Goal: Feedback & Contribution: Submit feedback/report problem

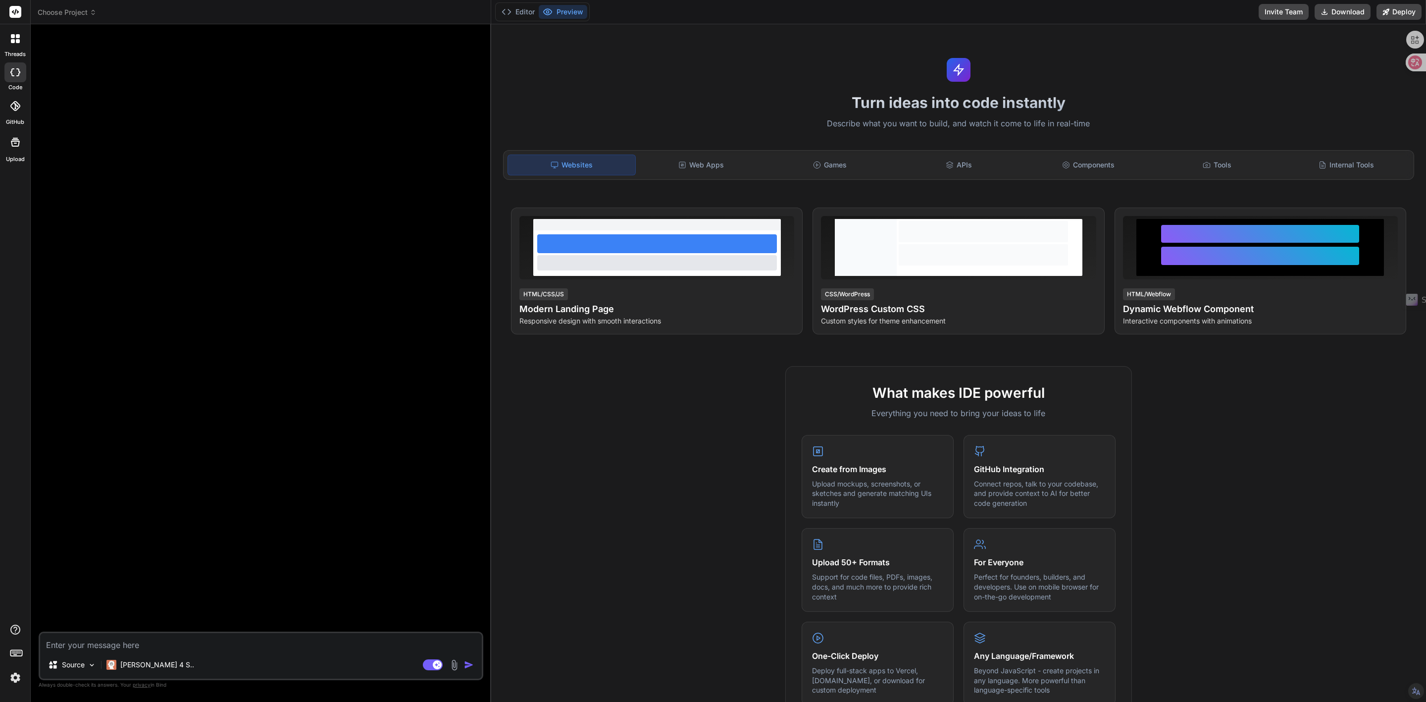
click at [85, 15] on span "Choose Project" at bounding box center [67, 12] width 59 height 10
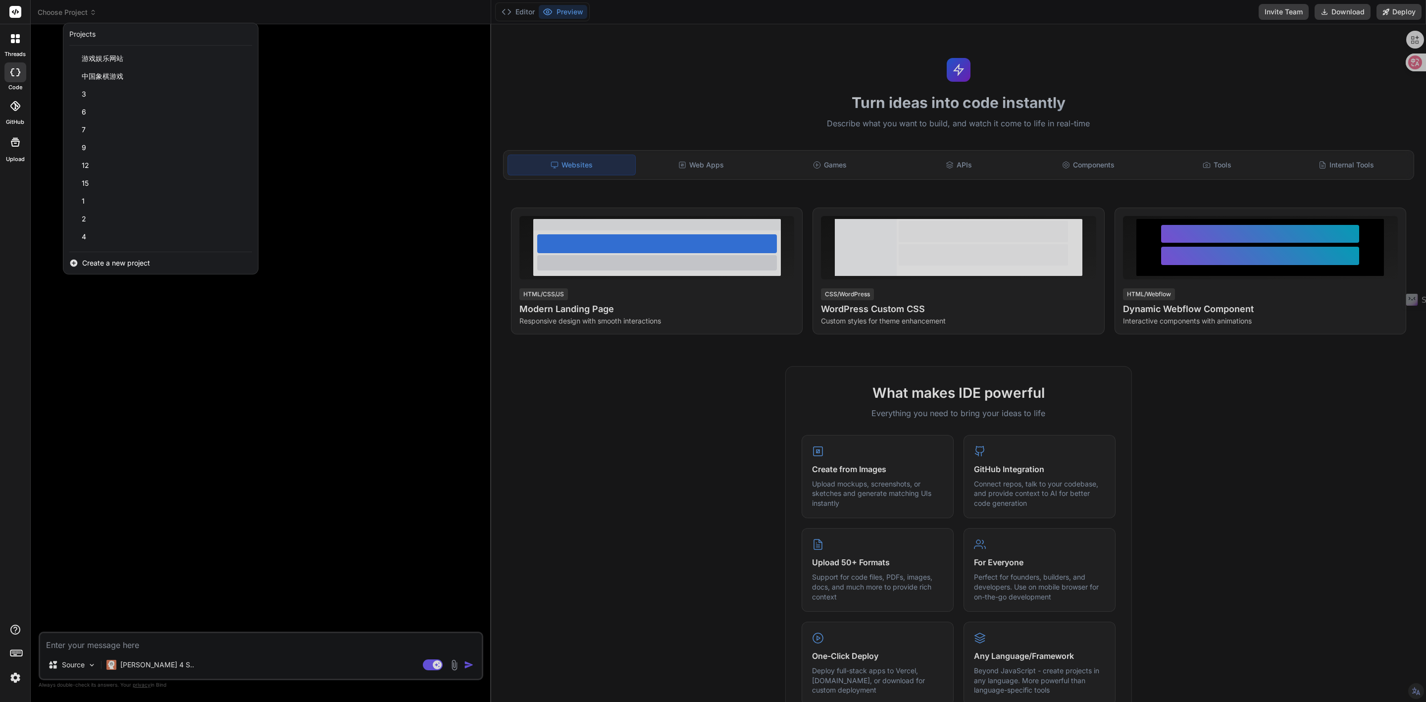
click at [14, 451] on img at bounding box center [15, 677] width 17 height 17
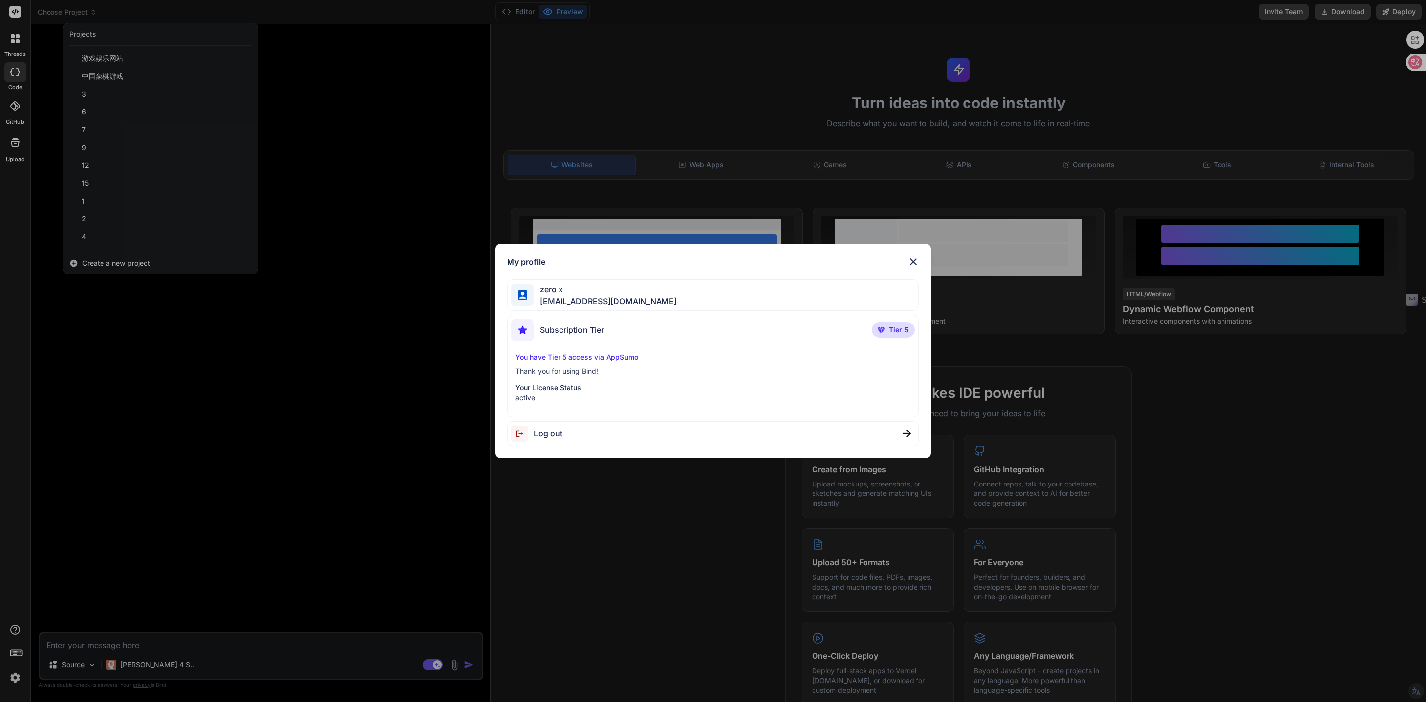
click at [200, 388] on div "My profile zero x zero3489@gmail.com Subscription Tier Tier 5 You have Tier 5 a…" at bounding box center [713, 351] width 1426 height 702
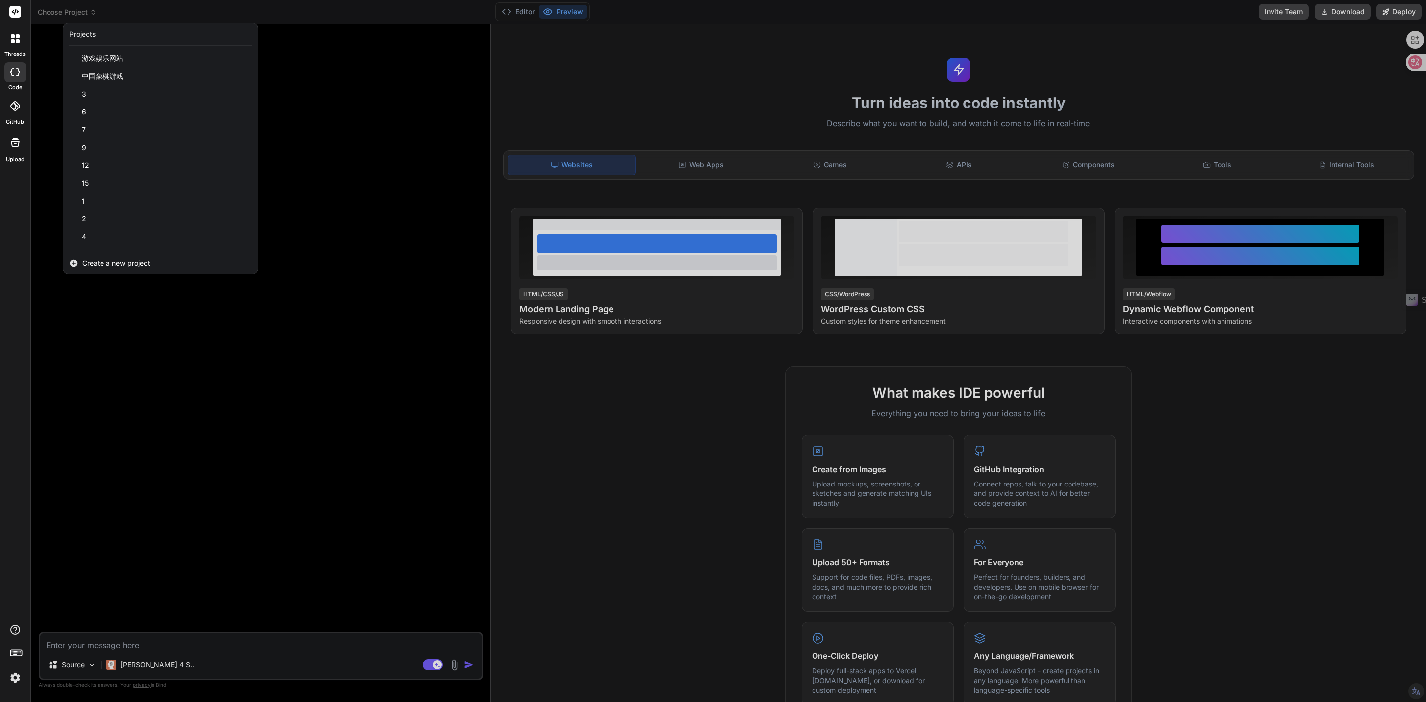
click at [143, 451] on div at bounding box center [713, 351] width 1426 height 702
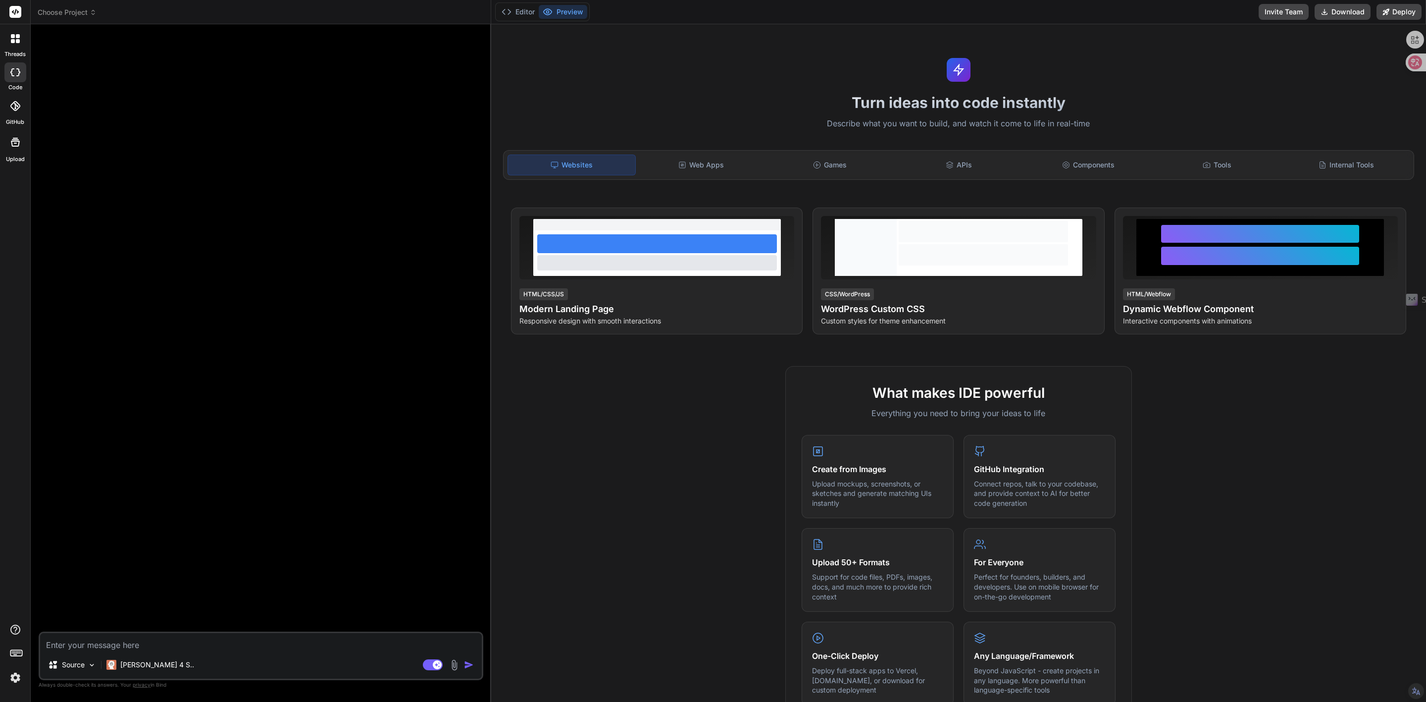
click at [143, 451] on p "[PERSON_NAME] 4 S.." at bounding box center [157, 664] width 74 height 10
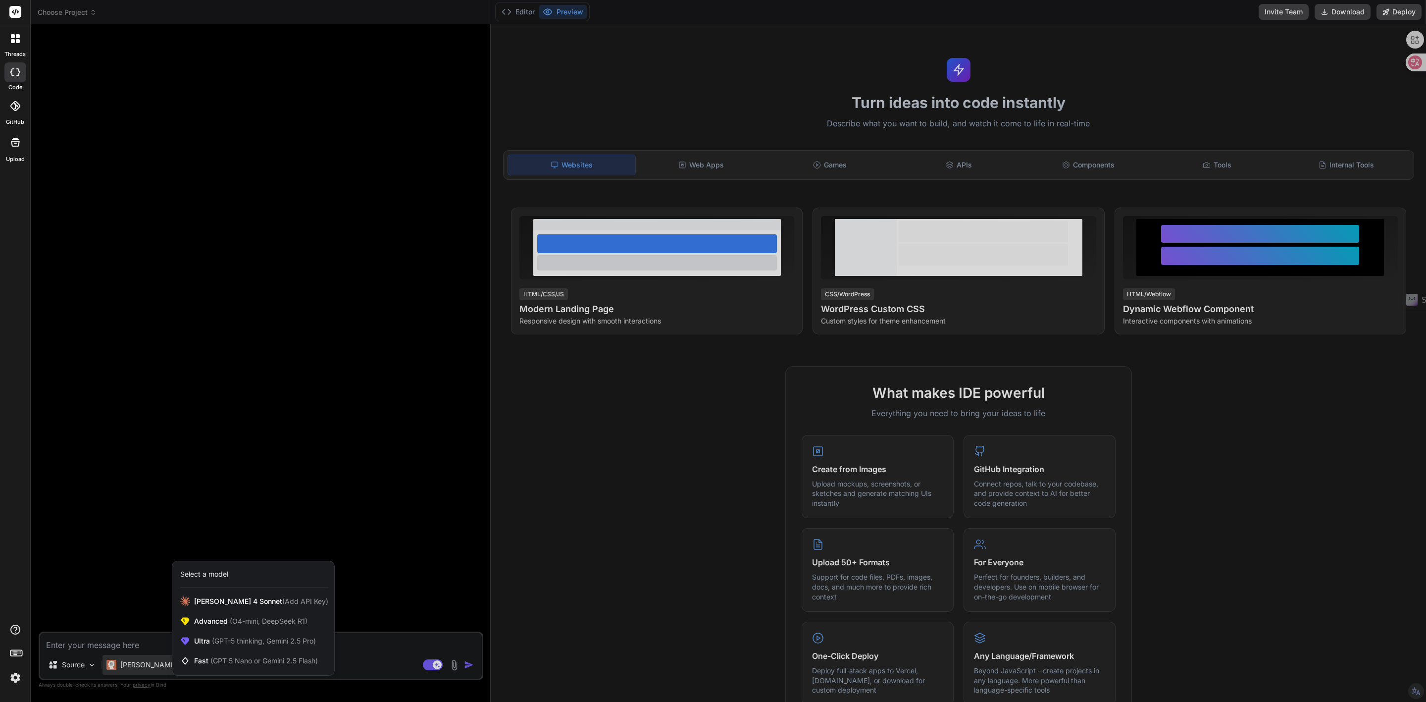
click at [307, 414] on div at bounding box center [713, 351] width 1426 height 702
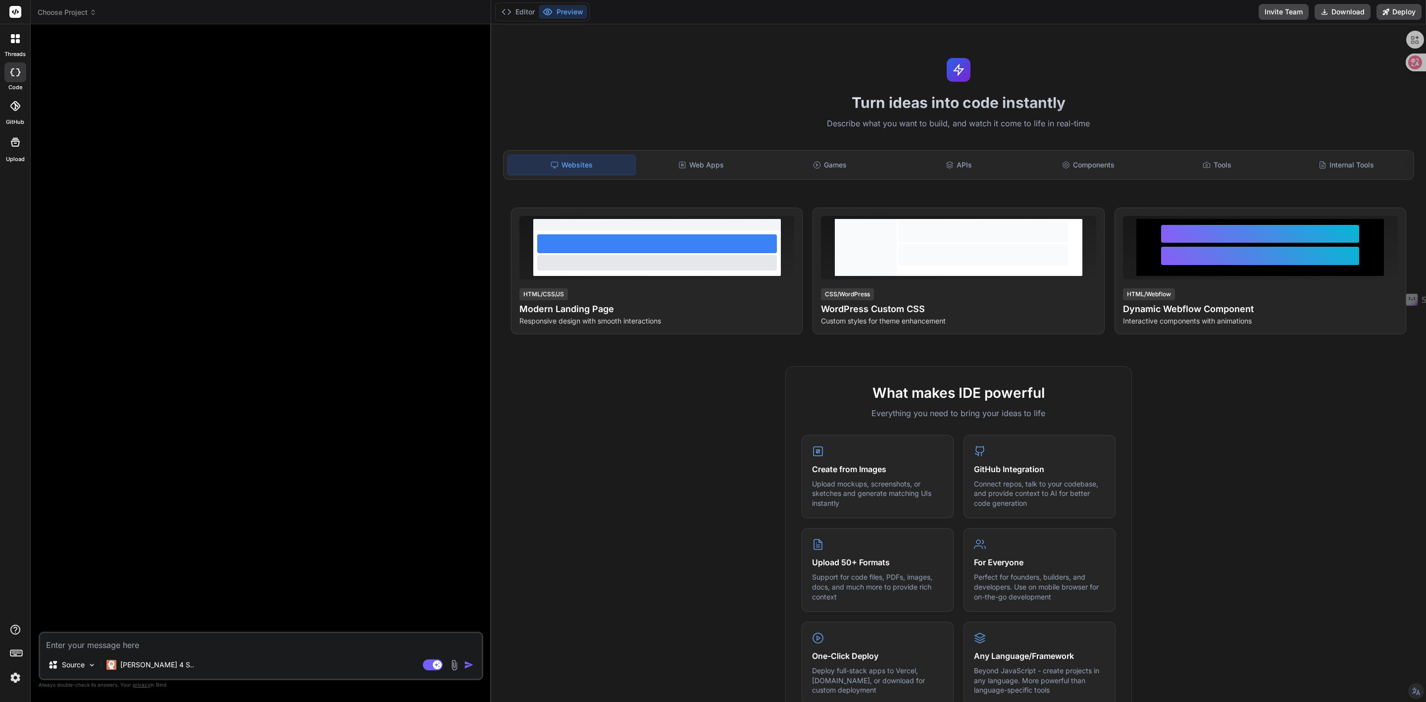
click at [96, 14] on icon at bounding box center [93, 12] width 7 height 7
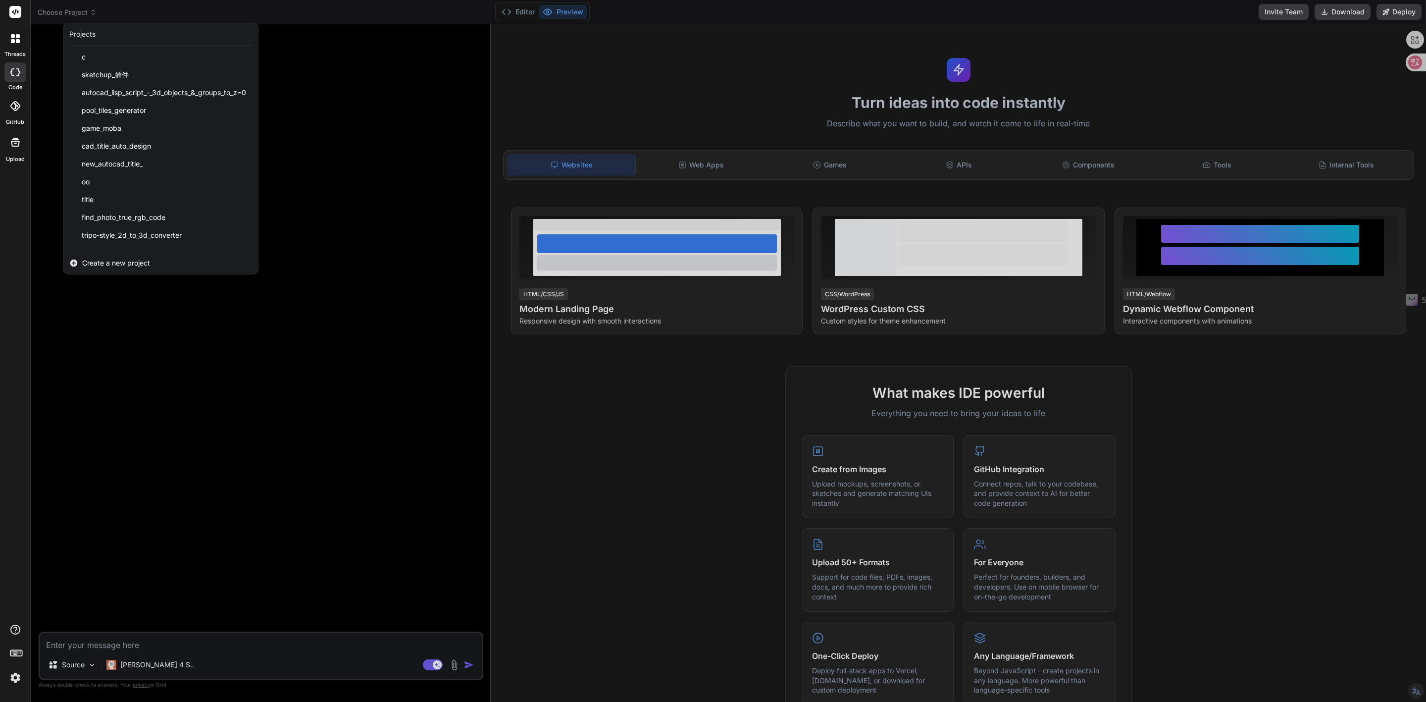
scroll to position [425, 0]
click at [81, 241] on div "toto" at bounding box center [160, 240] width 195 height 18
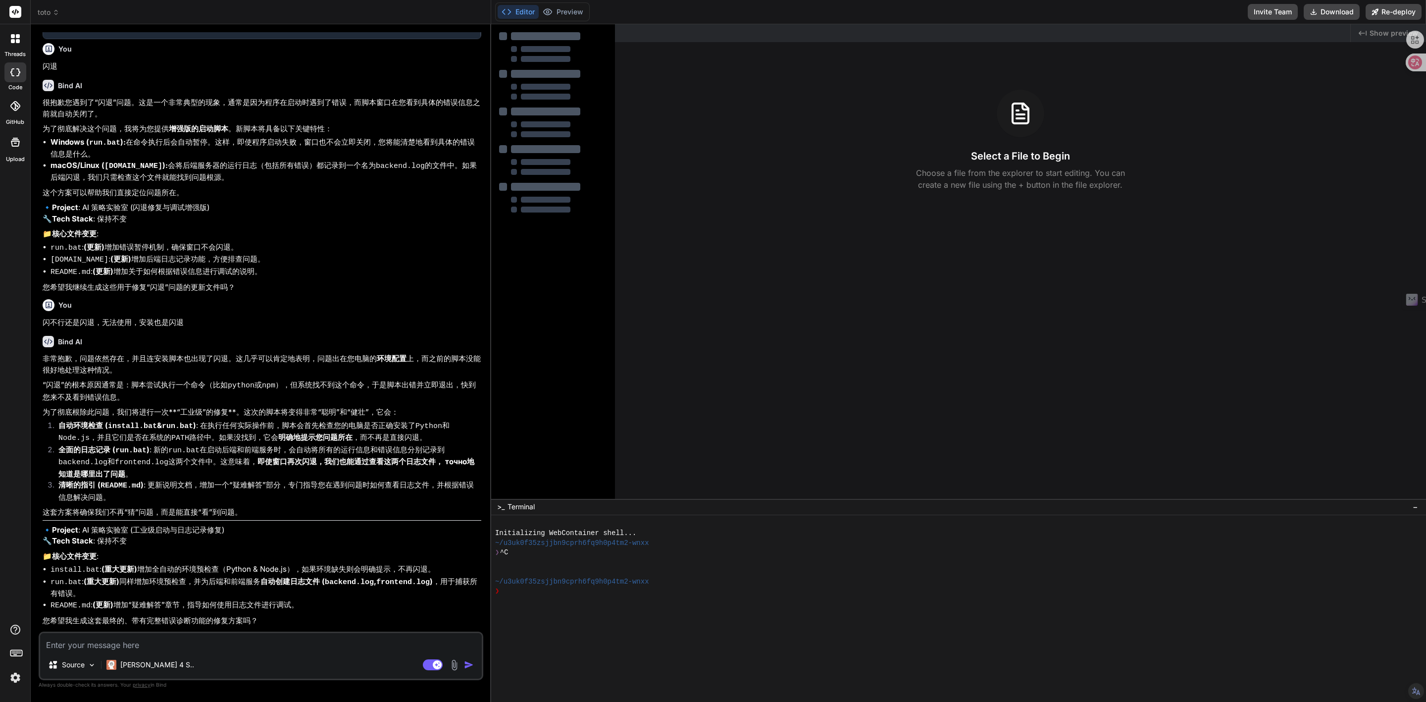
type textarea "x"
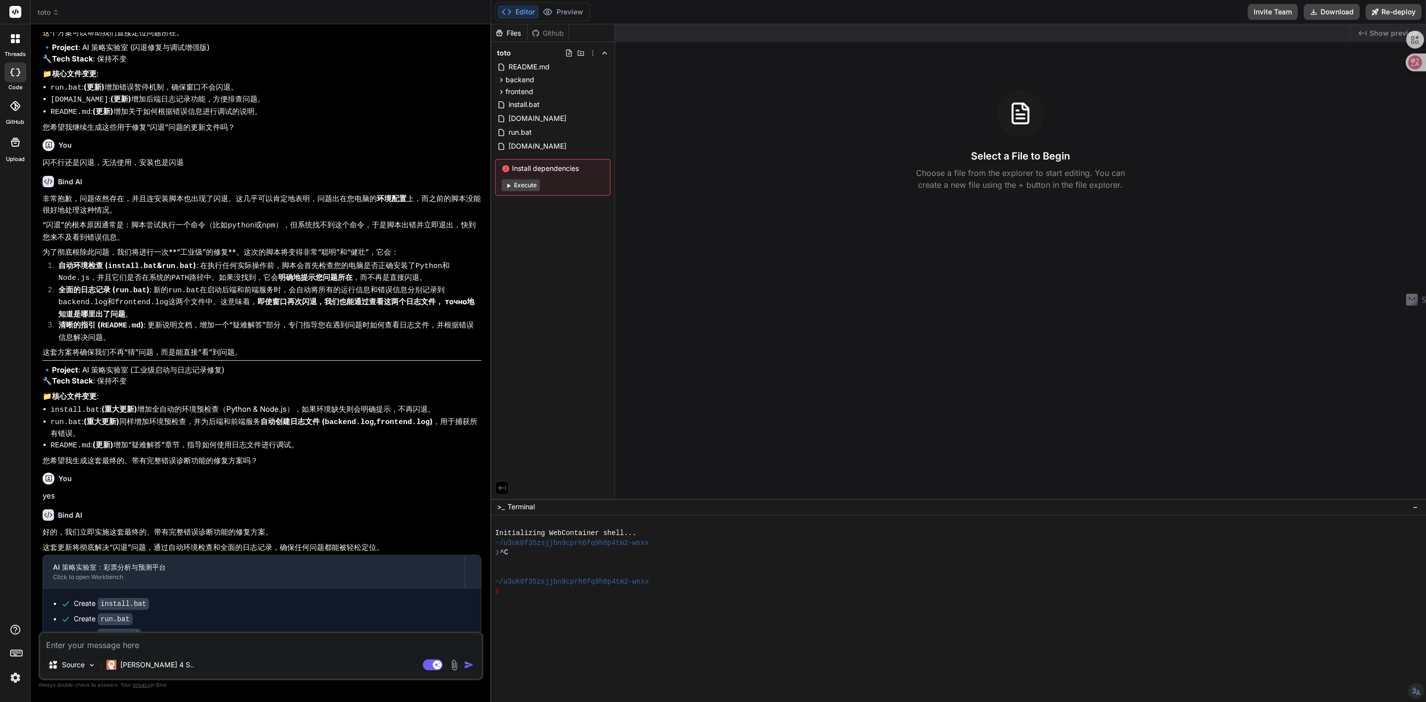
scroll to position [1159, 0]
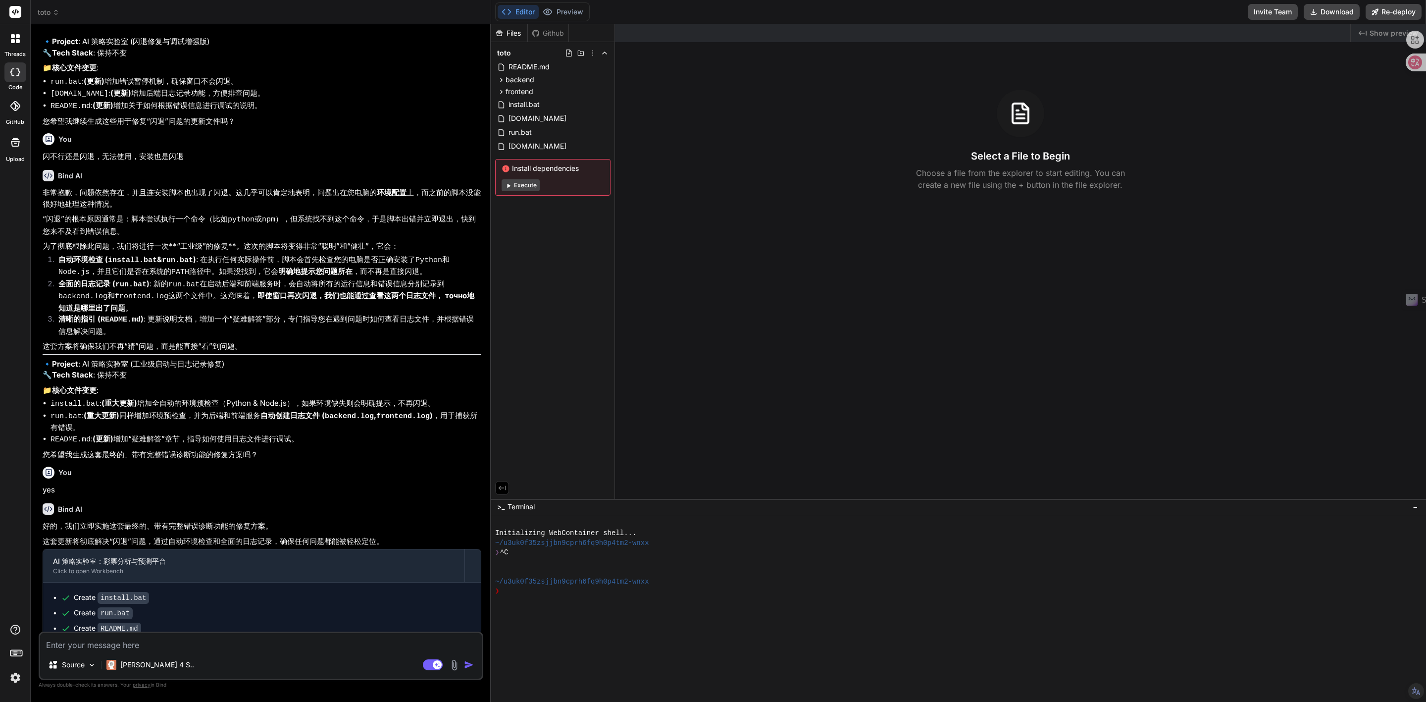
click at [134, 451] on textarea at bounding box center [261, 642] width 442 height 18
type textarea "S"
type textarea "x"
type textarea "SN"
type textarea "x"
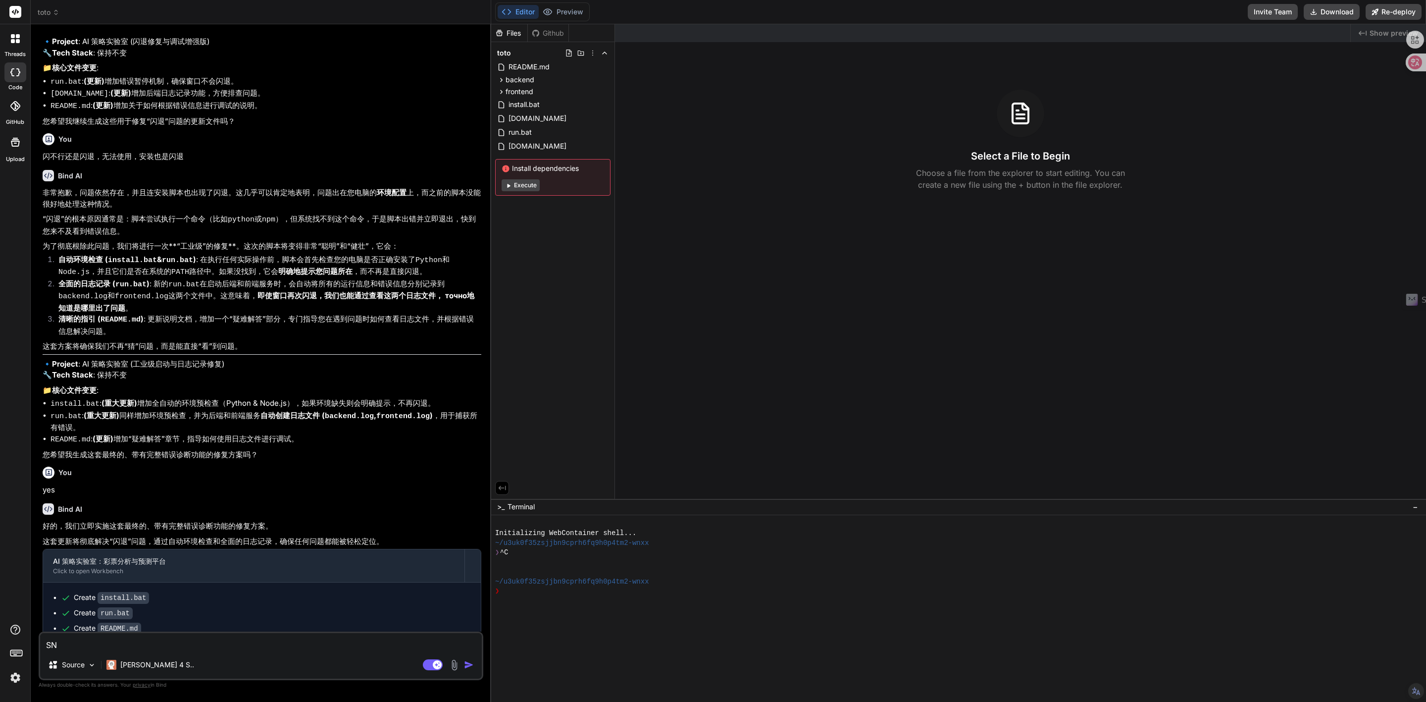
type textarea "SNA"
type textarea "x"
type textarea "SN"
type textarea "x"
type textarea "S"
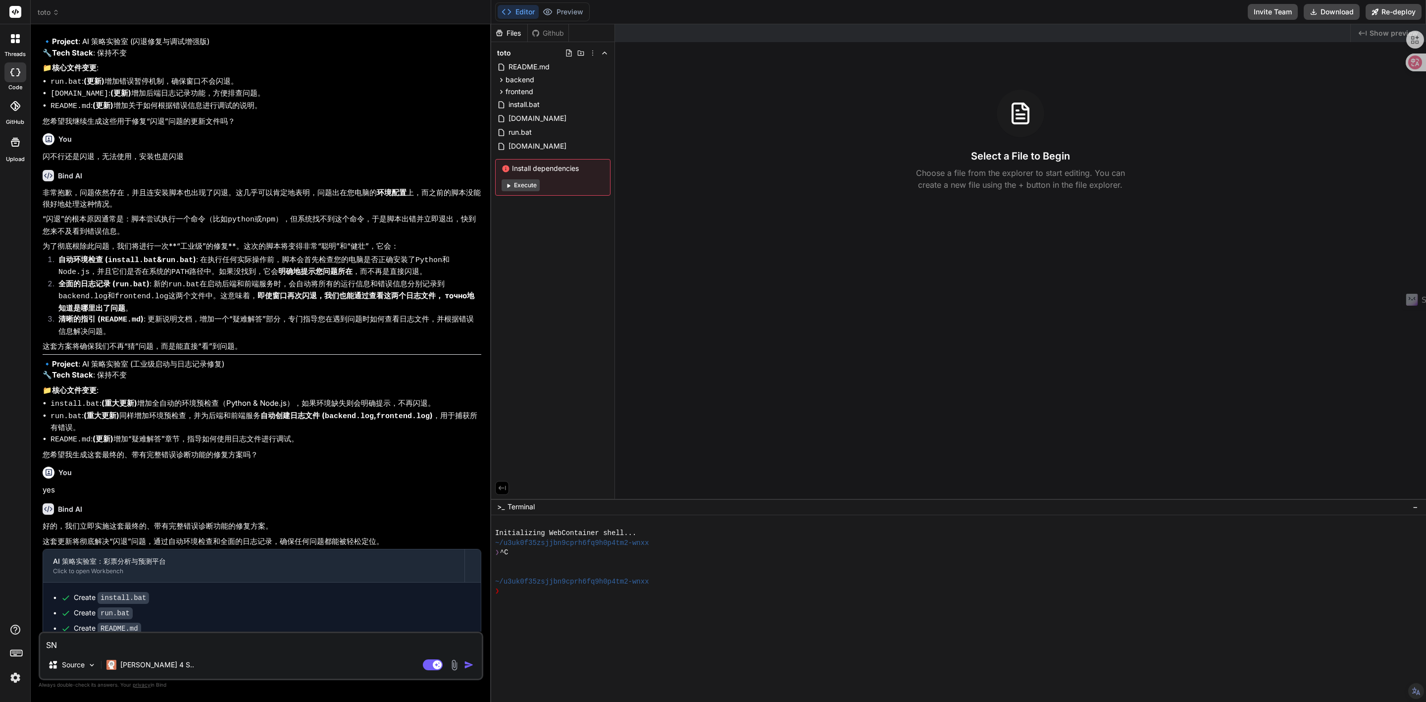
type textarea "x"
type textarea "S"
type textarea "x"
type textarea "SA"
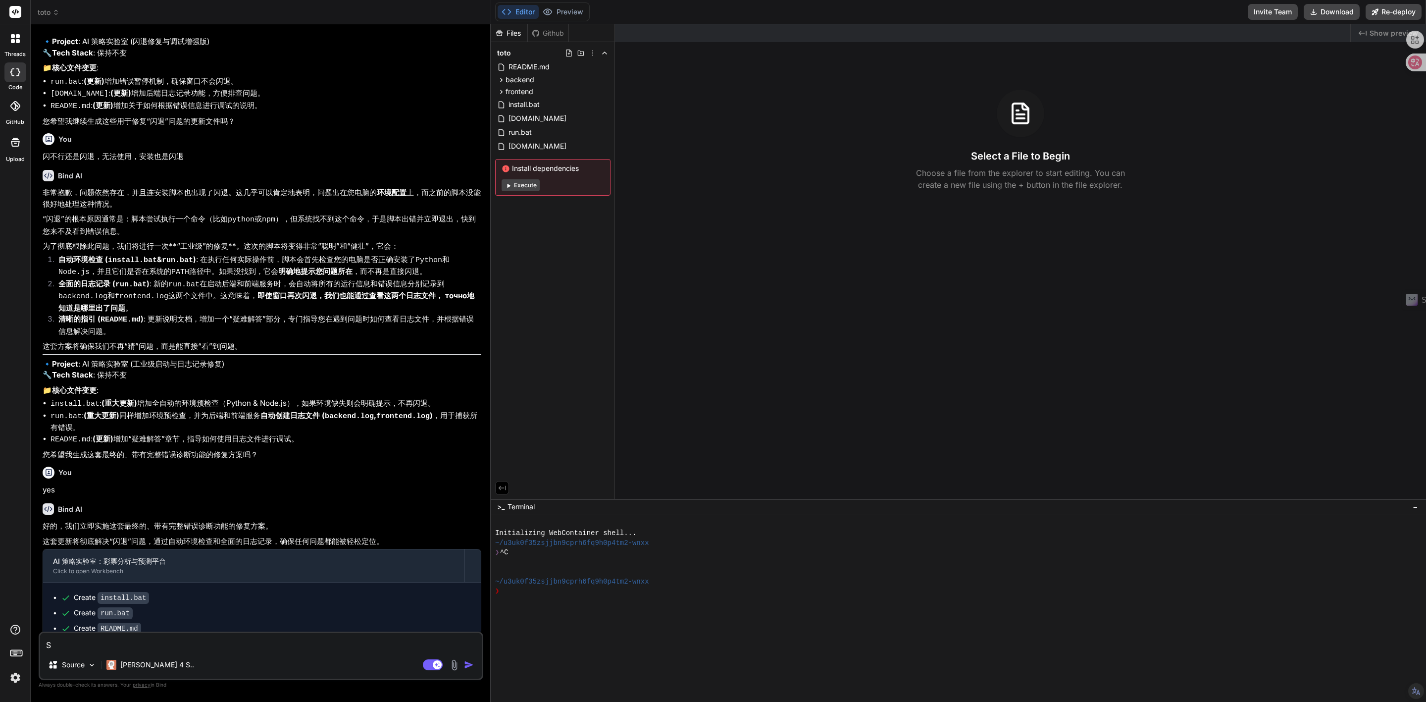
type textarea "x"
type textarea "SAN"
type textarea "x"
type textarea "SAND"
type textarea "x"
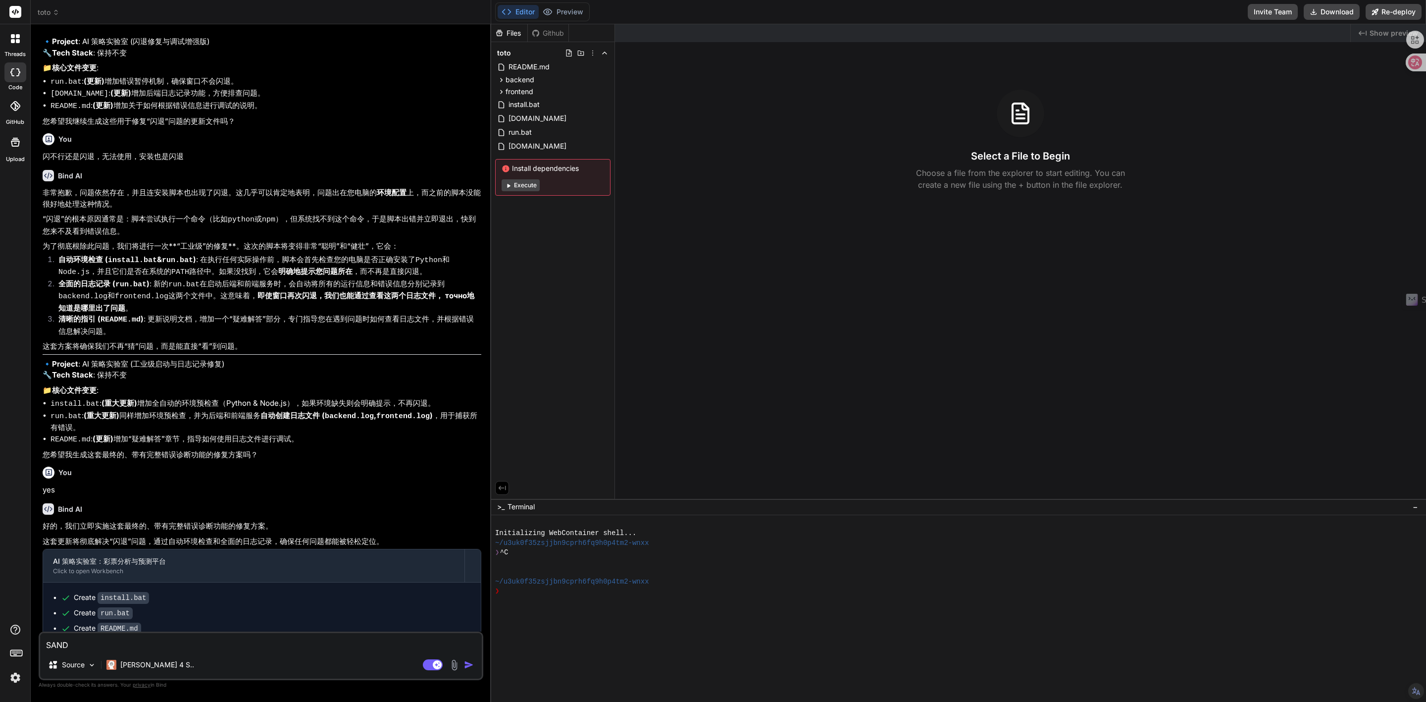
type textarea "SANDU"
type textarea "x"
type textarea "SANDUI"
type textarea "x"
type textarea "SANDU"
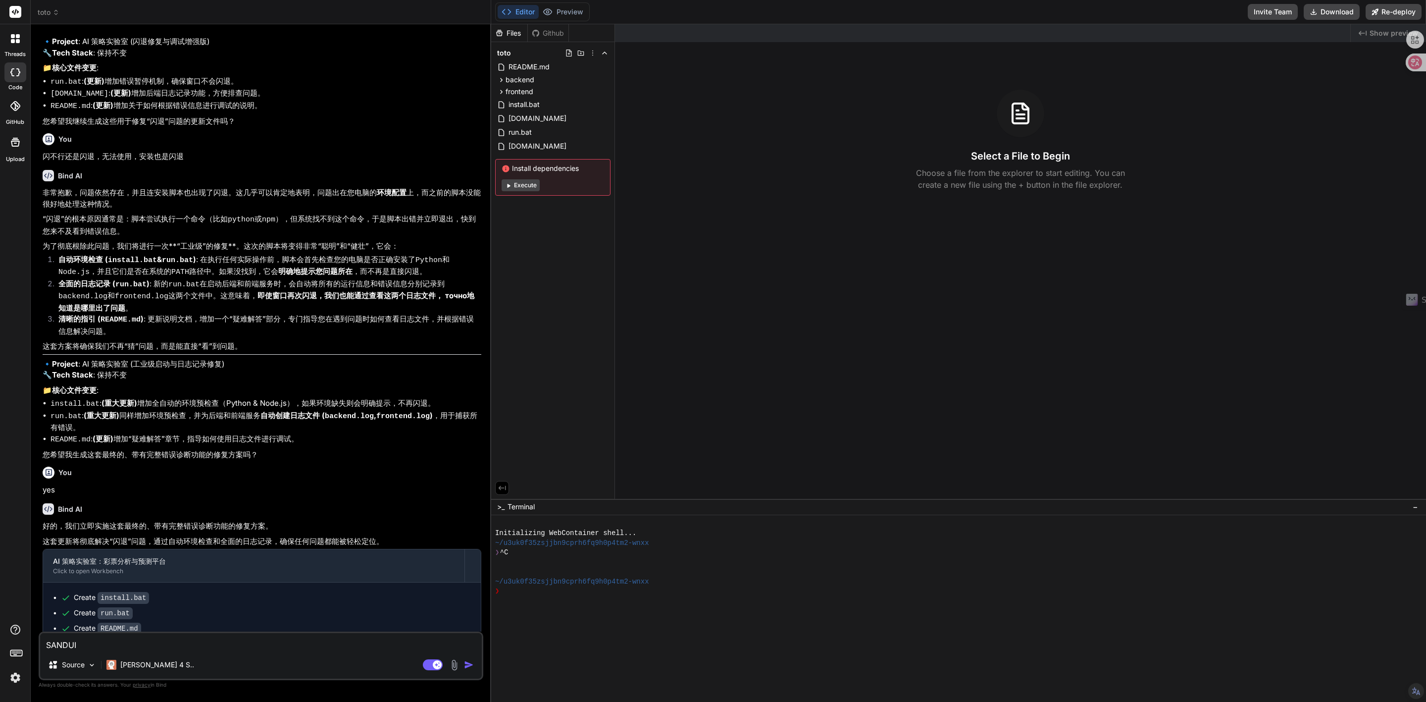
type textarea "x"
type textarea "SAND"
type textarea "x"
type textarea "SAN"
type textarea "x"
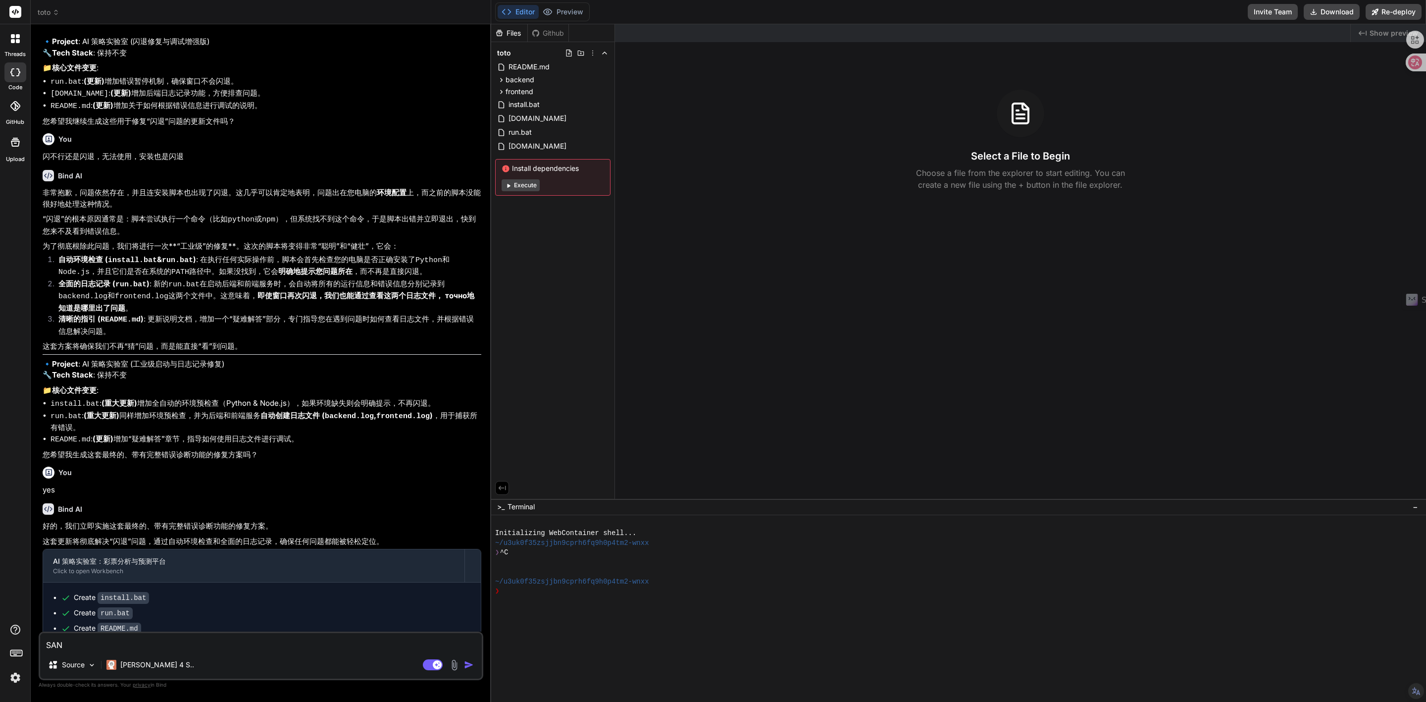
type textarea "SA"
type textarea "x"
type textarea "S"
type textarea "x"
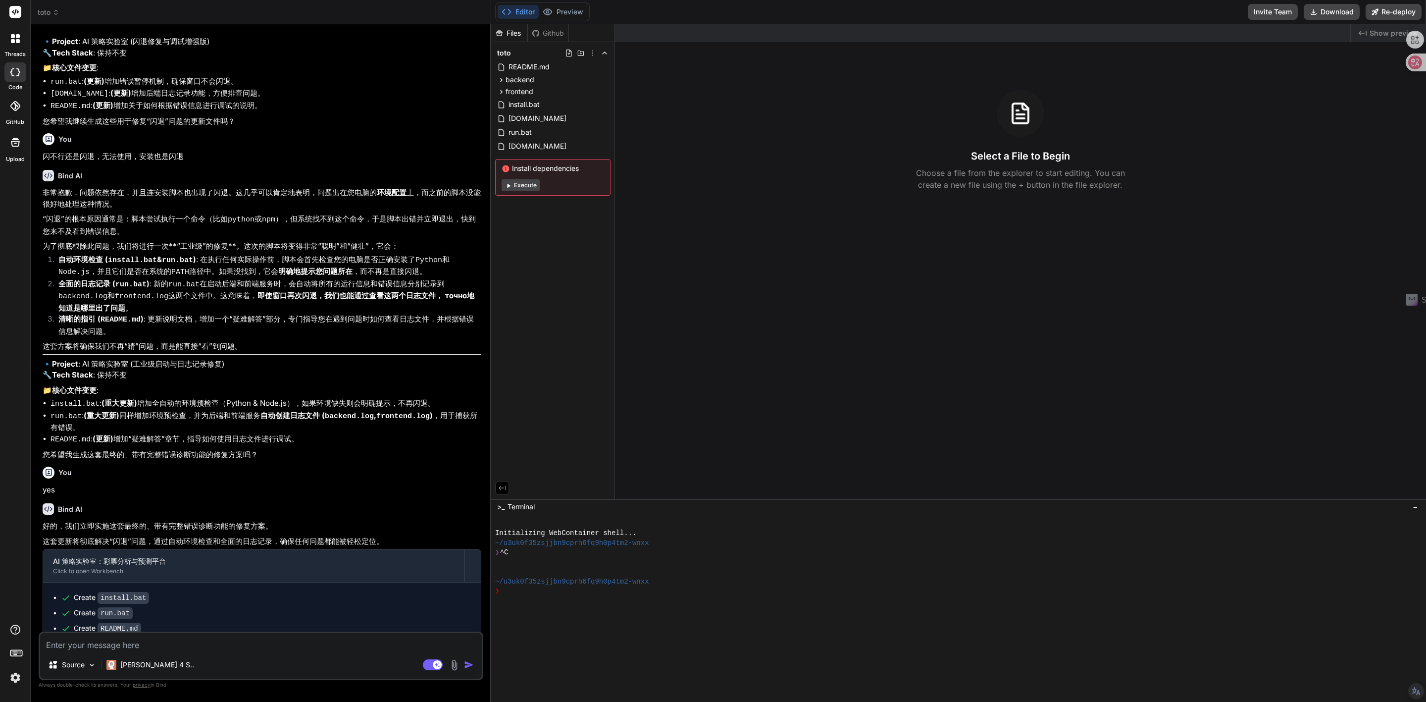
type textarea "S"
type textarea "x"
type textarea "SA"
type textarea "x"
type textarea "S"
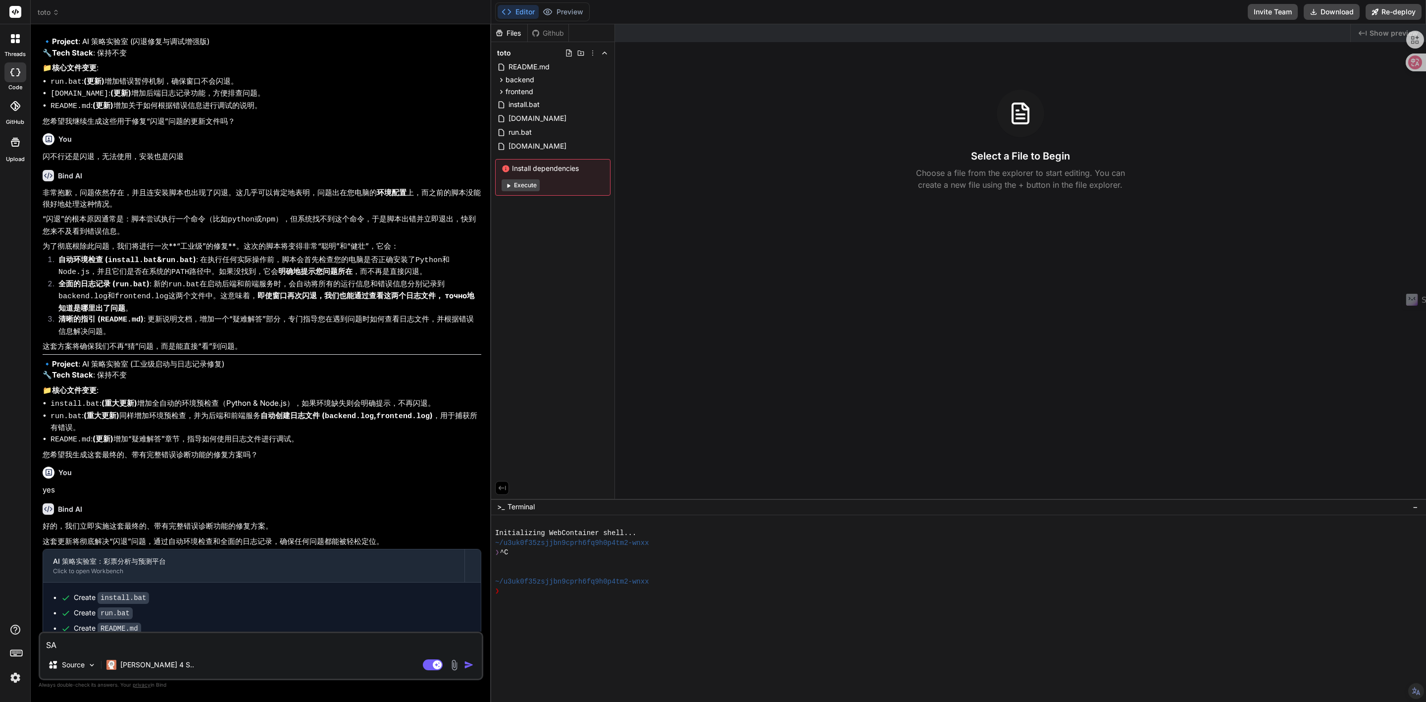
type textarea "x"
type textarea "S"
type textarea "x"
type textarea "SS"
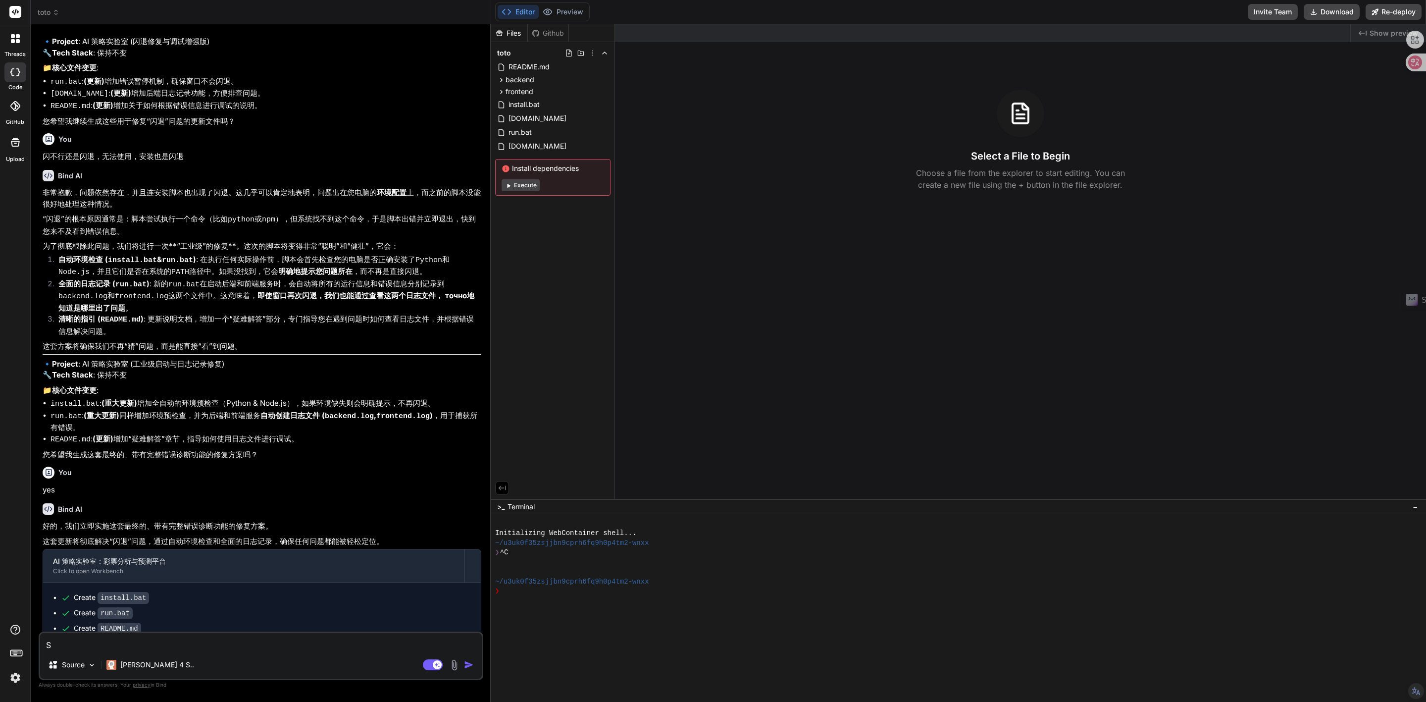
type textarea "x"
type textarea "SSA"
type textarea "x"
type textarea "SSAN"
type textarea "x"
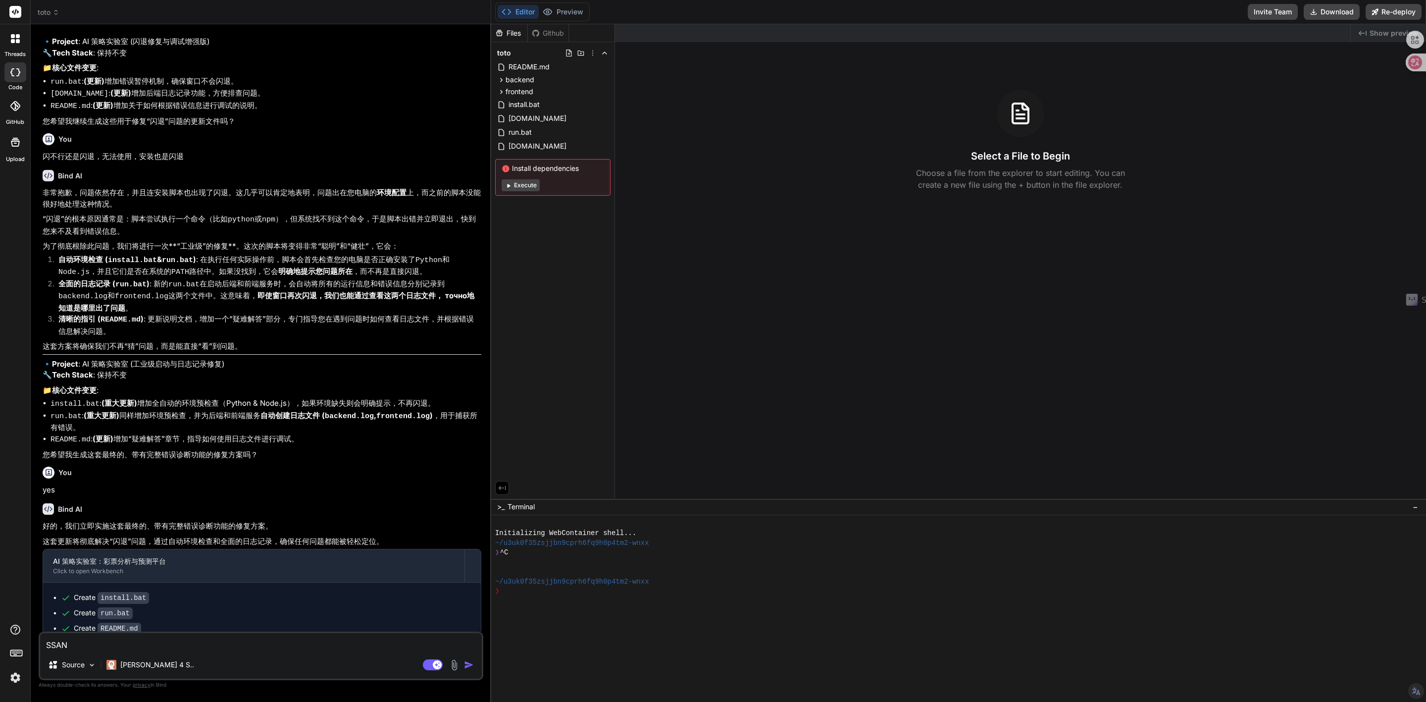
type textarea "SSA"
type textarea "x"
type textarea "SS"
type textarea "x"
type textarea "S"
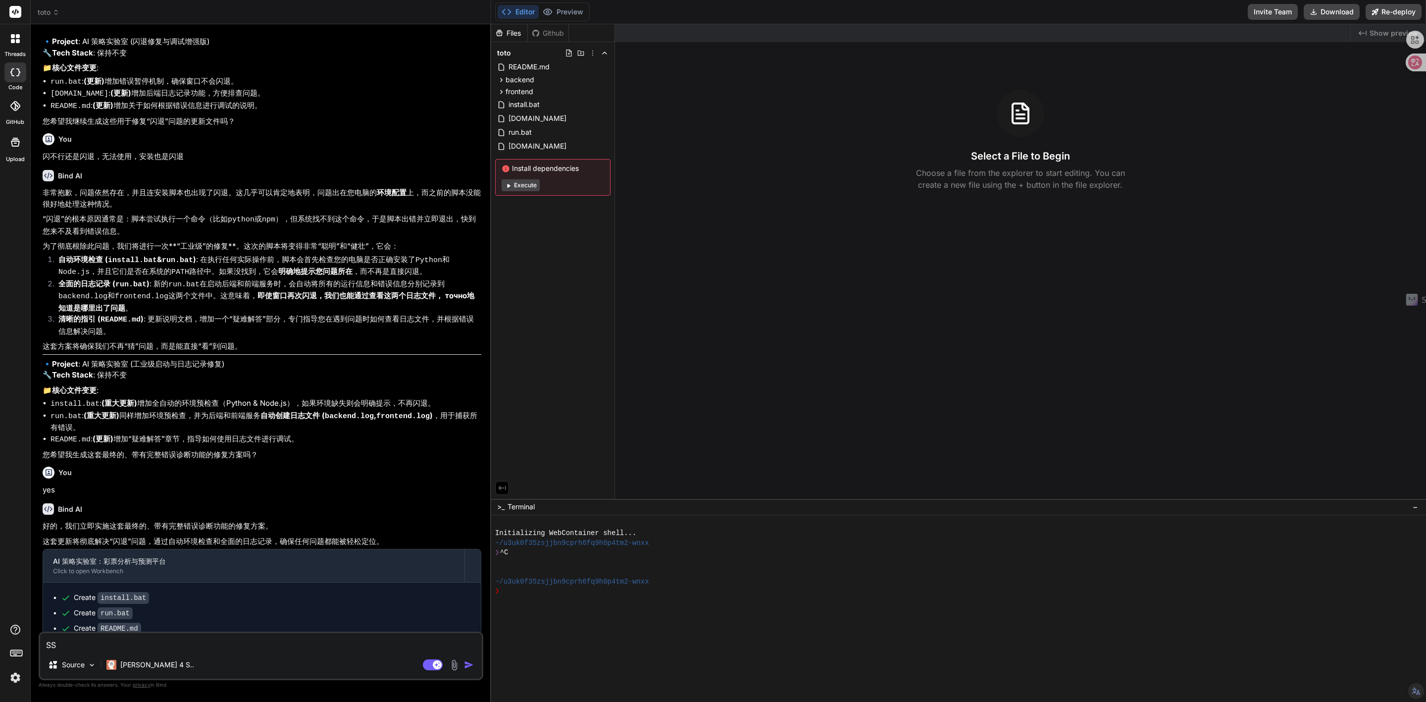
type textarea "x"
type textarea "s"
type textarea "x"
type textarea "sa"
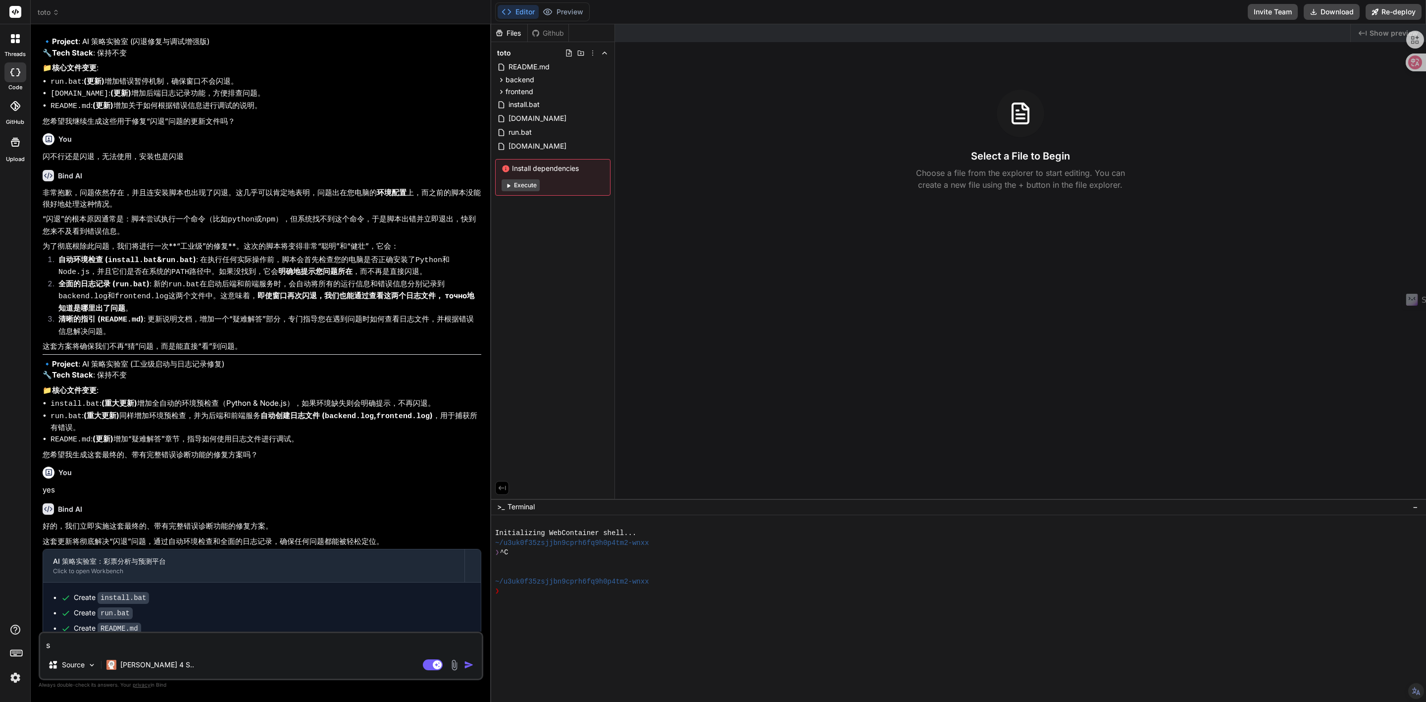
type textarea "x"
type textarea "san"
type textarea "x"
type textarea "san'd"
type textarea "x"
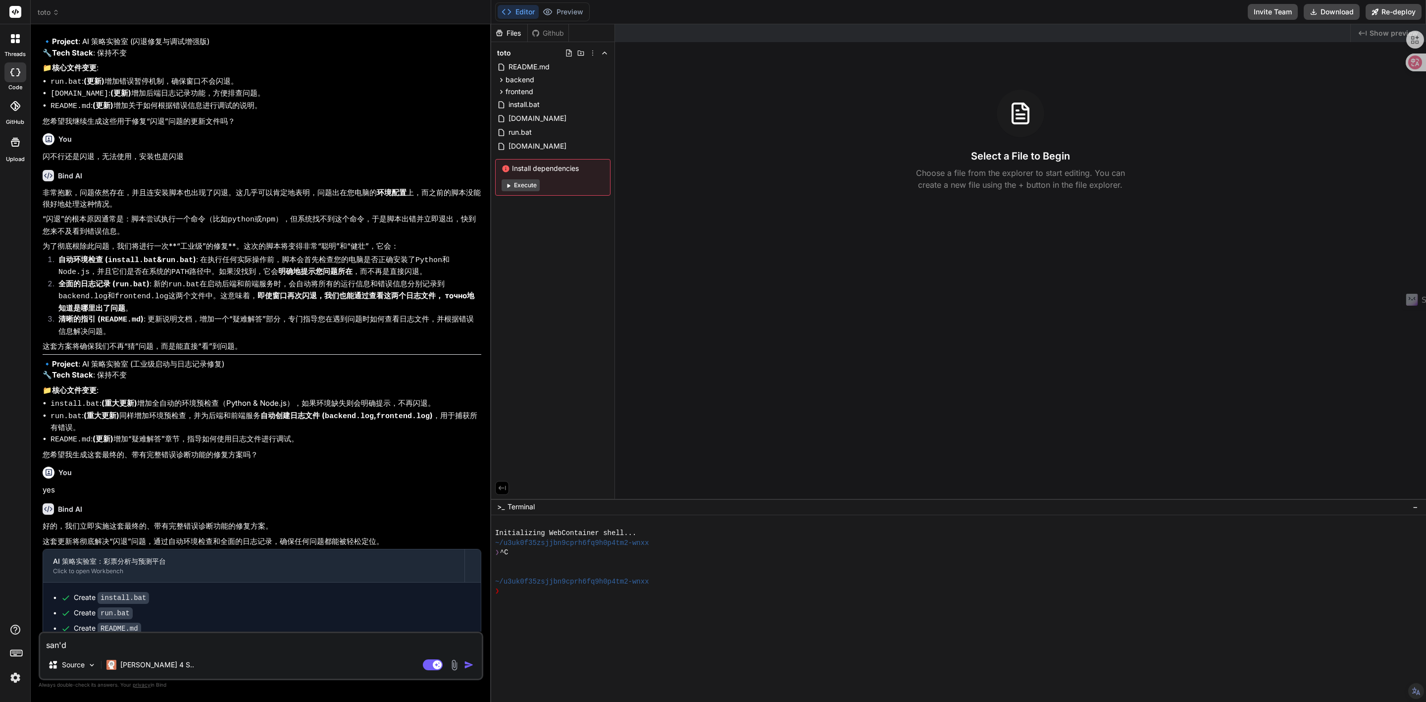
type textarea "san'du"
type textarea "x"
type textarea "san'dui"
type textarea "x"
type textarea "san'du"
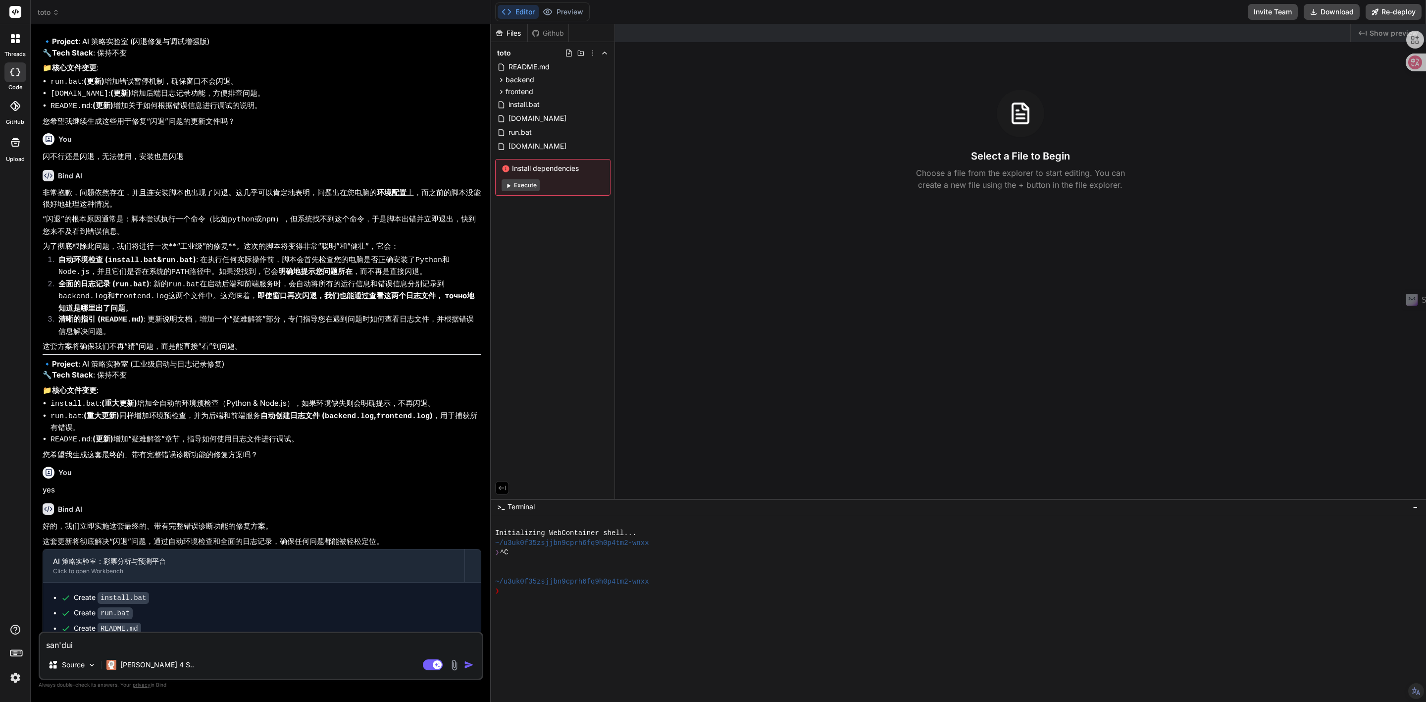
type textarea "x"
type textarea "san'd"
type textarea "x"
type textarea "san"
type textarea "x"
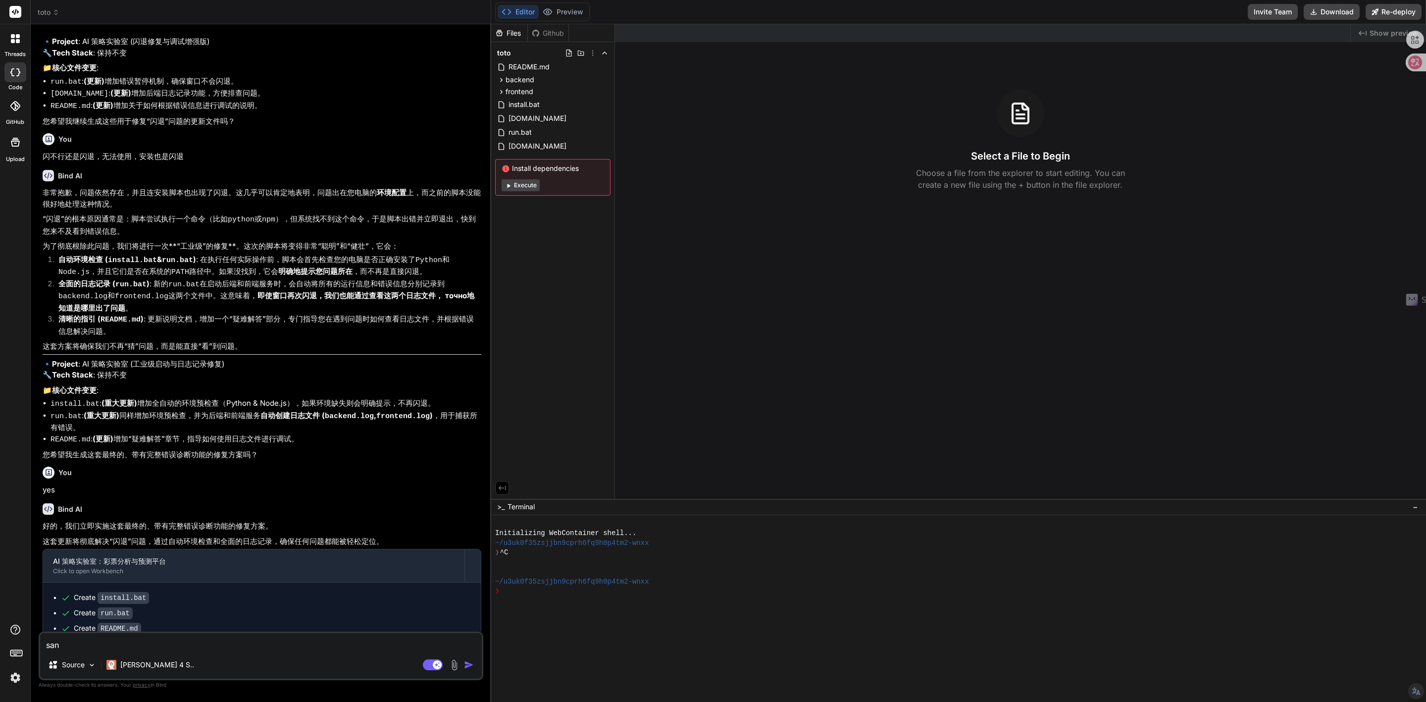
type textarea "sa"
type textarea "x"
type textarea "s"
type textarea "x"
type textarea "sh"
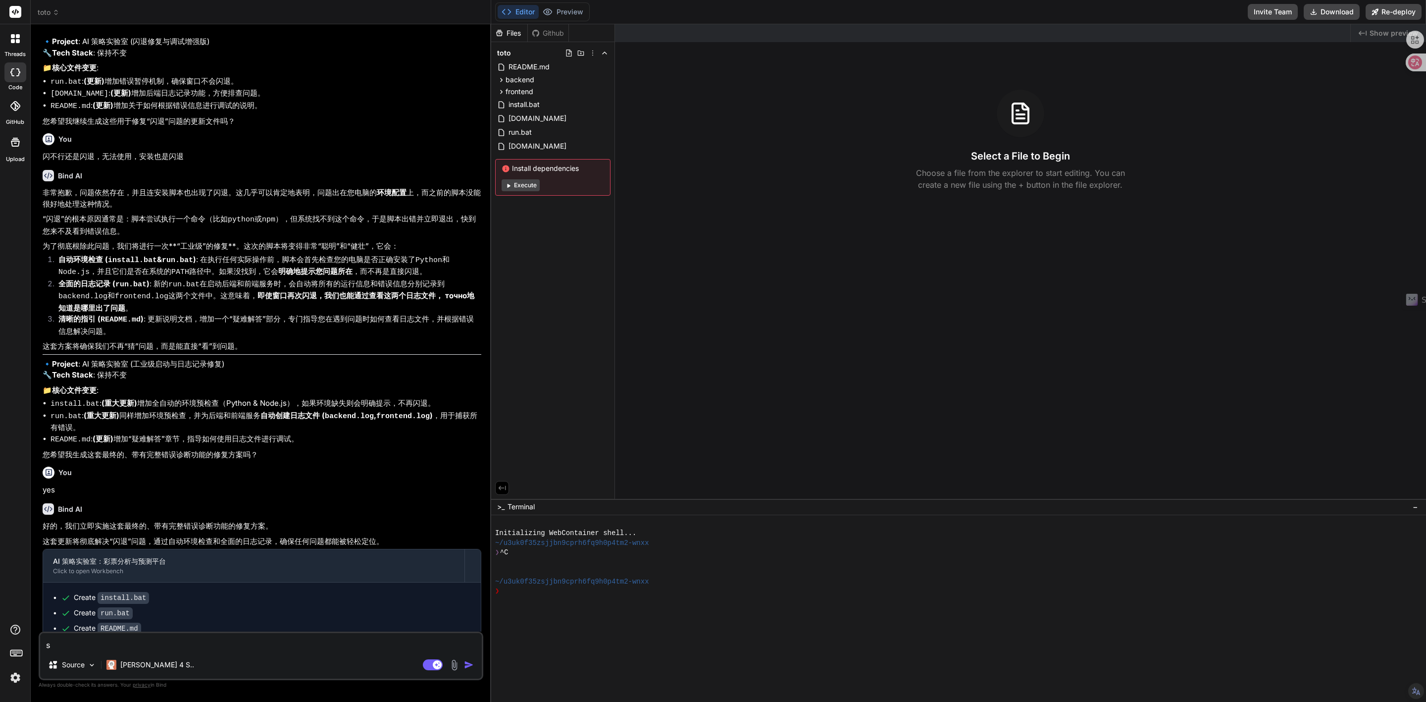
type textarea "x"
type textarea "sha"
type textarea "x"
type textarea "shan"
type textarea "x"
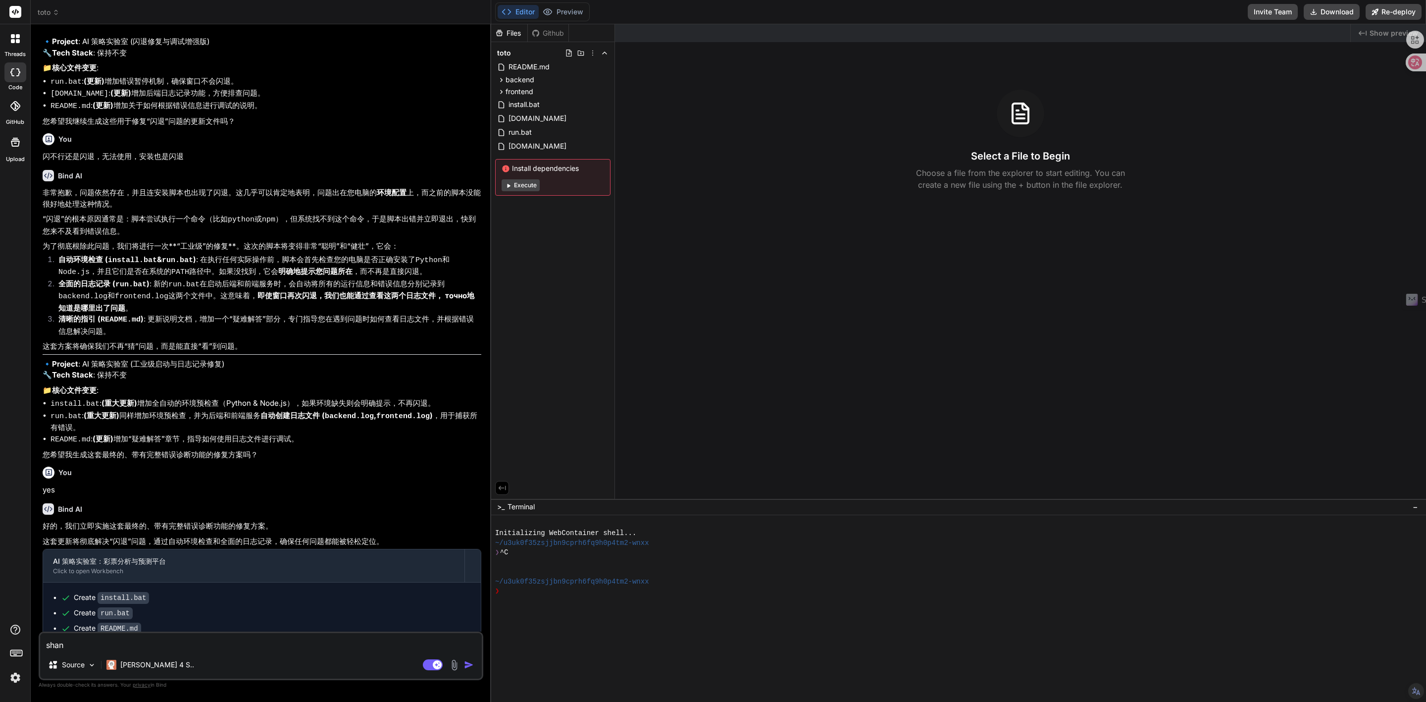
type textarea "shan'd"
type textarea "x"
type textarea "shan'du"
type textarea "x"
type textarea "shan'dui"
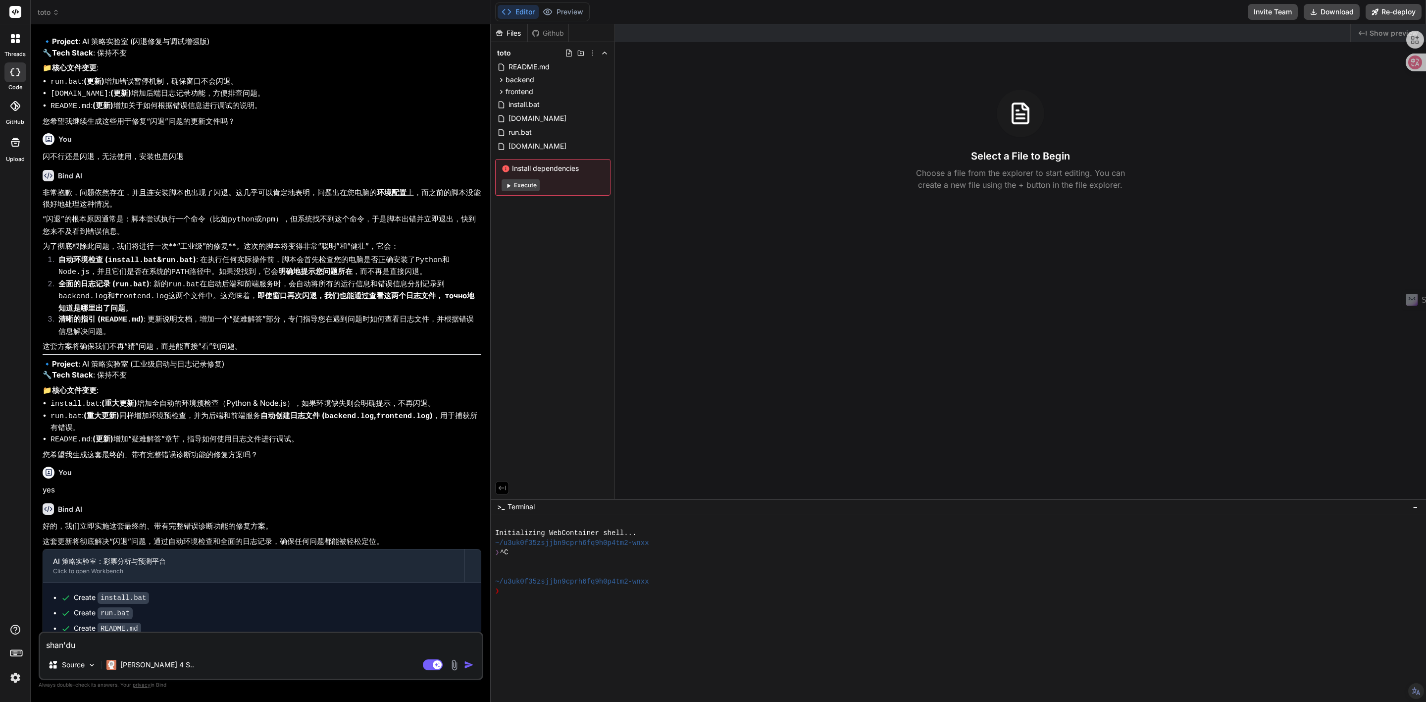
type textarea "x"
type textarea "shan'du"
type textarea "x"
type textarea "shan'd"
type textarea "x"
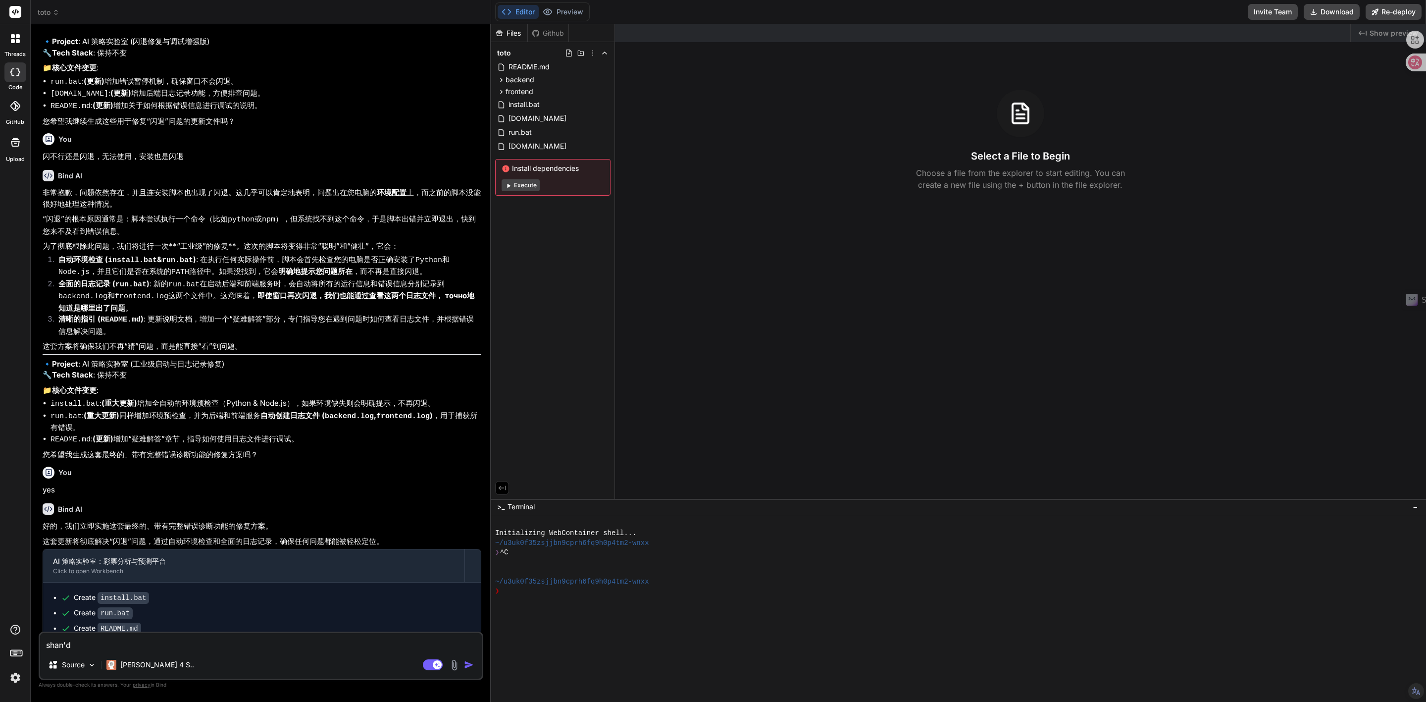
type textarea "shan"
type textarea "x"
type textarea "shan't"
type textarea "x"
type textarea "shan'tu"
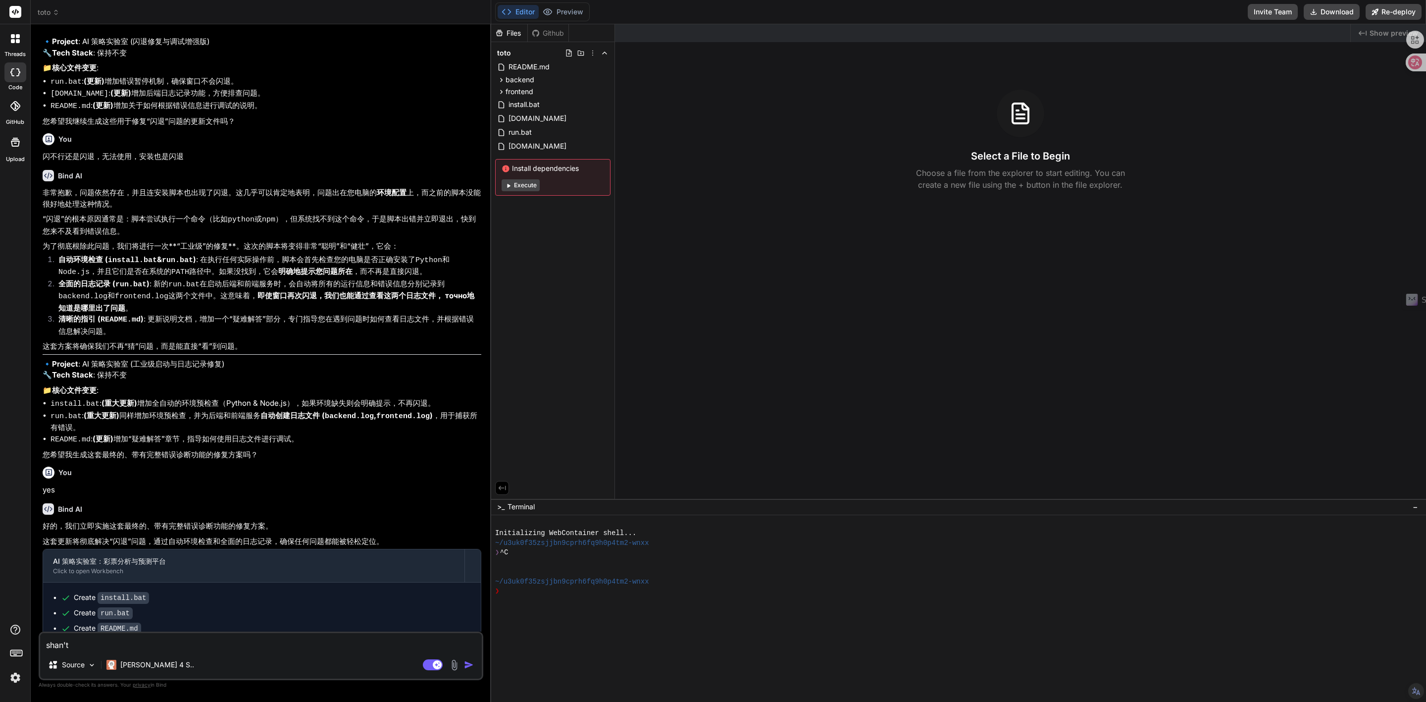
type textarea "x"
type textarea "shan'tui"
type textarea "x"
type textarea "闪退"
type textarea "x"
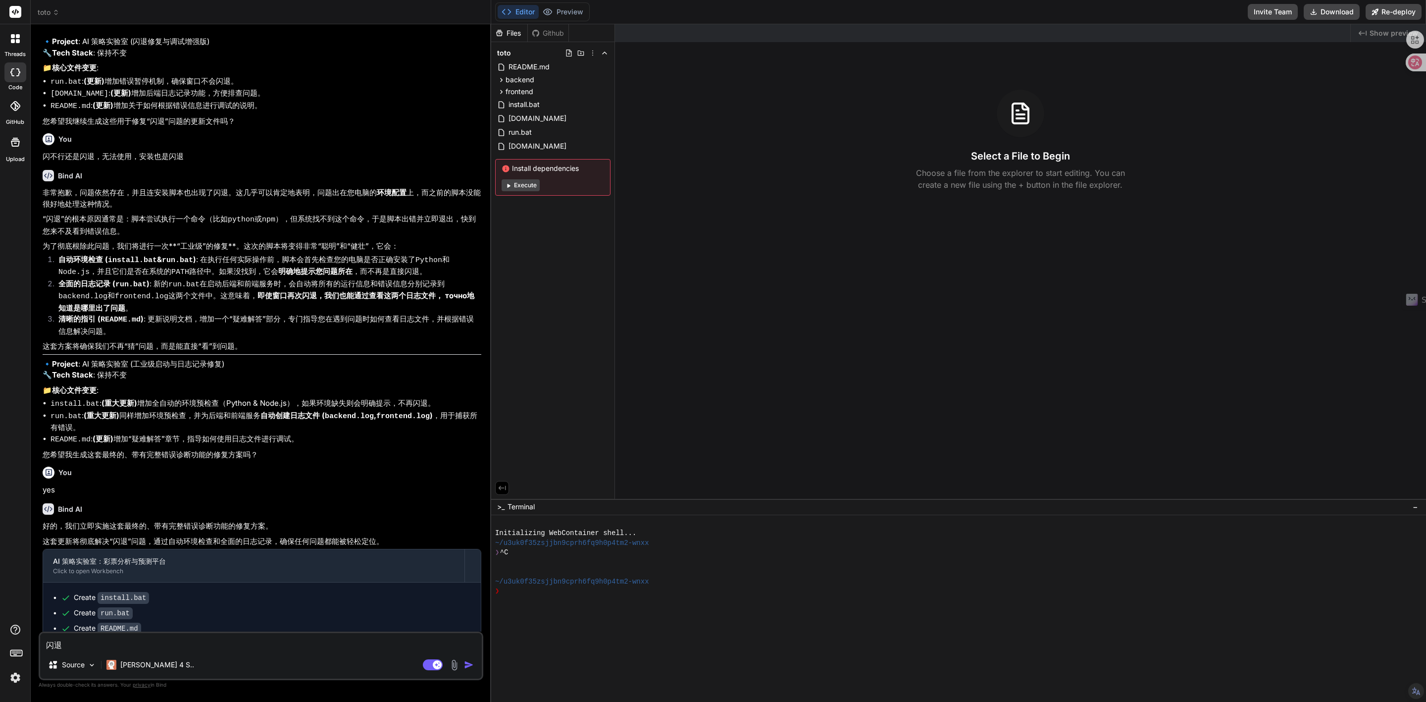
type textarea "闪退w"
type textarea "x"
type textarea "闪退we"
type textarea "x"
type textarea "闪退wen"
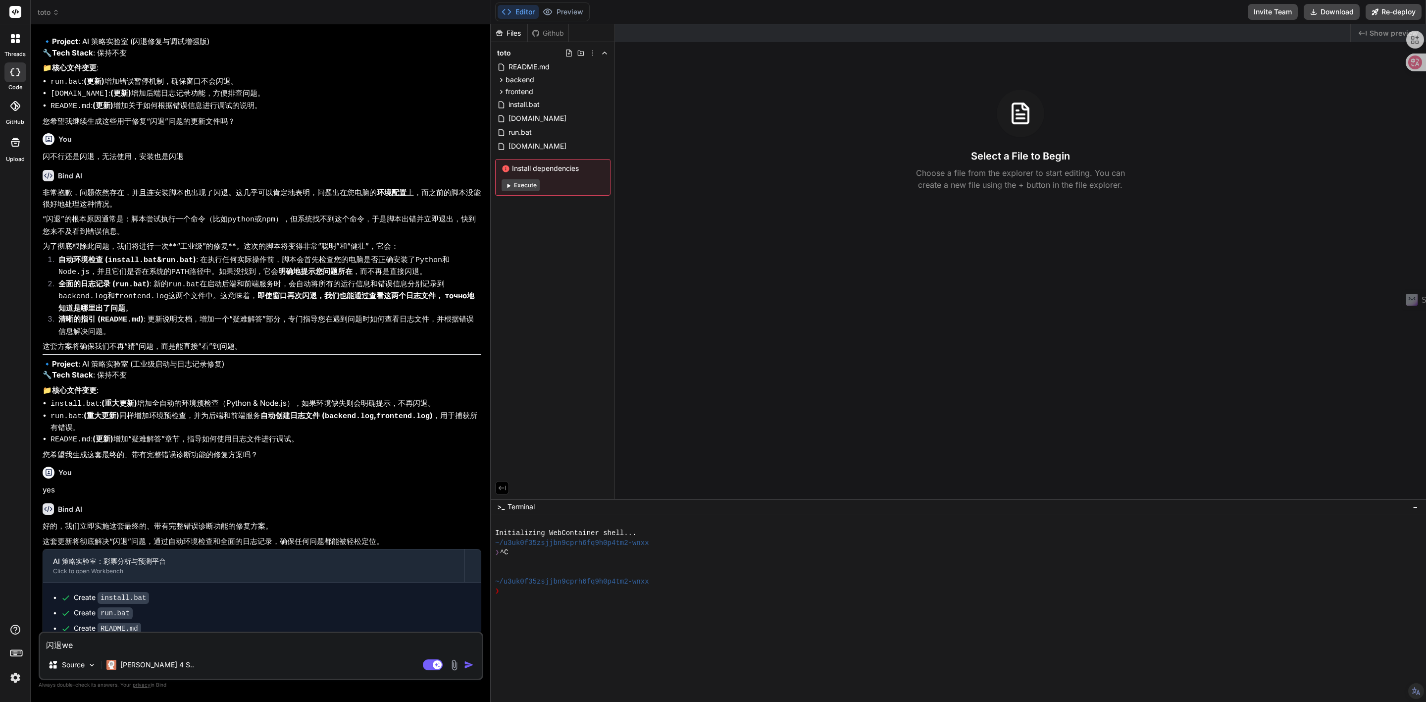
type textarea "x"
type textarea "闪退wen't"
type textarea "x"
type textarea "闪退wen'ti"
type textarea "x"
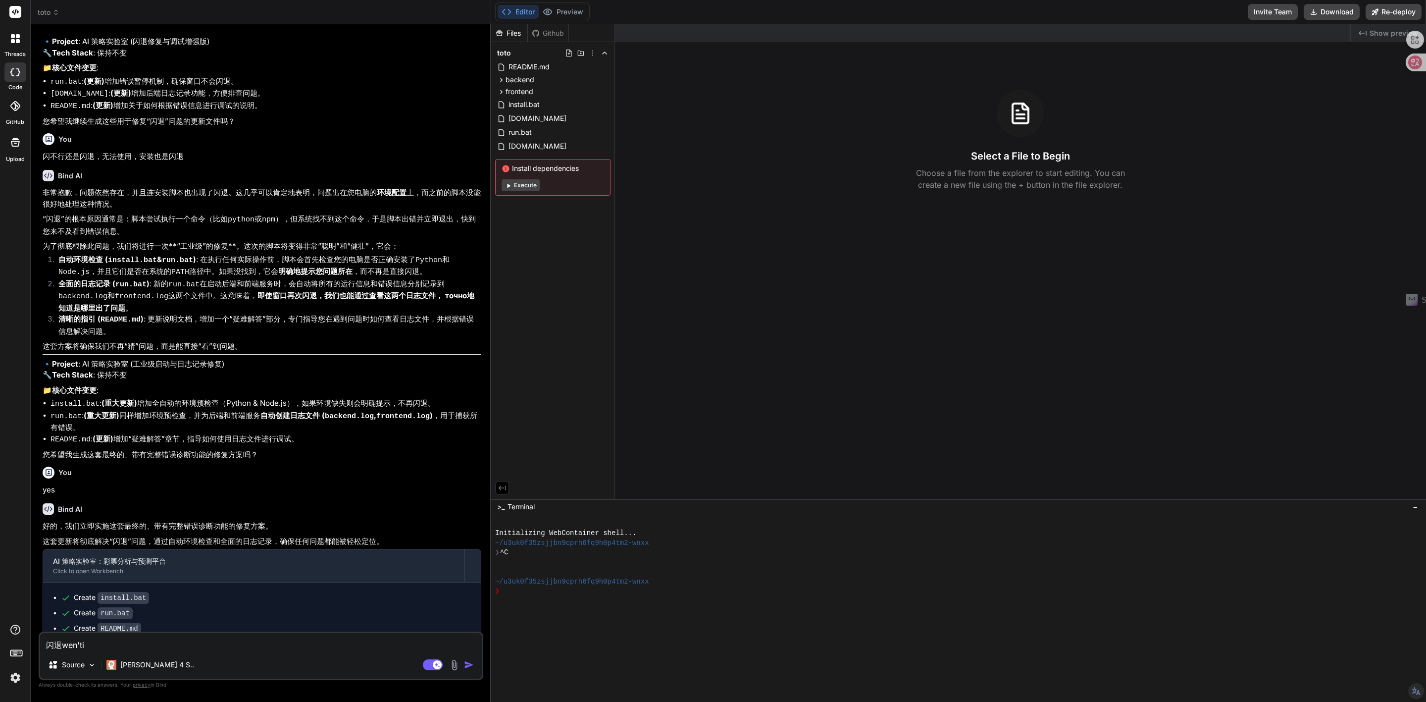
type textarea "闪退问题"
type textarea "x"
type textarea "闪退问题y"
type textarea "x"
type textarea "闪退问题ya"
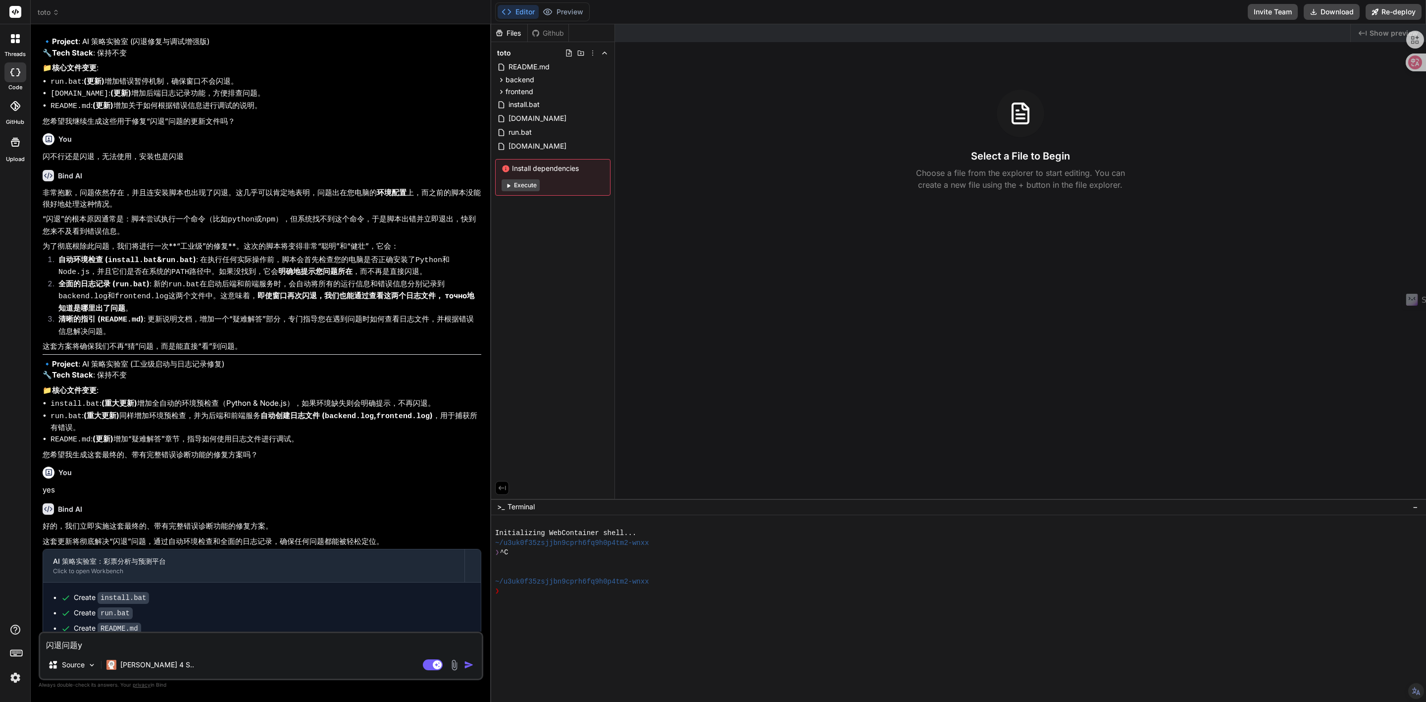
type textarea "x"
type textarea "闪退问题yan"
type textarea "x"
type textarea "闪退问题yan'z"
type textarea "x"
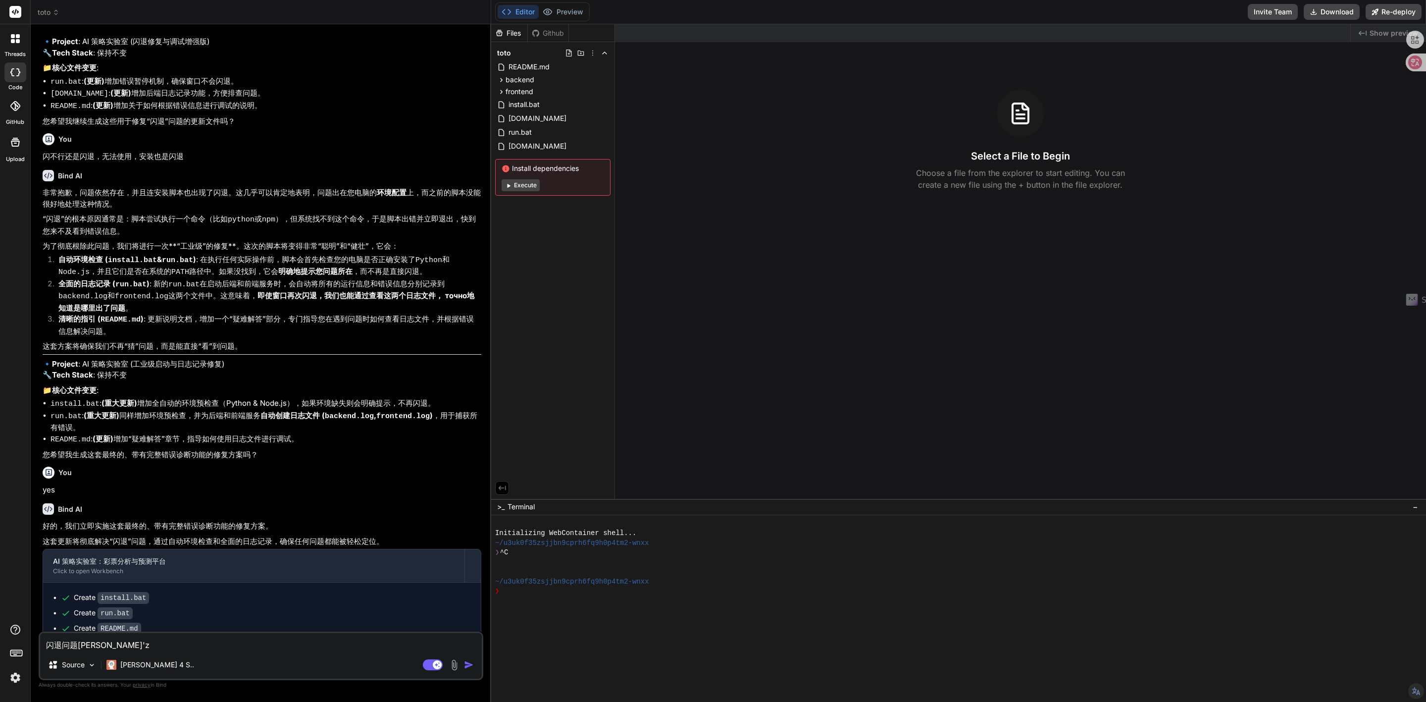
type textarea "闪退问题yan'zh"
type textarea "x"
type textarea "闪退问题yan'zho"
type textarea "x"
type textarea "闪退问题yan'zhon"
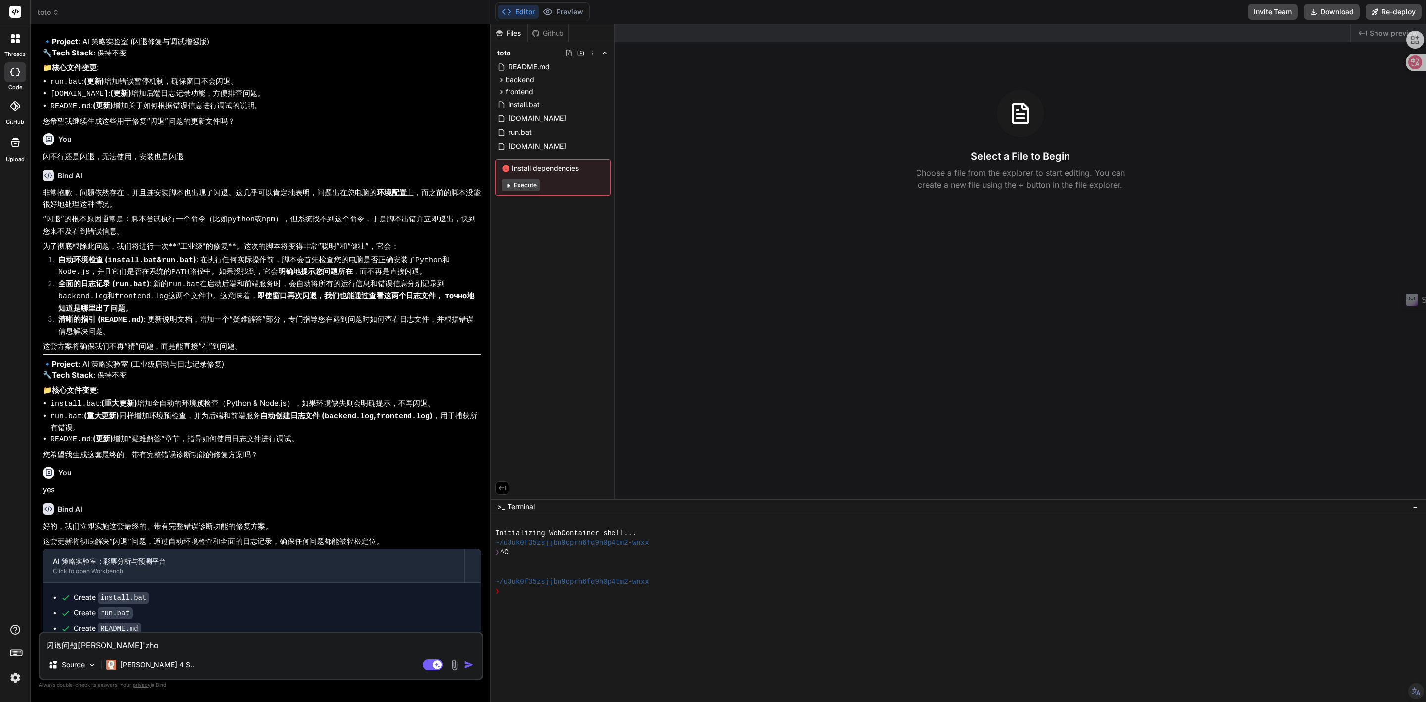
type textarea "x"
type textarea "闪退问题yan'zhong"
type textarea "x"
type textarea "闪退问题严重"
type textarea "x"
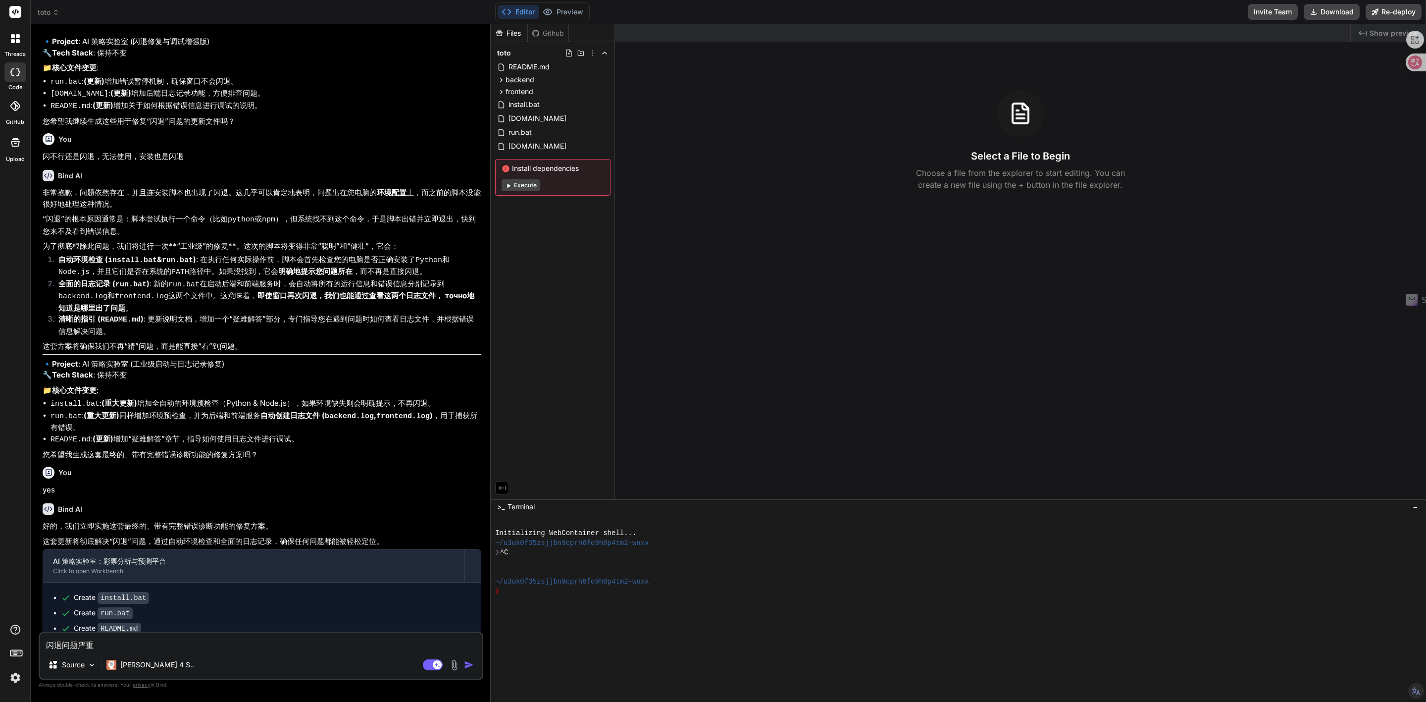
type textarea "闪退问题严重，"
type textarea "x"
type textarea "闪退问题严重，a"
type textarea "x"
type textarea "闪退问题严重，an"
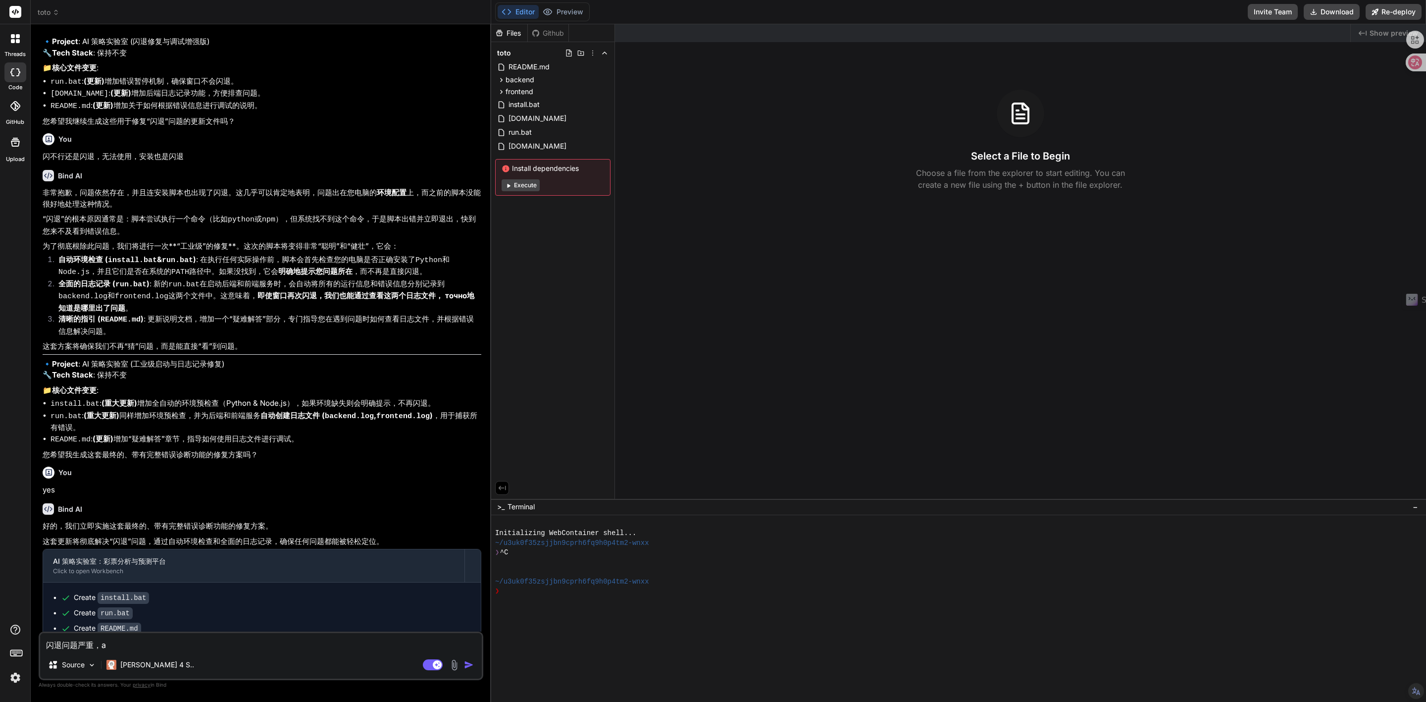
type textarea "x"
type textarea "闪退问题严重，an'z"
type textarea "x"
type textarea "闪退问题严重，an'zh"
type textarea "x"
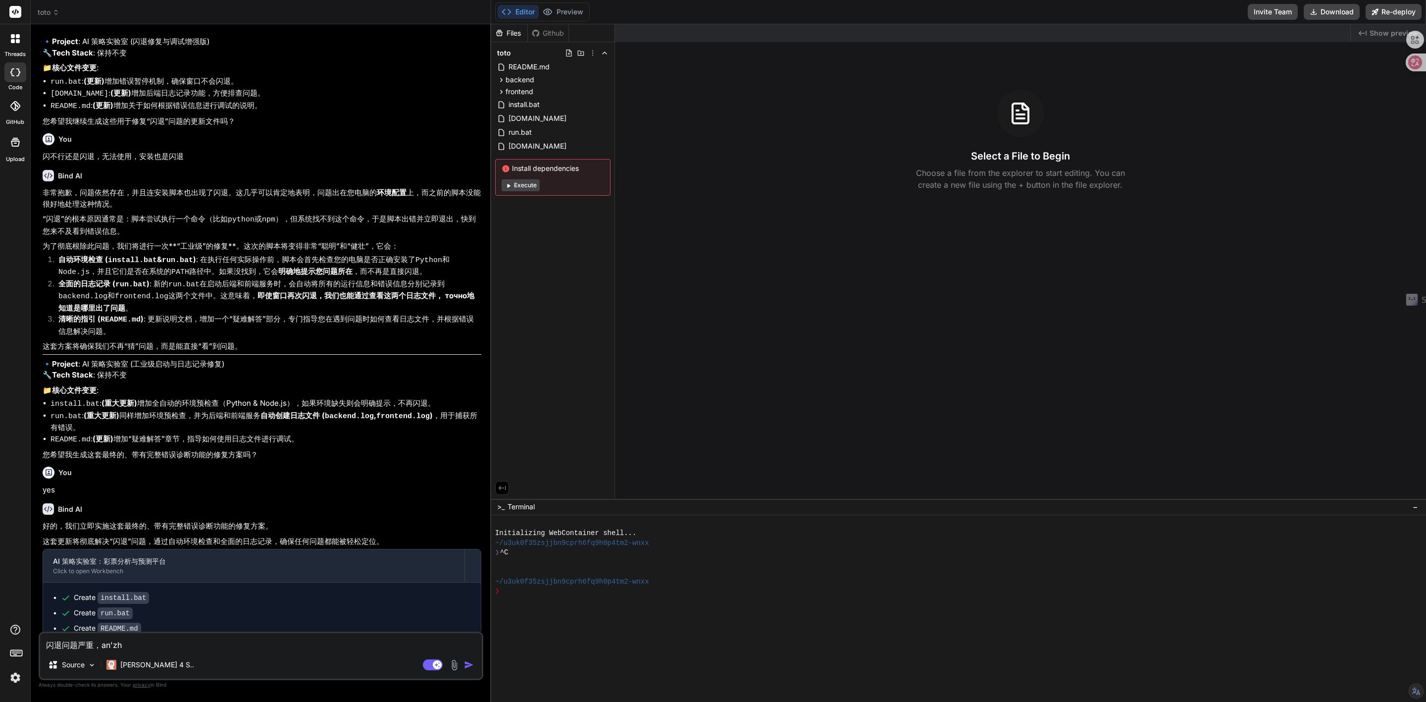
type textarea "闪退问题严重，an'zhu"
type textarea "x"
type textarea "闪退问题严重，an'zhua"
type textarea "x"
type textarea "闪退问题严重，an'zhuan"
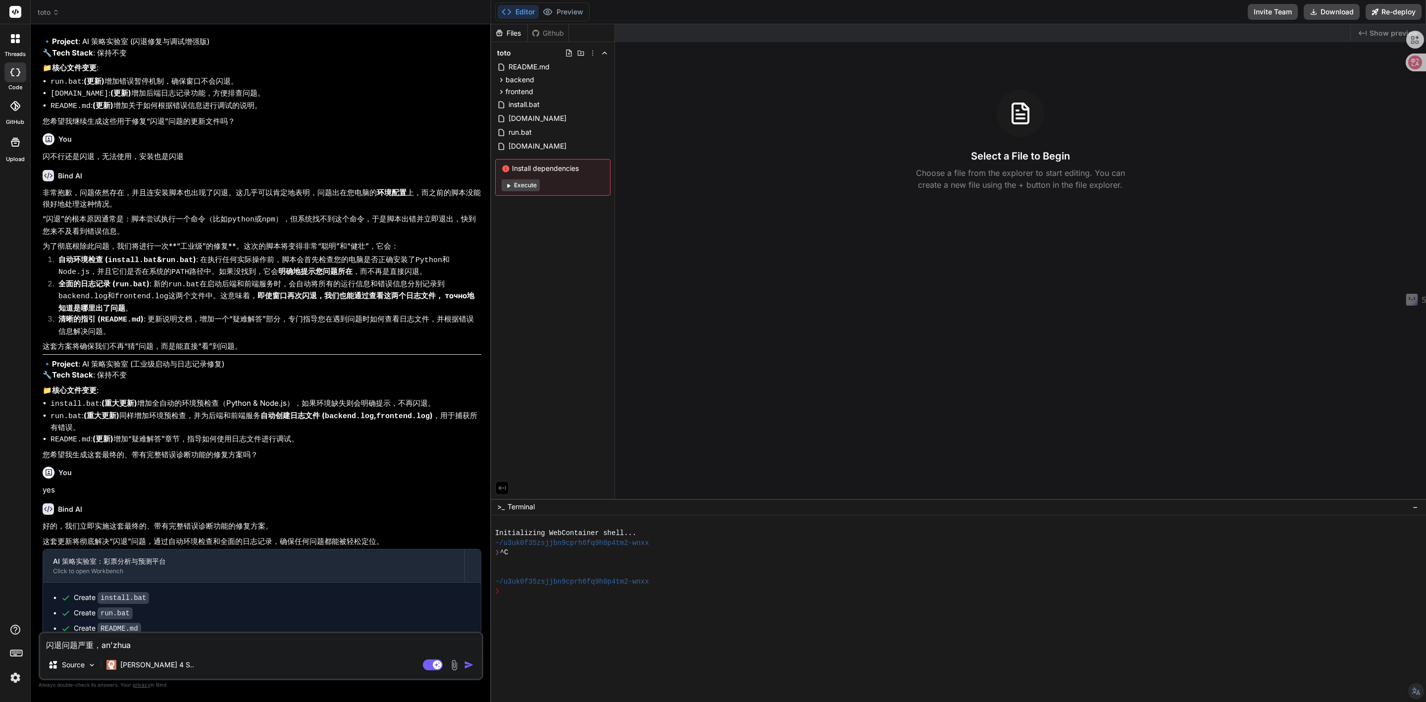
type textarea "x"
type textarea "闪退问题严重，an'zhuang"
type textarea "x"
type textarea "闪退问题严重，安装"
type textarea "x"
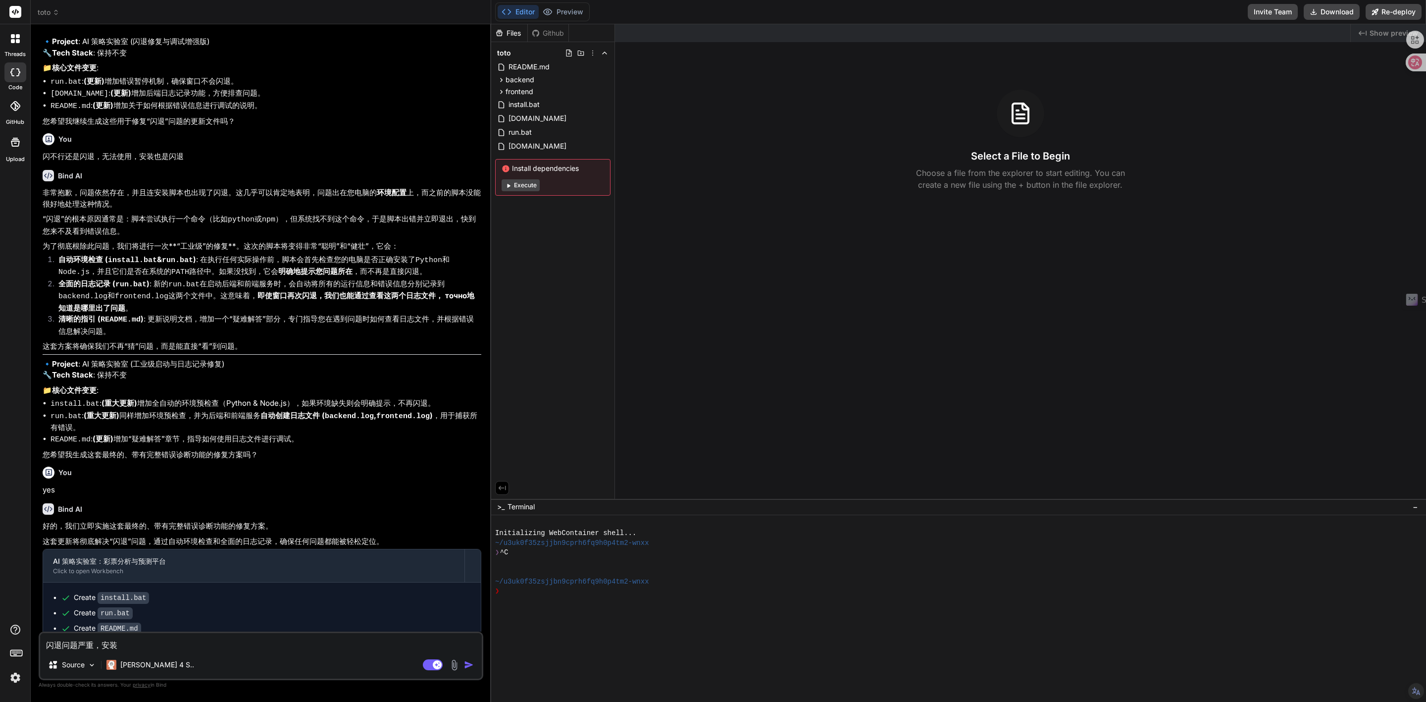
type textarea "闪退问题严重，安装d"
type textarea "x"
type textarea "闪退问题严重，安装"
type textarea "x"
type textarea "闪退问题严重，安装y"
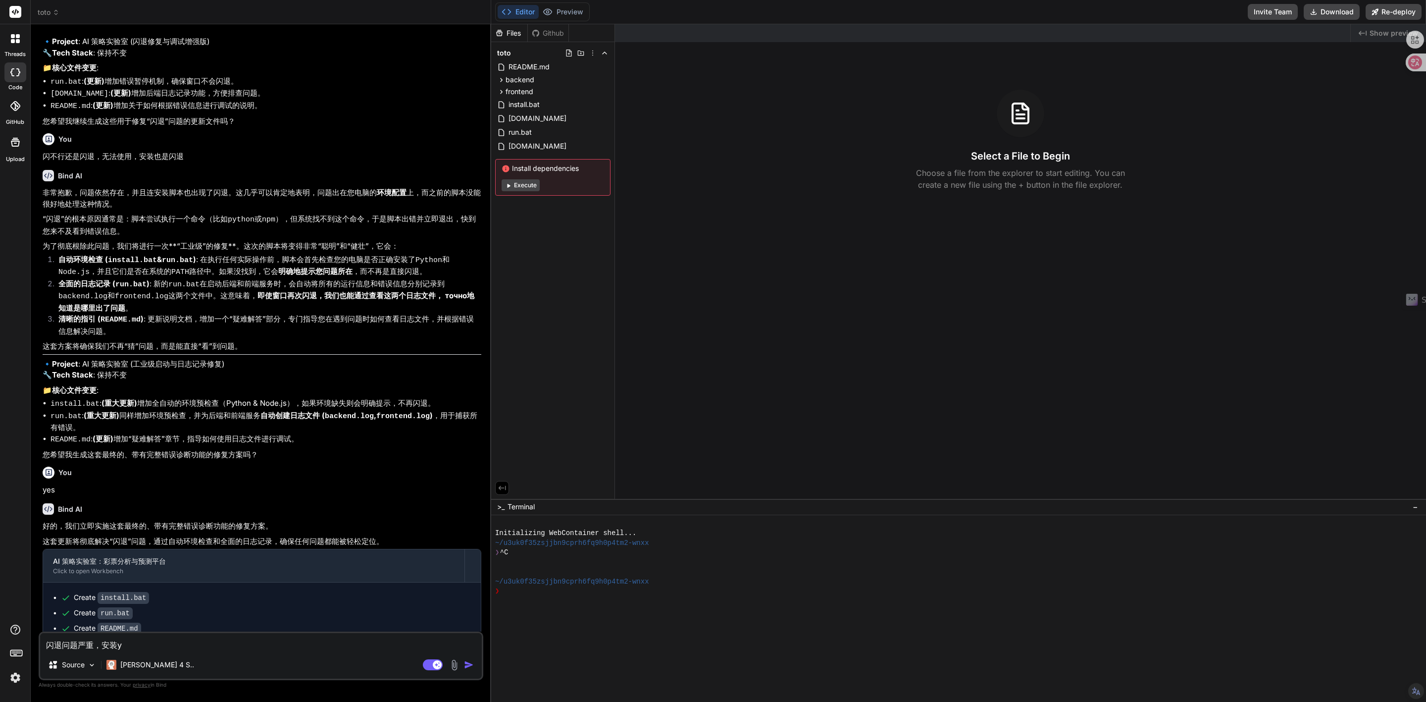
type textarea "x"
type textarea "闪退问题严重，安装ye"
type textarea "x"
type textarea "闪退问题严重，安装ye's"
type textarea "x"
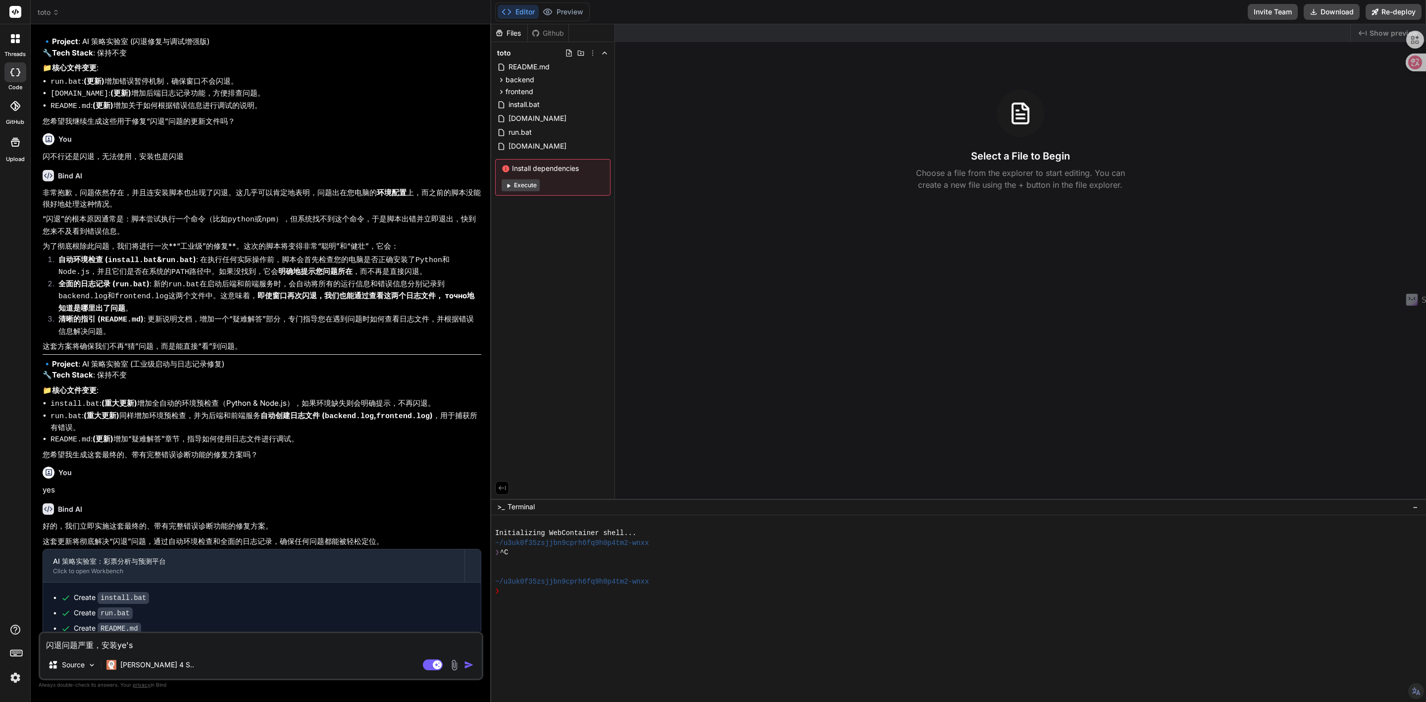
type textarea "闪退问题严重，安装ye'sh"
type textarea "x"
type textarea "闪退问题严重，安装ye'shi"
type textarea "x"
type textarea "闪退问题严重，安装也是"
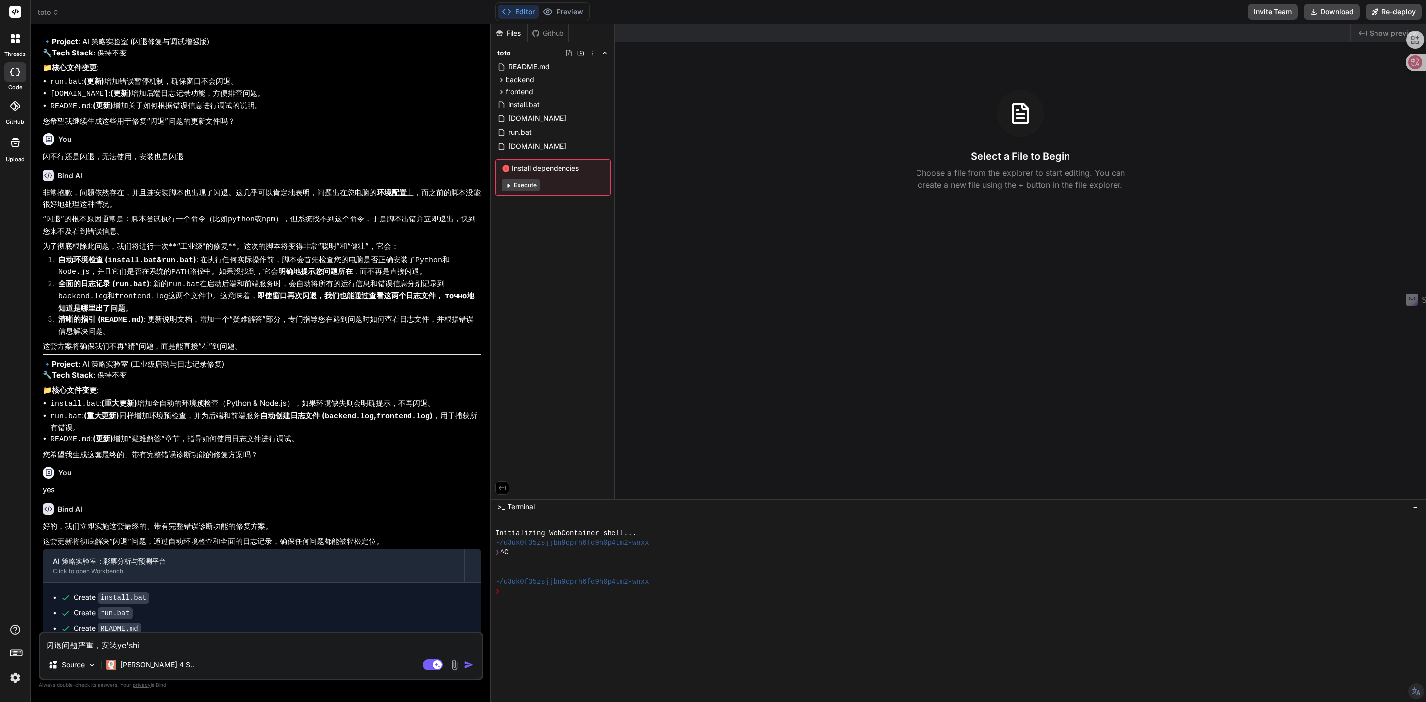
type textarea "x"
type textarea "闪退问题严重，安装也是s"
type textarea "x"
type textarea "闪退问题严重，安装也是sa"
type textarea "x"
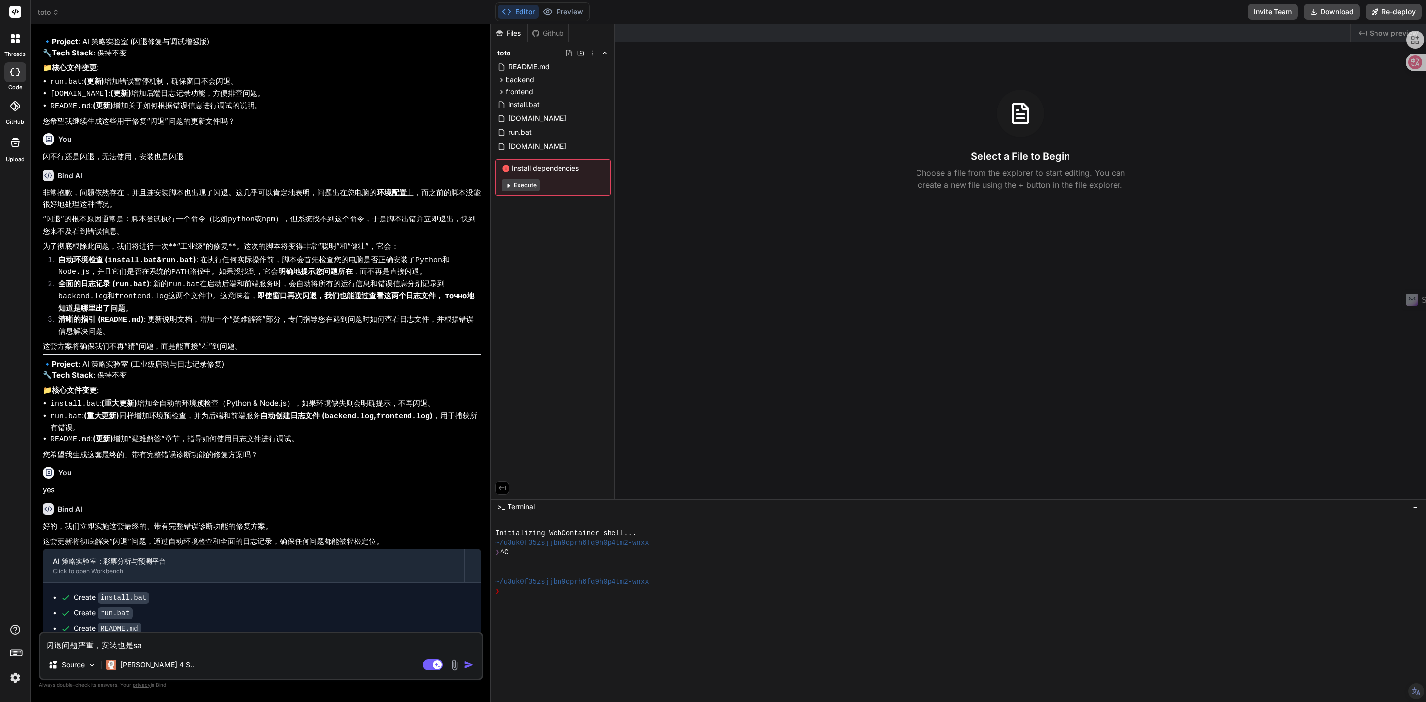
type textarea "闪退问题严重，安装也是san"
type textarea "x"
type textarea "闪退问题严重，安装也是san'd"
type textarea "x"
type textarea "闪退问题严重，安装也是san'du"
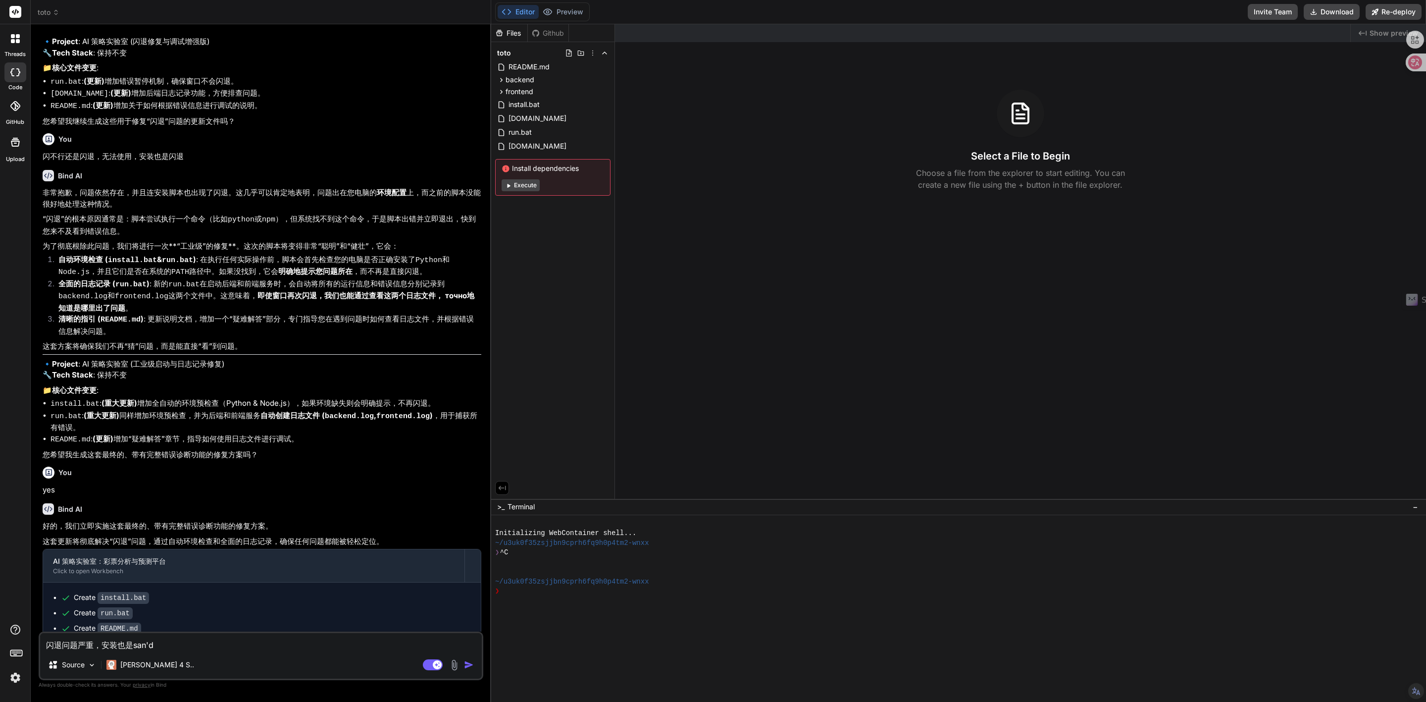
type textarea "x"
type textarea "闪退问题严重，安装也是san'dui"
type textarea "x"
type textarea "闪退问题严重，安装也是san'du"
type textarea "x"
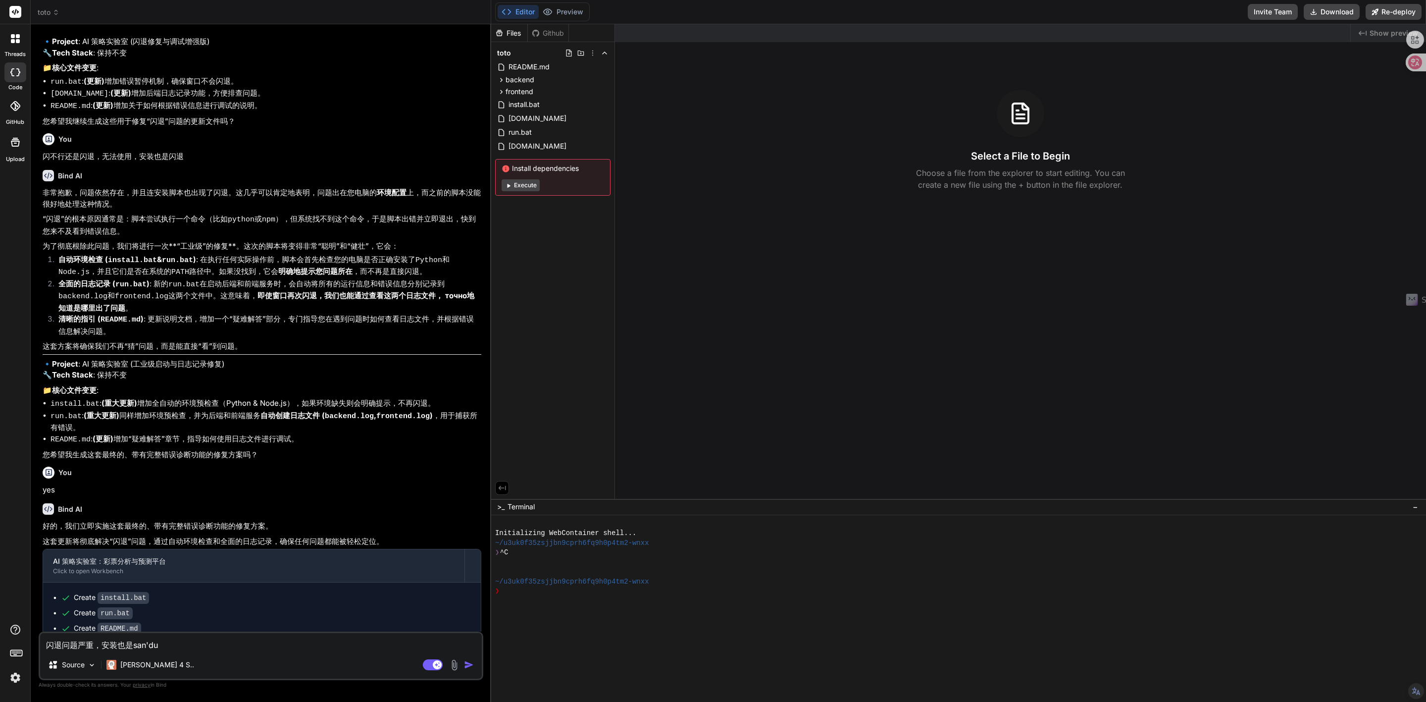
type textarea "闪退问题严重，安装也是san'd"
type textarea "x"
type textarea "闪退问题严重，安装也是san"
type textarea "x"
type textarea "闪退问题严重，安装也是san't"
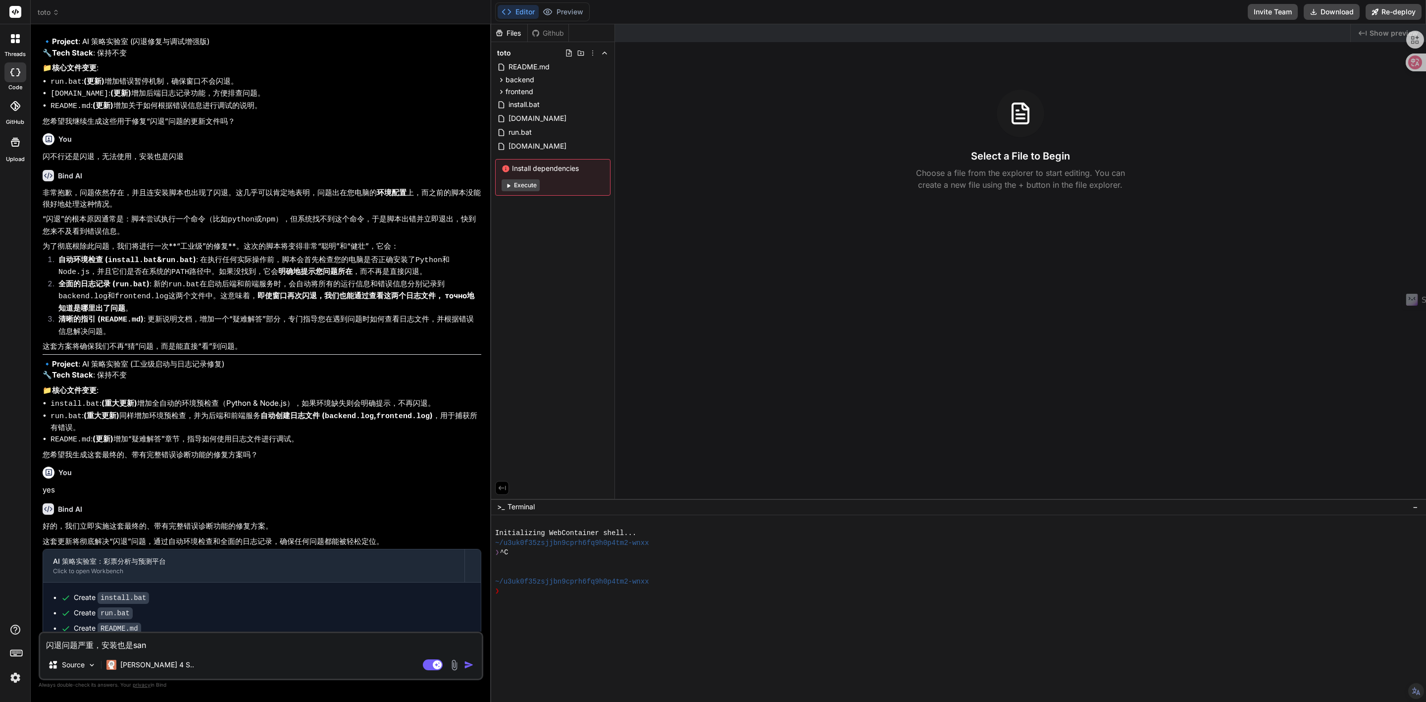
type textarea "x"
type textarea "闪退问题严重，安装也是san'tu"
type textarea "x"
type textarea "闪退问题严重，安装也是san'tui"
type textarea "x"
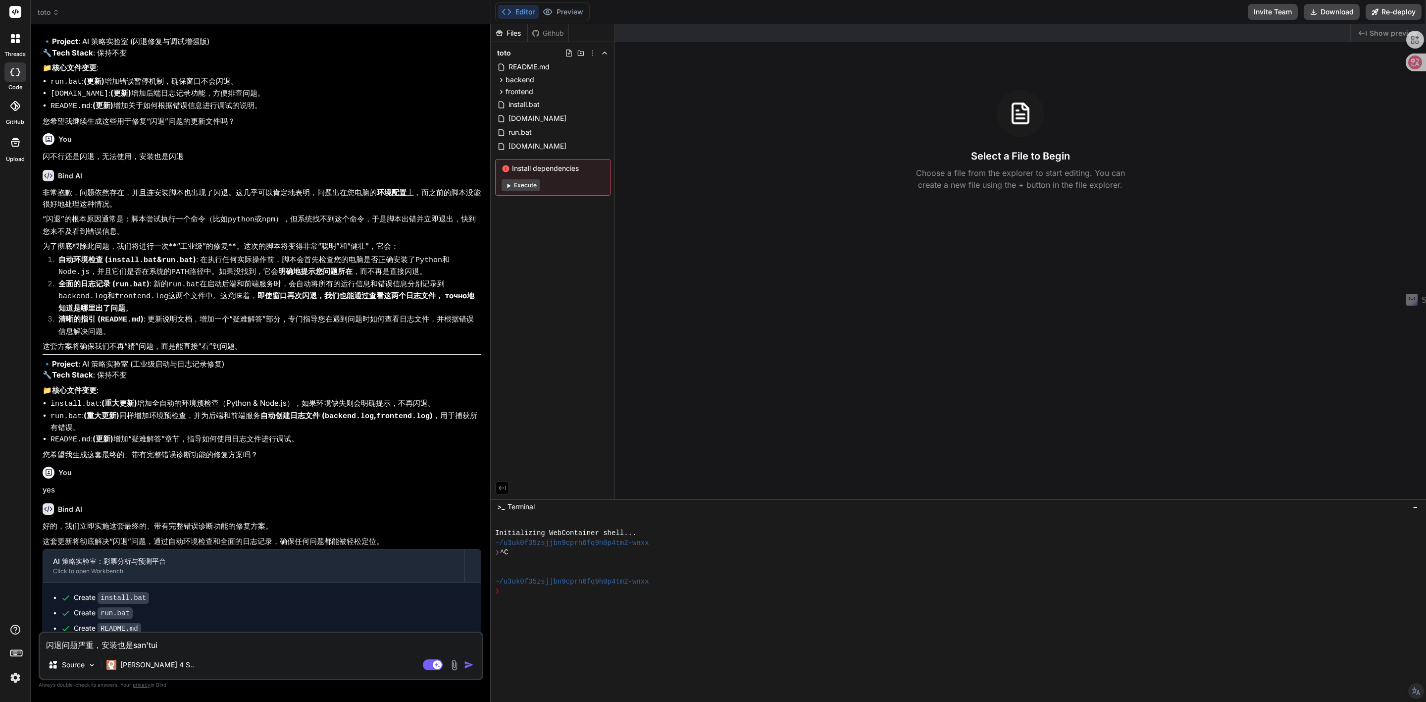
type textarea "闪退问题严重，安装也是闪退"
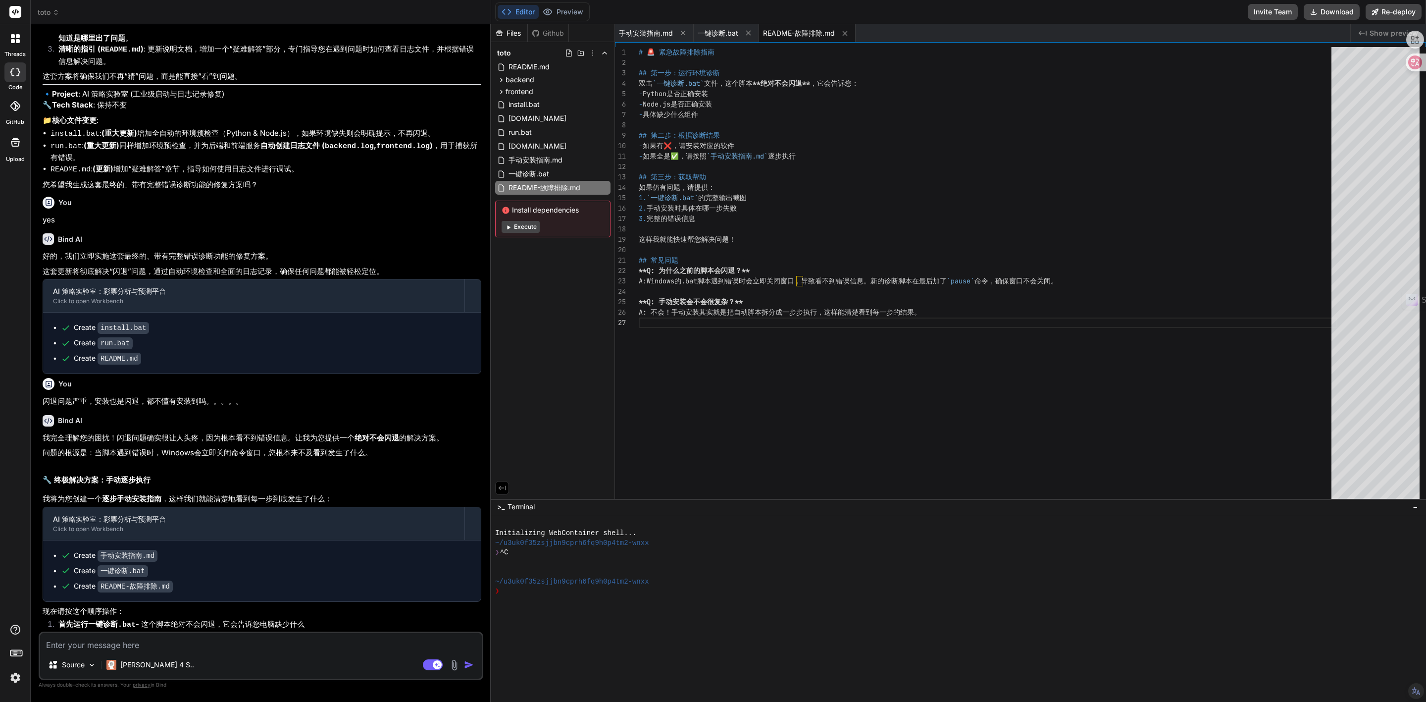
scroll to position [1461, 0]
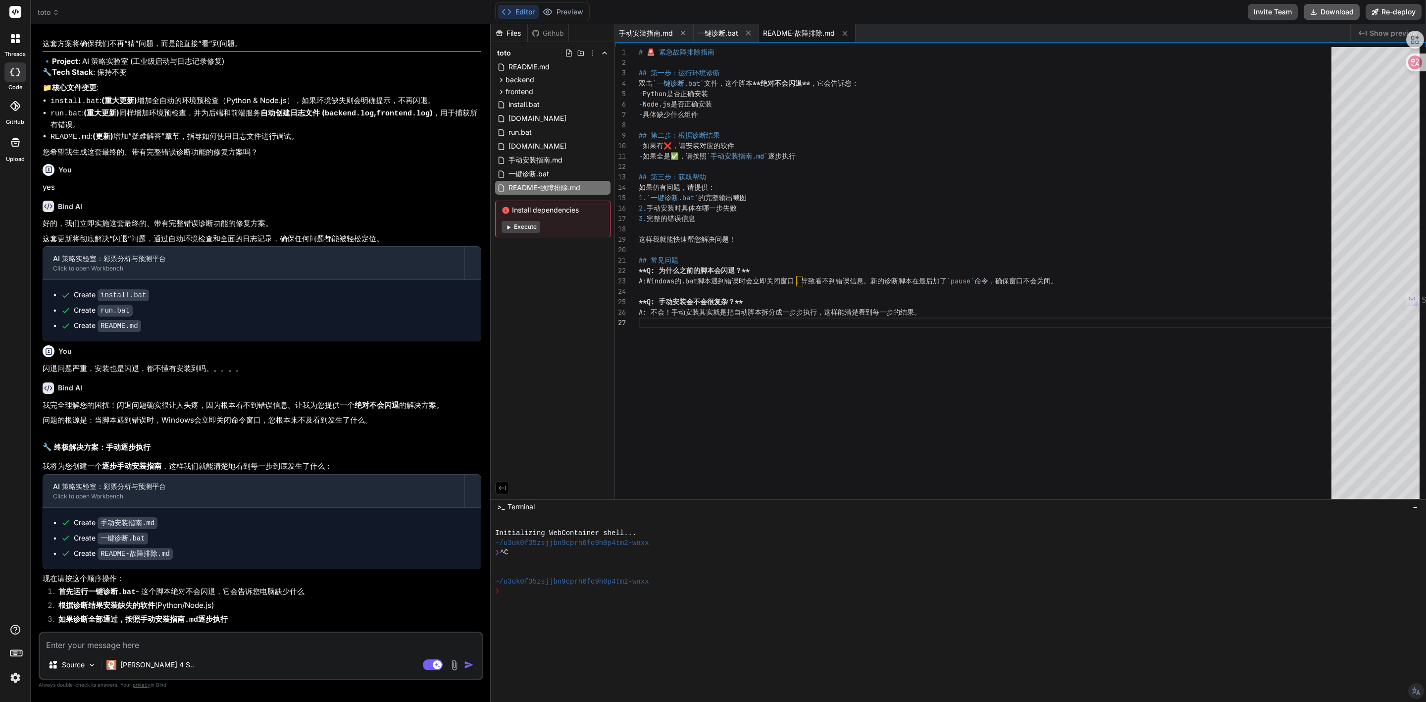
click at [950, 9] on button "Download" at bounding box center [1332, 12] width 56 height 16
click at [313, 451] on textarea at bounding box center [261, 642] width 442 height 18
paste textarea "'[璇婃柇]' is not recognized as an internal or external command, operable program …"
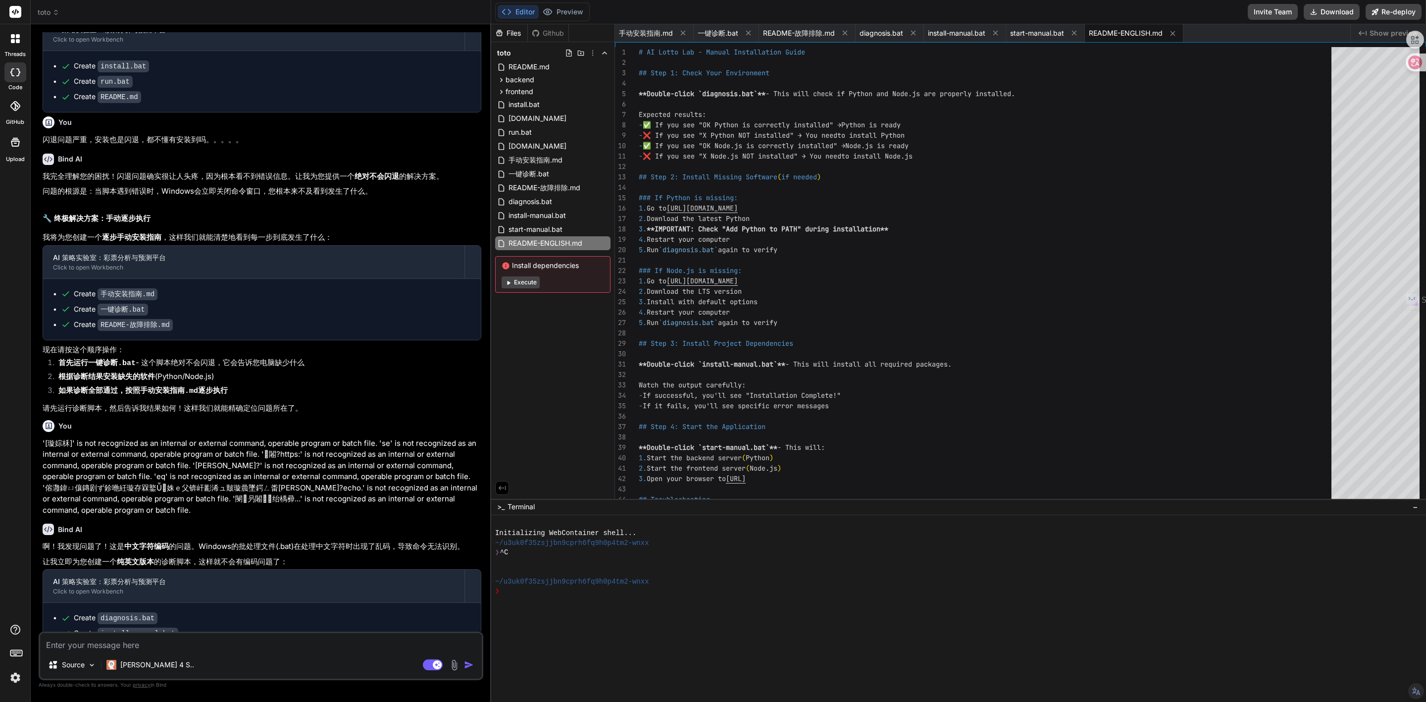
scroll to position [1813, 0]
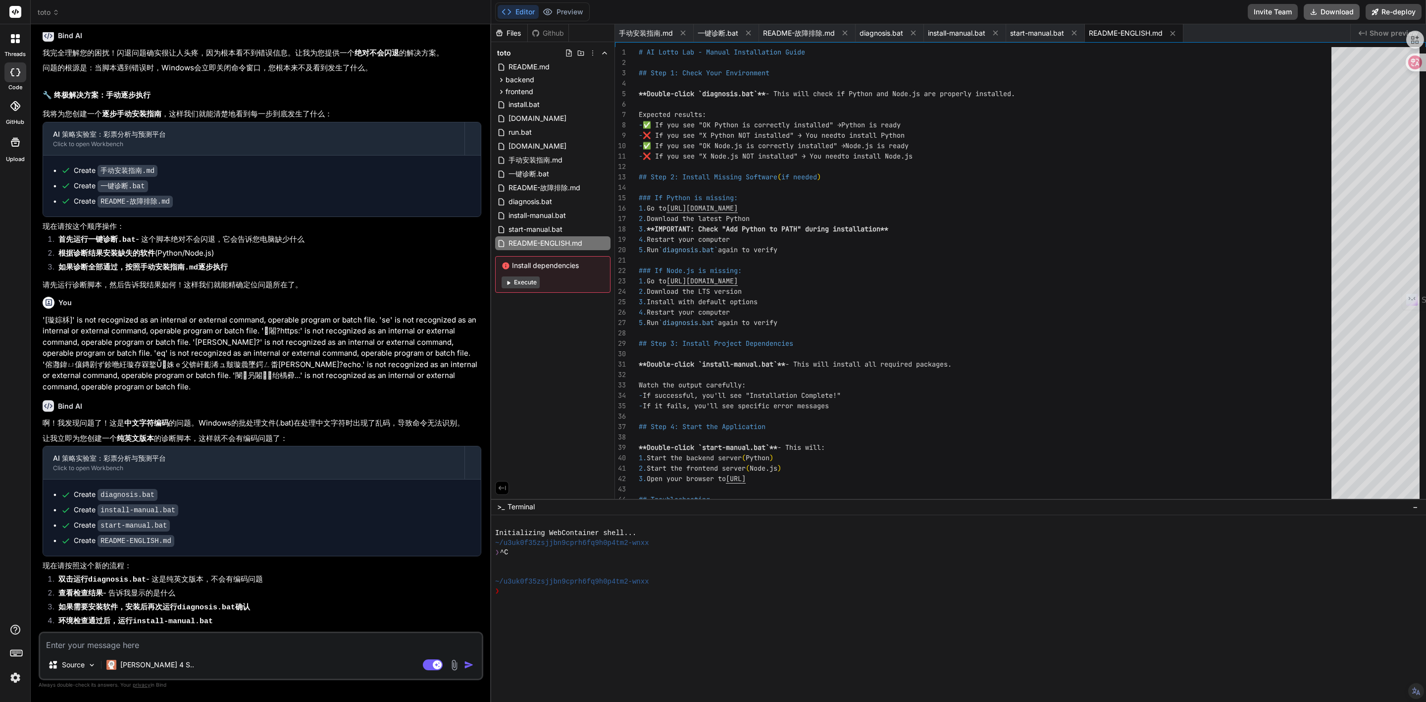
click at [950, 10] on button "Download" at bounding box center [1332, 12] width 56 height 16
click at [209, 451] on textarea at bounding box center [261, 642] width 442 height 18
paste textarea "Installing Python packages... ERROR: Invalid requirement: '<content>' (from lin…"
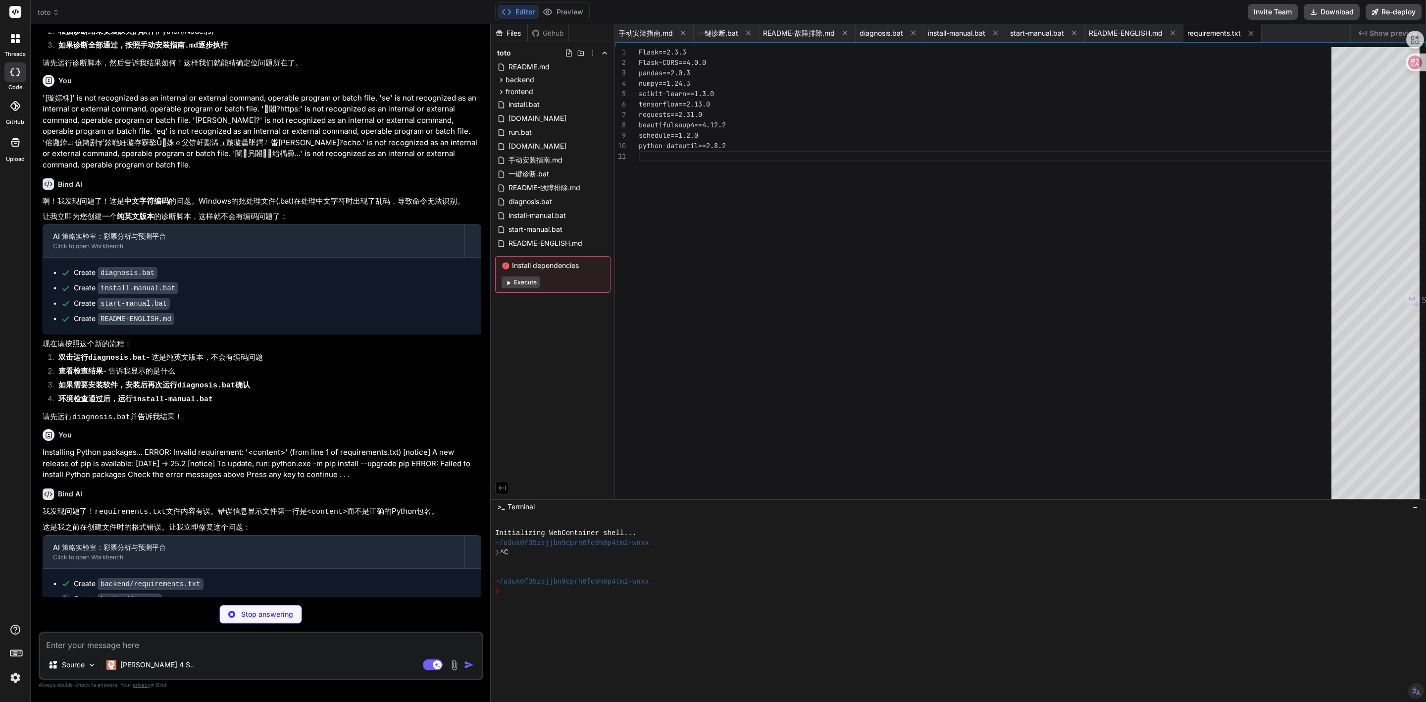
scroll to position [2037, 0]
click at [248, 451] on p "这是我之前在创建文件时的格式错误。让我立即修复这个问题：" at bounding box center [262, 525] width 439 height 11
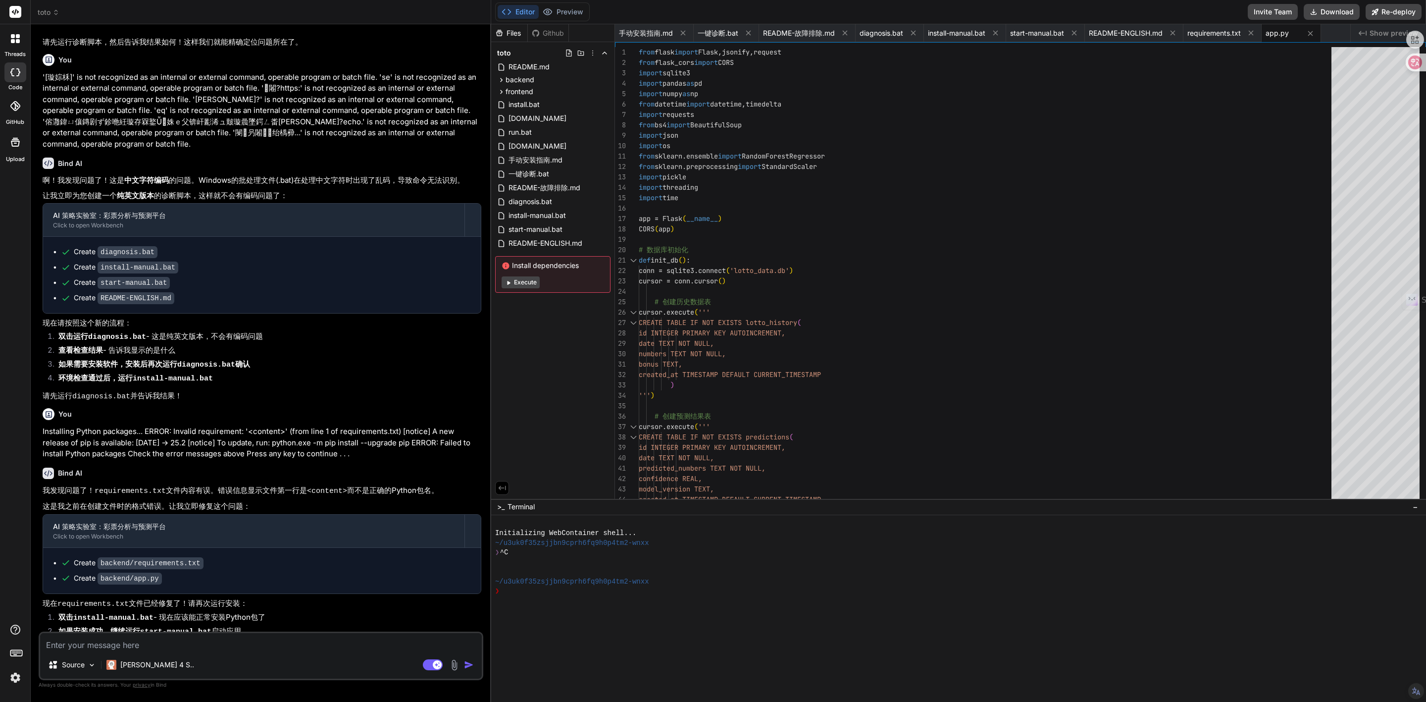
scroll to position [2065, 0]
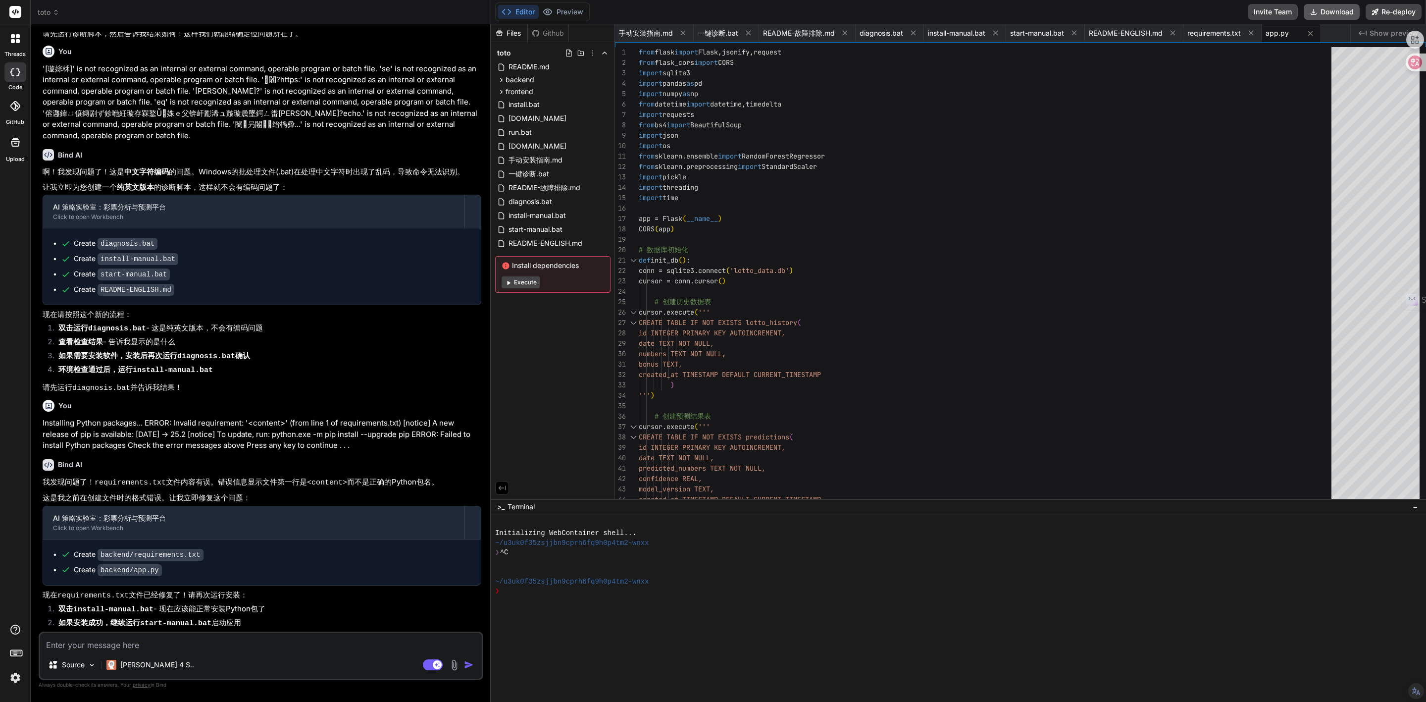
click at [950, 13] on button "Download" at bounding box center [1332, 12] width 56 height 16
click at [244, 451] on textarea at bounding box center [261, 642] width 442 height 18
click at [274, 451] on textarea at bounding box center [261, 642] width 442 height 18
paste textarea "npm error code EJSONPARSE npm error JSON.parse Invalid package.json: JSONParseE…"
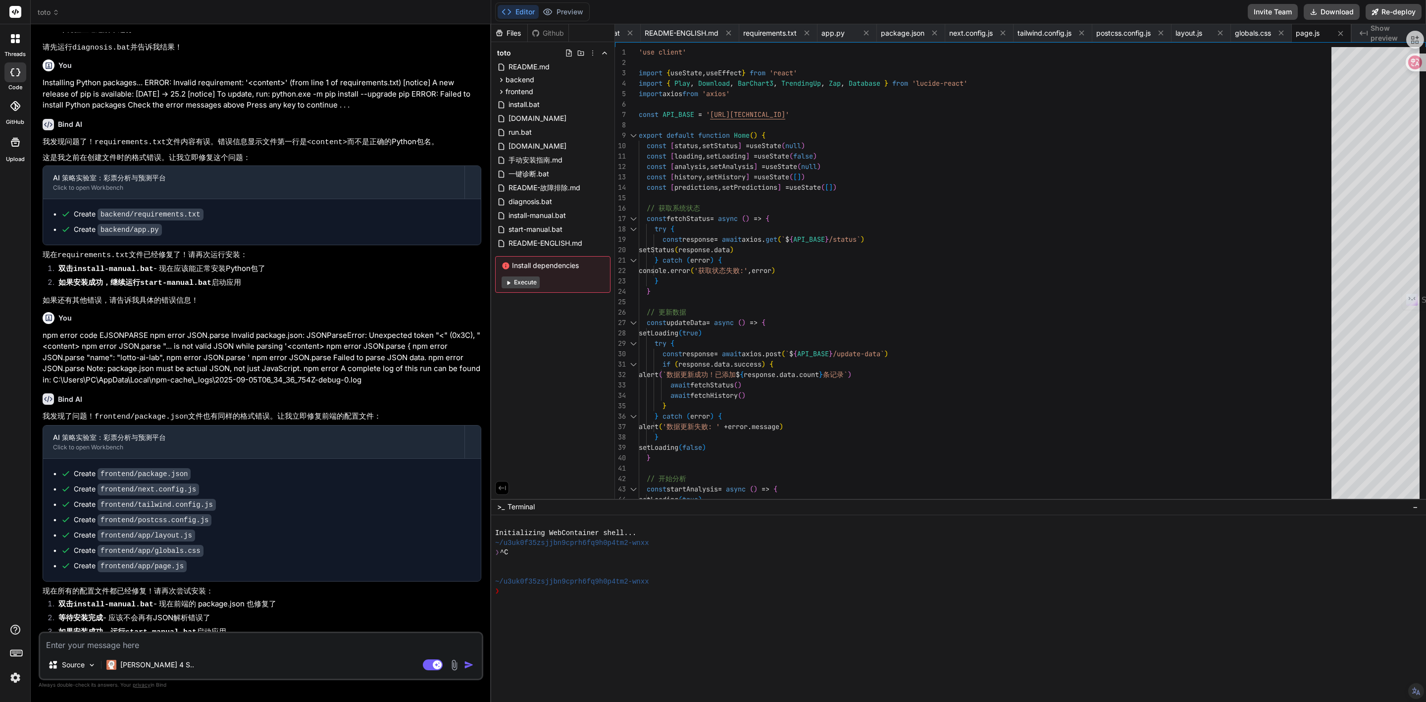
scroll to position [2411, 0]
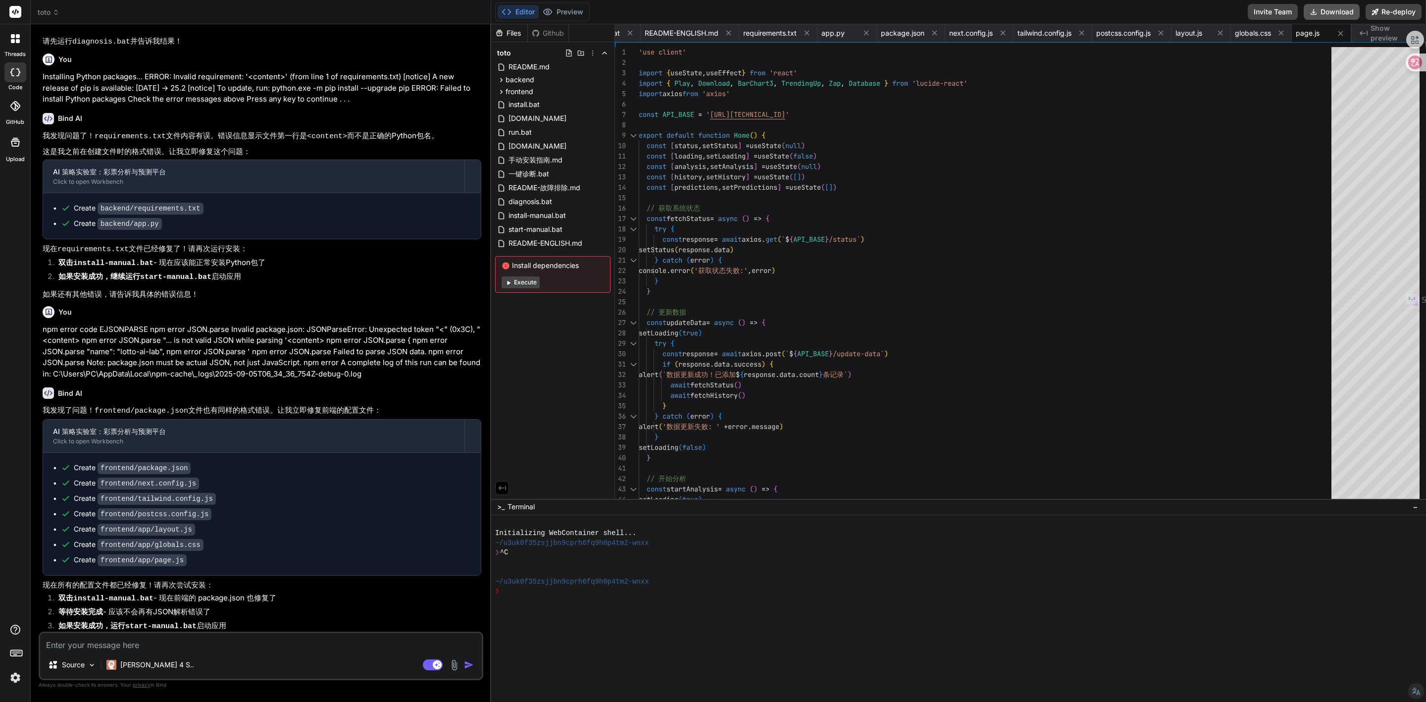
click at [950, 9] on button "Download" at bounding box center [1332, 12] width 56 height 16
click at [302, 451] on textarea at bounding box center [261, 642] width 442 height 18
paste textarea "Traceback (most recent call last): File "C:\Users\PC\Desktop\toto (1)\backend\a…"
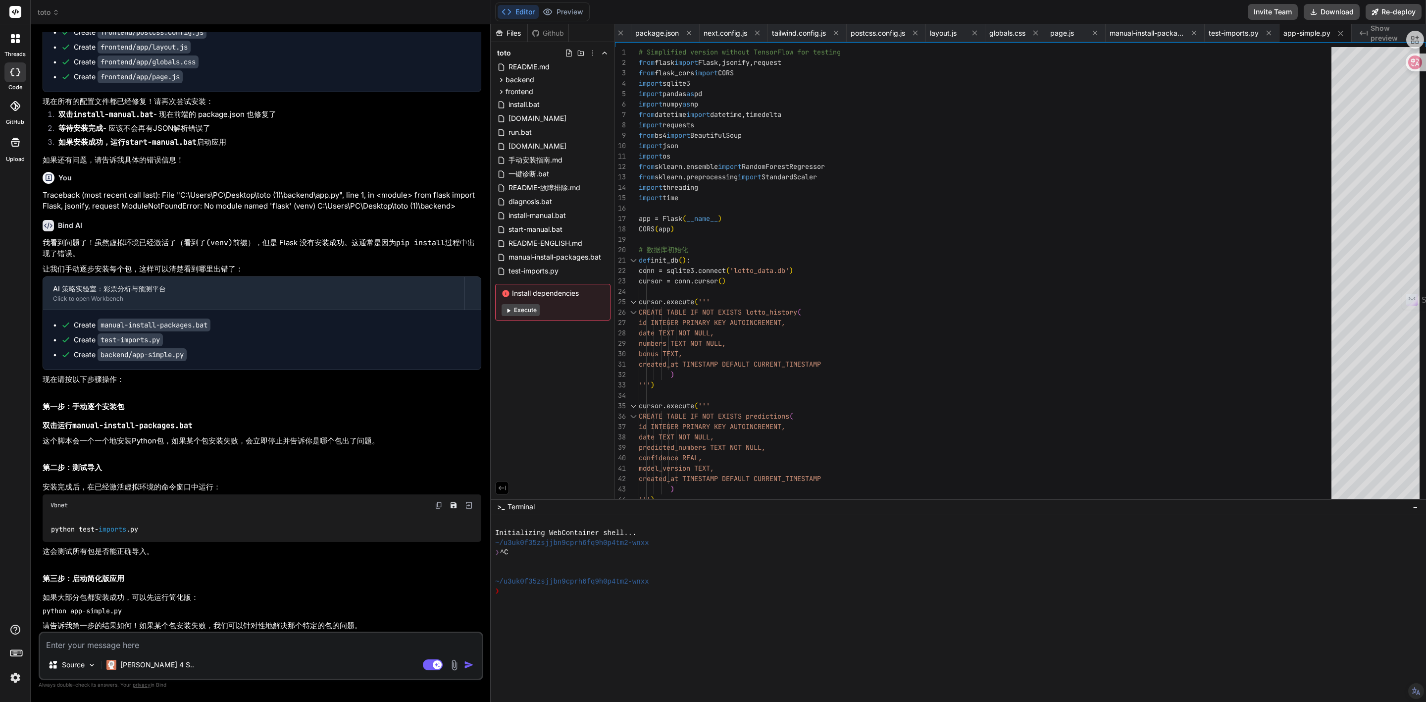
scroll to position [2848, 0]
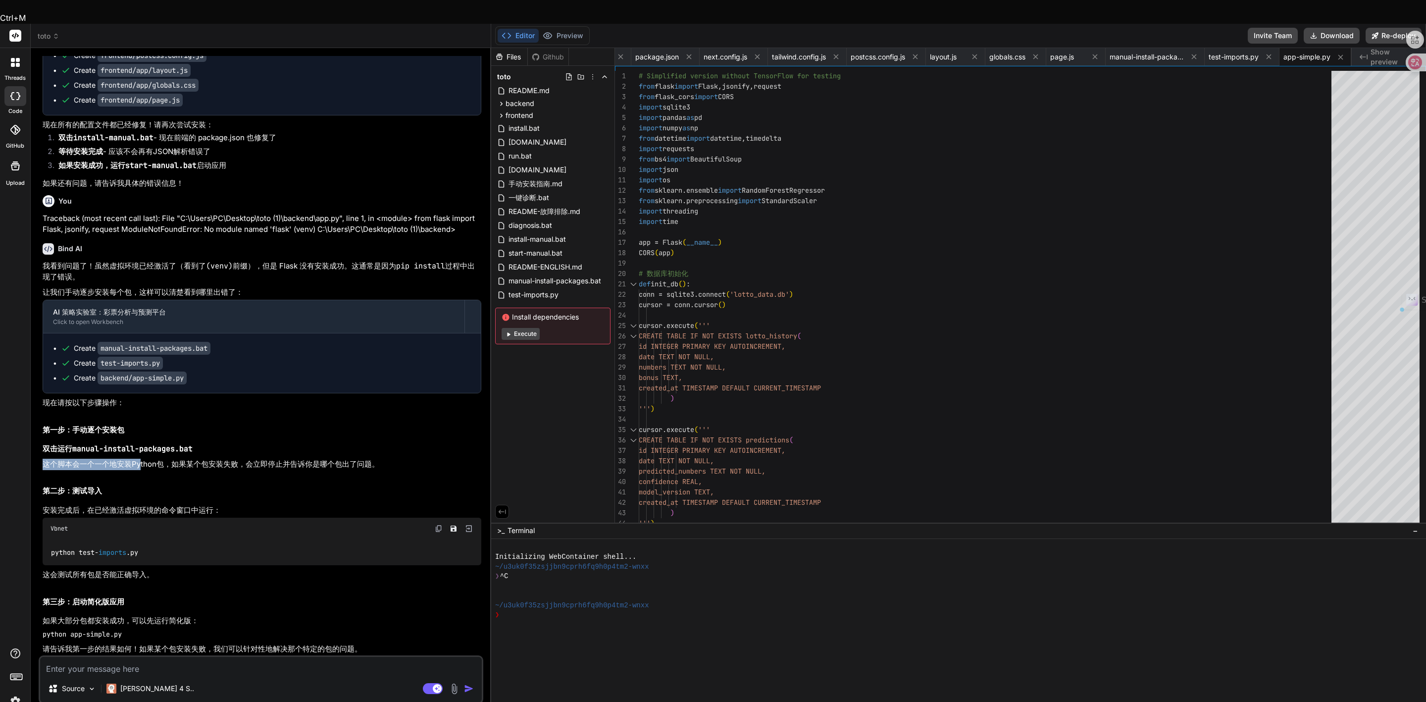
drag, startPoint x: 202, startPoint y: 431, endPoint x: 139, endPoint y: 434, distance: 64.0
click at [139, 434] on div "我看到问题了！虽然虚拟环境已经激活了（看到了 (venv) 前缀），但是 Flask 没有安装成功。这通常是因为 pip install 过程中出现了错误。 …" at bounding box center [262, 457] width 439 height 394
click at [83, 451] on p "这个脚本会一个一个地安装Python包，如果某个包安装失败，会立即停止并告诉你是哪个包出了问题。" at bounding box center [262, 463] width 439 height 11
drag, startPoint x: 137, startPoint y: 444, endPoint x: 161, endPoint y: 444, distance: 24.3
click at [161, 451] on p "这个脚本会一个一个地安装Python包，如果某个包安装失败，会立即停止并告诉你是哪个包出了问题。" at bounding box center [262, 463] width 439 height 11
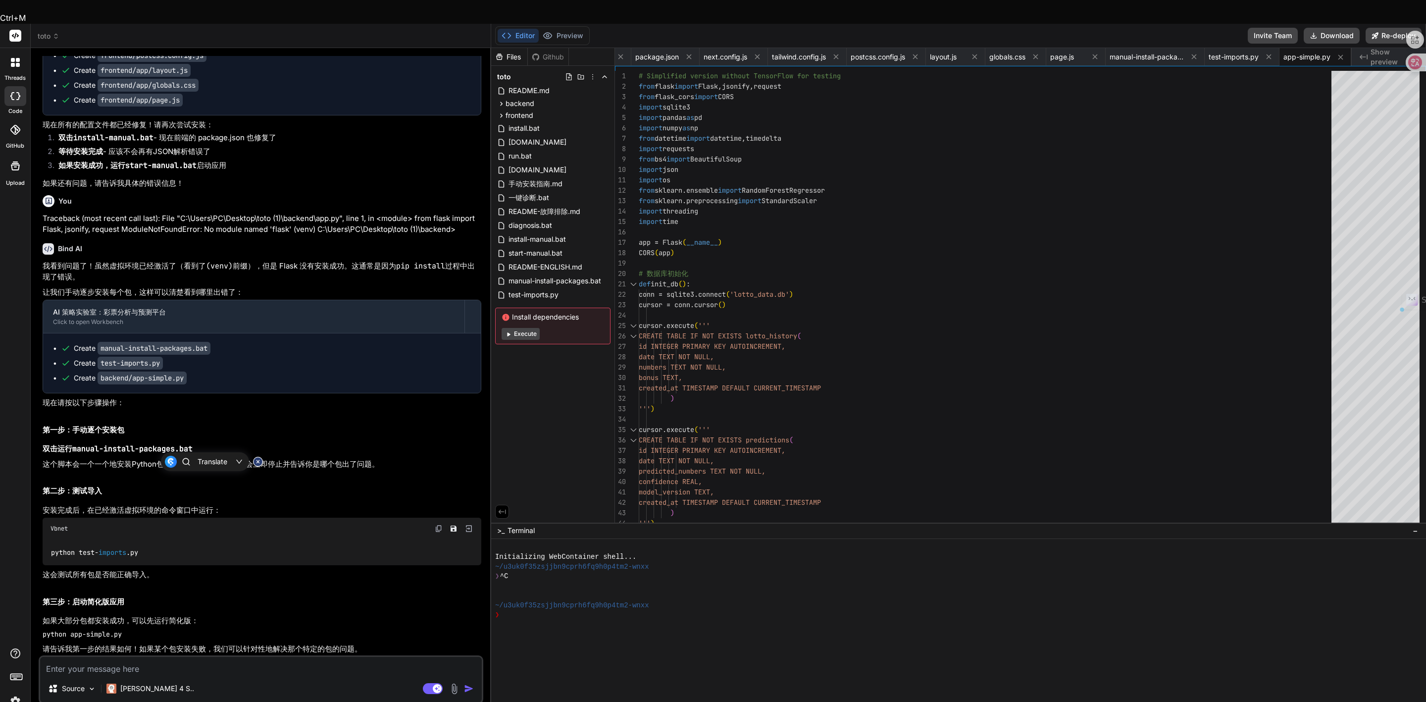
drag, startPoint x: 180, startPoint y: 444, endPoint x: 216, endPoint y: 445, distance: 36.1
click at [216, 451] on p "这个脚本会一个一个地安装Python包，如果某个包安装失败，会立即停止并告诉你是哪个包出了问题。" at bounding box center [262, 463] width 439 height 11
drag, startPoint x: 247, startPoint y: 443, endPoint x: 342, endPoint y: 445, distance: 95.6
click at [339, 451] on p "这个脚本会一个一个地安装Python包，如果某个包安装失败，会立即停止并告诉你是哪个包出了问题。" at bounding box center [262, 463] width 439 height 11
click at [360, 451] on p "这个脚本会一个一个地安装Python包，如果某个包安装失败，会立即停止并告诉你是哪个包出了问题。" at bounding box center [262, 463] width 439 height 11
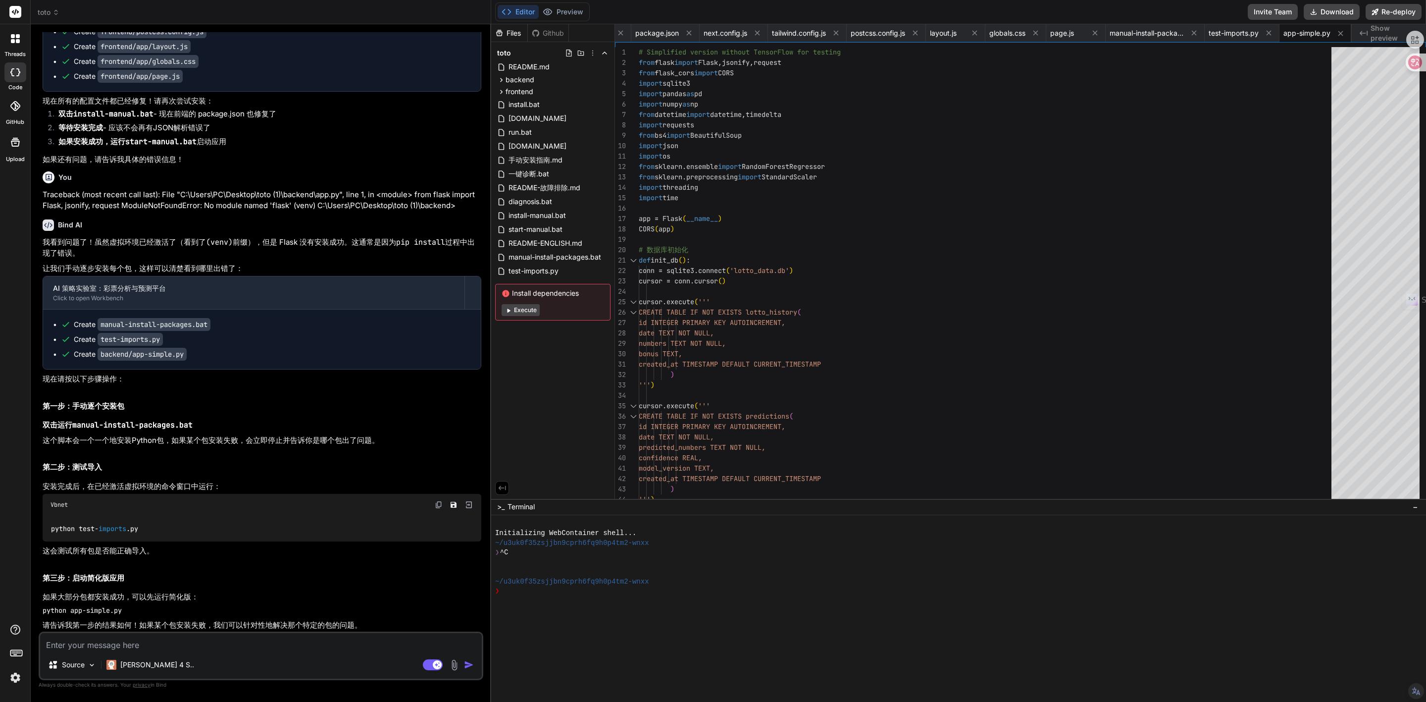
click at [89, 451] on h2 "第二步：测试导入" at bounding box center [262, 466] width 439 height 11
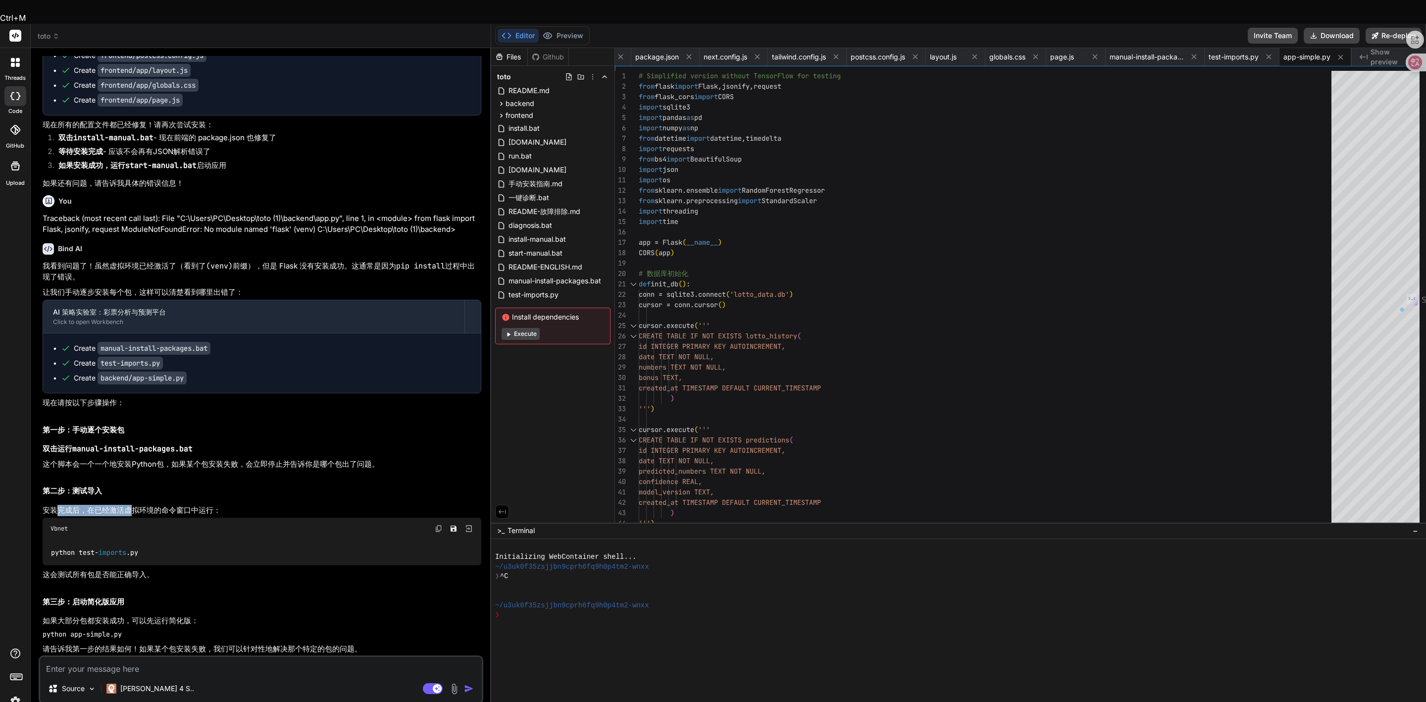
drag, startPoint x: 54, startPoint y: 486, endPoint x: 129, endPoint y: 491, distance: 75.4
click at [129, 451] on p "安装完成后，在已经激活虚拟环境的命令窗口中运行：" at bounding box center [262, 509] width 439 height 11
click at [151, 451] on p "安装完成后，在已经激活虚拟环境的命令窗口中运行：" at bounding box center [262, 509] width 439 height 11
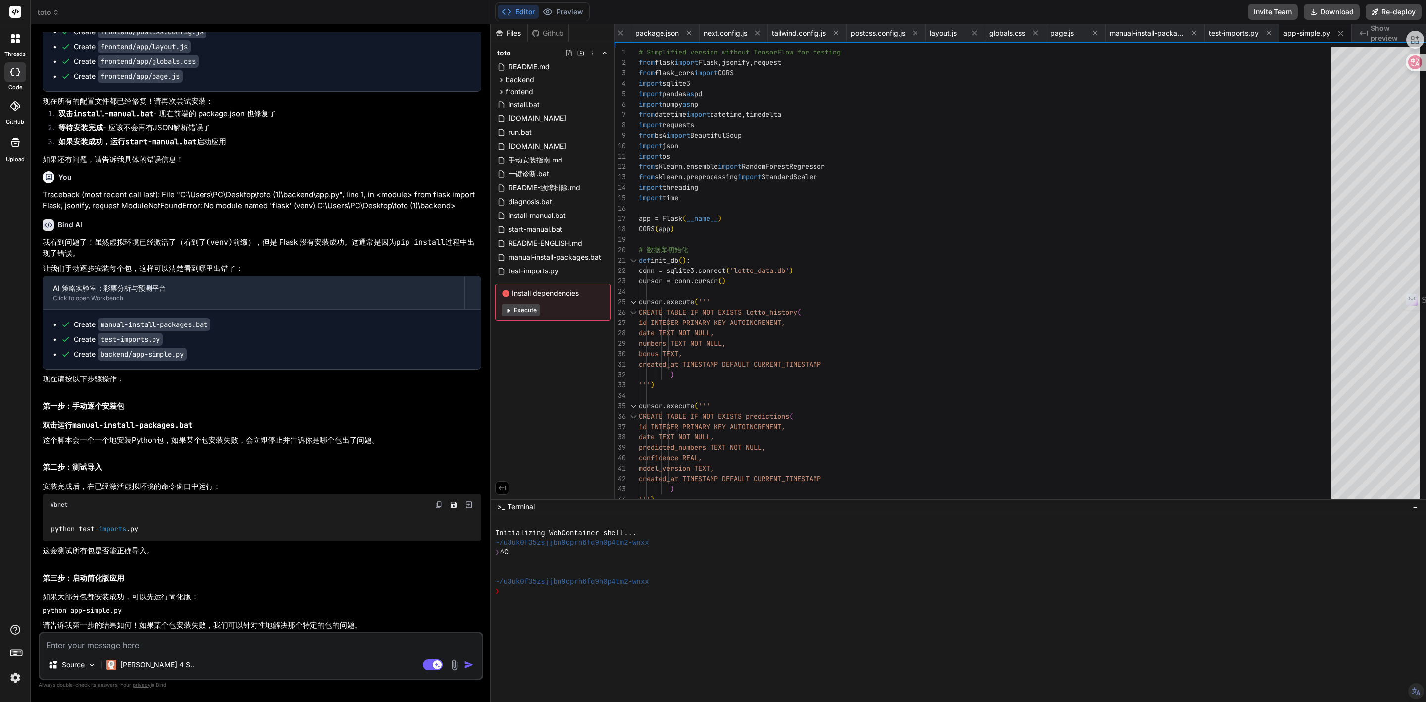
scroll to position [2852, 0]
click at [950, 11] on button "Download" at bounding box center [1332, 12] width 56 height 16
drag, startPoint x: 1138, startPoint y: 425, endPoint x: 1148, endPoint y: 399, distance: 28.5
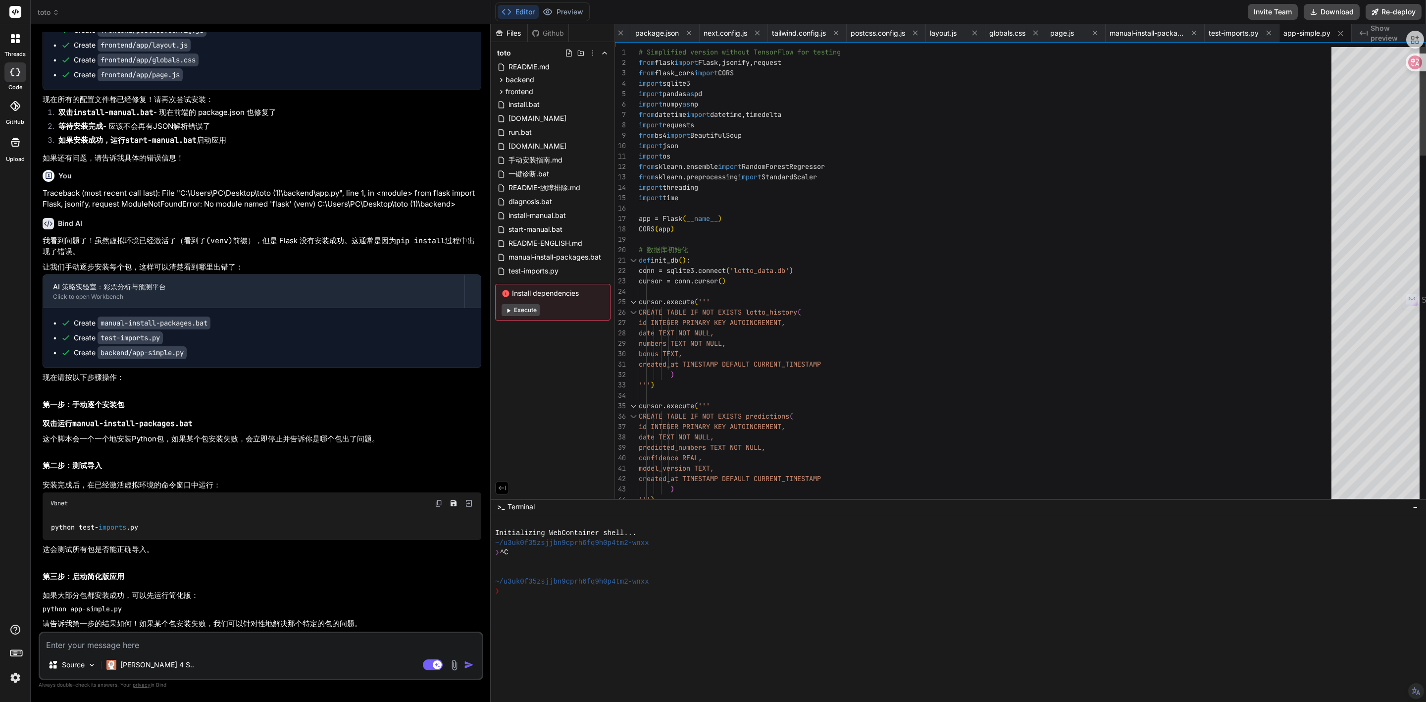
scroll to position [0, 0]
click at [950, 14] on icon at bounding box center [1313, 11] width 5 height 5
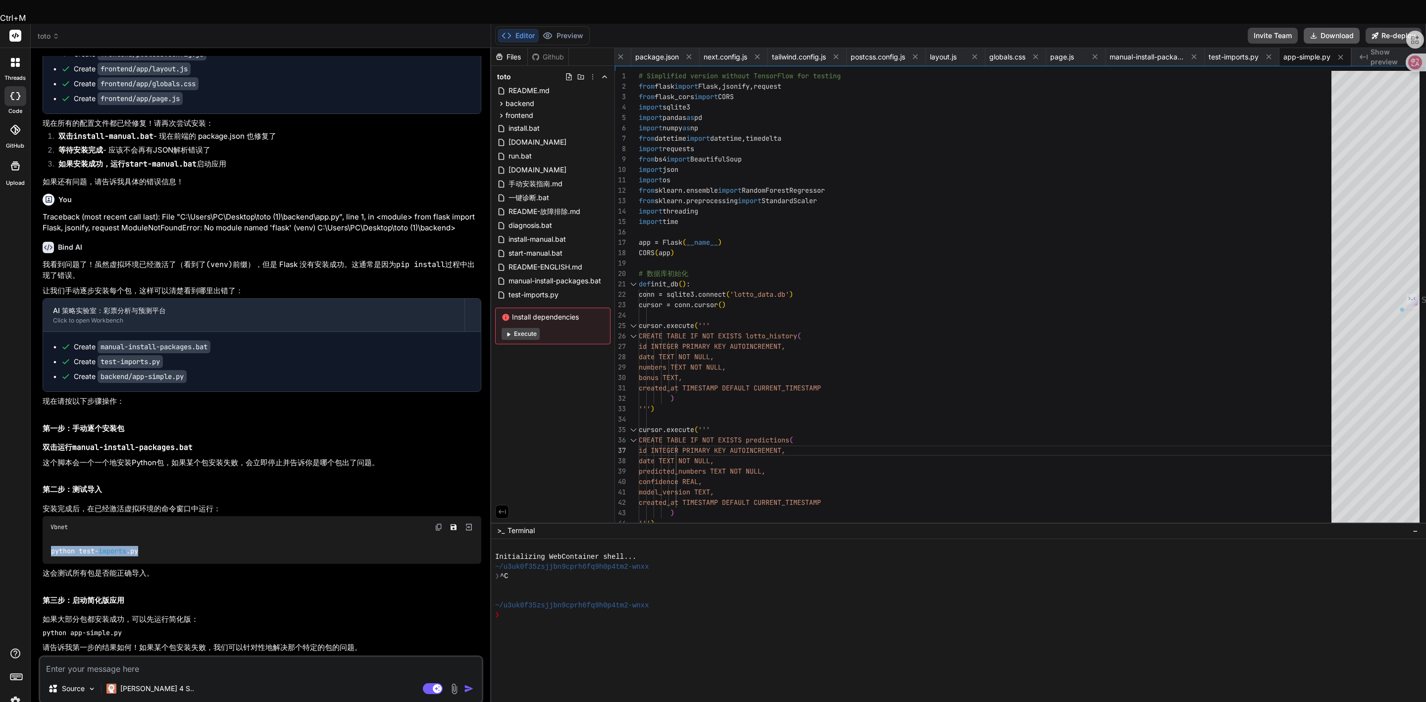
drag, startPoint x: 48, startPoint y: 528, endPoint x: 162, endPoint y: 533, distance: 114.5
click at [162, 451] on div "python test- imports .py" at bounding box center [262, 551] width 439 height 26
copy code "python test- imports .py"
drag, startPoint x: 130, startPoint y: 613, endPoint x: 44, endPoint y: 608, distance: 86.3
click at [39, 451] on div "You 全部都加强 Bind AI 好的，这是一个雄心勃勃的全面进化！我们将一次性集成所有四项核心功能强化，将这个应用从一个强大的工具， 升级为一个准专业级的…" at bounding box center [261, 390] width 445 height 669
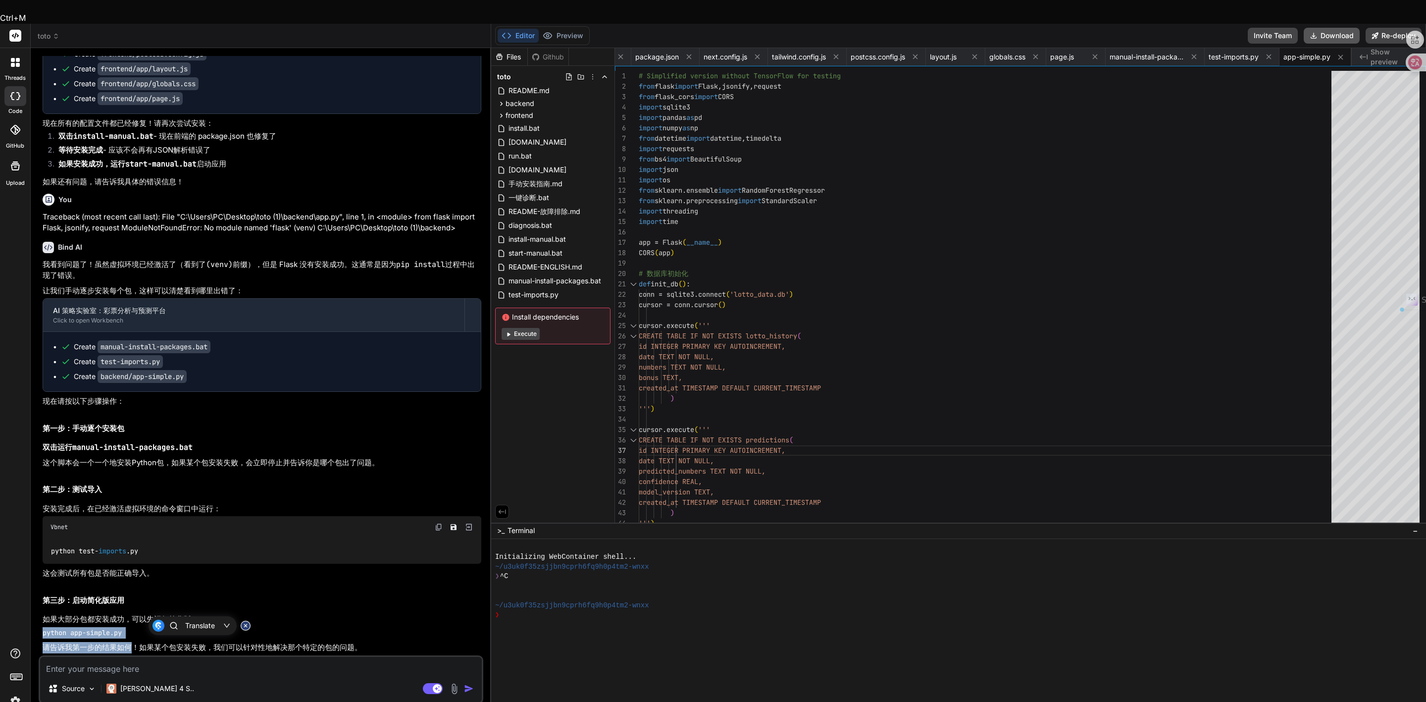
click at [48, 451] on code "python app-simple.py" at bounding box center [82, 632] width 79 height 9
drag, startPoint x: 42, startPoint y: 608, endPoint x: 142, endPoint y: 606, distance: 99.5
click at [142, 451] on pre "python app-simple.py" at bounding box center [262, 632] width 439 height 11
copy code "python app-simple.py"
drag, startPoint x: 52, startPoint y: 526, endPoint x: 142, endPoint y: 525, distance: 89.1
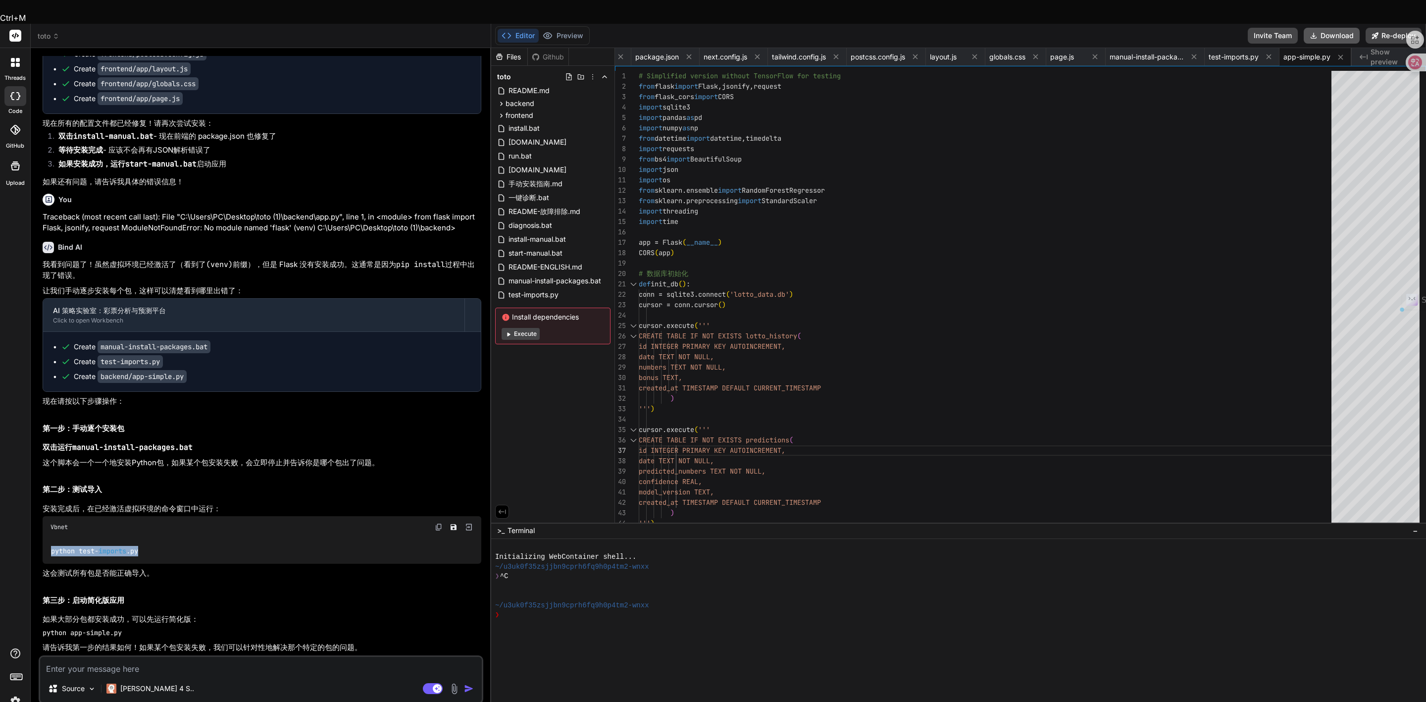
click at [142, 451] on div "python test- imports .py" at bounding box center [262, 551] width 439 height 26
copy code "python test- imports .py"
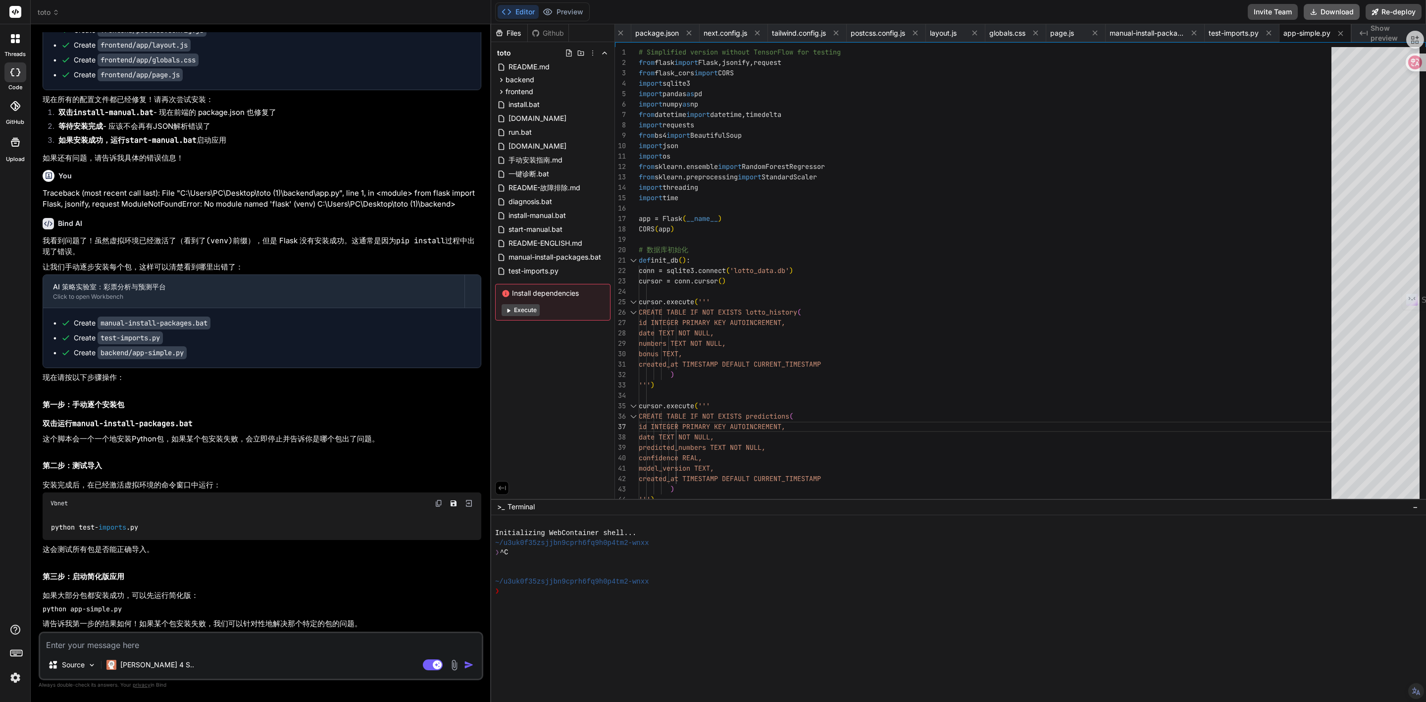
click at [139, 451] on textarea at bounding box center [261, 642] width 442 height 18
paste textarea "Step 1: Upgrading pip... Requirement already satisfied: pip in c:\users\pc\desk…"
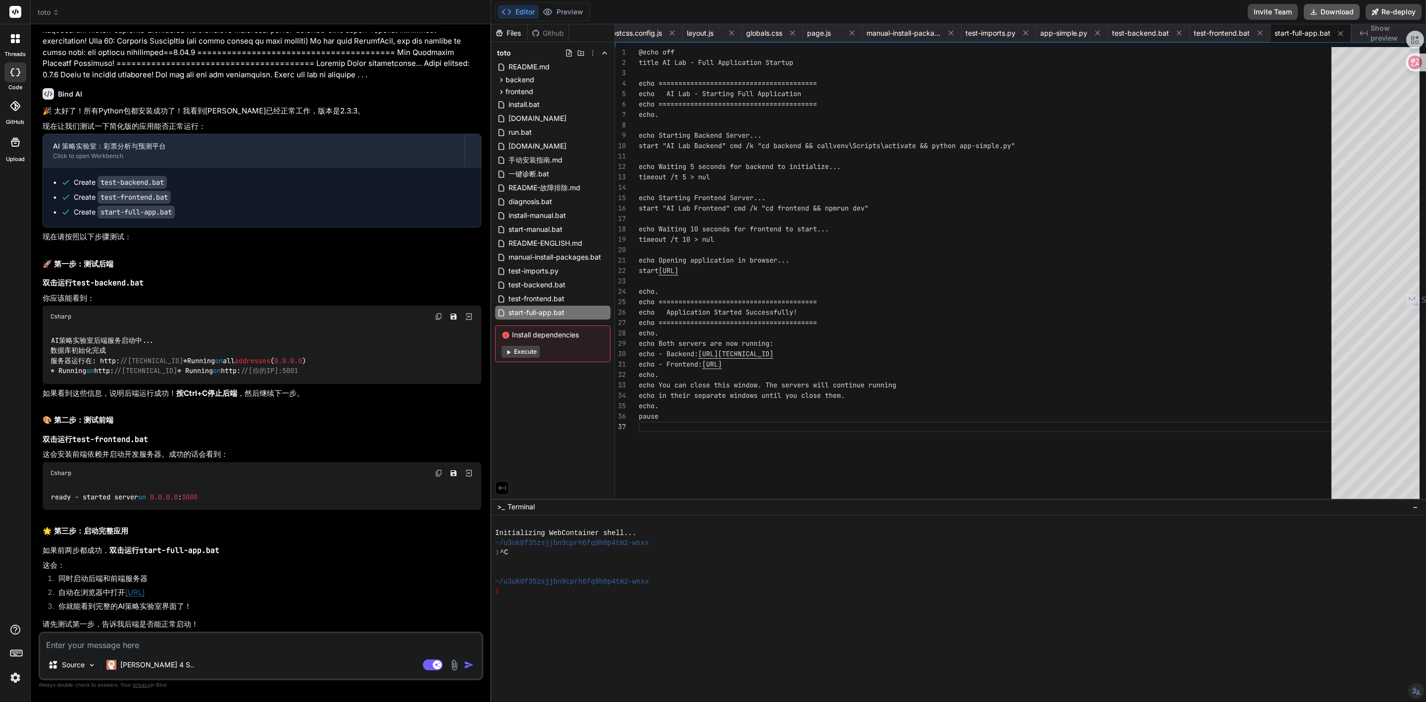
scroll to position [4415, 0]
click at [950, 6] on button "Download" at bounding box center [1332, 12] width 56 height 16
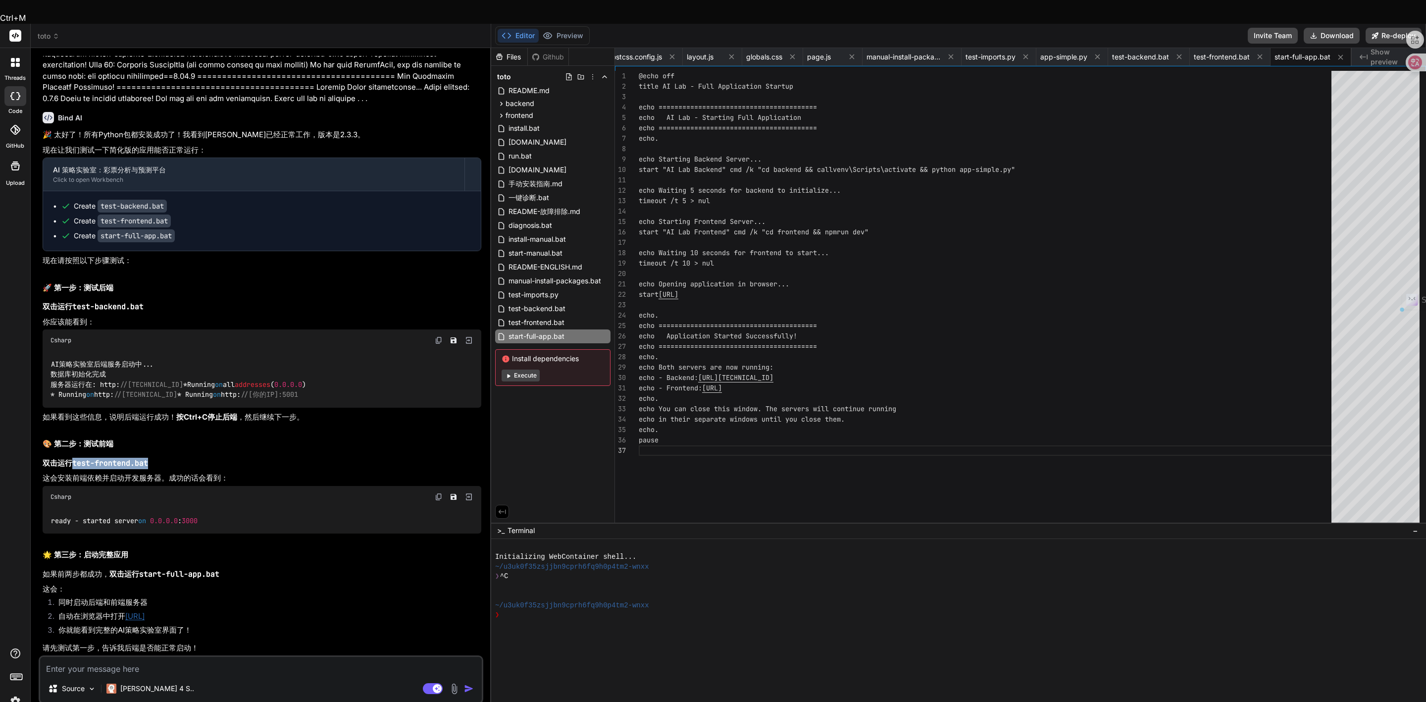
drag, startPoint x: 73, startPoint y: 442, endPoint x: 152, endPoint y: 441, distance: 78.7
click at [152, 451] on p "双击运行 test-frontend.bat" at bounding box center [262, 462] width 439 height 11
drag, startPoint x: 42, startPoint y: 437, endPoint x: 172, endPoint y: 440, distance: 130.3
click at [172, 451] on p "双击运行 test-frontend.bat" at bounding box center [262, 462] width 439 height 11
copy strong "双击运行 test-frontend.bat"
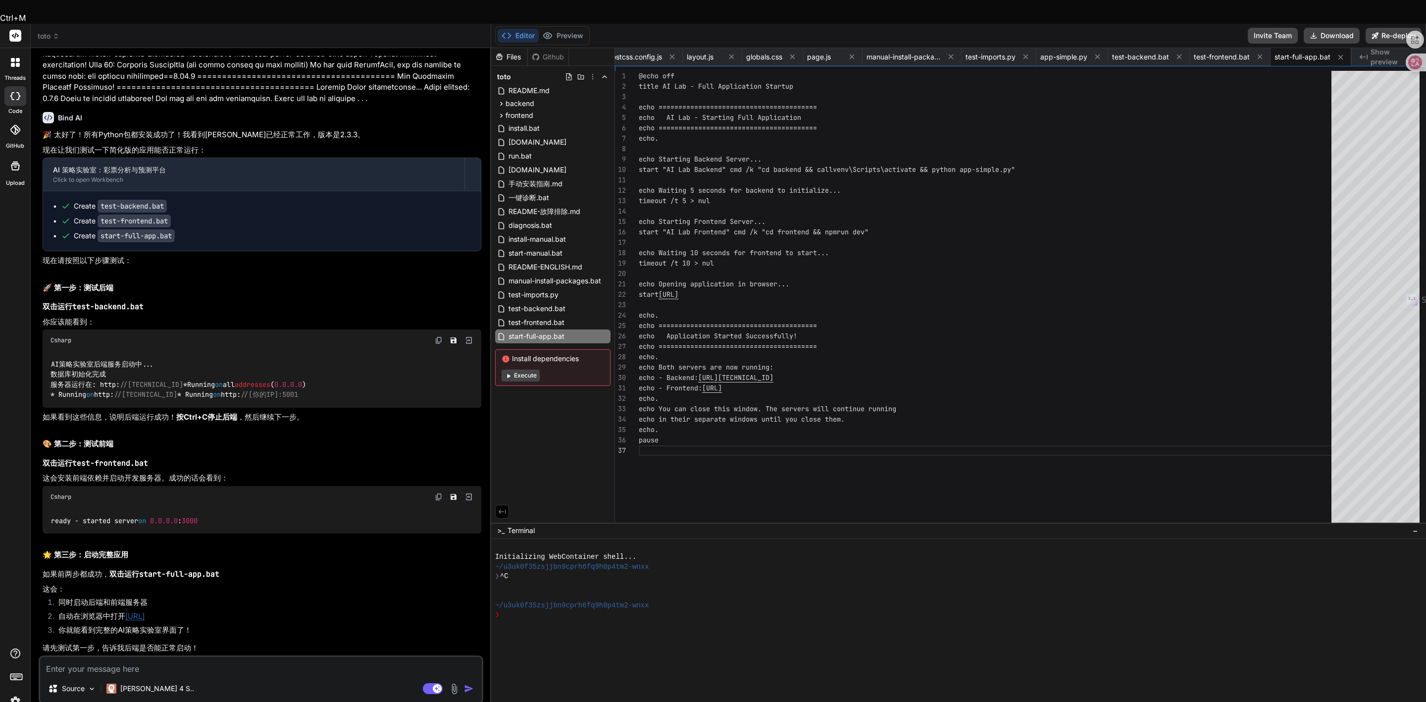
click at [68, 451] on textarea at bounding box center [261, 665] width 442 height 18
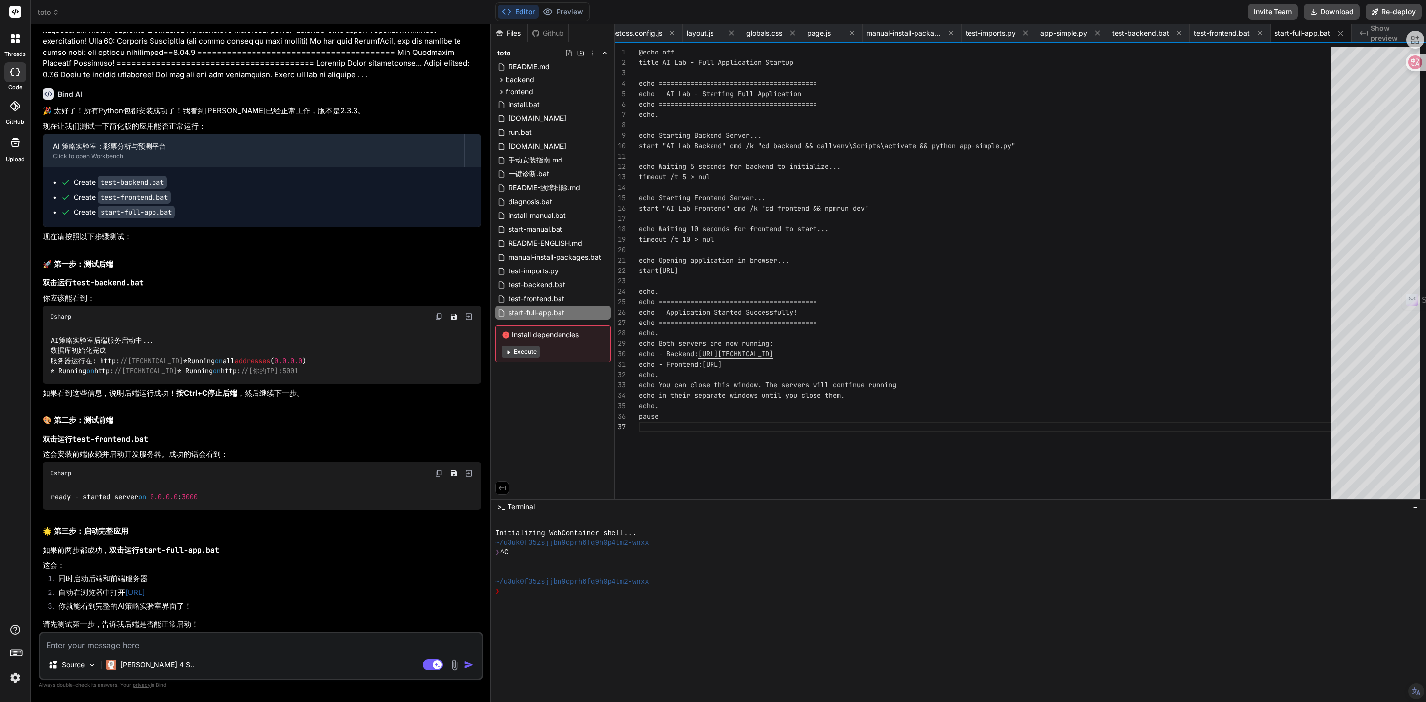
paste textarea "双击运行 test-frontend.bat"
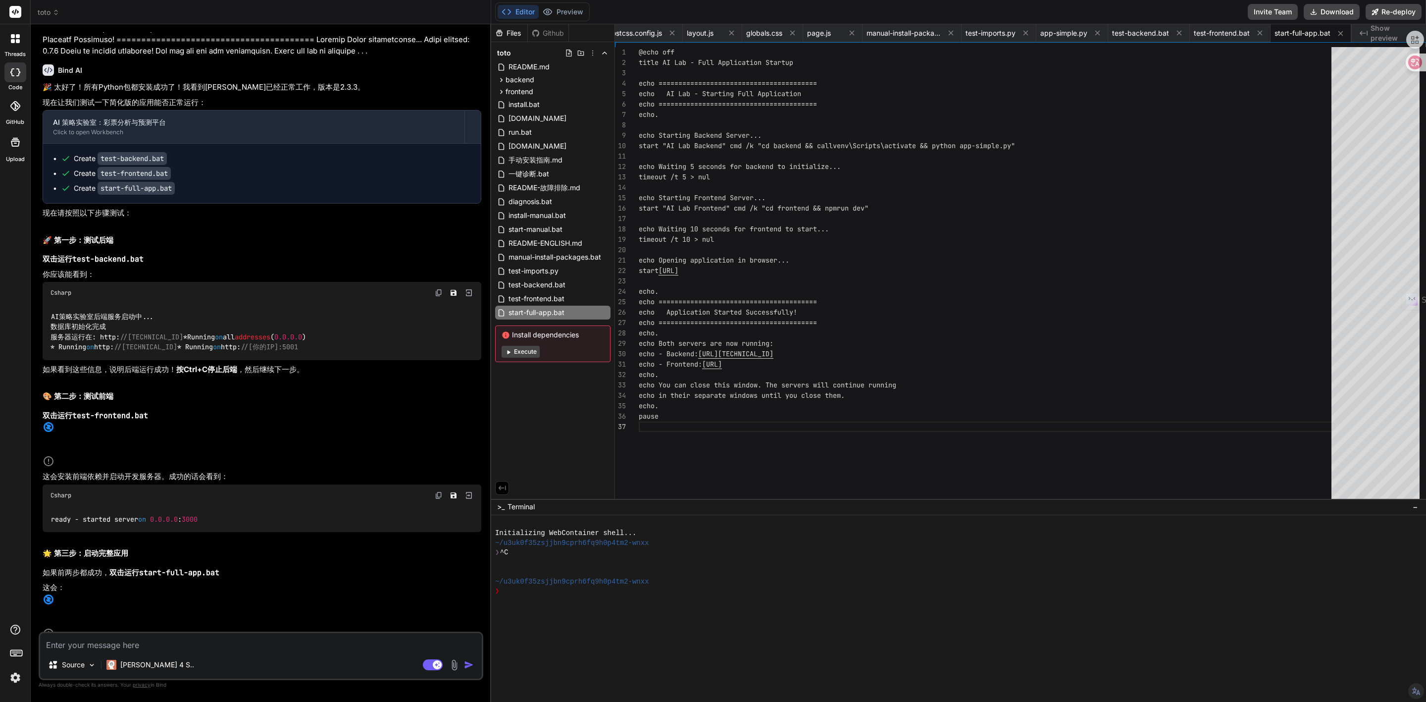
scroll to position [4563, 0]
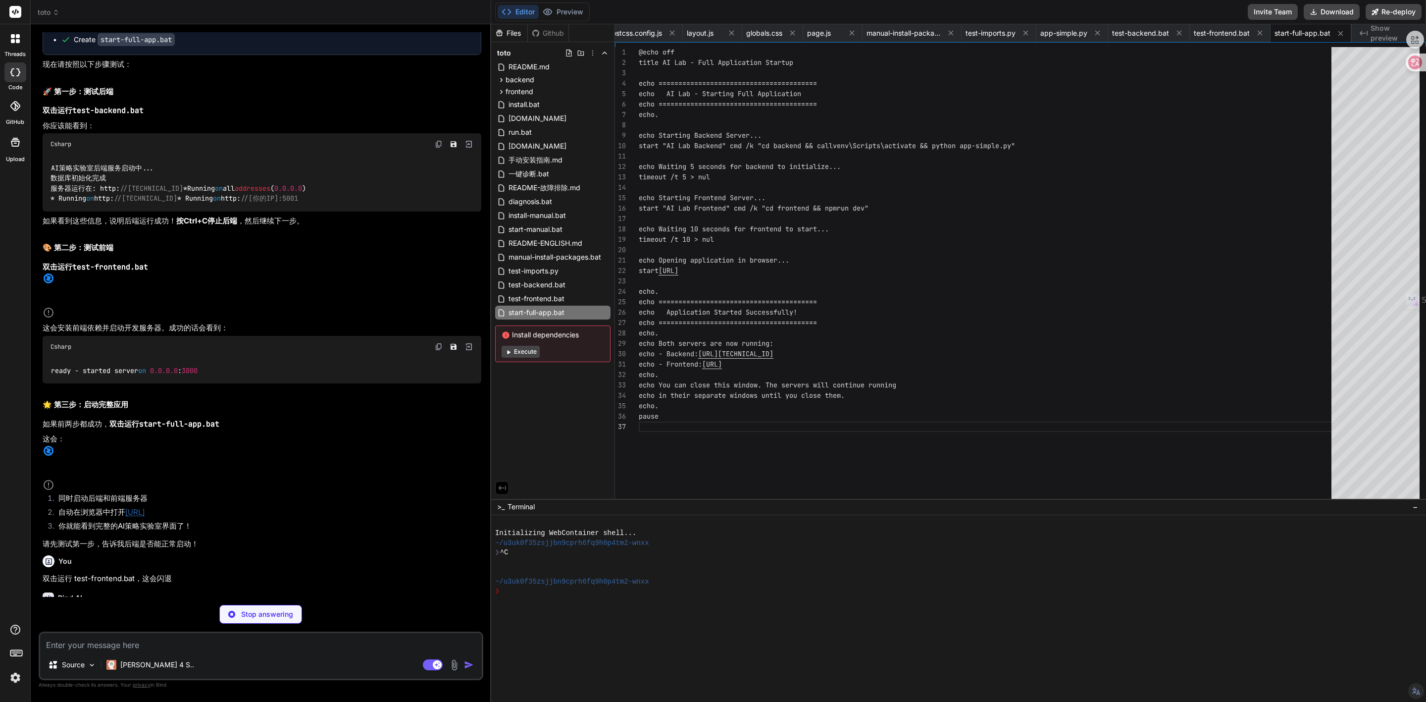
drag, startPoint x: 285, startPoint y: 592, endPoint x: 308, endPoint y: 590, distance: 22.9
click at [290, 451] on p "闪退通常是因为路径问题或者npm命令执行失败。让我创建一个更详细的前端测试脚本，可以看到具体的错误信息：" at bounding box center [262, 614] width 439 height 11
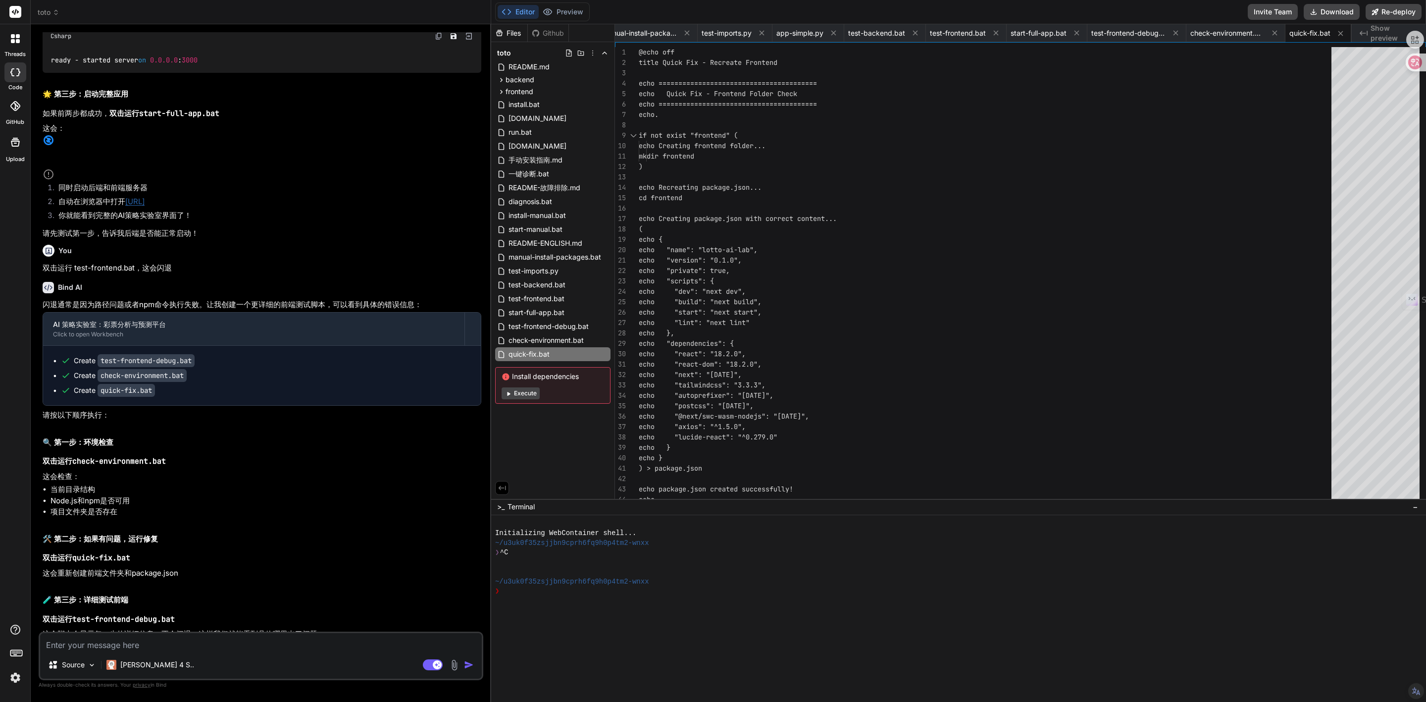
scroll to position [4877, 0]
click at [950, 9] on button "Download" at bounding box center [1332, 12] width 56 height 16
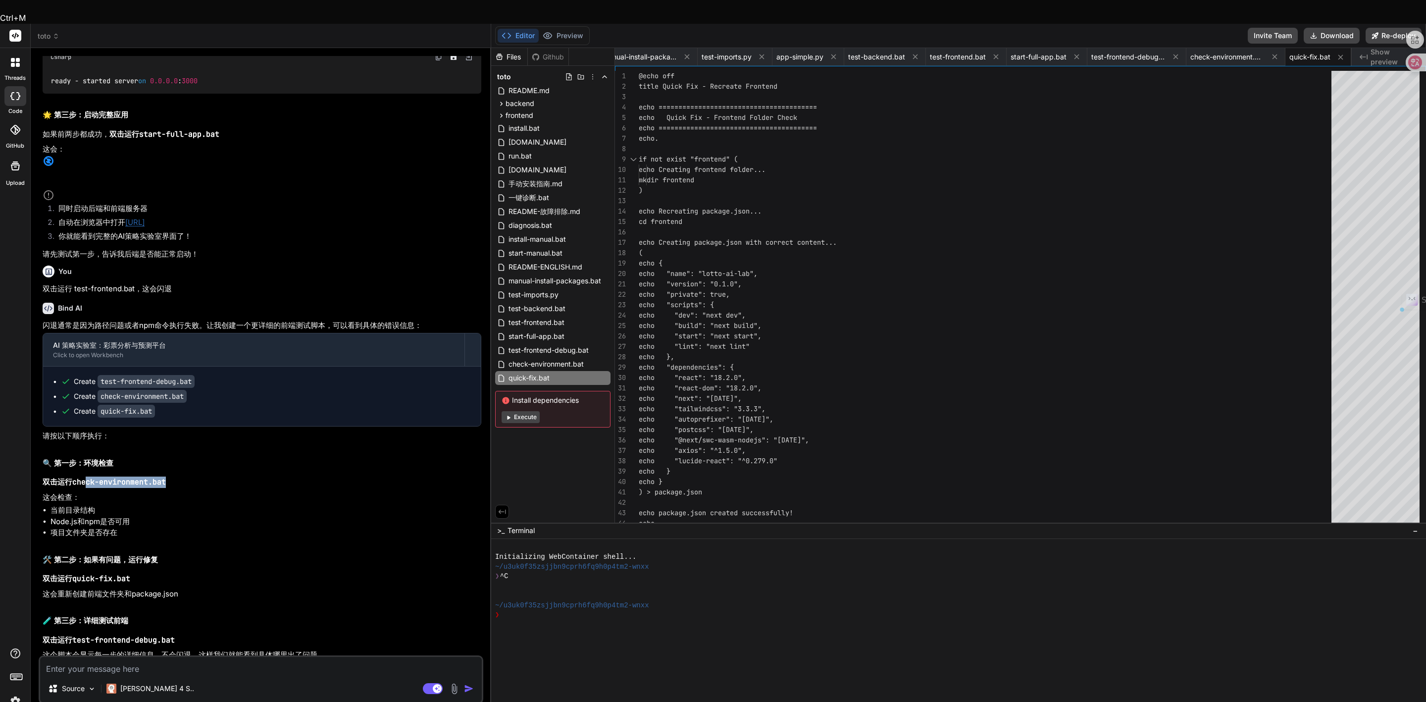
drag, startPoint x: 170, startPoint y: 437, endPoint x: 87, endPoint y: 437, distance: 83.2
click at [87, 451] on p "双击运行 check-environment.bat" at bounding box center [262, 481] width 439 height 11
click at [94, 451] on code "check-environment.bat" at bounding box center [119, 482] width 94 height 10
drag, startPoint x: 72, startPoint y: 437, endPoint x: 211, endPoint y: 437, distance: 139.1
click at [211, 451] on p "双击运行 check-environment.bat" at bounding box center [262, 481] width 439 height 11
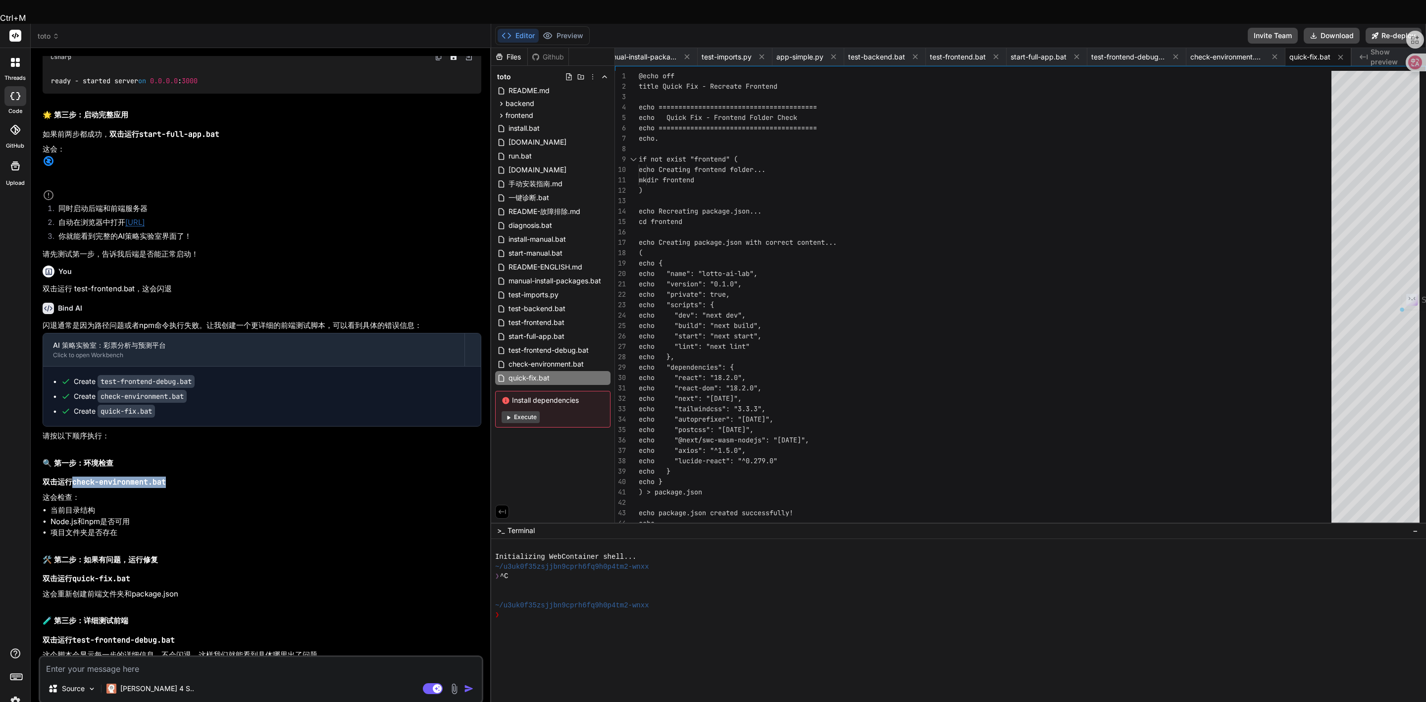
copy strong "check-environment.bat"
click at [62, 451] on textarea at bounding box center [261, 665] width 442 height 18
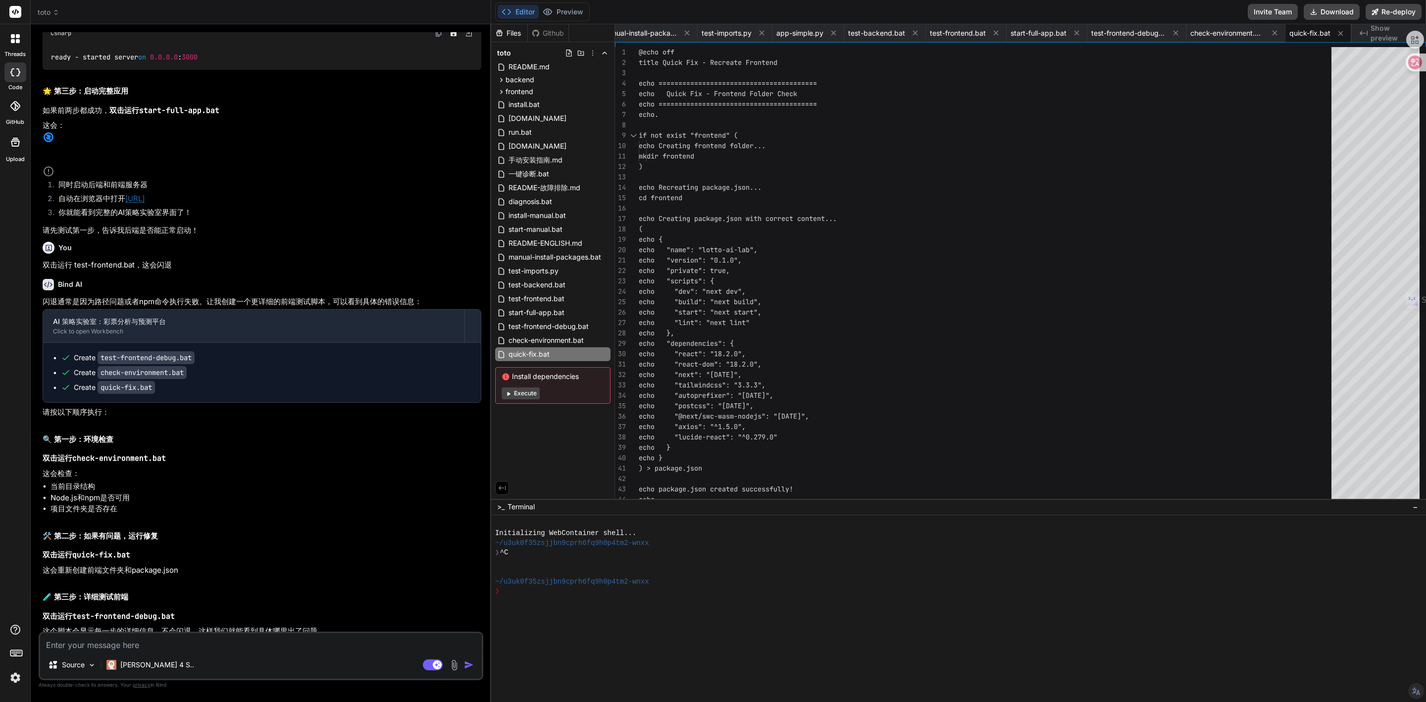
paste textarea "check-environment.bat"
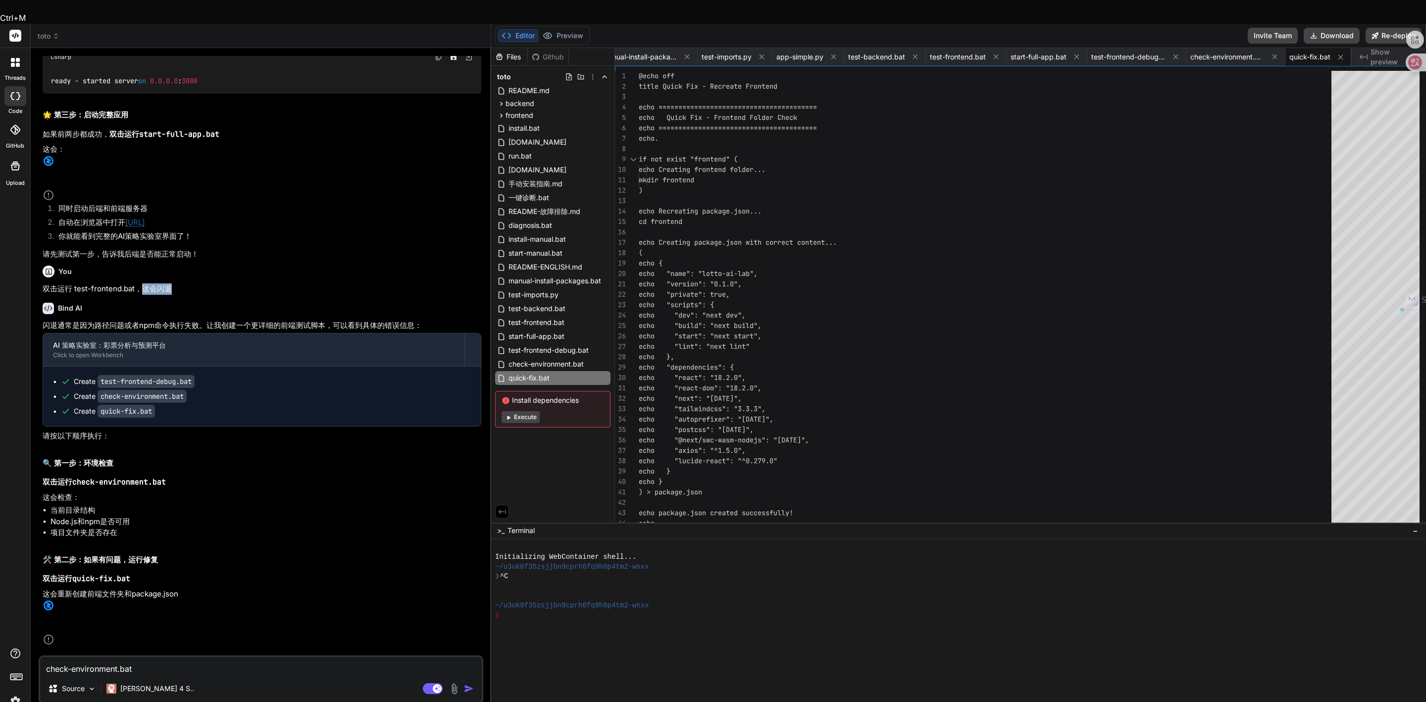
drag, startPoint x: 143, startPoint y: 244, endPoint x: 177, endPoint y: 242, distance: 34.2
click at [177, 283] on p "双击运行 test-frontend.bat，这会闪退" at bounding box center [262, 288] width 439 height 11
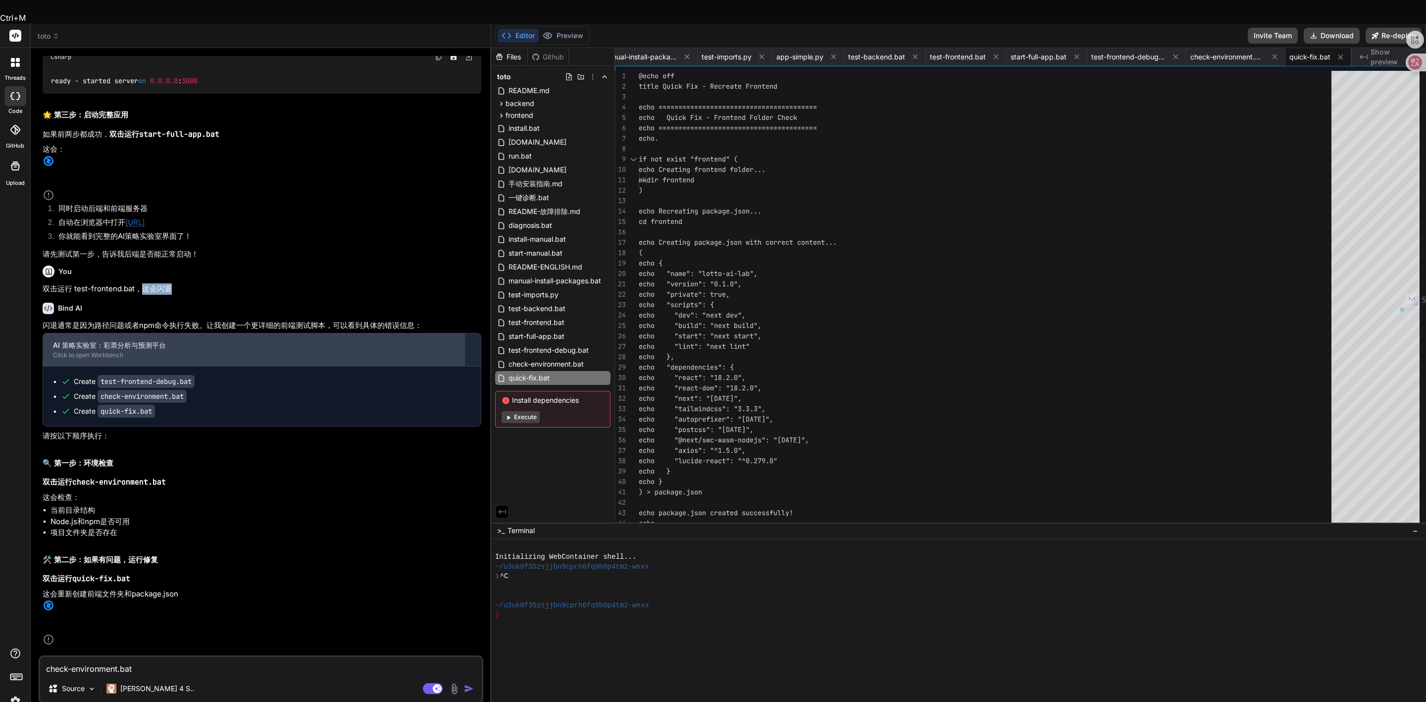
copy p "这会闪退"
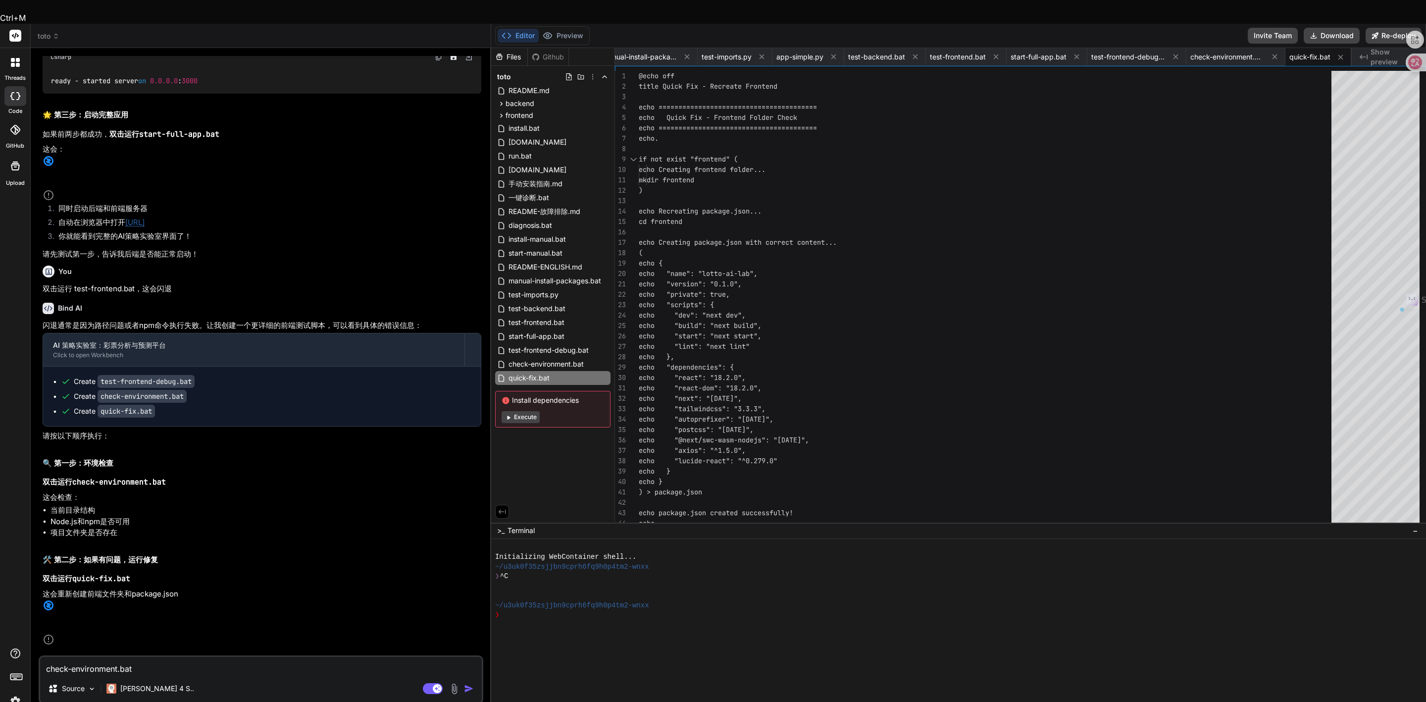
click at [140, 451] on textarea "check-environment.bat" at bounding box center [261, 665] width 442 height 18
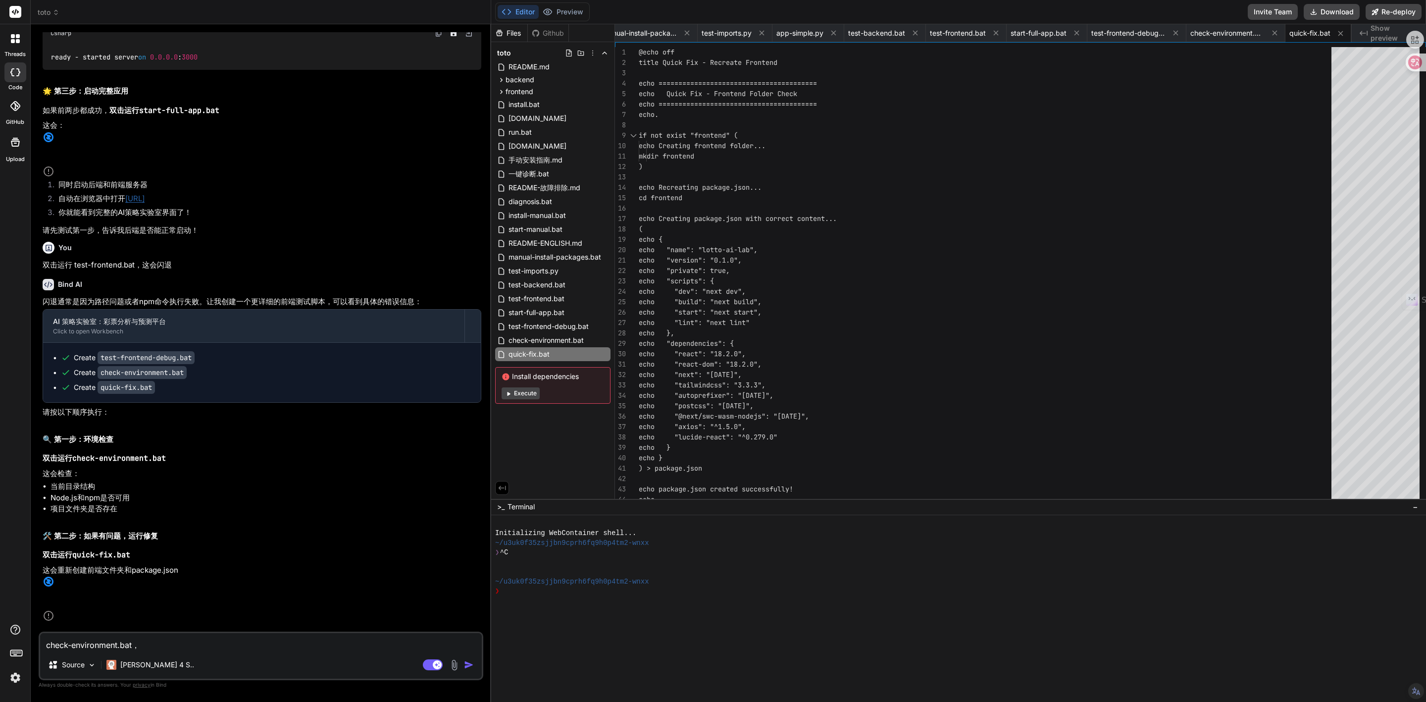
paste textarea "这会闪退"
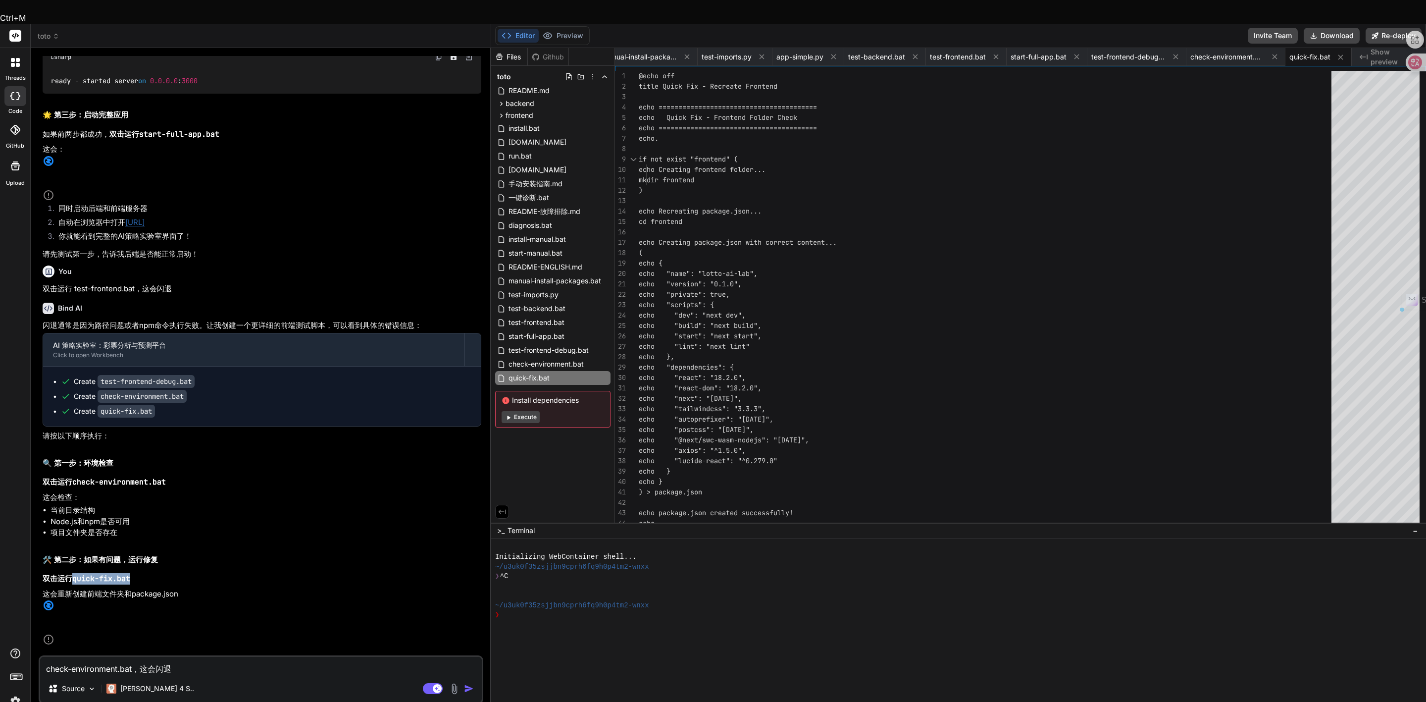
drag, startPoint x: 75, startPoint y: 534, endPoint x: 131, endPoint y: 532, distance: 56.5
click at [130, 451] on code "quick-fix.bat" at bounding box center [101, 578] width 58 height 10
copy code "quick-fix.bat"
click at [195, 451] on textarea "check-environment.bat，这会闪退" at bounding box center [261, 665] width 442 height 18
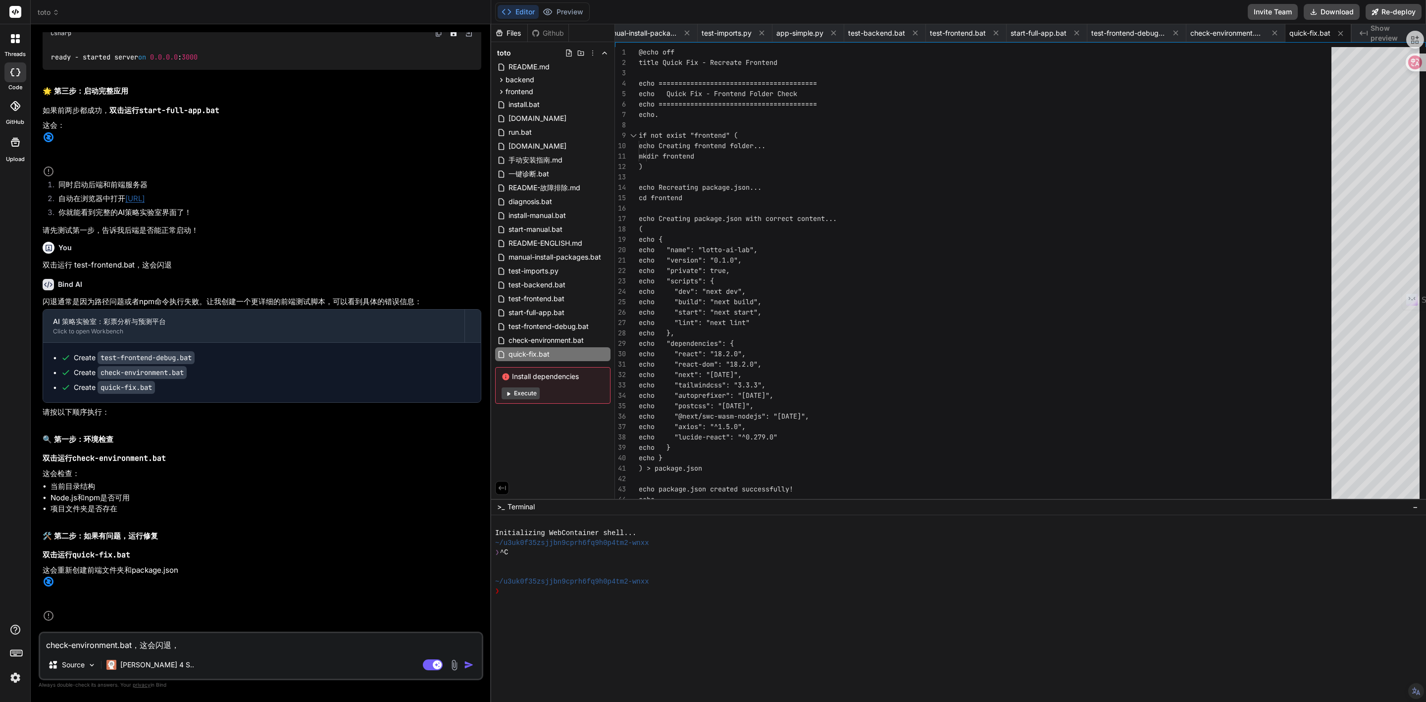
paste textarea "quick-fix.bat"
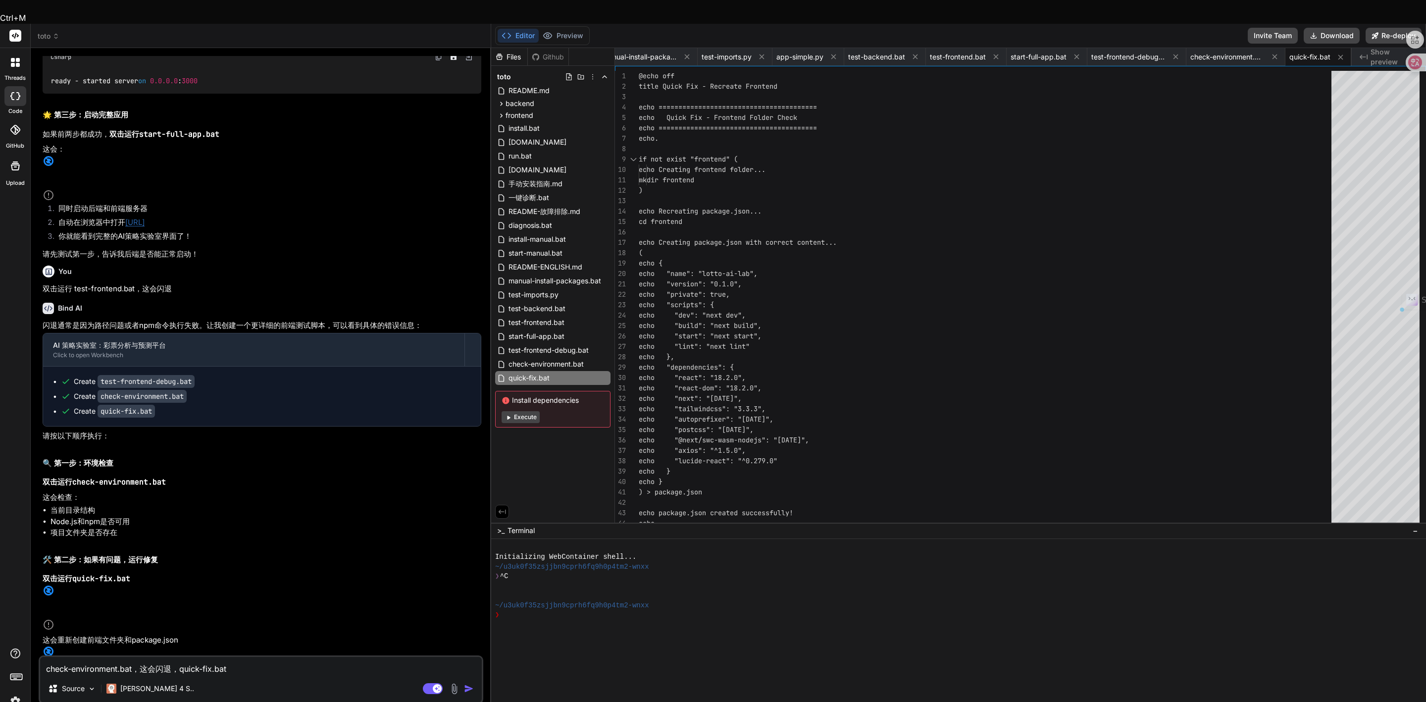
drag, startPoint x: 141, startPoint y: 640, endPoint x: 174, endPoint y: 640, distance: 33.2
click at [174, 451] on textarea "check-environment.bat，这会闪退，quick-fix.bat" at bounding box center [261, 665] width 442 height 18
click at [238, 451] on textarea "check-environment.bat，这会闪退，quick-fix.bat" at bounding box center [261, 665] width 442 height 18
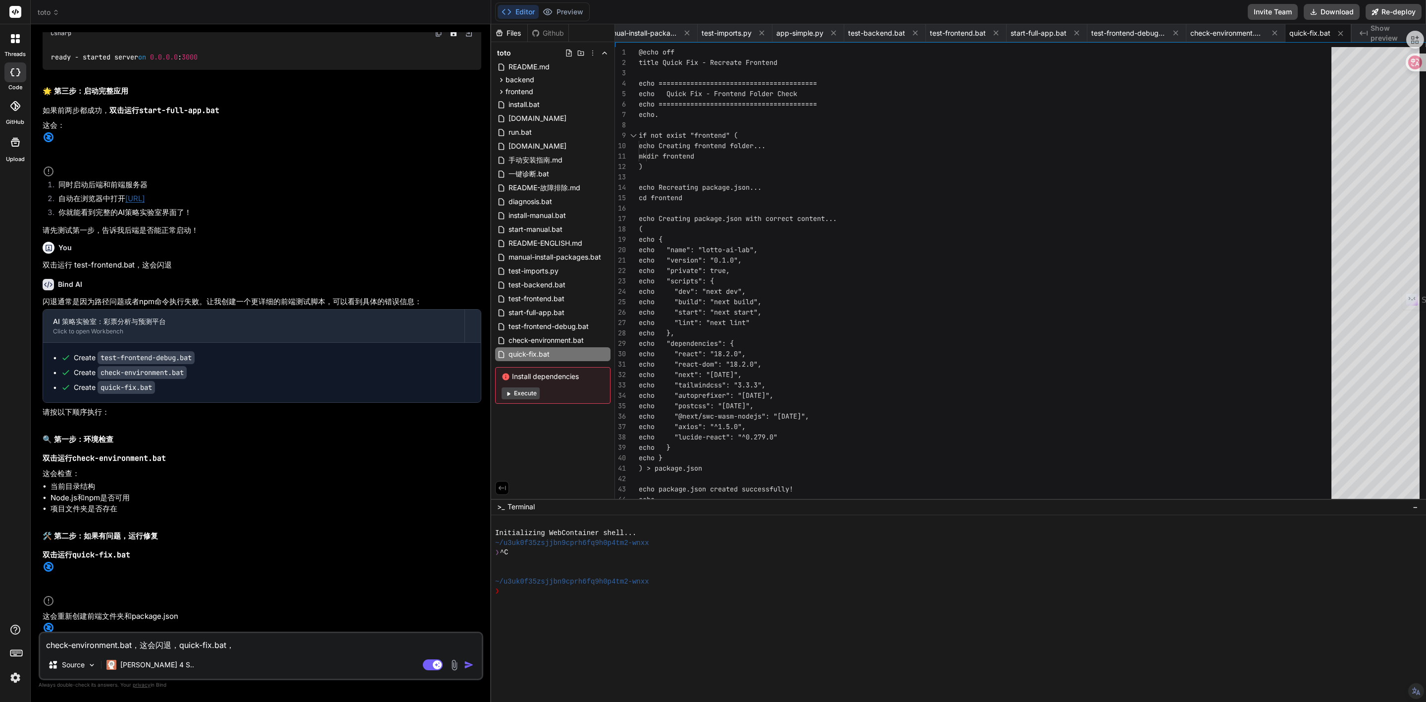
paste textarea "这会闪退"
click at [247, 451] on textarea "check-environment.bat，这会闪退，quick-fix.bat，这会闪退" at bounding box center [261, 642] width 442 height 18
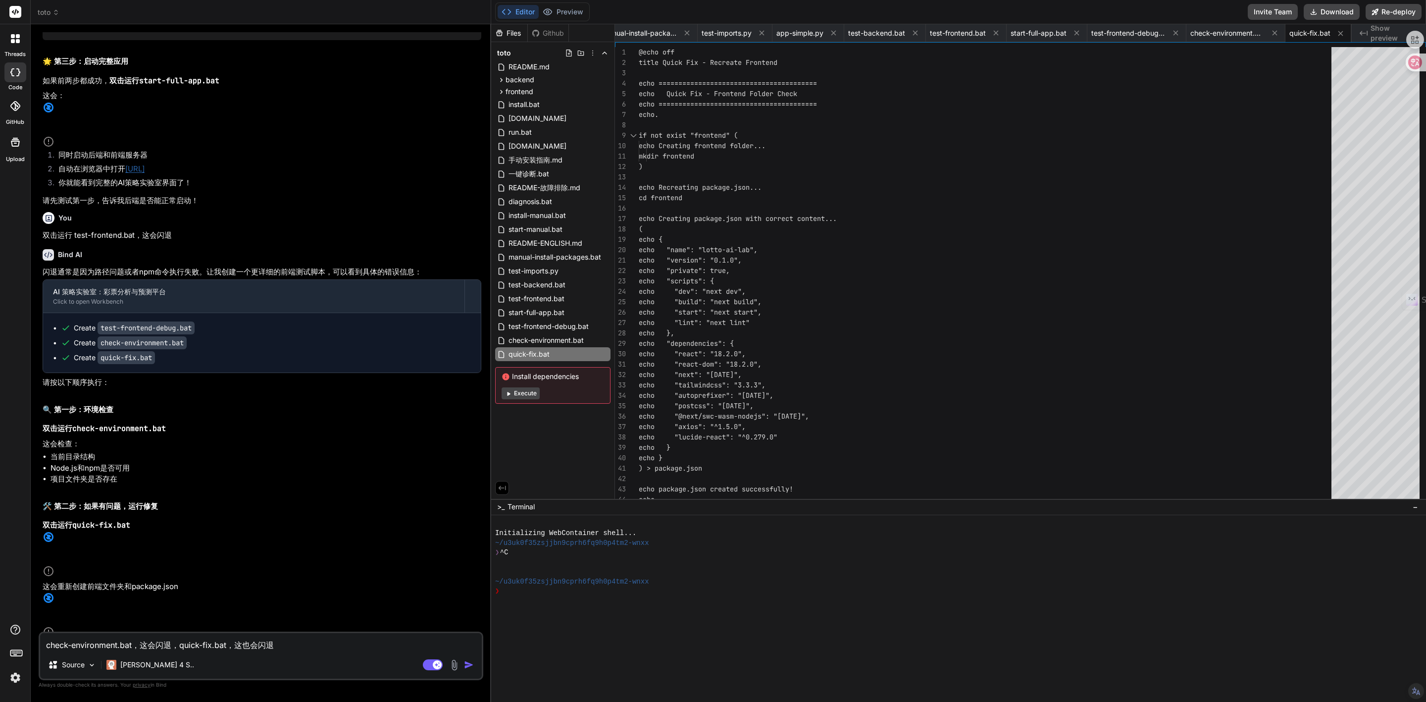
scroll to position [4923, 0]
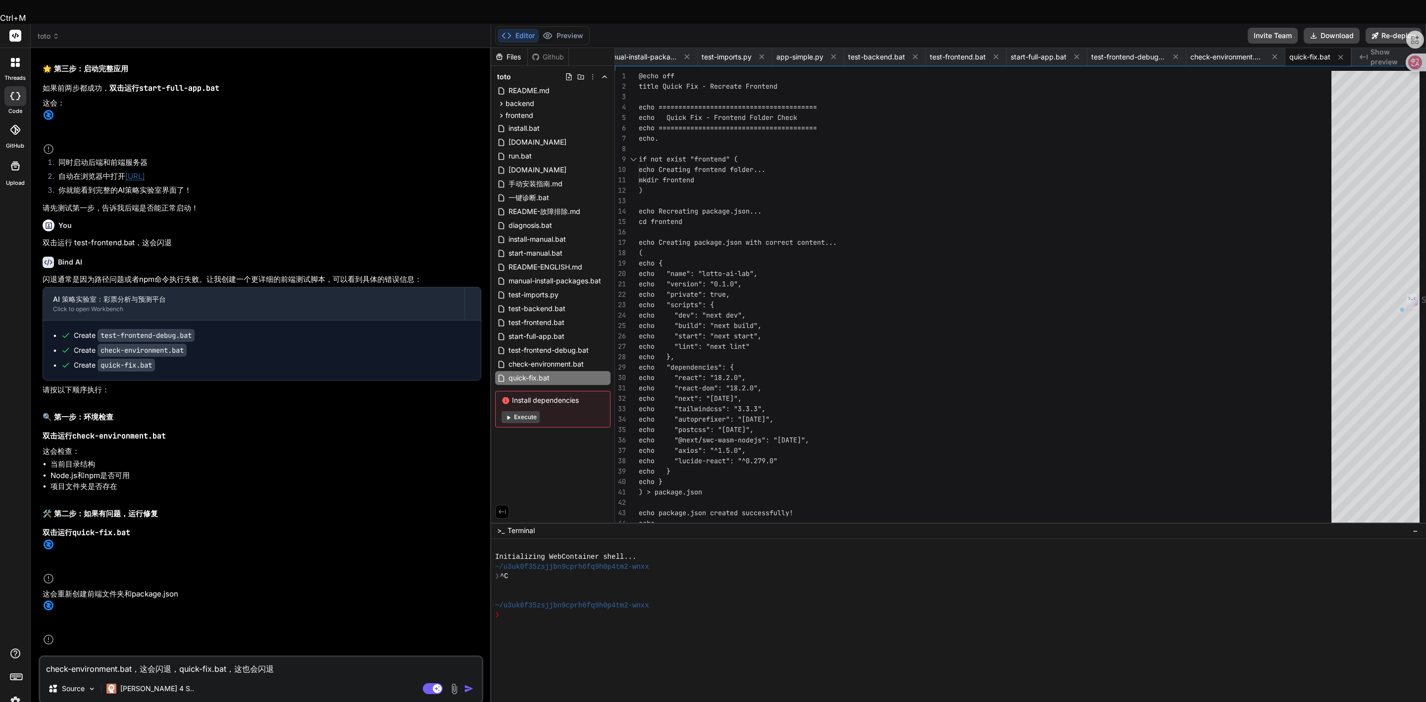
drag, startPoint x: 73, startPoint y: 592, endPoint x: 177, endPoint y: 591, distance: 103.5
click at [177, 451] on p "双击运行 test-frontend-debug.bat" at bounding box center [262, 685] width 439 height 11
copy code "test-frontend-debug.bat"
click at [289, 451] on textarea "check-environment.bat，这会闪退，quick-fix.bat，这也会闪退" at bounding box center [261, 665] width 442 height 18
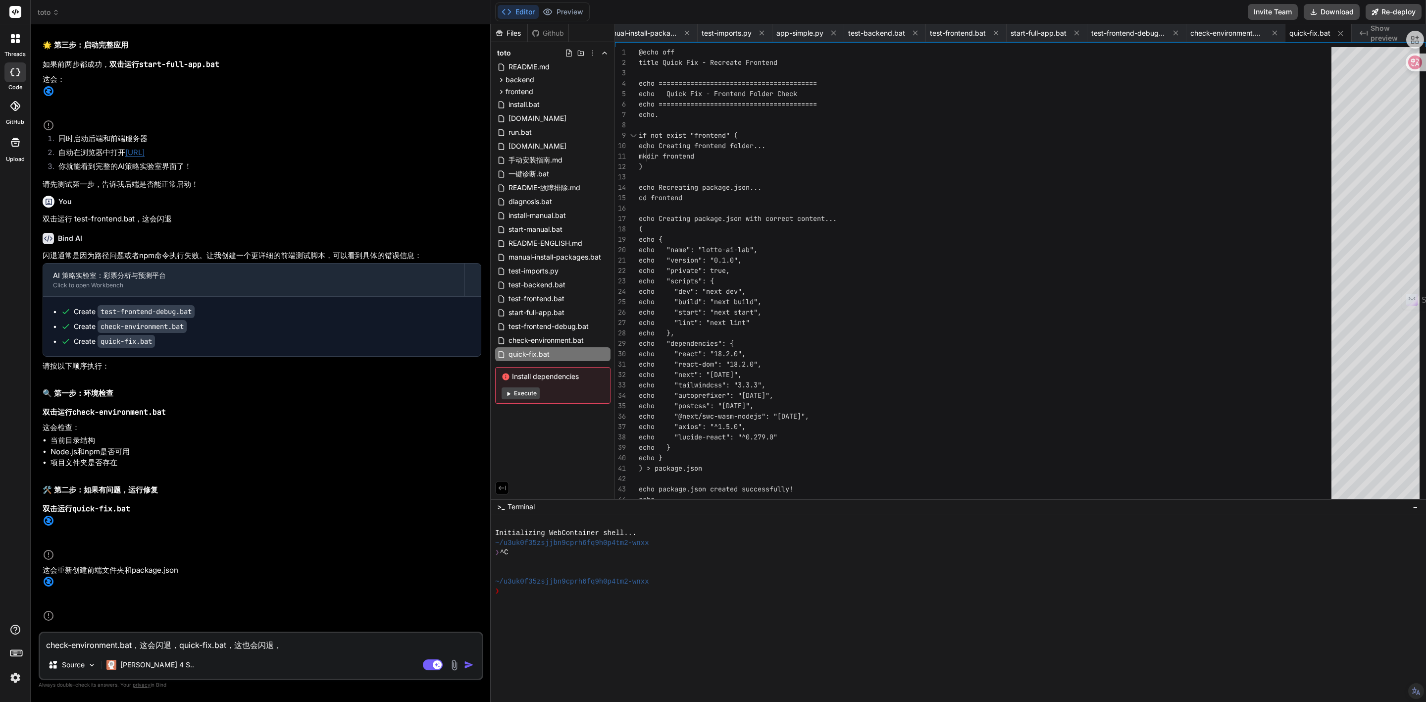
paste textarea "test-frontend-debug.bat"
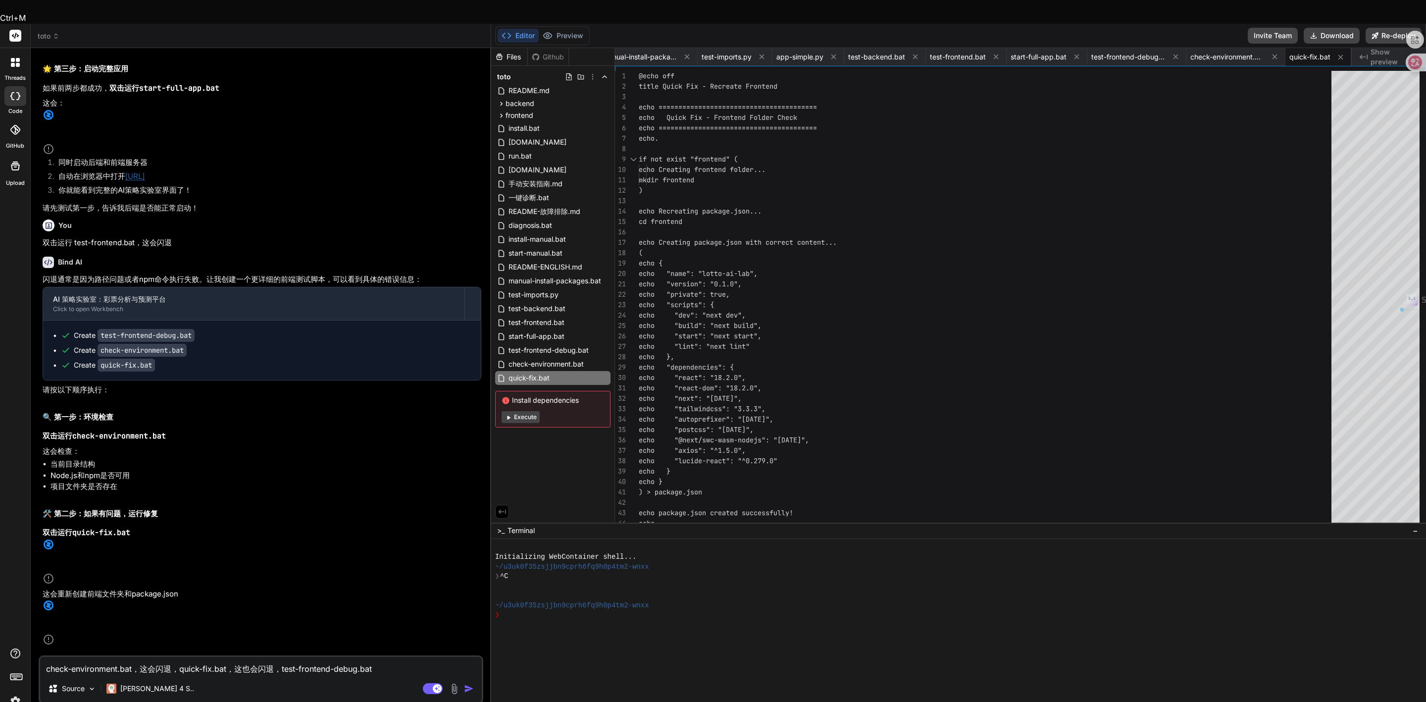
drag, startPoint x: 238, startPoint y: 644, endPoint x: 274, endPoint y: 640, distance: 36.3
click at [274, 451] on textarea "check-environment.bat，这会闪退，quick-fix.bat，这也会闪退，test-frontend-debug.bat" at bounding box center [261, 665] width 442 height 18
click at [398, 451] on textarea "check-environment.bat，这会闪退，quick-fix.bat，这也会闪退，test-frontend-debug.bat" at bounding box center [261, 665] width 442 height 18
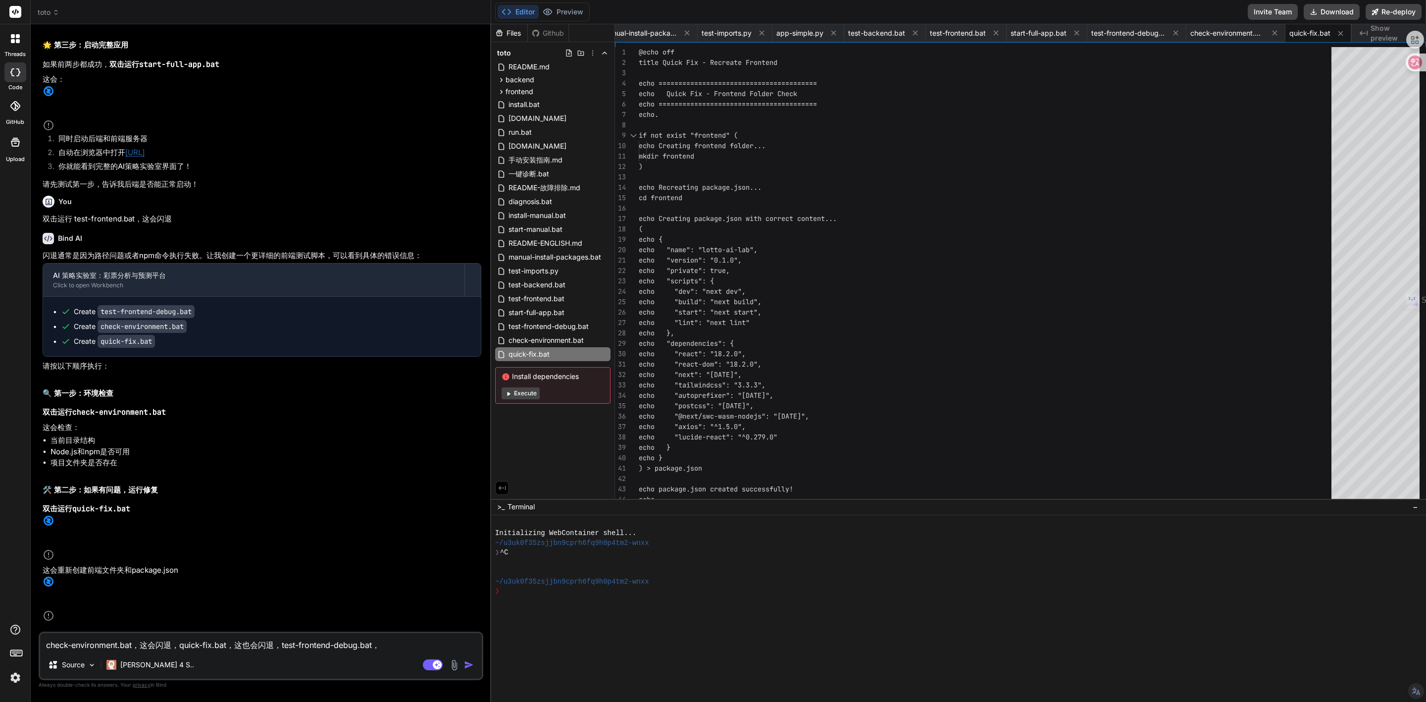
paste textarea "这也会闪退"
click at [466, 451] on img "button" at bounding box center [469, 664] width 10 height 10
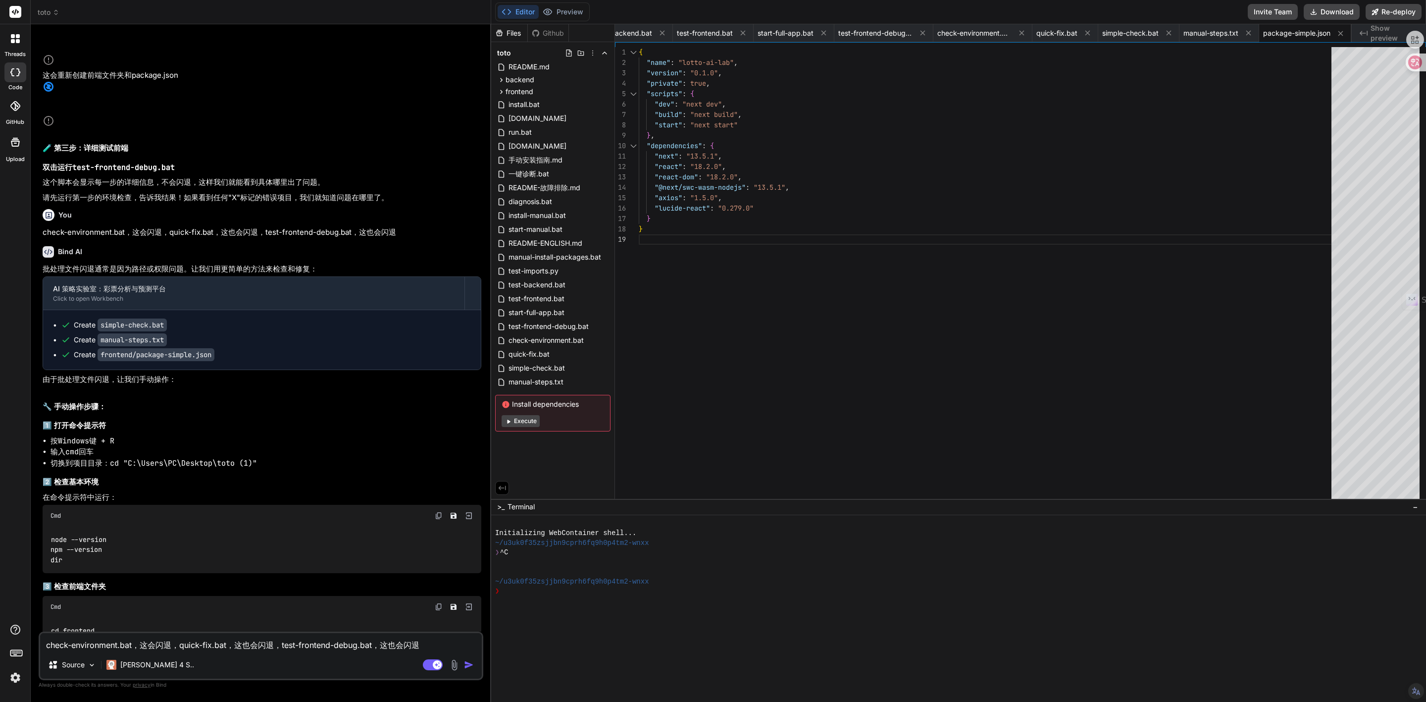
scroll to position [5404, 0]
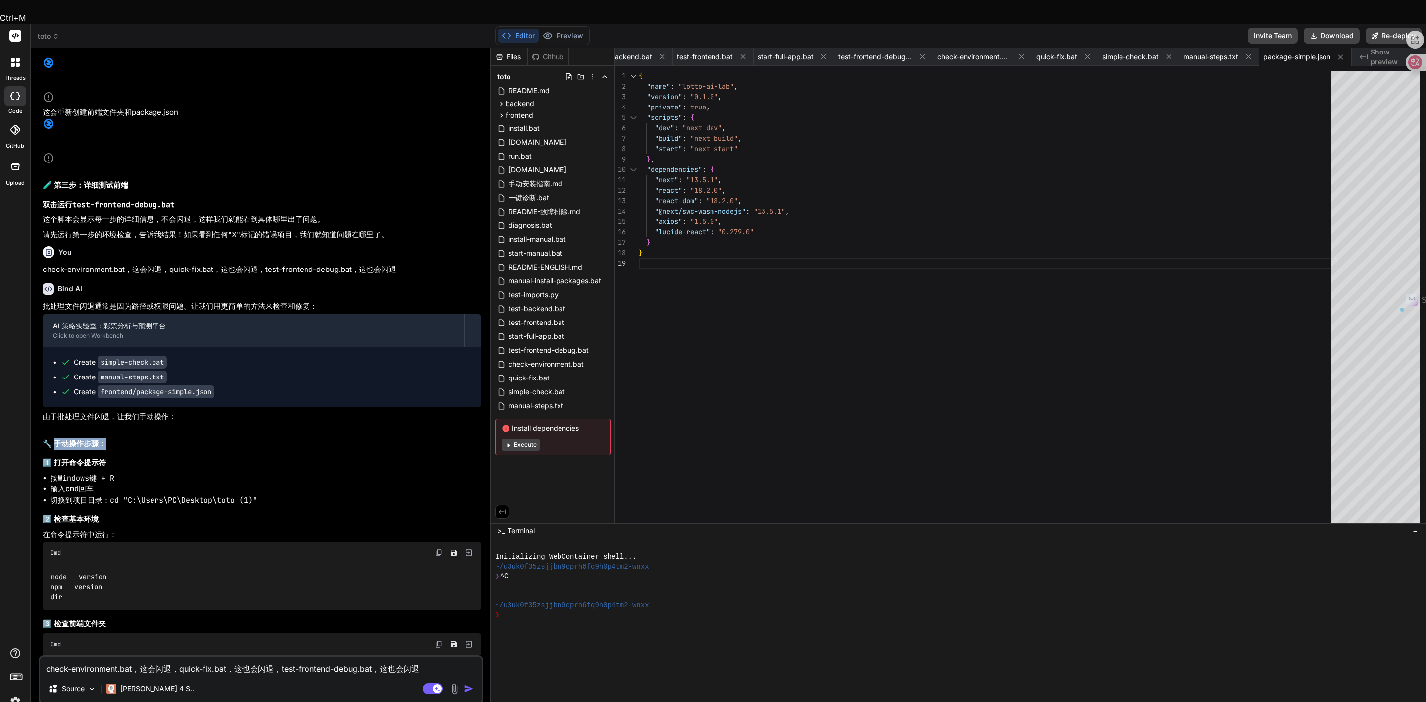
drag, startPoint x: 55, startPoint y: 352, endPoint x: 104, endPoint y: 353, distance: 48.5
click at [104, 438] on h2 "🔧 手动操作步骤：" at bounding box center [262, 443] width 439 height 11
click at [55, 438] on h2 "🔧 手动操作步骤：" at bounding box center [262, 443] width 439 height 11
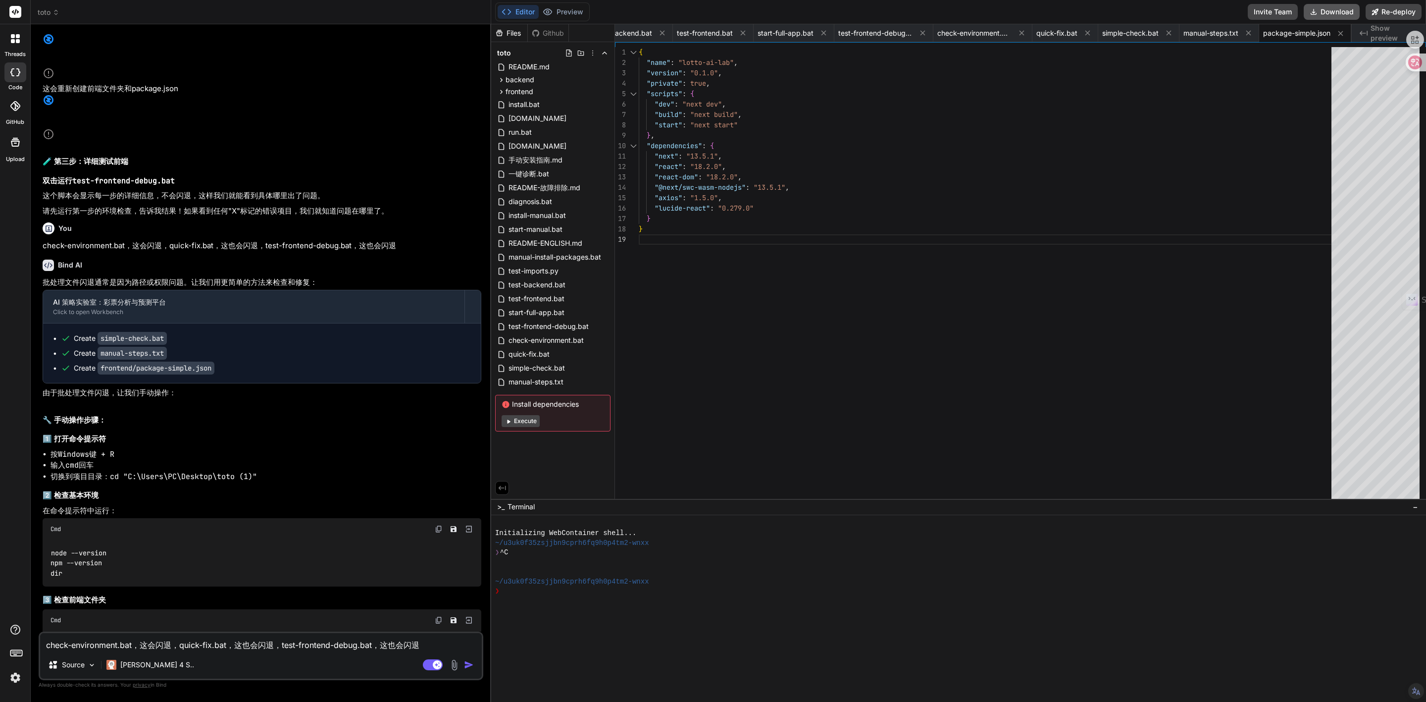
click at [950, 7] on button "Download" at bounding box center [1332, 12] width 56 height 16
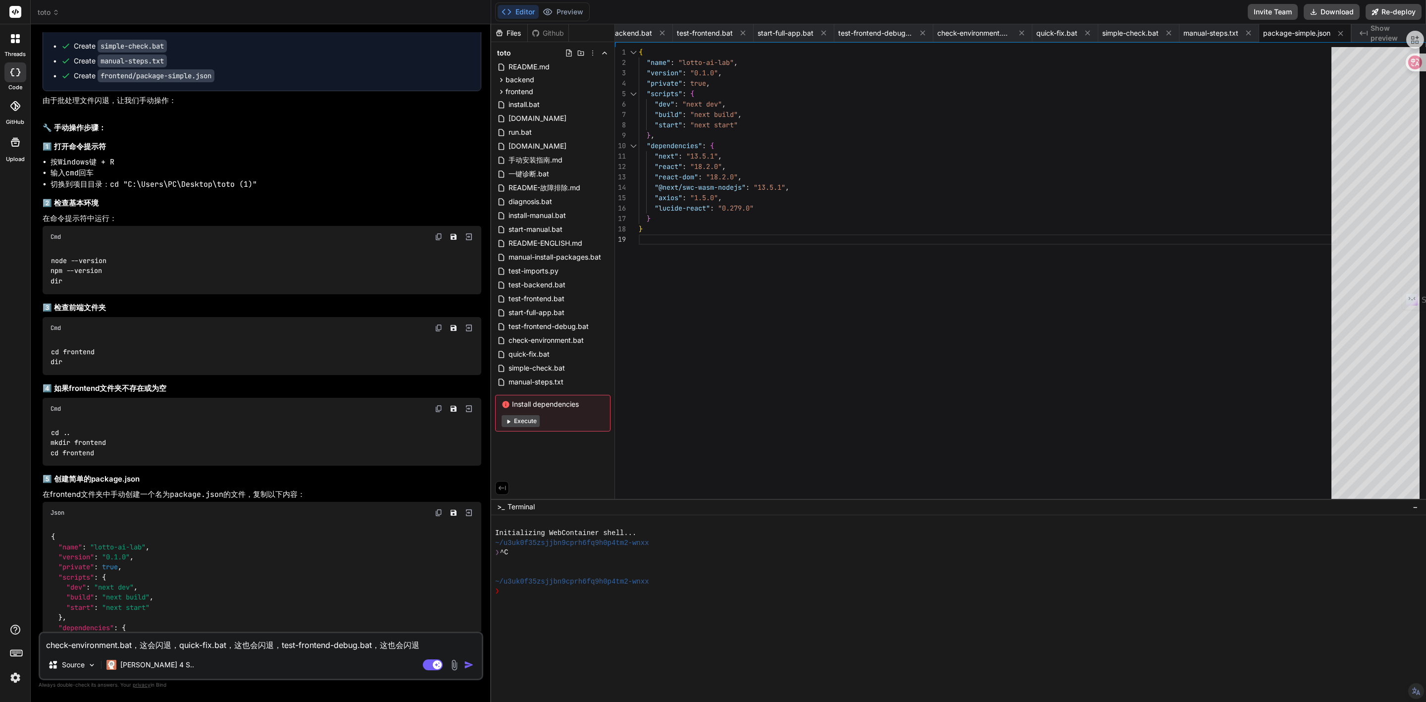
scroll to position [5701, 0]
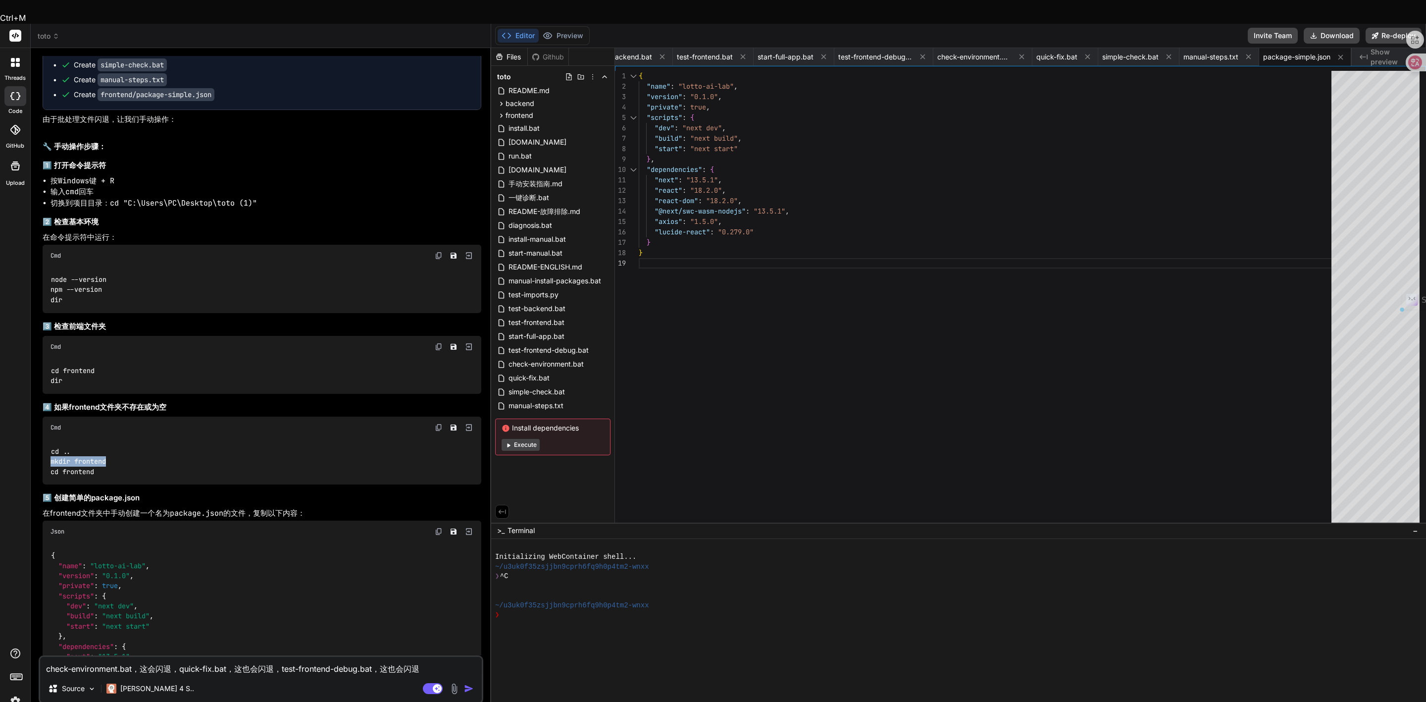
drag, startPoint x: 106, startPoint y: 368, endPoint x: 45, endPoint y: 367, distance: 60.9
click at [45, 438] on div "cd .. mkdir frontend cd frontend" at bounding box center [262, 461] width 439 height 46
copy code "mkdir frontend"
drag, startPoint x: 97, startPoint y: 379, endPoint x: 50, endPoint y: 379, distance: 46.0
click at [50, 438] on div "cd .. mkdir frontend cd frontend" at bounding box center [262, 461] width 439 height 46
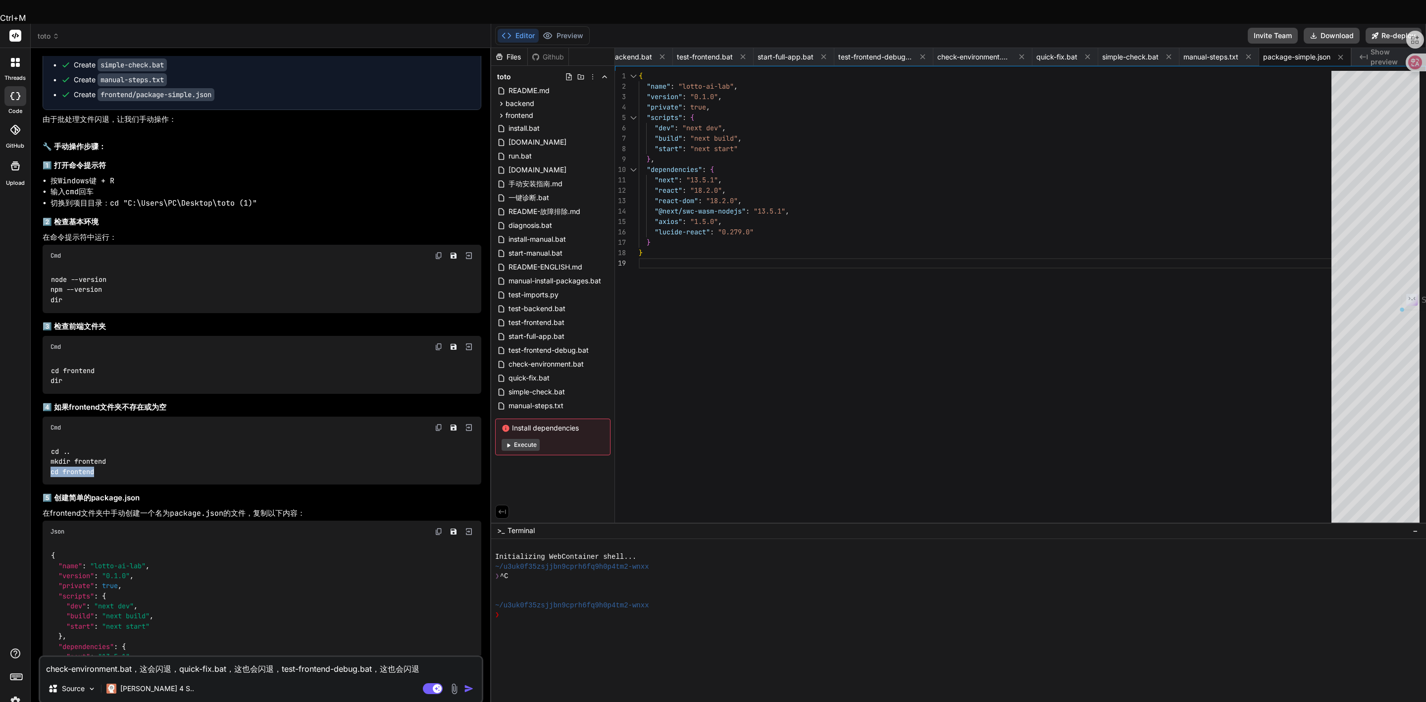
copy code "cd frontend"
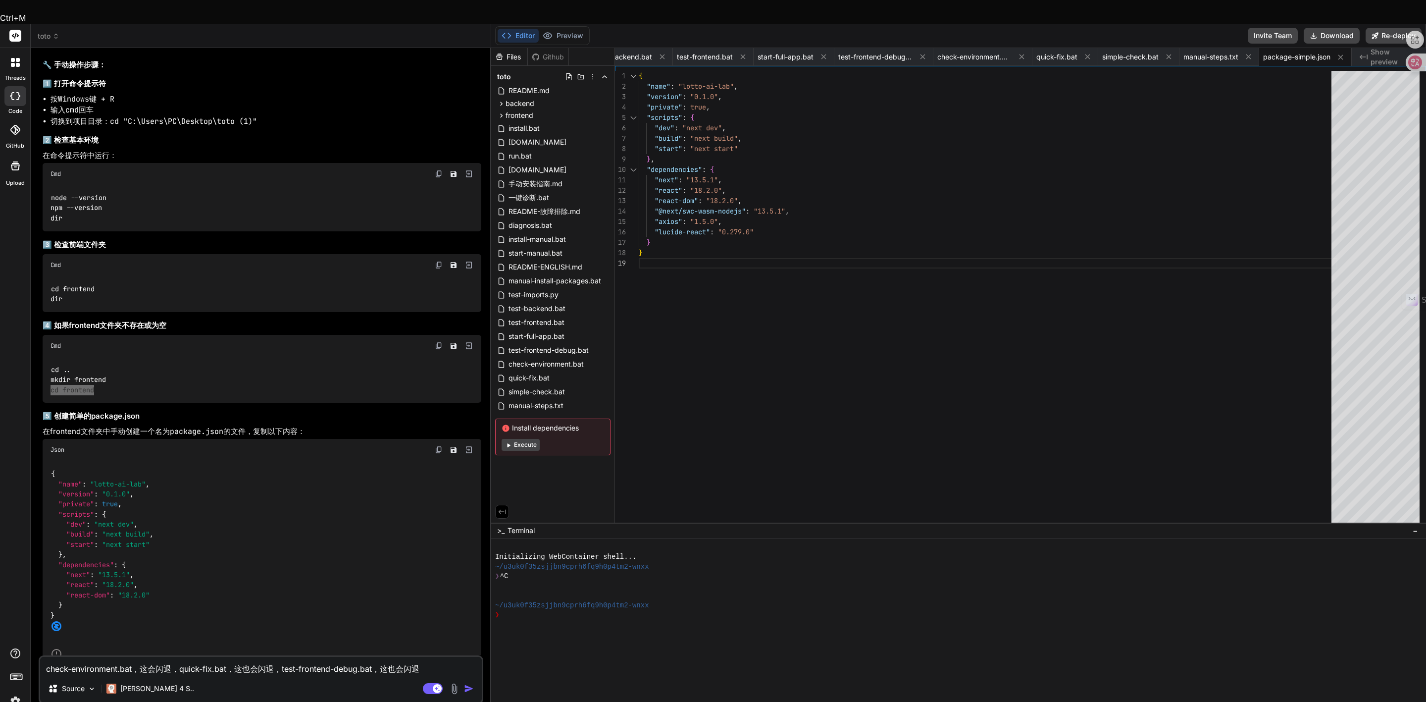
scroll to position [5784, 0]
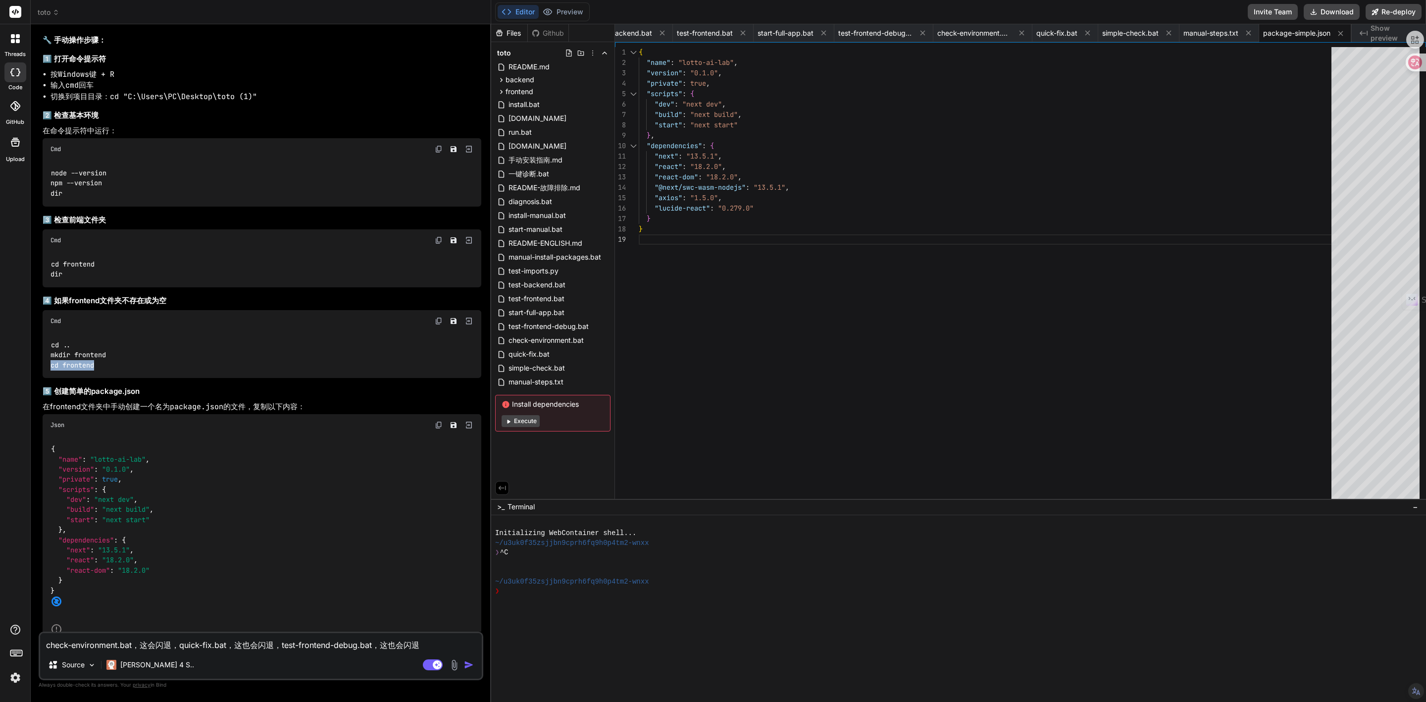
click at [437, 421] on img at bounding box center [439, 425] width 8 height 8
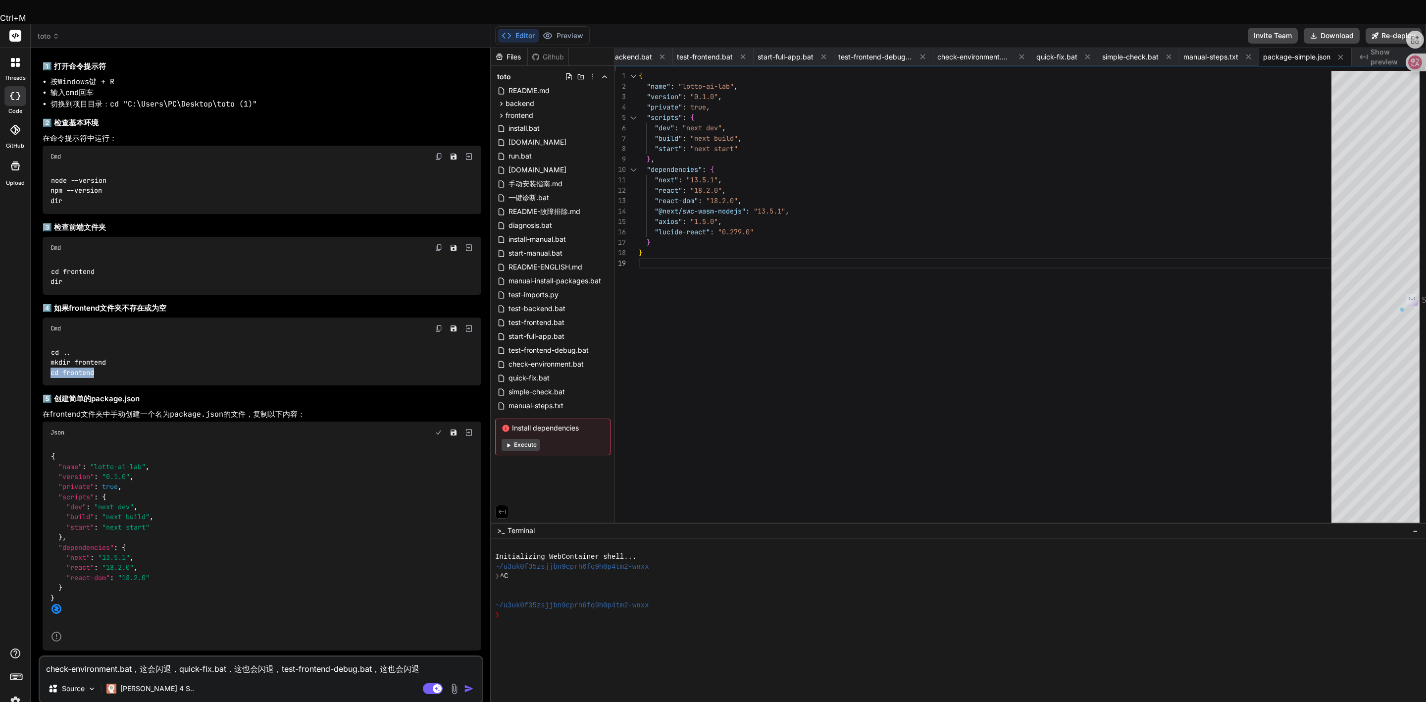
scroll to position [5803, 0]
drag, startPoint x: 169, startPoint y: 319, endPoint x: 220, endPoint y: 319, distance: 51.0
click at [220, 406] on code "package.json" at bounding box center [196, 411] width 53 height 10
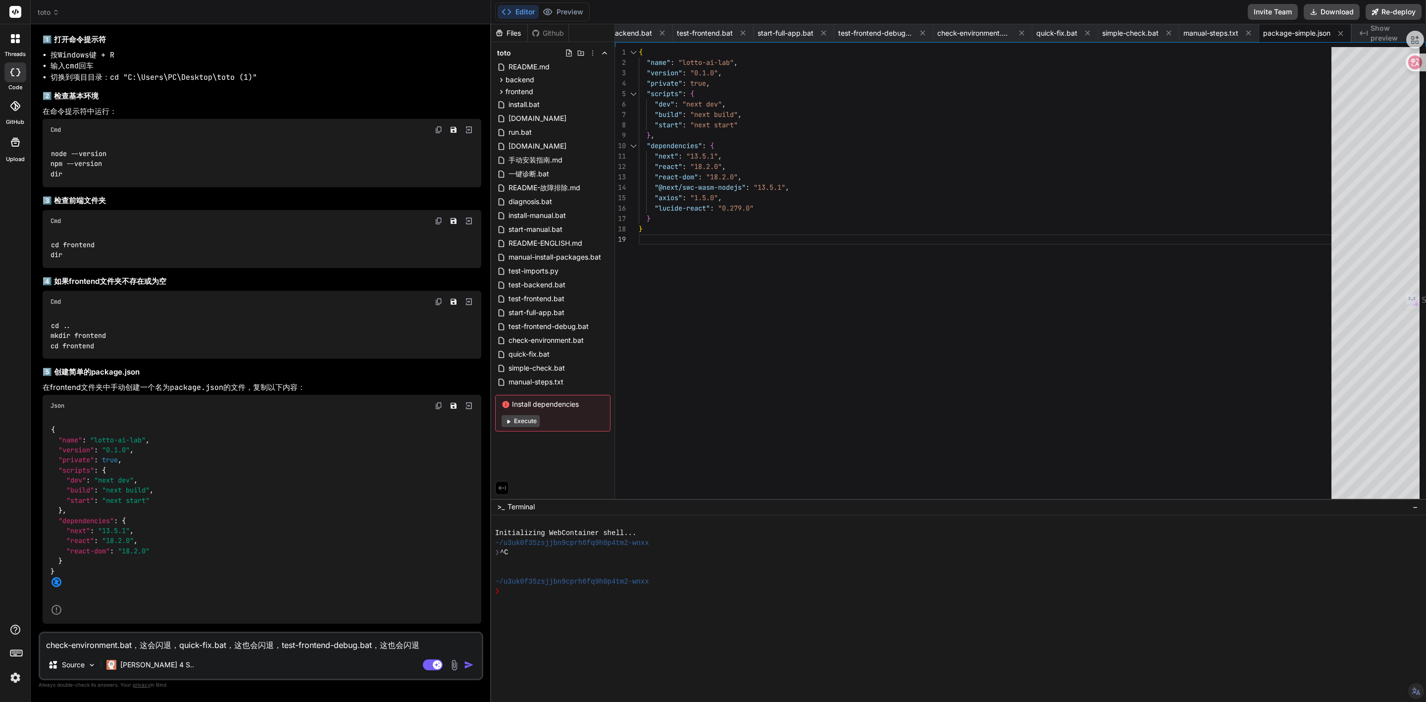
click at [113, 451] on div "npm install" at bounding box center [262, 681] width 439 height 26
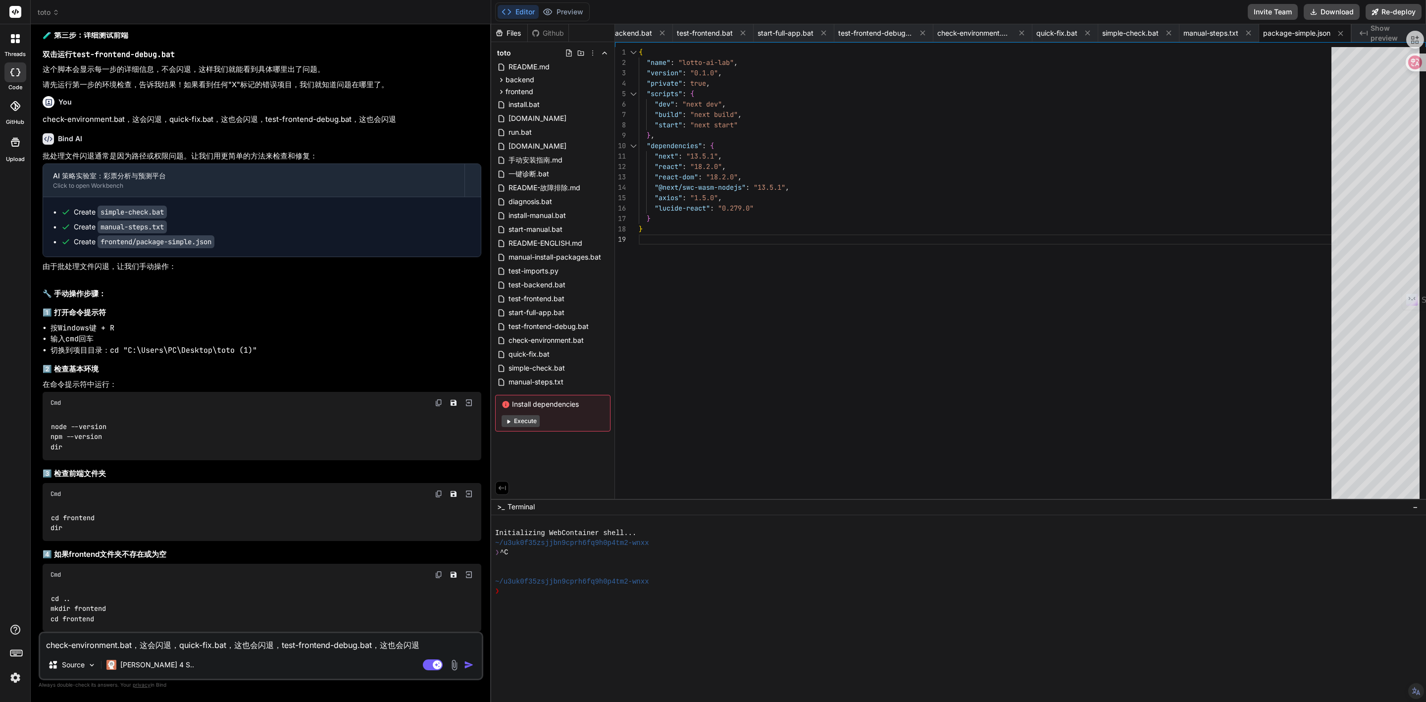
scroll to position [5506, 0]
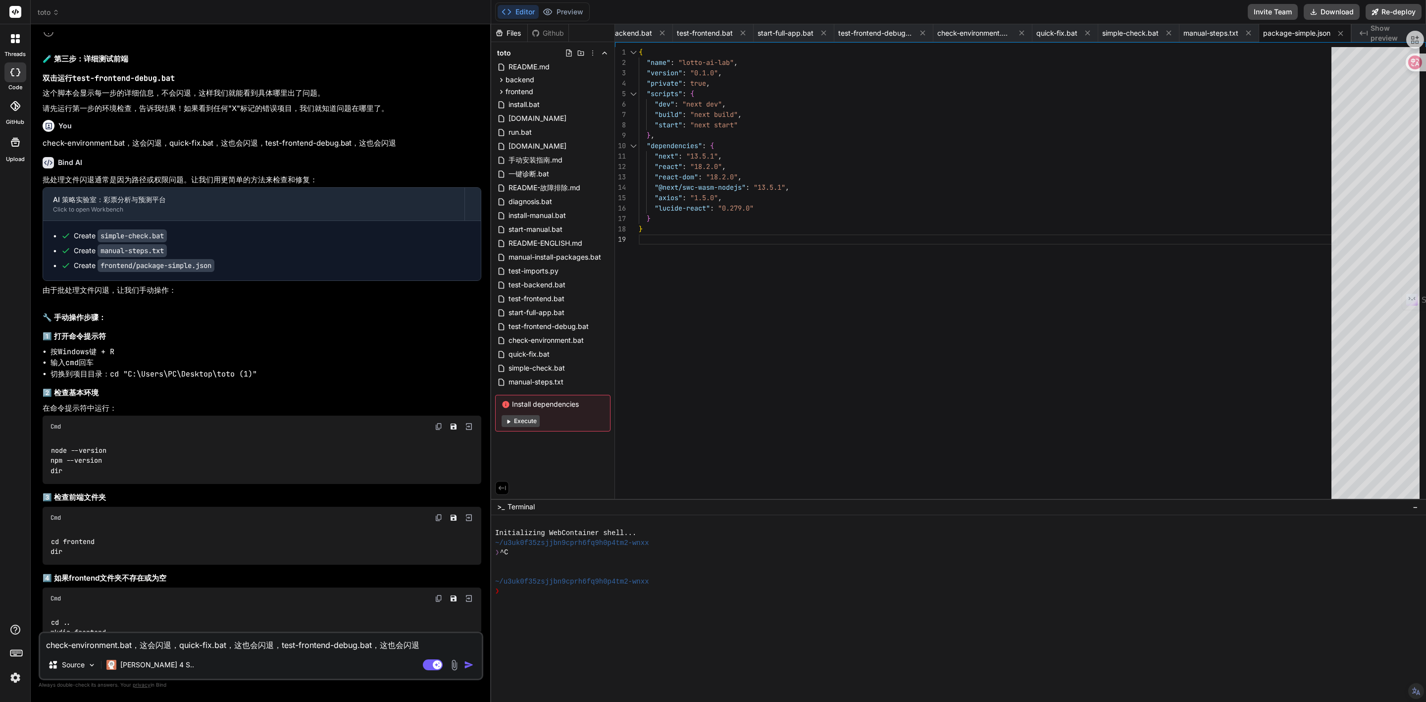
click at [281, 451] on textarea "check-environment.bat，这会闪退，quick-fix.bat，这也会闪退，test-frontend-debug.bat，这也会闪退" at bounding box center [261, 642] width 442 height 18
paste textarea "package.json"
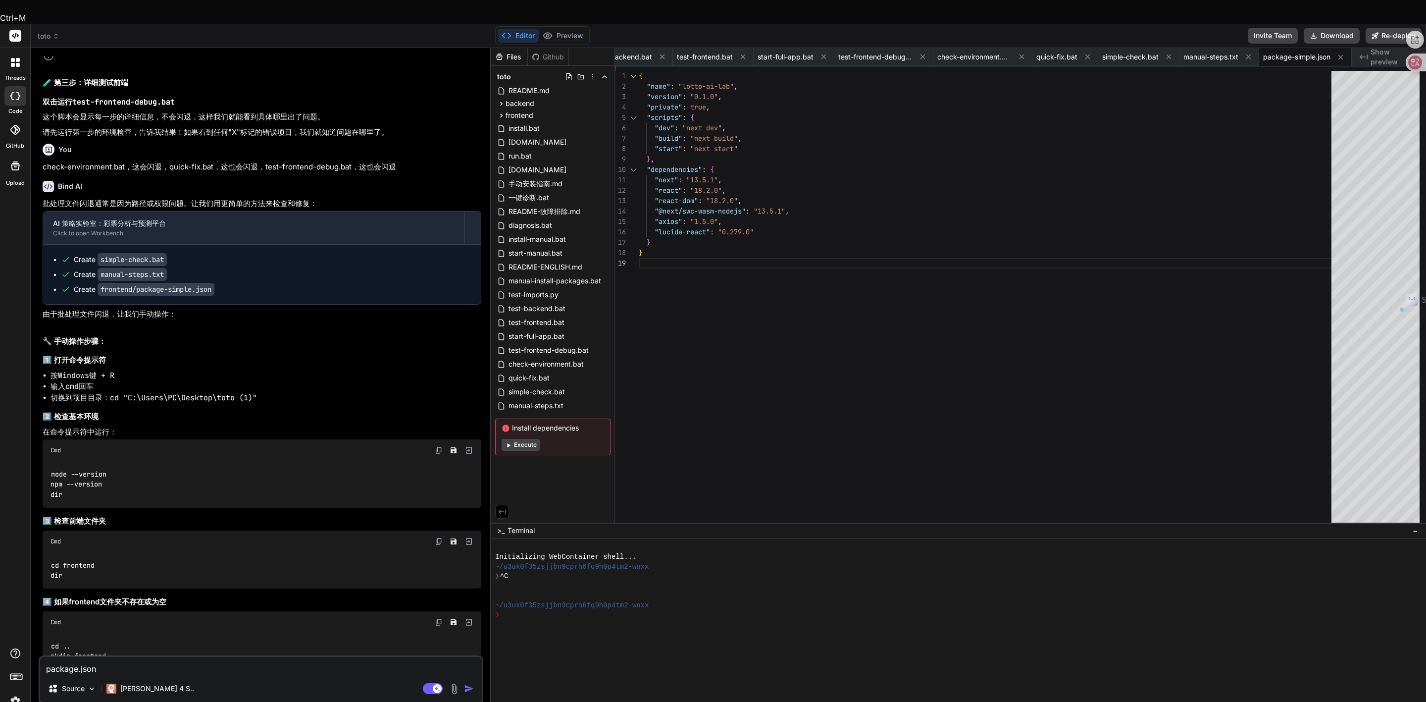
drag, startPoint x: 180, startPoint y: 646, endPoint x: 0, endPoint y: 640, distance: 179.8
click at [0, 451] on div "threads code GitHub Upload toto Created with Pixso. Bind AI Web Search Created …" at bounding box center [713, 375] width 1426 height 702
paste textarea "Microsoft Windows [Version 10.0.26100.5074] (c) Microsoft Corporation. All righ…"
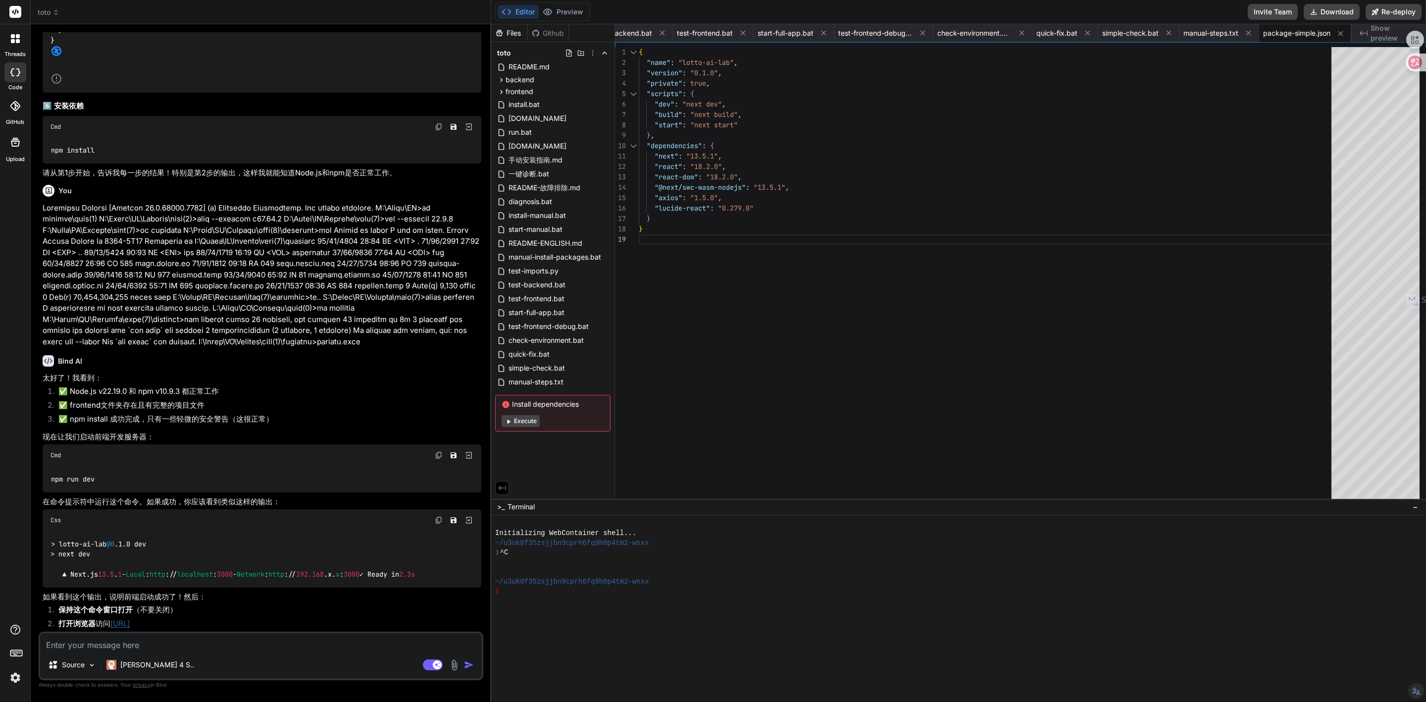
scroll to position [6355, 0]
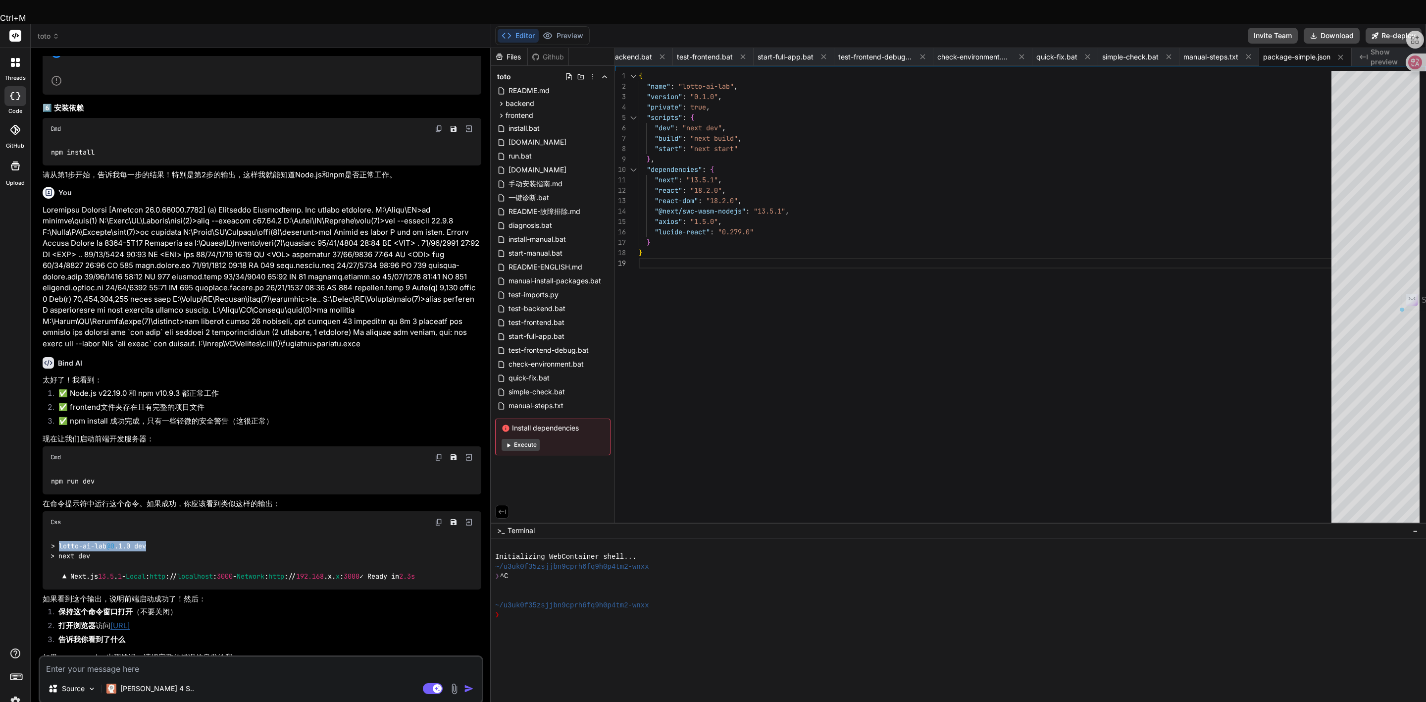
drag, startPoint x: 156, startPoint y: 441, endPoint x: 58, endPoint y: 437, distance: 98.6
click at [58, 451] on div "> lotto-ai-lab @0 .1.0 dev > next dev ▲ Next.js 13.5 . 1 - Local : http :// loc…" at bounding box center [262, 561] width 439 height 56
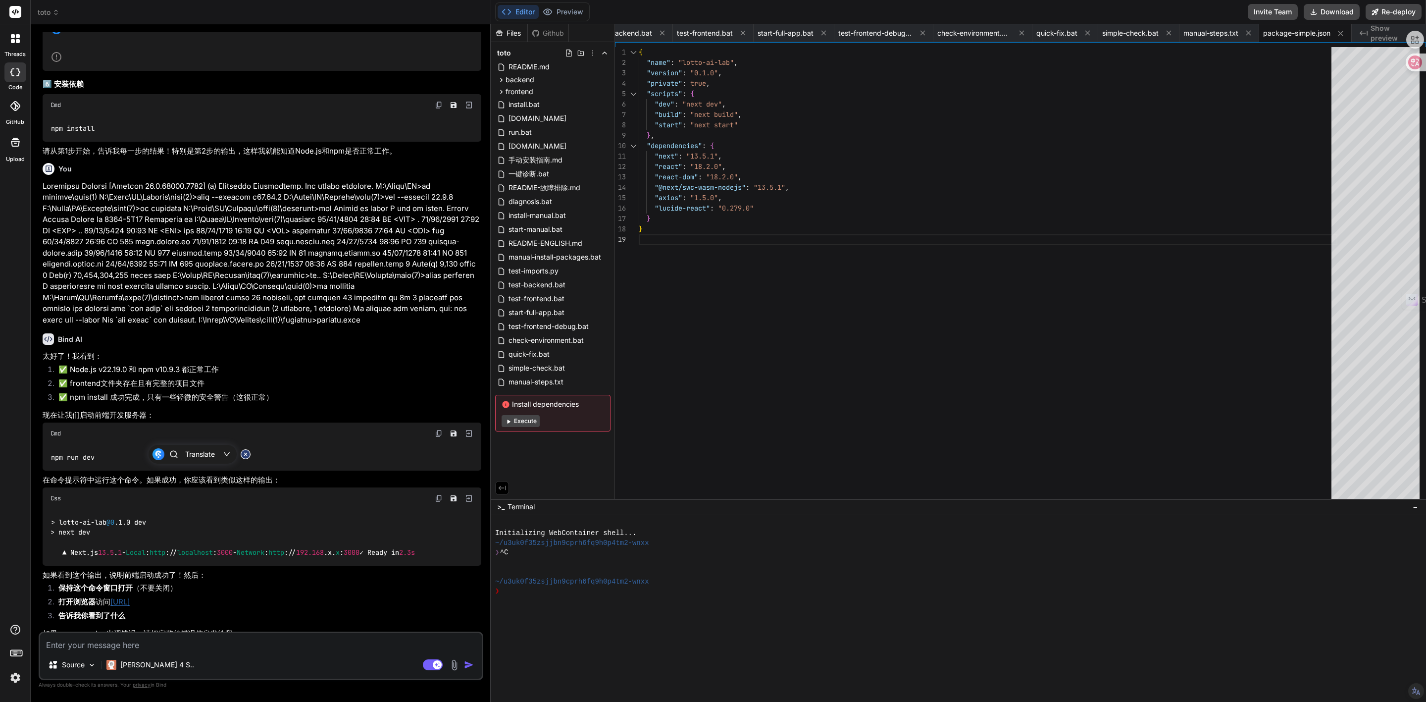
click at [159, 451] on textarea at bounding box center [261, 642] width 442 height 18
paste textarea "C:\Users\PC\Desktop\toto(1)\frontend>npm run dev > lotto-ai-lab@0.1.0 dev > nex…"
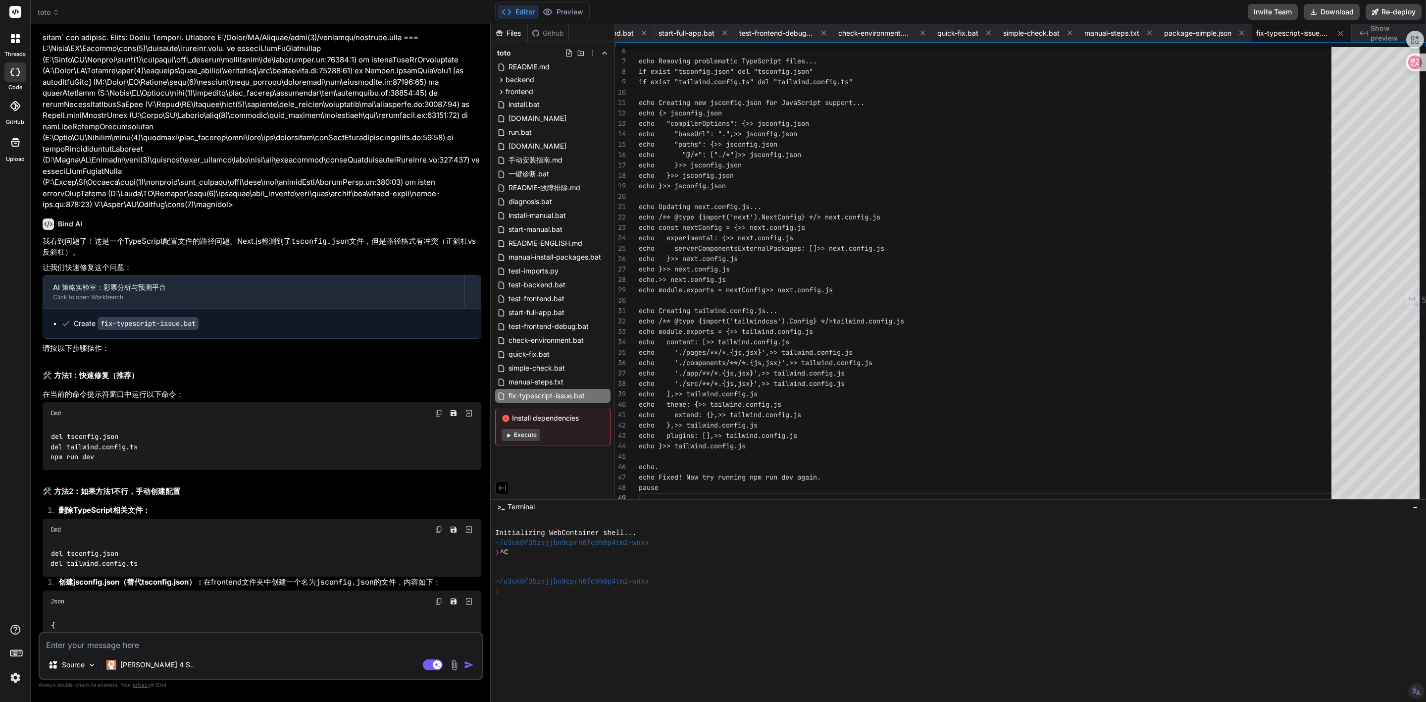
scroll to position [7070, 0]
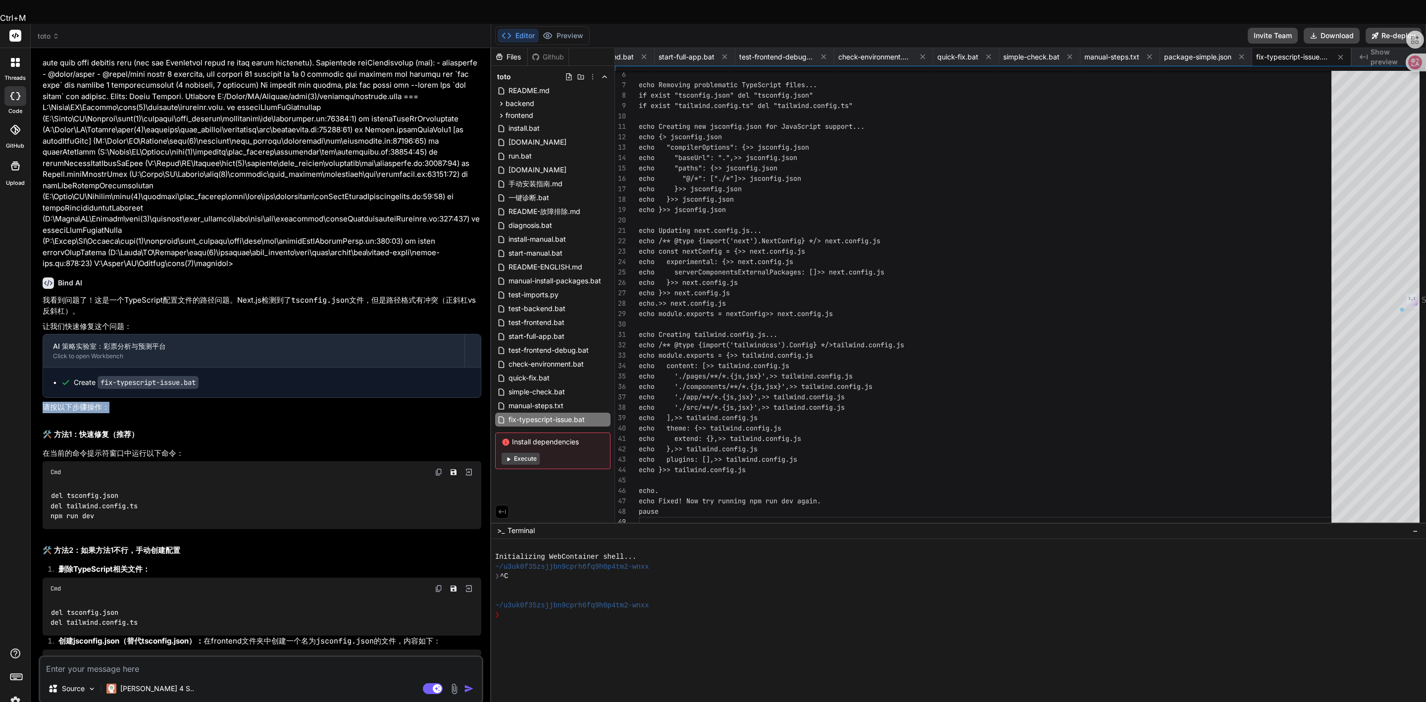
drag, startPoint x: 42, startPoint y: 334, endPoint x: 107, endPoint y: 333, distance: 65.4
click at [107, 402] on p "请按以下步骤操作：" at bounding box center [262, 407] width 439 height 11
click at [118, 402] on p "请按以下步骤操作：" at bounding box center [262, 407] width 439 height 11
drag, startPoint x: 53, startPoint y: 359, endPoint x: 146, endPoint y: 360, distance: 92.1
click at [146, 429] on h2 "🛠️ 方法1：快速修复（推荐）" at bounding box center [262, 434] width 439 height 11
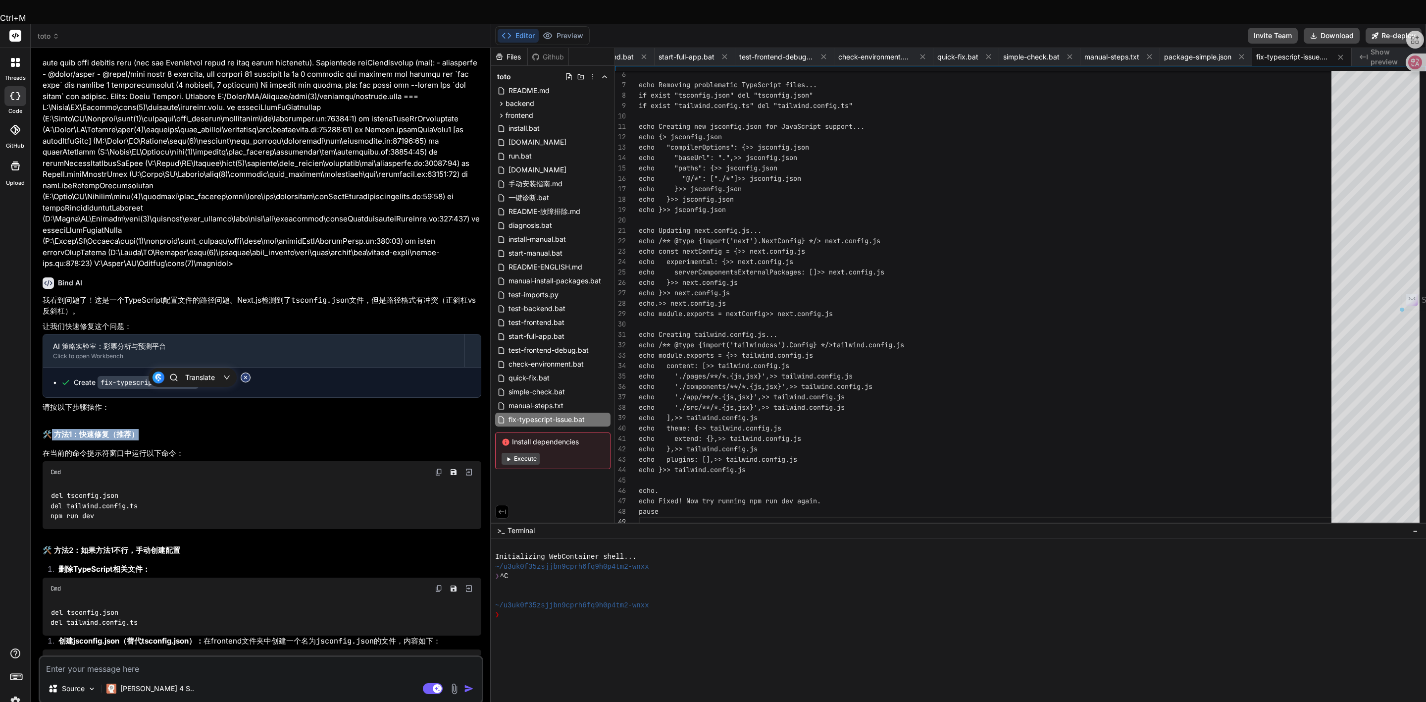
click at [113, 429] on h2 "🛠️ 方法1：快速修复（推荐）" at bounding box center [262, 434] width 439 height 11
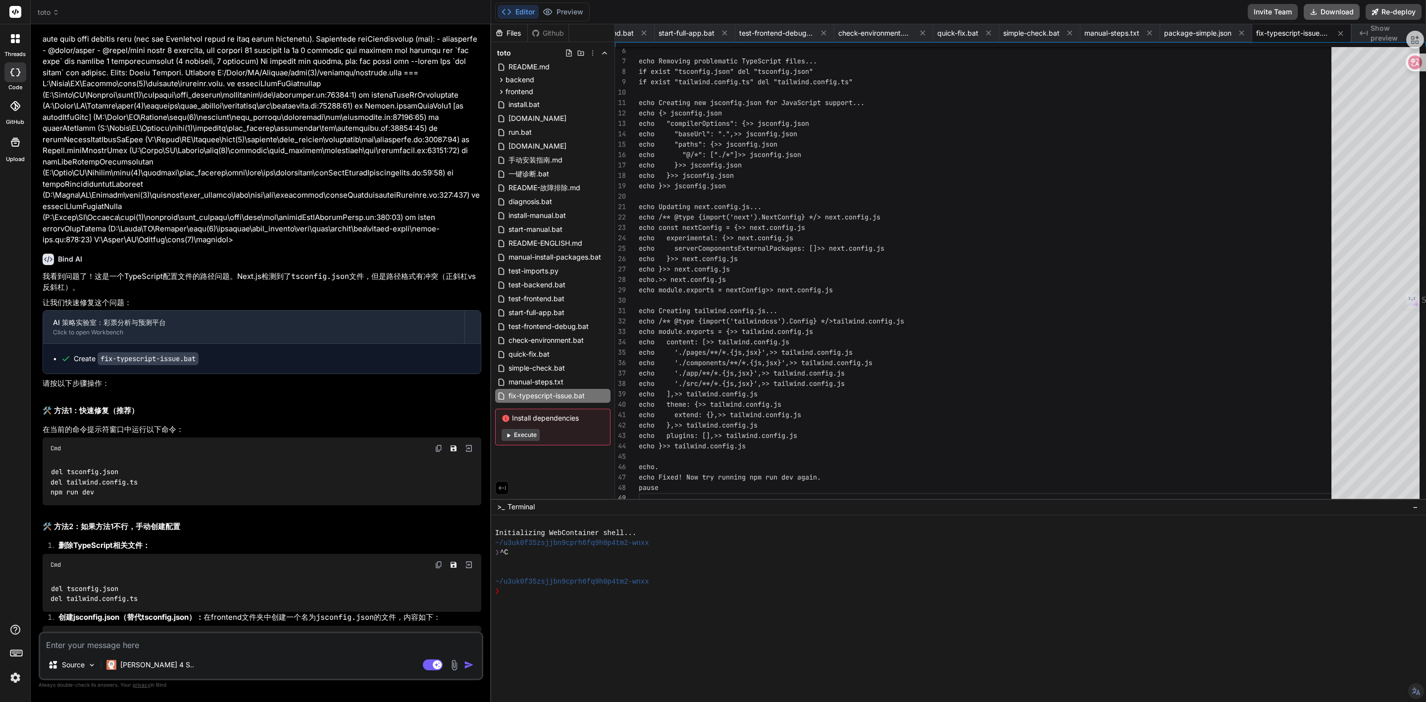
click at [950, 13] on button "Download" at bounding box center [1332, 12] width 56 height 16
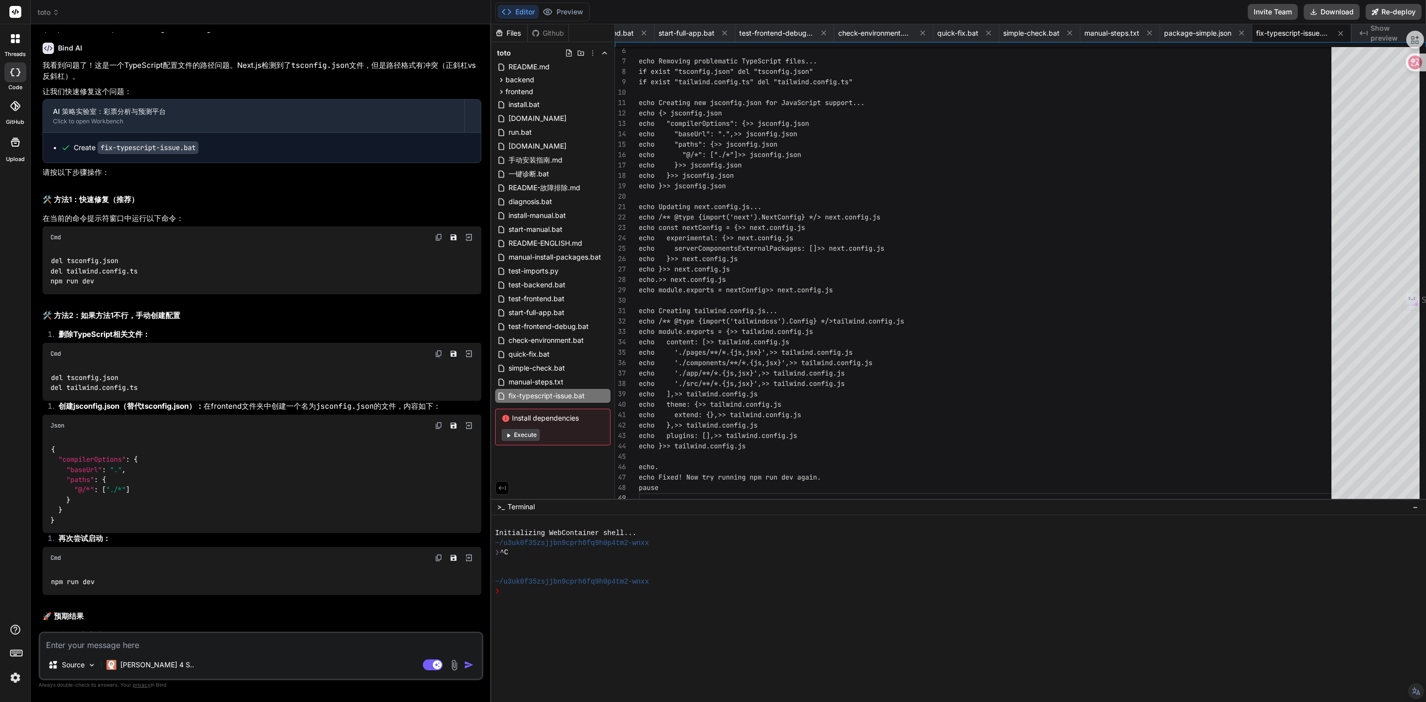
scroll to position [7367, 0]
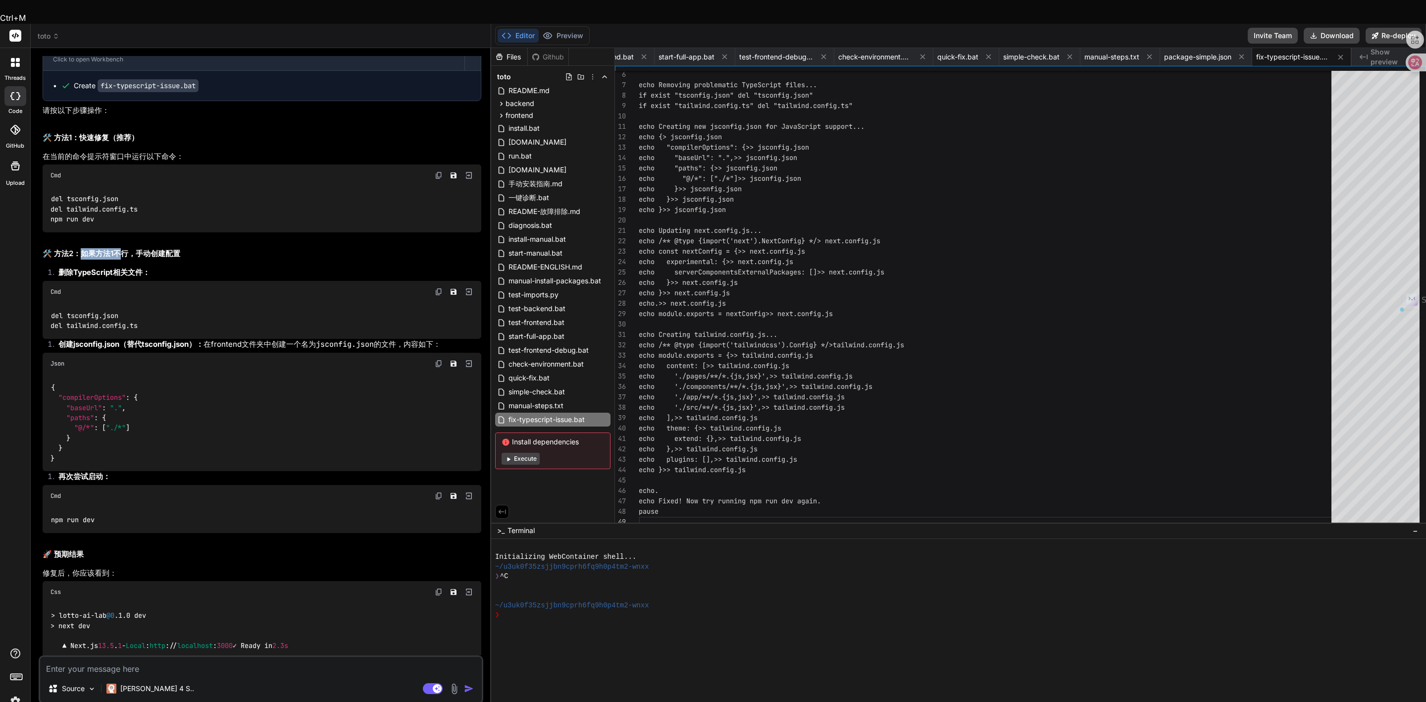
drag, startPoint x: 84, startPoint y: 180, endPoint x: 120, endPoint y: 173, distance: 37.3
click at [120, 173] on div "我看到问题了！这是一个TypeScript配置文件的路径问题。Next.js检测到了 tsconfig.json 文件，但是路径格式有冲突（正斜杠vs反斜杠）…" at bounding box center [262, 336] width 439 height 676
click at [142, 248] on h2 "🛠️ 方法2：如果方法1不行，手动创建配置" at bounding box center [262, 253] width 439 height 11
drag, startPoint x: 107, startPoint y: 148, endPoint x: 48, endPoint y: 125, distance: 63.0
click at [48, 186] on div "del tsconfig.json del tailwind.config.ts npm run dev" at bounding box center [262, 209] width 439 height 46
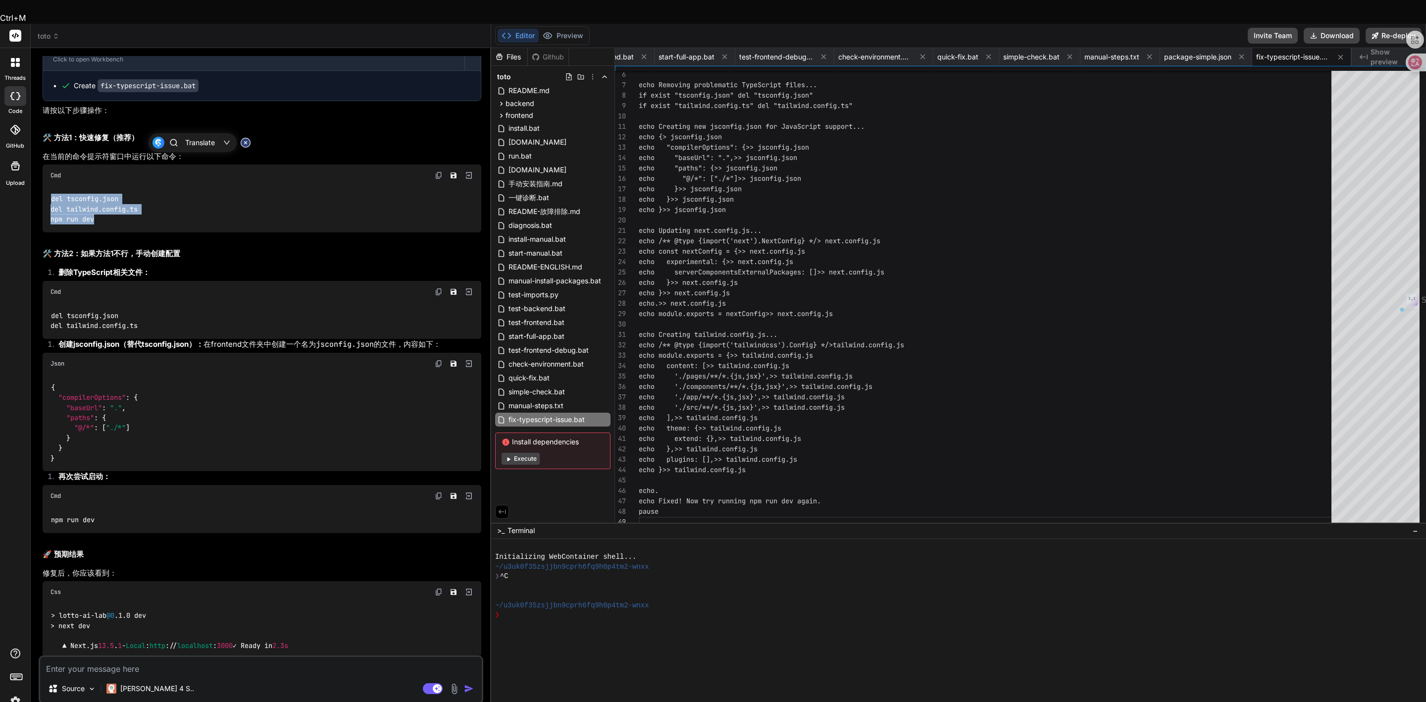
click at [48, 186] on div "del tsconfig.json del tailwind.config.ts npm run dev" at bounding box center [262, 209] width 439 height 46
drag, startPoint x: 125, startPoint y: 124, endPoint x: 52, endPoint y: 123, distance: 73.3
click at [52, 186] on div "del tsconfig.json del tailwind.config.ts npm run dev" at bounding box center [262, 209] width 439 height 46
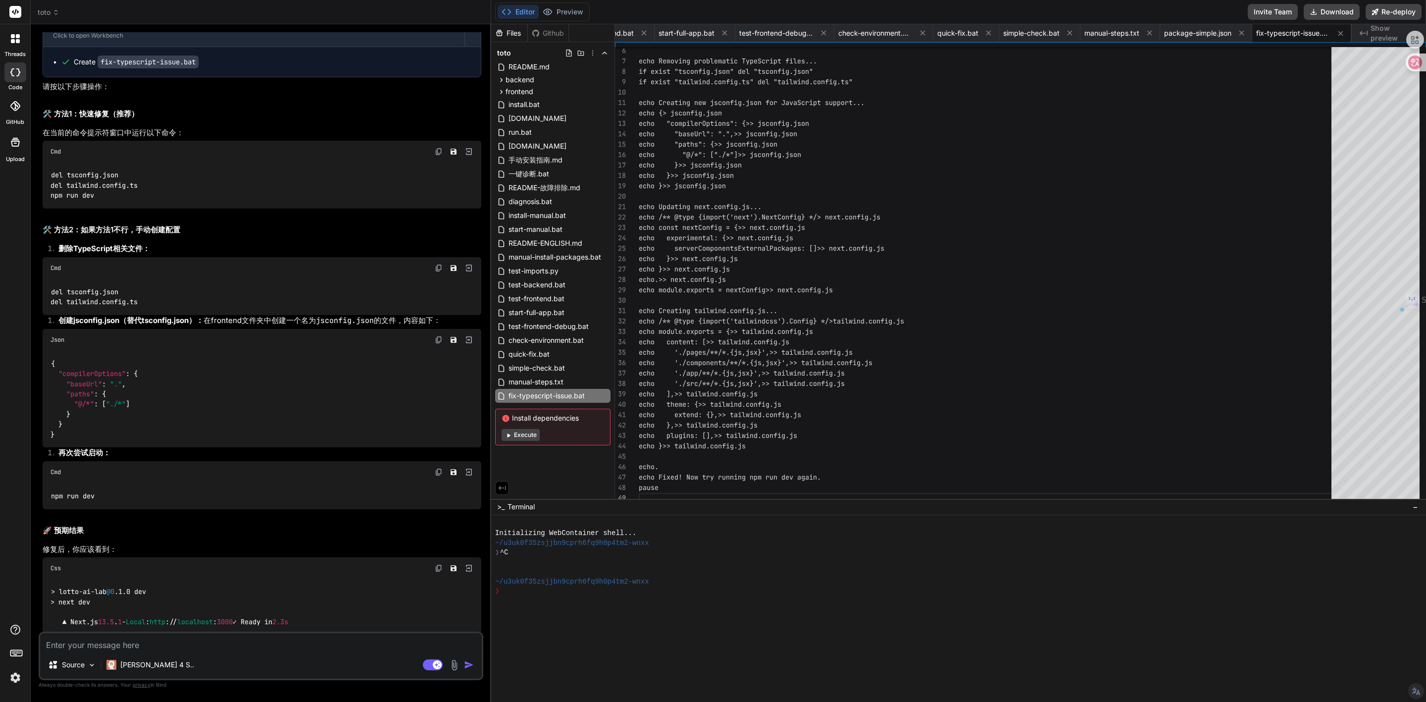
drag, startPoint x: 60, startPoint y: 269, endPoint x: 186, endPoint y: 262, distance: 125.9
click at [186, 262] on div "我看到问题了！这是一个TypeScript配置文件的路径问题。Next.js检测到了 tsconfig.json 文件，但是路径格式有冲突（正斜杠vs反斜杠）…" at bounding box center [262, 312] width 439 height 676
click at [163, 315] on strong "创建jsconfig.json（替代tsconfig.json）：" at bounding box center [130, 319] width 145 height 9
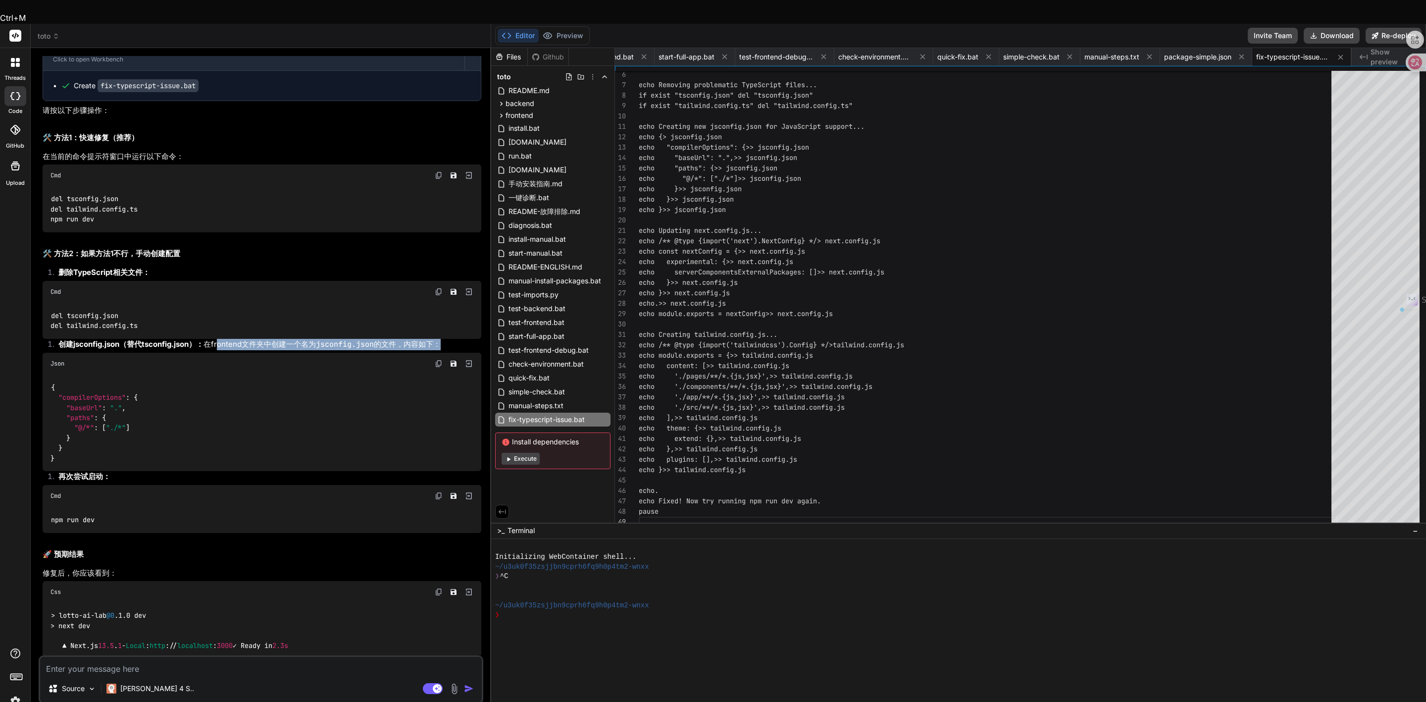
drag, startPoint x: 445, startPoint y: 271, endPoint x: 213, endPoint y: 274, distance: 231.7
click at [213, 339] on li "创建jsconfig.json（替代tsconfig.json）： 在frontend文件夹中创建一个名为 jsconfig.json 的文件，内容如下：" at bounding box center [265, 346] width 431 height 14
click at [307, 339] on li "创建jsconfig.json（替代tsconfig.json）： 在frontend文件夹中创建一个名为 jsconfig.json 的文件，内容如下：" at bounding box center [265, 346] width 431 height 14
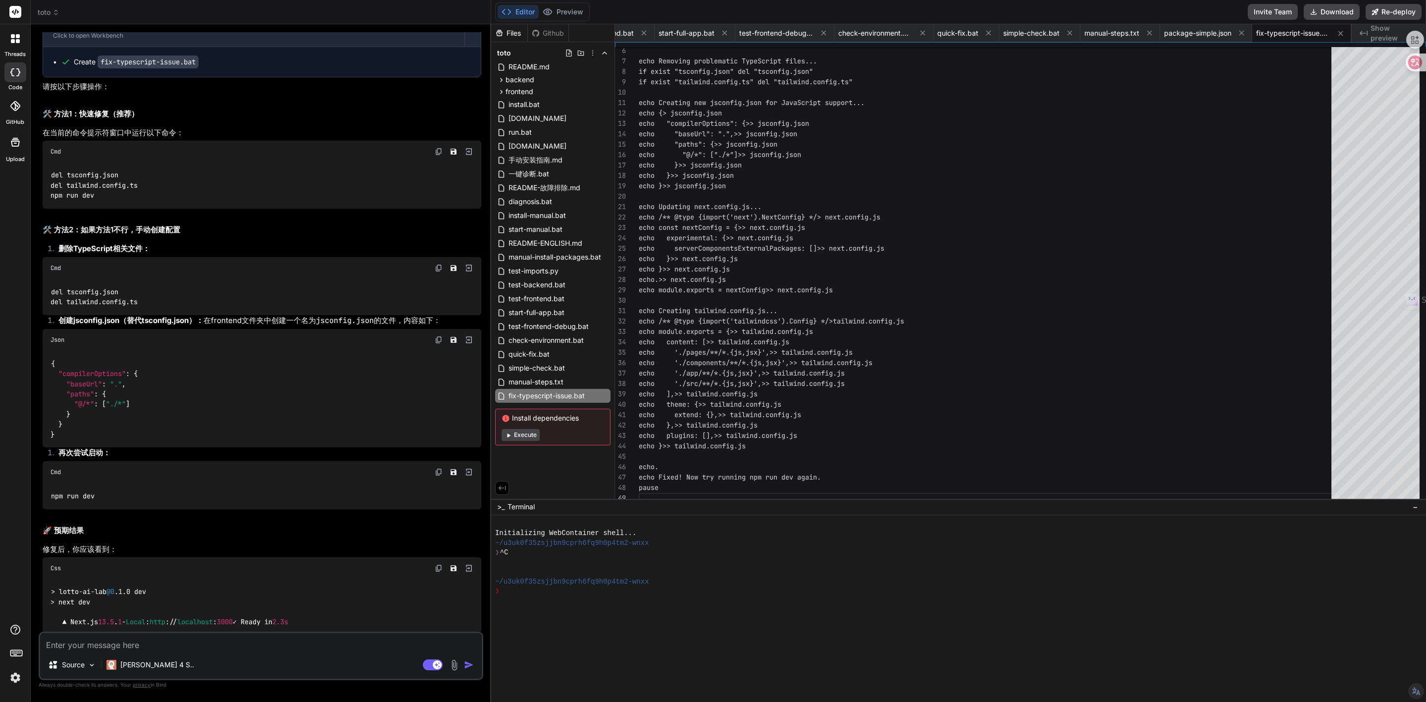
click at [214, 451] on textarea at bounding box center [261, 642] width 442 height 18
paste textarea "C:\Users\PC\Desktop\toto(1)\frontend>npm run dev > lotto-ai-lab@0.1.0 dev > nex…"
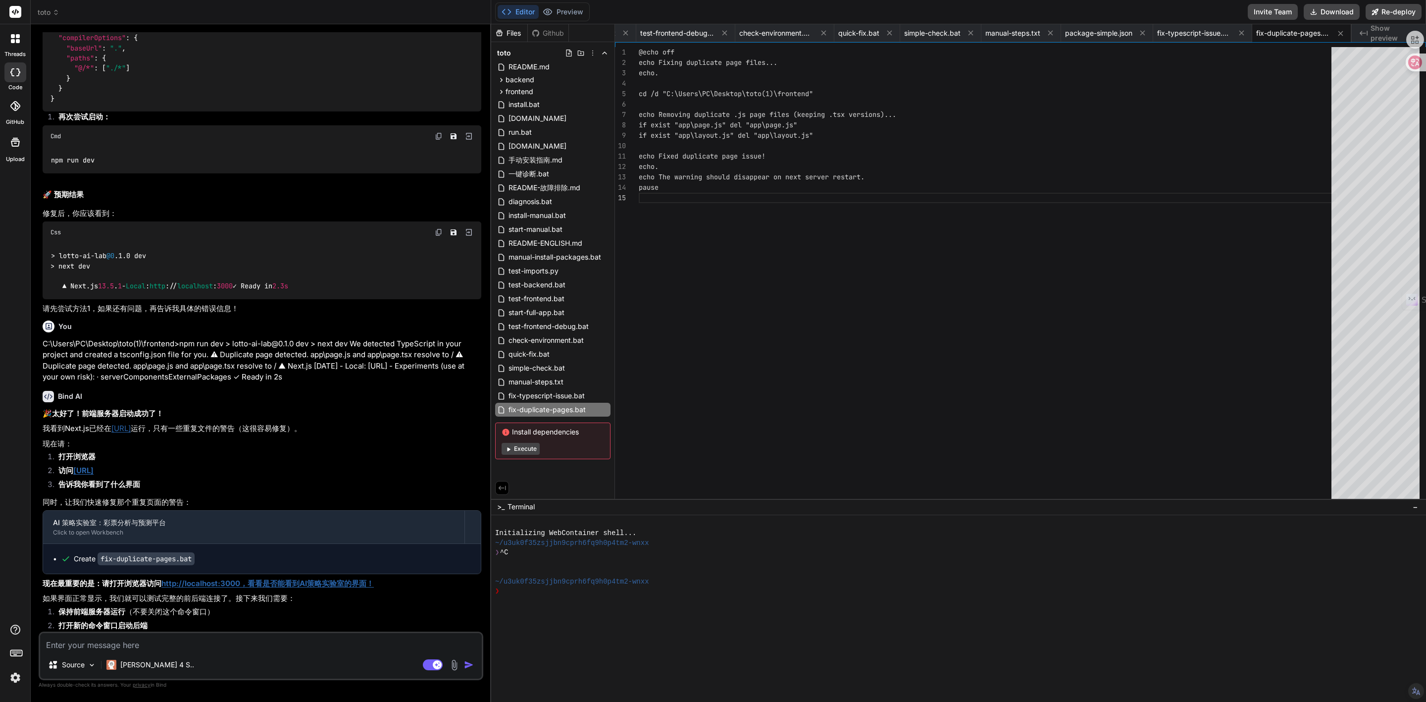
scroll to position [7716, 0]
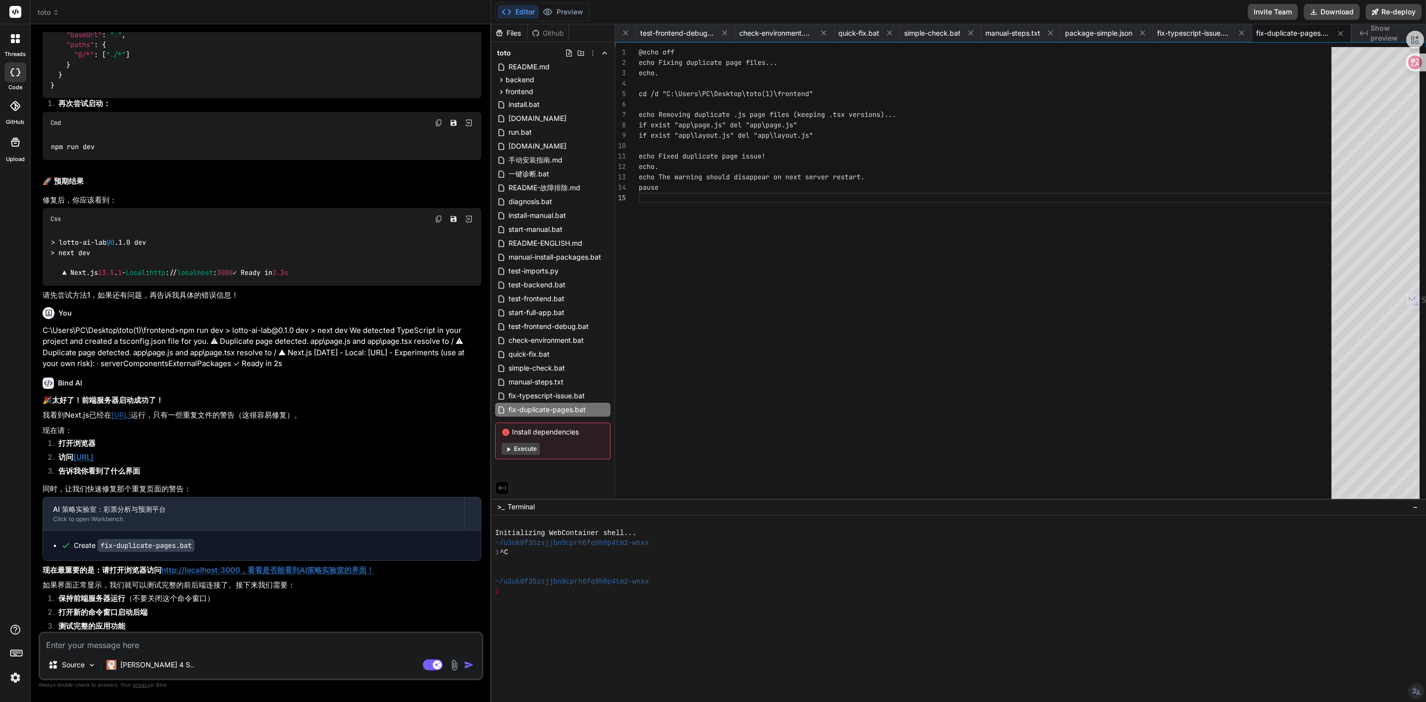
click at [283, 451] on li "保持前端服务器运行 （不要关闭这个命令窗口）" at bounding box center [265, 600] width 431 height 14
click at [950, 6] on button "Download" at bounding box center [1332, 12] width 56 height 16
click at [197, 451] on link "http://localhost:3000，看看是否能看到AI策略实验室的界面！" at bounding box center [267, 569] width 212 height 9
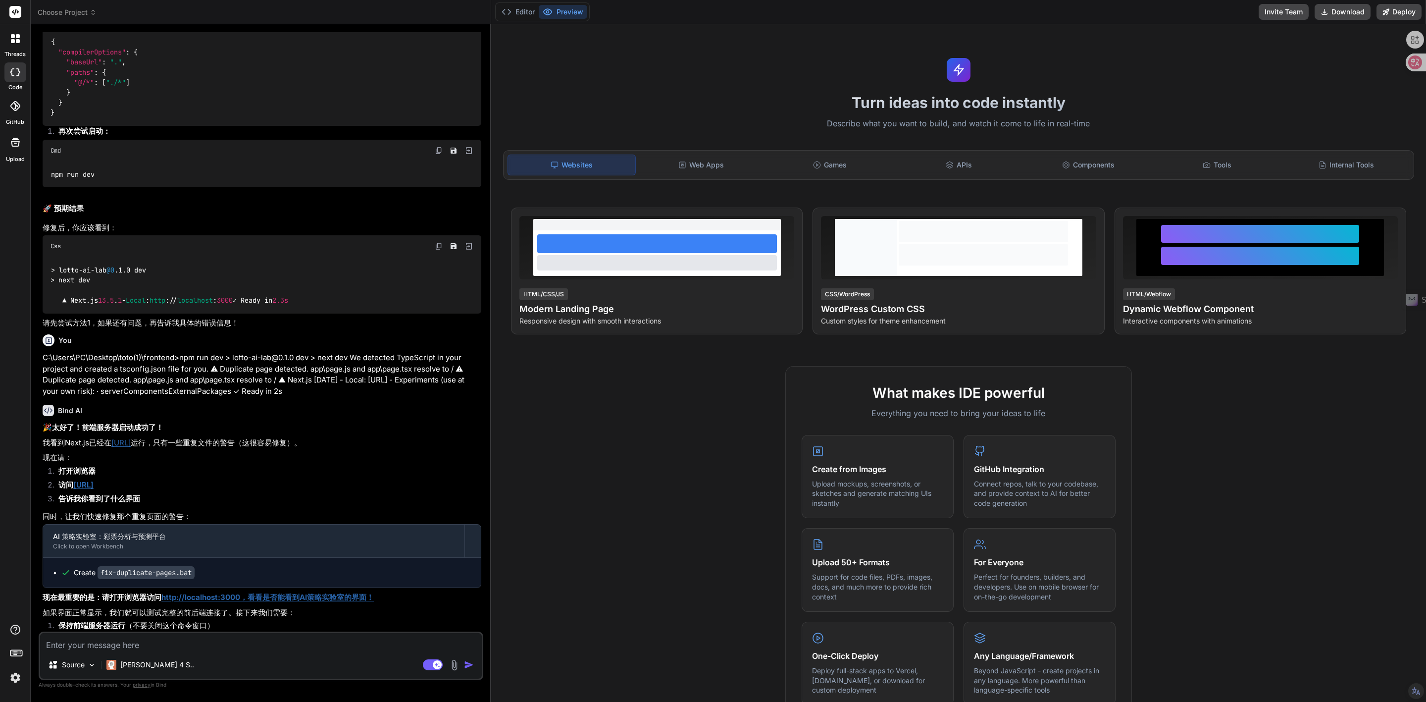
scroll to position [2582, 0]
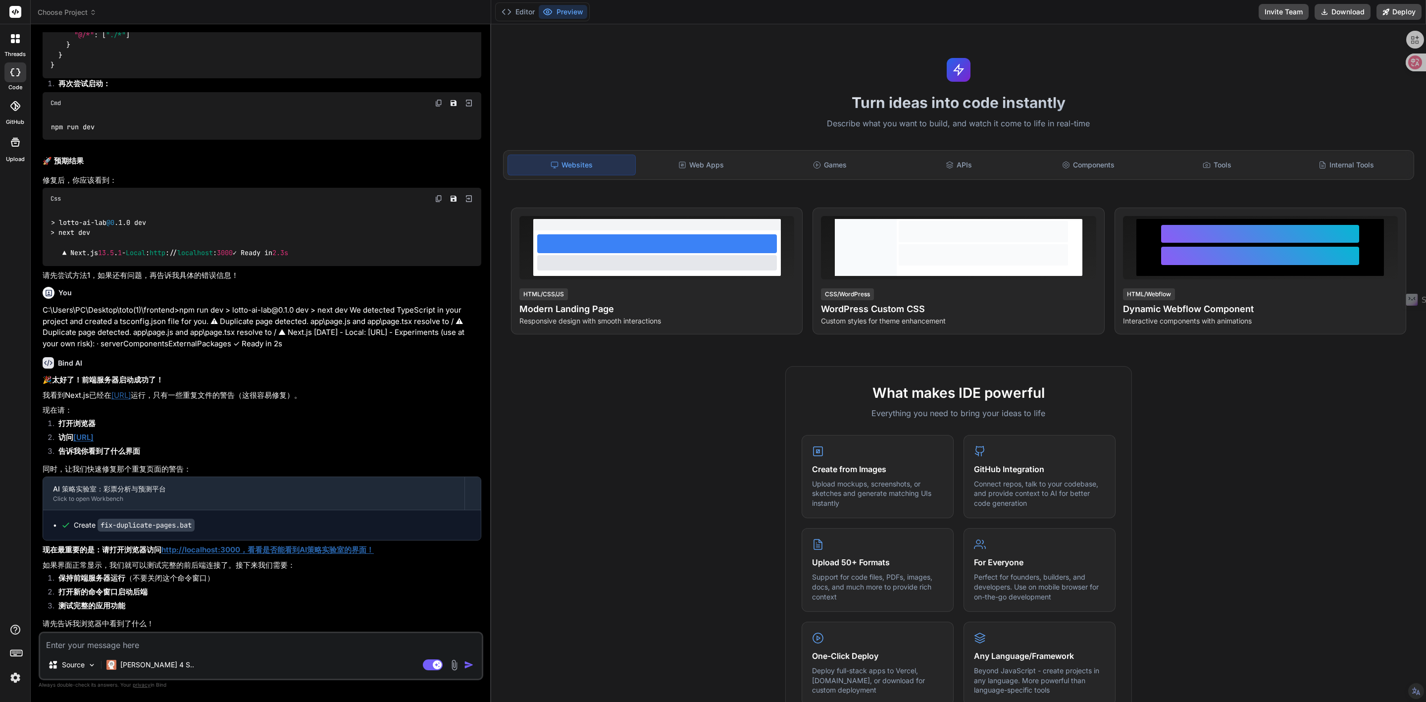
type textarea "x"
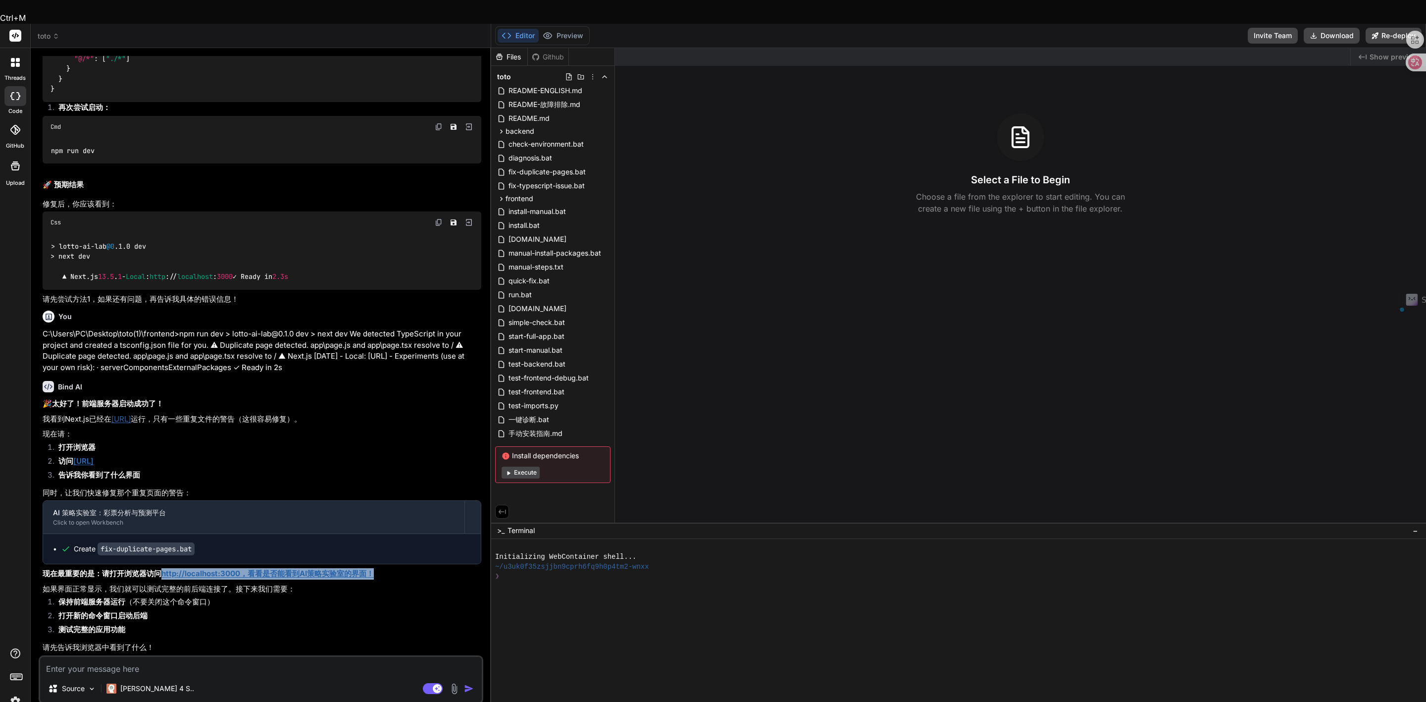
drag, startPoint x: 165, startPoint y: 544, endPoint x: 385, endPoint y: 551, distance: 220.4
click at [385, 551] on div "🎉 太好了！前端服务器启动成功了！ 我看到Next.js已经在 [URL] 运行，只有一些重复文件的警告（这很容易修复）。 现在请： 打开浏览器 访问 [UR…" at bounding box center [262, 525] width 439 height 255
copy link "http://localhost:3000，看看是否能看到AI策略实验室的界面！"
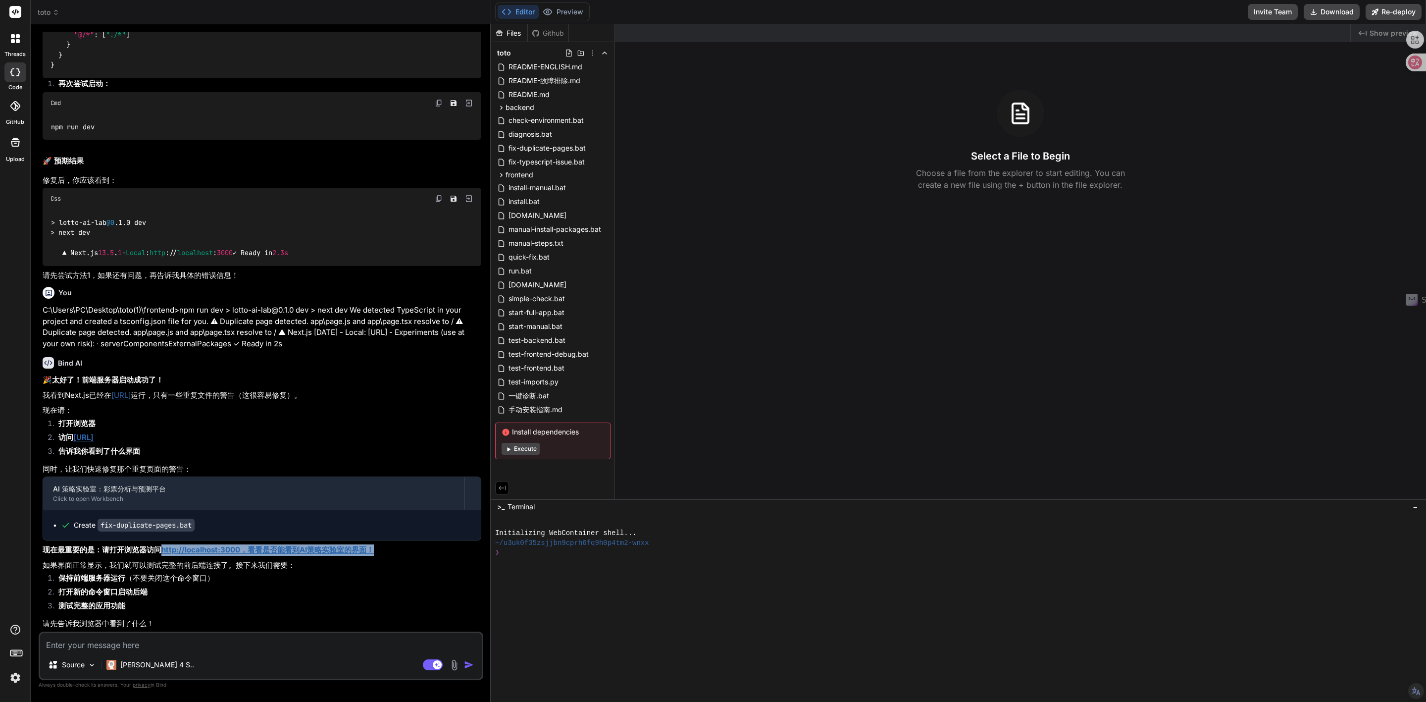
copy link "http://localhost:3000，看看是否能看到AI策略实验室的界面！"
click at [183, 645] on textarea at bounding box center [261, 642] width 442 height 18
paste textarea "Hmmm… can't reach this page localhost refused to connect. Try: Search the web f…"
type textarea "Hmmm… can't reach this page localhost refused to connect. Try: Search the web f…"
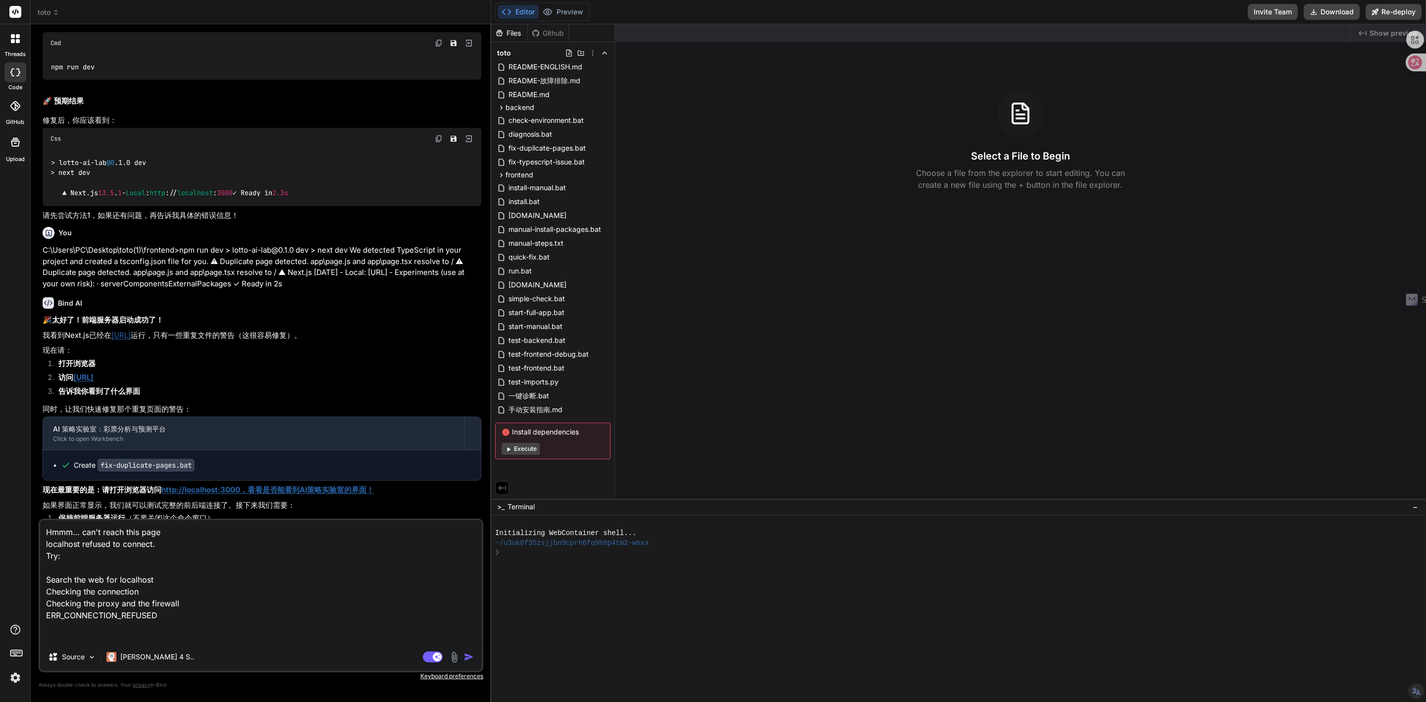
type textarea "x"
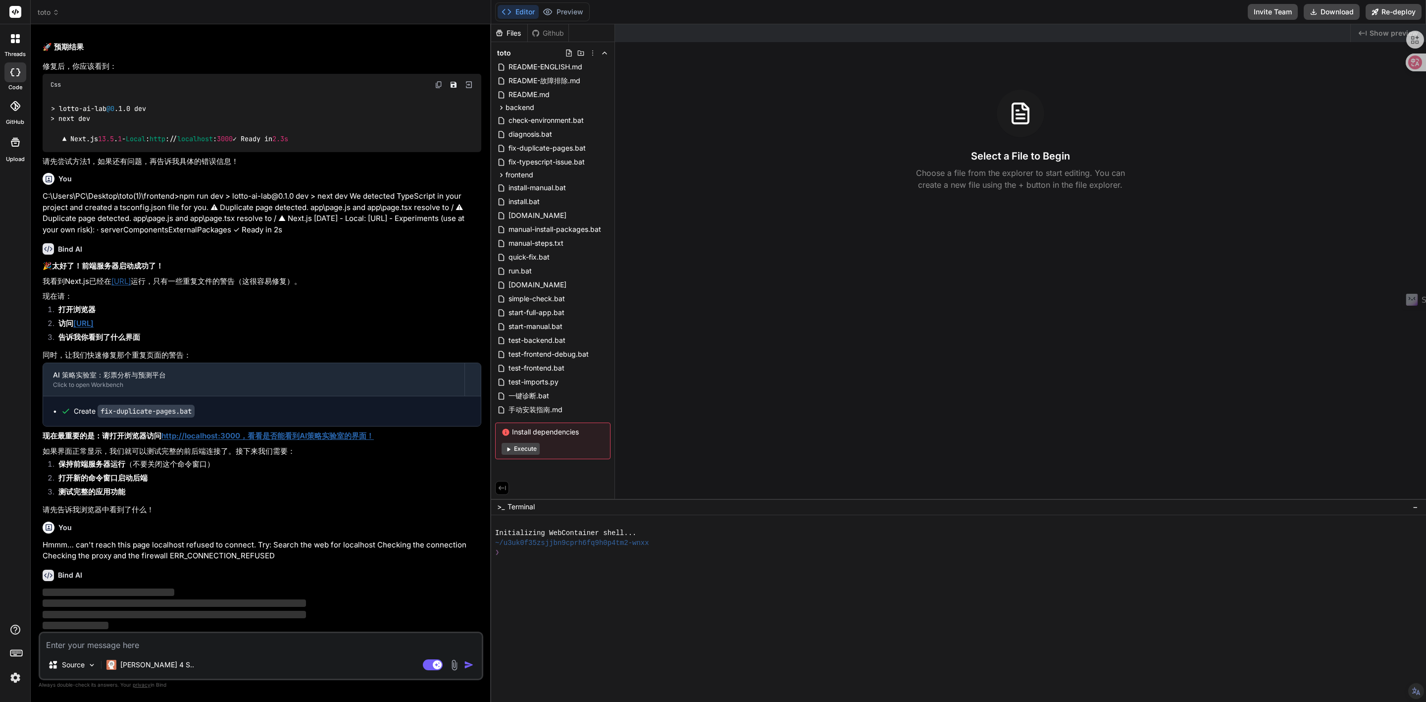
scroll to position [2696, 0]
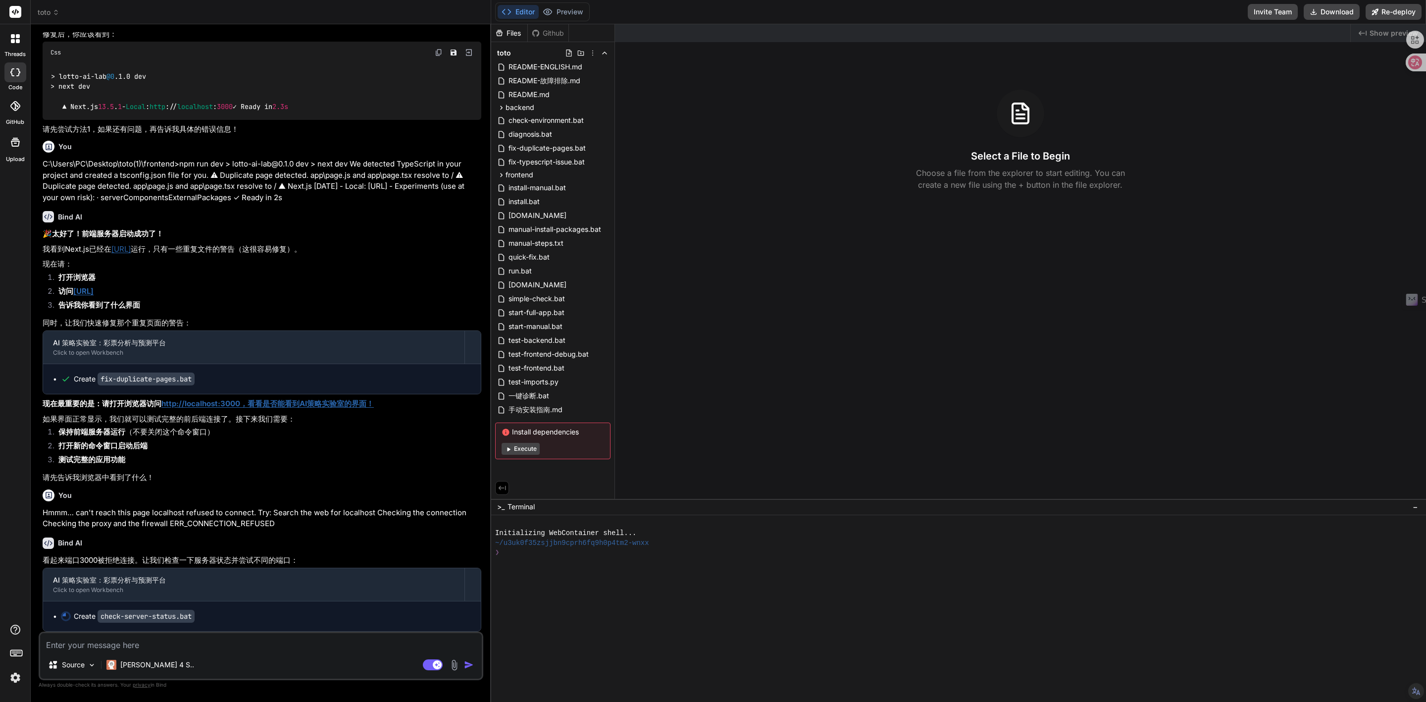
type textarea "x"
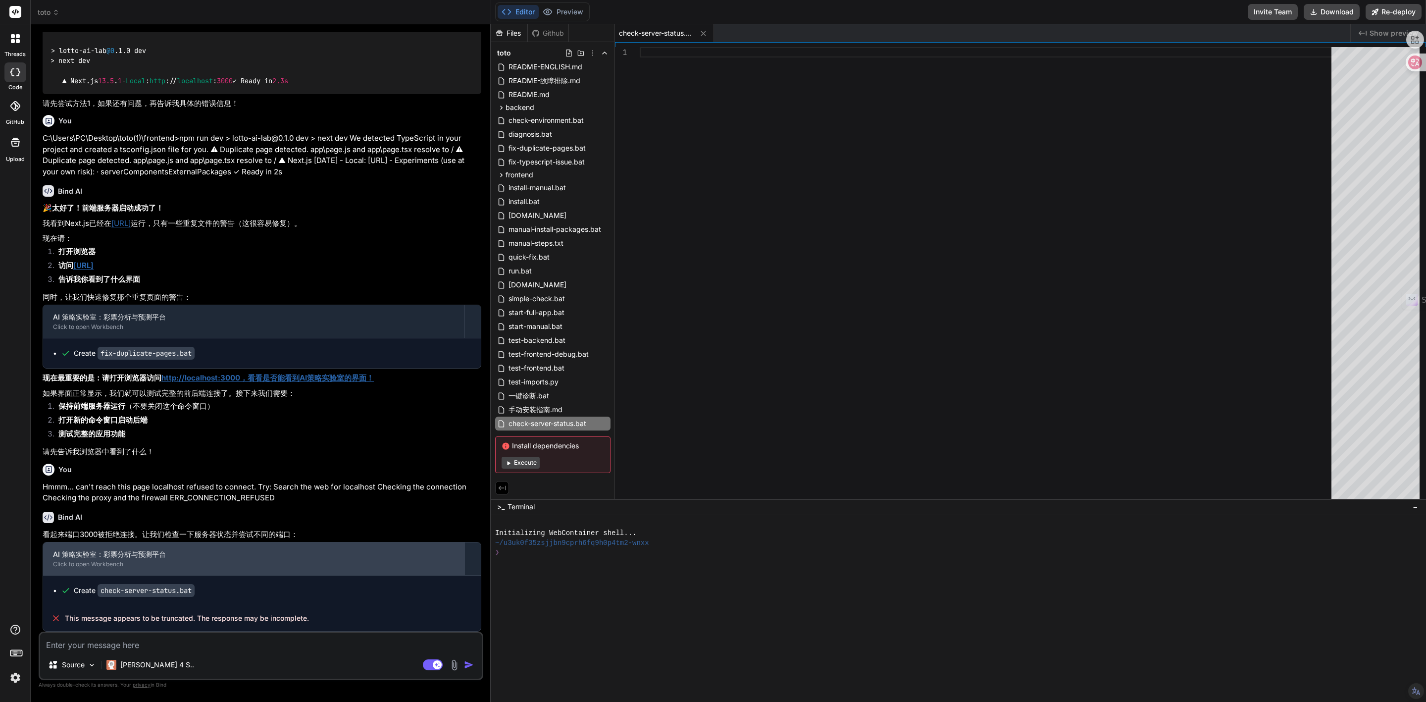
scroll to position [2754, 0]
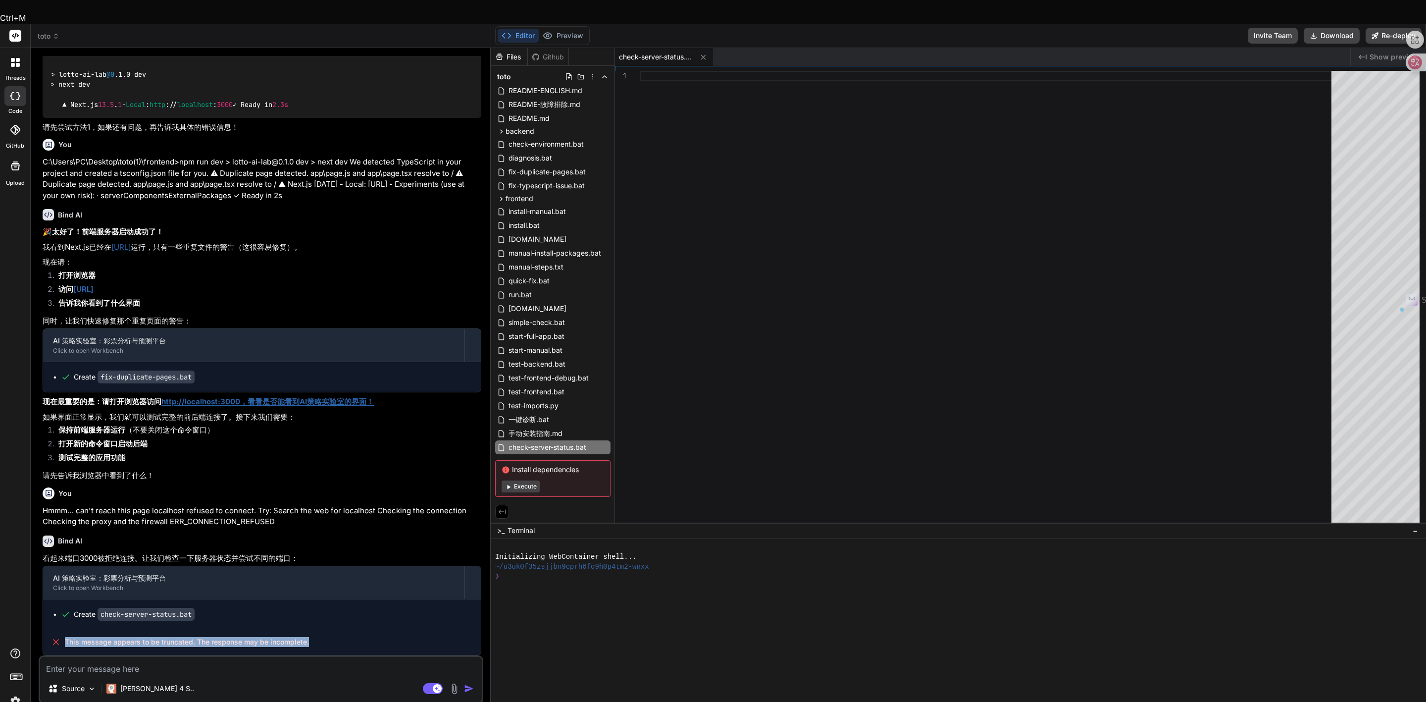
drag, startPoint x: 64, startPoint y: 617, endPoint x: 309, endPoint y: 621, distance: 245.1
click at [309, 629] on div "This message appears to be truncated. The response may be incomplete." at bounding box center [262, 642] width 438 height 26
click at [284, 535] on div "Bind AI" at bounding box center [262, 540] width 439 height 11
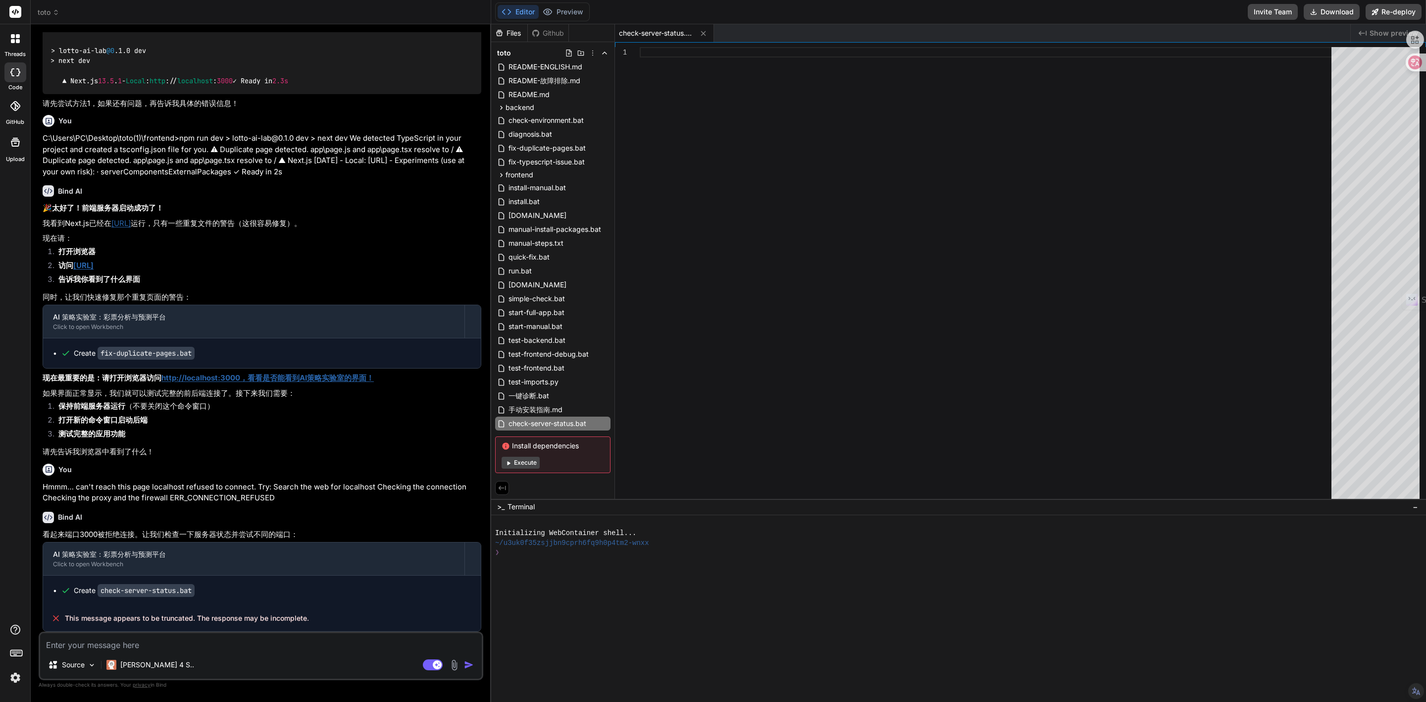
click at [152, 639] on textarea at bounding box center [261, 642] width 442 height 18
type textarea "j"
type textarea "x"
type textarea "ji"
type textarea "x"
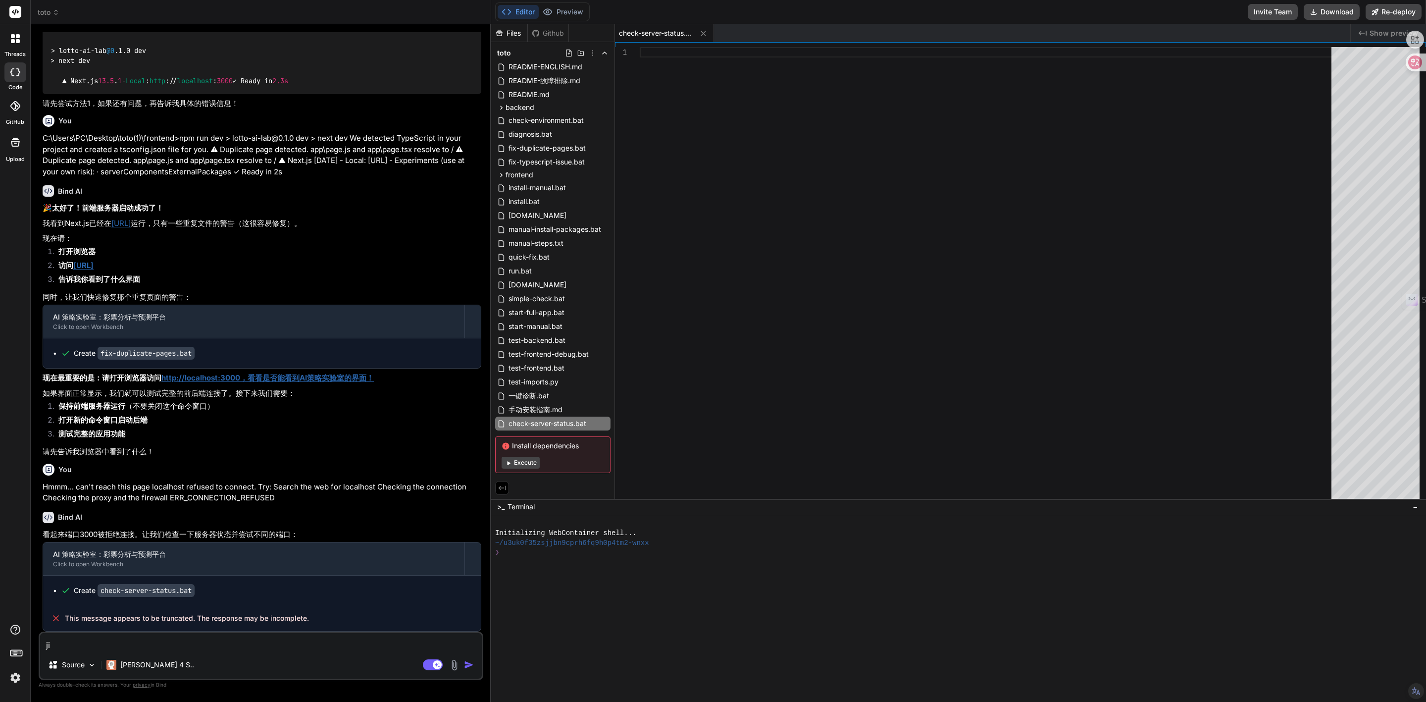
type textarea "jie"
type textarea "x"
type textarea "jie'z"
type textarea "x"
type textarea "jie'zh"
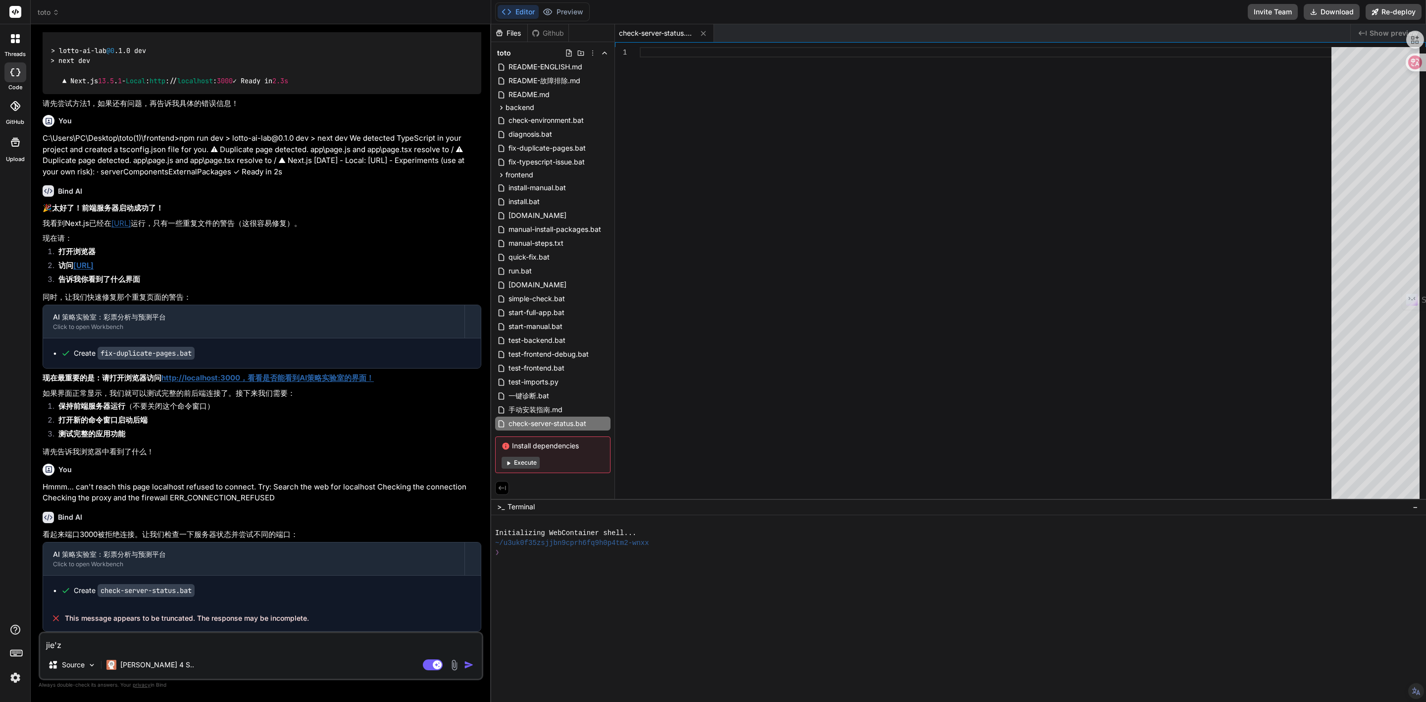
type textarea "x"
type textarea "jie'zhe"
type textarea "x"
type textarea "接着"
type textarea "x"
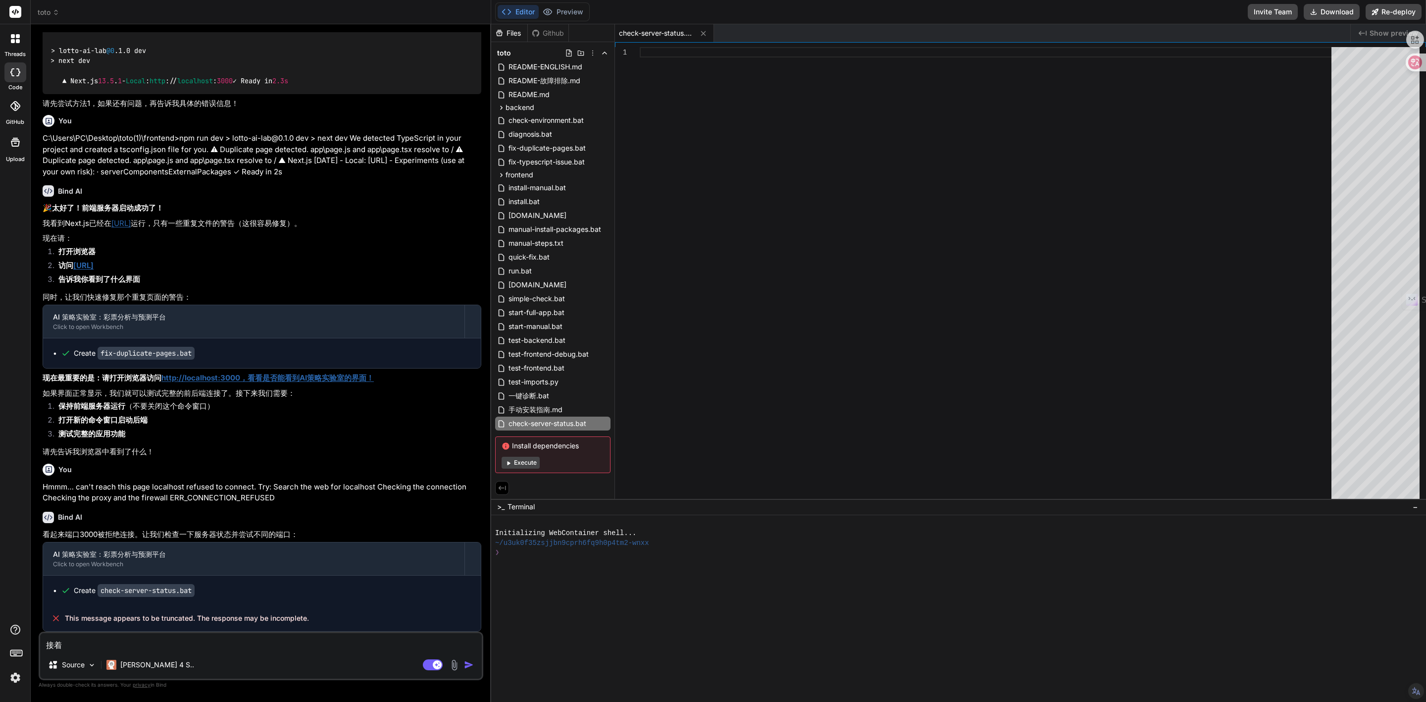
type textarea "接着w"
type textarea "x"
type textarea "接着wa"
type textarea "x"
type textarea "接着wan"
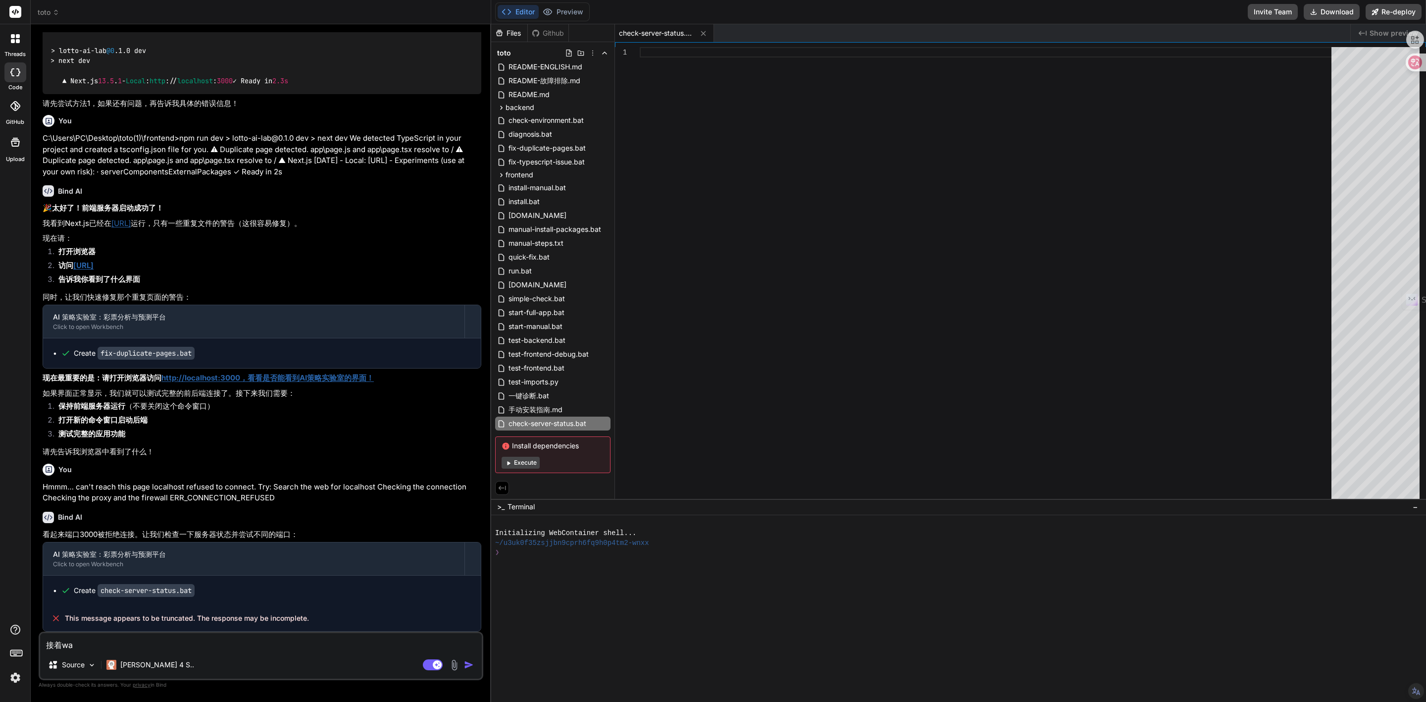
type textarea "x"
type textarea "接着[PERSON_NAME]"
type textarea "x"
type textarea "接着wang'c"
type textarea "x"
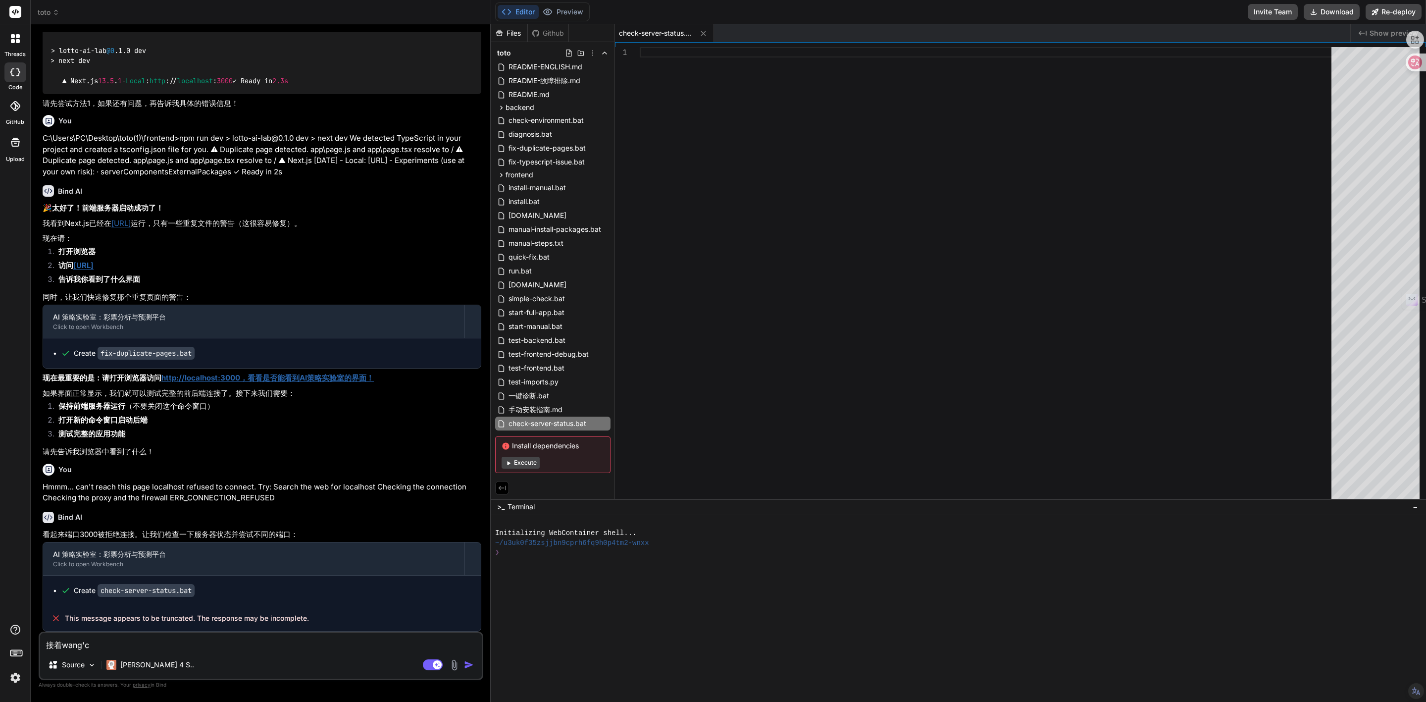
type textarea "接着[PERSON_NAME]"
type textarea "x"
type textarea "接着wan"
type textarea "x"
type textarea "接着wan'c"
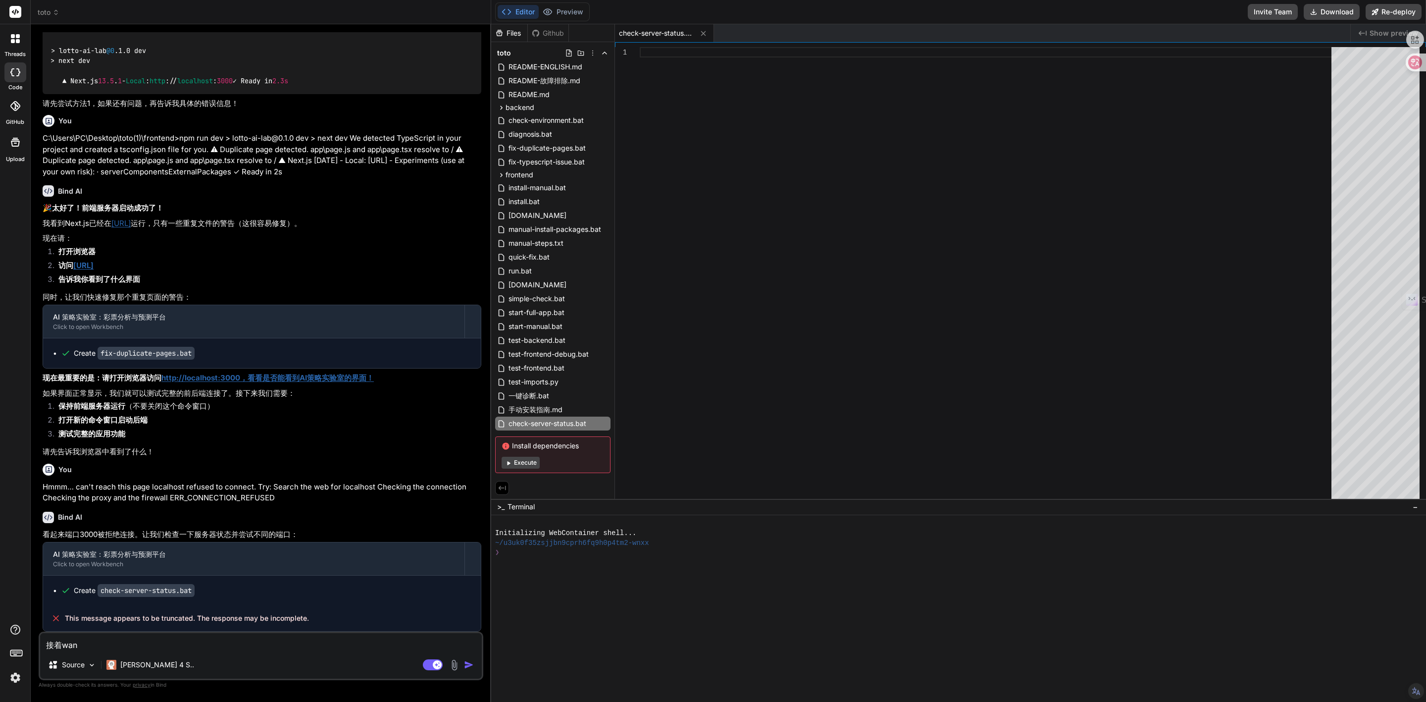
type textarea "x"
type textarea "接着完成"
type textarea "x"
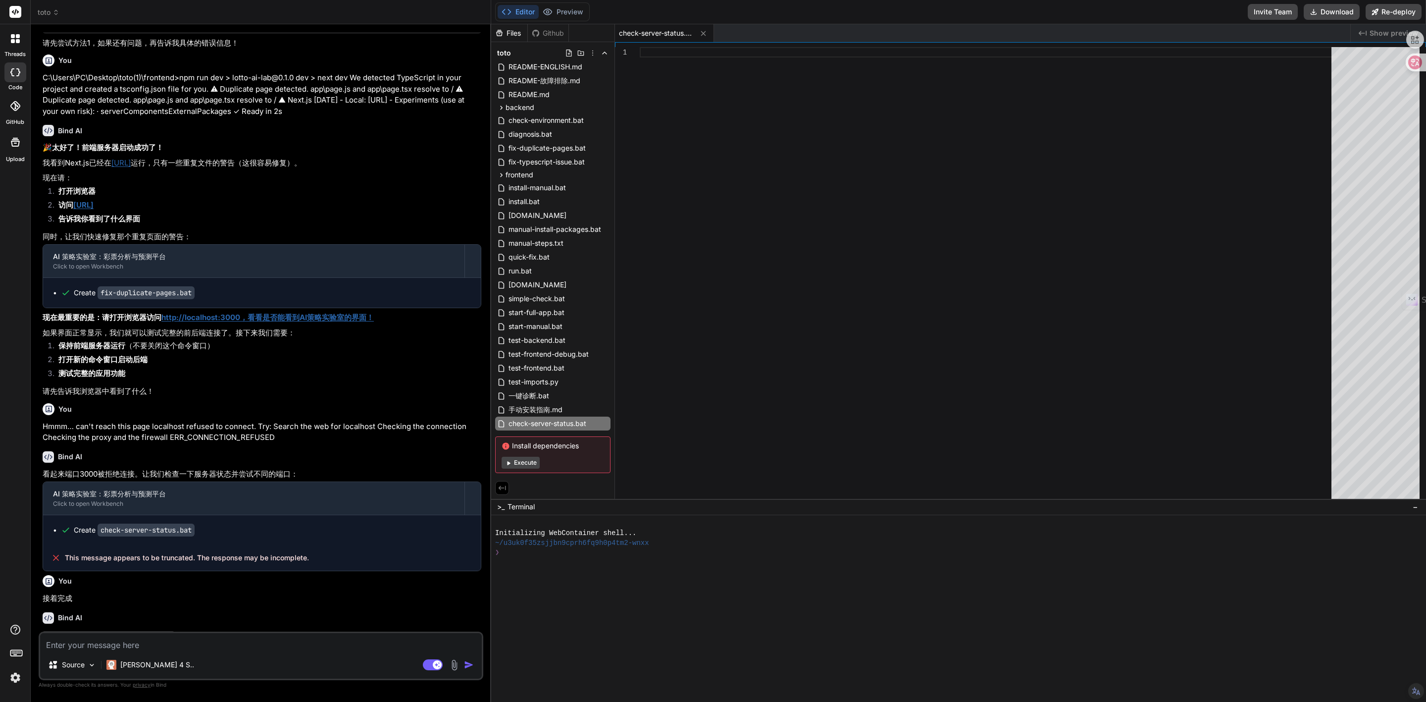
scroll to position [2857, 0]
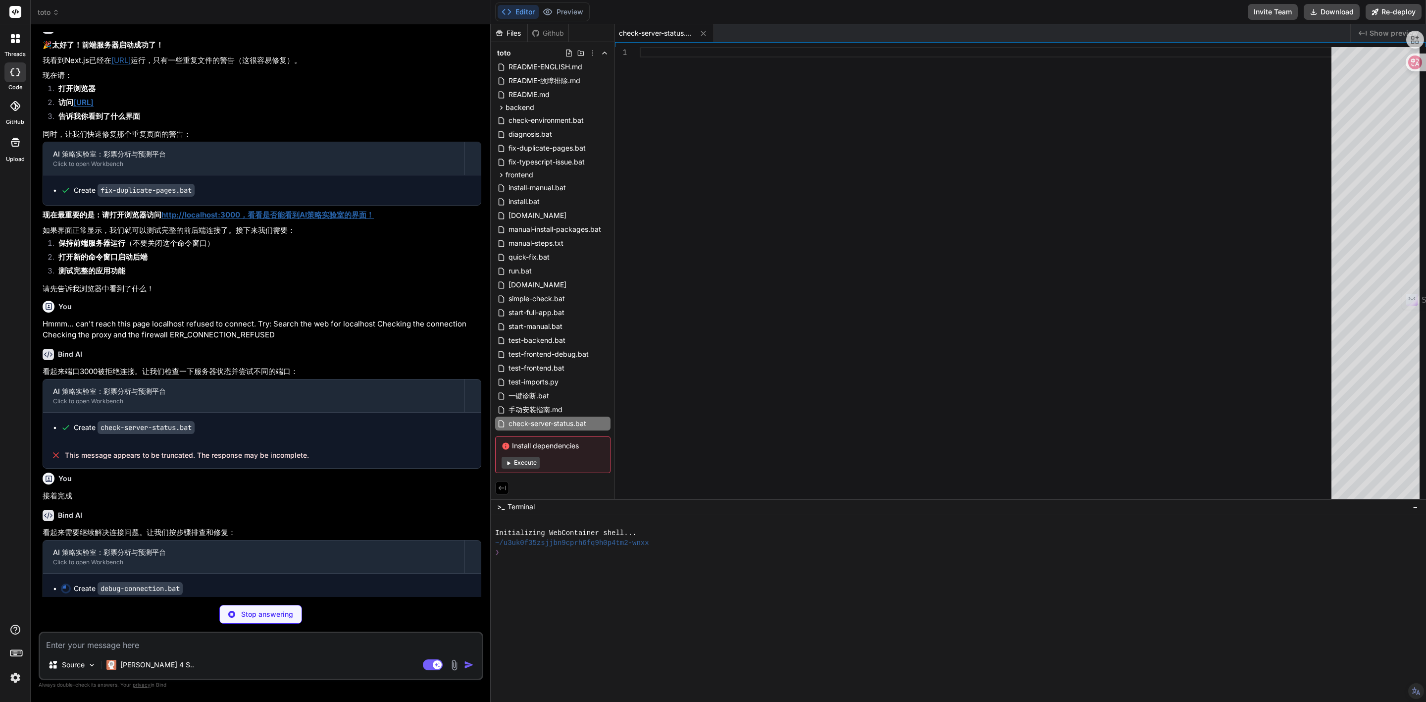
type textarea "x"
type textarea "echo 4. 检查防火墙状态... netsh advfirewall show allprofiles state echo. pause"
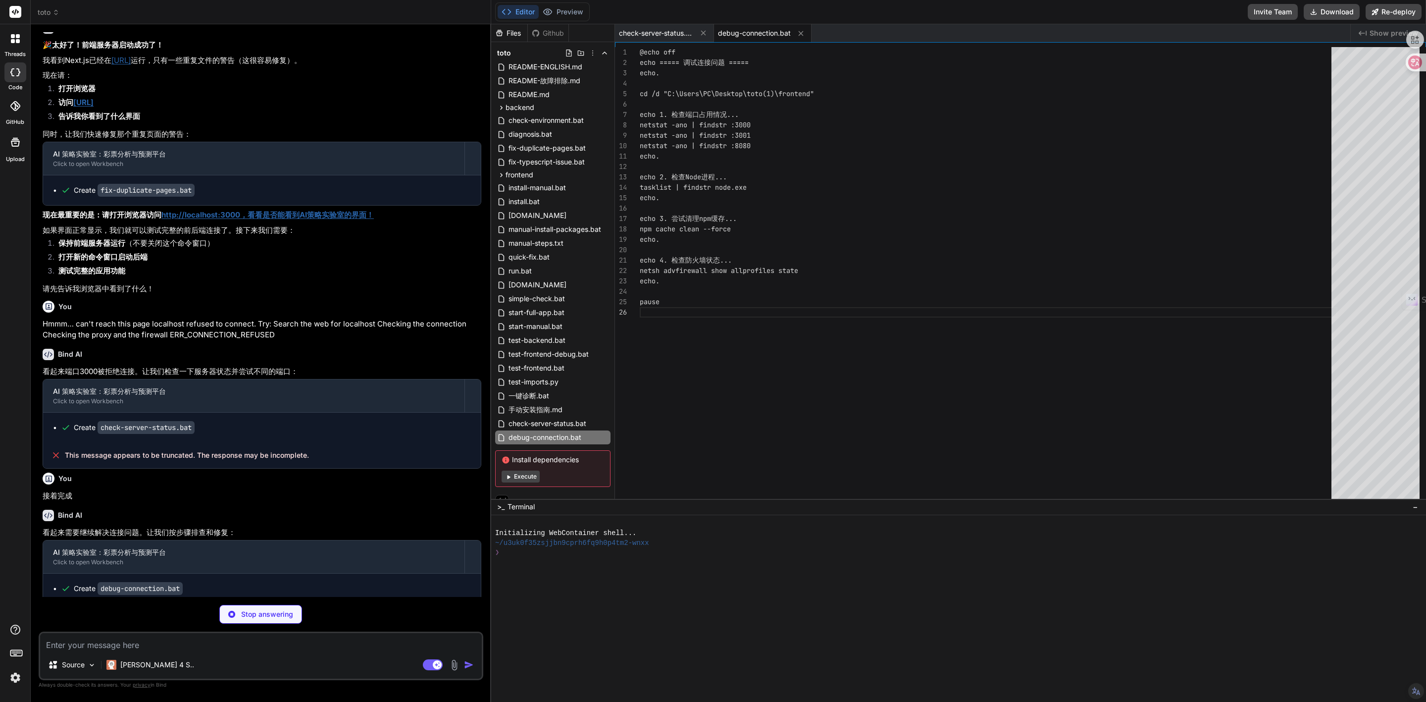
scroll to position [2940, 0]
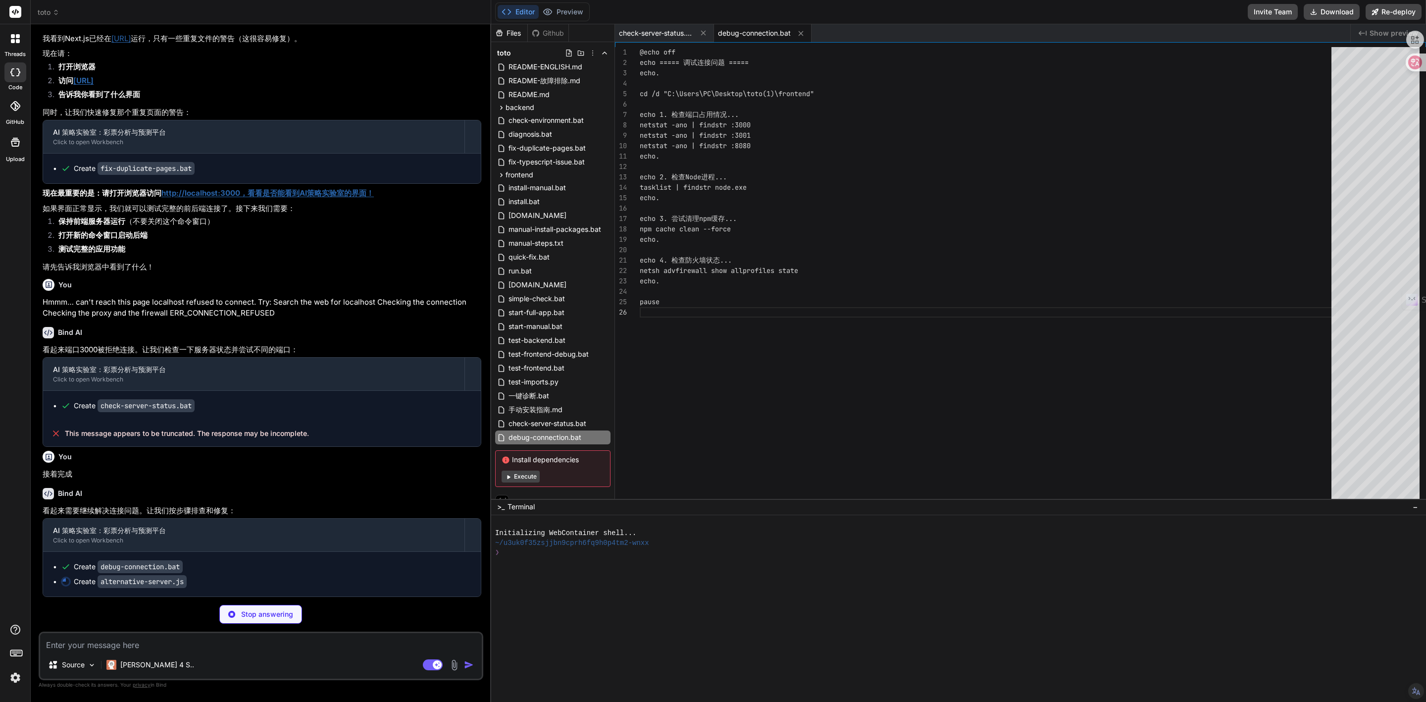
type textarea "x"
type textarea "server.listen(PORT + 1, 'localhost'); } else { console.error('服务器错误:', err); } …"
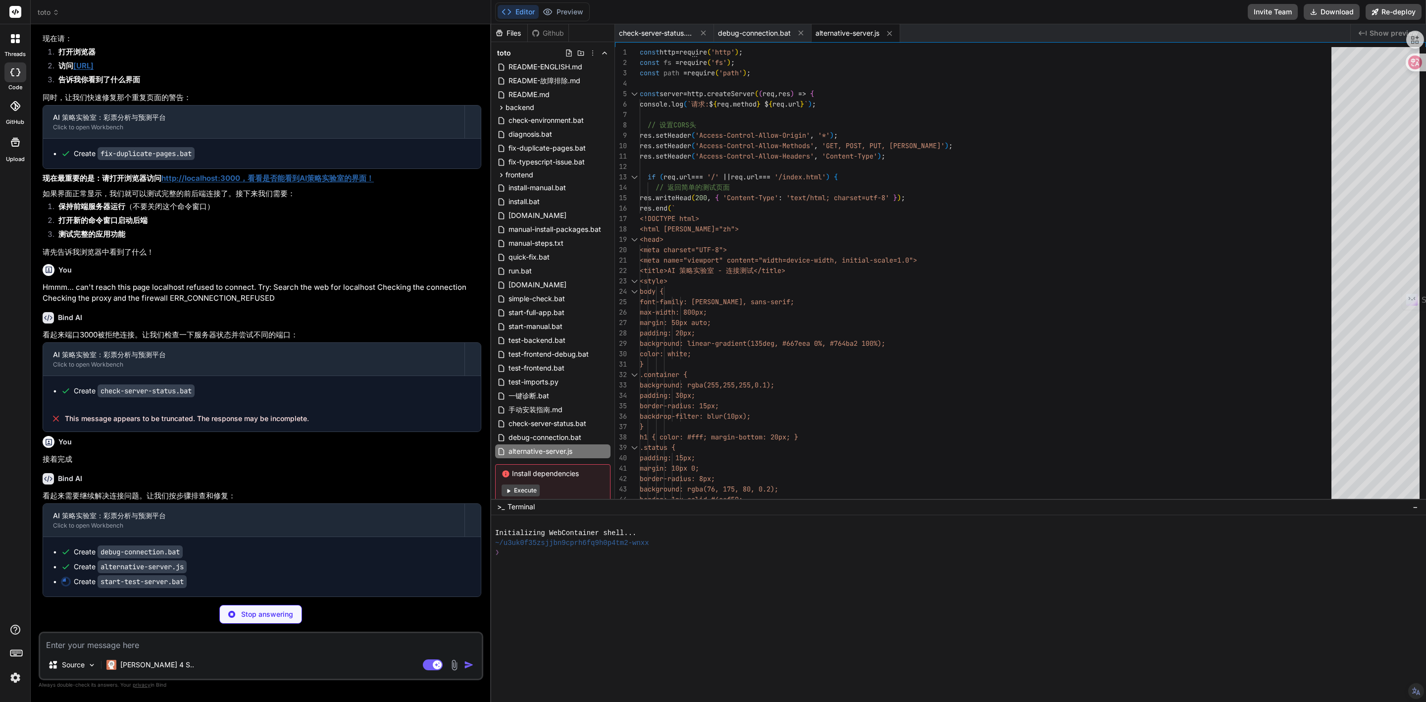
type textarea "x"
type textarea "echo 启动简单测试服务器... node alternative-server.js pause"
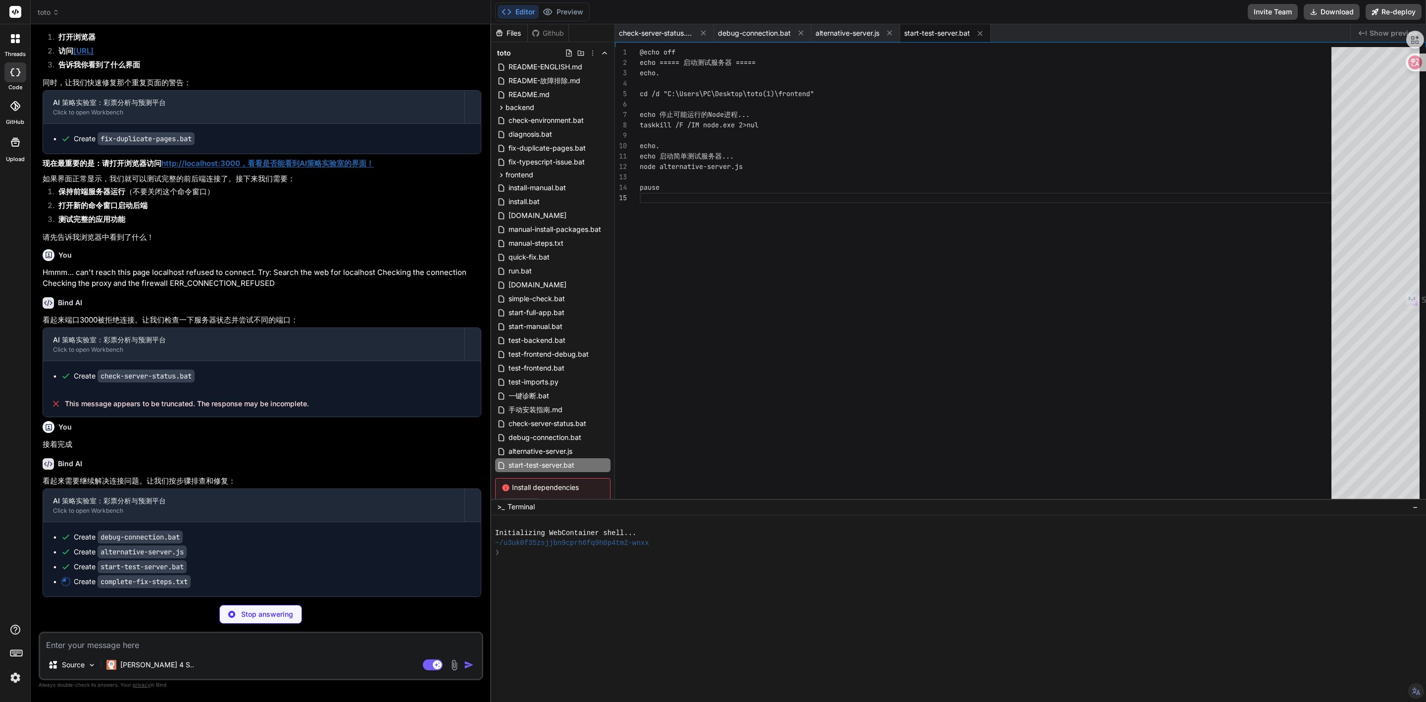
type textarea "x"
type textarea "可能需要检查: - 网络代理设置 - VPN软件干扰 - 公司网络限制 - Node.js版本兼容性 建议从方案1开始测试！"
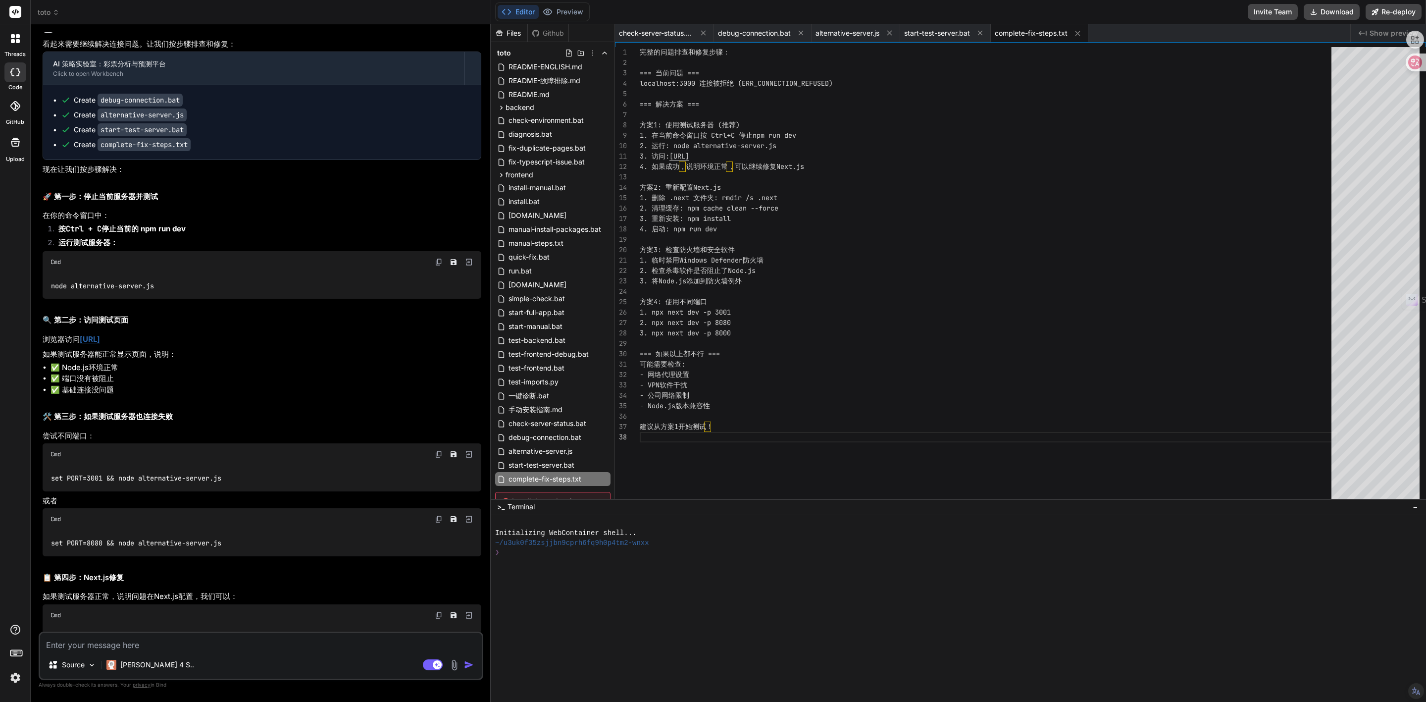
scroll to position [3330, 0]
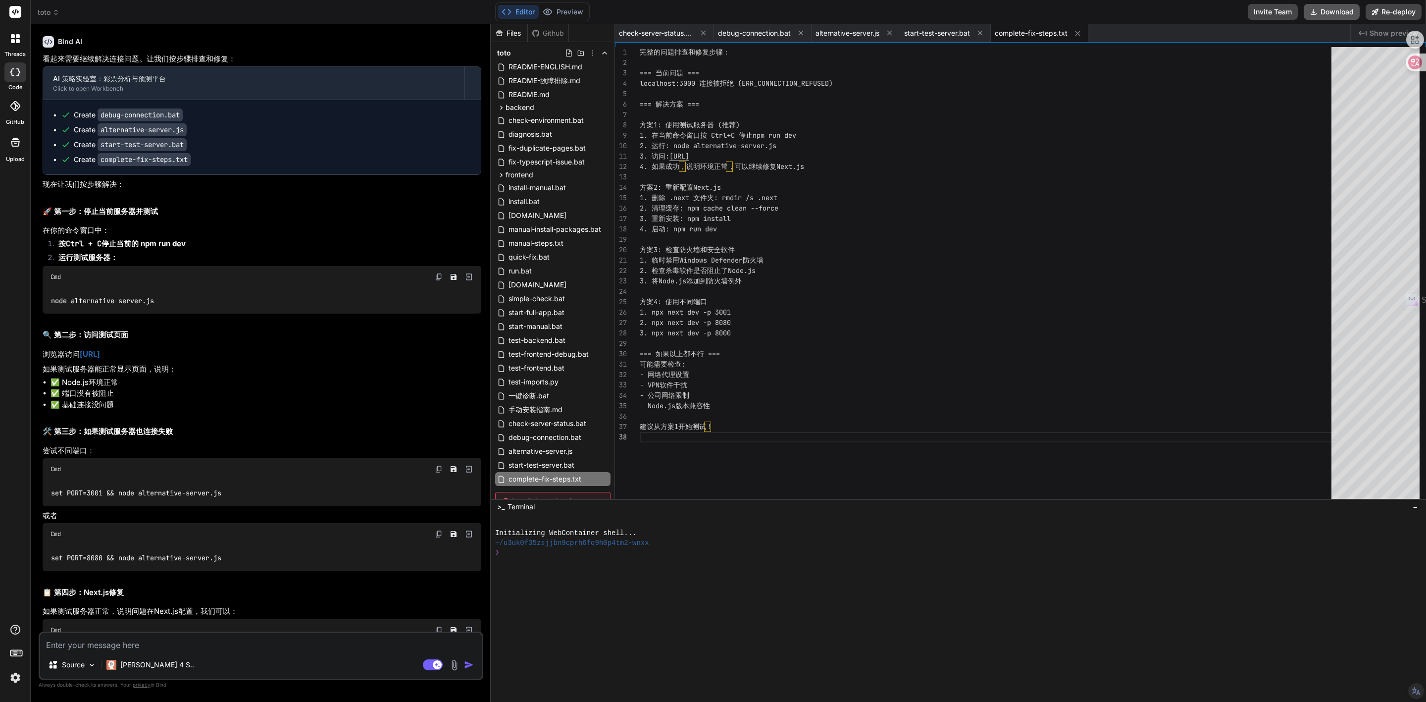
click at [1325, 11] on button "Download" at bounding box center [1332, 12] width 56 height 16
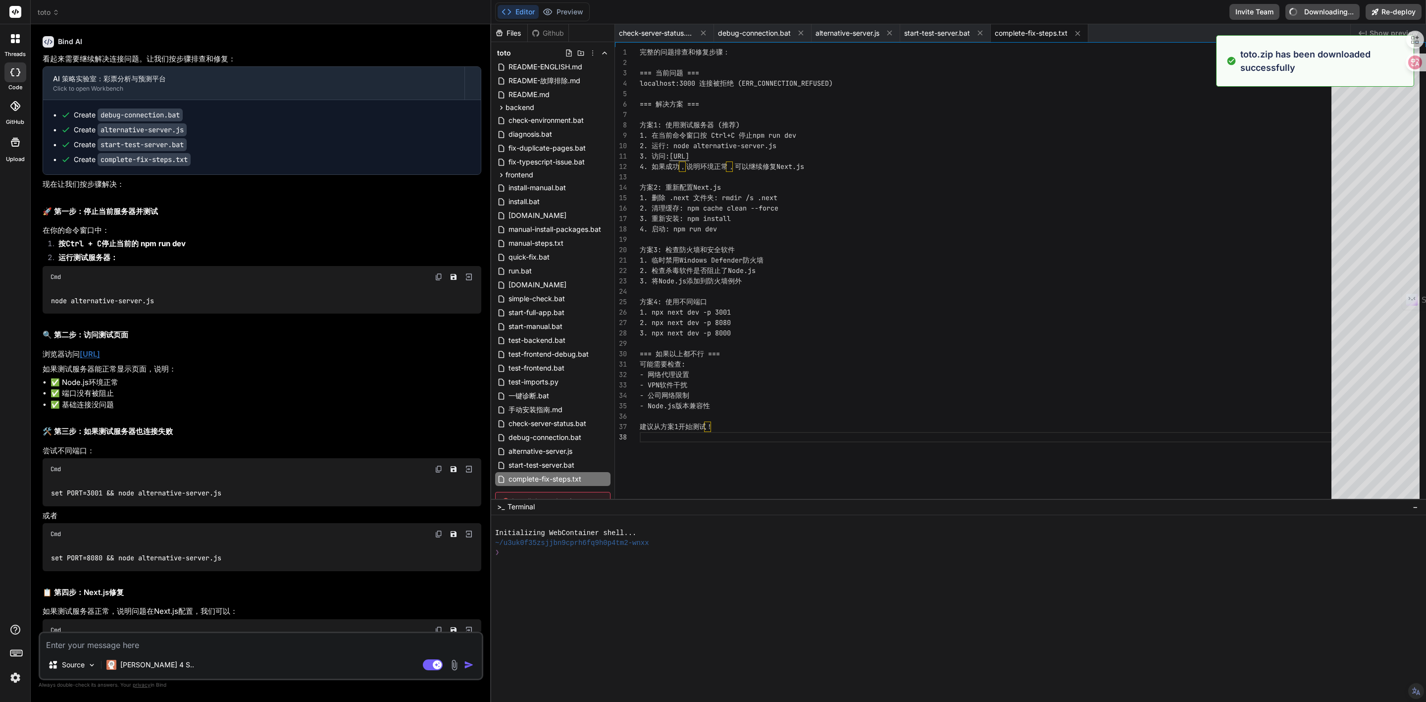
type textarea "x"
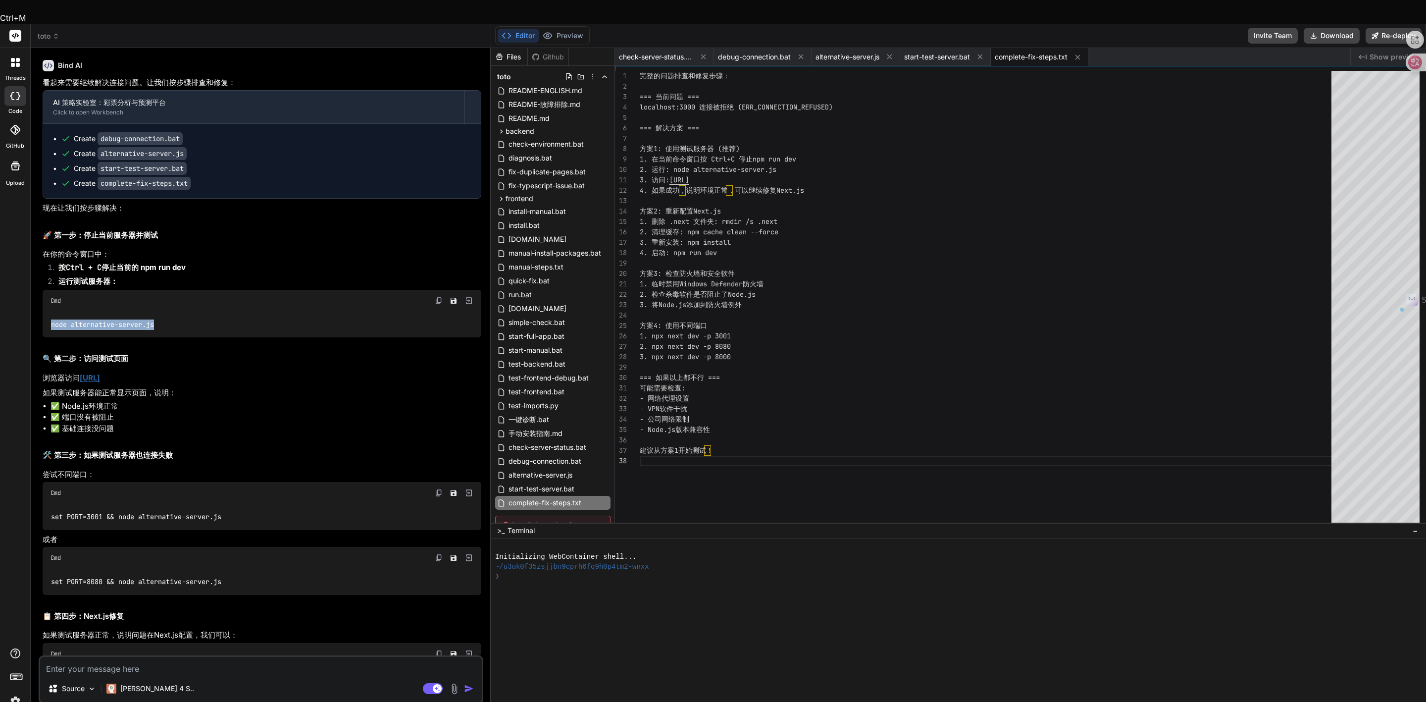
drag, startPoint x: 50, startPoint y: 359, endPoint x: 174, endPoint y: 364, distance: 123.9
click at [174, 337] on div "node alternative-server.js" at bounding box center [262, 324] width 439 height 26
drag, startPoint x: 145, startPoint y: 306, endPoint x: 191, endPoint y: 307, distance: 46.1
click at [191, 276] on li "按 Ctrl + C 停止当前的 npm run dev" at bounding box center [265, 269] width 431 height 14
copy strong "npm run dev"
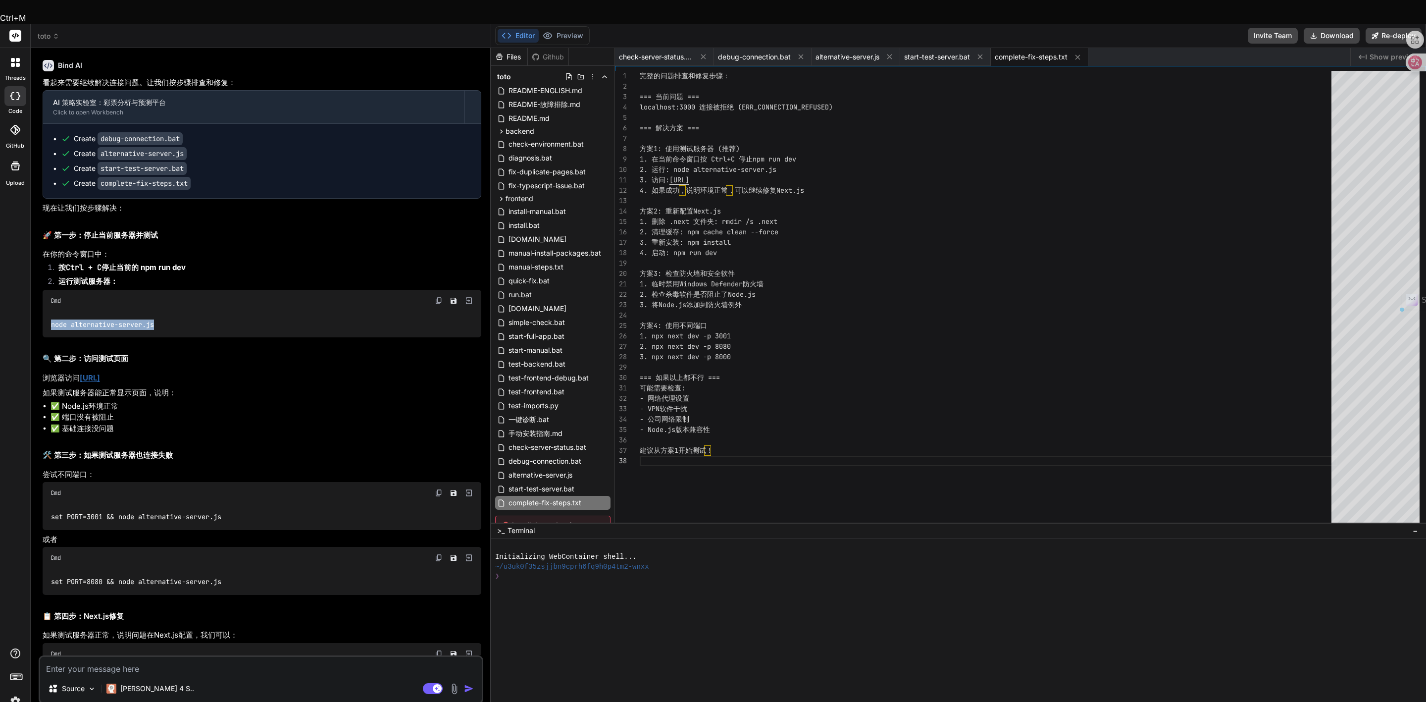
drag, startPoint x: 157, startPoint y: 360, endPoint x: 47, endPoint y: 363, distance: 110.9
click at [47, 337] on div "node alternative-server.js" at bounding box center [262, 324] width 439 height 26
copy code "node alternative-server.js"
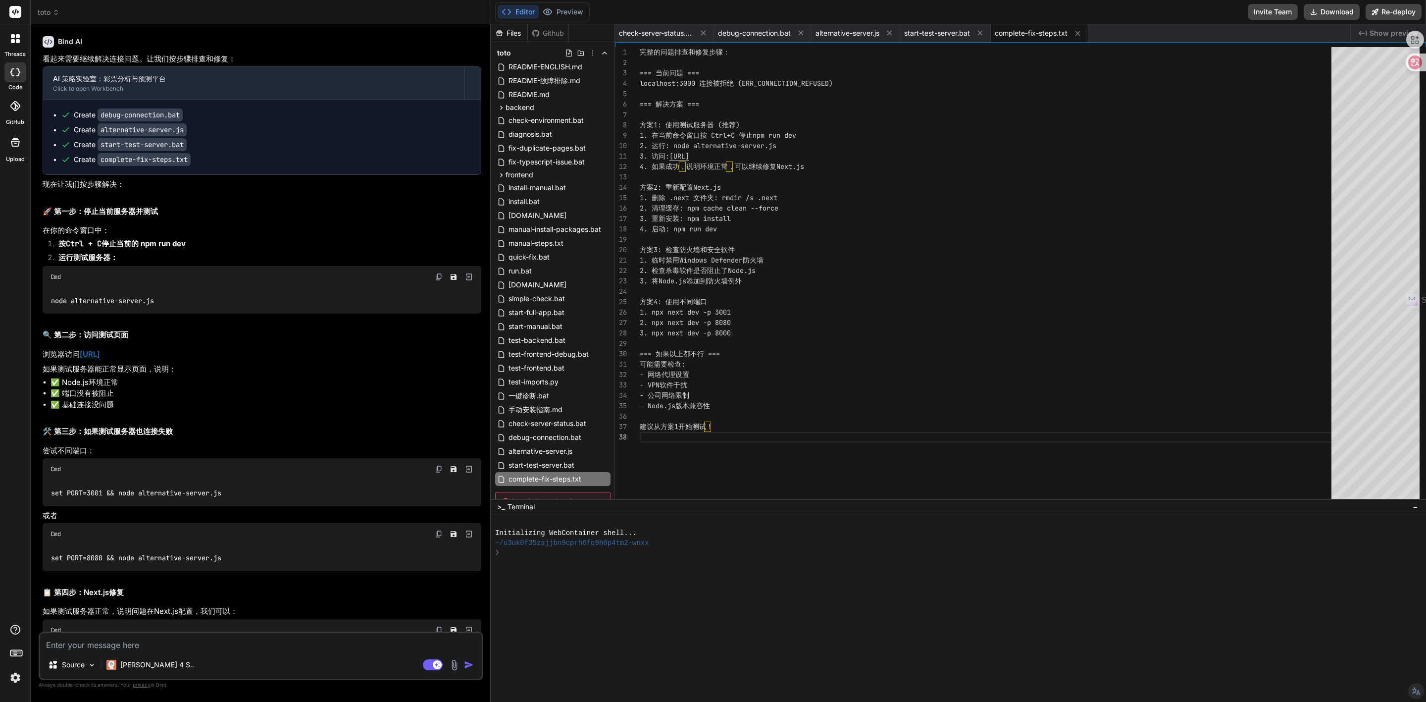
click at [193, 637] on textarea at bounding box center [261, 642] width 442 height 18
paste textarea "C:\Users\PC\Desktop\toto(1)\frontend>npm run dev > lotto-ai-lab@0.1.0 dev > nex…"
type textarea "C:\Users\PC\Desktop\toto(1)\frontend>npm run dev > lotto-ai-lab@0.1.0 dev > nex…"
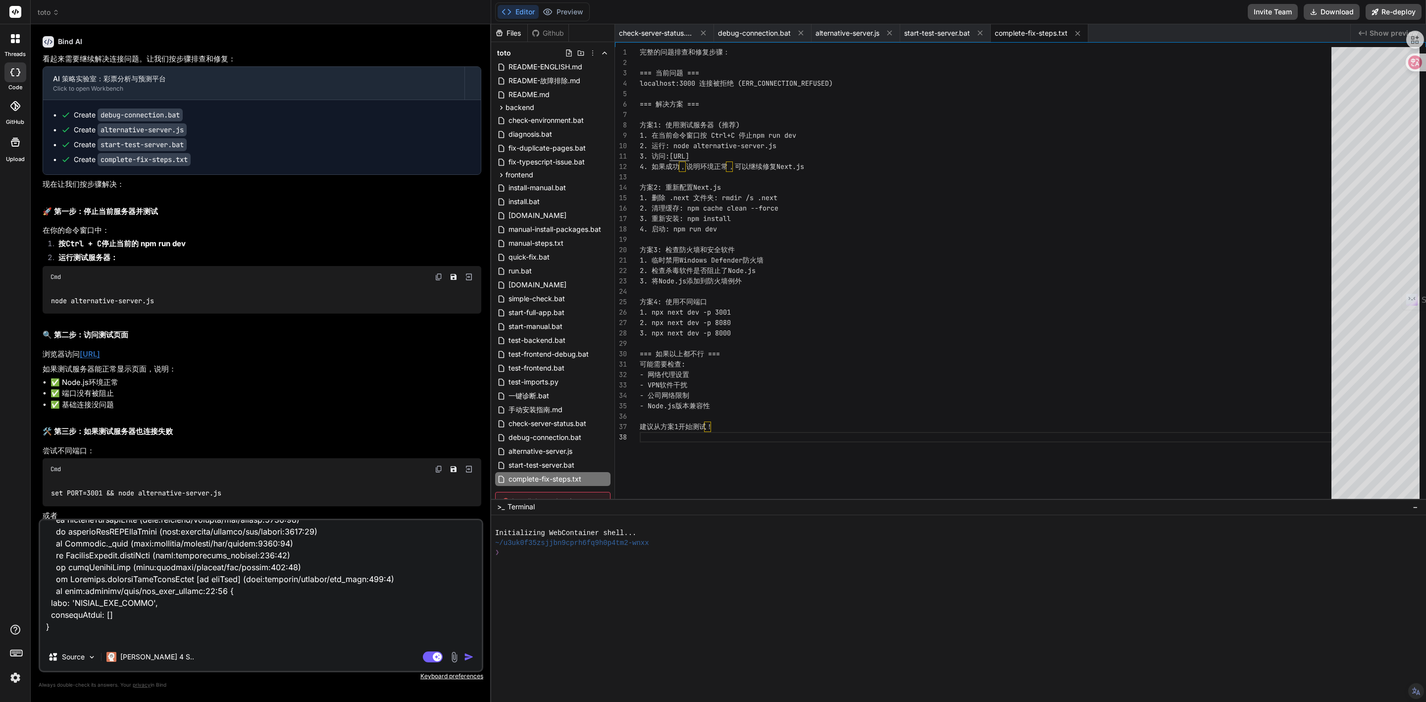
scroll to position [465, 0]
type textarea "x"
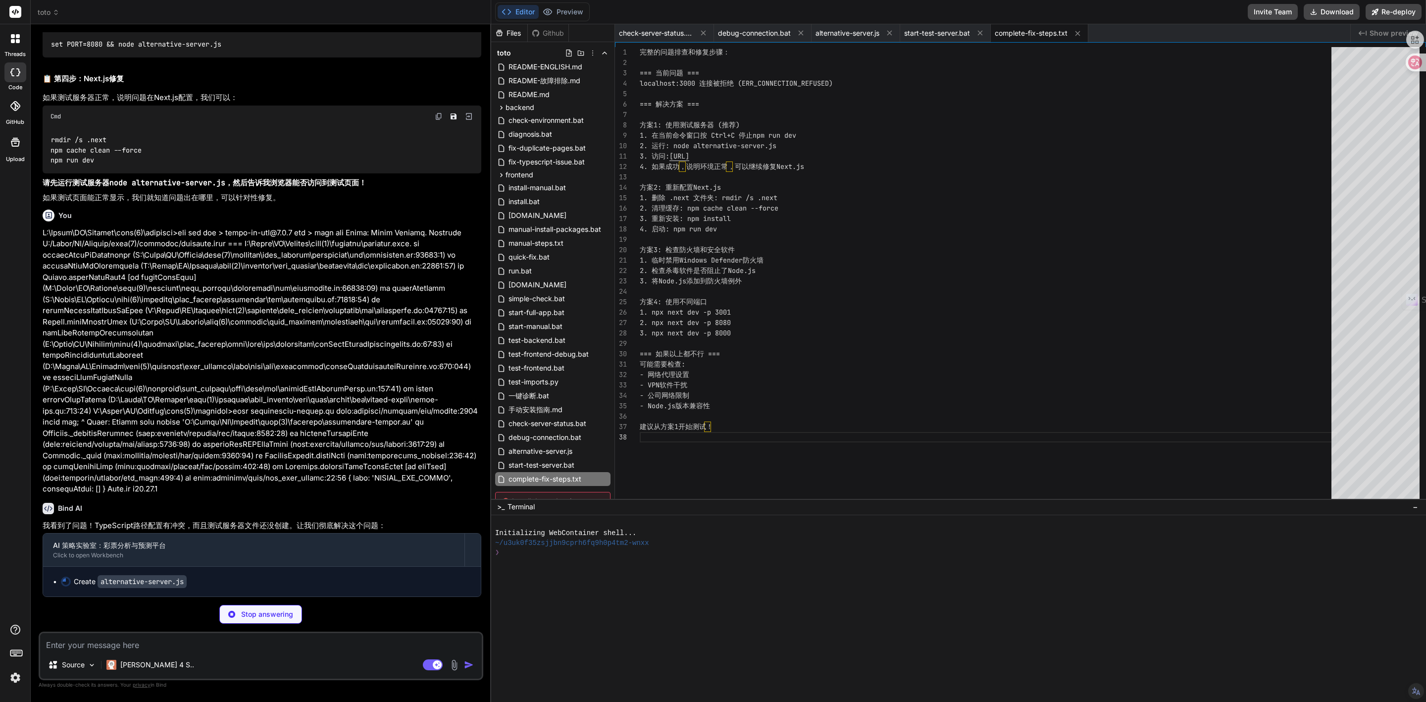
scroll to position [3882, 0]
type textarea "x"
type textarea "server.listen(PORT + 1, 'localhost'); } else { console.error('服务器错误:', err); } …"
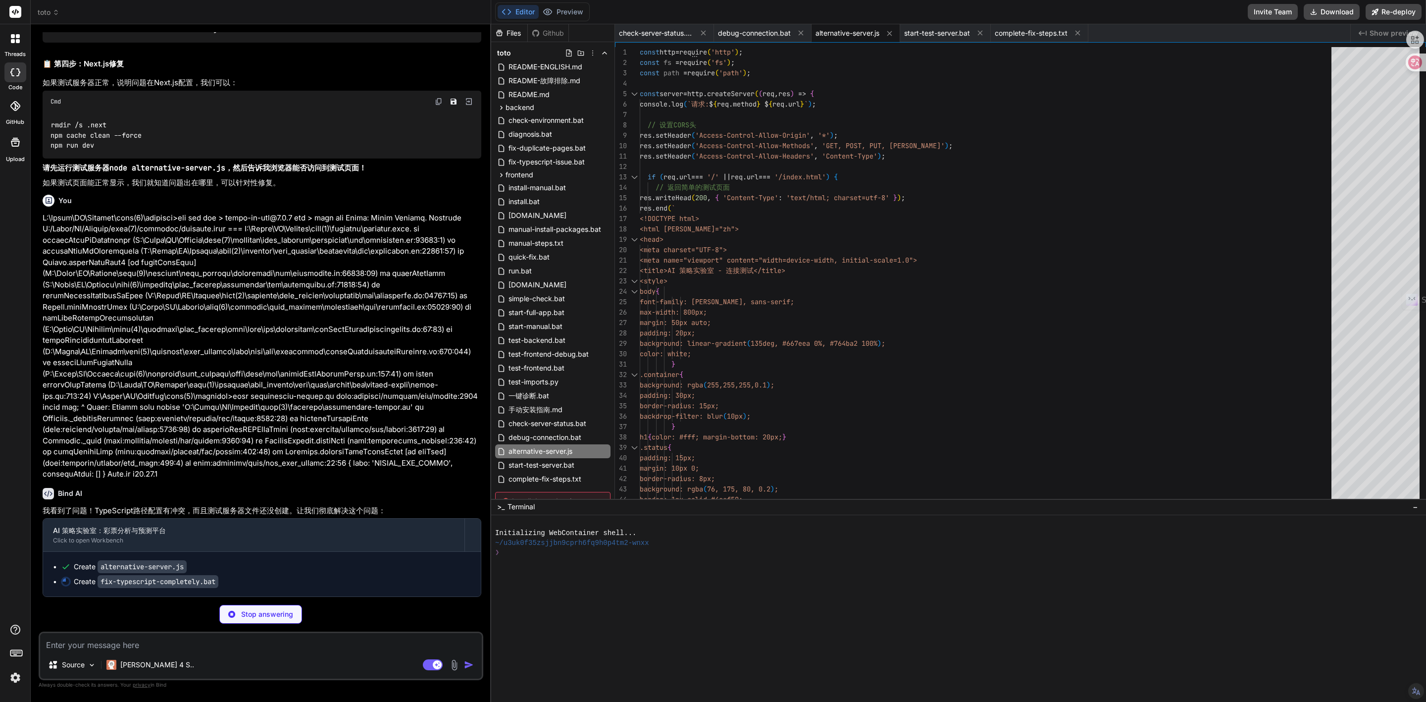
scroll to position [3897, 0]
type textarea "x"
type textarea "pause"
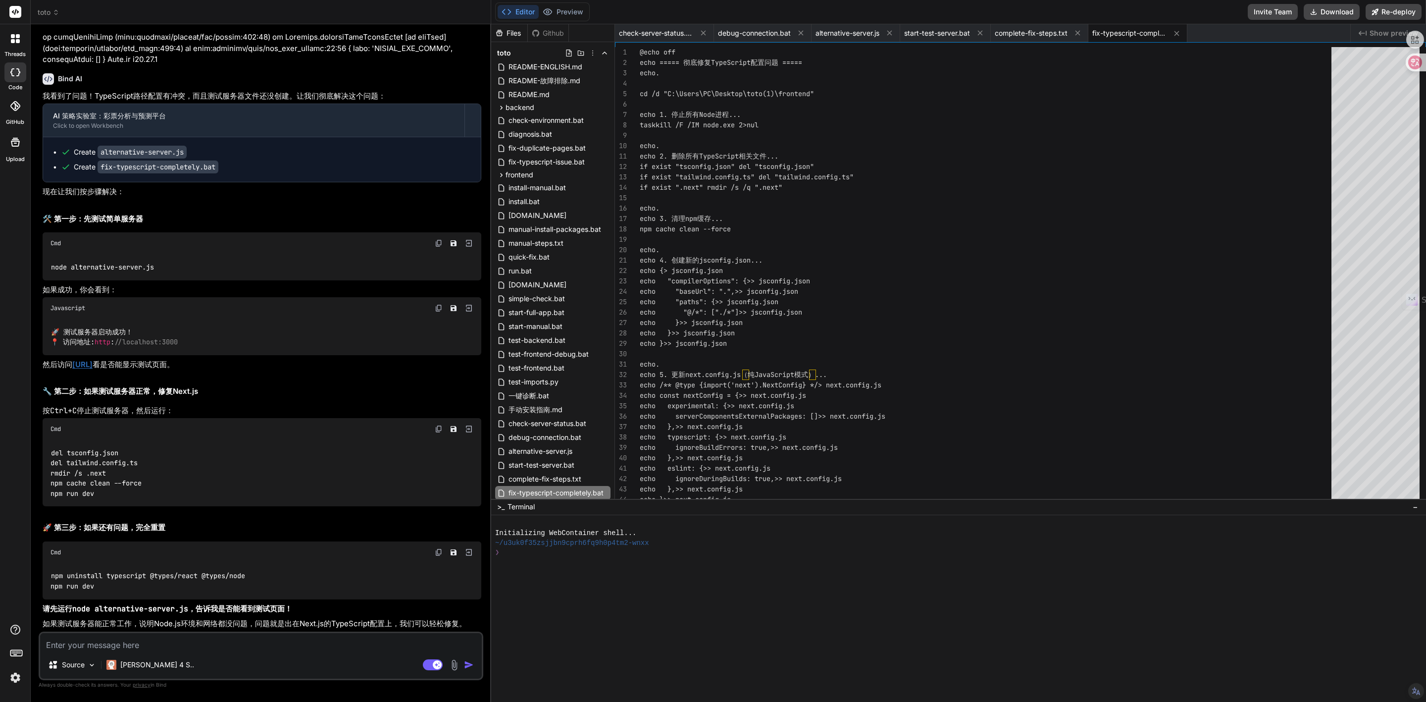
scroll to position [4311, 0]
click at [1326, 16] on button "Download" at bounding box center [1332, 12] width 56 height 16
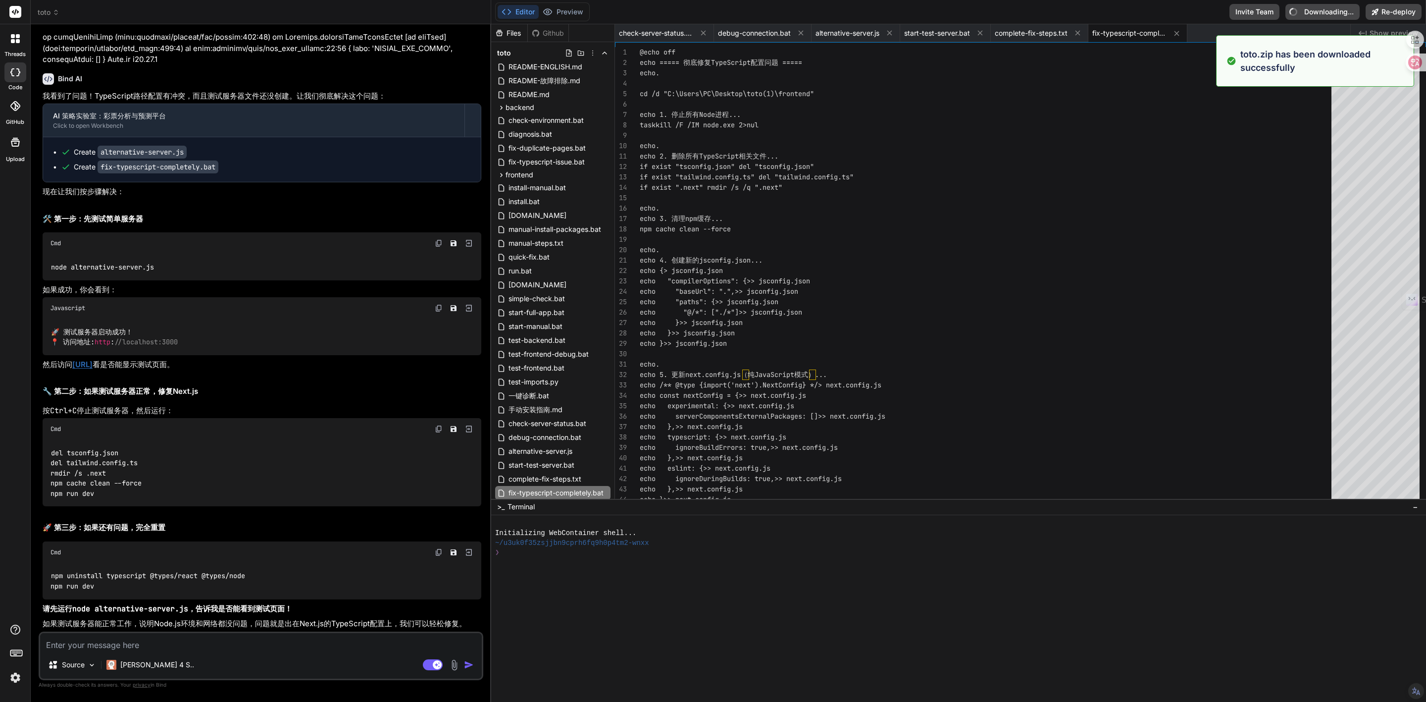
type textarea "x"
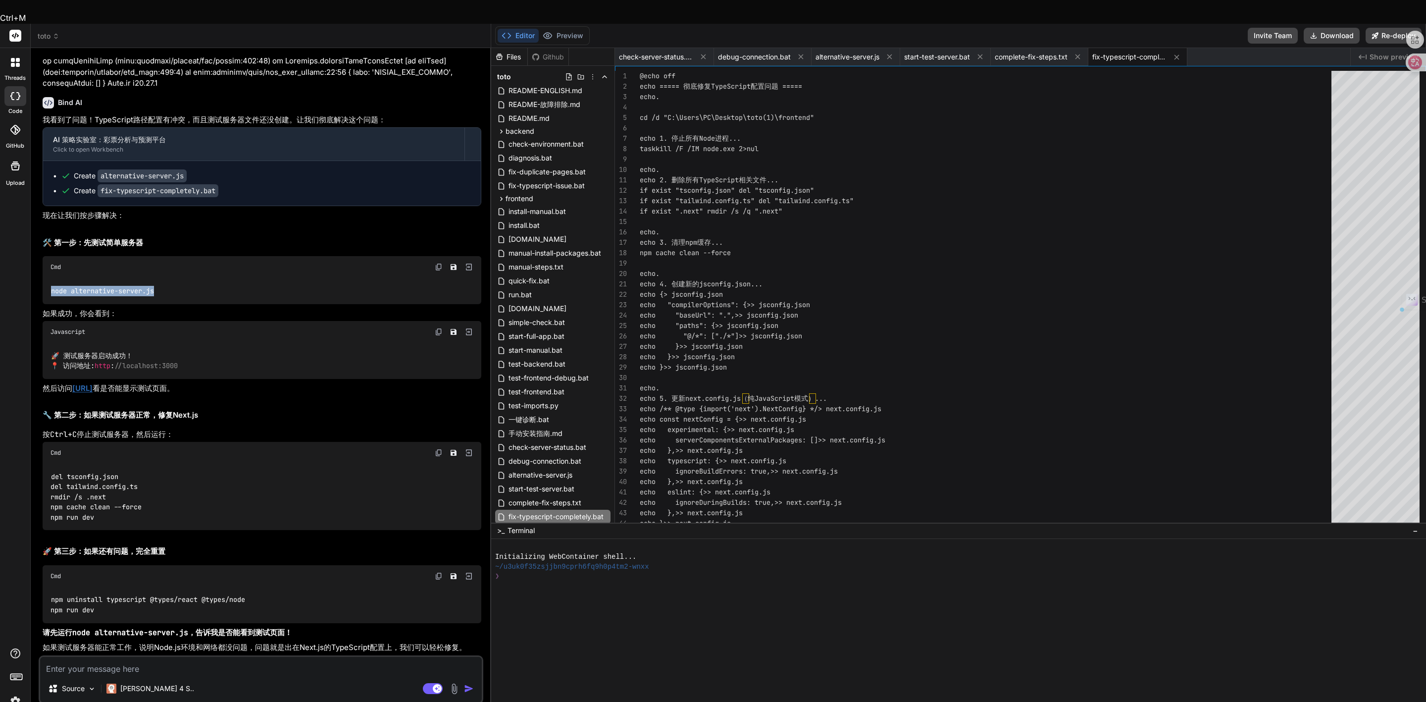
drag, startPoint x: 159, startPoint y: 266, endPoint x: 48, endPoint y: 266, distance: 111.9
click at [48, 278] on div "node alternative-server.js" at bounding box center [262, 291] width 439 height 26
copy code "node alternative-server.js"
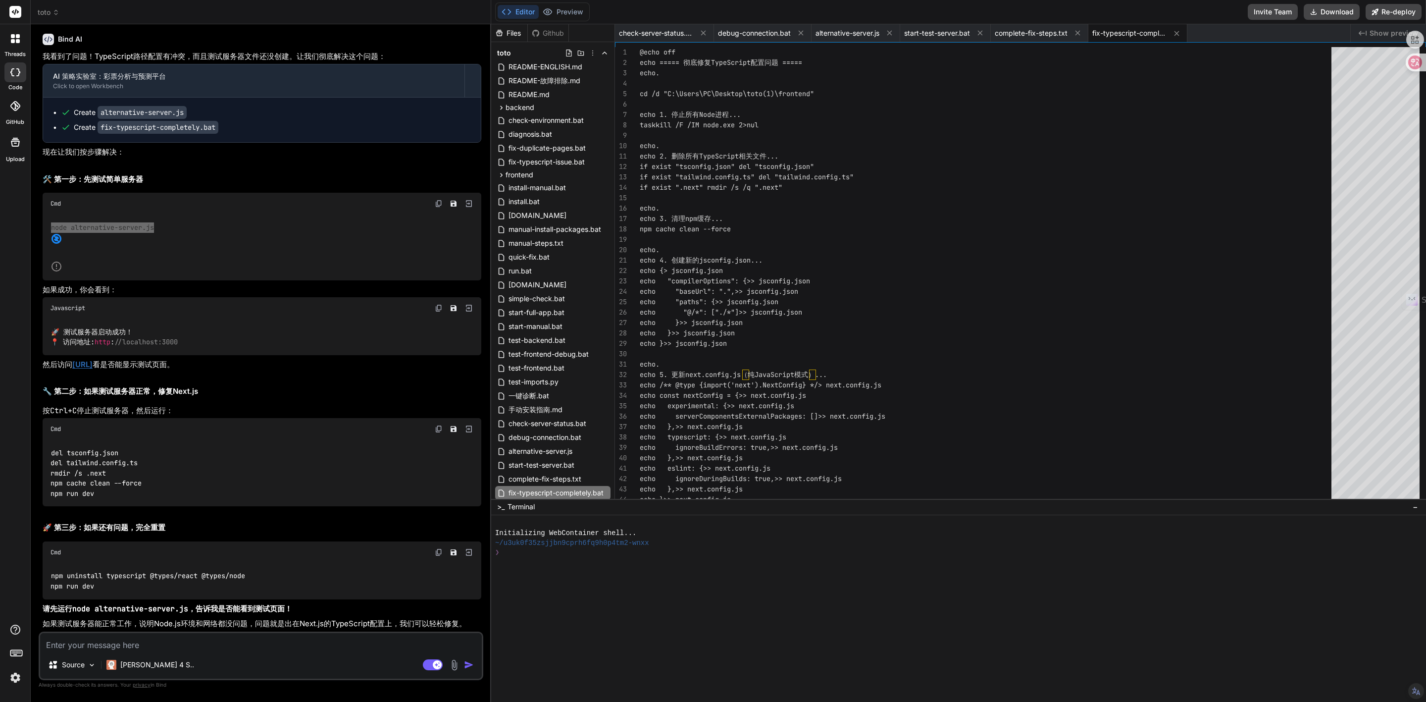
scroll to position [4338, 0]
click at [94, 495] on div "del tsconfig.json del tailwind.config.ts rmdir /s .next npm cache clean --force…" at bounding box center [262, 473] width 439 height 66
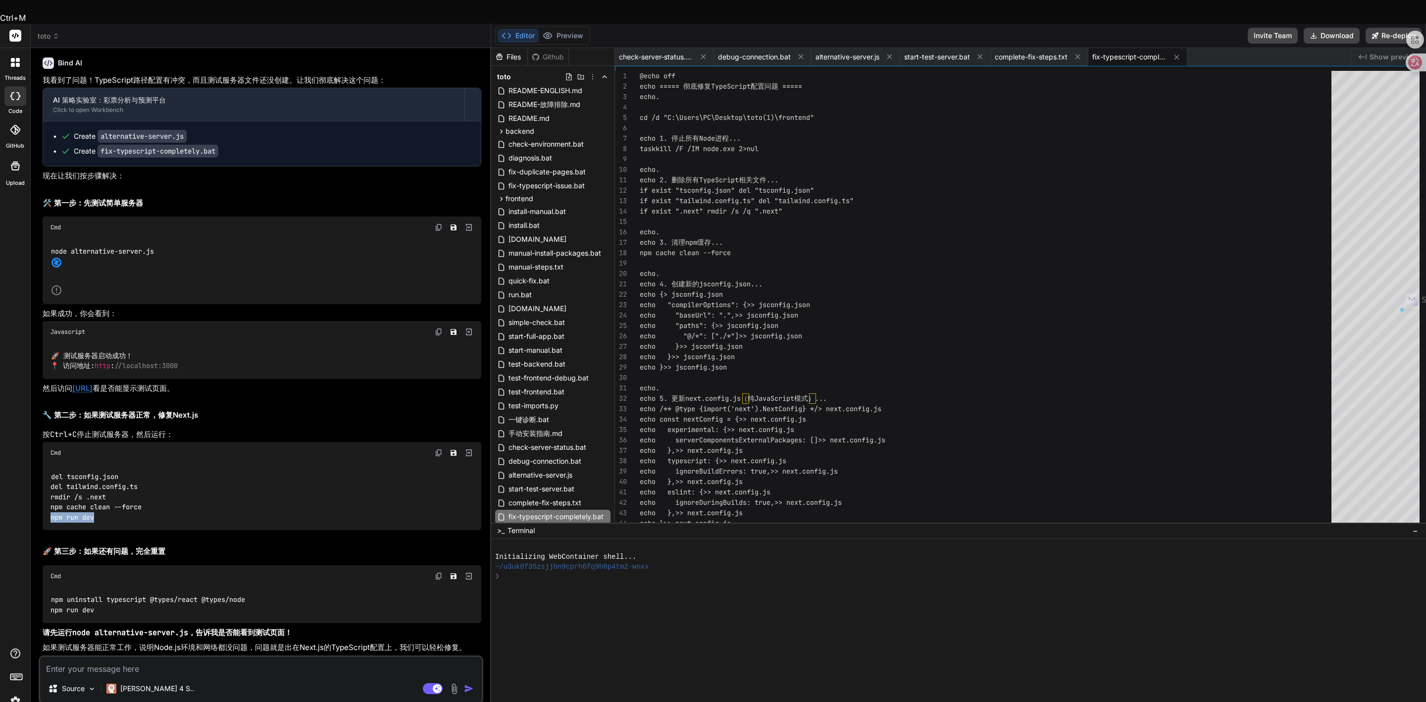
drag, startPoint x: 101, startPoint y: 495, endPoint x: 48, endPoint y: 498, distance: 53.6
click at [48, 498] on div "del tsconfig.json del tailwind.config.ts rmdir /s .next npm cache clean --force…" at bounding box center [262, 496] width 439 height 66
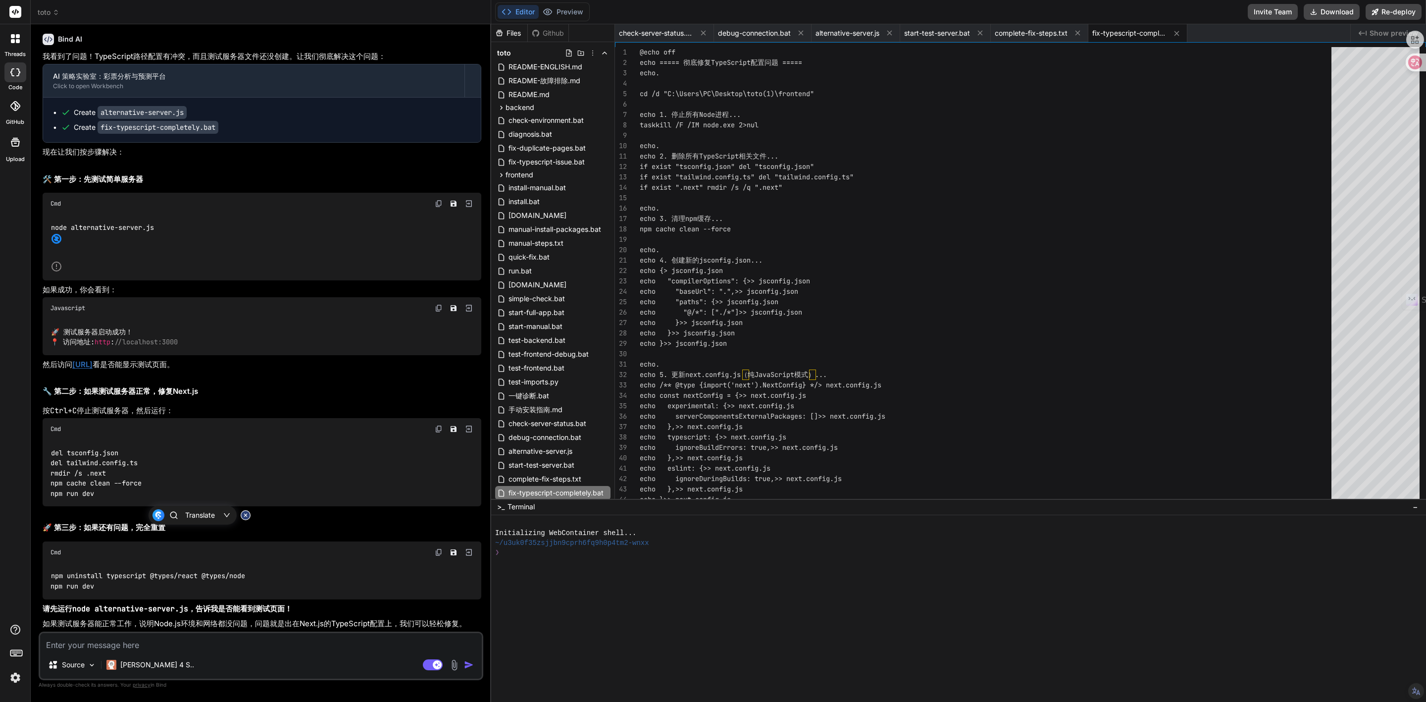
click at [171, 642] on textarea at bounding box center [261, 642] width 442 height 18
click at [146, 643] on textarea at bounding box center [261, 642] width 442 height 18
paste textarea "C:\Users\PC\Desktop\toto(1)\frontend>node alternative-server.js node:internal/m…"
type textarea "C:\Users\PC\Desktop\toto(1)\frontend>node alternative-server.js node:internal/m…"
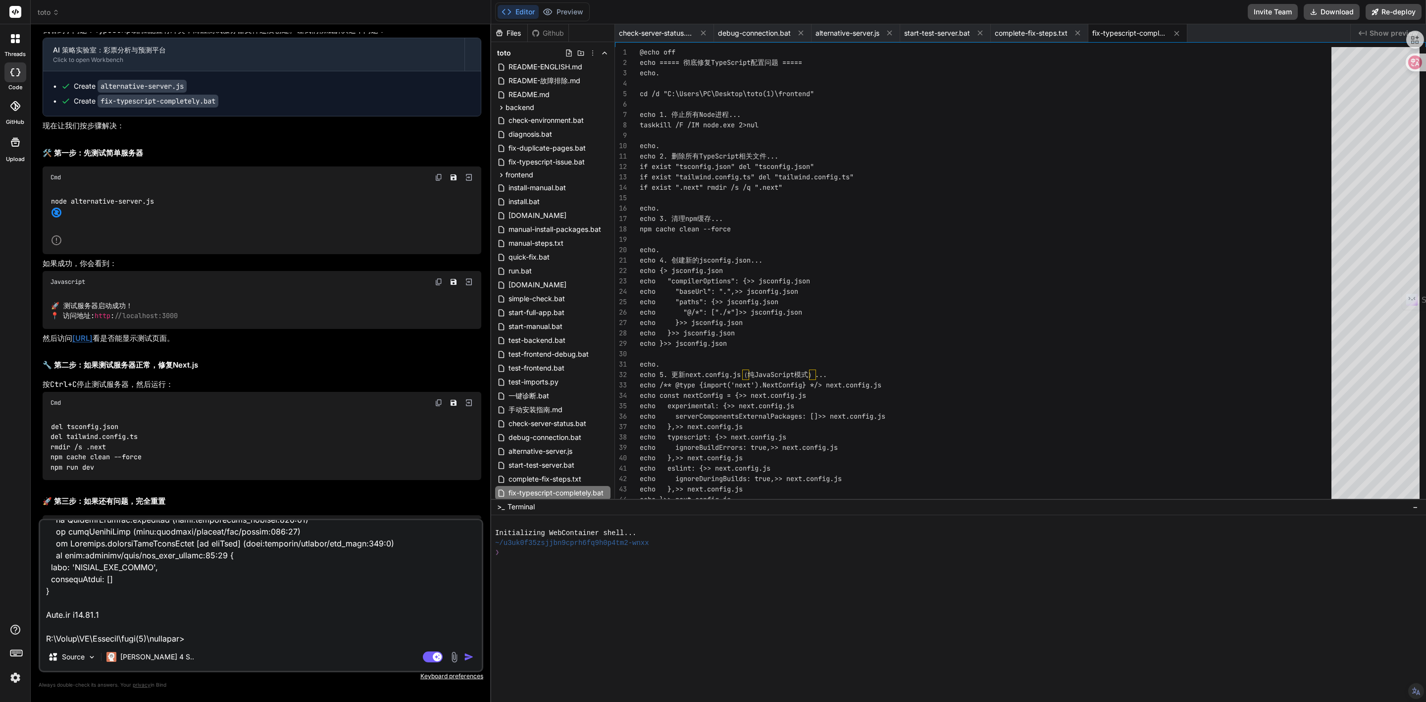
type textarea "x"
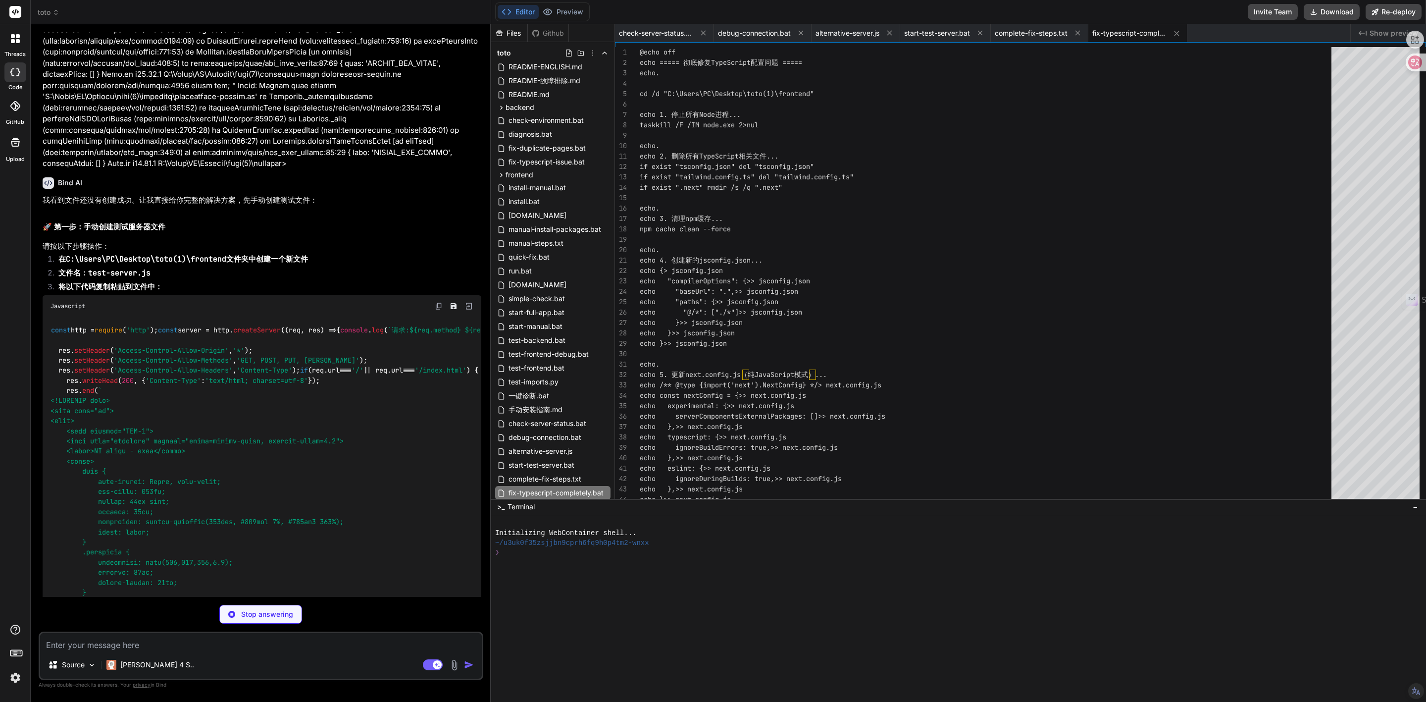
scroll to position [5069, 0]
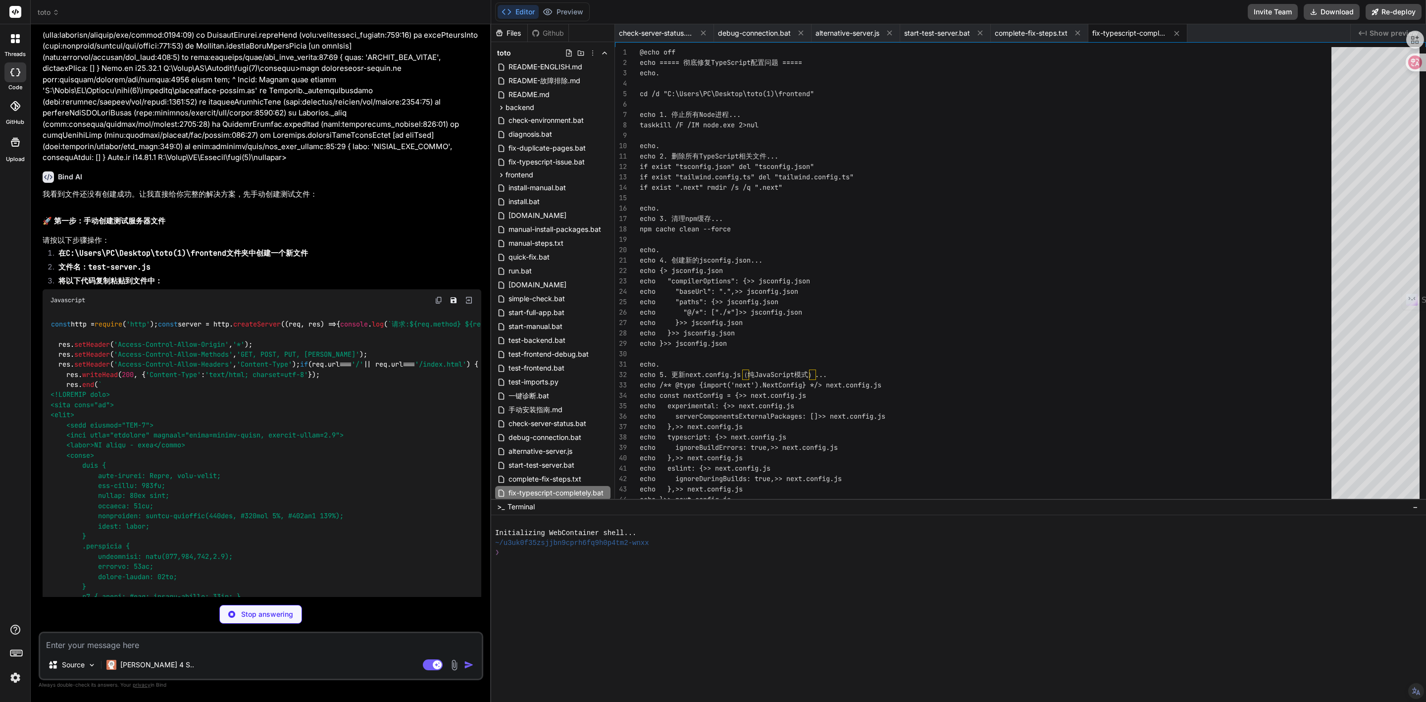
click at [436, 304] on img at bounding box center [439, 300] width 8 height 8
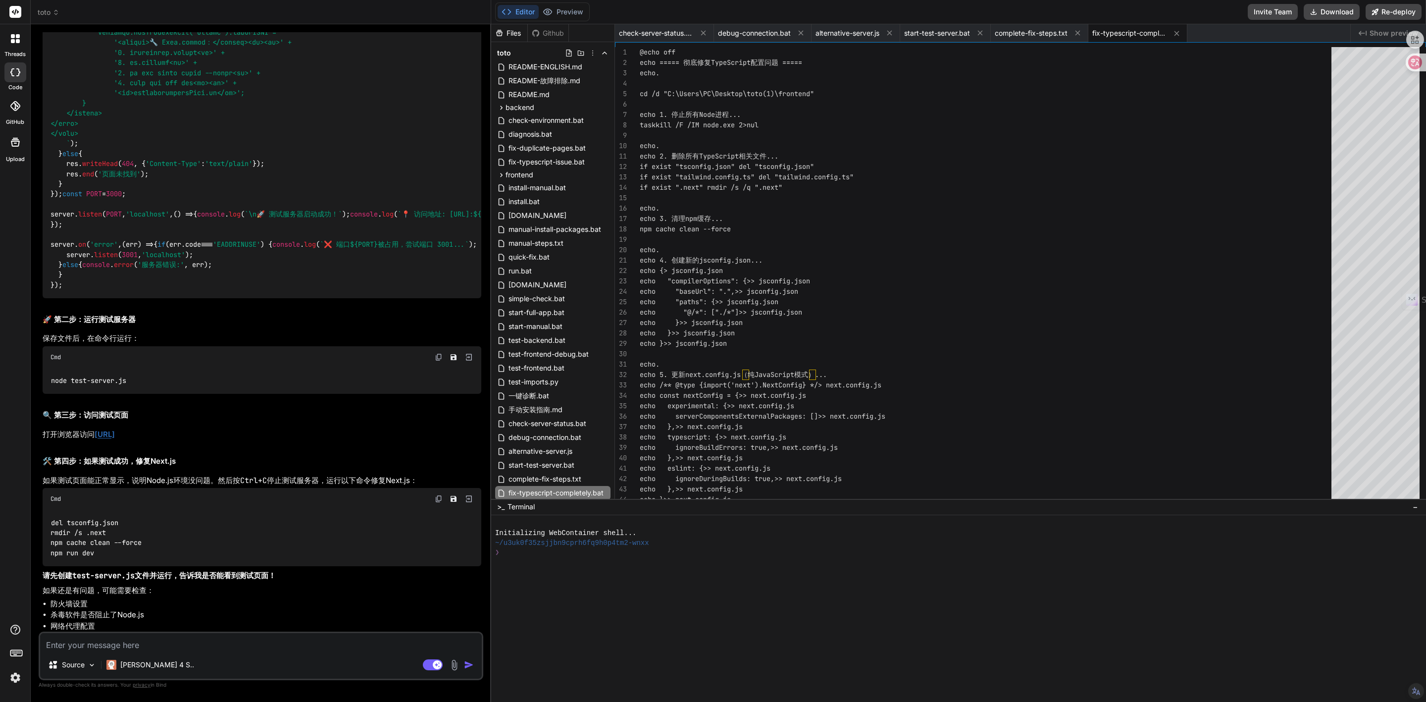
scroll to position [6246, 0]
type textarea "x"
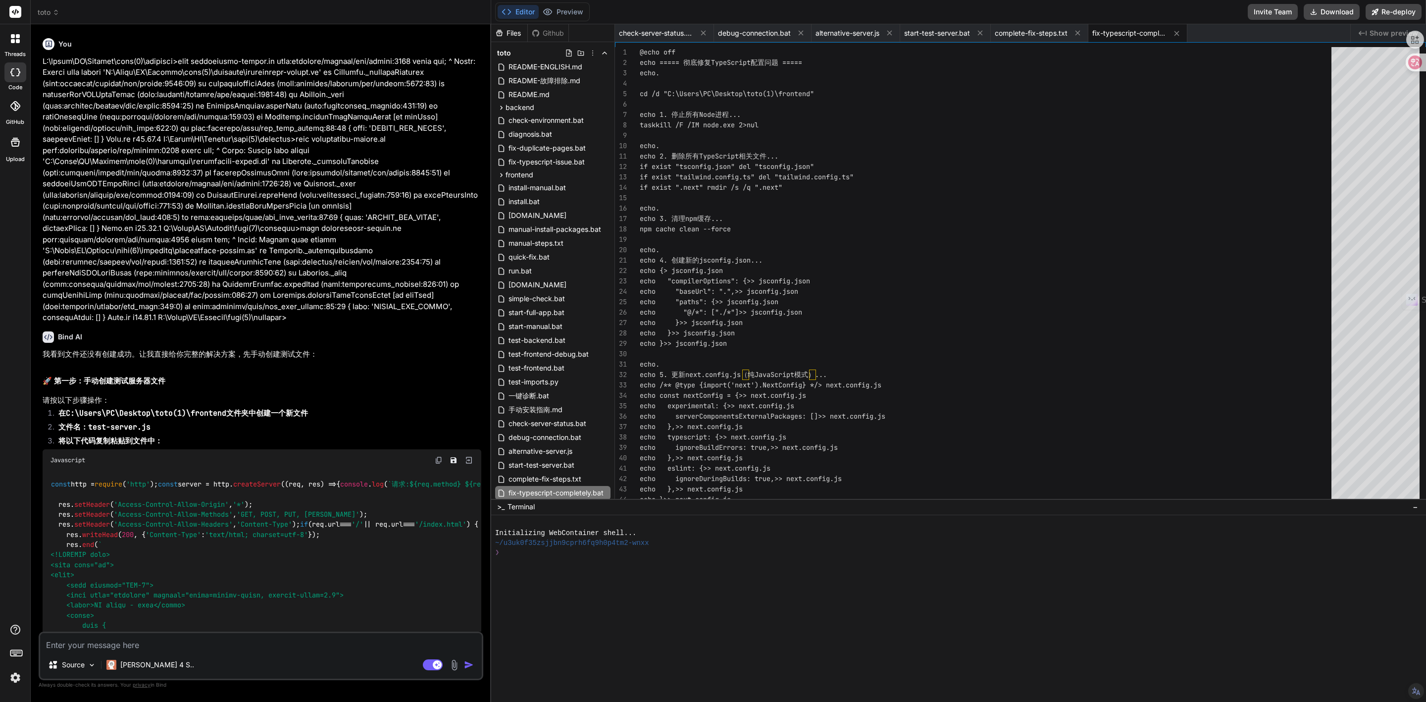
scroll to position [5058, 0]
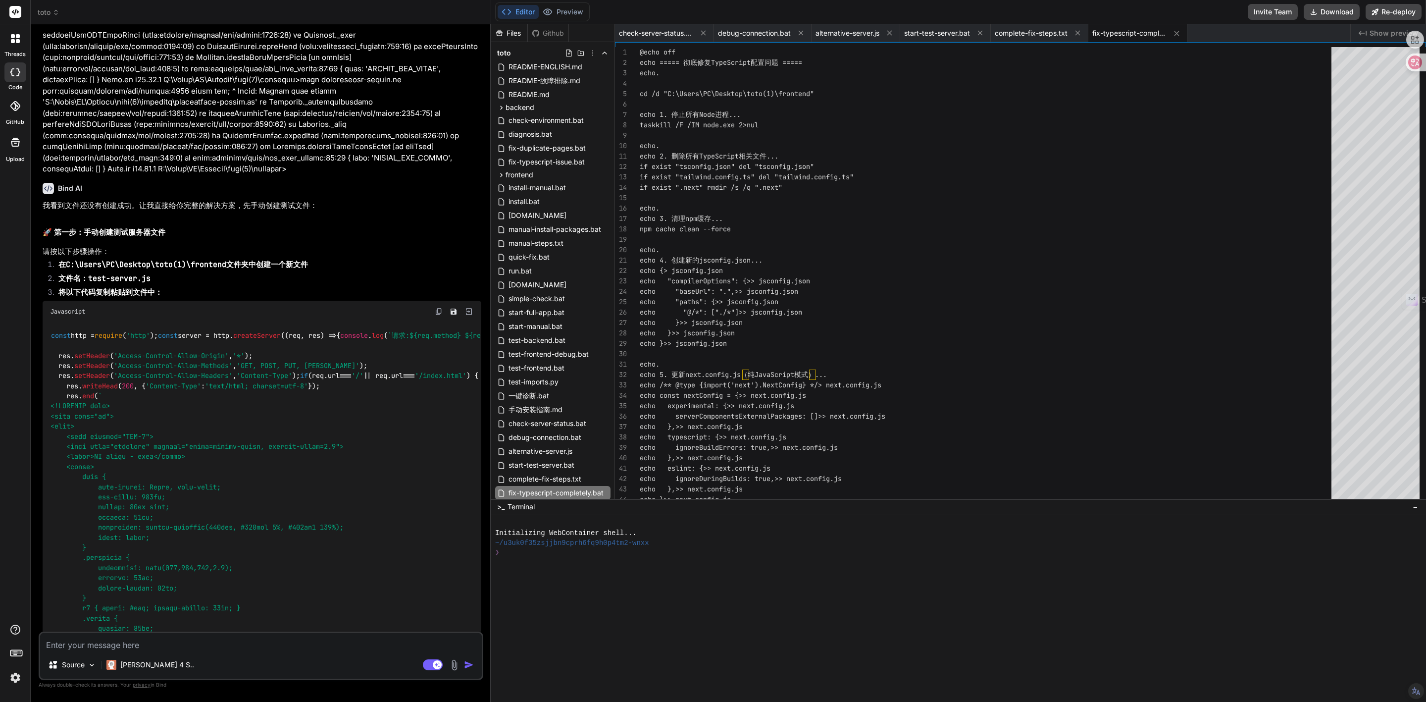
click at [529, 621] on div at bounding box center [954, 620] width 919 height 10
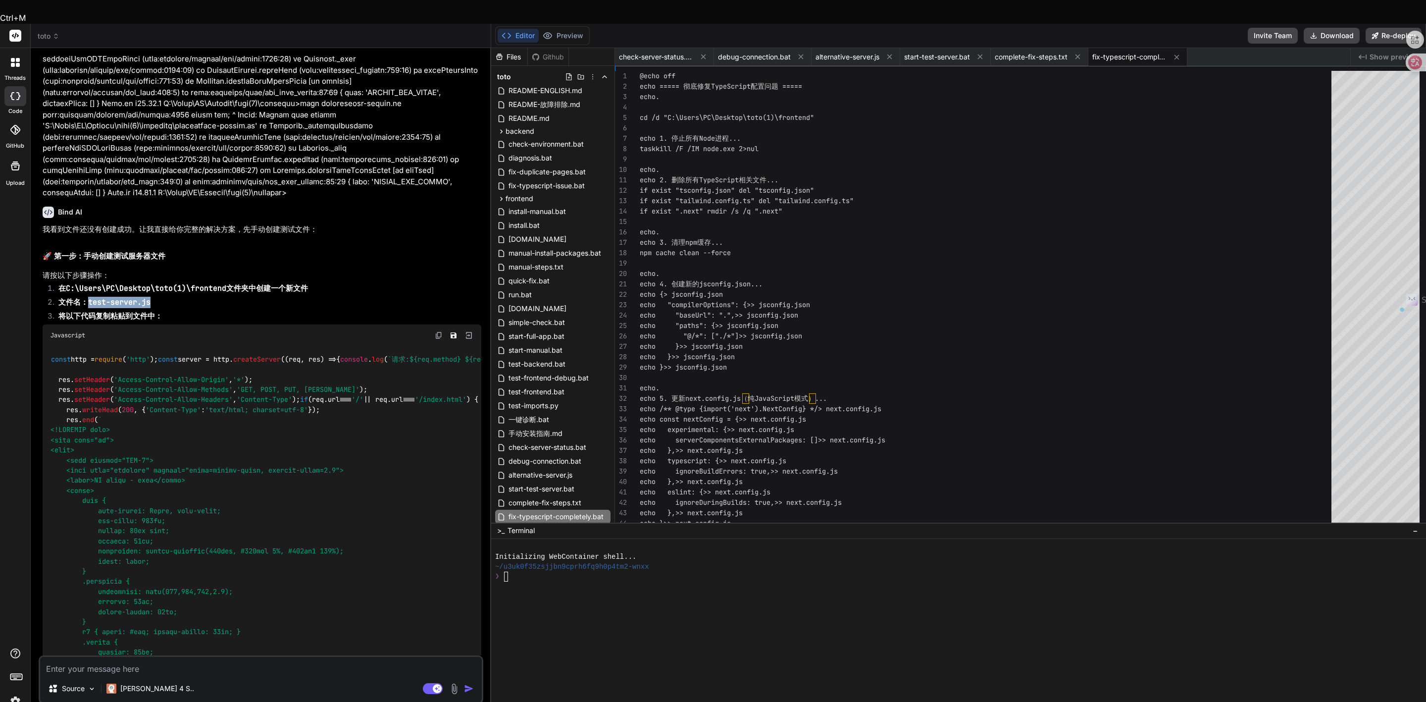
drag, startPoint x: 88, startPoint y: 303, endPoint x: 151, endPoint y: 303, distance: 63.9
click at [151, 303] on li "文件名： test-server.js" at bounding box center [265, 304] width 431 height 14
copy code "test-server.js"
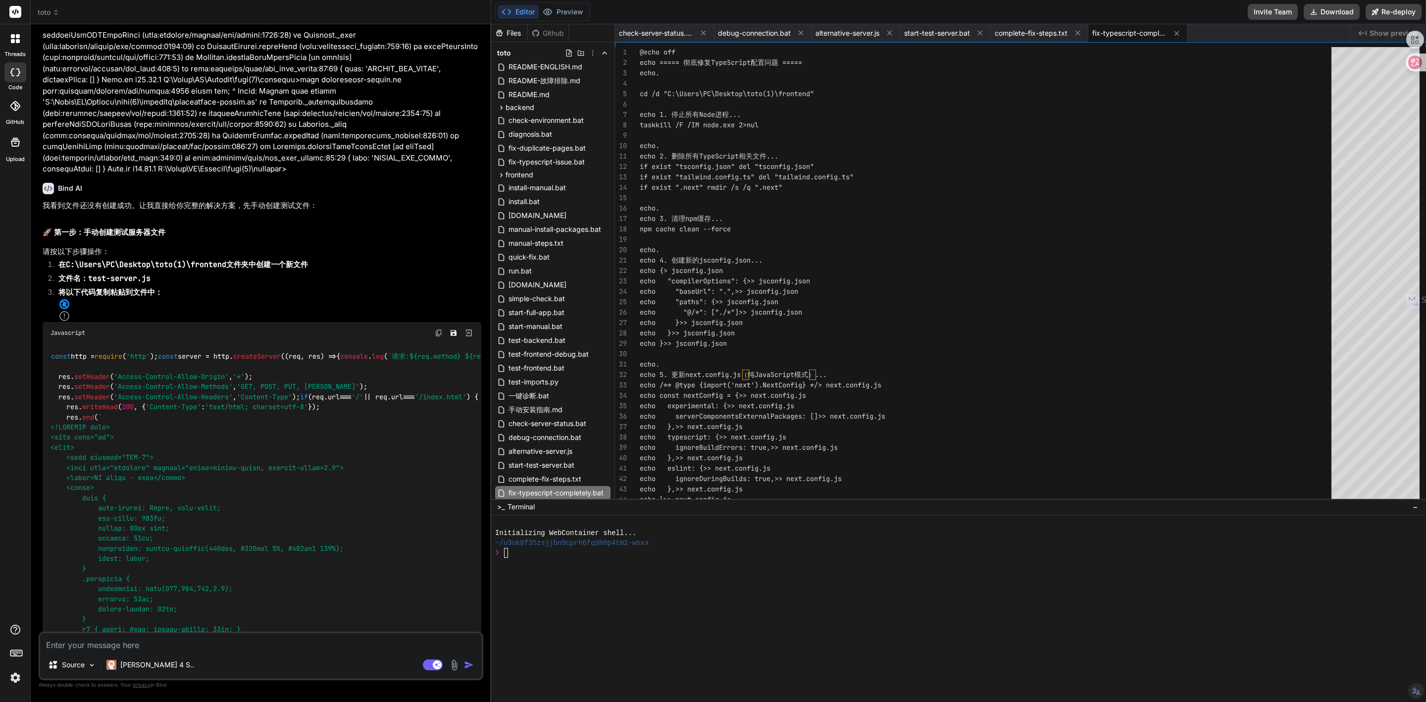
click at [966, 571] on div at bounding box center [954, 572] width 919 height 10
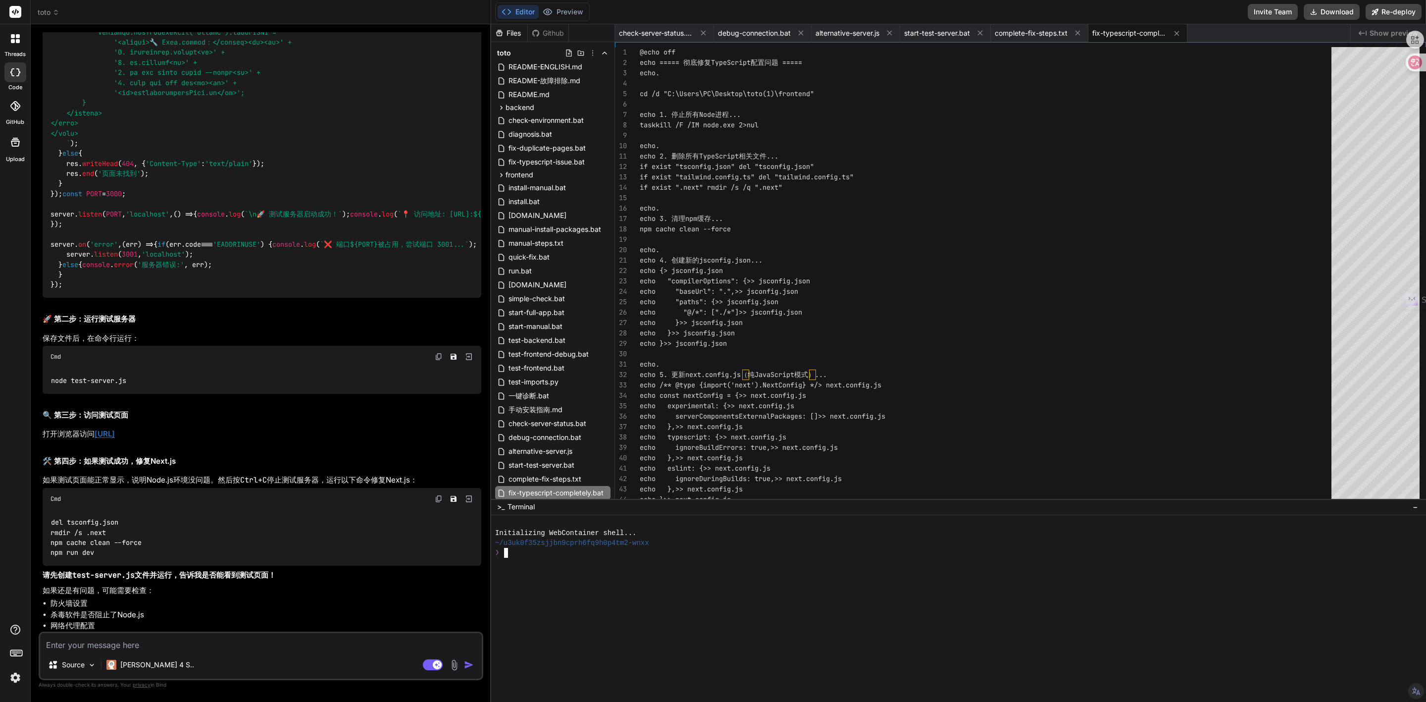
scroll to position [6247, 0]
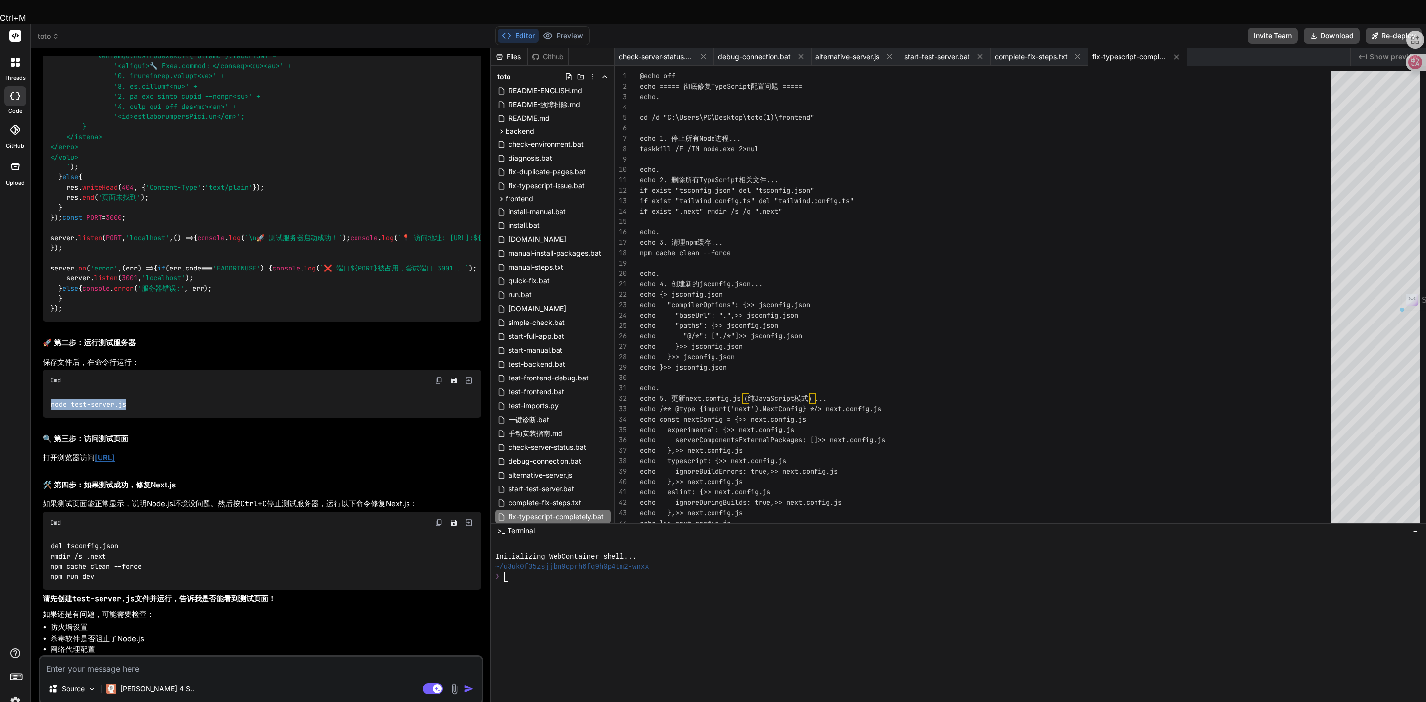
drag, startPoint x: 51, startPoint y: 380, endPoint x: 156, endPoint y: 382, distance: 105.5
click at [156, 391] on div "node test-server.js" at bounding box center [262, 404] width 439 height 26
copy code "node test-server.js"
drag, startPoint x: 177, startPoint y: 436, endPoint x: 96, endPoint y: 437, distance: 81.2
click at [96, 452] on p "打开浏览器访问 [URL]" at bounding box center [262, 457] width 439 height 11
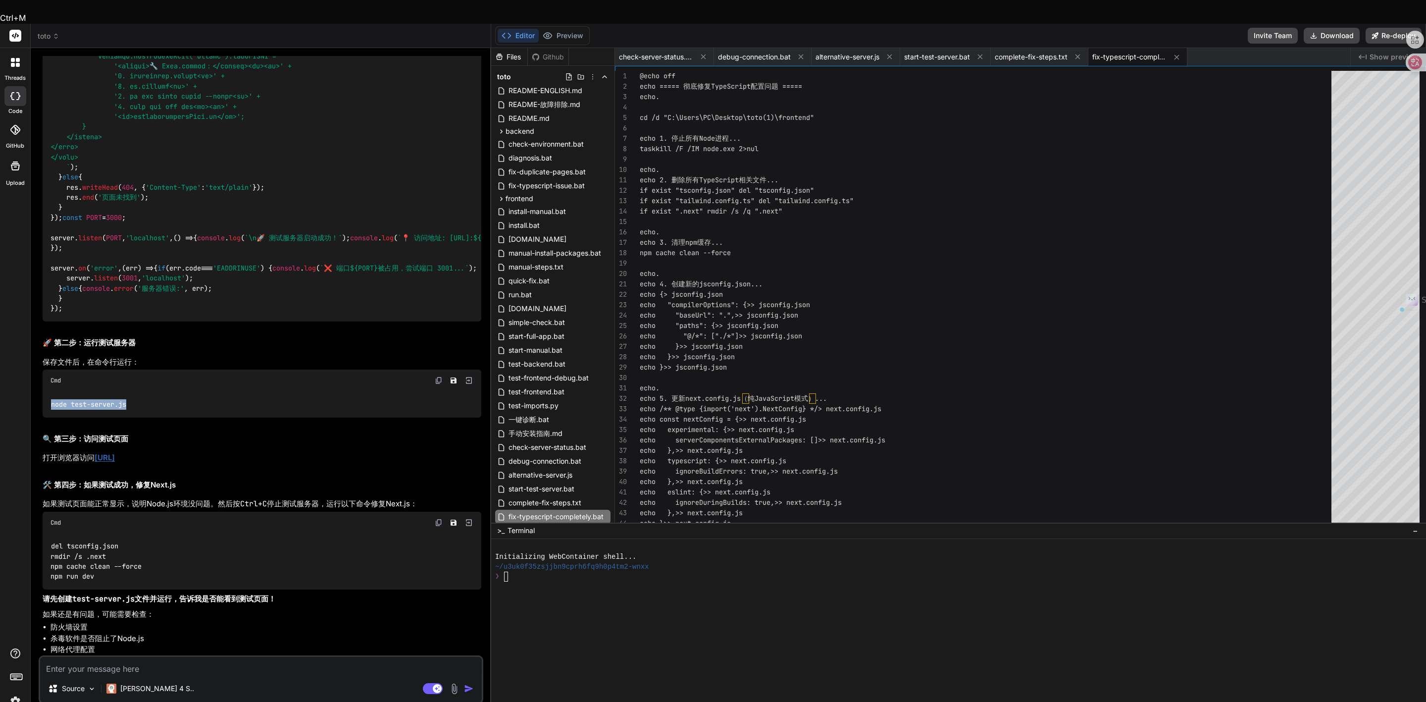
copy link "[URL]"
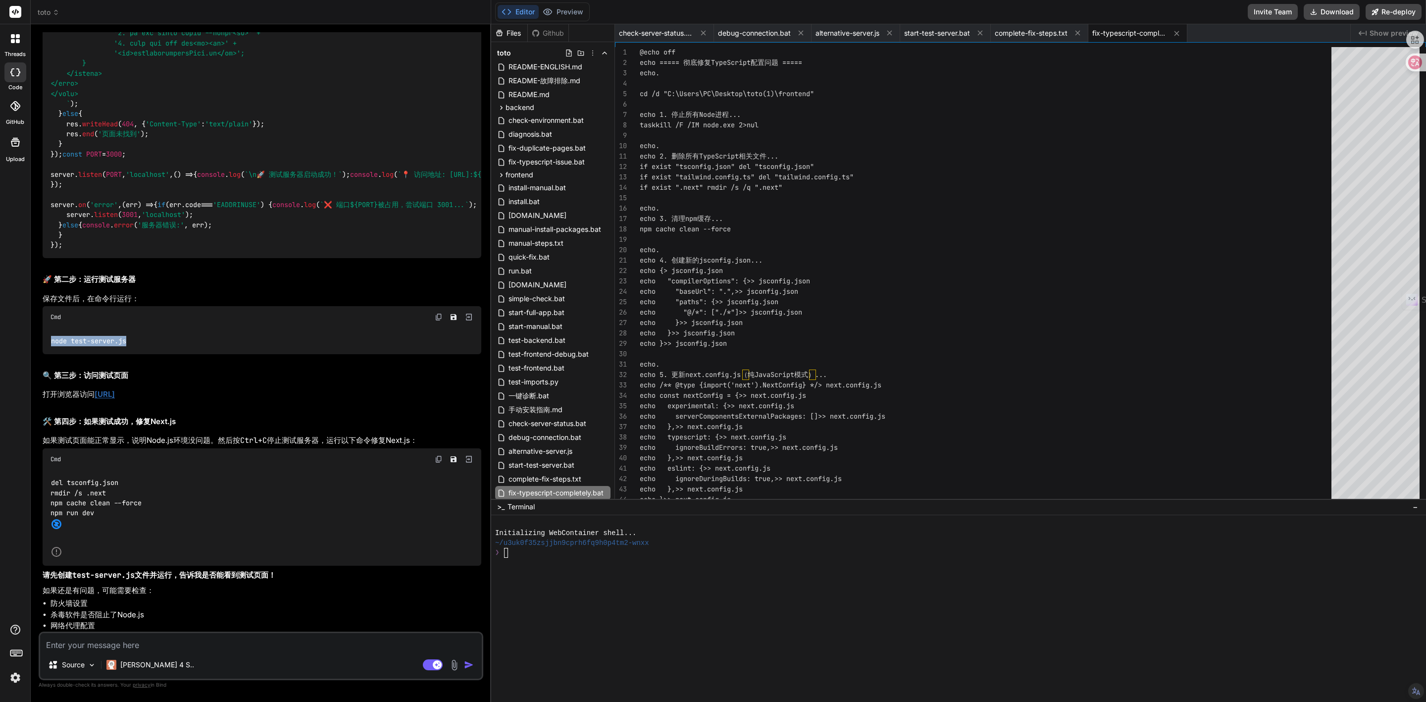
click at [254, 400] on p "打开浏览器访问 [URL]" at bounding box center [262, 394] width 439 height 11
click at [211, 639] on textarea at bounding box center [261, 642] width 442 height 18
paste textarea "C:\Users\PC\Desktop\toto(1)\frontend>node test-server.js C:\Users\PC\Desktop\to…"
type textarea "C:\Users\PC\Desktop\toto(1)\frontend>node test-server.js C:\Users\PC\Desktop\to…"
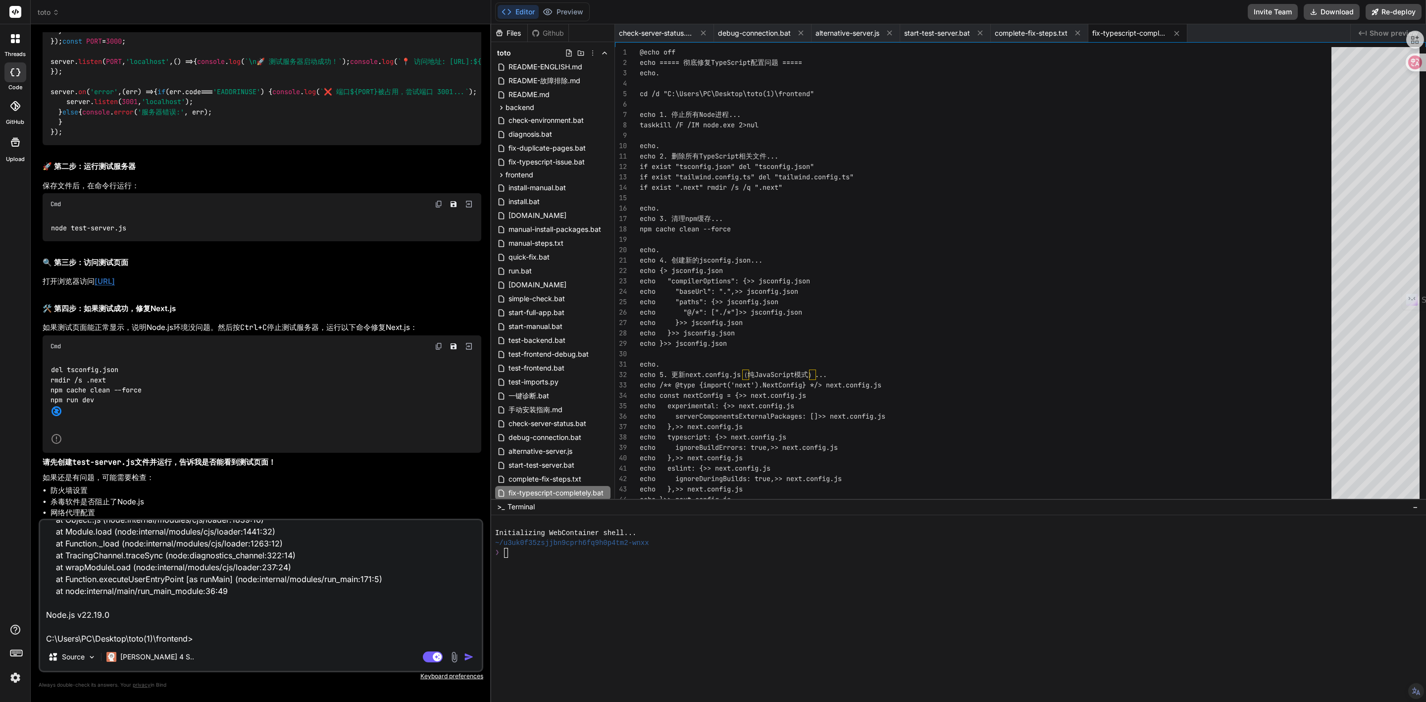
type textarea "x"
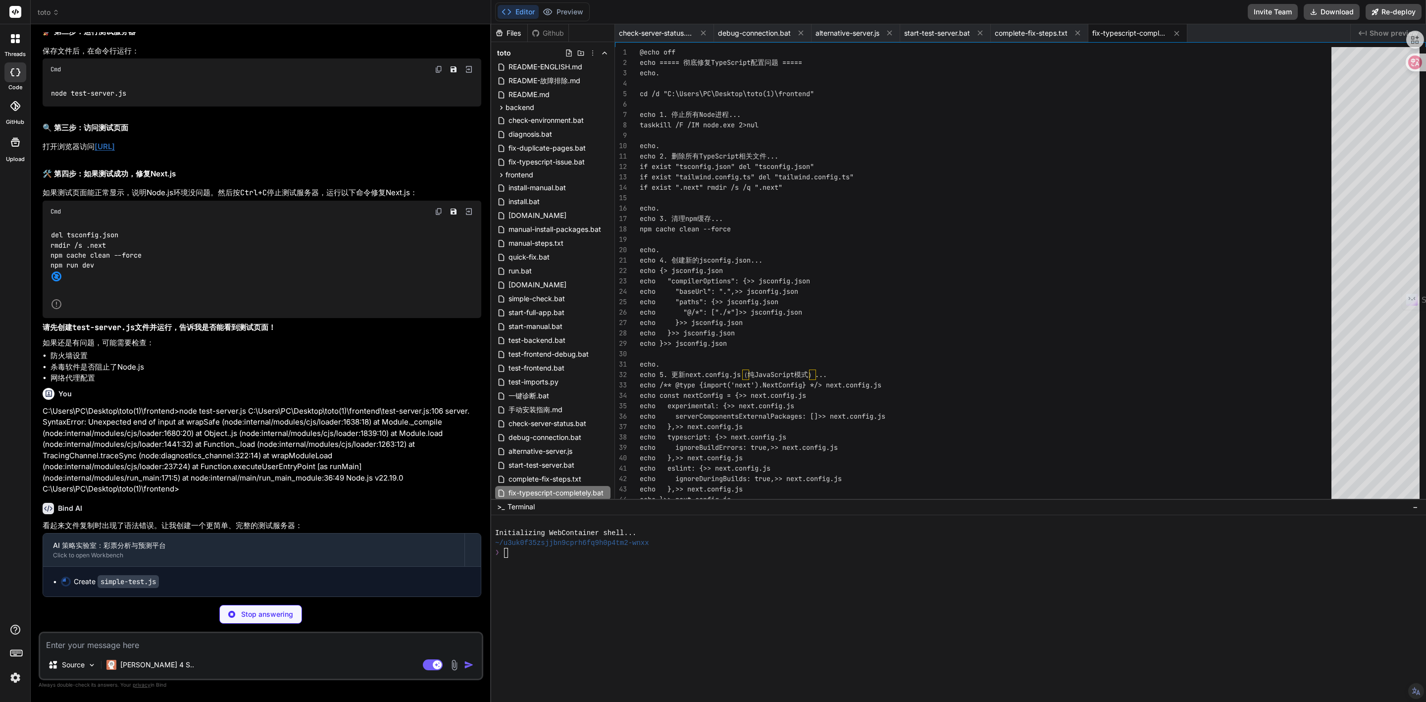
scroll to position [6523, 0]
type textarea "x"
type textarea "server.listen(3001, 'localhost'); } else { console.error('服务器错误:', err); } });"
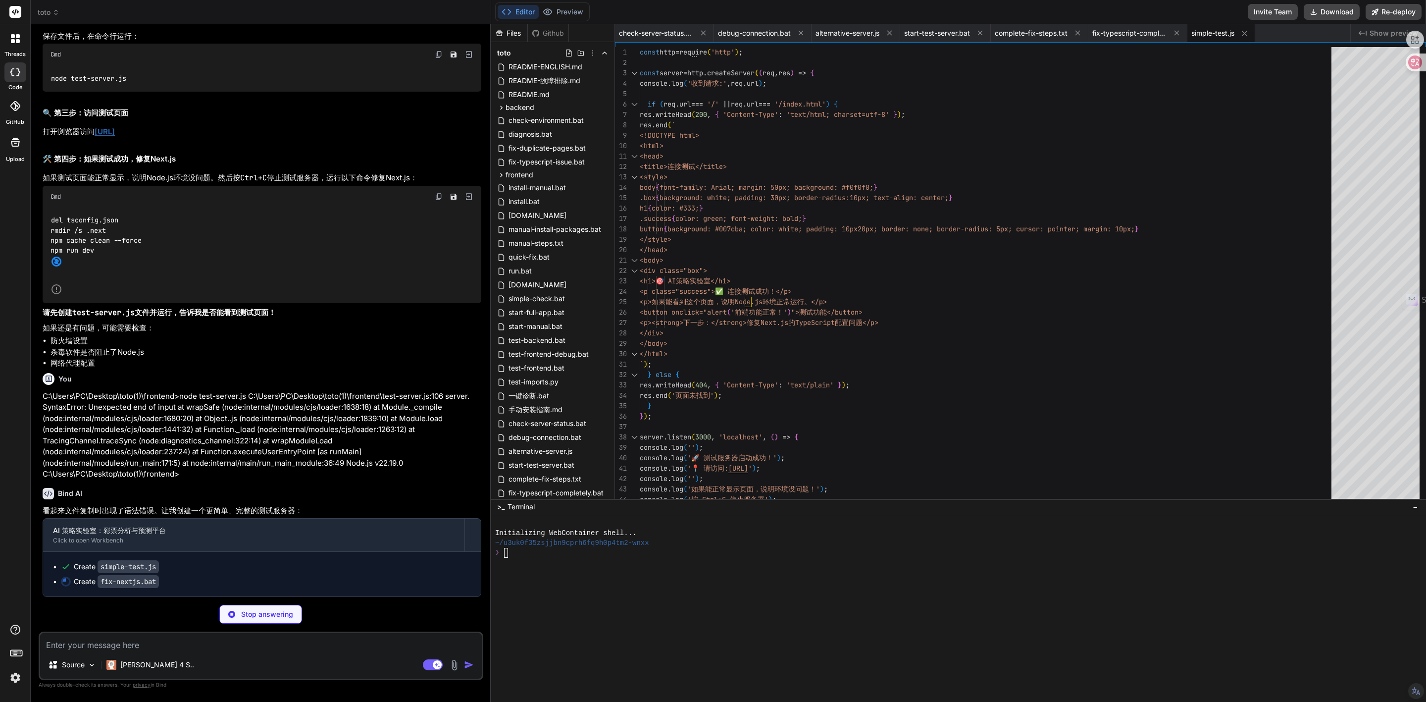
scroll to position [6538, 0]
type textarea "x"
type textarea "npm run dev pause"
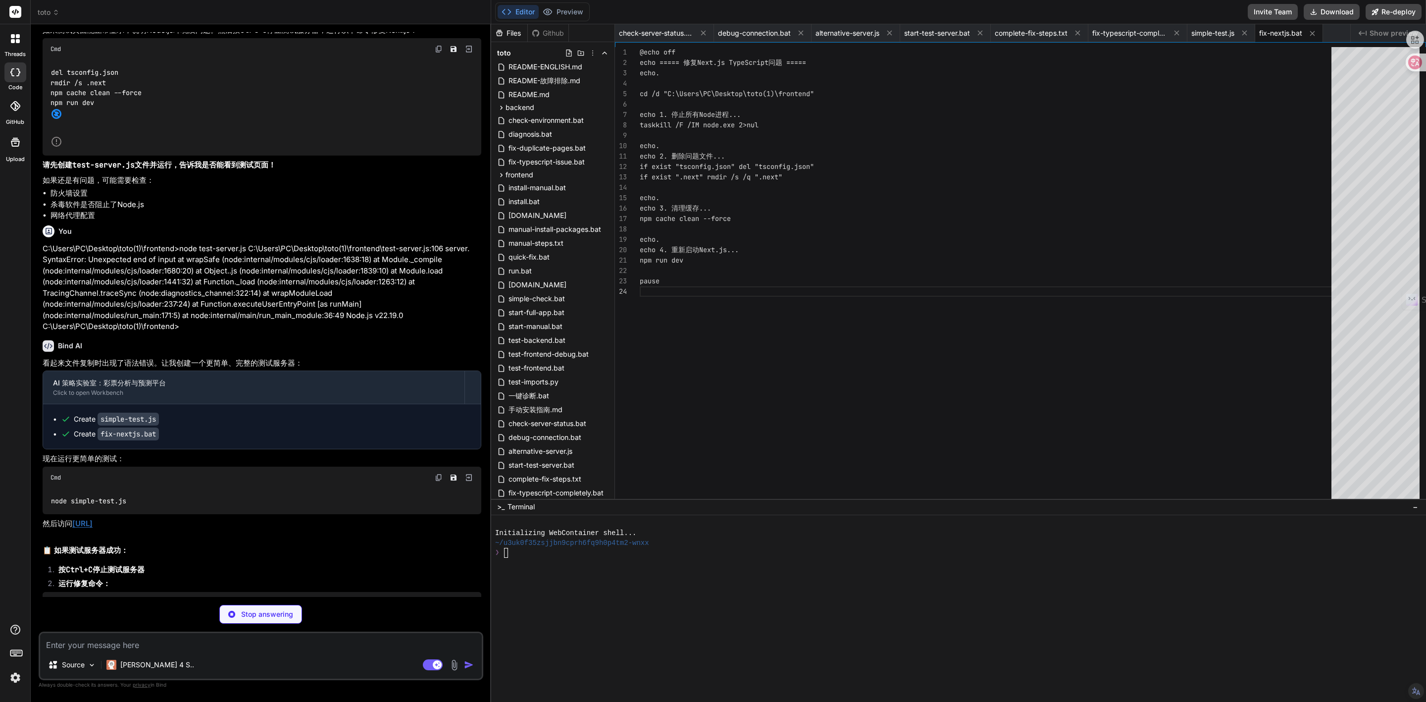
scroll to position [6835, 0]
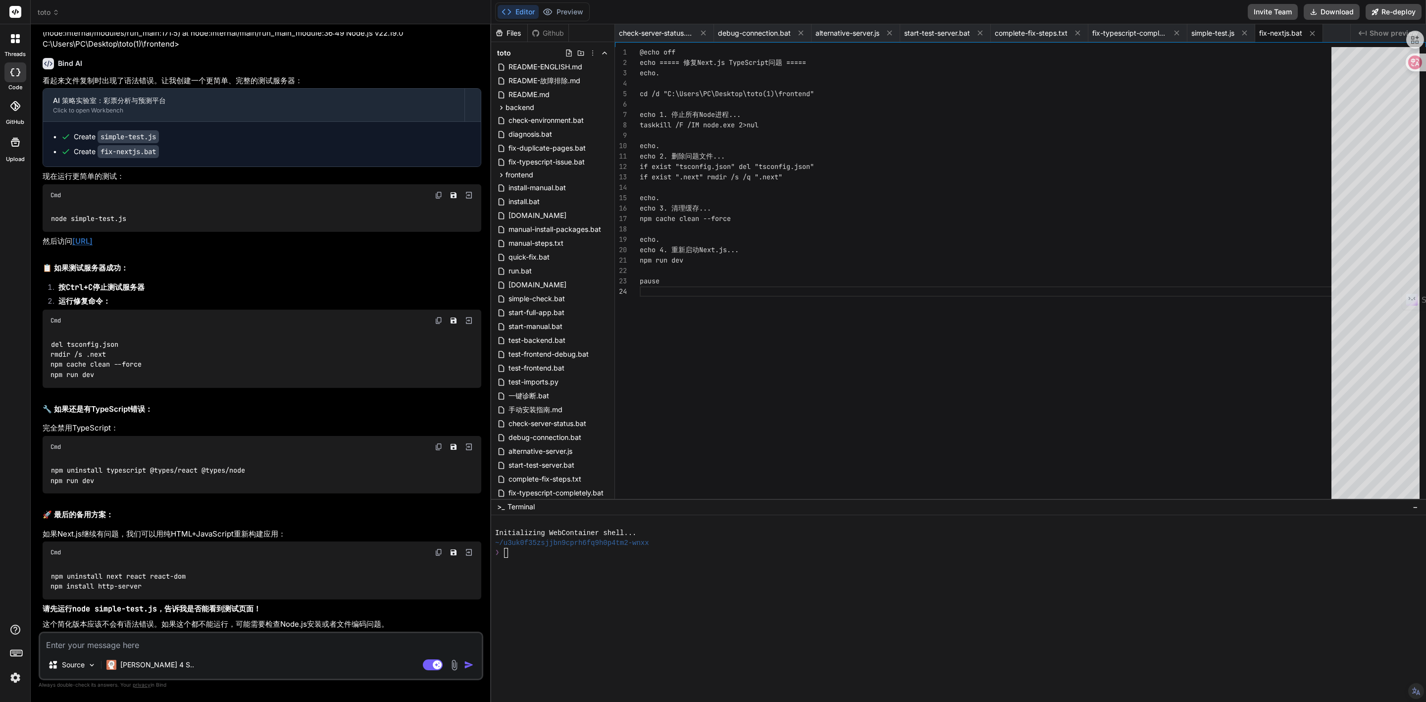
type textarea "x"
type textarea "g"
type textarea "x"
type textarea "ge"
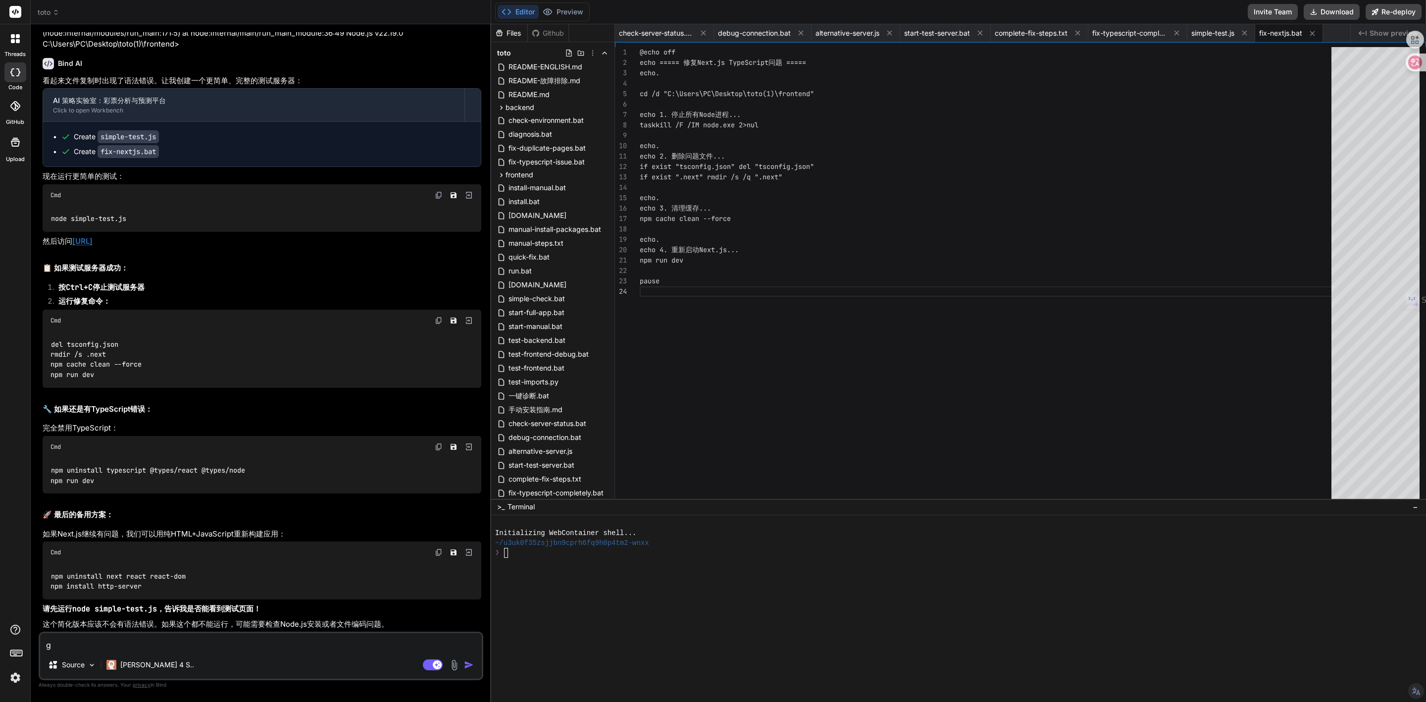
type textarea "x"
type textarea "gei"
type textarea "x"
type textarea "给"
type textarea "x"
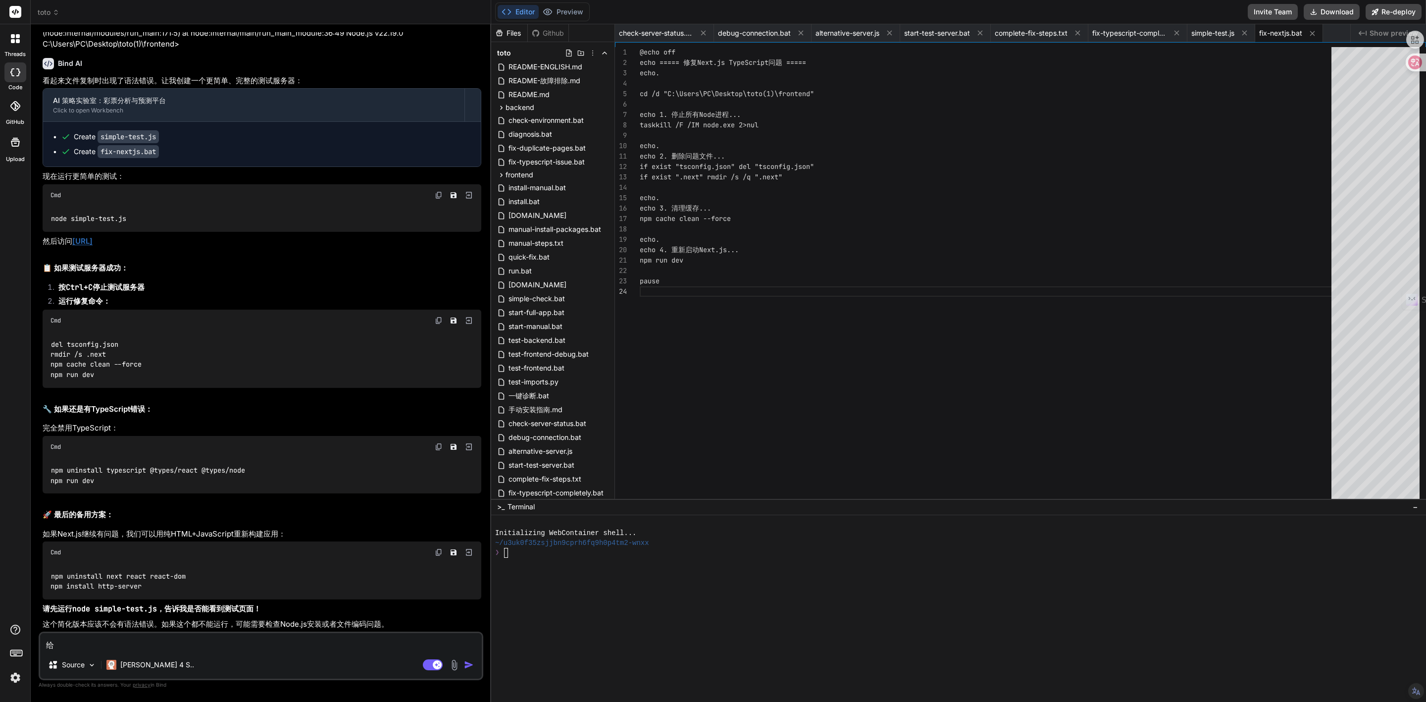
type textarea "给w"
type textarea "x"
type textarea "给wo"
type textarea "x"
type textarea "给wo'y"
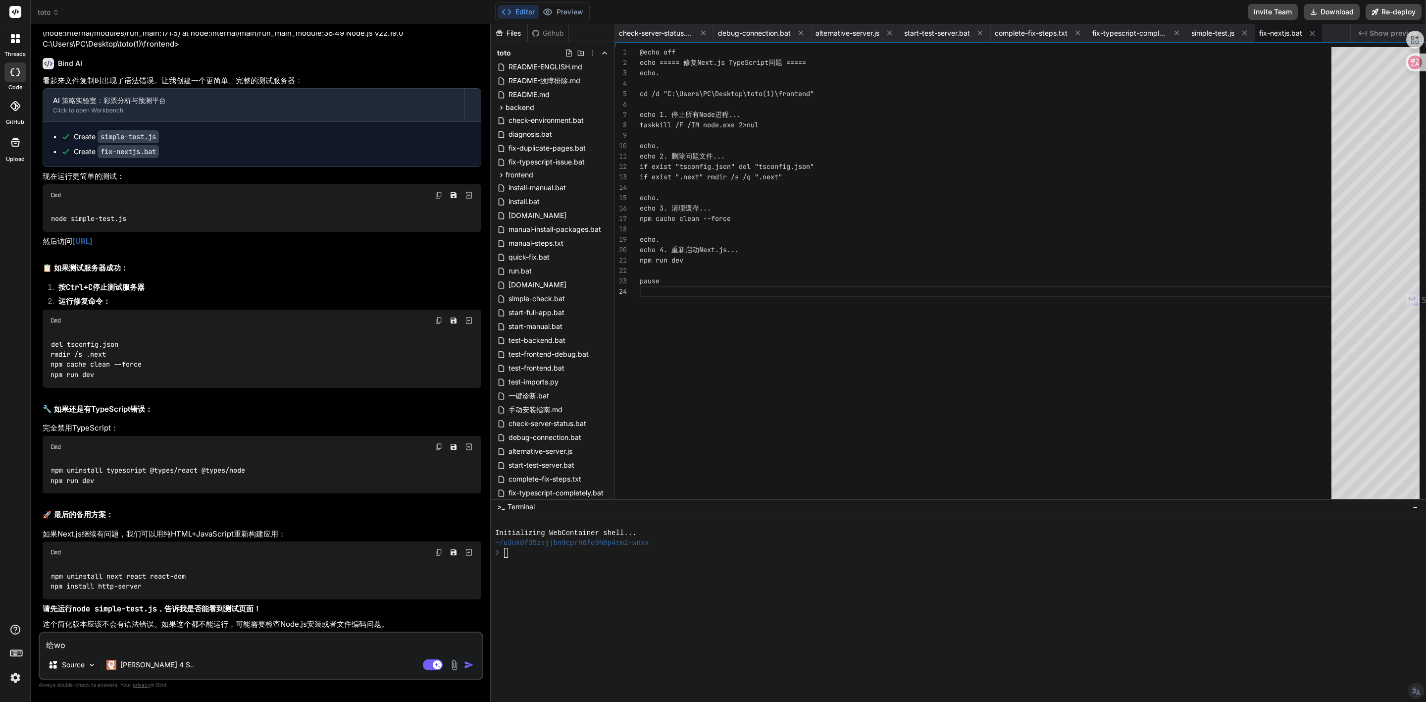
type textarea "x"
type textarea "给wo'yi"
type textarea "x"
type textarea "给wo'yi'j"
type textarea "x"
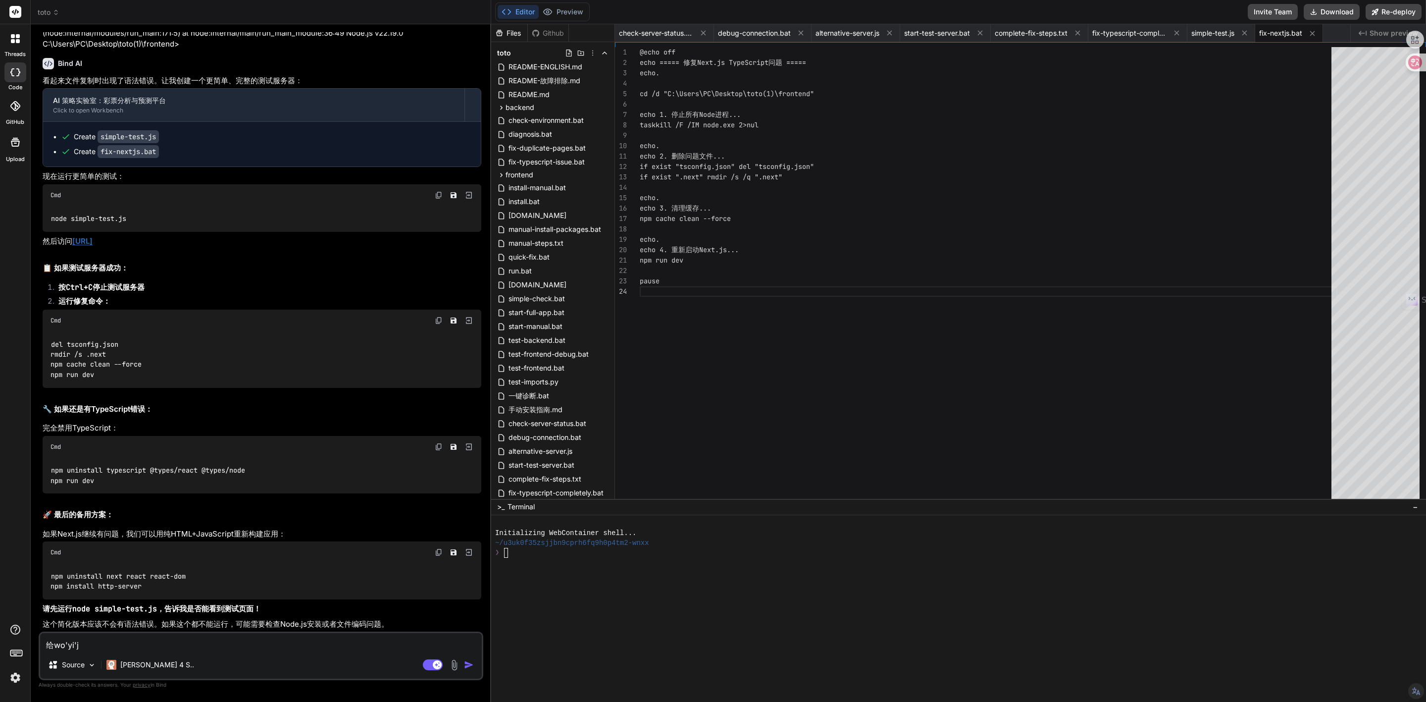
type textarea "给wo'yi'ji"
type textarea "x"
type textarea "给wo'yi'jia"
type textarea "x"
type textarea "给wo'[PERSON_NAME]"
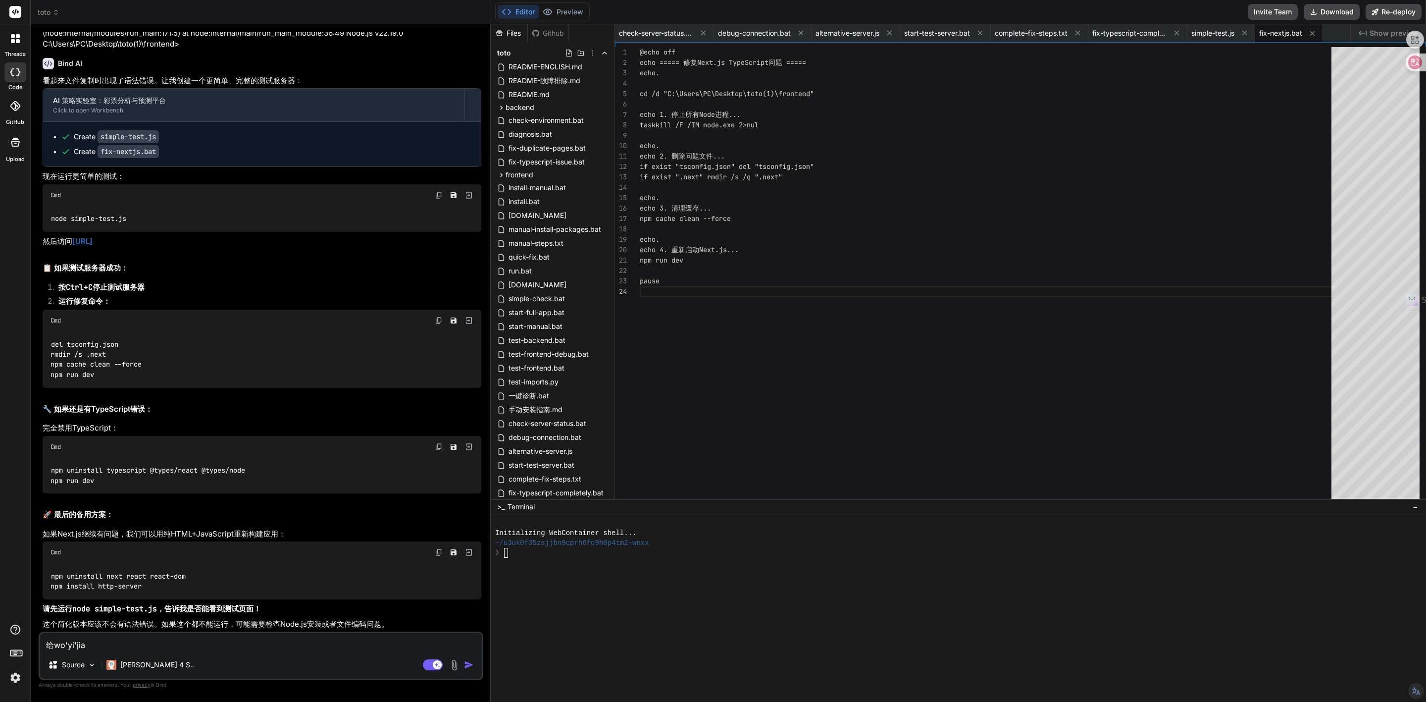
type textarea "x"
type textarea "给wo'yi'jia"
type textarea "x"
type textarea "给wo'yi'ji"
type textarea "x"
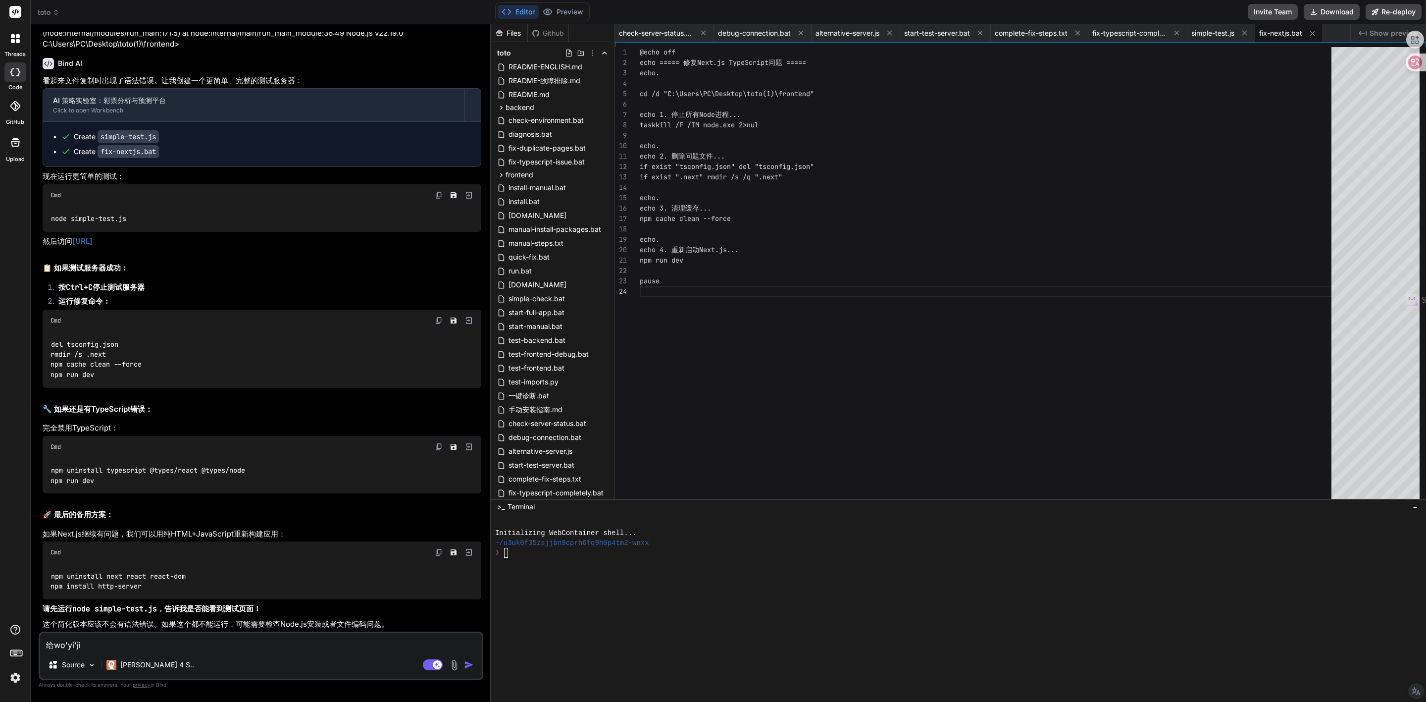
type textarea "给wo'yi'j"
type textarea "x"
type textarea "给wo'yi"
type textarea "x"
type textarea "给wo'yi'j"
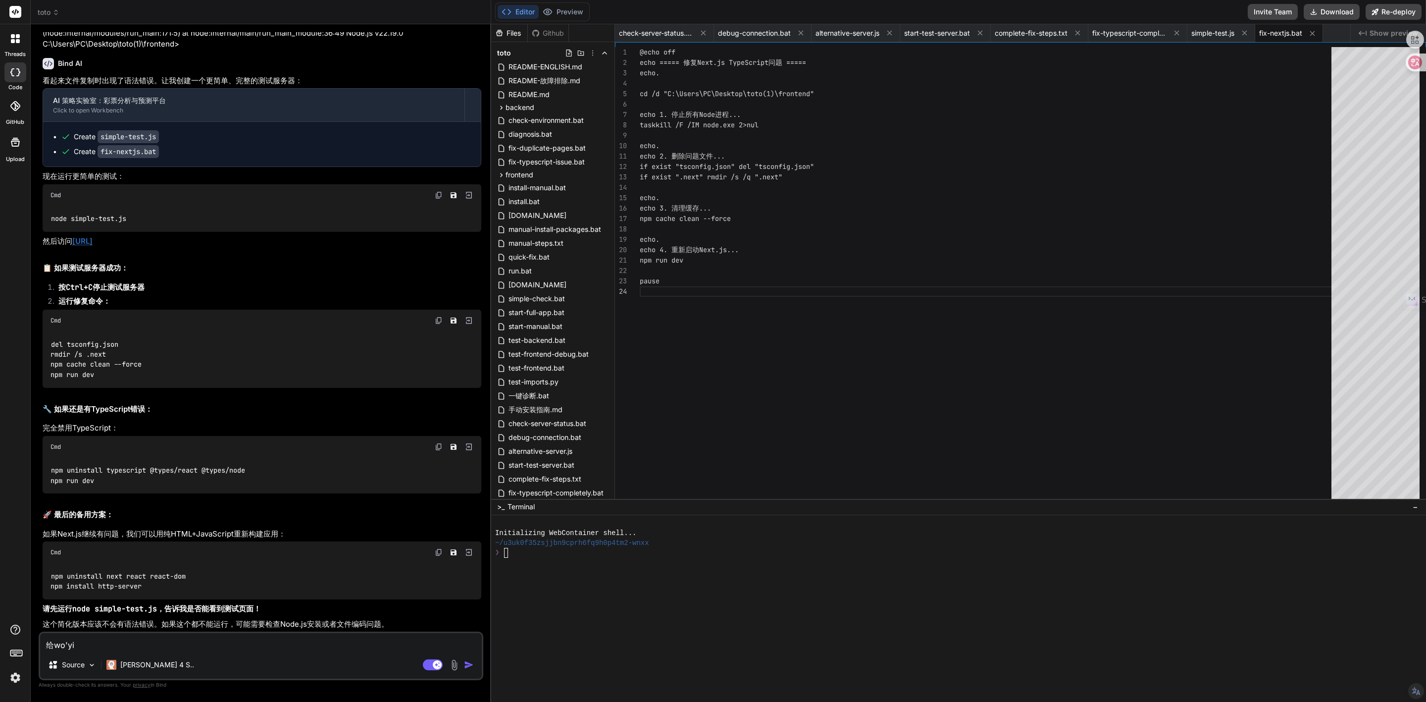
type textarea "x"
type textarea "给wo'yi'ji"
type textarea "x"
type textarea "给wo'yi'jia"
type textarea "x"
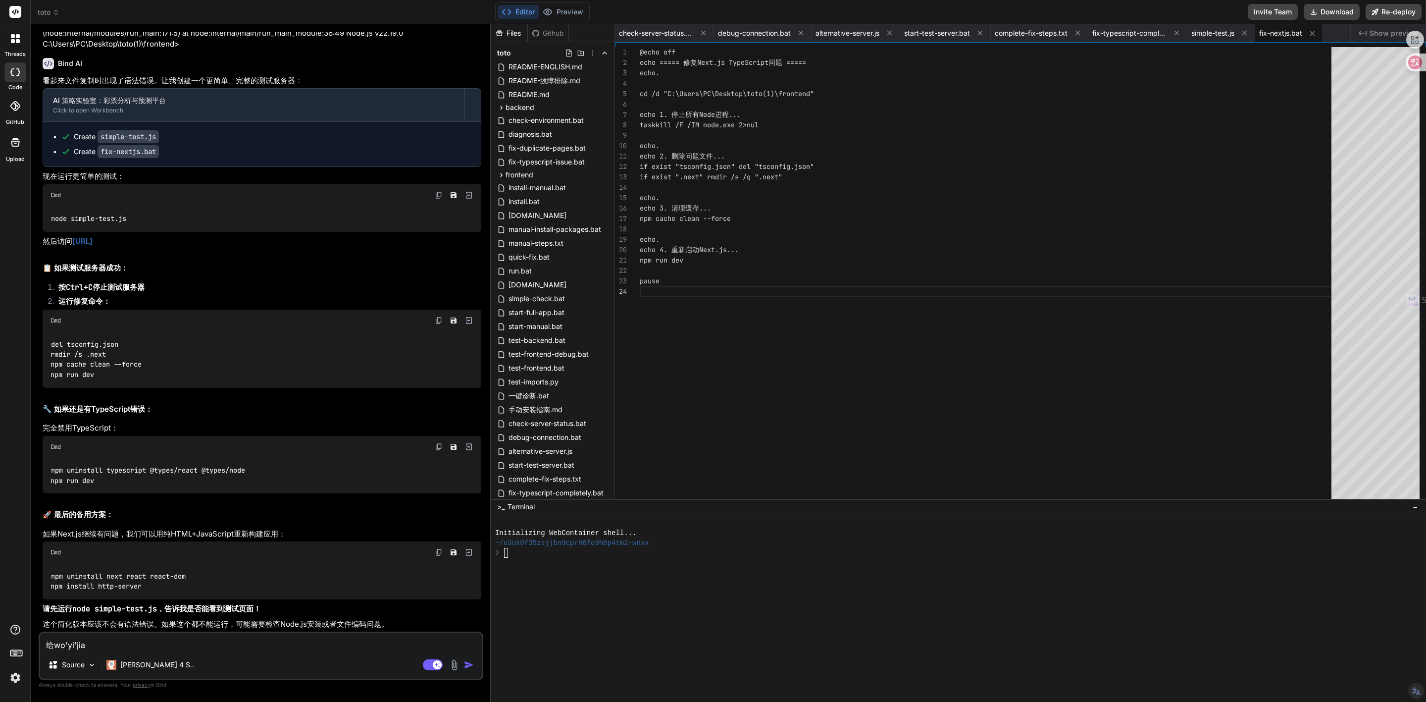
type textarea "给wo'[PERSON_NAME]"
type textarea "x"
type textarea "给wo'[PERSON_NAME]"
type textarea "x"
type textarea "给[PERSON_NAME]"
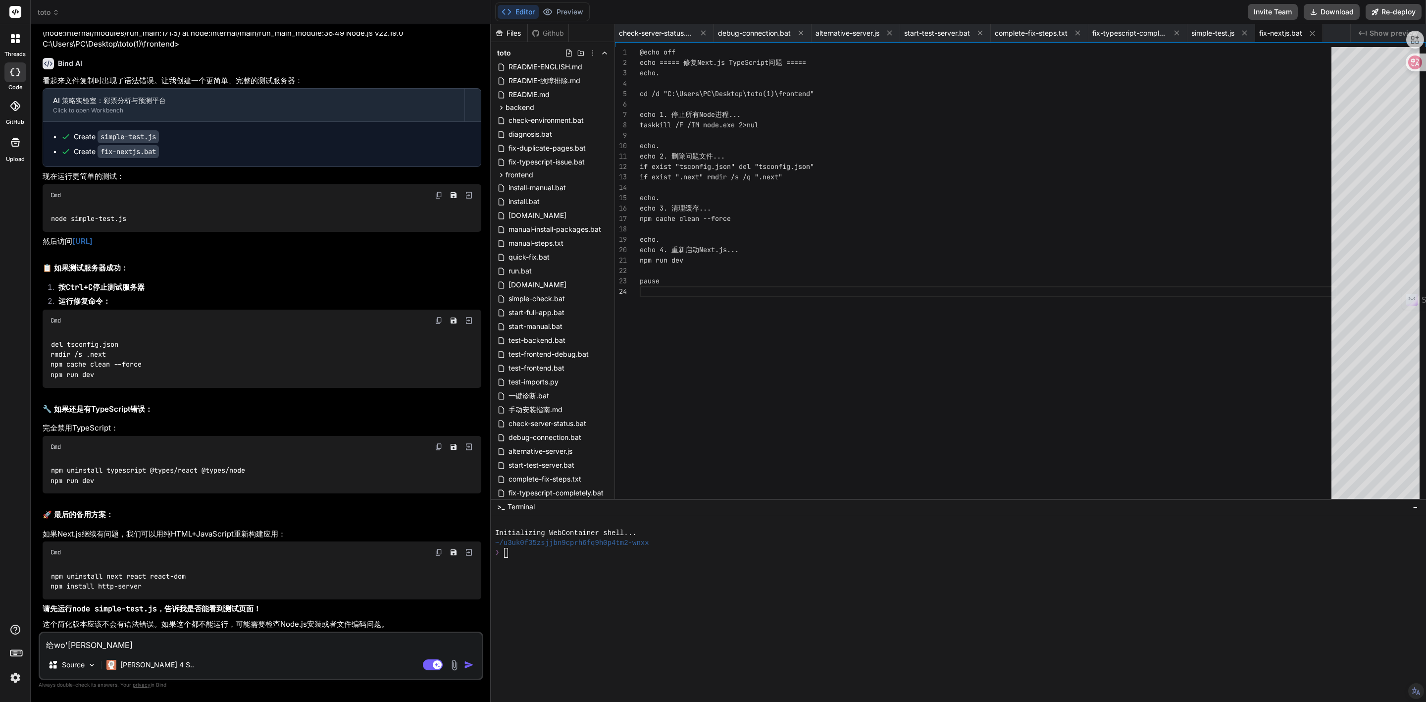
type textarea "x"
type textarea "给我一jian"
type textarea "x"
type textarea "给我一键"
type textarea "x"
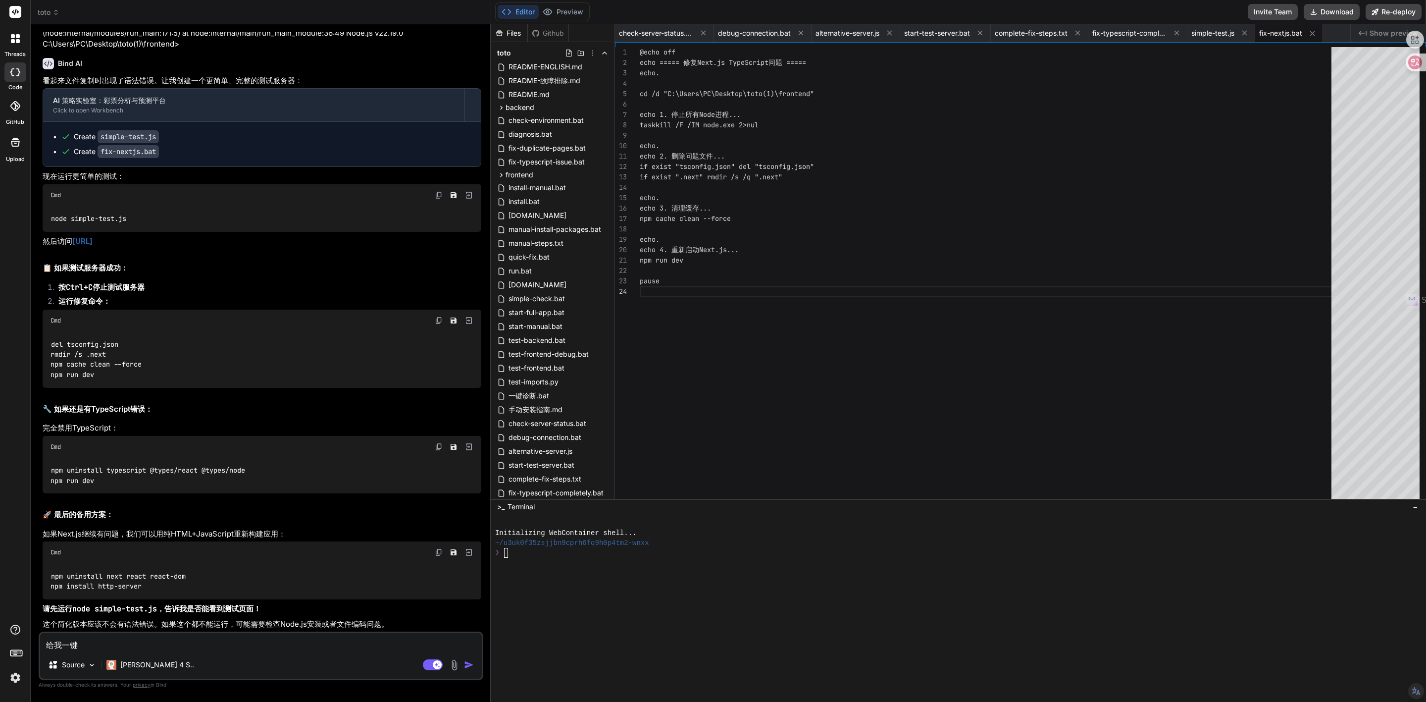
type textarea "给我一键c"
type textarea "x"
type textarea "给我一键ch"
type textarea "x"
type textarea "给我一键ch'r"
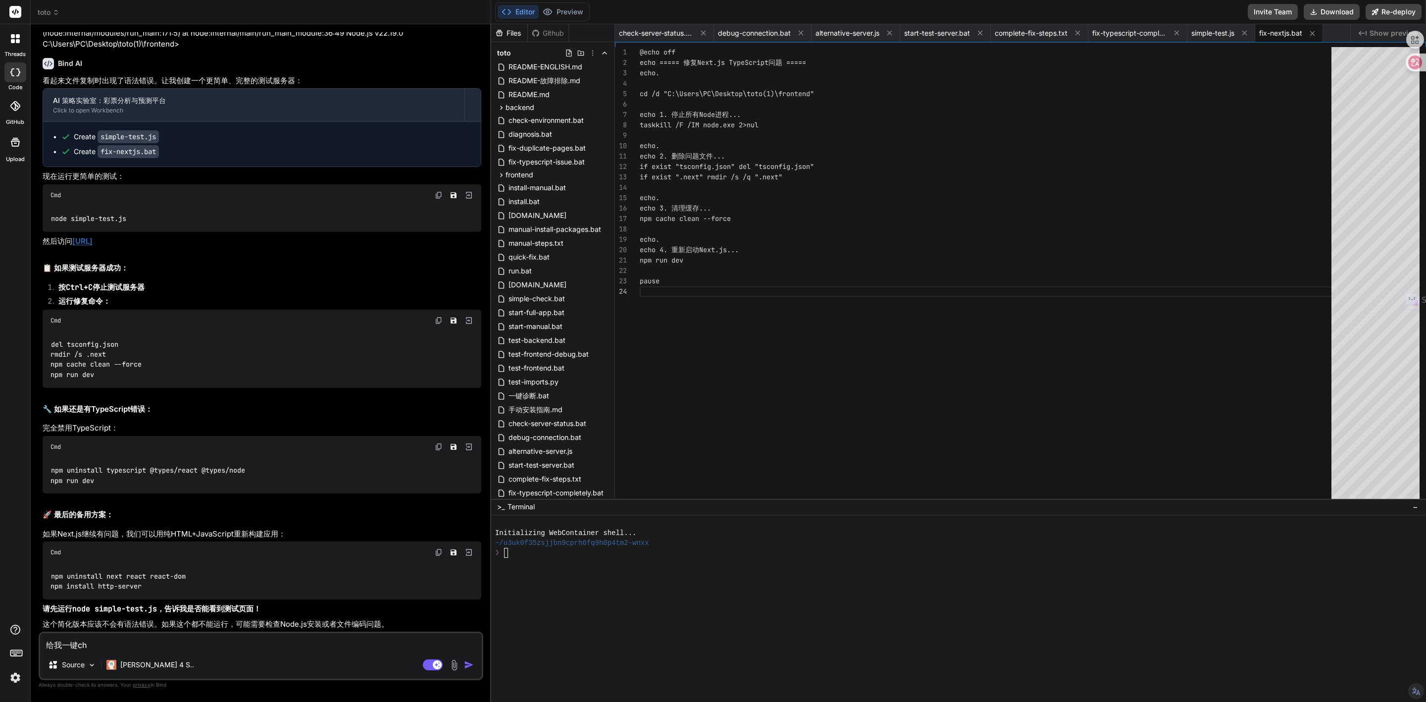
type textarea "x"
type textarea "给我一键ch"
type textarea "x"
type textarea "给我一键che"
type textarea "x"
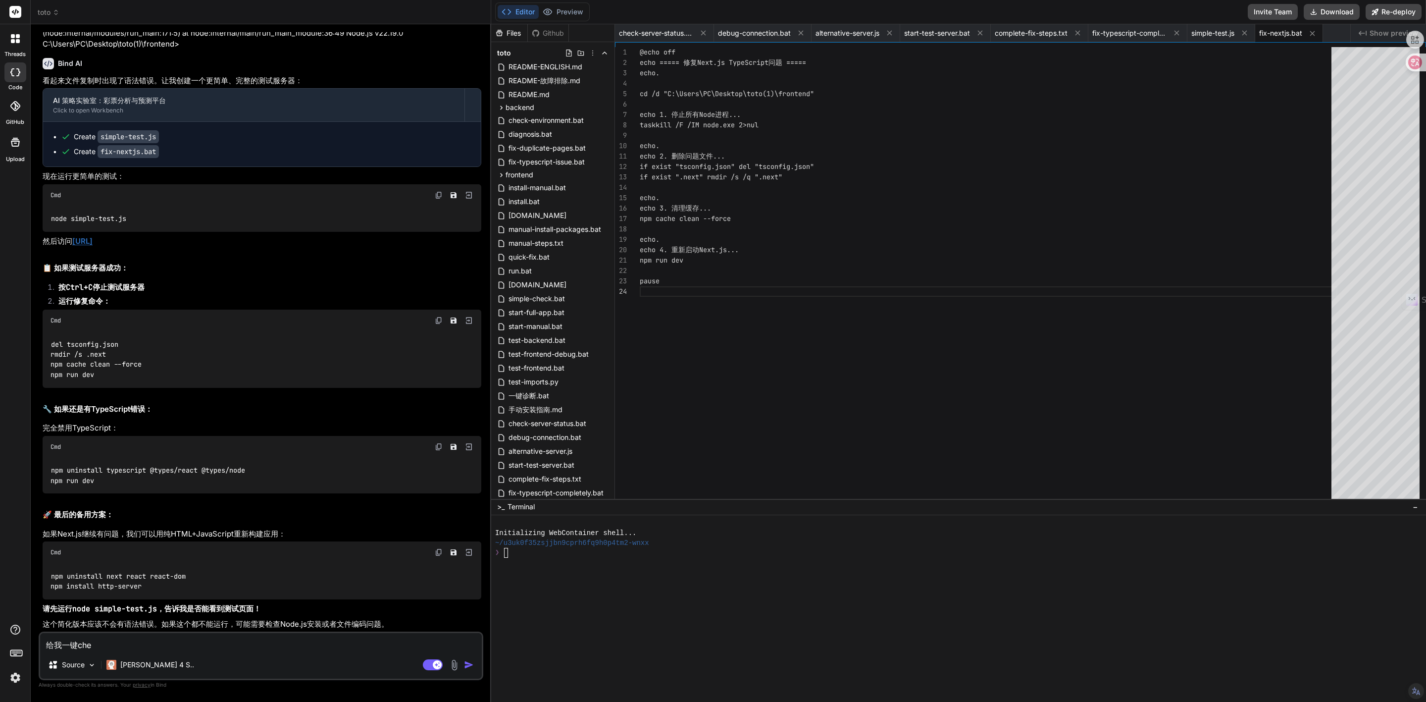
type textarea "给我一键che's"
type textarea "x"
type textarea "给我一键che'sh"
type textarea "x"
type textarea "给我一键che'shi"
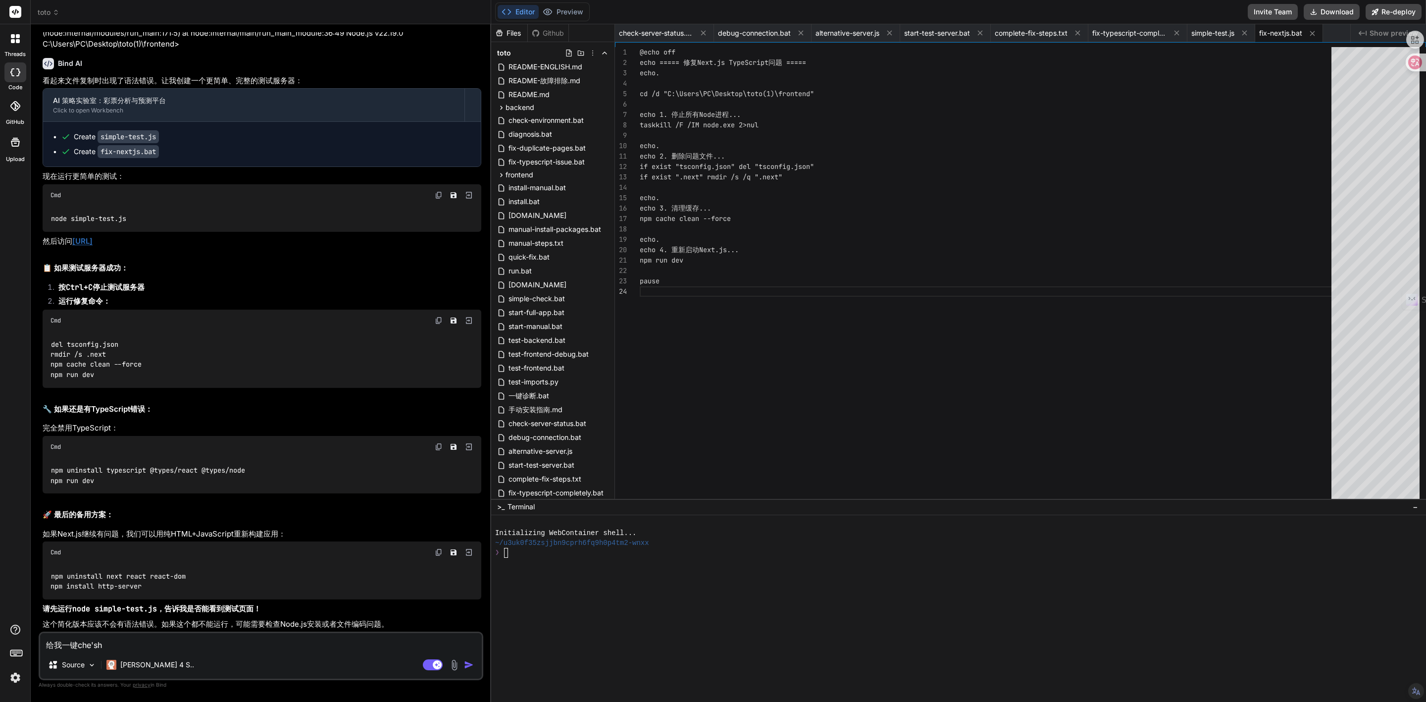
type textarea "x"
type textarea "给我一键测试"
type textarea "x"
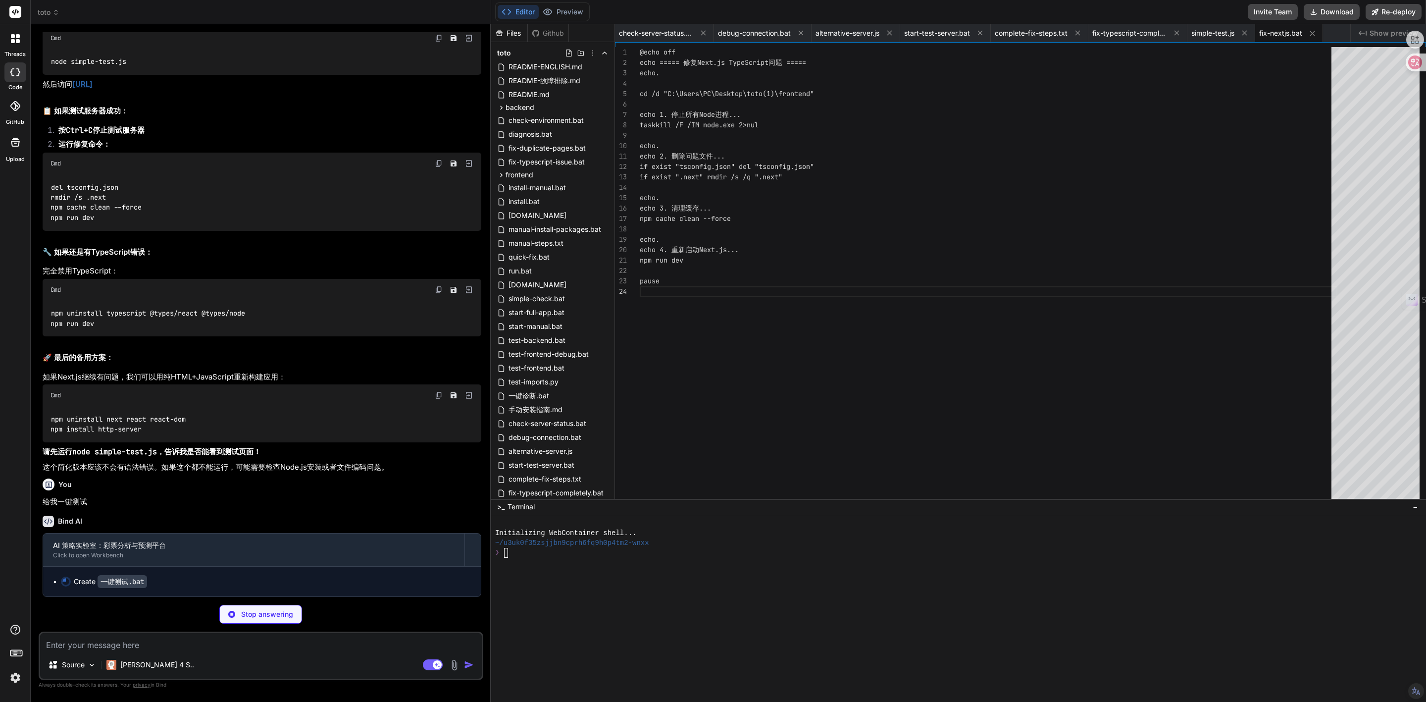
scroll to position [7125, 0]
type textarea "x"
type textarea "node quick-test.js"
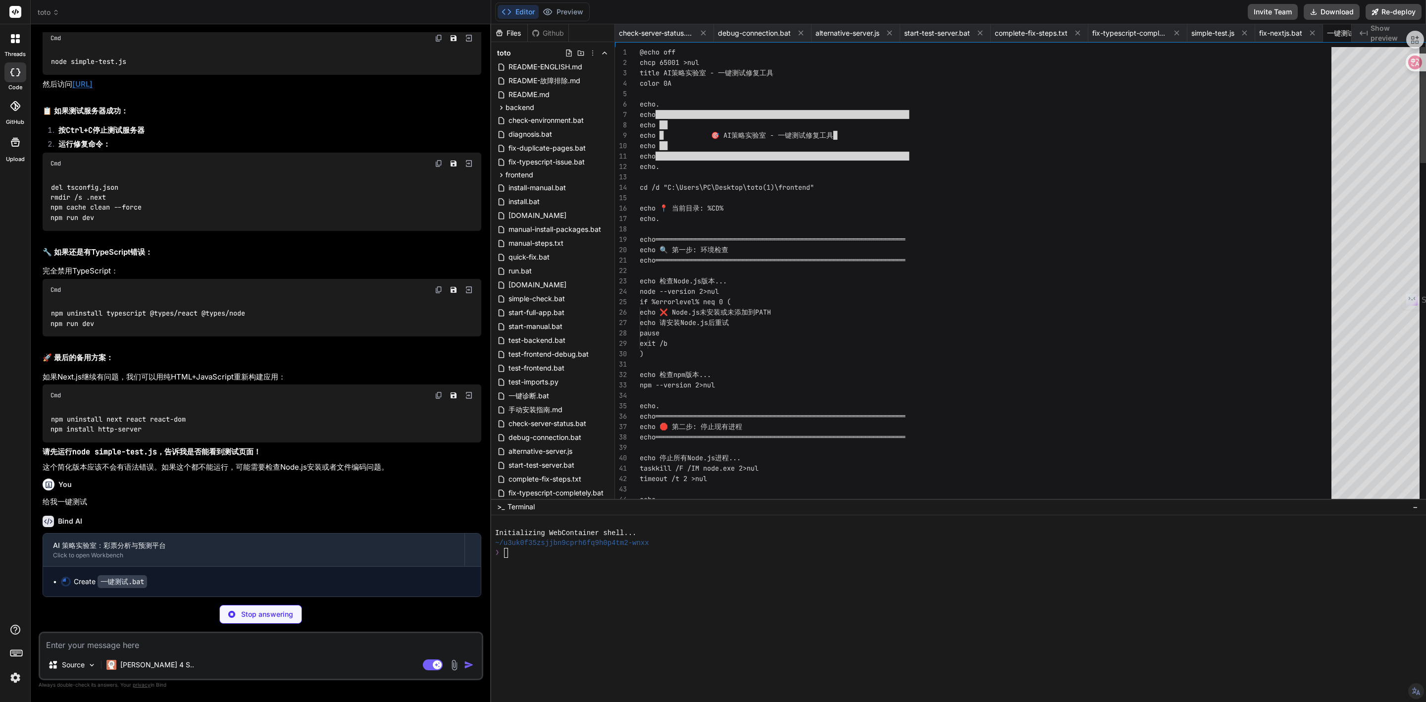
scroll to position [0, 42]
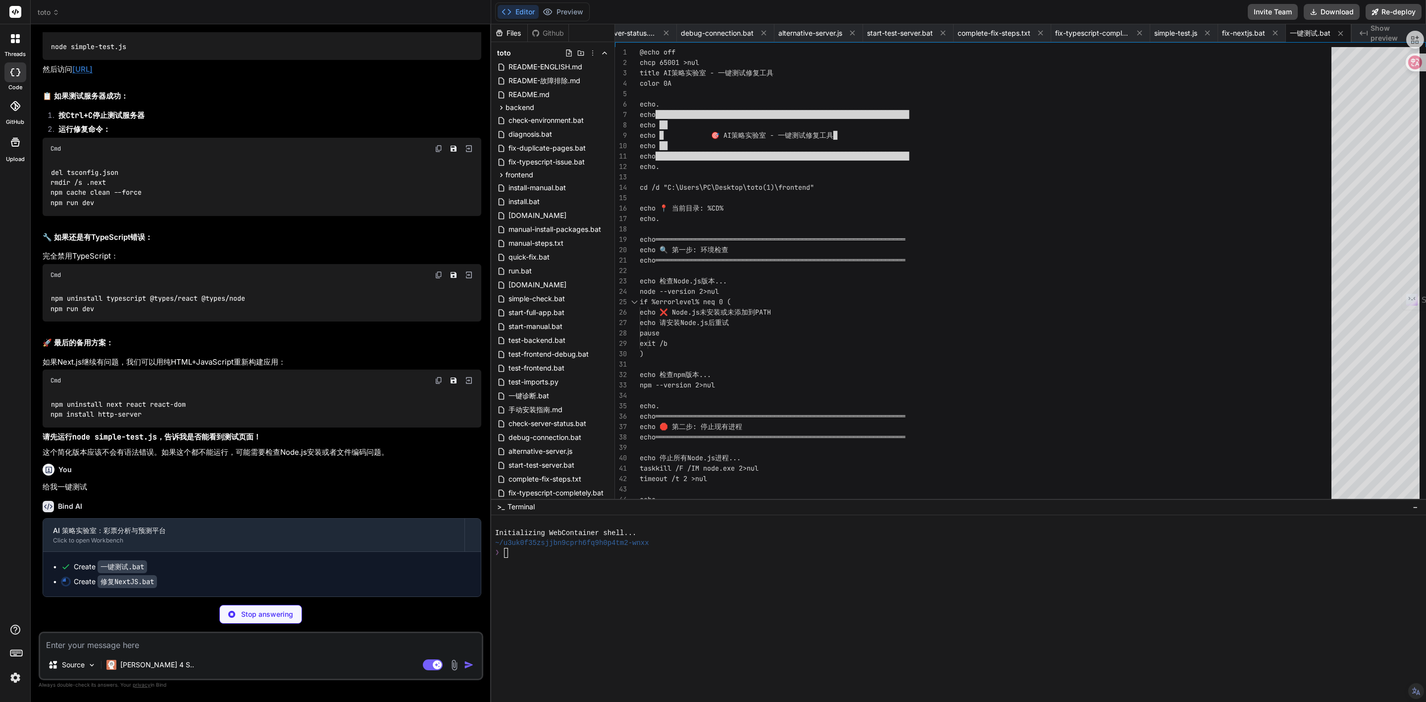
type textarea "x"
type textarea "npm run dev"
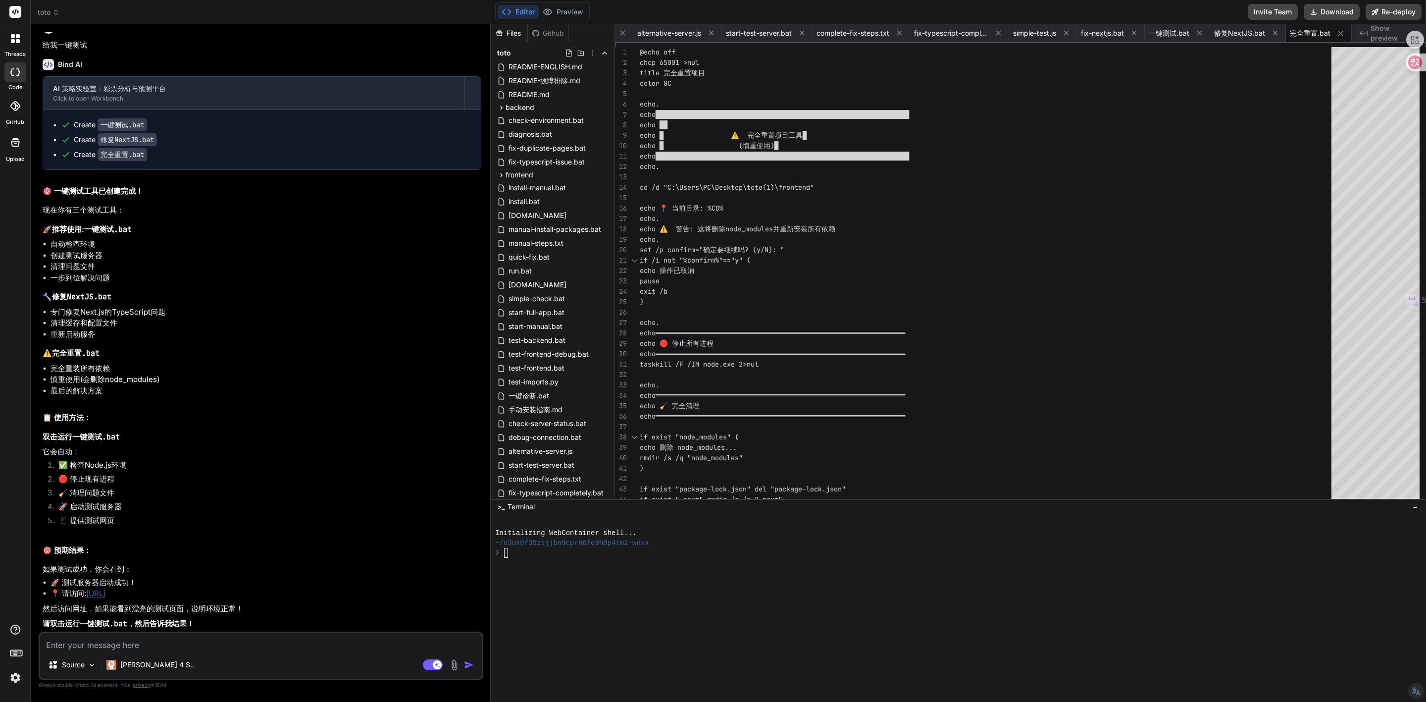
scroll to position [7581, 0]
click at [1316, 6] on button "Download" at bounding box center [1332, 12] width 56 height 16
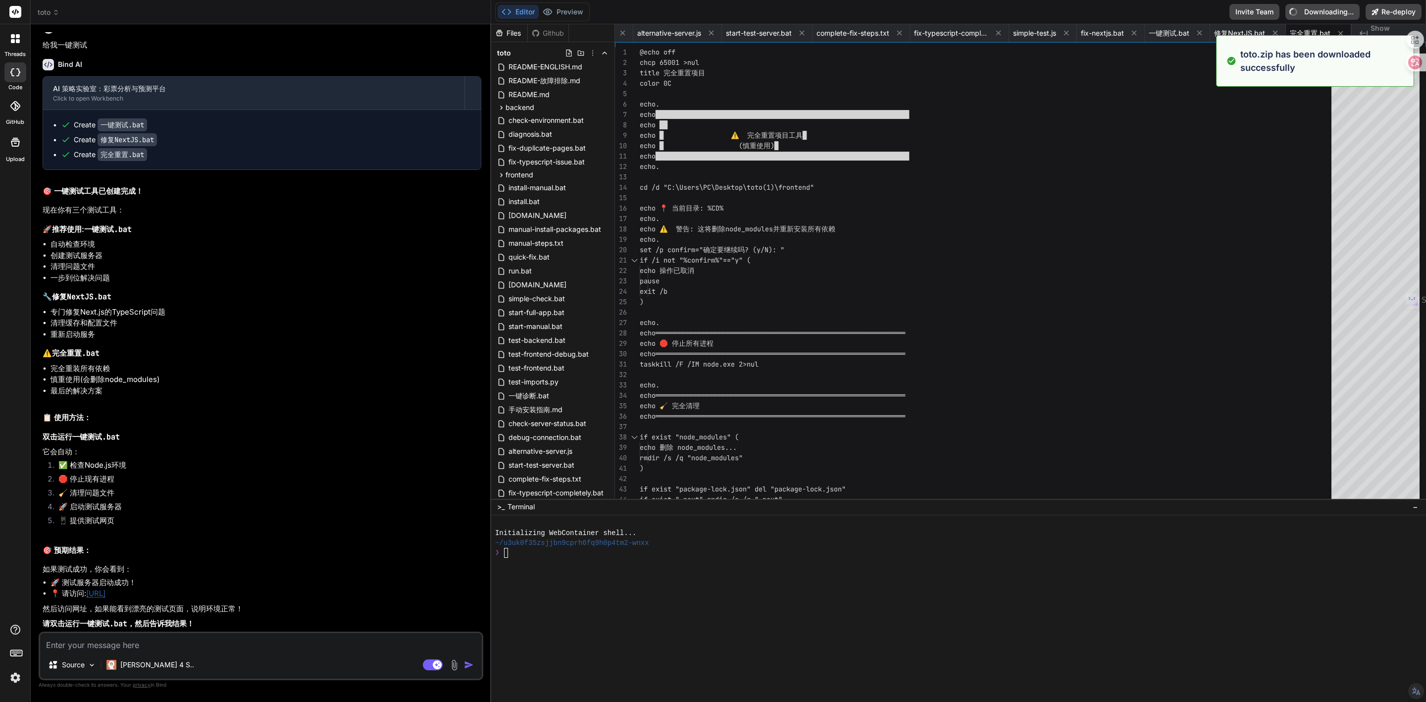
type textarea "x"
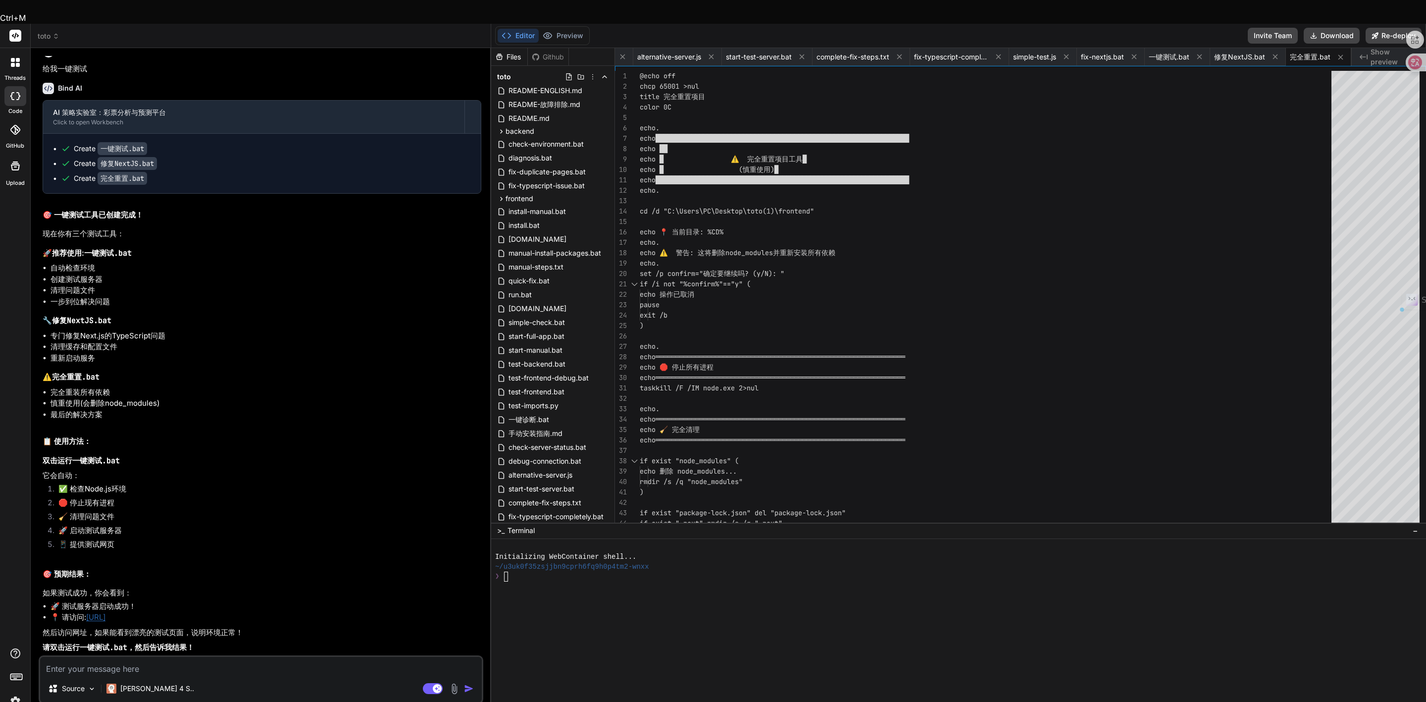
drag, startPoint x: 168, startPoint y: 593, endPoint x: 91, endPoint y: 596, distance: 76.8
click at [91, 611] on li "📍 请访问: [URL]" at bounding box center [265, 616] width 431 height 11
copy link "[URL]"
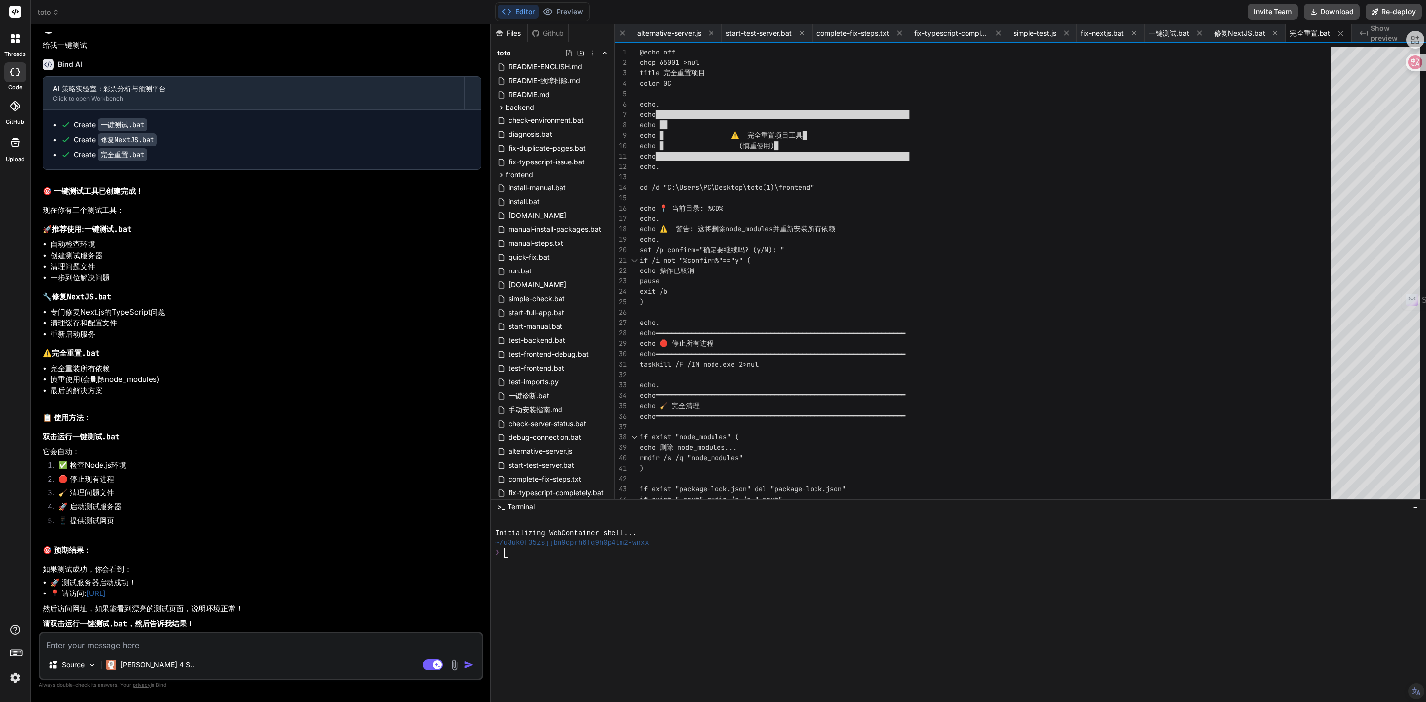
click at [263, 641] on textarea at bounding box center [261, 642] width 442 height 18
type textarea "b"
type textarea "x"
type textarea "bu"
type textarea "x"
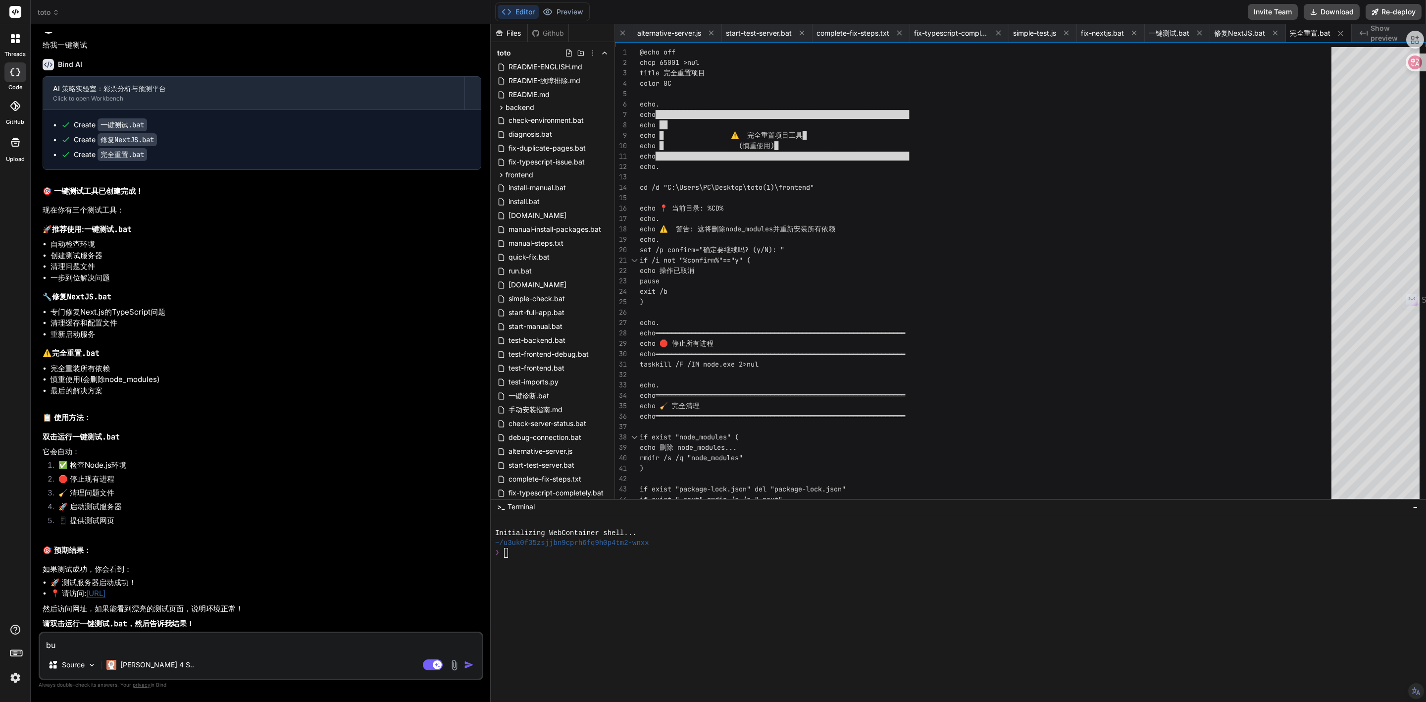
type textarea "bu'x"
type textarea "x"
type textarea "bu'xi"
type textarea "x"
type textarea "bu'xin"
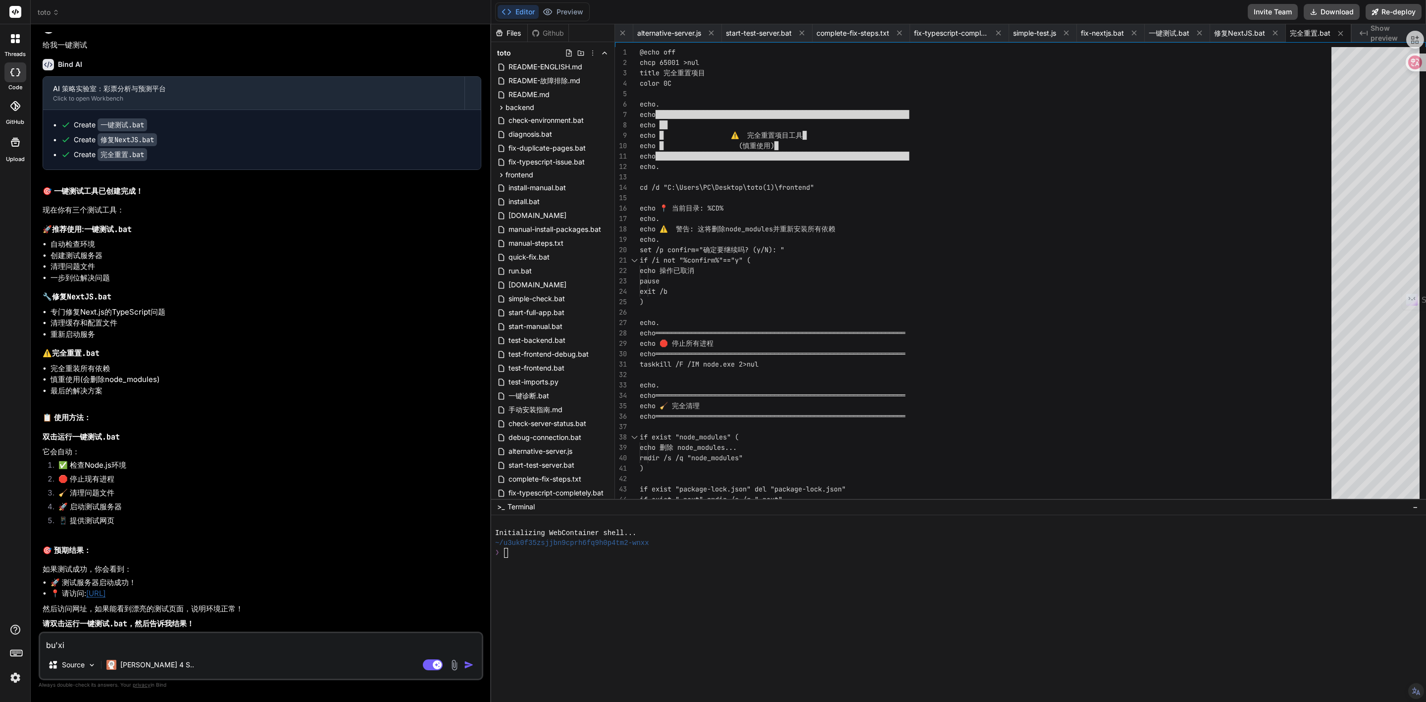
type textarea "x"
type textarea "bu'xing"
type textarea "x"
type textarea "不行"
type textarea "x"
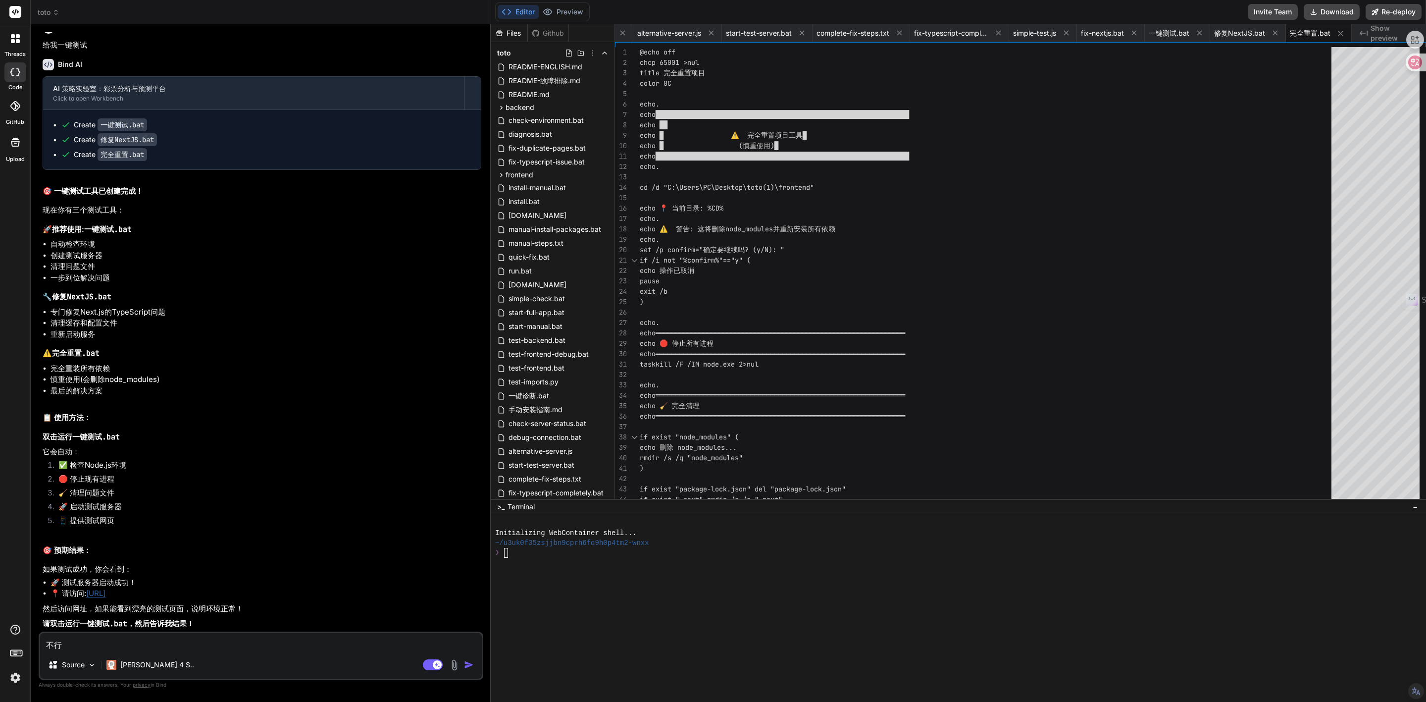
type textarea "不行h"
type textarea "x"
type textarea "不行hu"
type textarea "x"
type textarea "不行hui"
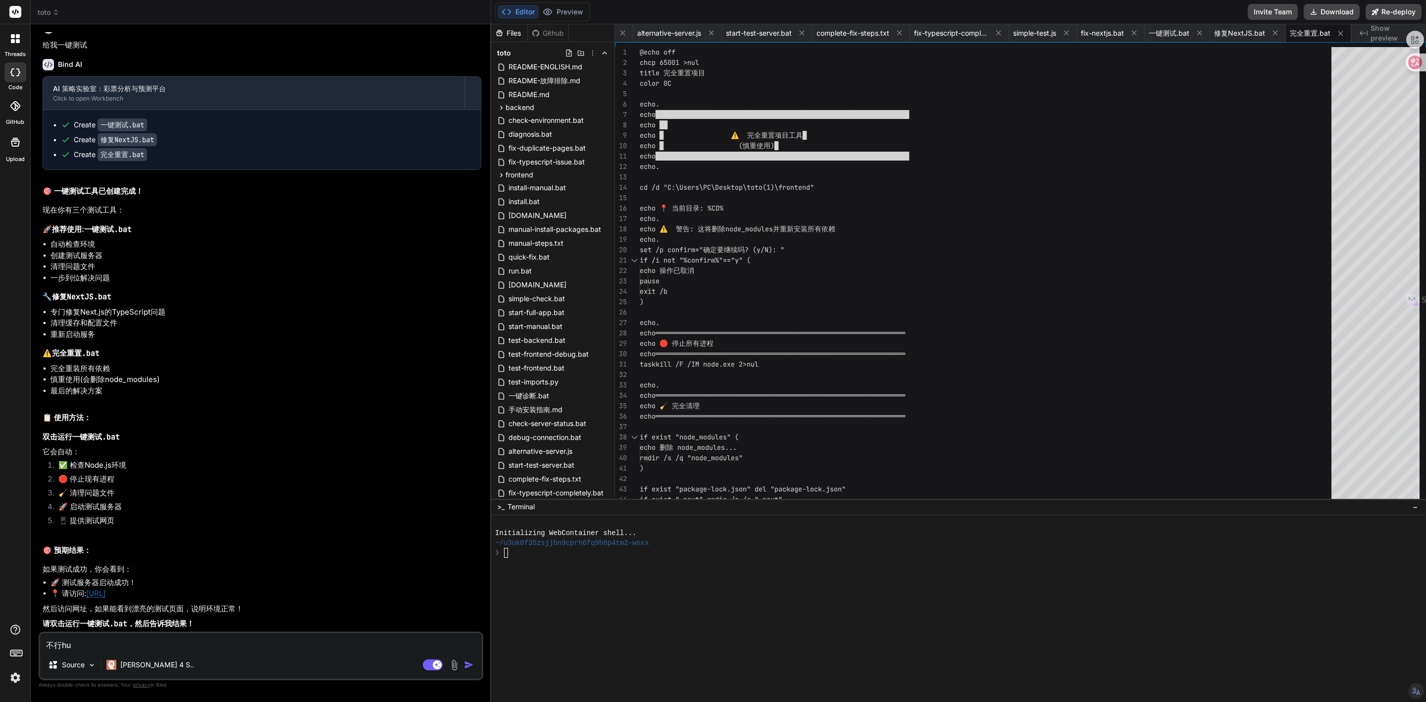
type textarea "x"
type textarea "不行hui's"
type textarea "x"
type textarea "不行hui'sa"
type textarea "x"
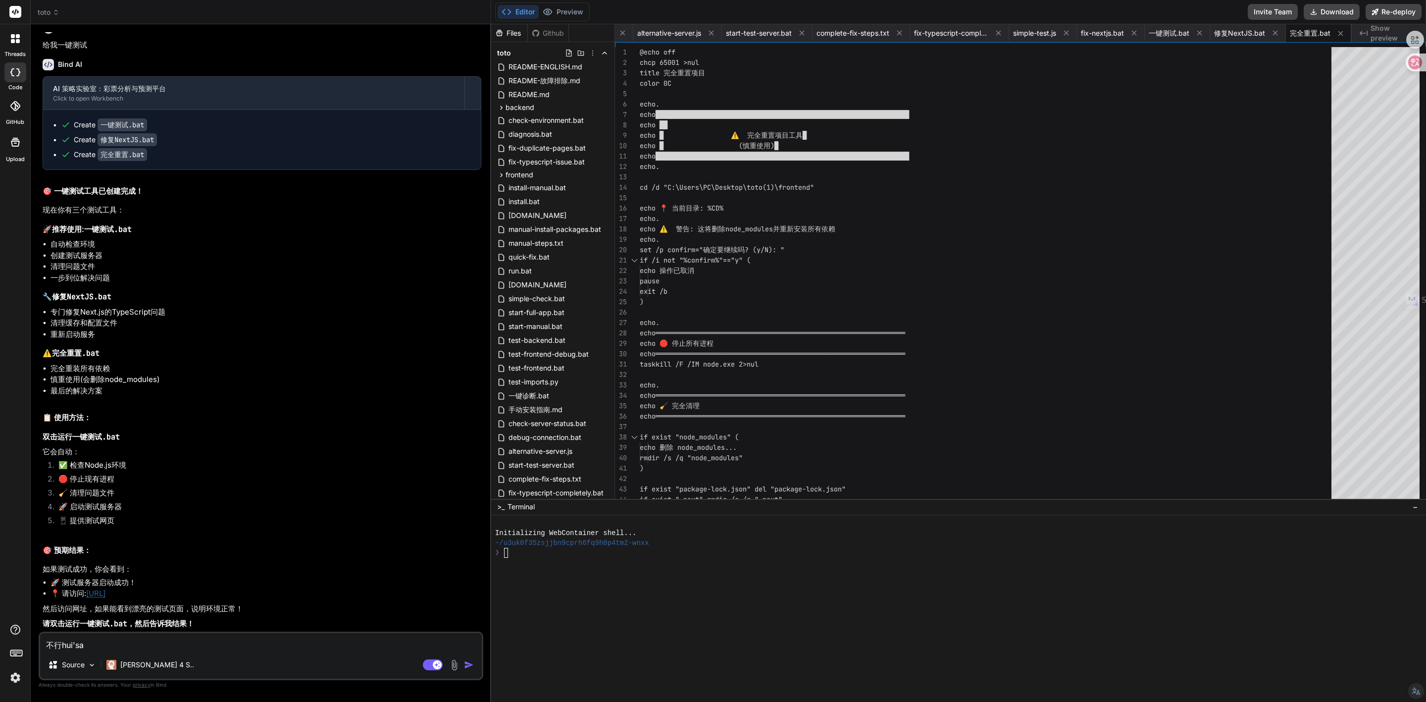
type textarea "不行hui'san"
type textarea "x"
type textarea "不行hui'san'd"
type textarea "x"
type textarea "不行hui'san'du"
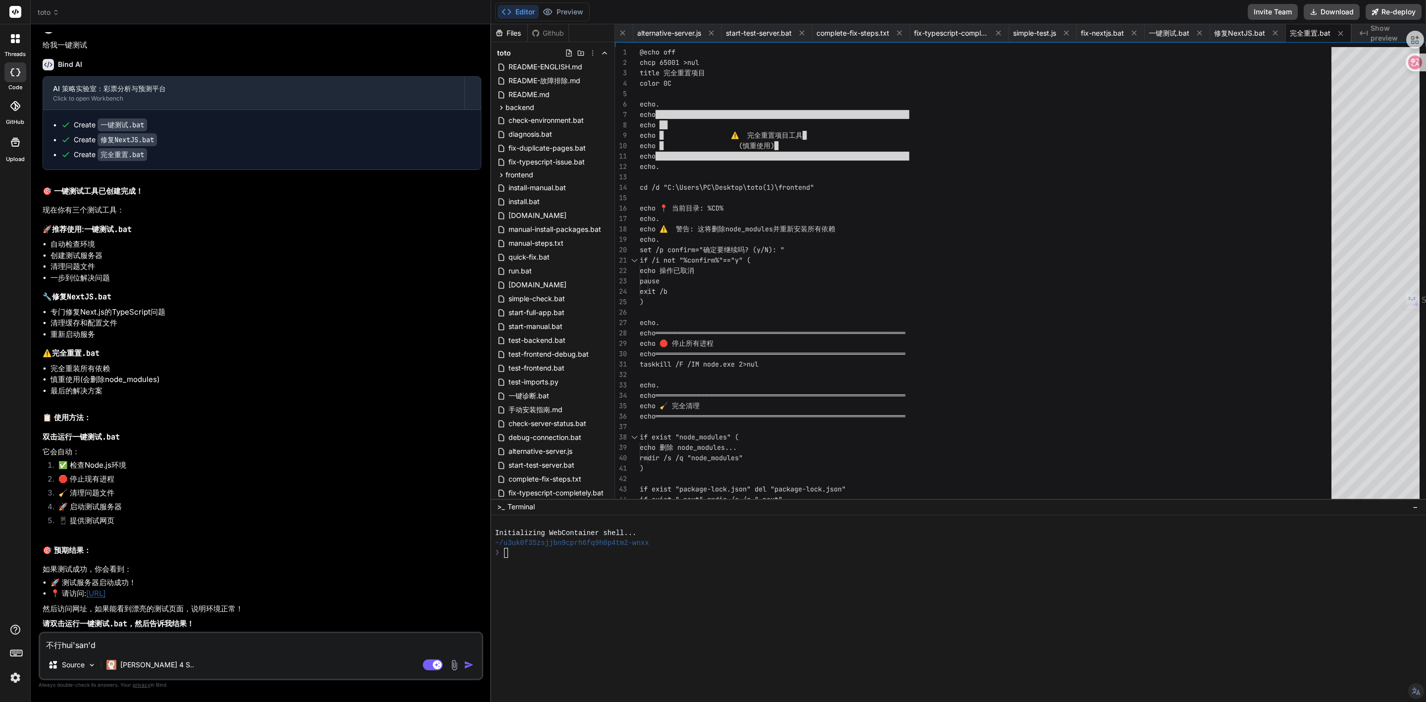
type textarea "x"
type textarea "不行hui'san'dui"
type textarea "x"
type textarea "不行hui'san'du"
type textarea "x"
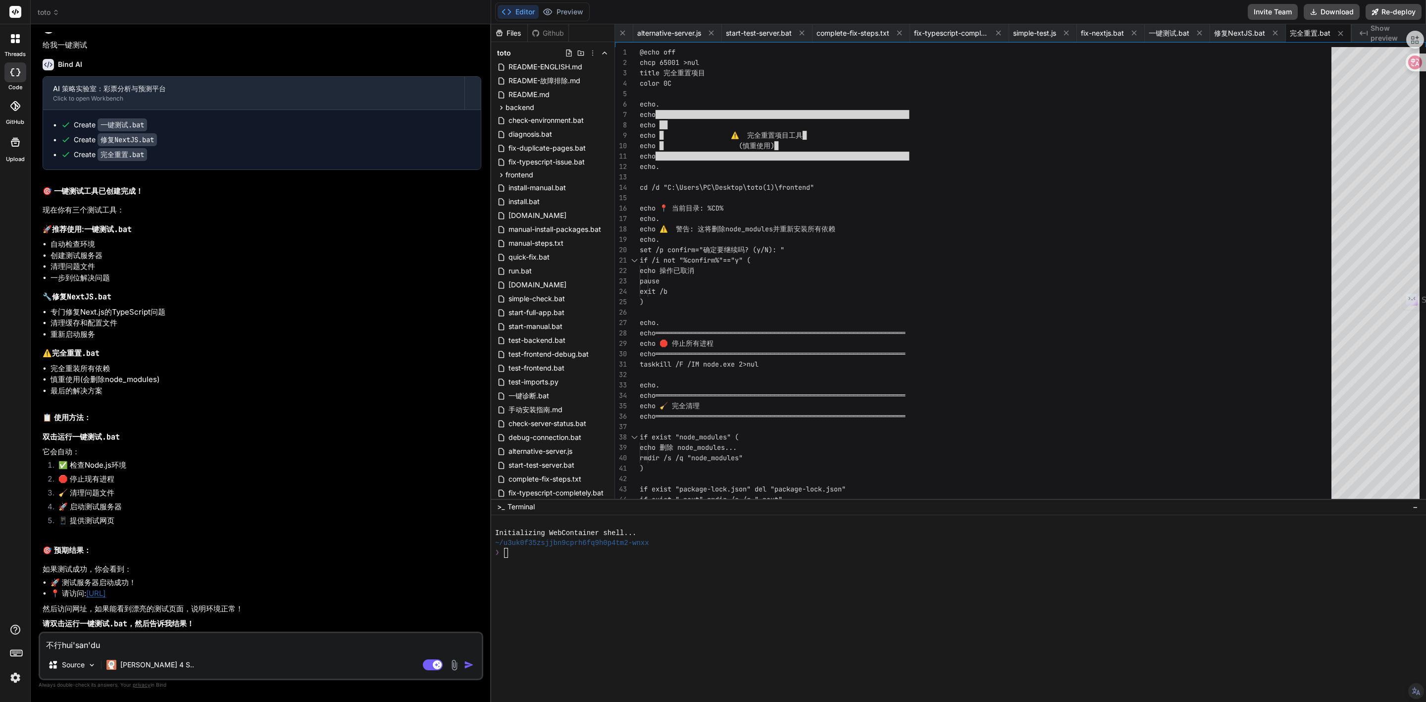
type textarea "不行hui'san'd"
type textarea "x"
type textarea "不行hui'san"
type textarea "x"
type textarea "不行hui'sa"
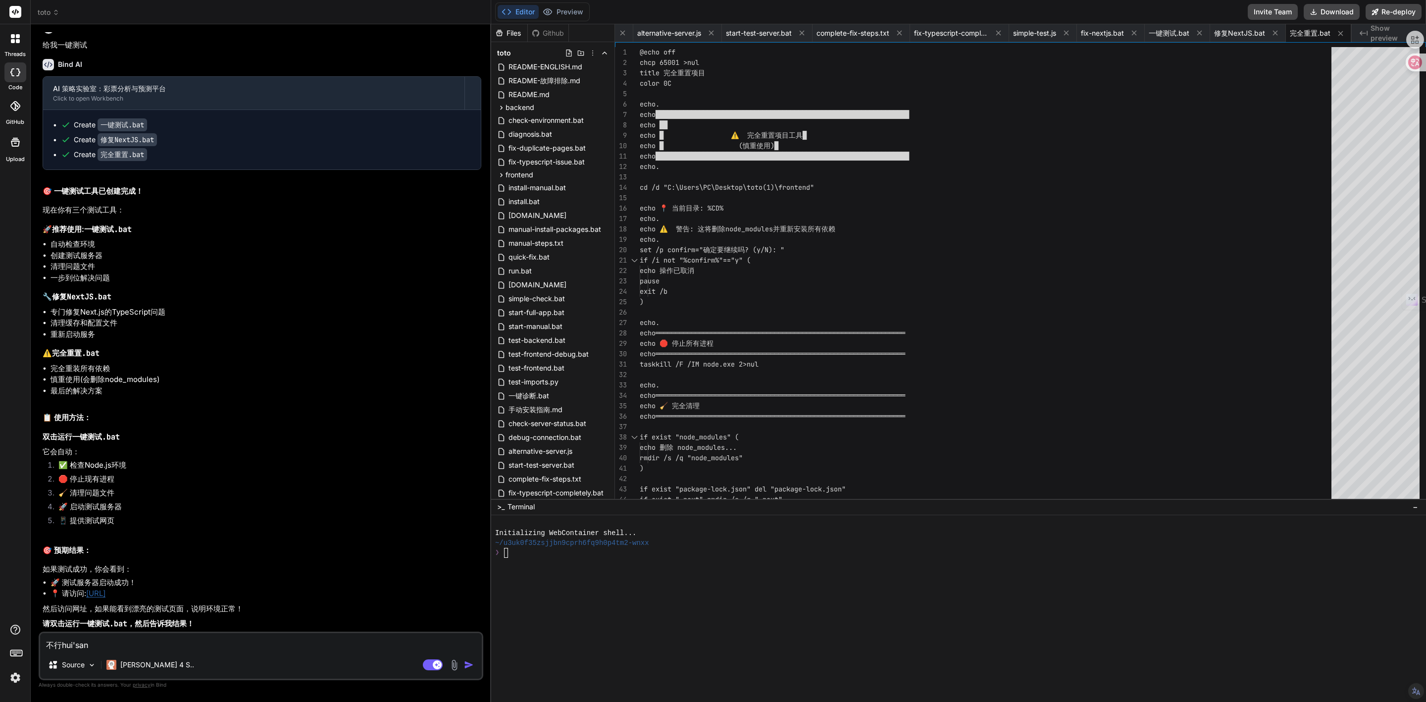
type textarea "x"
type textarea "不行hui's"
type textarea "x"
type textarea "不行hui'sh"
type textarea "x"
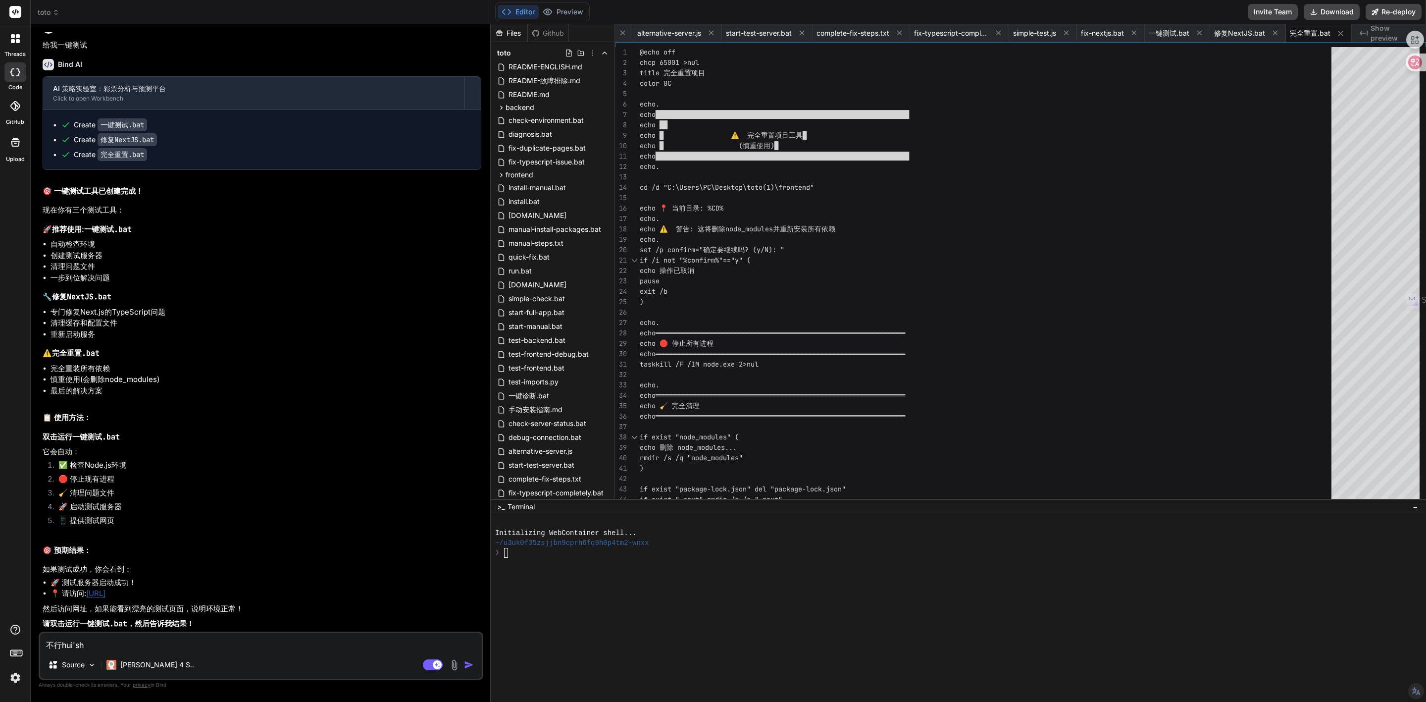
type textarea "不行hui'sha"
type textarea "x"
type textarea "不行[PERSON_NAME]"
type textarea "x"
type textarea "不行[PERSON_NAME]'t"
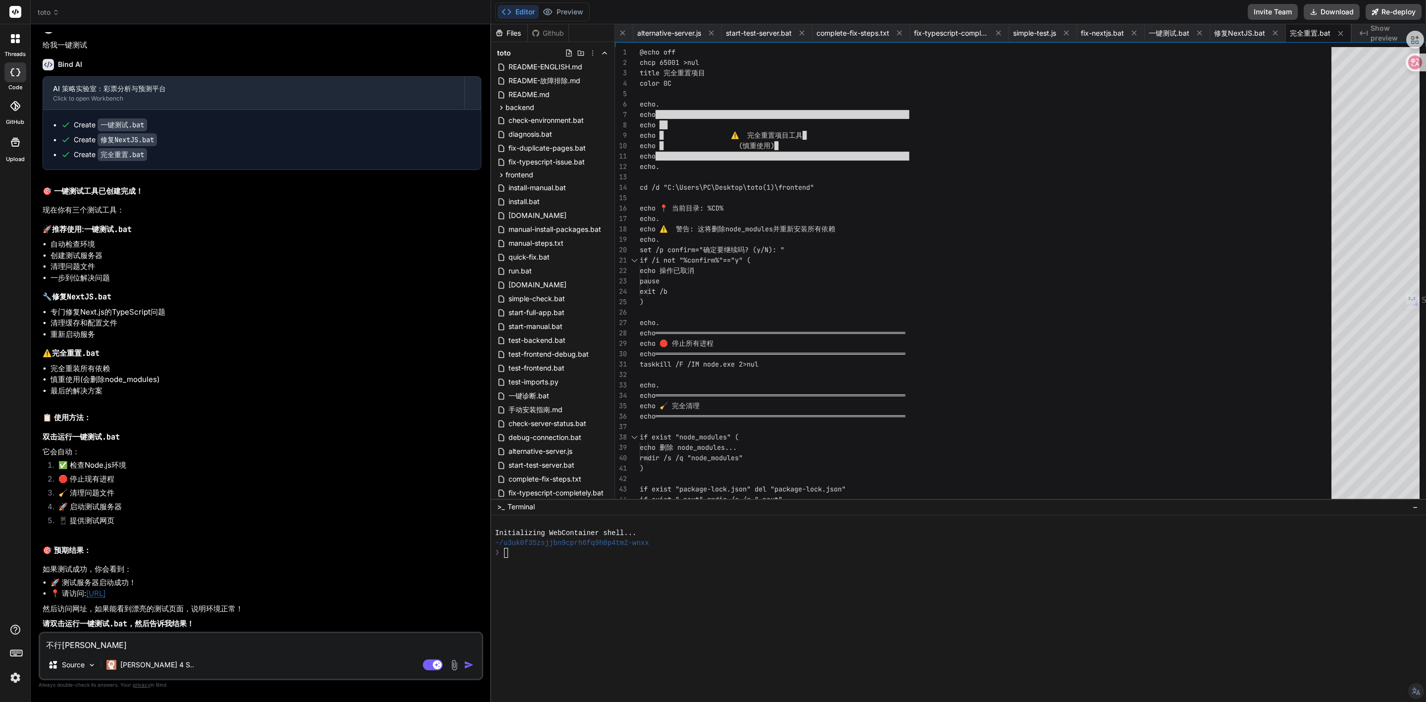
type textarea "x"
type textarea "不行[PERSON_NAME]'tu"
type textarea "x"
type textarea "不行[PERSON_NAME]'tui"
type textarea "x"
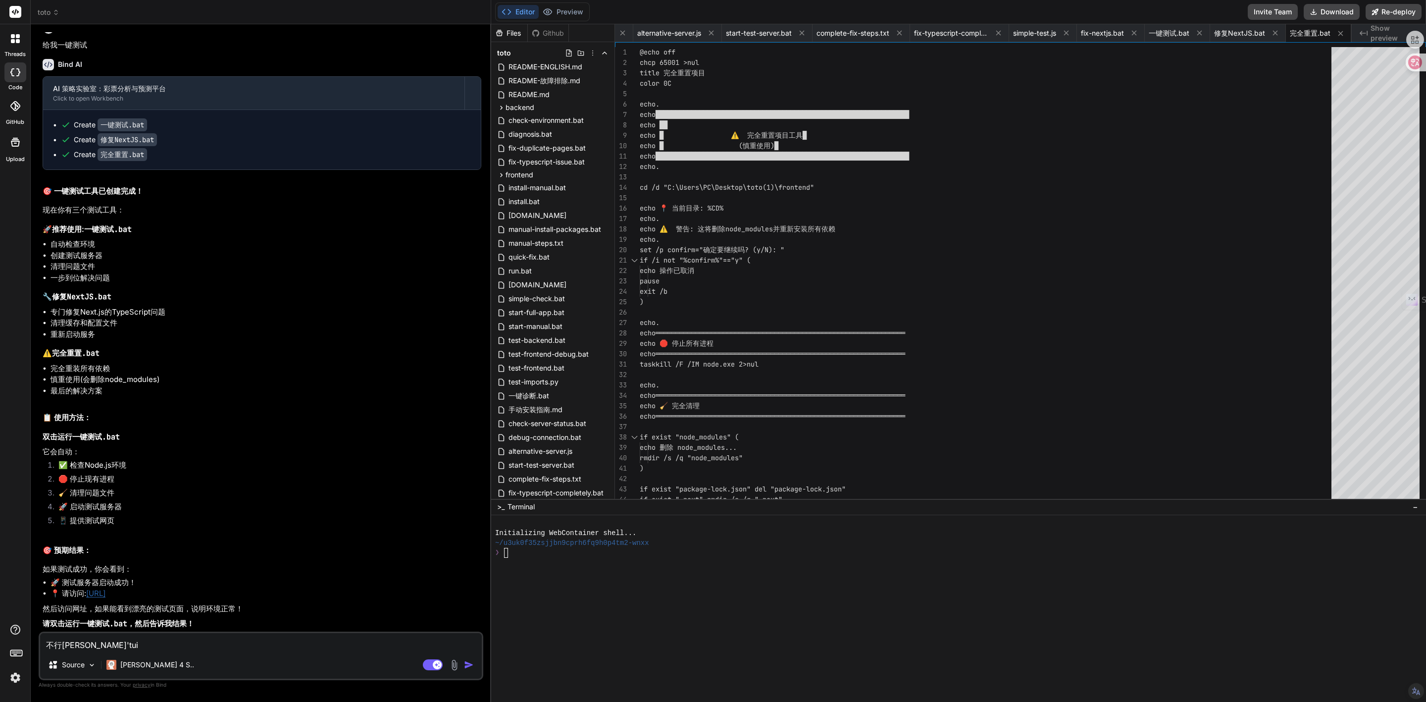
type textarea "不行会闪退"
type textarea "x"
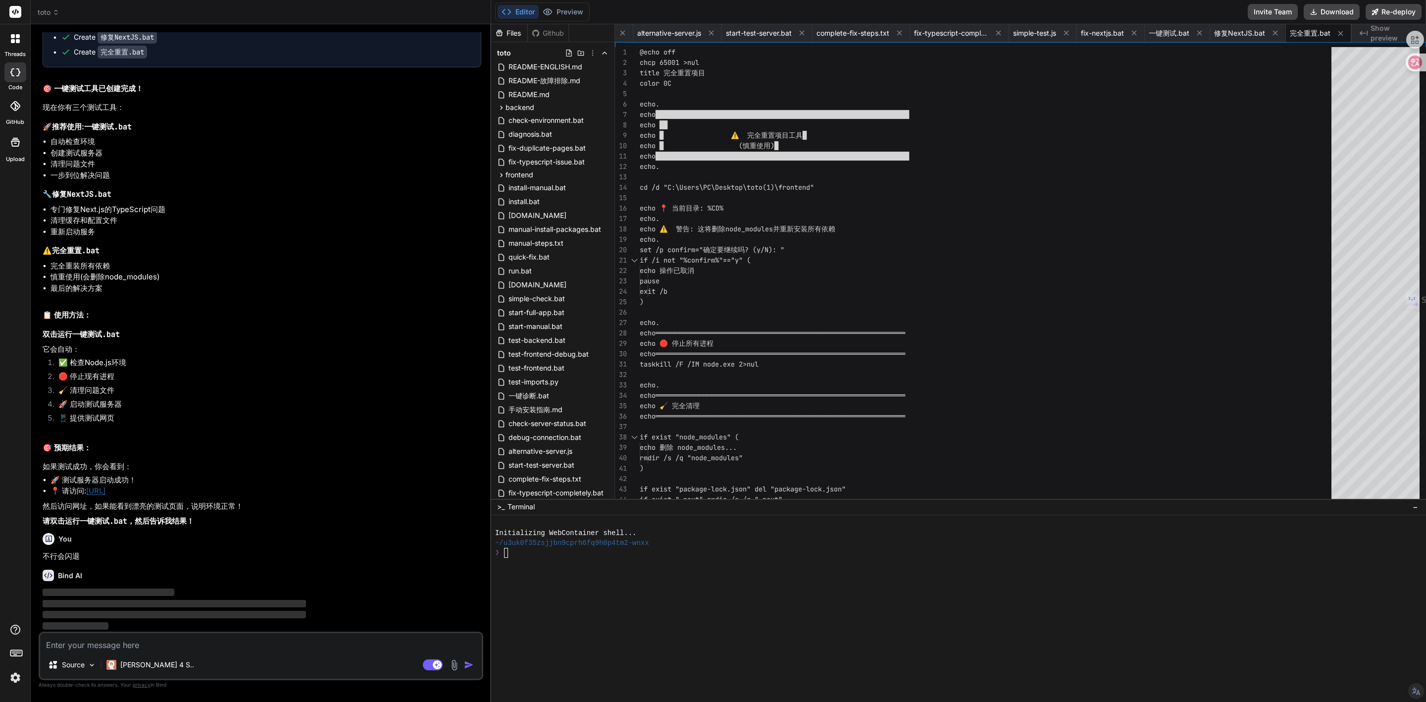
scroll to position [7684, 0]
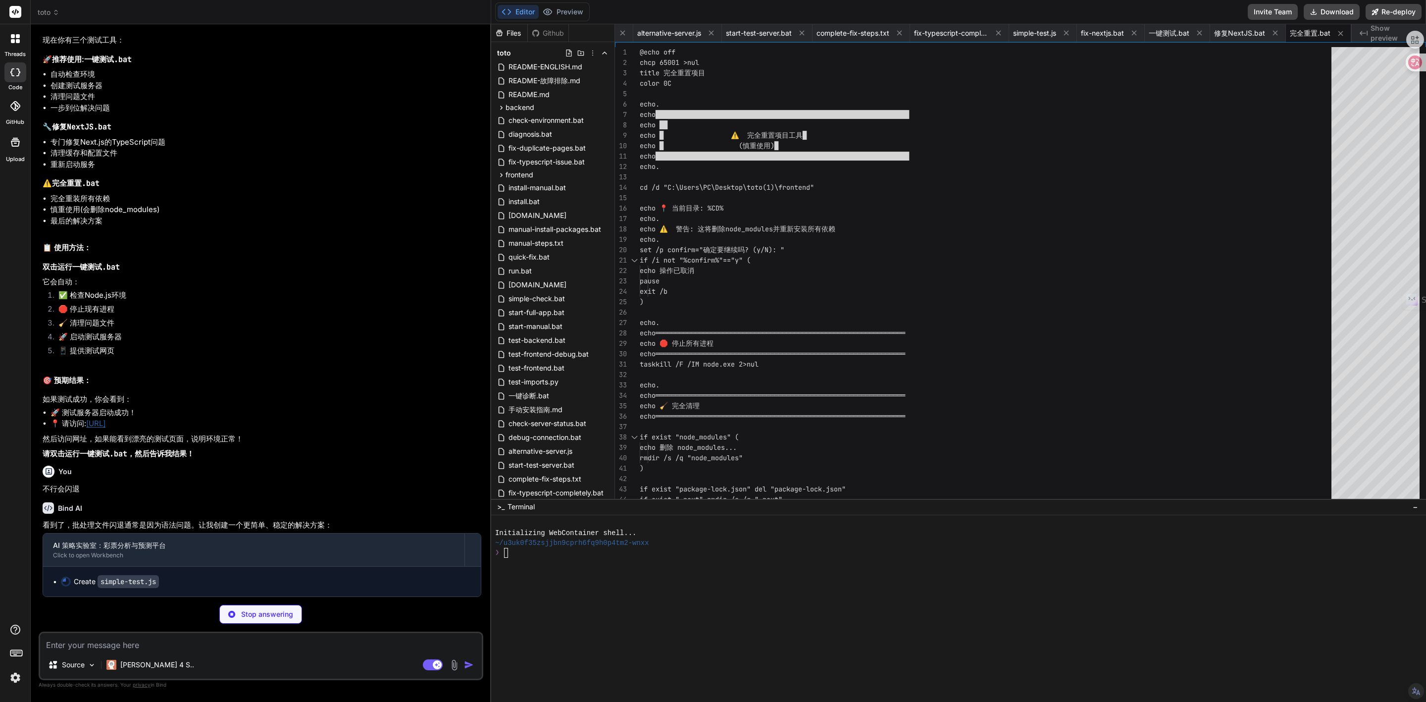
type textarea "x"
type textarea "} });"
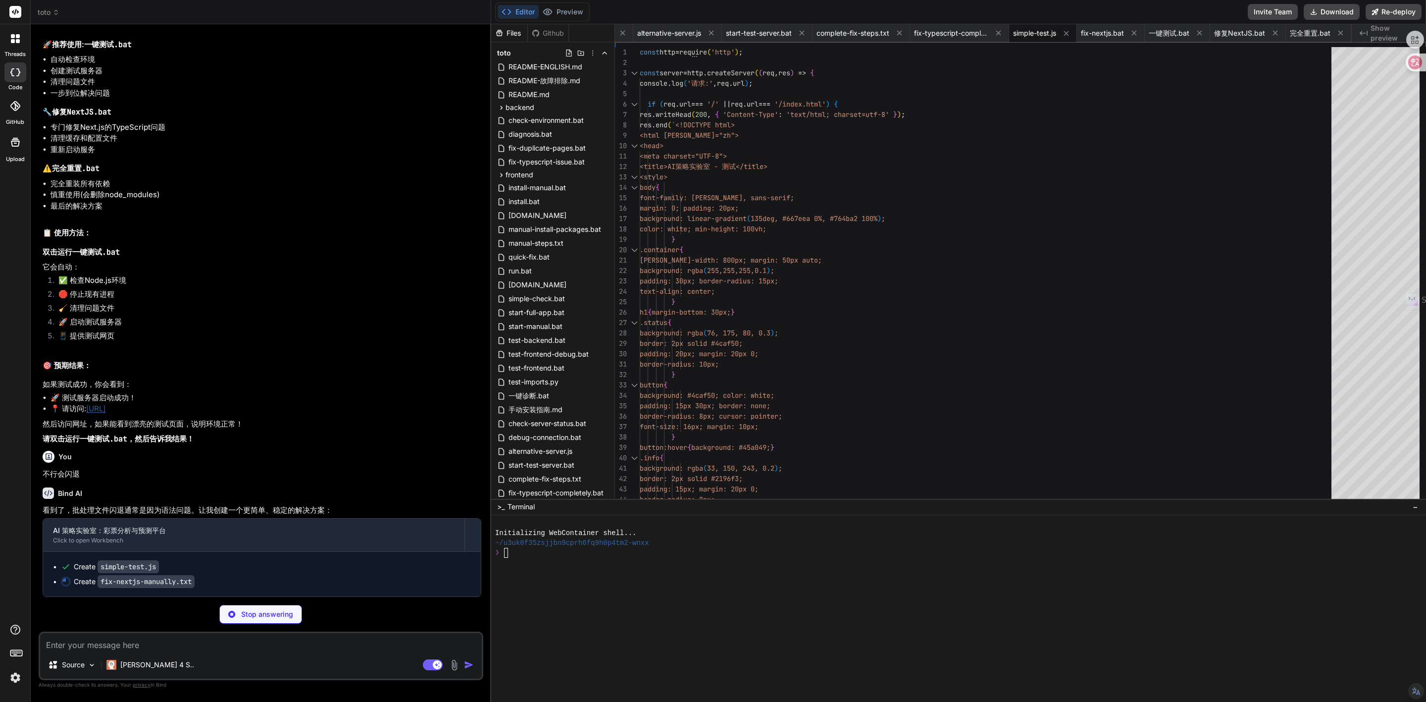
type textarea "x"
type textarea "使用: npx next dev -p 3001 或者: npx next dev -p 8080"
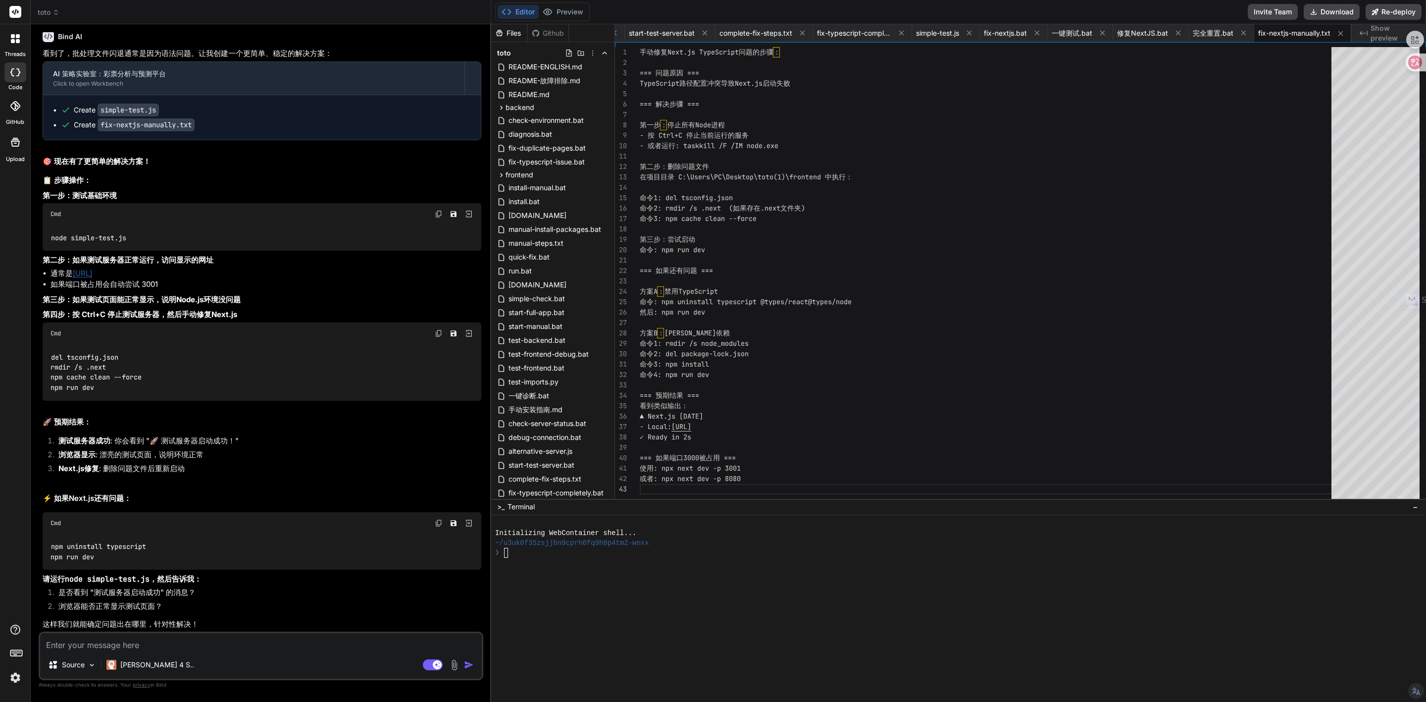
scroll to position [8074, 0]
click at [1312, 15] on icon at bounding box center [1313, 11] width 11 height 11
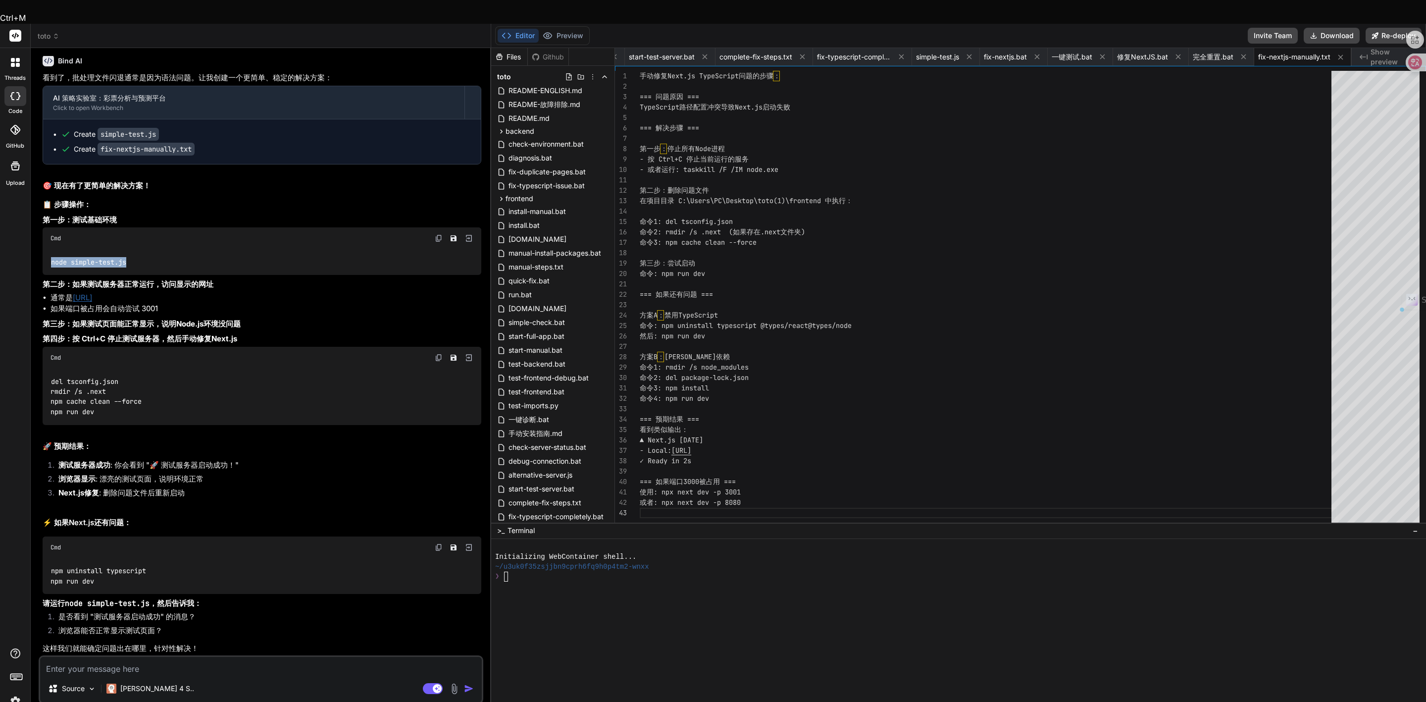
drag, startPoint x: 128, startPoint y: 386, endPoint x: 50, endPoint y: 382, distance: 78.8
click at [50, 275] on div "node simple-test.js" at bounding box center [262, 262] width 439 height 26
copy code "node simple-test.js"
drag, startPoint x: 153, startPoint y: 422, endPoint x: 76, endPoint y: 425, distance: 77.3
click at [76, 303] on li "通常是 [URL]" at bounding box center [265, 297] width 431 height 11
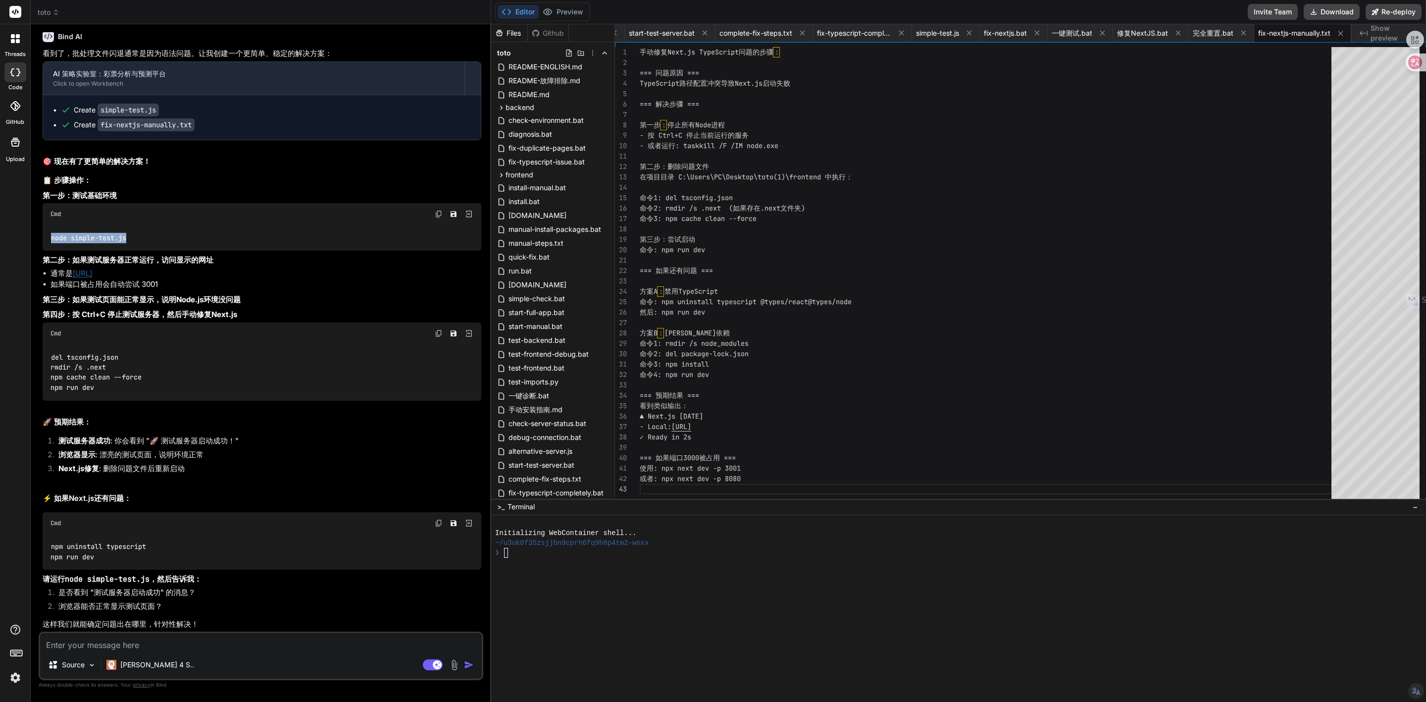
scroll to position [8223, 0]
click at [119, 637] on textarea at bounding box center [261, 642] width 442 height 18
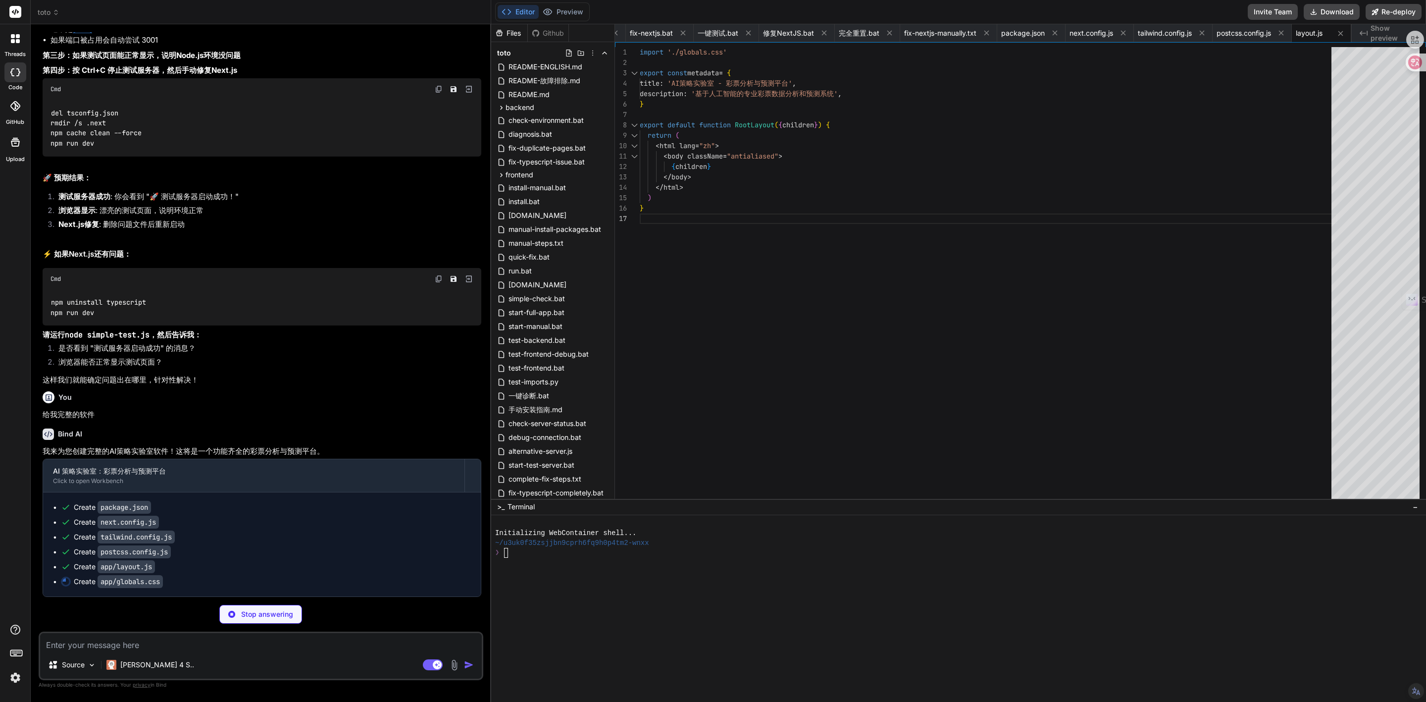
scroll to position [0, 700]
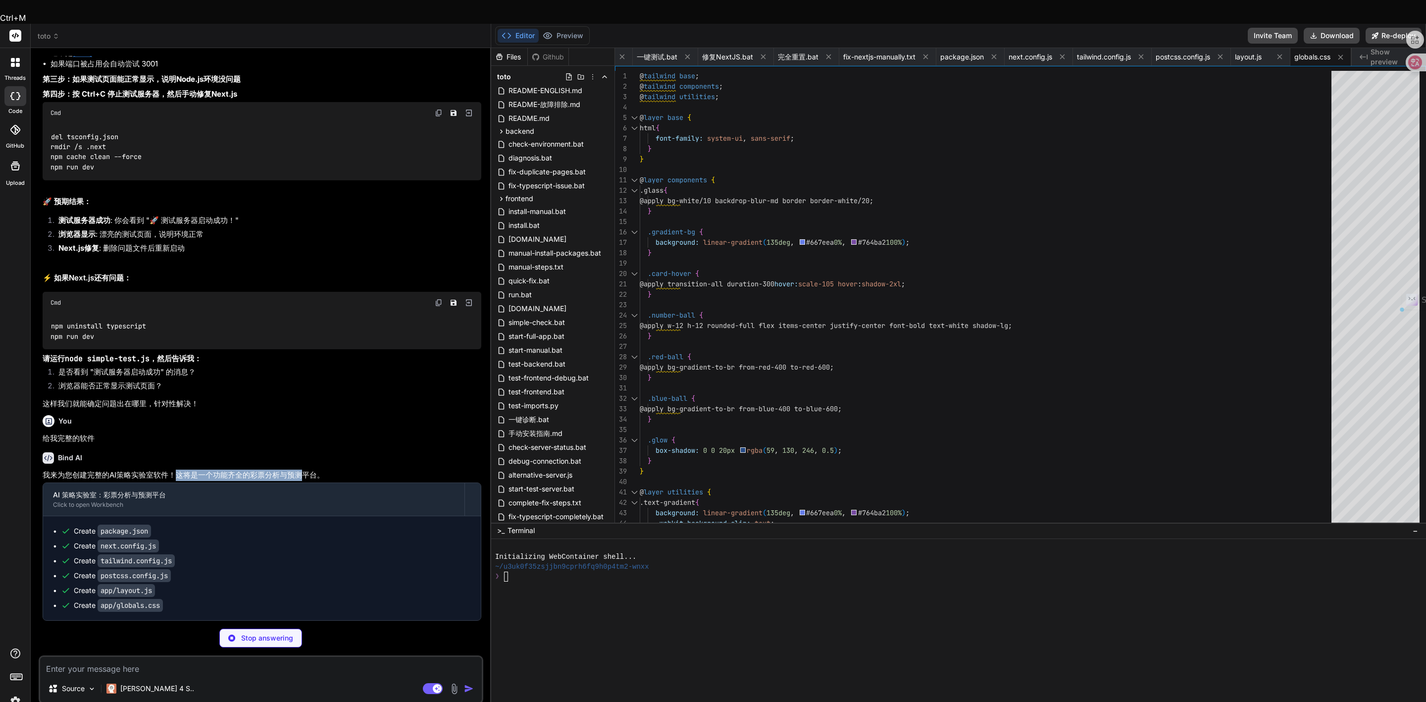
drag, startPoint x: 179, startPoint y: 463, endPoint x: 301, endPoint y: 461, distance: 121.8
click at [301, 469] on p "我来为您创建完整的AI策略实验室软件！这将是一个功能齐全的彩票分析与预测平台。" at bounding box center [262, 474] width 439 height 11
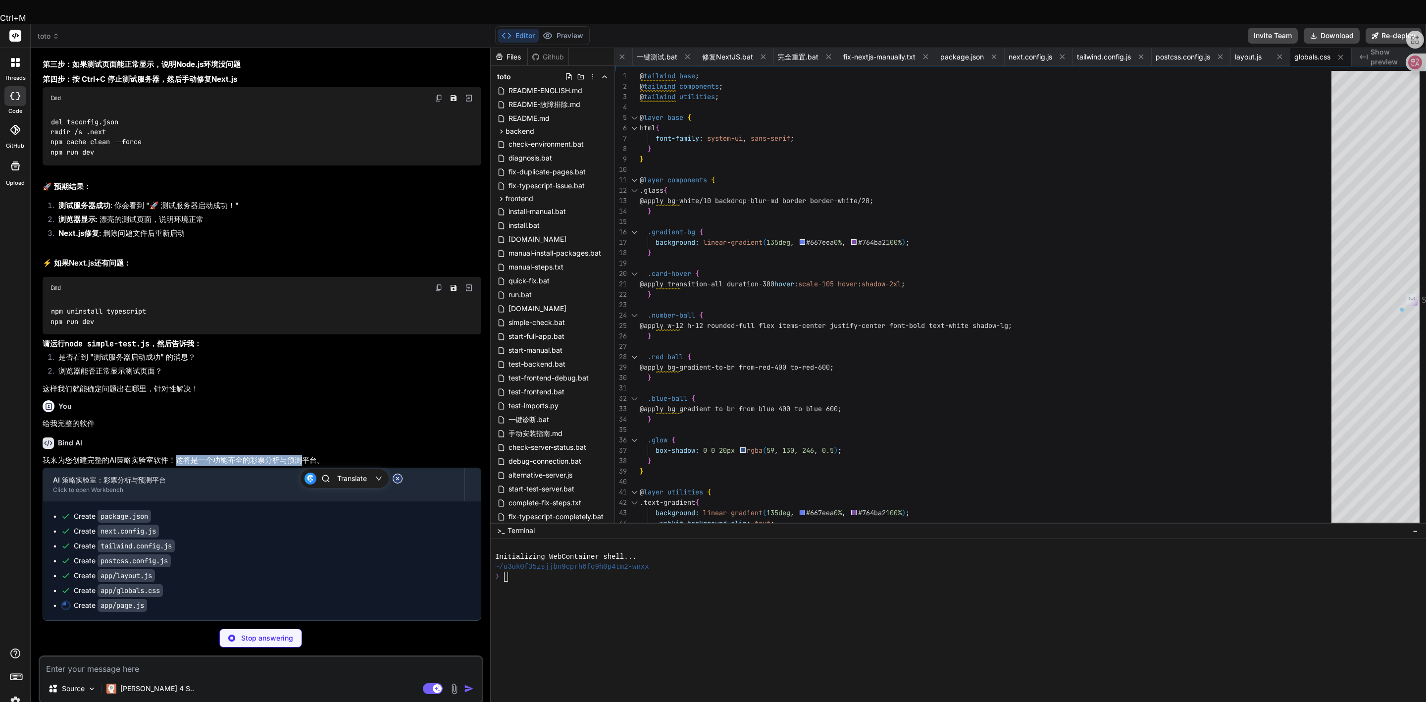
click at [268, 465] on p "我来为您创建完整的AI策略实验室软件！这将是一个功能齐全的彩票分析与预测平台。" at bounding box center [262, 459] width 439 height 11
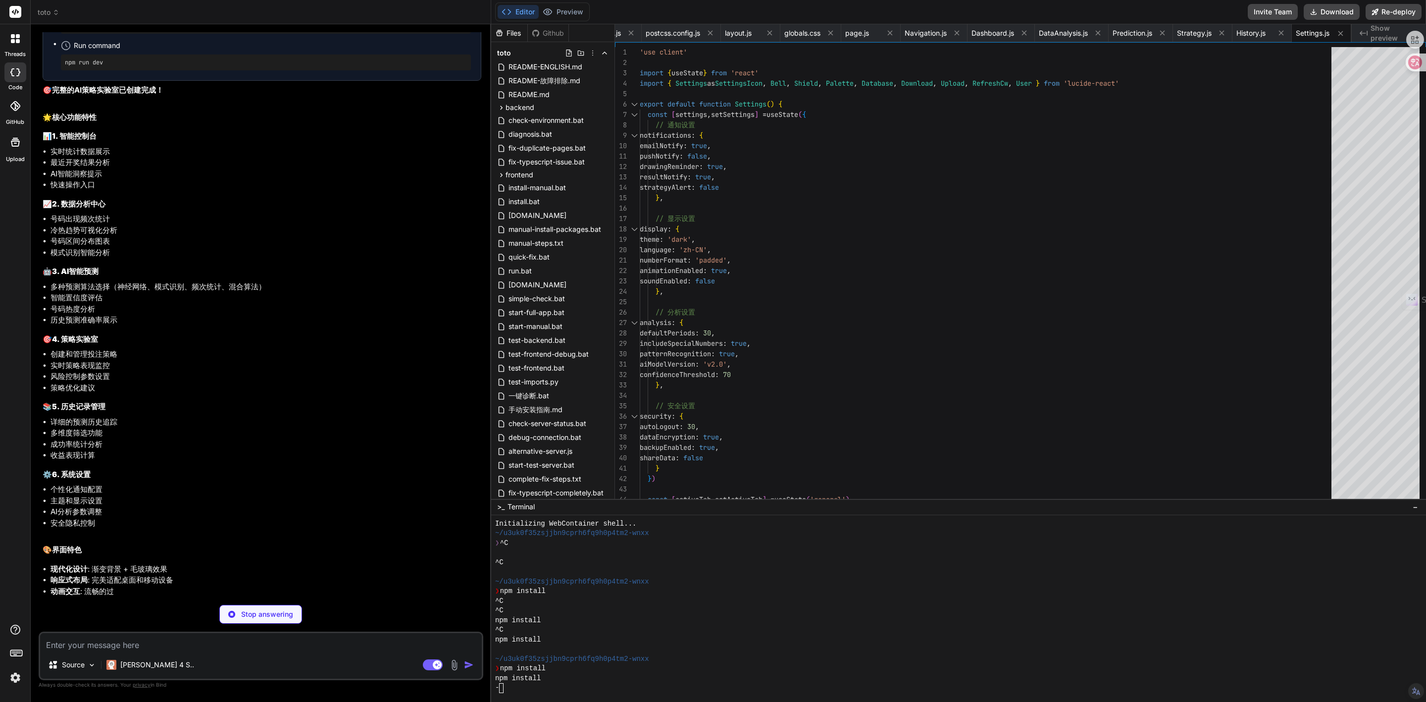
scroll to position [9175, 0]
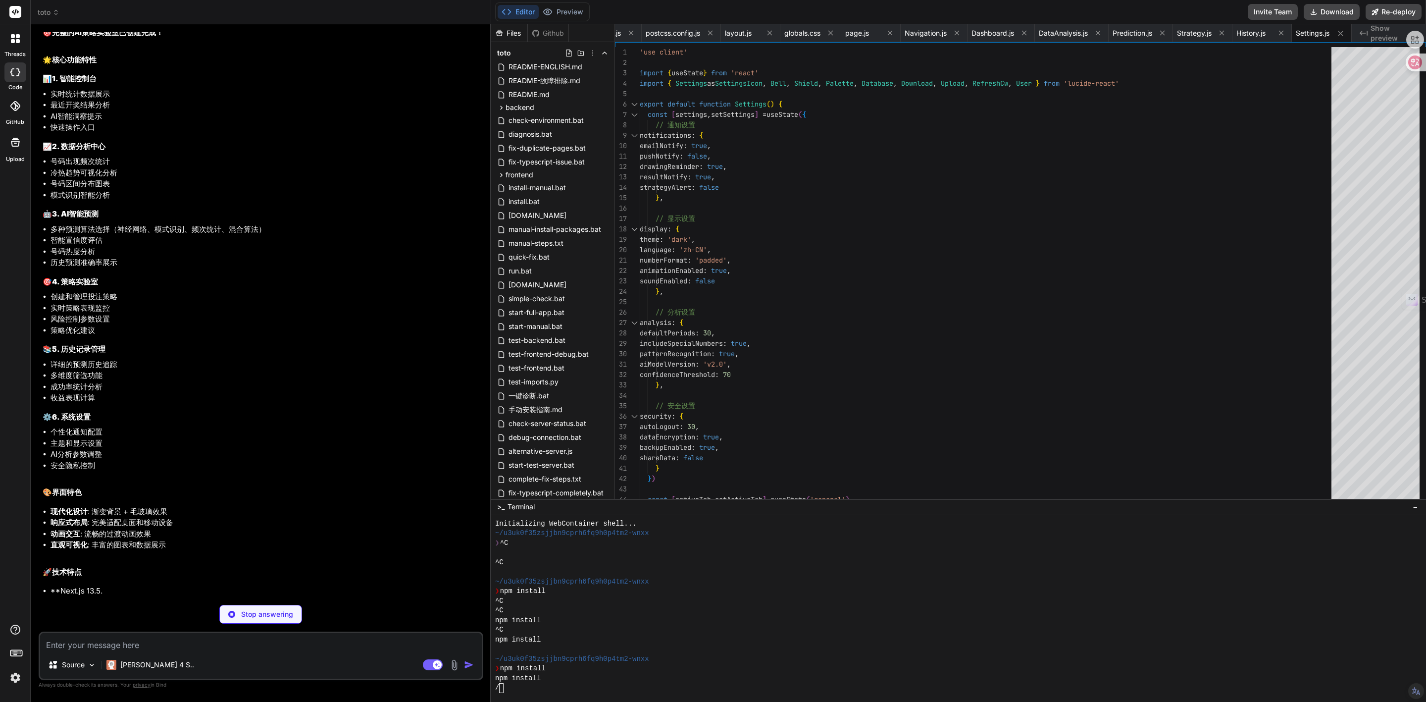
click at [192, 471] on li "安全隐私控制" at bounding box center [265, 465] width 431 height 11
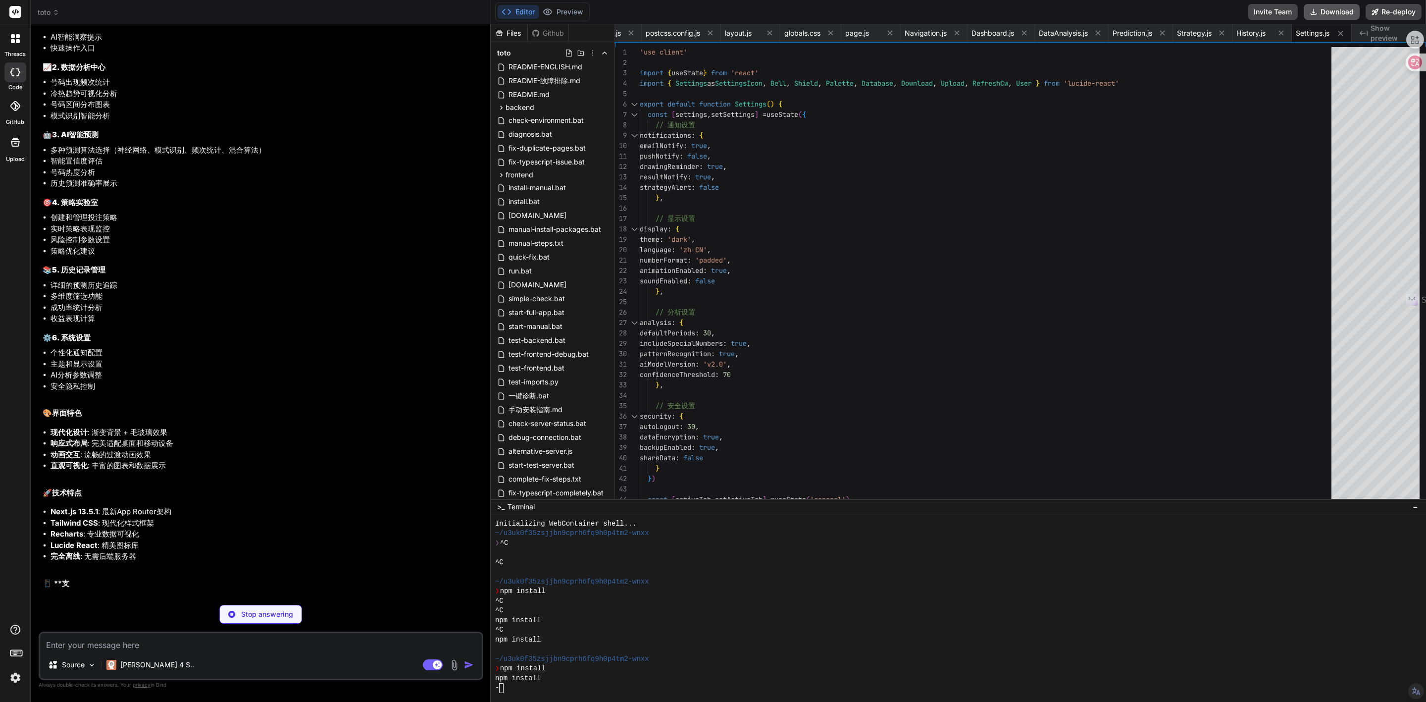
click at [1335, 12] on button "Download" at bounding box center [1332, 12] width 56 height 16
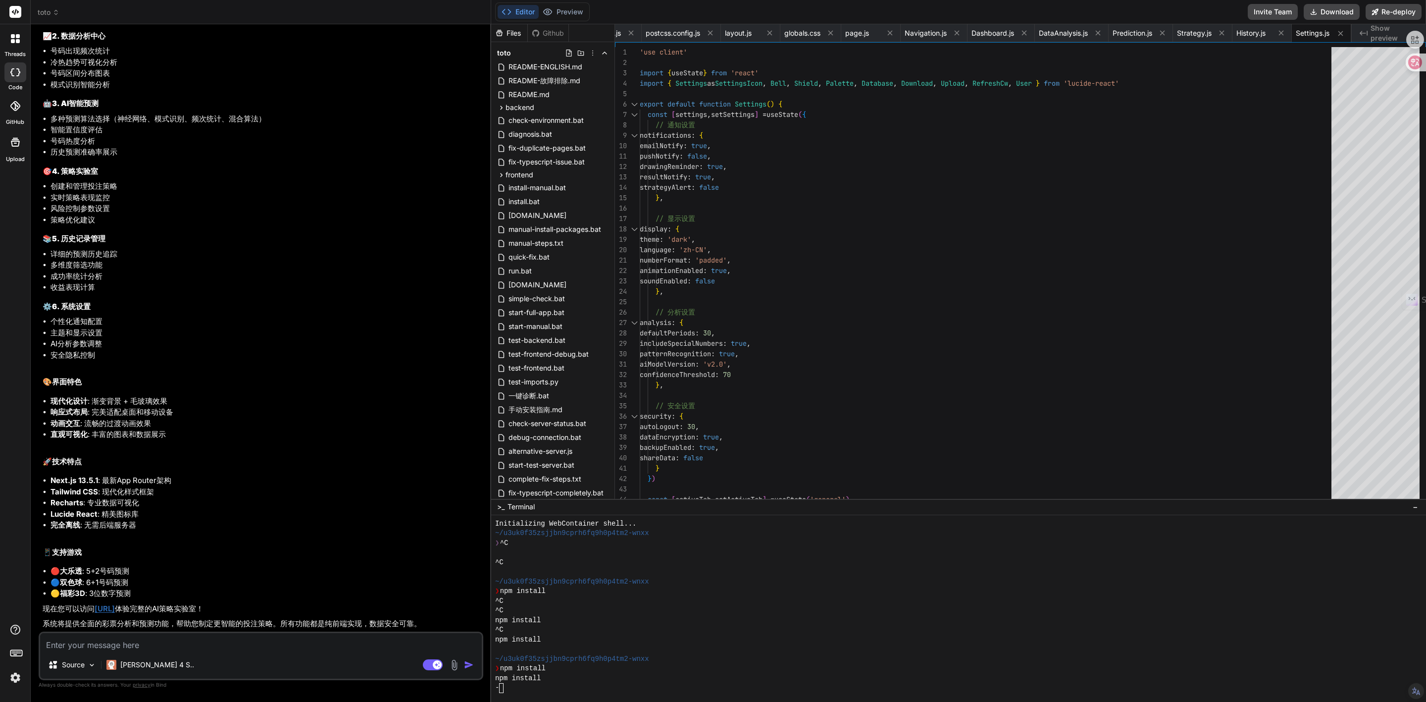
scroll to position [145, 0]
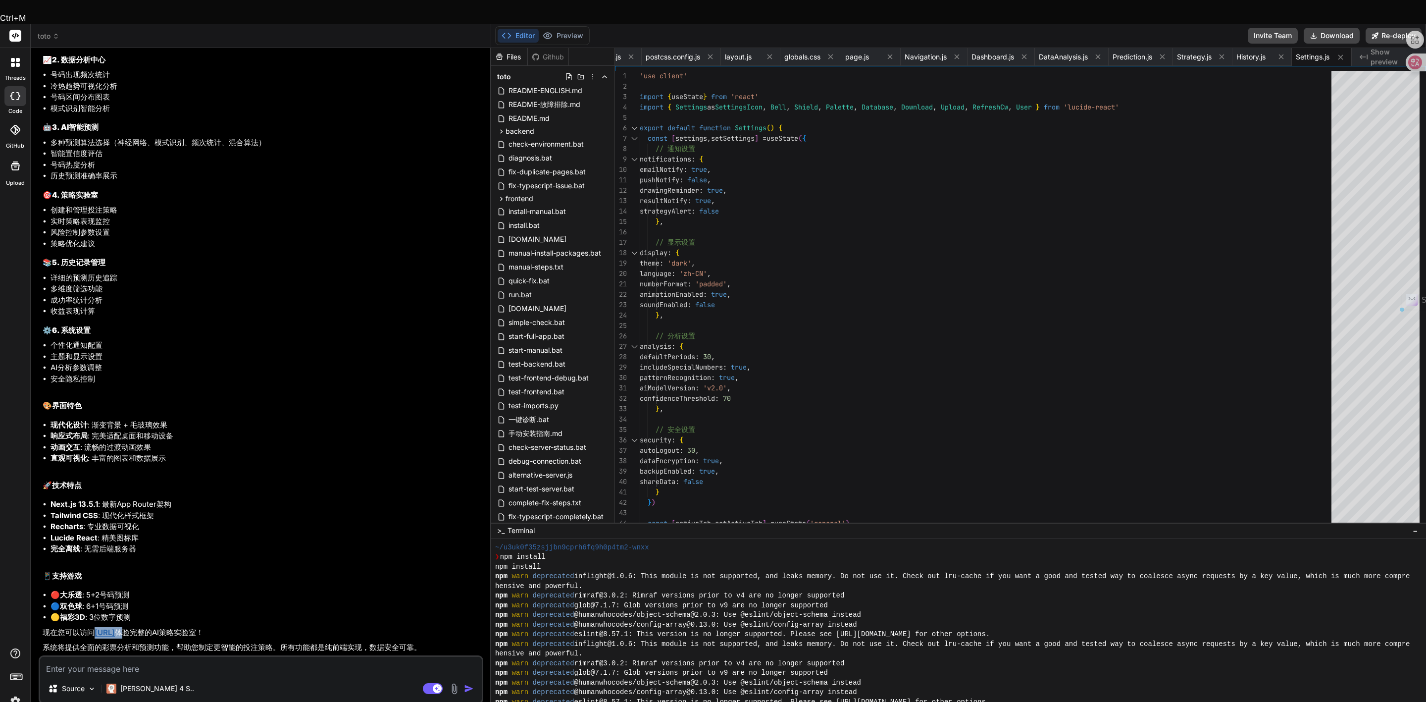
drag, startPoint x: 102, startPoint y: 606, endPoint x: 180, endPoint y: 601, distance: 77.9
click at [177, 627] on p "现在您可以访问 [URL] 体验完整的AI策略实验室！" at bounding box center [262, 632] width 439 height 11
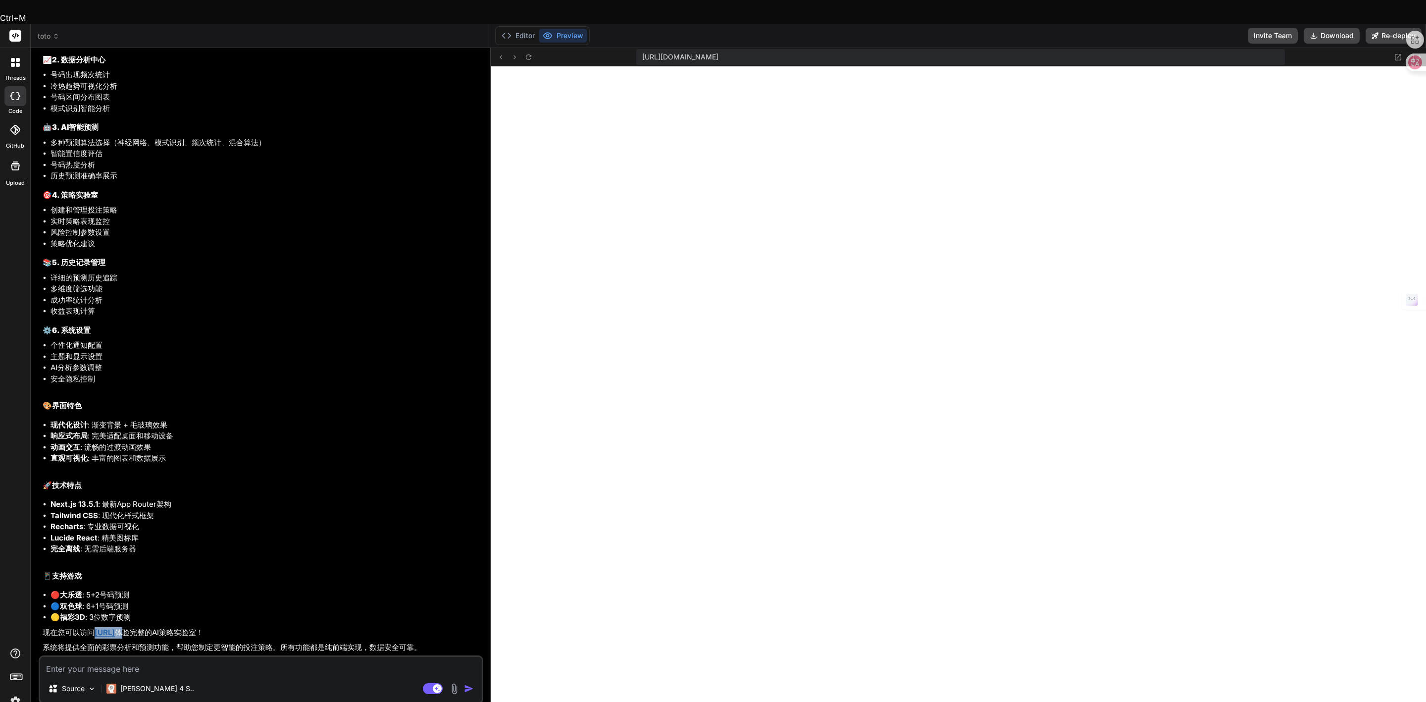
scroll to position [502, 0]
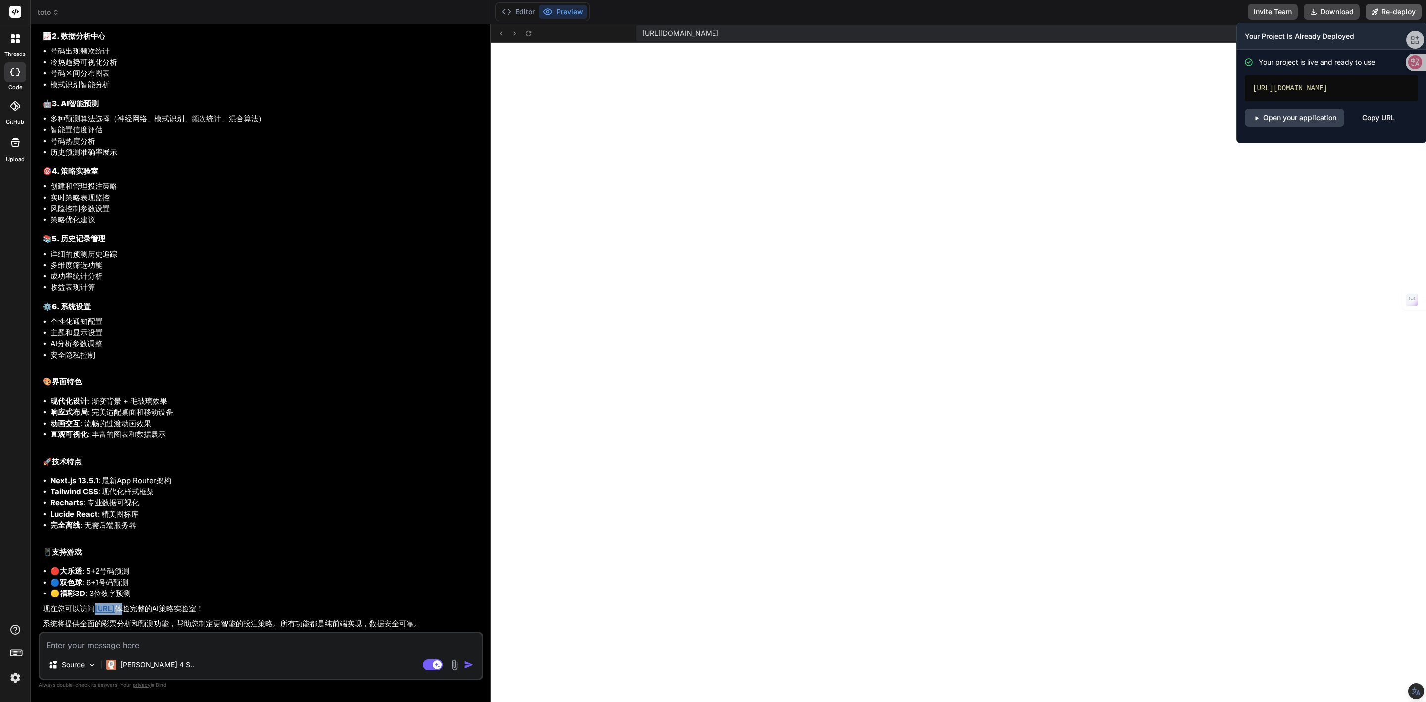
click at [1377, 16] on button "Re-deploy" at bounding box center [1393, 12] width 56 height 16
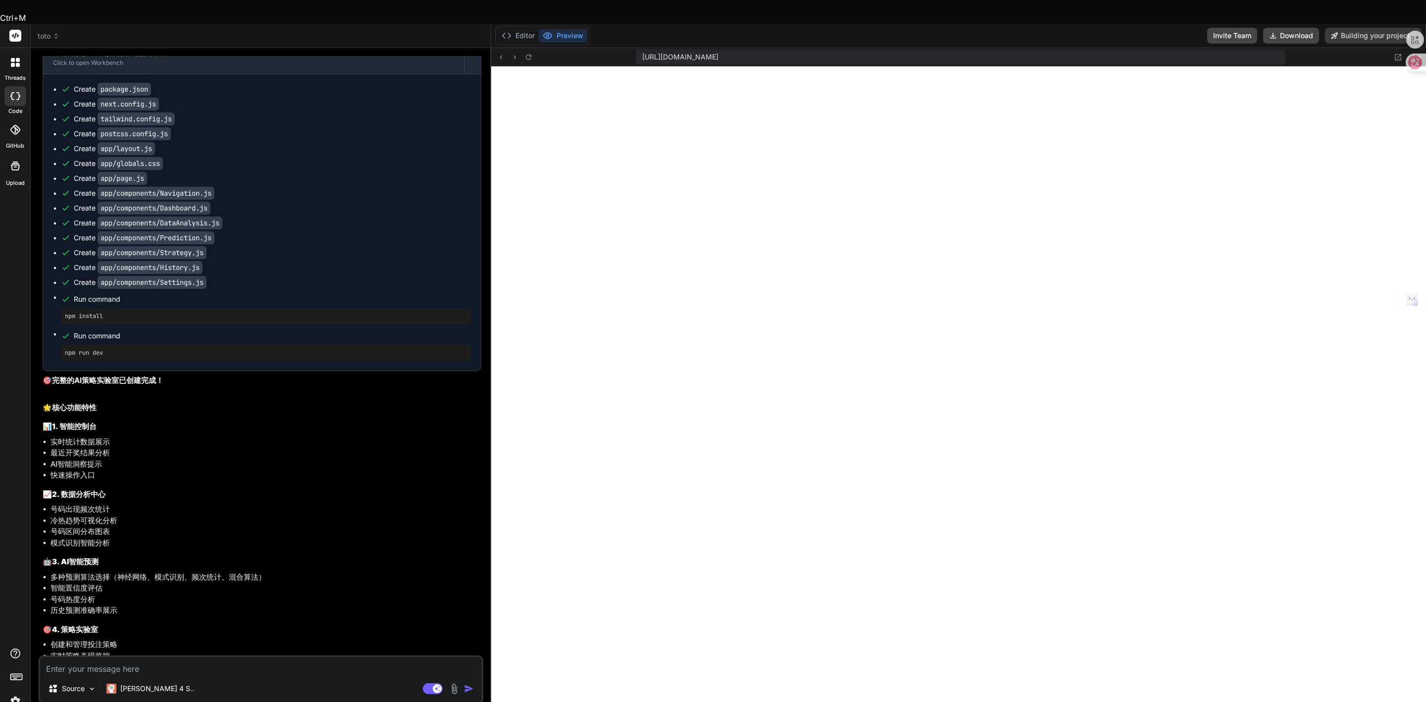
scroll to position [589, 0]
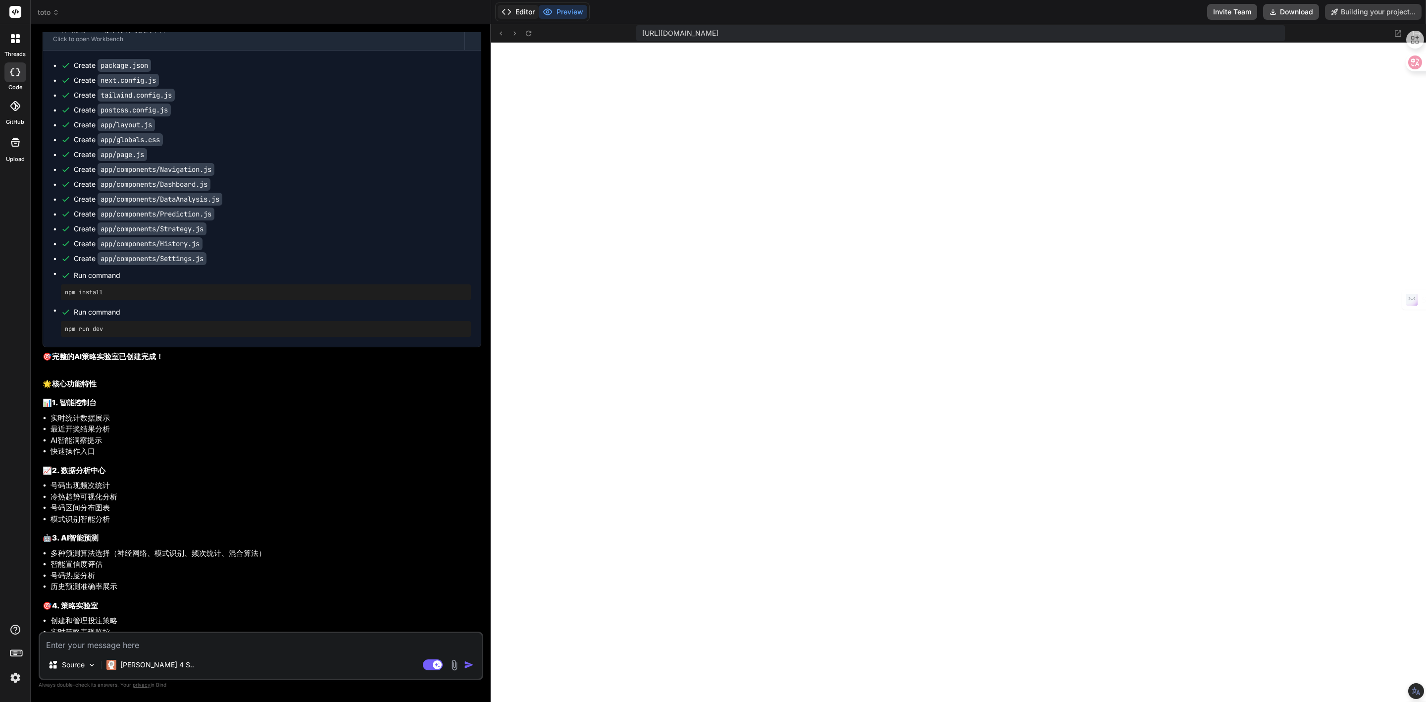
click at [520, 12] on button "Editor" at bounding box center [518, 12] width 41 height 14
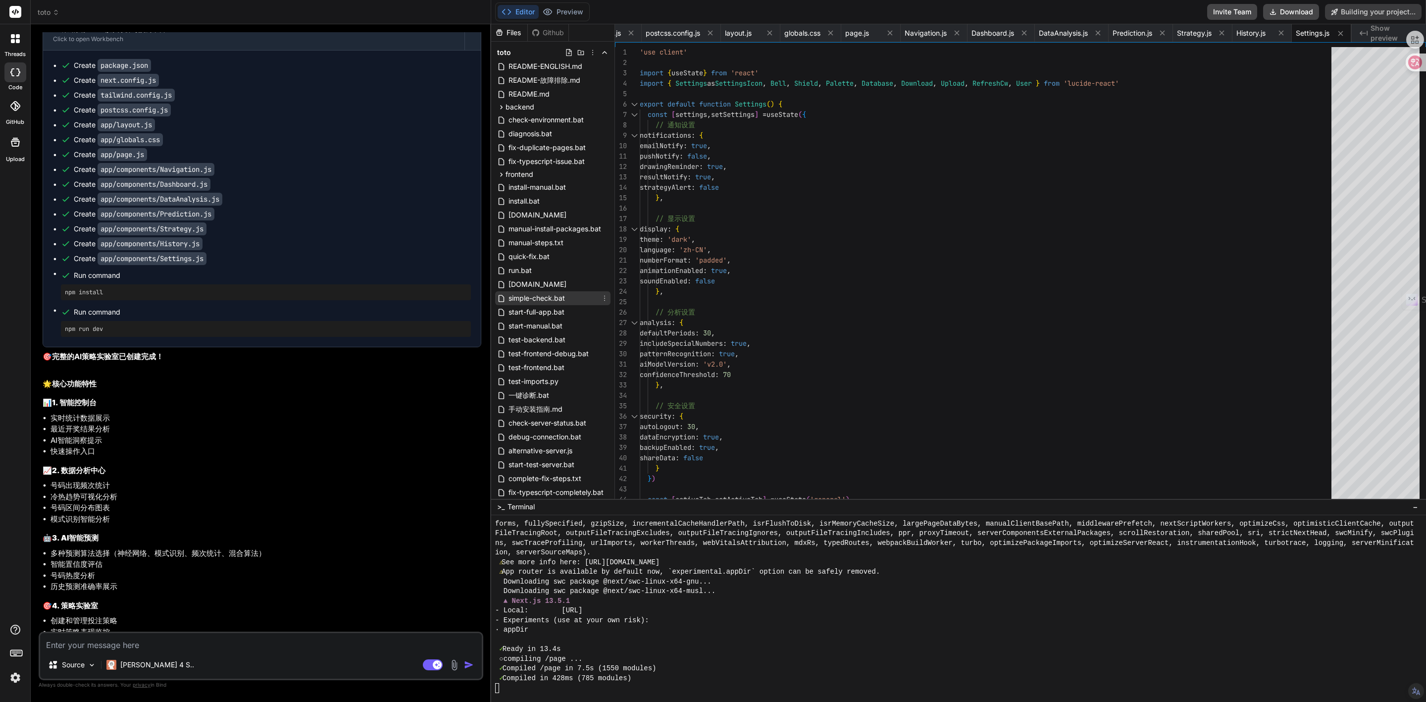
scroll to position [0, 0]
click at [526, 108] on span "backend" at bounding box center [519, 107] width 29 height 10
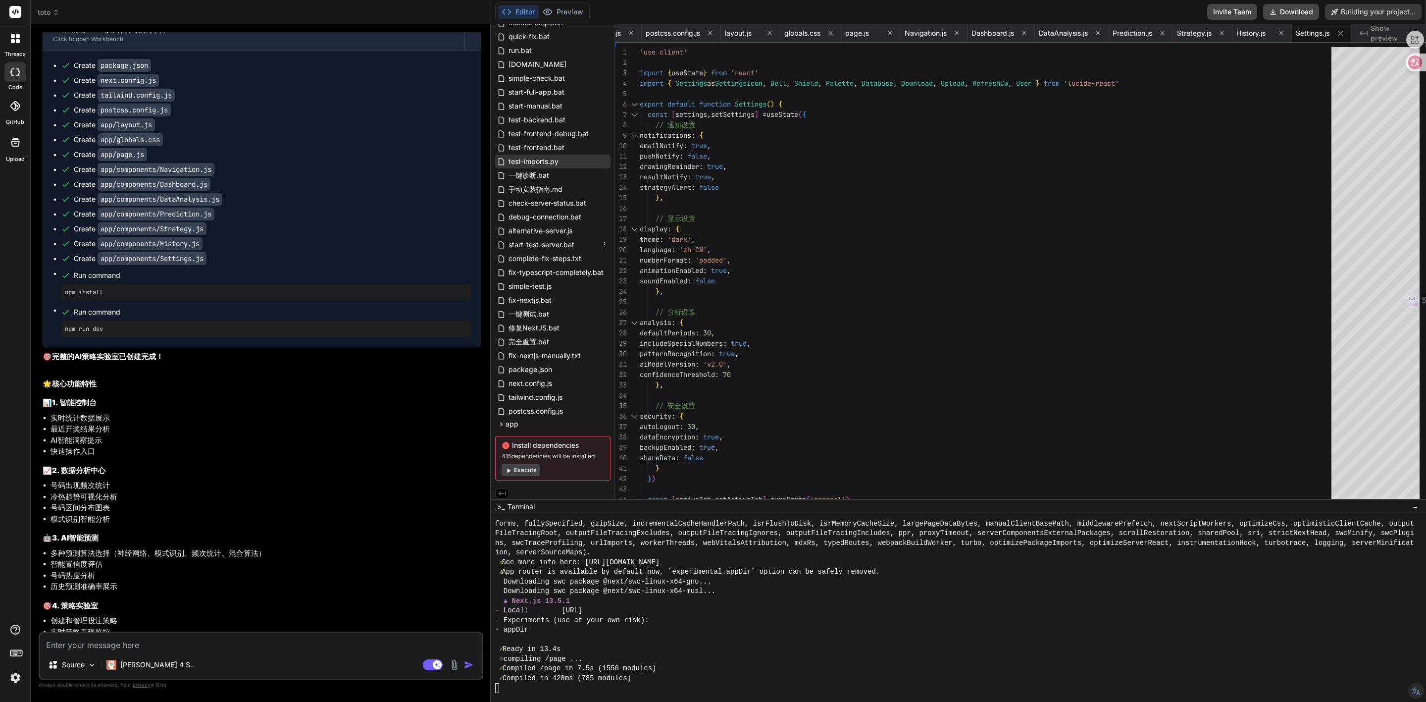
scroll to position [336, 0]
click at [568, 13] on button "Preview" at bounding box center [563, 12] width 49 height 14
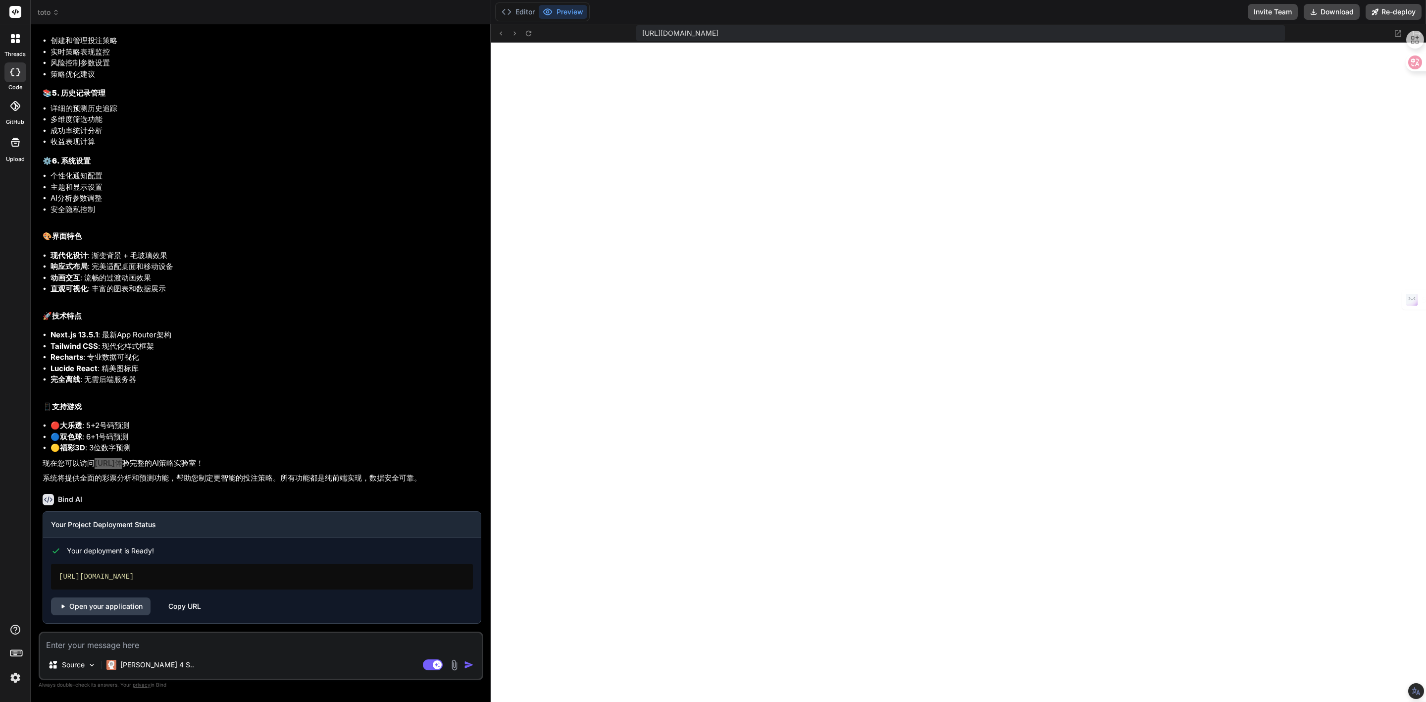
scroll to position [9488, 0]
click at [153, 445] on li "🟡 福彩3D : 3位数字预测" at bounding box center [265, 447] width 431 height 11
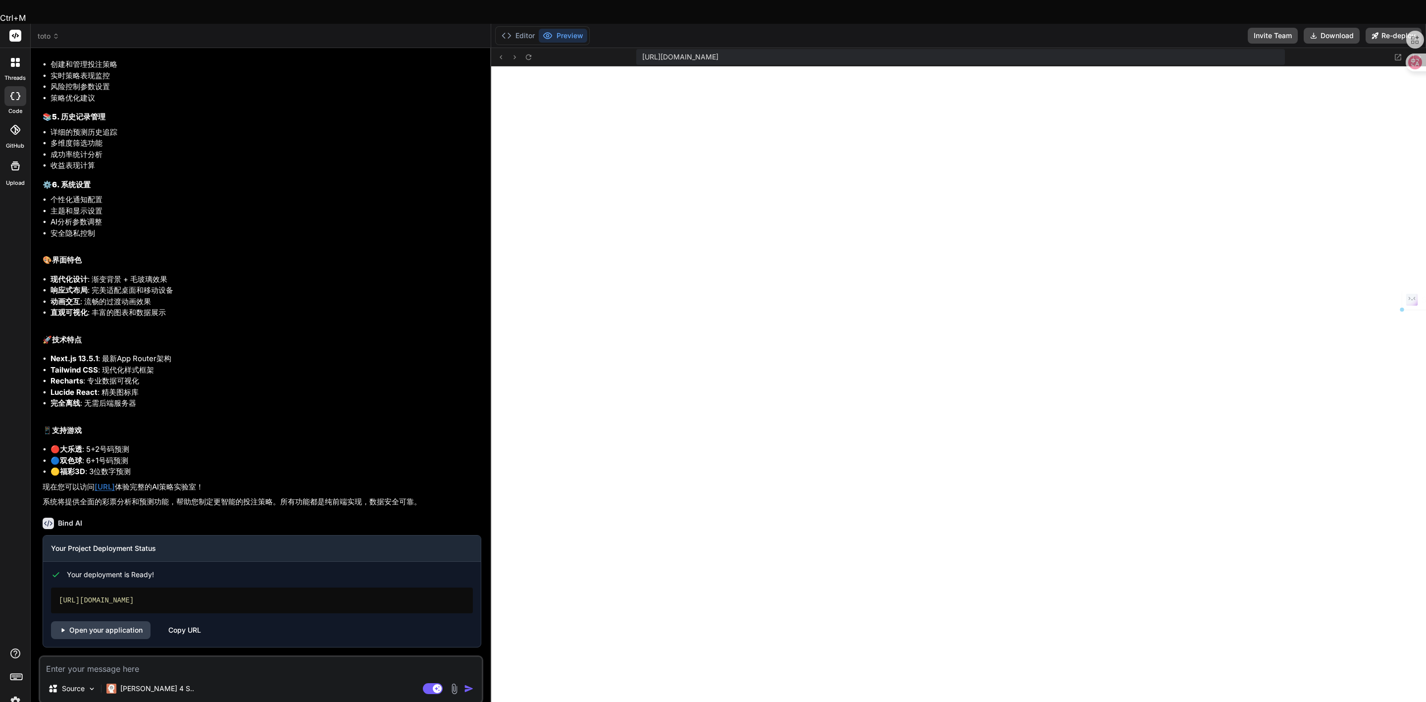
drag, startPoint x: 96, startPoint y: 456, endPoint x: 174, endPoint y: 464, distance: 78.6
click at [174, 481] on p "现在您可以访问 [URL] 体验完整的AI策略实验室！" at bounding box center [262, 486] width 439 height 11
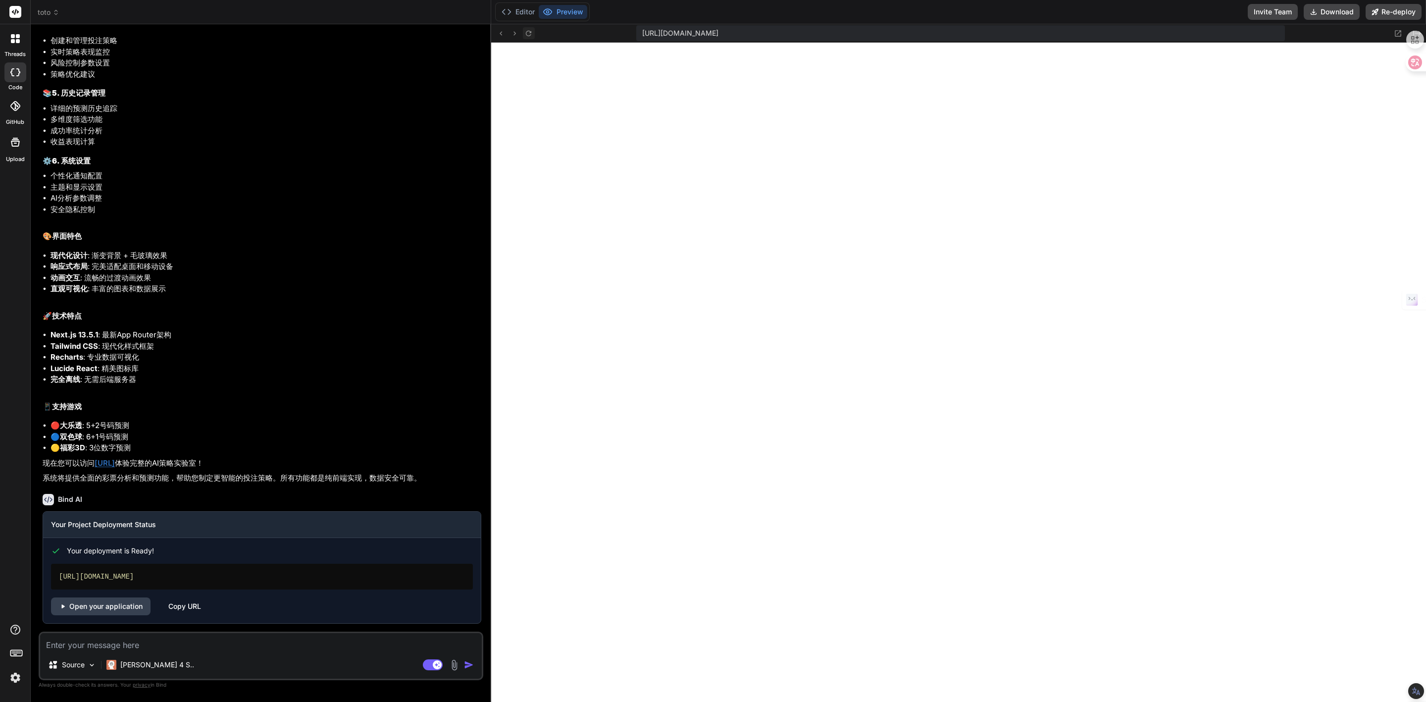
click at [528, 30] on icon at bounding box center [528, 32] width 5 height 5
click at [119, 605] on link "Open your application" at bounding box center [101, 606] width 100 height 18
click at [73, 645] on textarea at bounding box center [261, 642] width 442 height 18
paste textarea "[URL][DOMAIN_NAME]"
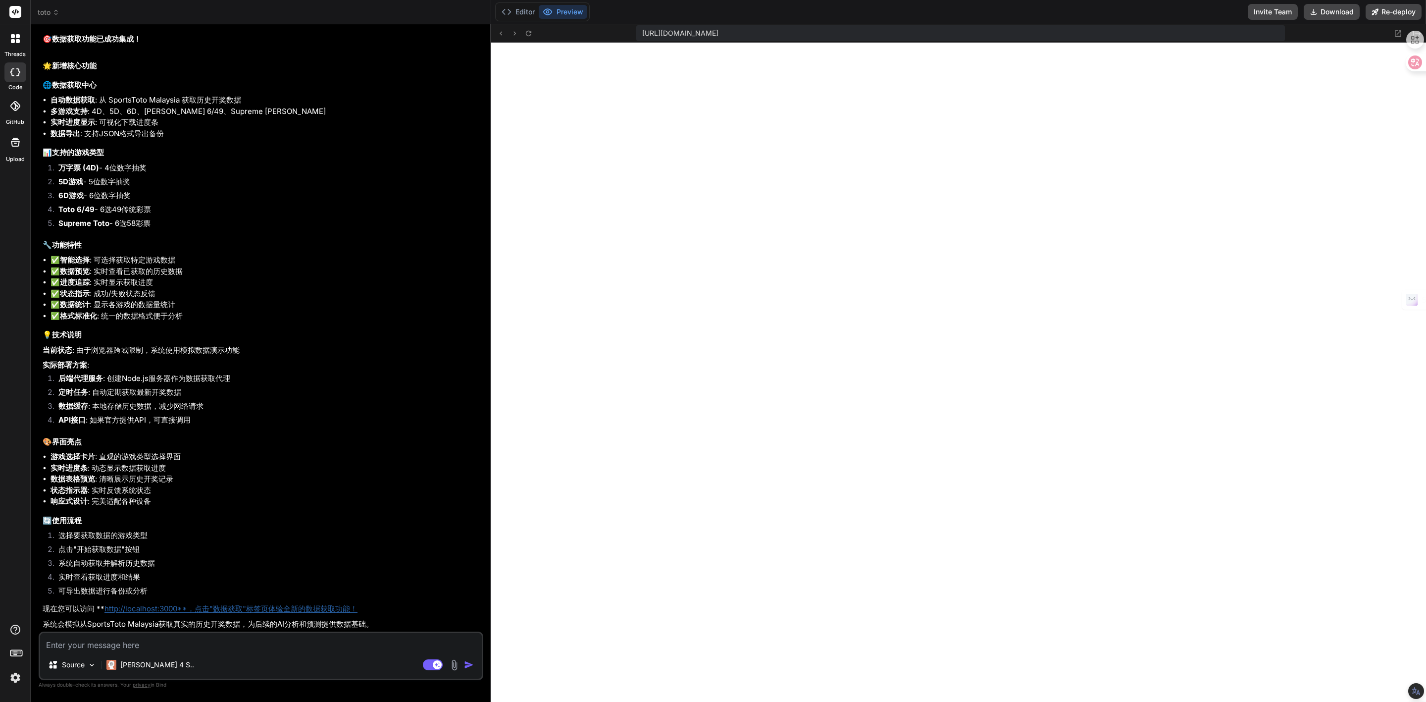
scroll to position [10292, 0]
drag, startPoint x: 1310, startPoint y: 6, endPoint x: 1229, endPoint y: 79, distance: 109.0
click at [532, 33] on icon at bounding box center [528, 33] width 8 height 8
click at [190, 648] on textarea at bounding box center [261, 642] width 442 height 18
paste textarea "万字票 (4D) 4位数字抽奖"
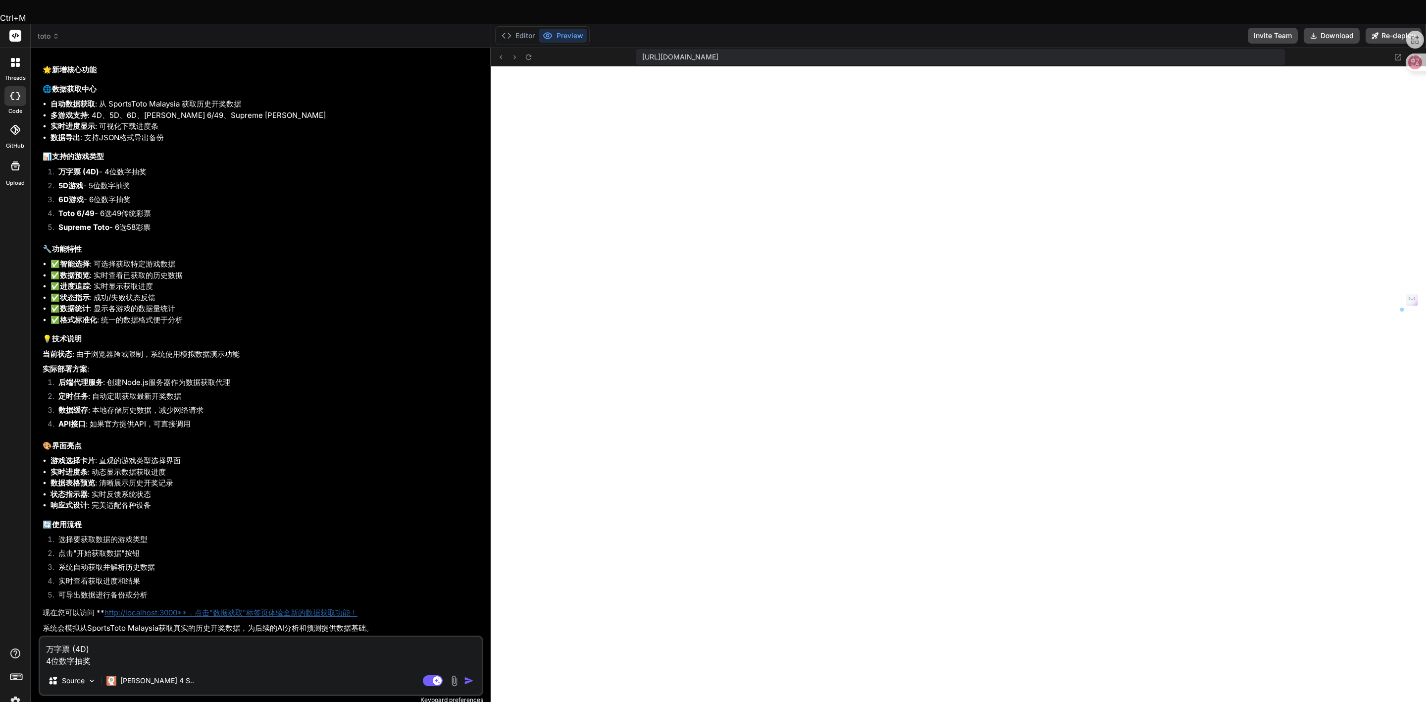
drag, startPoint x: 107, startPoint y: 638, endPoint x: 38, endPoint y: 642, distance: 69.9
click at [39, 642] on div "万字票 (4D) 4位数字抽奖 Source [PERSON_NAME] 4 S.. Agent Mode. When this toggle is acti…" at bounding box center [261, 665] width 445 height 60
click at [91, 637] on textarea "万字票 (4D) 4位数字抽奖" at bounding box center [261, 652] width 442 height 30
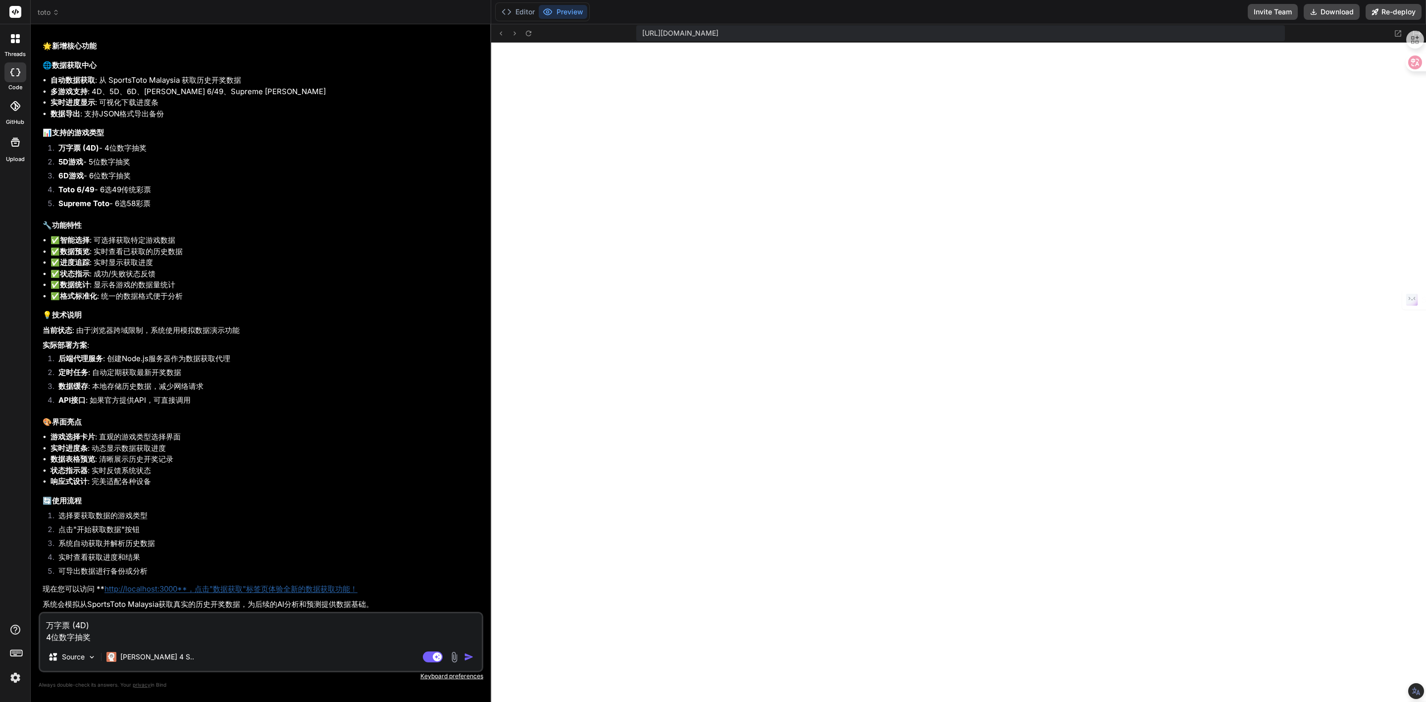
paste textarea "[URL][DOMAIN_NAME][DATE]"
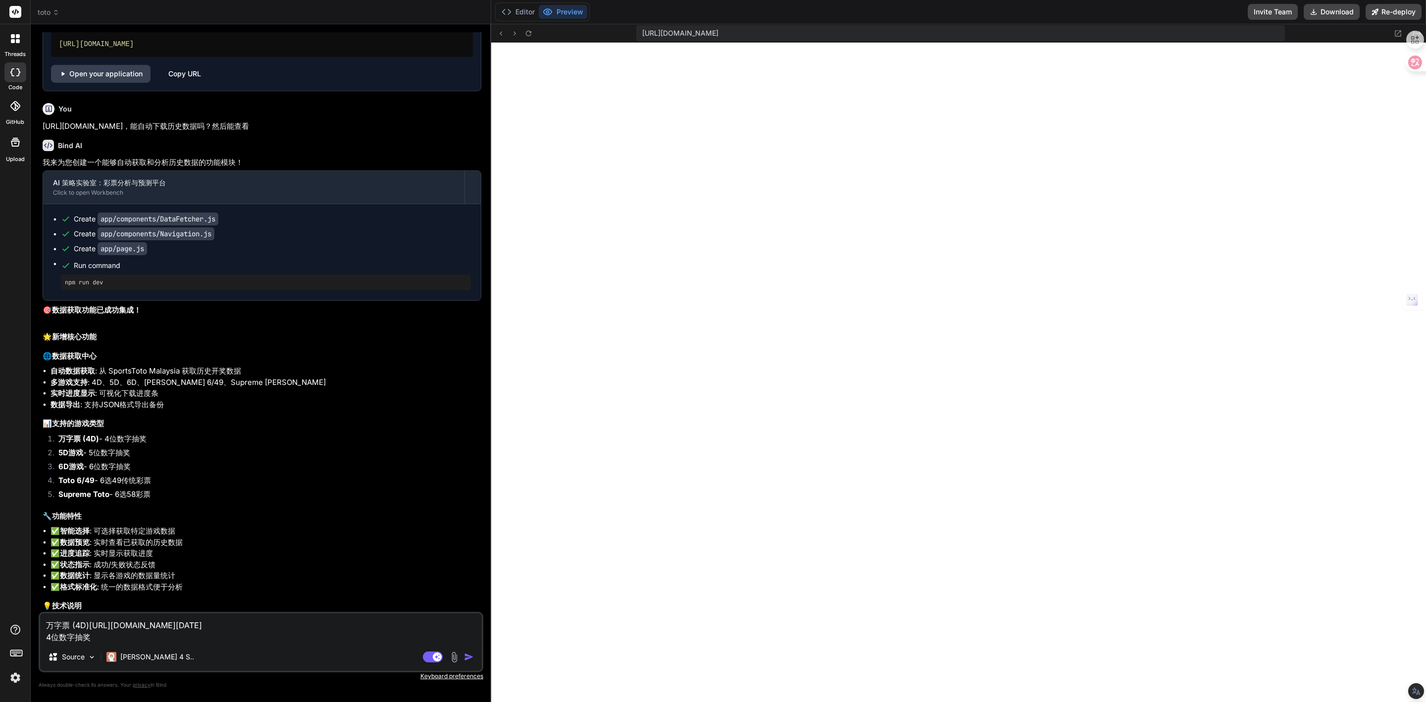
scroll to position [9846, 0]
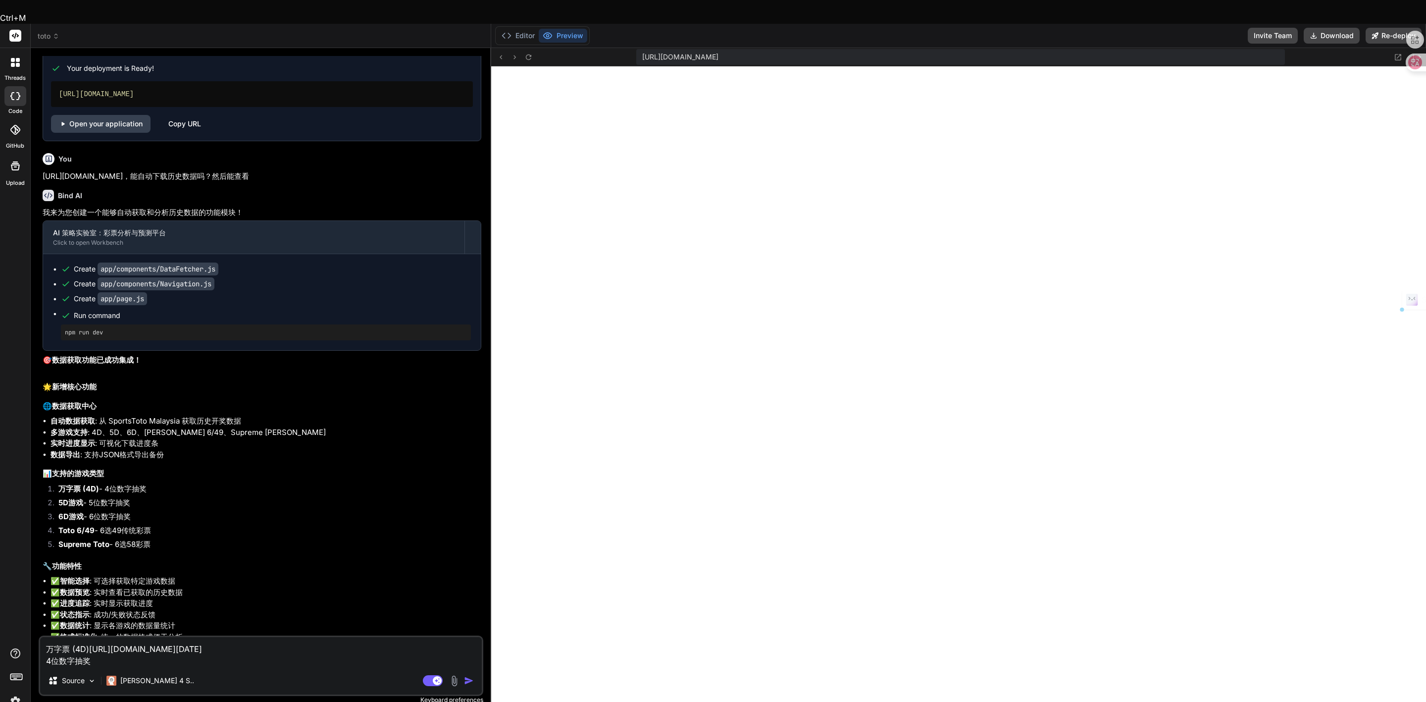
drag, startPoint x: 163, startPoint y: 301, endPoint x: 243, endPoint y: 300, distance: 79.2
click at [243, 182] on p "[URL][DOMAIN_NAME]，能自动下载历史数据吗？然后能查看" at bounding box center [262, 176] width 439 height 11
click at [364, 637] on textarea "万字票 (4D)[URL][DOMAIN_NAME][DATE] 4位数字抽奖" at bounding box center [261, 652] width 442 height 30
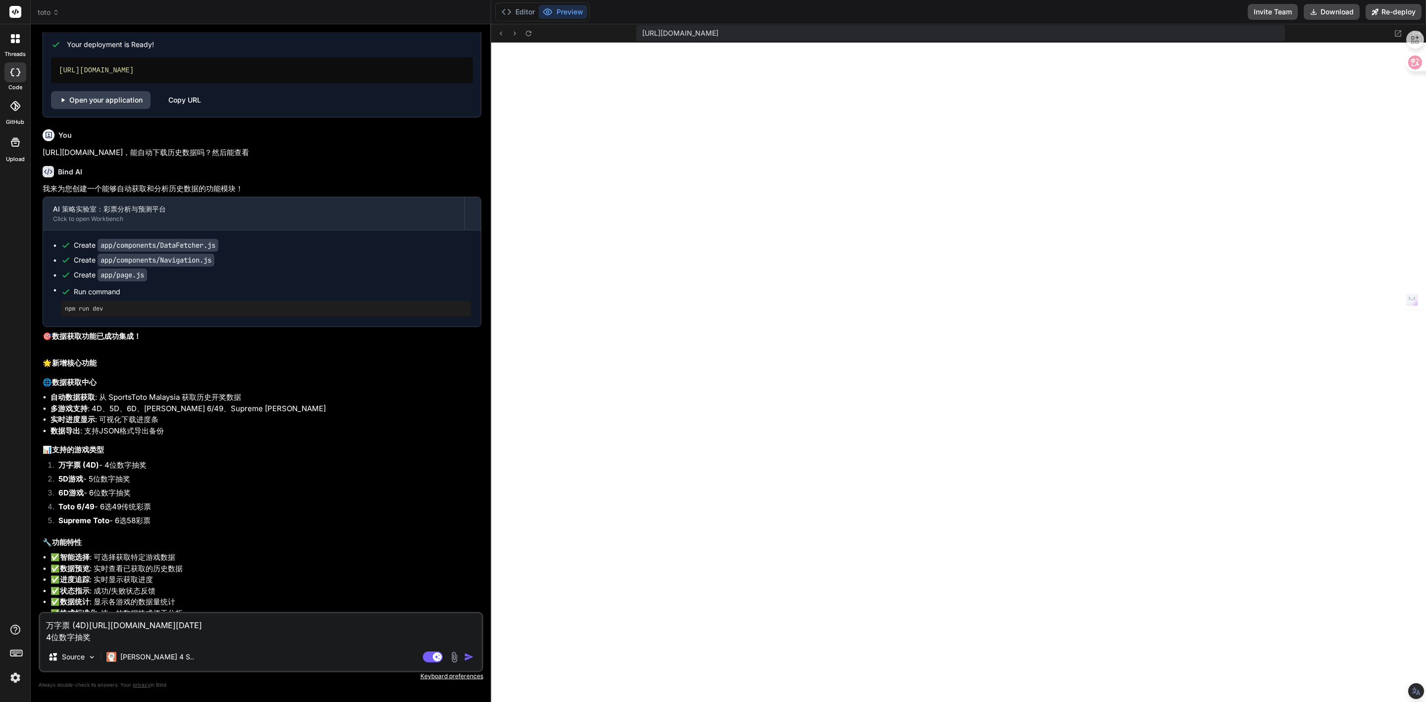
paste textarea "能自动下载历史数据吗？"
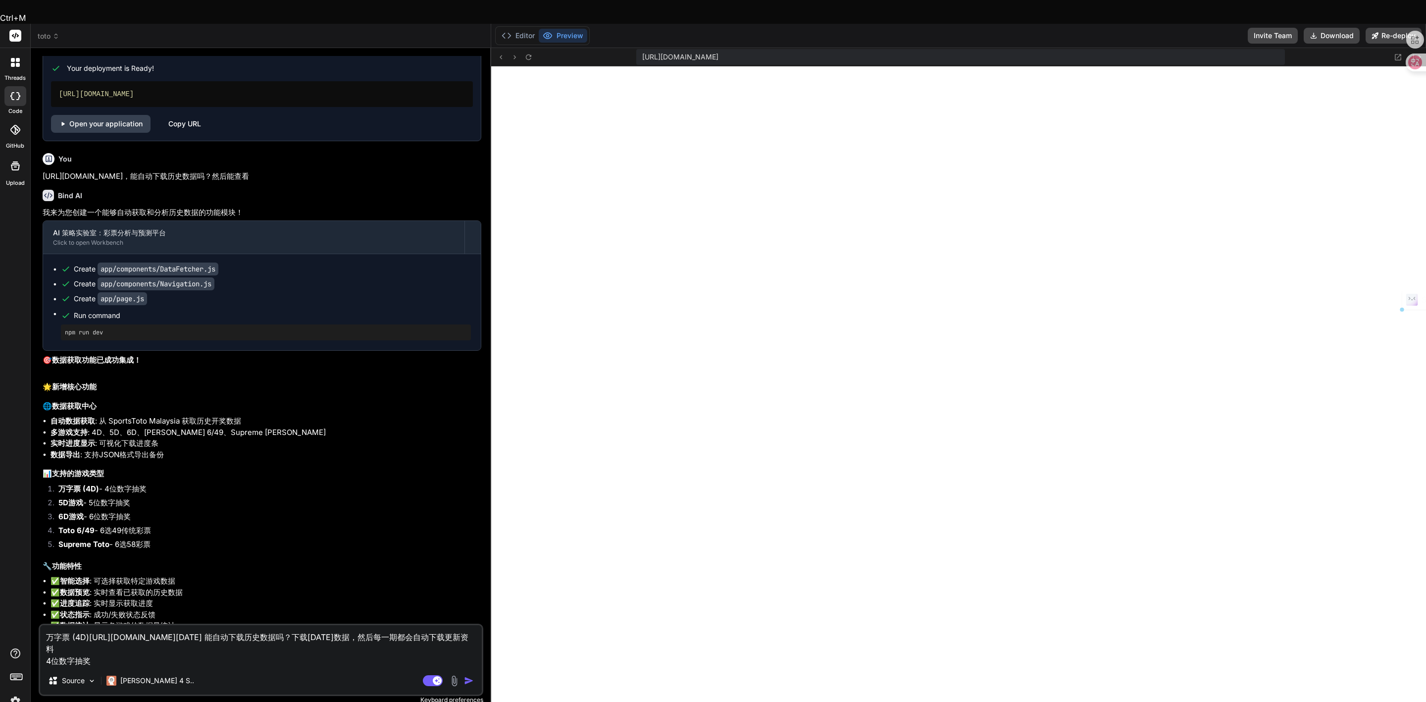
drag, startPoint x: 70, startPoint y: 614, endPoint x: 44, endPoint y: 614, distance: 26.2
click at [44, 625] on textarea "万字票 (4D)[URL][DOMAIN_NAME][DATE] 能自动下载历史数据吗？下载[DATE]数据，然后每一期都会自动下载更新资料 4位数字抽奖" at bounding box center [261, 646] width 442 height 42
drag, startPoint x: 50, startPoint y: 634, endPoint x: 31, endPoint y: 633, distance: 19.4
click at [31, 633] on div "Bind AI Web Search Created with Pixso. Code Generator You 双击运行 test-frontend.ba…" at bounding box center [261, 386] width 460 height 677
click at [44, 633] on textarea "万字票 (4D)[URL][DOMAIN_NAME][DATE] 能自动下载历史数据吗？下载[DATE]数据，然后每一期都会自动下载更新资料 4位数字抽奖" at bounding box center [261, 646] width 442 height 42
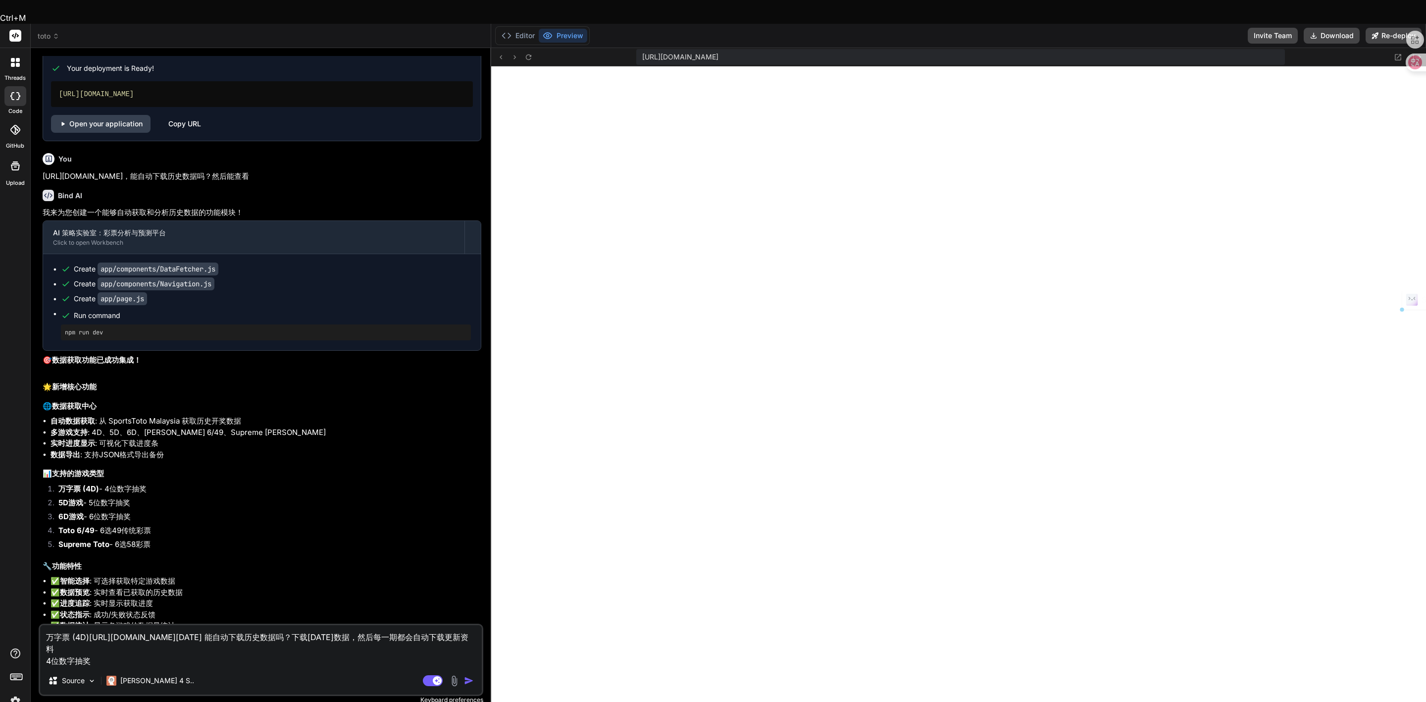
drag, startPoint x: 98, startPoint y: 641, endPoint x: 38, endPoint y: 642, distance: 60.4
click at [39, 642] on div "万字票 (4D)[URL][DOMAIN_NAME][DATE] 能自动下载历史数据吗？下载[DATE]数据，然后每一期都会自动下载更新资料 4位数字抽奖 S…" at bounding box center [261, 659] width 445 height 72
click at [70, 625] on textarea "万字票 (4D)[URL][DOMAIN_NAME][DATE] 能自动下载历史数据吗？下载[DATE]数据，然后每一期都会自动下载更新资料 4位数字抽奖" at bounding box center [261, 646] width 442 height 42
drag, startPoint x: 70, startPoint y: 610, endPoint x: 39, endPoint y: 610, distance: 31.7
click at [39, 623] on div "万字票 (4D)[URL][DOMAIN_NAME][DATE] 能自动下载历史数据吗？下载[DATE]数据，然后每一期都会自动下载更新资料 4位数字抽奖 S…" at bounding box center [261, 659] width 445 height 72
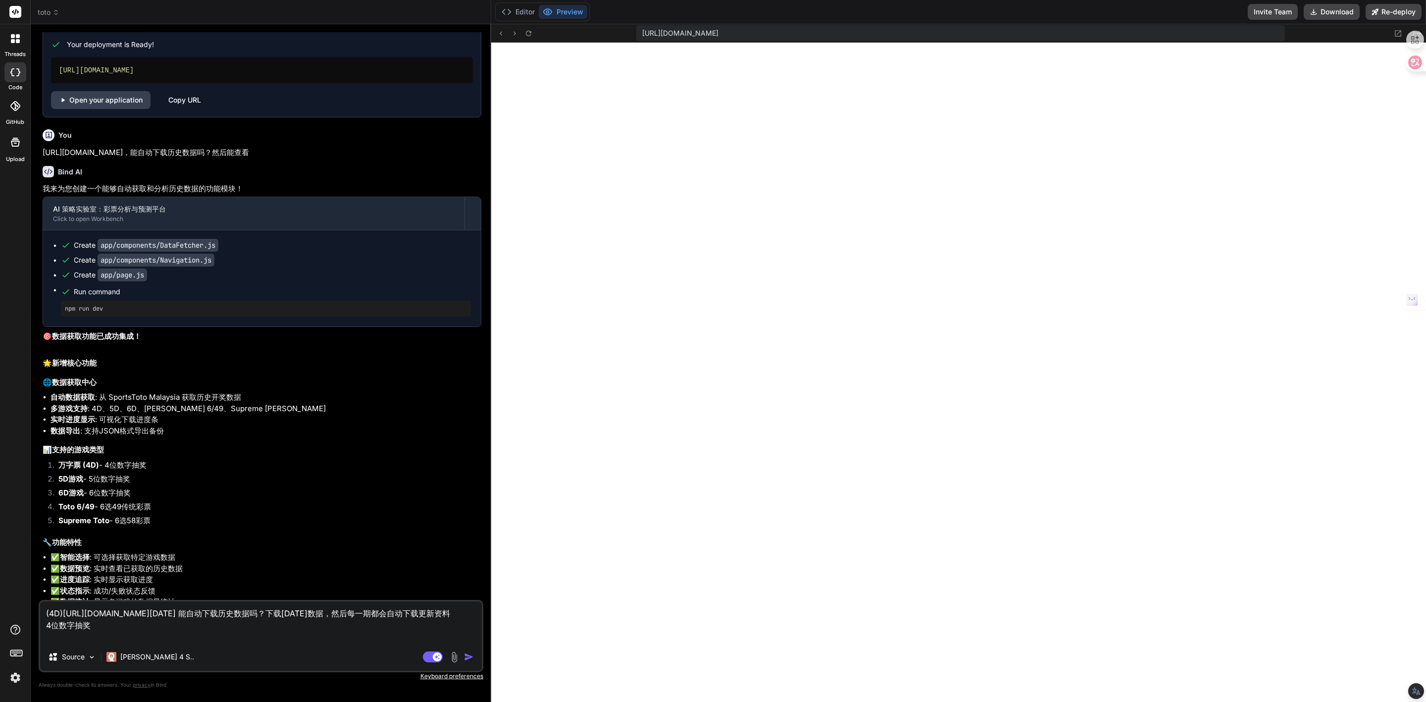
click at [45, 636] on textarea "(4D)[URL][DOMAIN_NAME][DATE] 能自动下载历史数据吗？下载[DATE]数据，然后每一期都会自动下载更新资料 4位数字抽奖" at bounding box center [261, 622] width 442 height 42
paste textarea "万字票"
click at [46, 639] on textarea "(4D)[URL][DOMAIN_NAME][DATE] 能自动下载历史数据吗？下载[DATE]数据，然后每一期都会自动下载更新资料 万字票 4位数字抽奖" at bounding box center [261, 622] width 442 height 42
click at [166, 630] on textarea "(4D)[URL][DOMAIN_NAME][DATE] 能自动下载历史数据吗？下载[DATE]数据，然后每一期都会自动下载更新资料 万字票 4位数字抽奖" at bounding box center [261, 622] width 442 height 42
click at [47, 636] on textarea "(4D)[URL][DOMAIN_NAME][DATE] 能自动下载历史数据吗？下载[DATE]数据，然后每一期都会自动下载更新资料。 万字票 4位数字抽奖" at bounding box center [261, 622] width 442 height 42
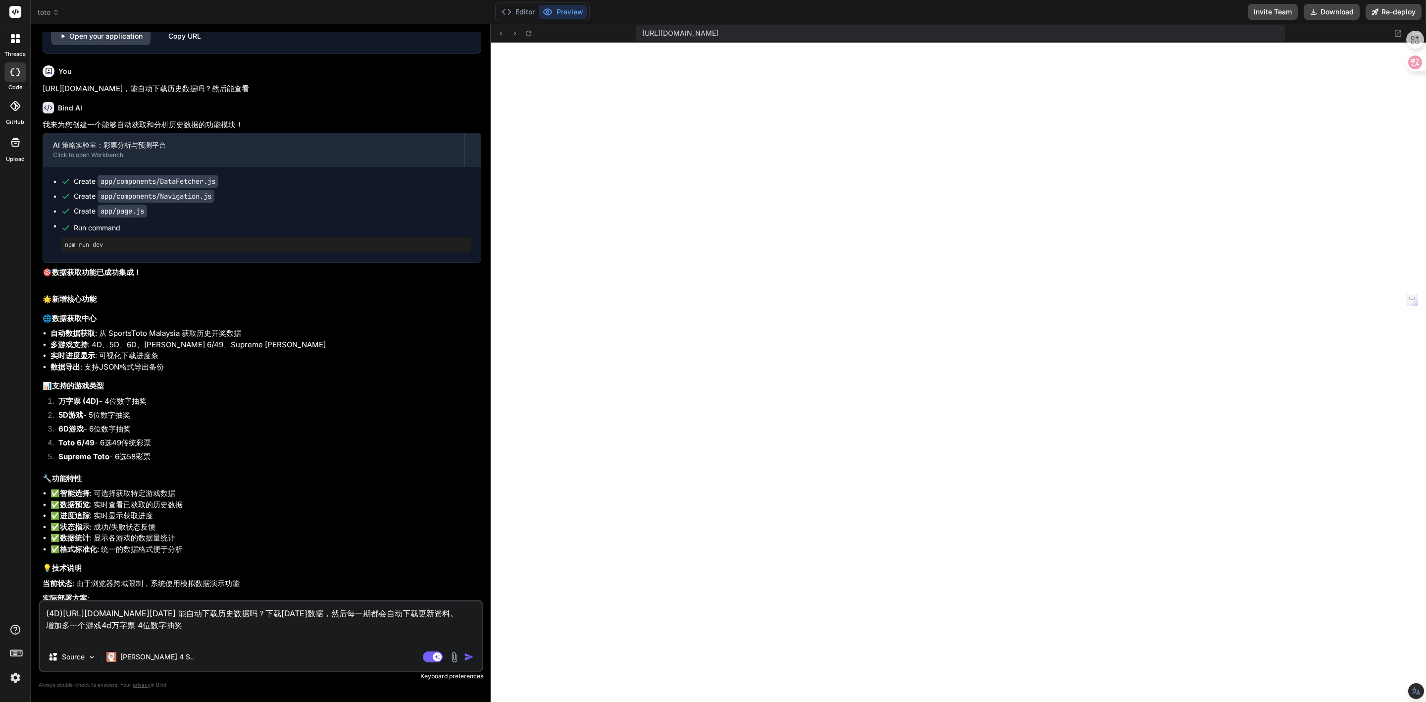
scroll to position [10069, 0]
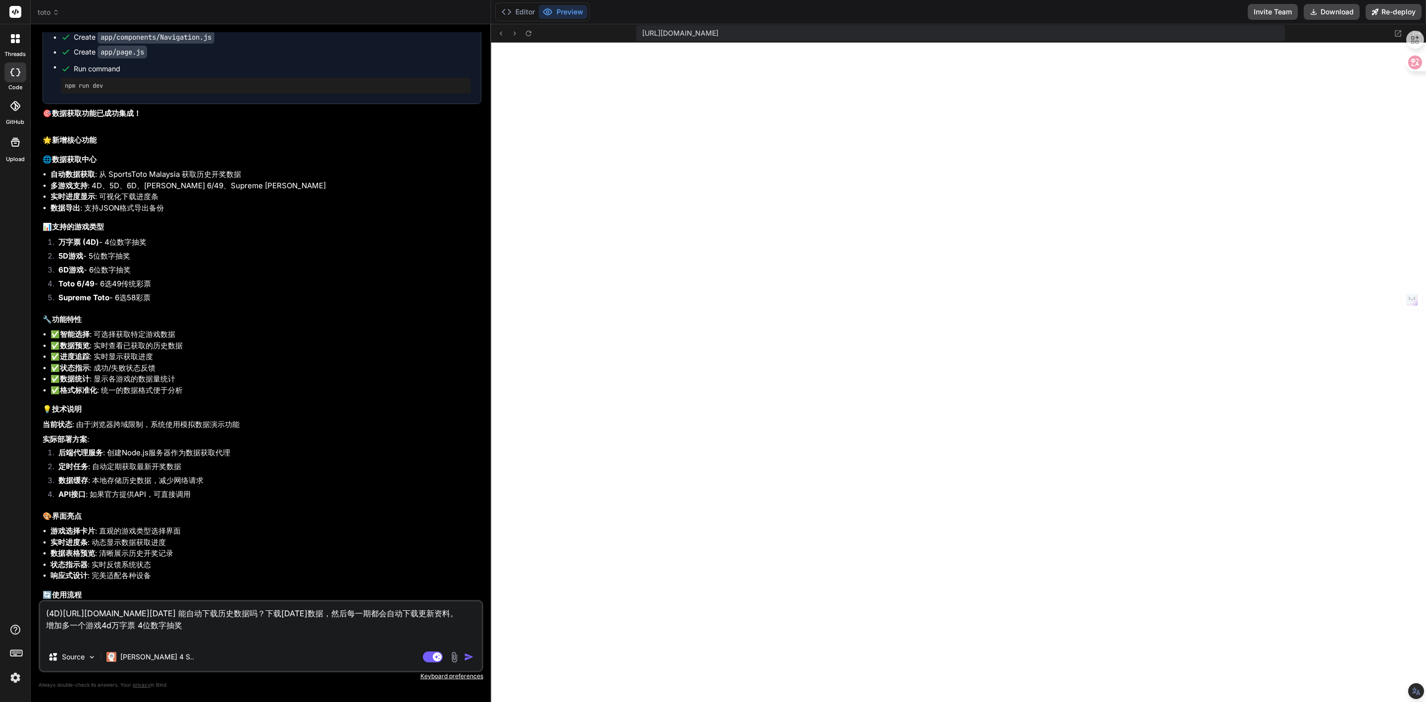
click at [250, 636] on textarea "(4D)[URL][DOMAIN_NAME][DATE] 能自动下载历史数据吗？下载[DATE]数据，然后每一期都会自动下载更新资料。 增加多一个游戏4d万字…" at bounding box center [261, 622] width 442 height 42
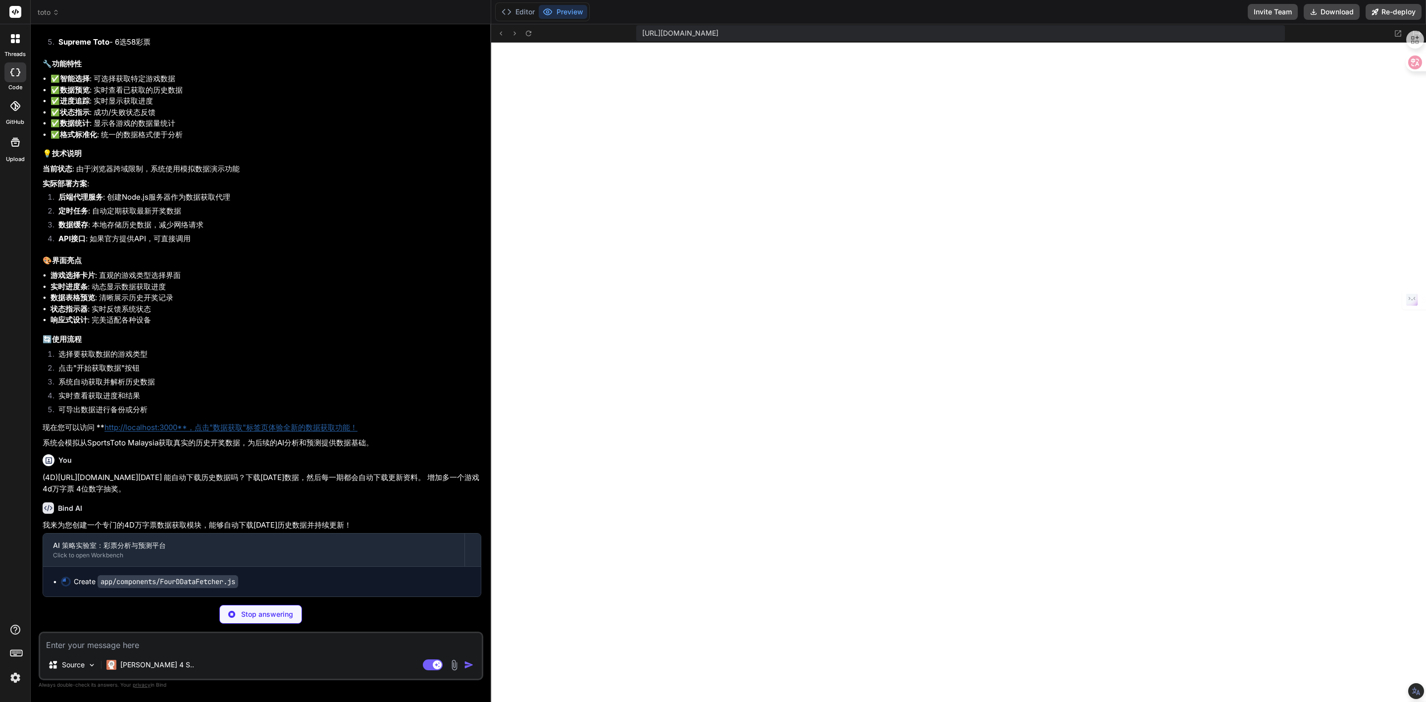
scroll to position [10474, 0]
click at [514, 10] on button "Editor" at bounding box center [518, 12] width 41 height 14
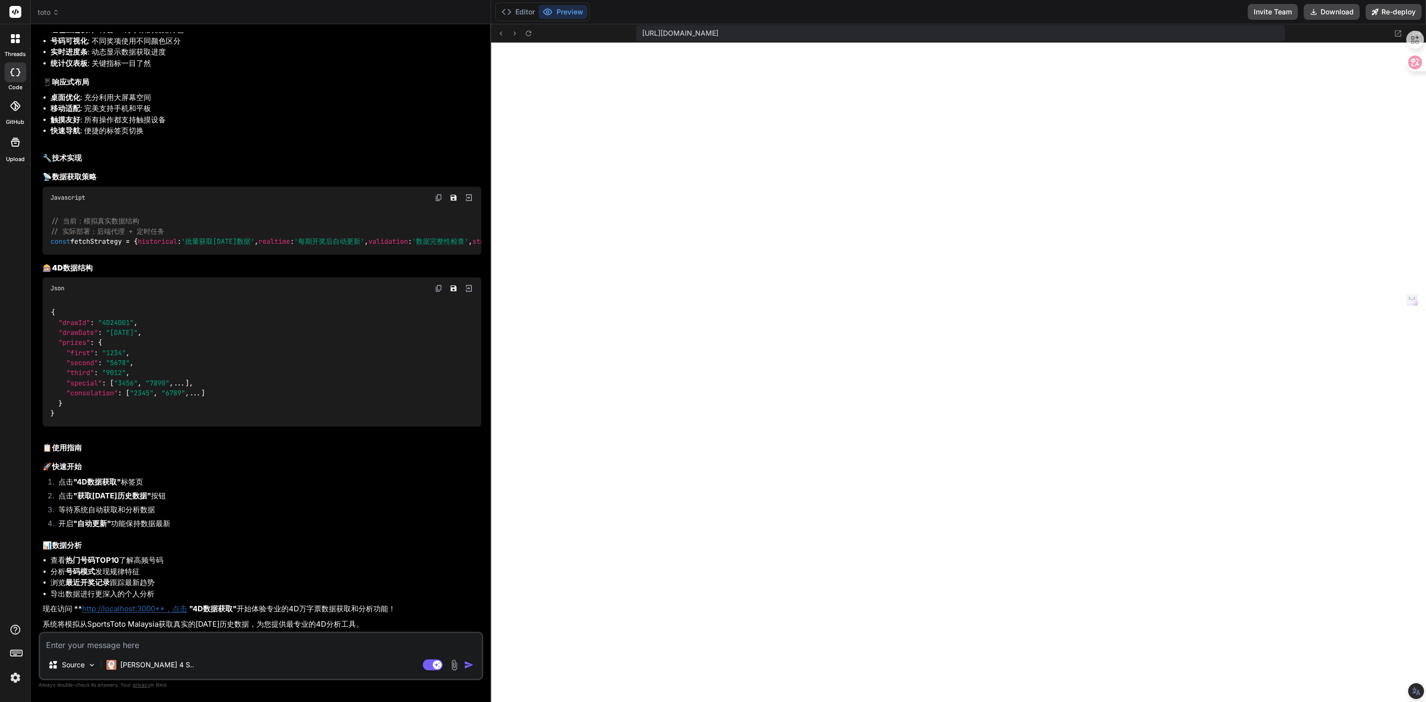
scroll to position [11592, 0]
click at [529, 33] on icon at bounding box center [528, 33] width 8 height 8
click at [456, 668] on img at bounding box center [454, 664] width 11 height 11
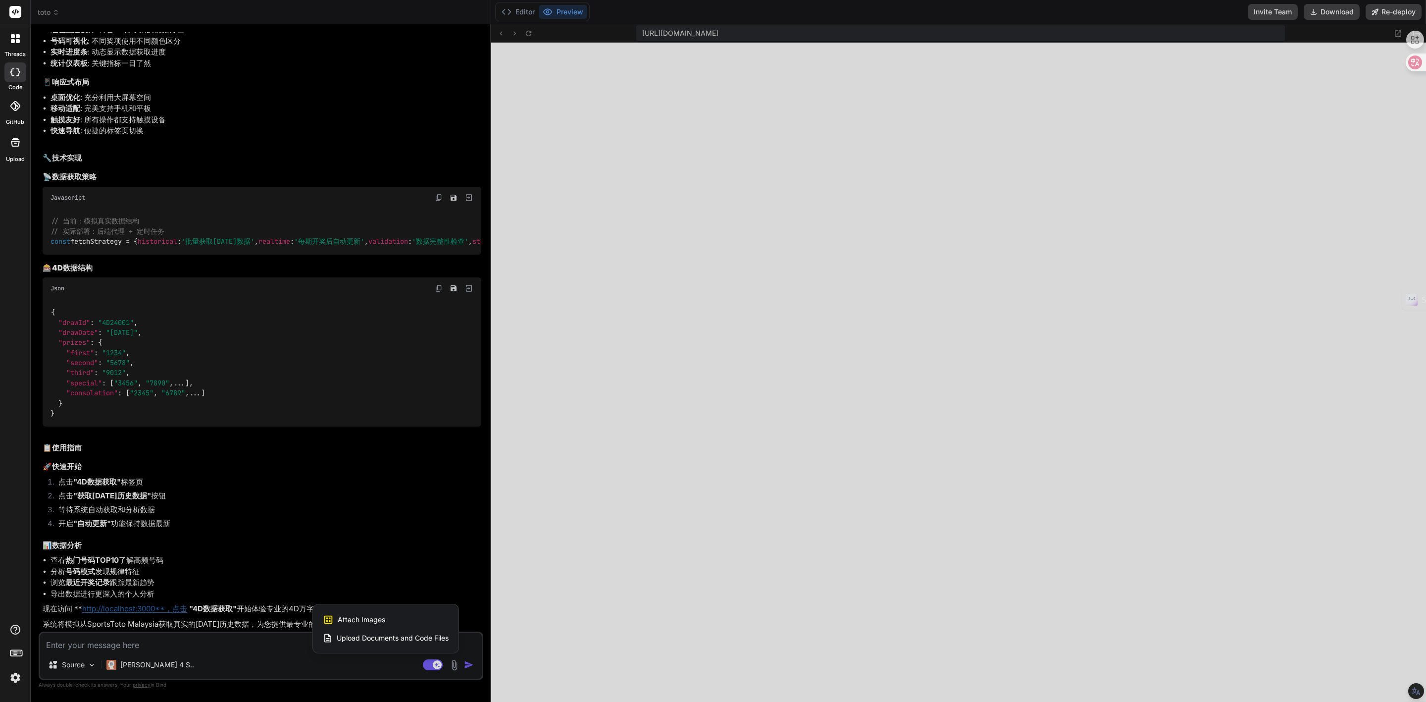
click at [355, 619] on span "Attach Images" at bounding box center [362, 619] width 48 height 10
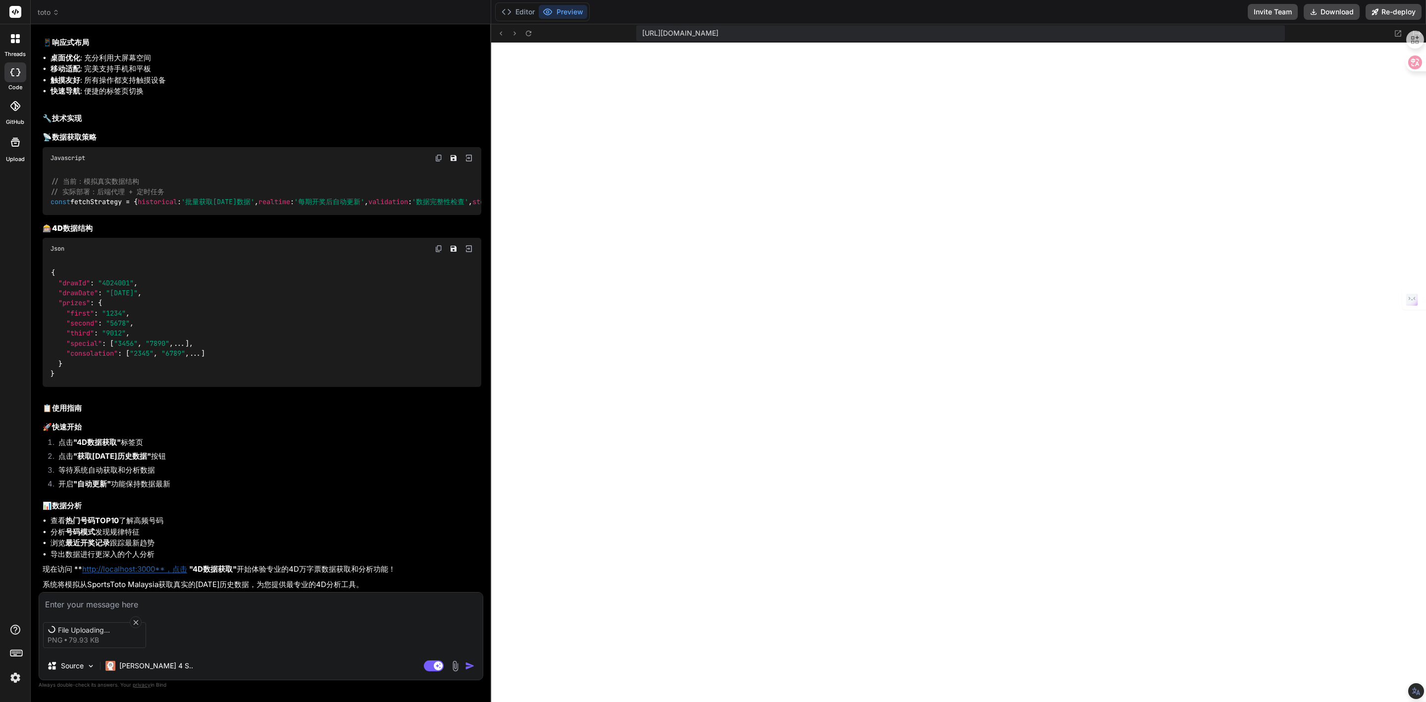
click at [92, 604] on textarea at bounding box center [261, 601] width 444 height 18
click at [452, 665] on img at bounding box center [455, 665] width 11 height 11
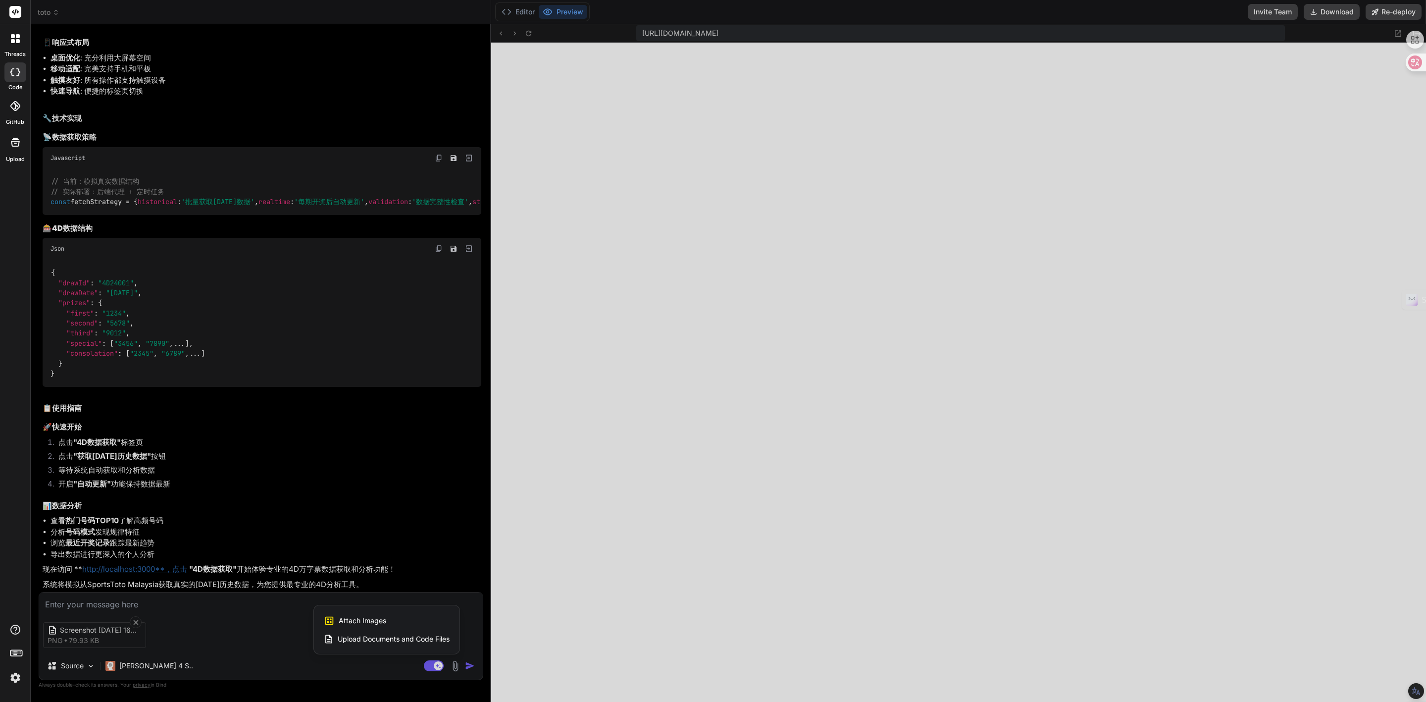
click at [361, 623] on span "Attach Images" at bounding box center [363, 620] width 48 height 10
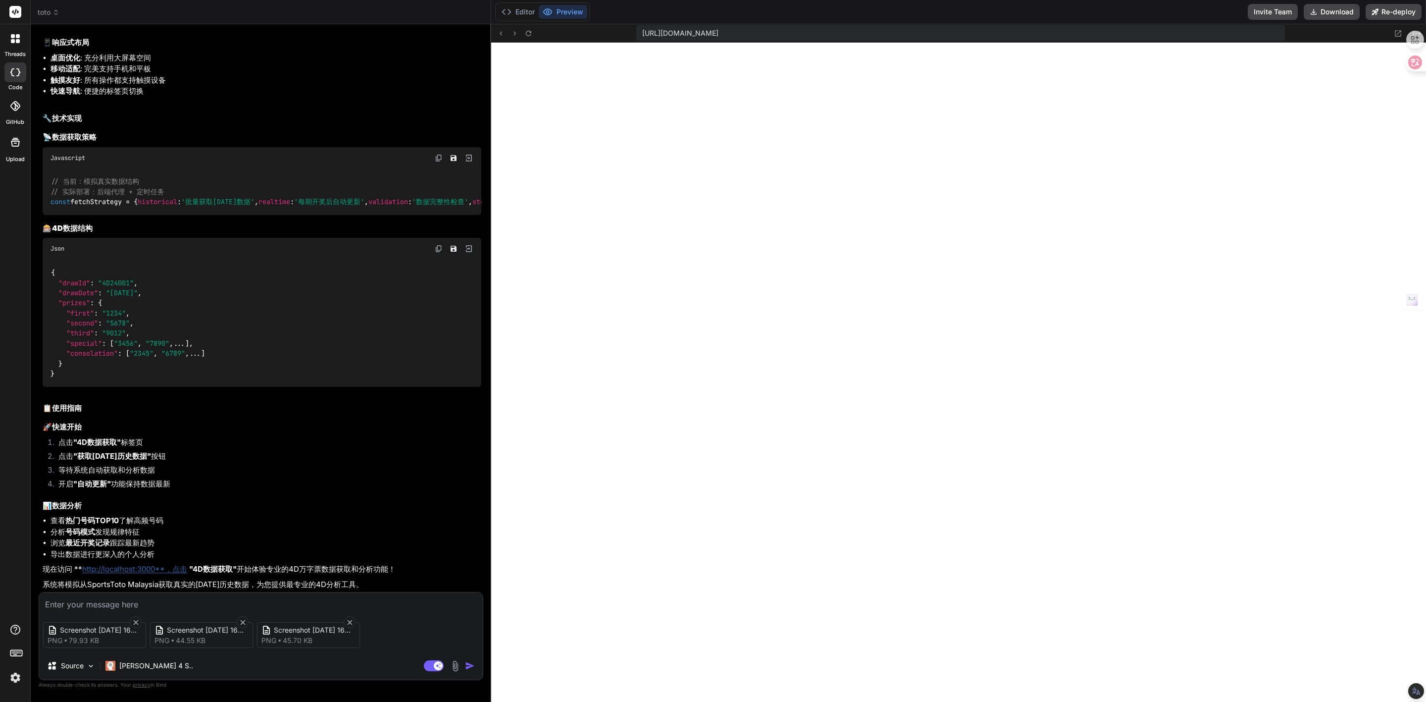
click at [454, 666] on img at bounding box center [455, 665] width 11 height 11
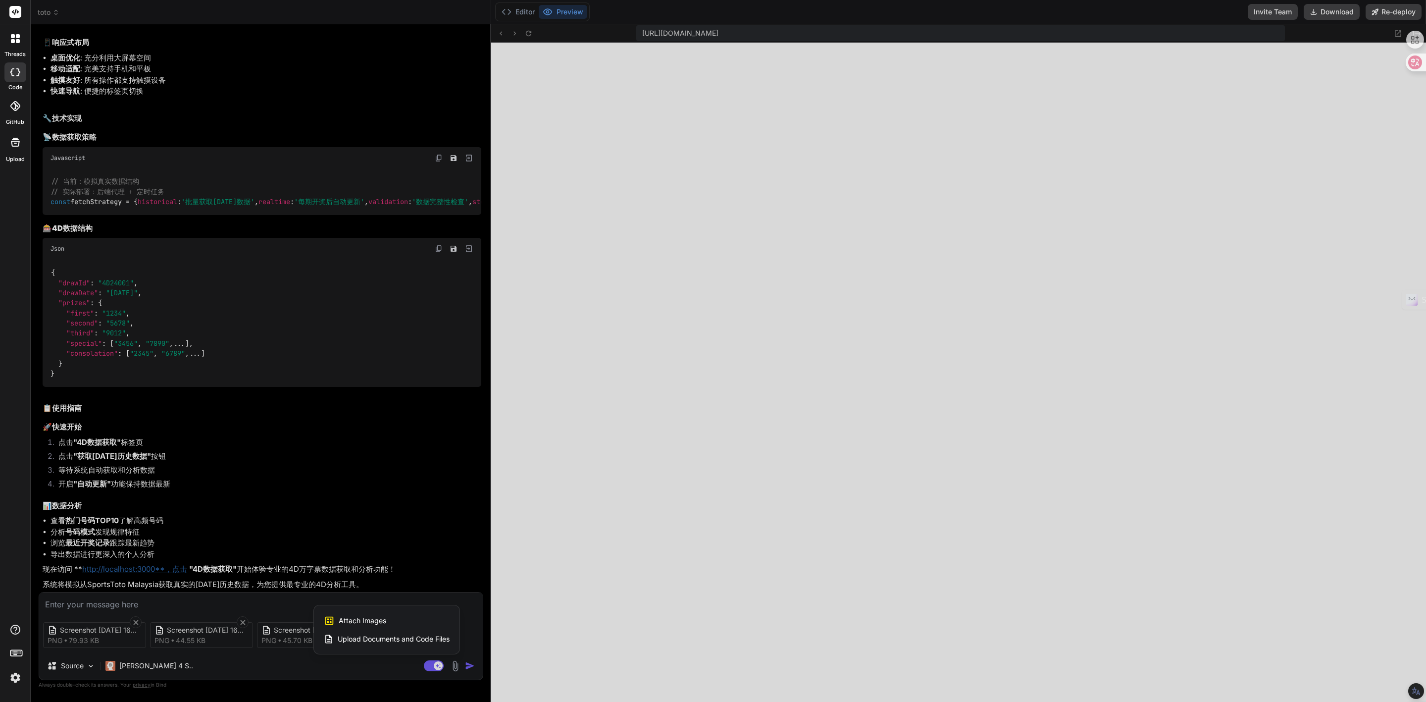
click at [385, 621] on span "Attach Images" at bounding box center [363, 620] width 48 height 10
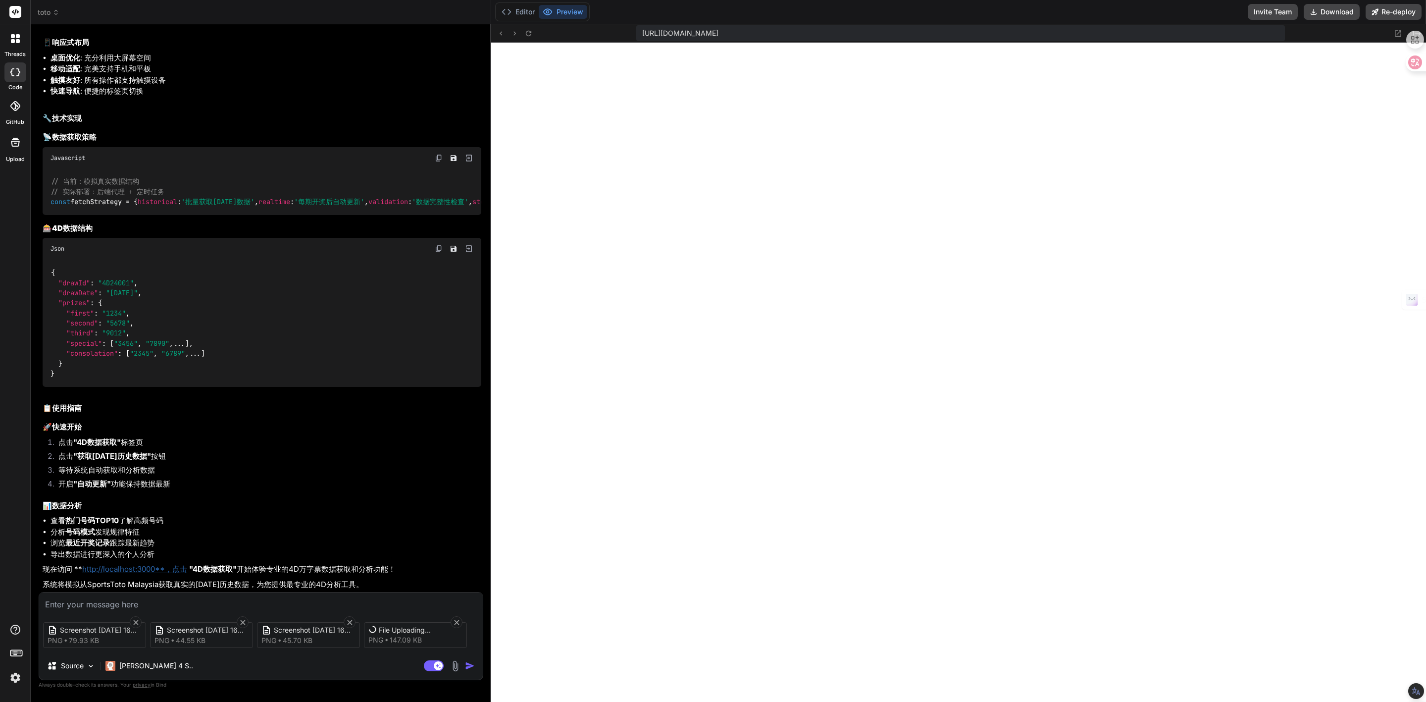
click at [146, 602] on textarea at bounding box center [261, 601] width 444 height 18
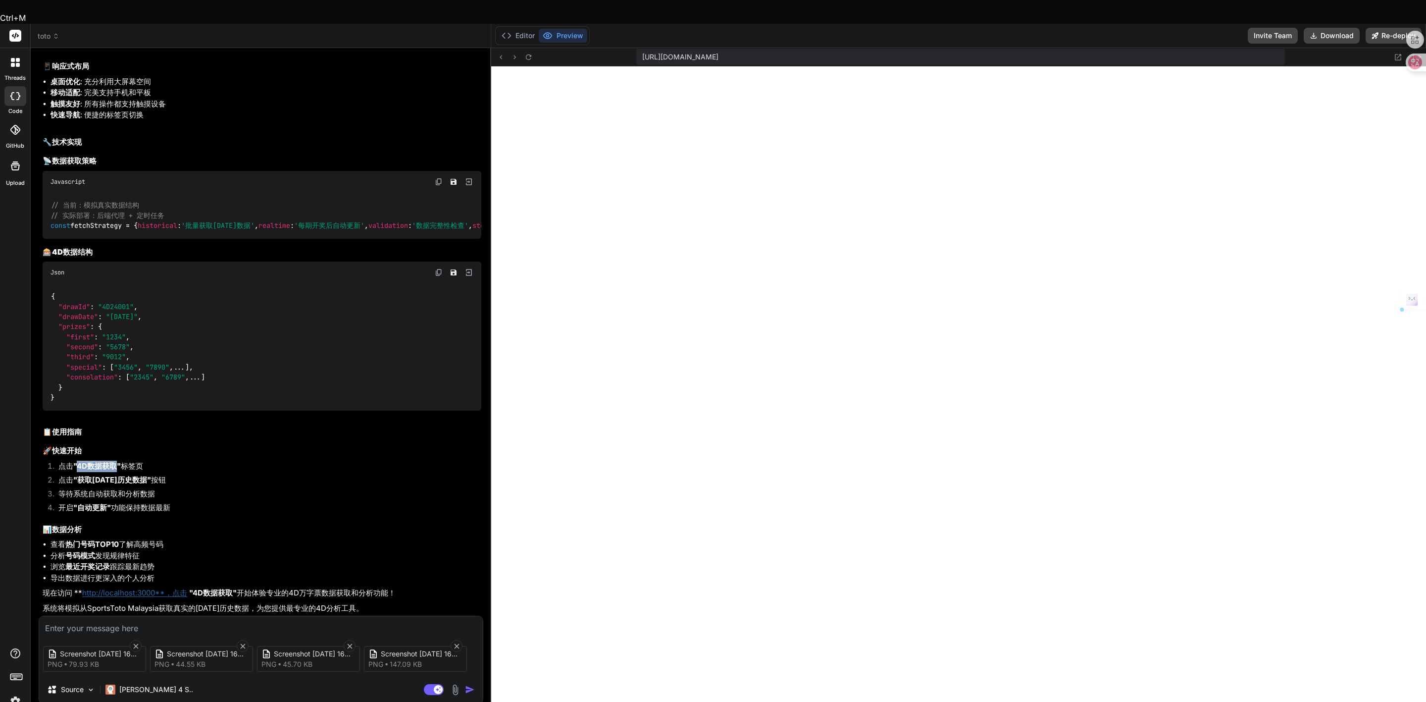
drag, startPoint x: 79, startPoint y: 440, endPoint x: 116, endPoint y: 442, distance: 37.7
click at [116, 461] on strong ""4D数据获取"" at bounding box center [97, 465] width 48 height 9
click at [93, 616] on textarea at bounding box center [261, 625] width 444 height 18
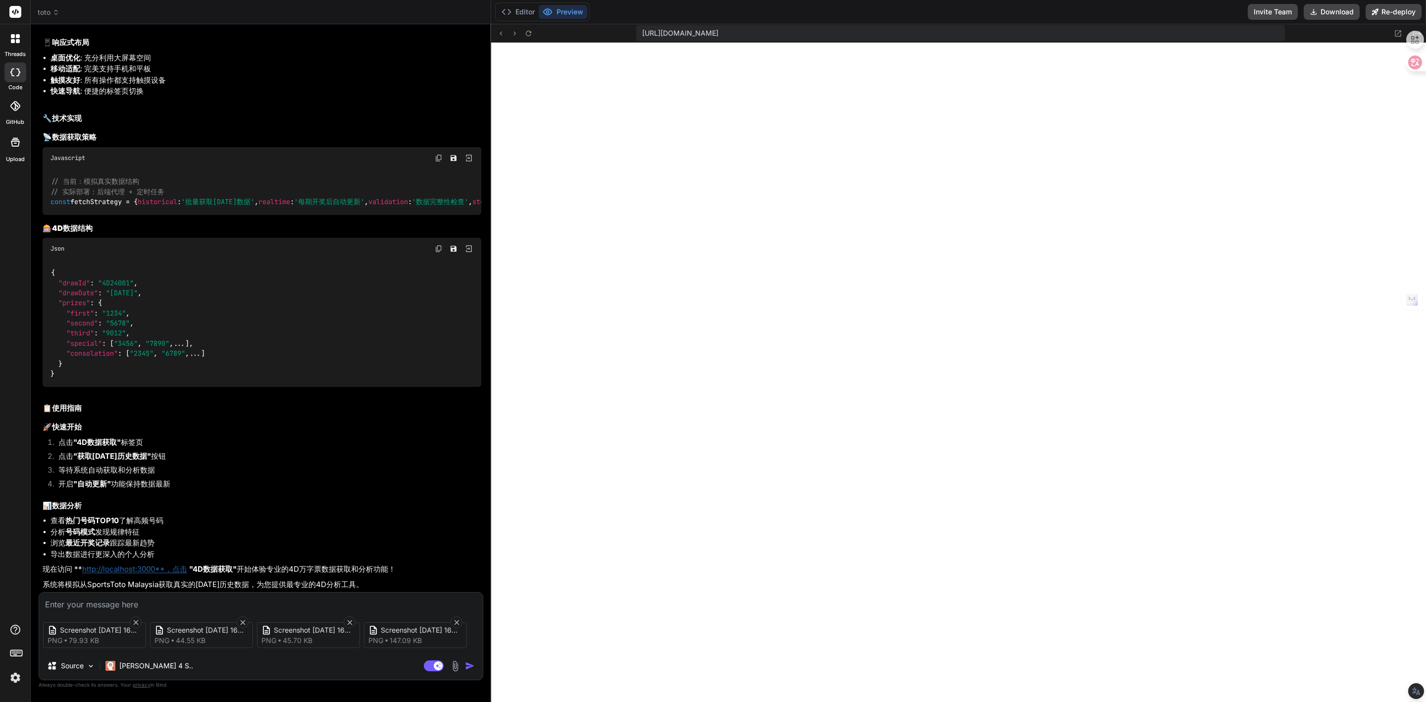
paste textarea "4D数据获取"
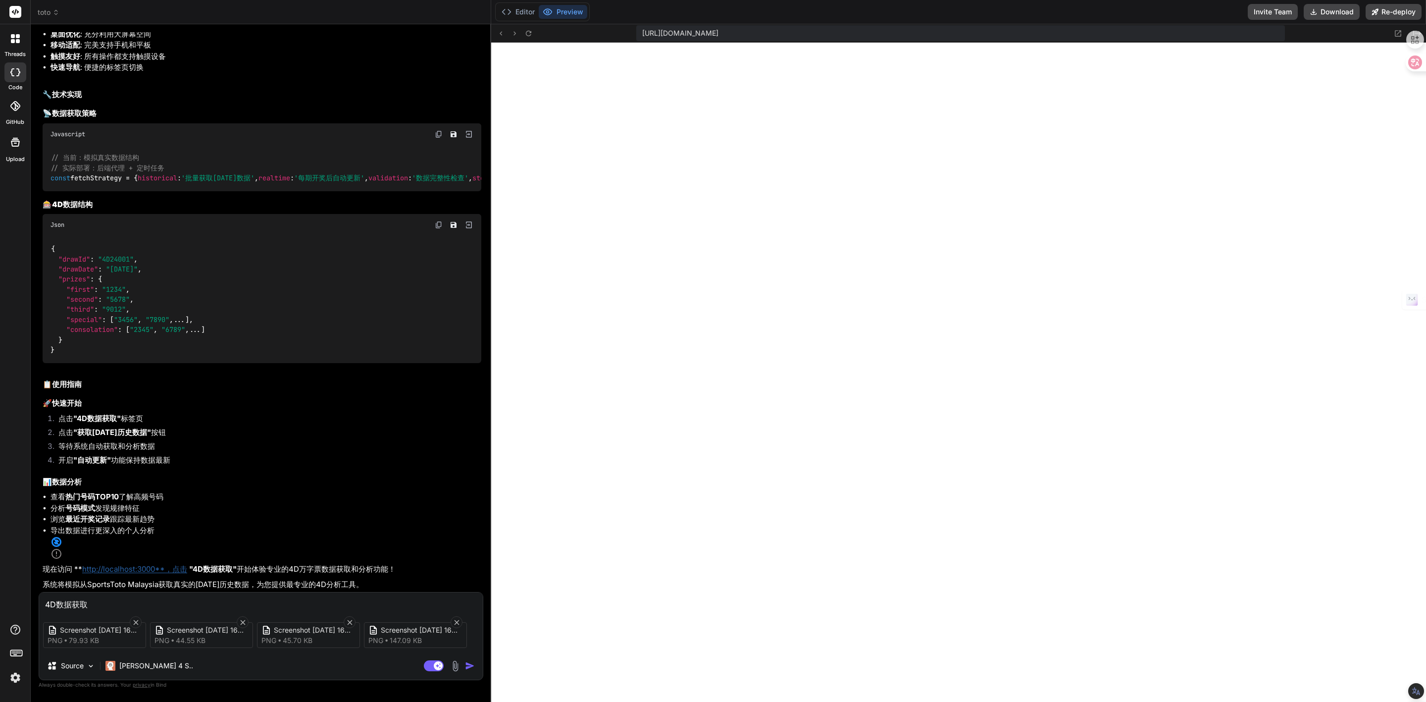
scroll to position [11637, 0]
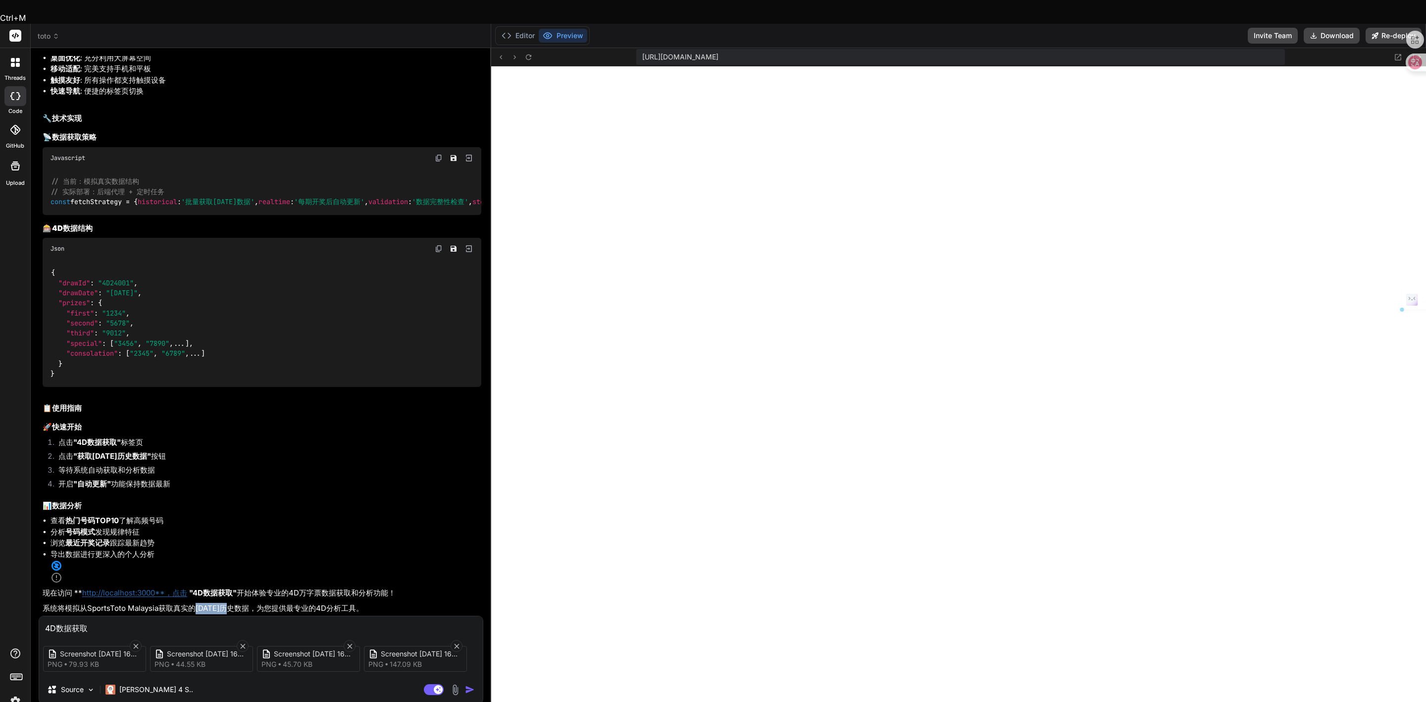
drag, startPoint x: 195, startPoint y: 584, endPoint x: 238, endPoint y: 583, distance: 43.1
click at [238, 603] on p "系统将模拟从SportsToto Malaysia获取真实的[DATE]历史数据，为您提供最专业的4D分析工具。" at bounding box center [262, 608] width 439 height 11
click at [116, 616] on textarea "4D数据获取" at bounding box center [261, 625] width 444 height 18
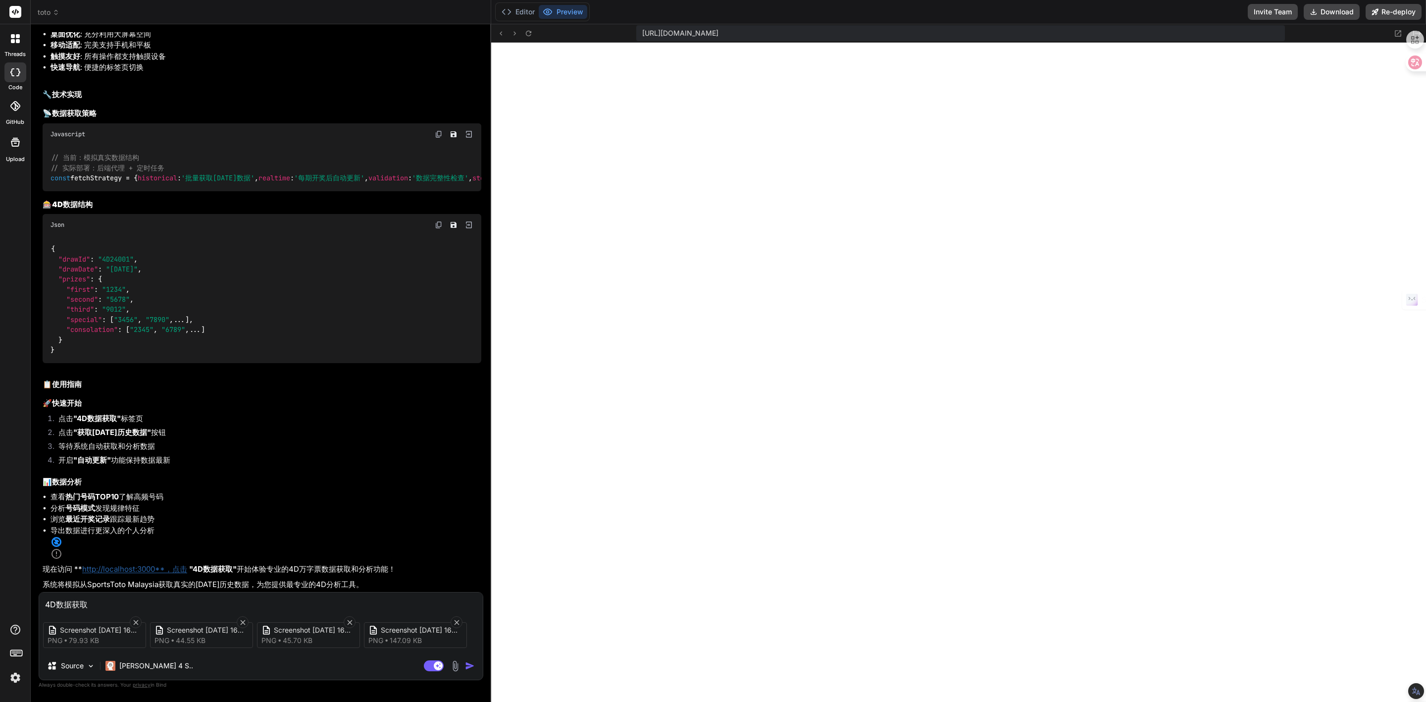
paste textarea "[DATE]历史数据"
click at [186, 602] on textarea "4D数据获取[DATE]历史数据，不准确" at bounding box center [261, 601] width 444 height 18
paste textarea "显示最近 15 期，共有 1671 期数据"
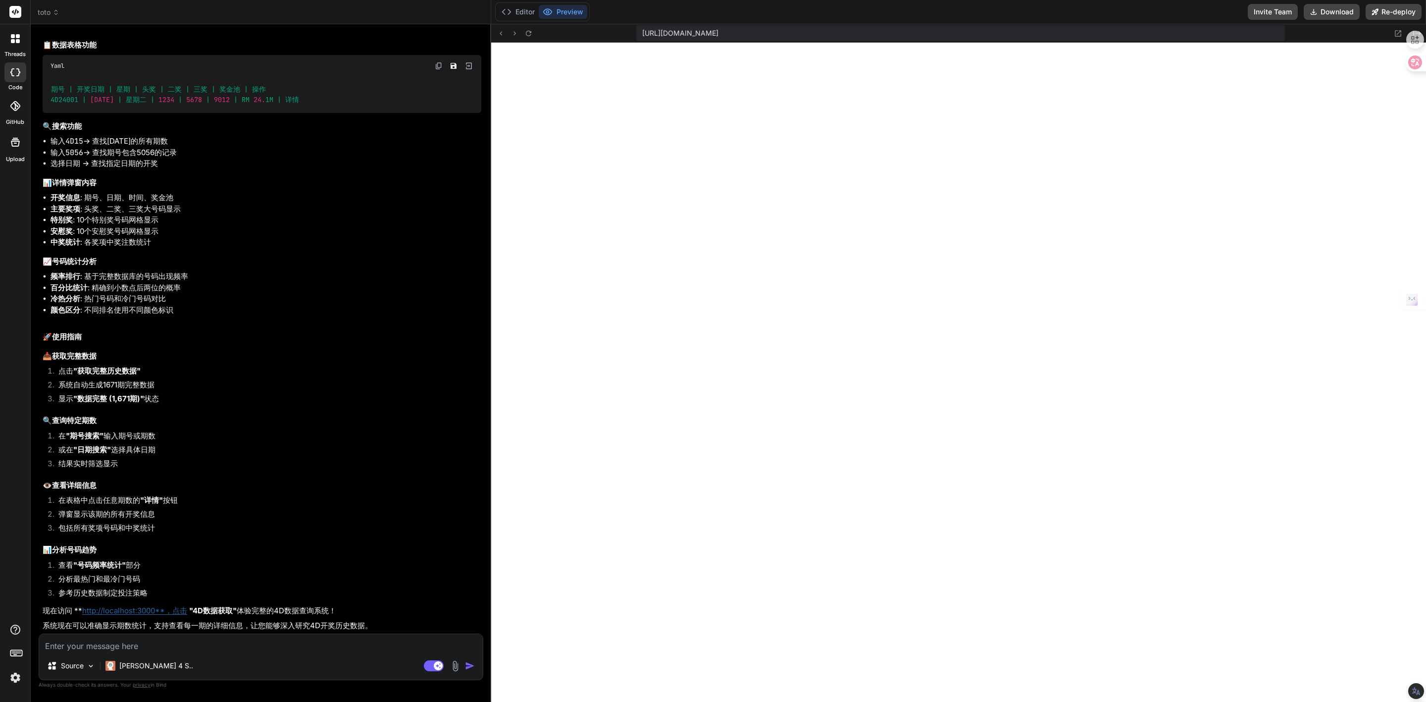
scroll to position [12897, 0]
click at [529, 34] on icon at bounding box center [528, 33] width 8 height 8
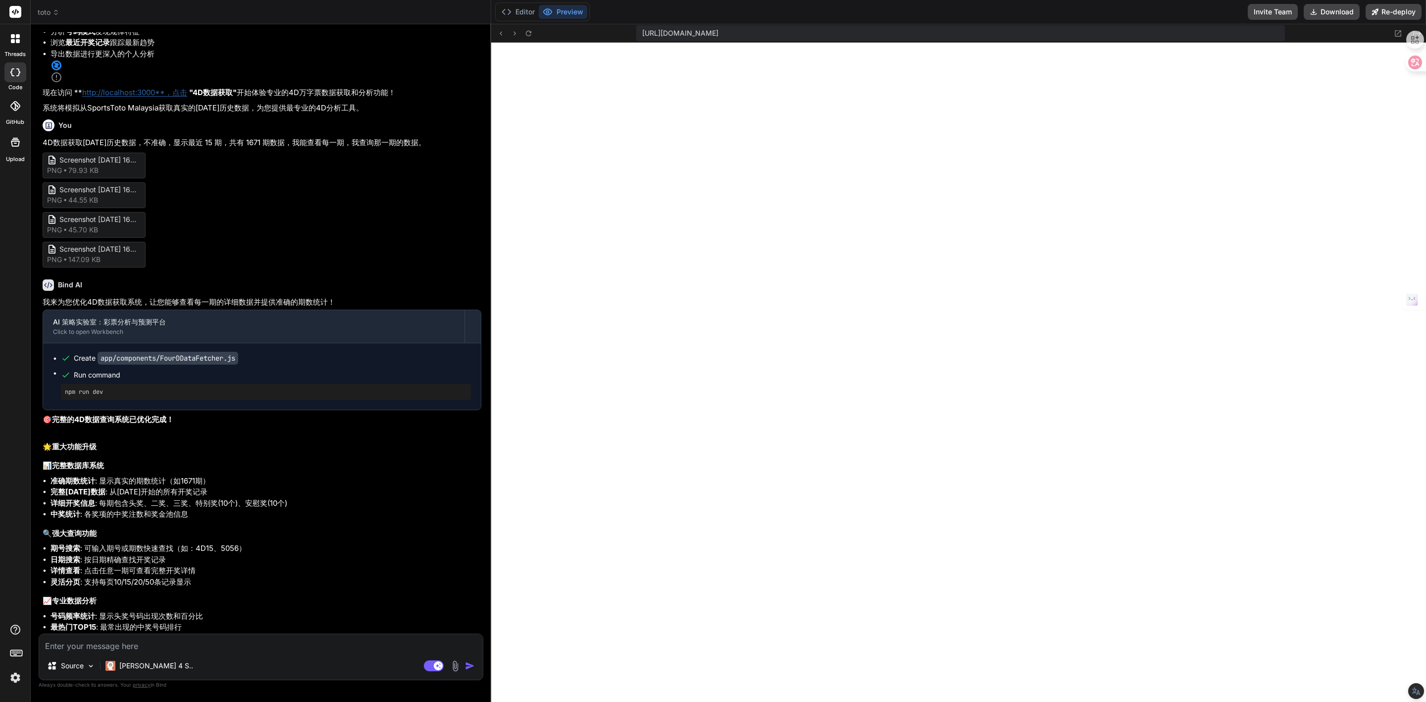
scroll to position [11858, 0]
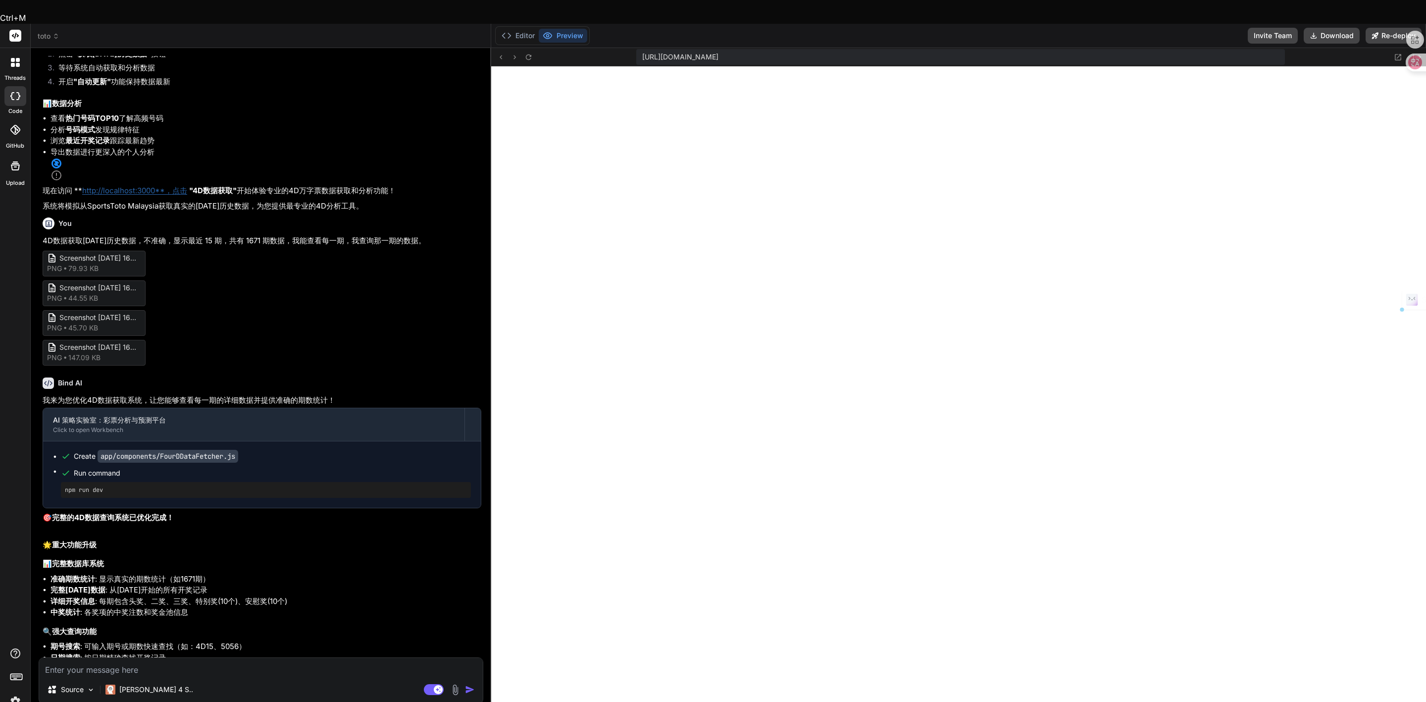
drag, startPoint x: 77, startPoint y: 214, endPoint x: 101, endPoint y: 214, distance: 24.3
click at [101, 45] on strong ""4D数据获取"" at bounding box center [97, 39] width 48 height 9
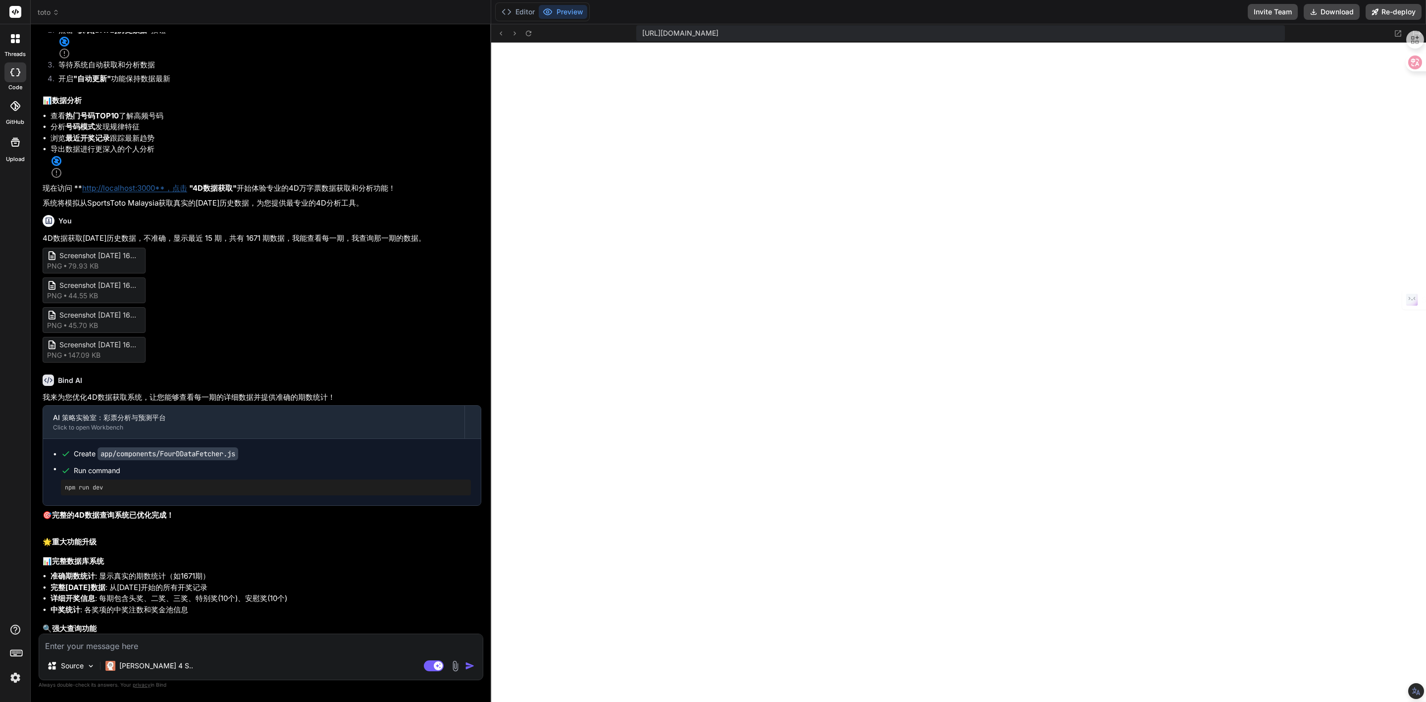
click at [100, 645] on textarea at bounding box center [261, 643] width 444 height 18
paste textarea "TOTO 4D"
click at [46, 645] on textarea "TOTO 4D" at bounding box center [261, 643] width 444 height 18
click at [100, 641] on textarea "增加TOTO 4D" at bounding box center [261, 643] width 444 height 18
click at [143, 642] on textarea "增加TOTO 4D 游戏分析" at bounding box center [261, 643] width 444 height 18
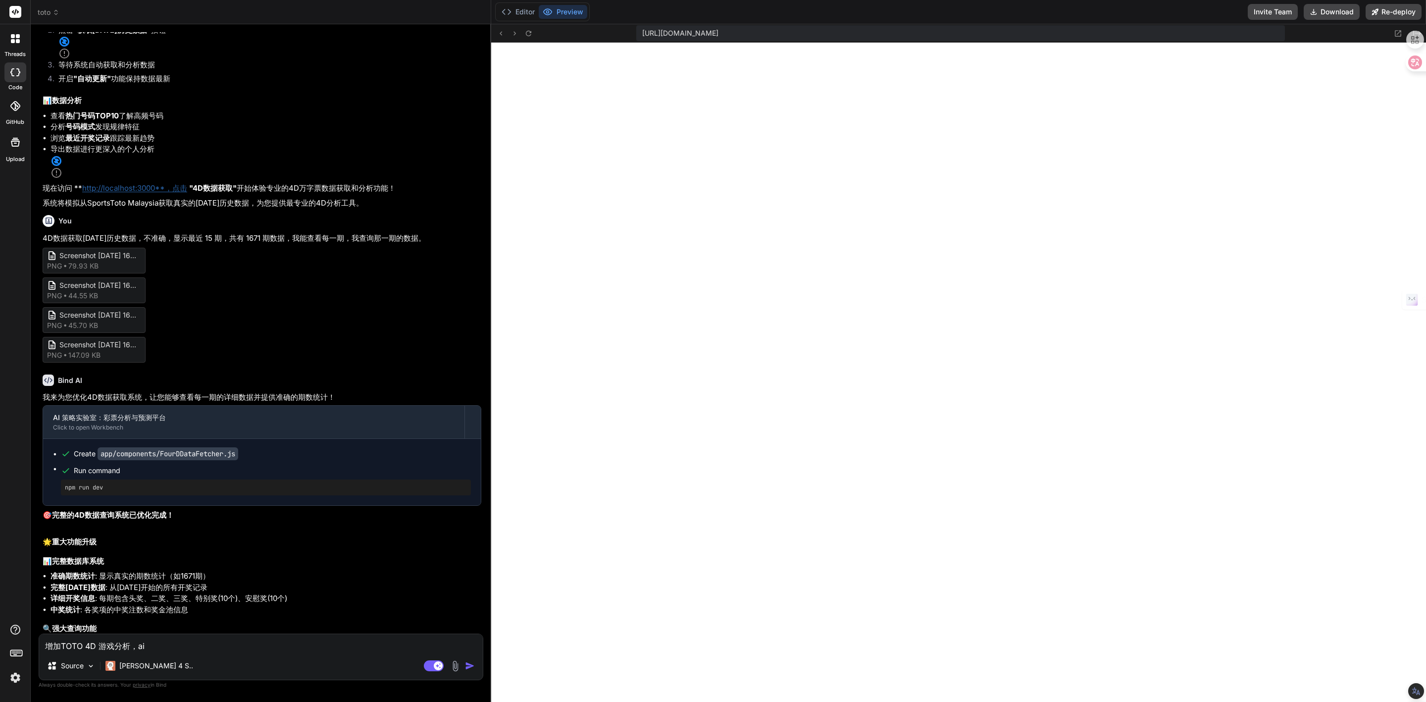
click at [171, 642] on textarea "增加TOTO 4D 游戏分析，ai" at bounding box center [261, 643] width 444 height 18
paste textarea "新预测"
click at [193, 648] on textarea "增加TOTO 4D 游戏分析，ai新预测" at bounding box center [261, 643] width 444 height 18
paste textarea "数据分析"
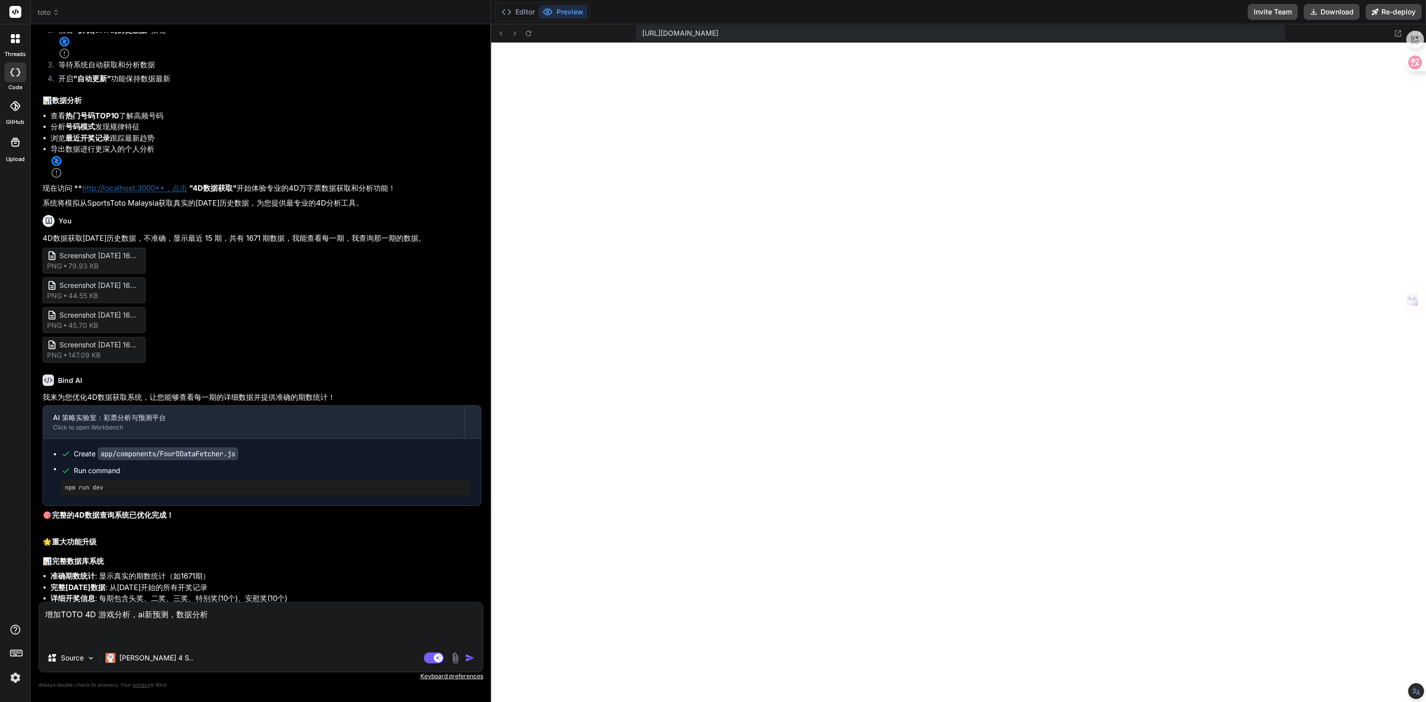
click at [229, 610] on textarea "增加TOTO 4D 游戏分析，ai新预测，数据分析" at bounding box center [261, 623] width 444 height 42
click at [217, 615] on textarea "增加TOTO 4D 游戏分析，ai新预测，数据分析，" at bounding box center [261, 623] width 444 height 42
paste textarea "控制台"
click at [61, 613] on textarea "增加TOTO 4D 游戏分析，ai新预测，数据分析，控制台" at bounding box center [261, 623] width 444 height 42
click at [272, 615] on textarea "增加在TOTO 4D 游戏分析，ai新预测，数据分析，控制台" at bounding box center [261, 623] width 444 height 42
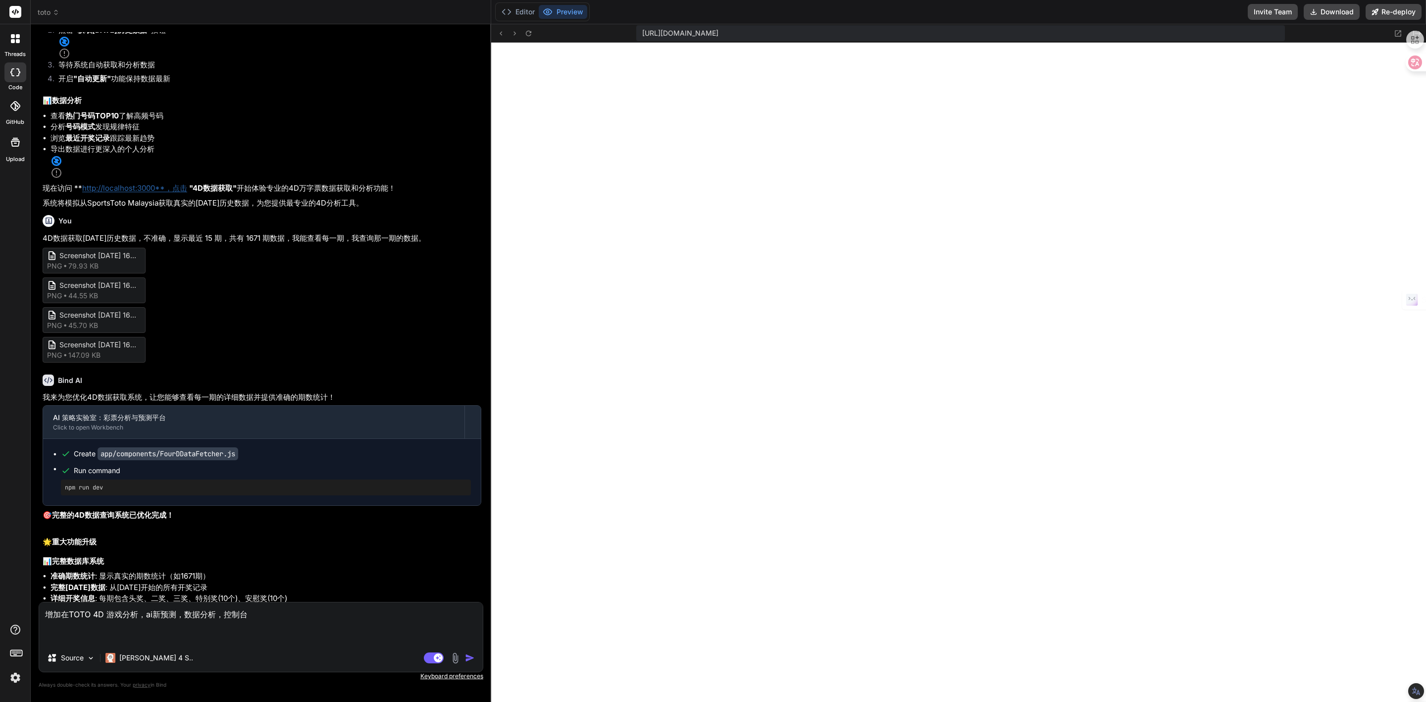
click at [265, 616] on textarea "增加在TOTO 4D 游戏分析，ai新预测，数据分析，控制台" at bounding box center [261, 623] width 444 height 42
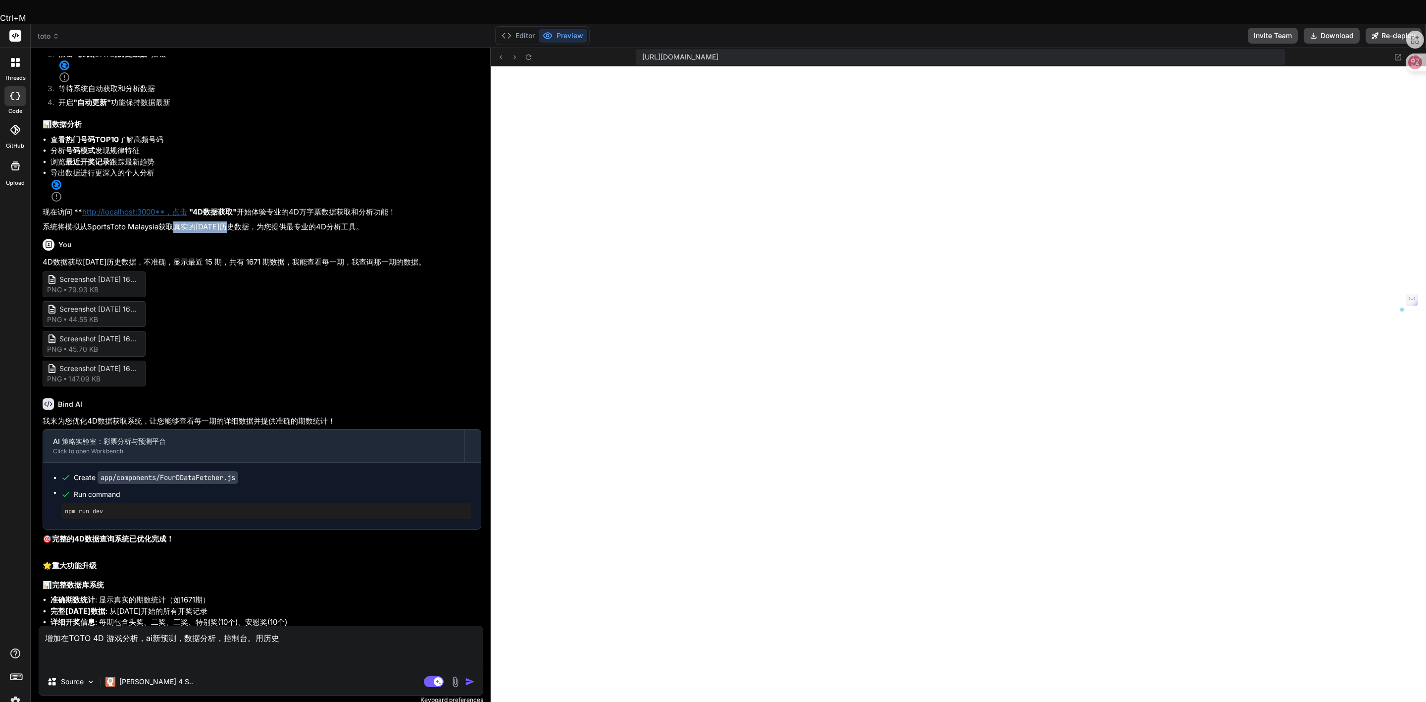
drag, startPoint x: 171, startPoint y: 364, endPoint x: 240, endPoint y: 361, distance: 68.9
click at [240, 233] on p "系统将模拟从SportsToto Malaysia获取真实的[DATE]历史数据，为您提供最专业的4D分析工具。" at bounding box center [262, 226] width 439 height 11
click at [282, 626] on textarea "增加在TOTO 4D 游戏分析，ai新预测，数据分析，控制台。用历史" at bounding box center [261, 647] width 444 height 42
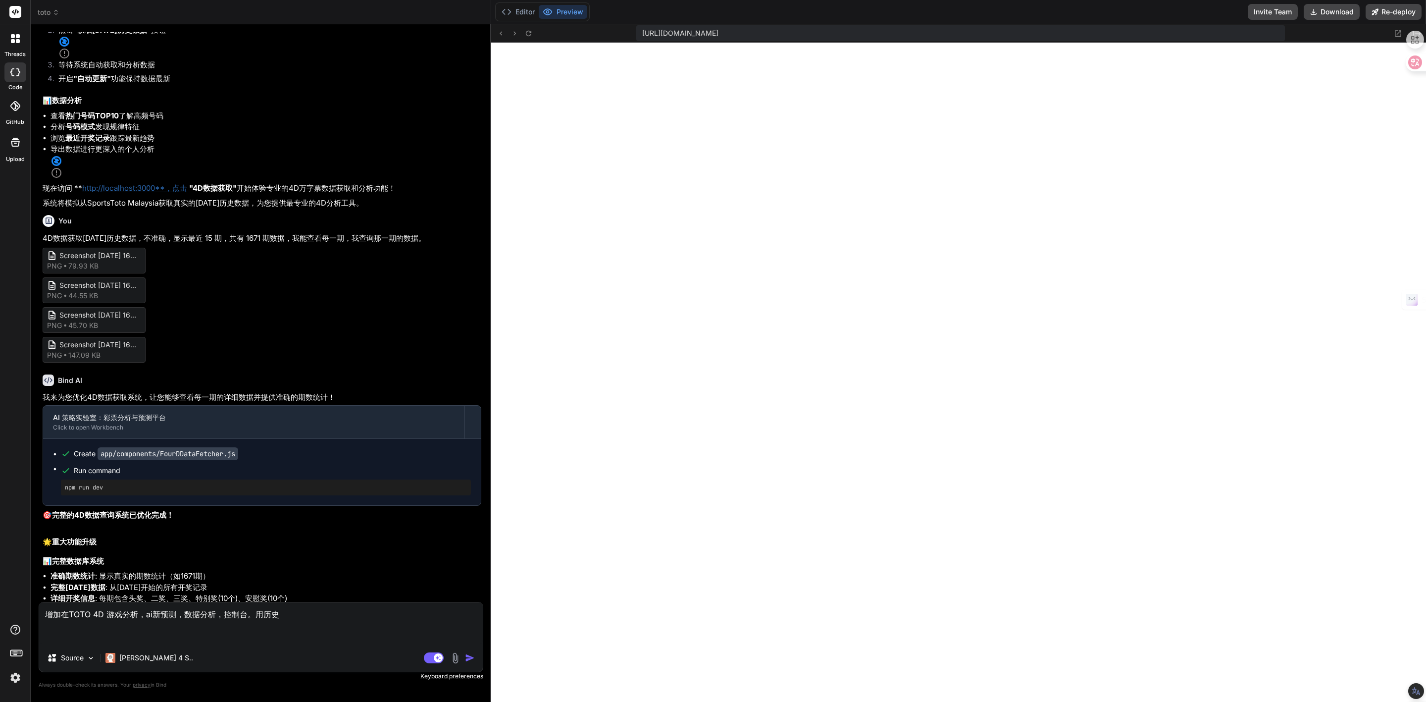
paste textarea "真实的[DATE]历史数据"
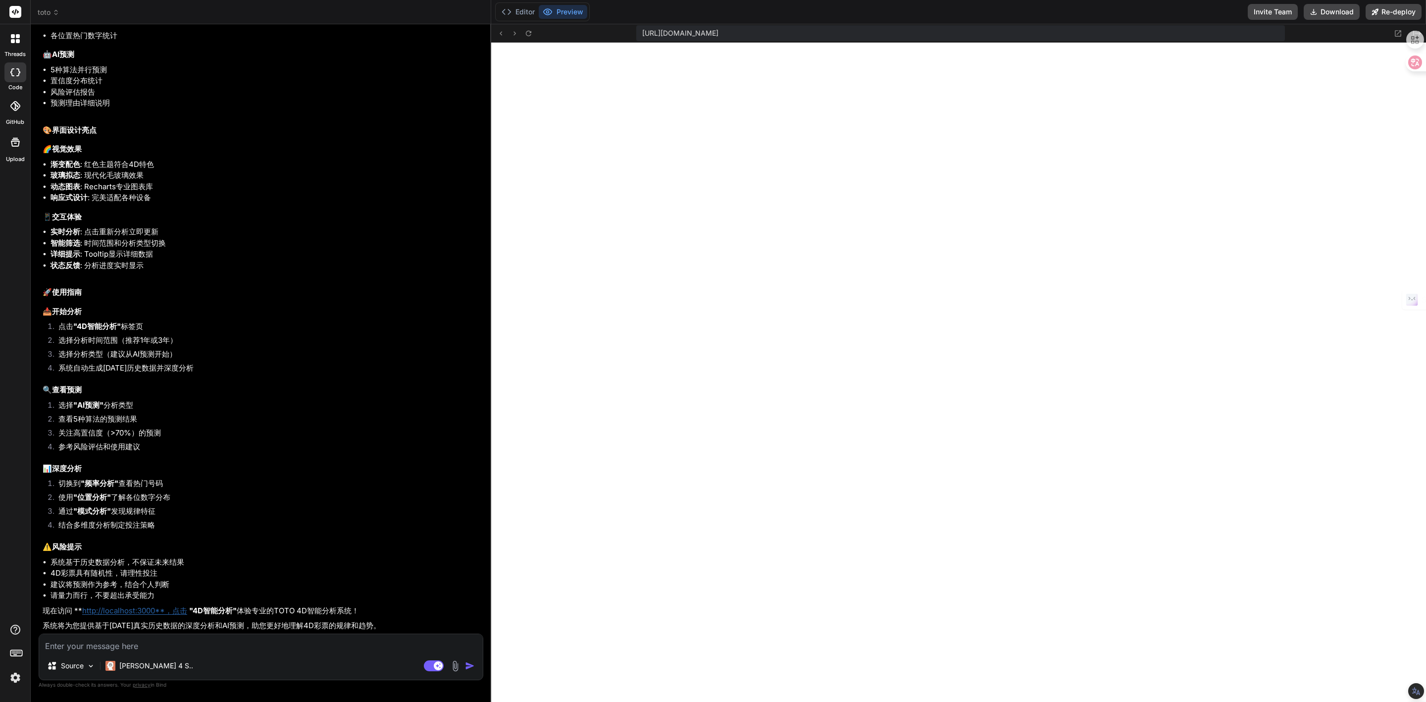
scroll to position [14621, 0]
click at [143, 642] on textarea at bounding box center [261, 643] width 444 height 18
click at [533, 30] on button at bounding box center [529, 33] width 12 height 12
click at [228, 640] on textarea at bounding box center [261, 643] width 444 height 18
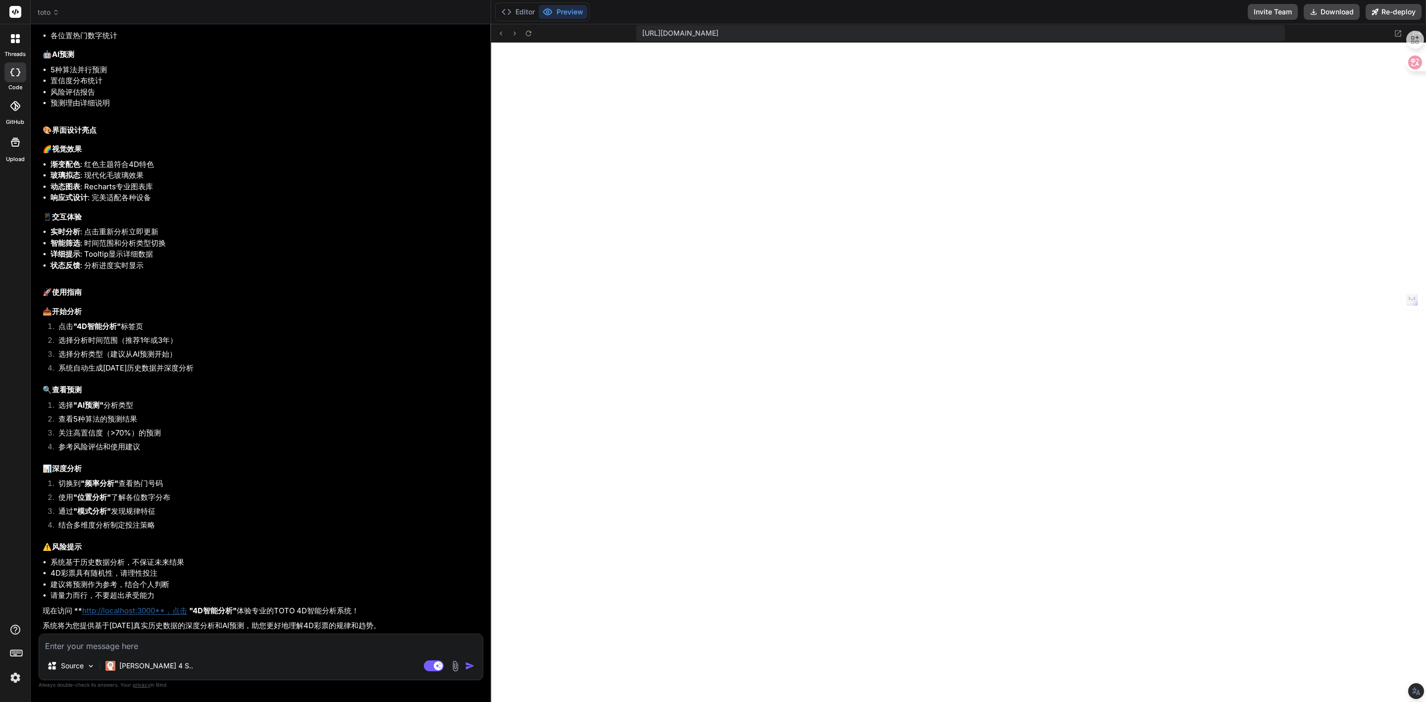
paste textarea "Loremi do sitamet ./con/adipiscing/Elit7SEddoeius.te IncIdiduNtutlabOreet: (Dol…"
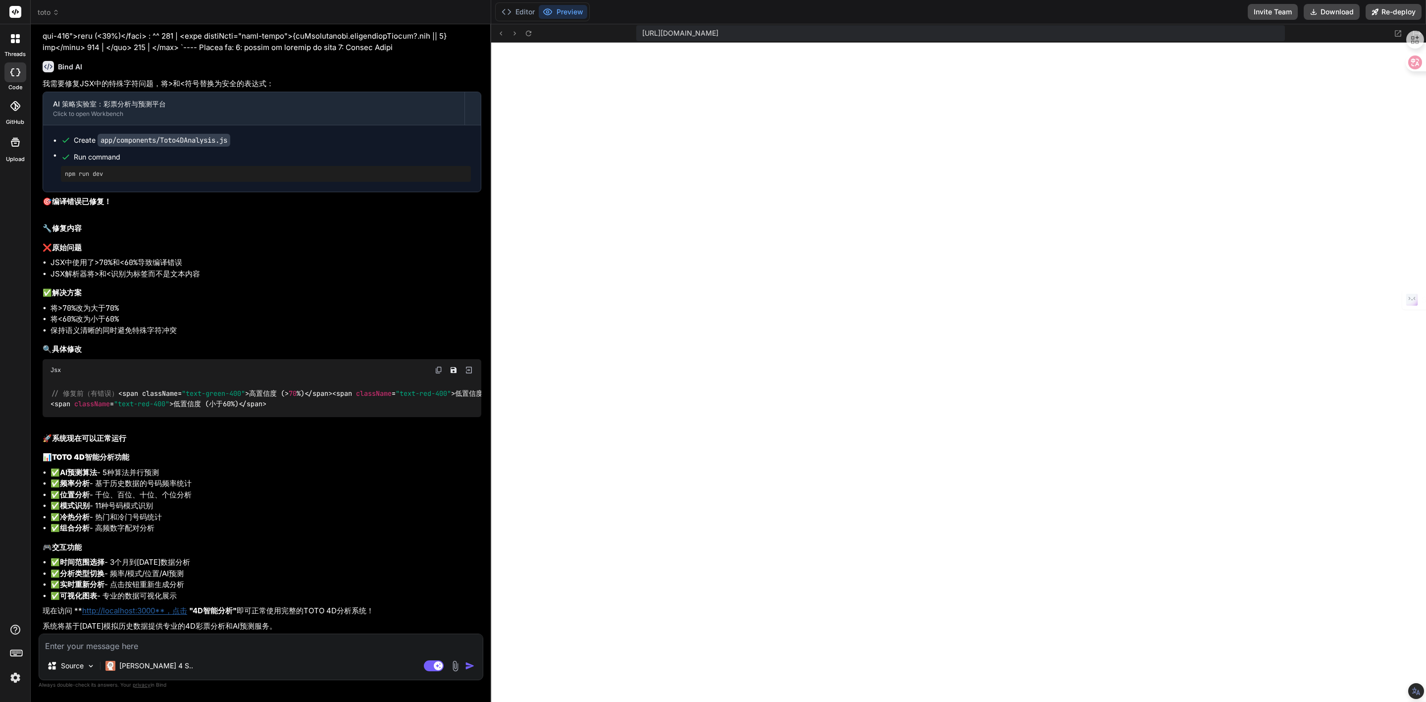
scroll to position [15407, 0]
click at [452, 668] on img at bounding box center [455, 665] width 11 height 11
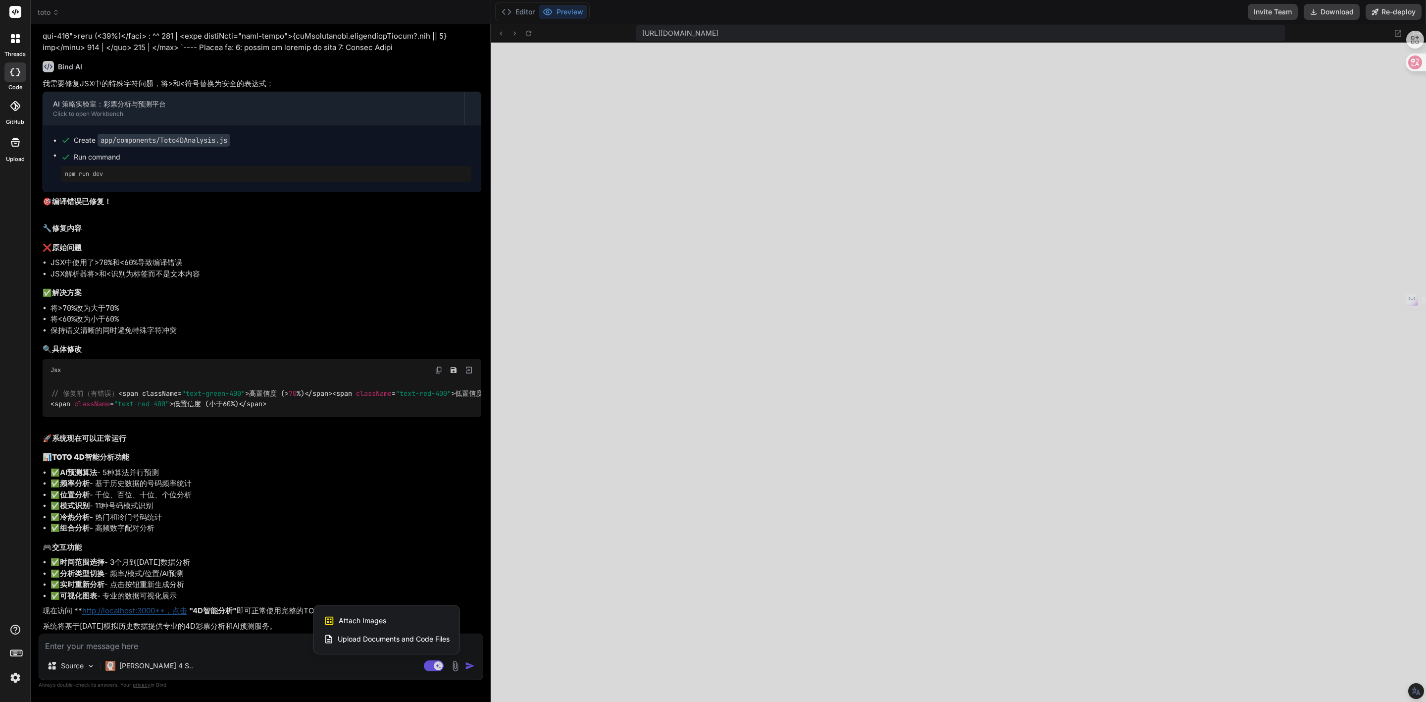
click at [369, 616] on span "Attach Images" at bounding box center [363, 620] width 48 height 10
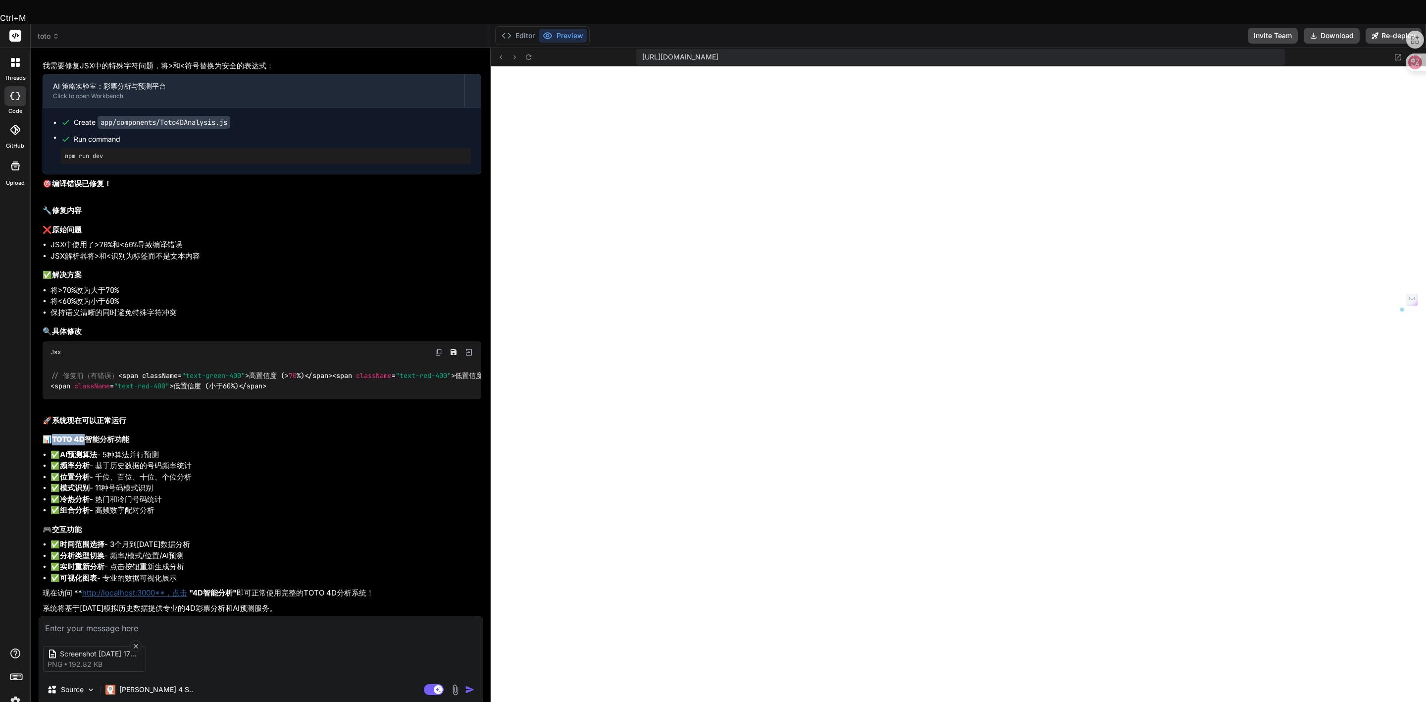
drag, startPoint x: 55, startPoint y: 459, endPoint x: 86, endPoint y: 455, distance: 30.9
click at [86, 444] on strong "TOTO 4D智能分析功能" at bounding box center [90, 438] width 77 height 9
click at [52, 616] on textarea at bounding box center [261, 625] width 444 height 18
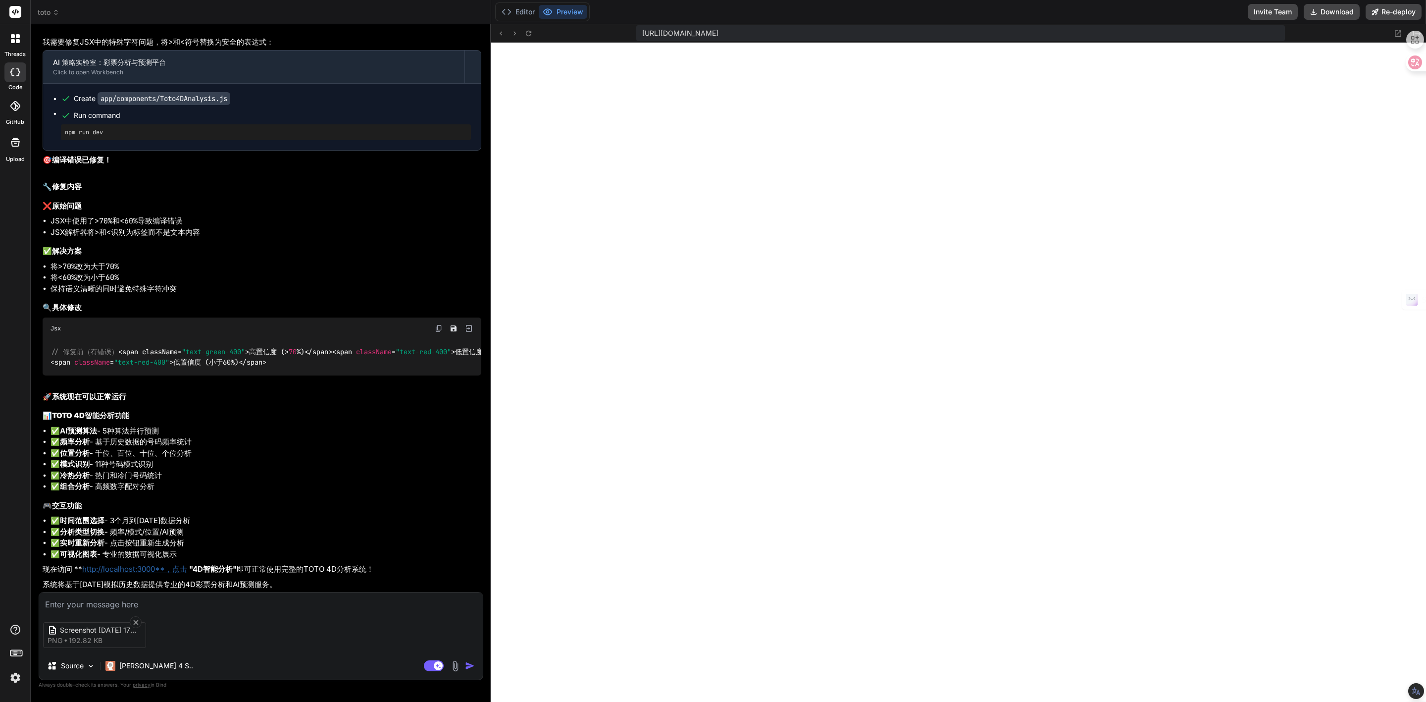
paste textarea "TOTO 4D"
click at [456, 664] on img at bounding box center [455, 665] width 11 height 11
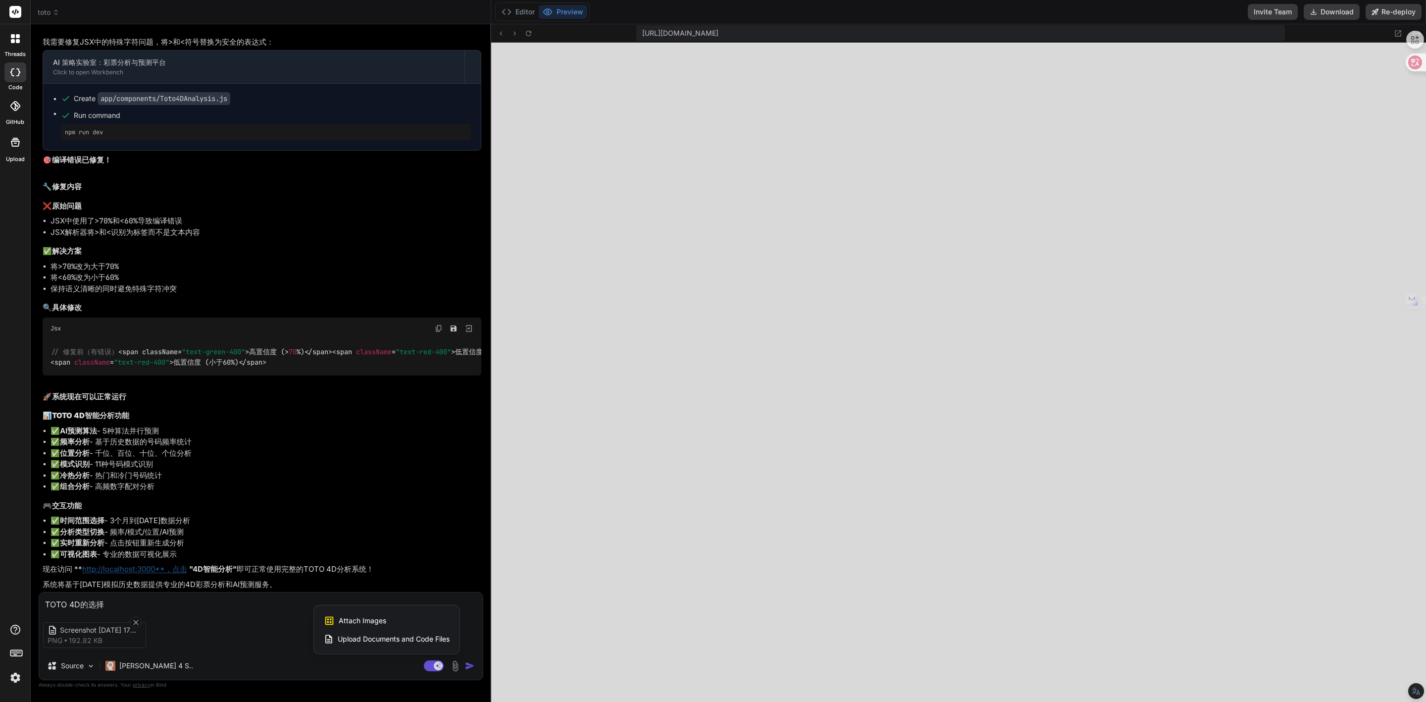
click at [391, 621] on div "Attach Images Image attachments are only supported in Claude and Gemini models." at bounding box center [387, 620] width 126 height 19
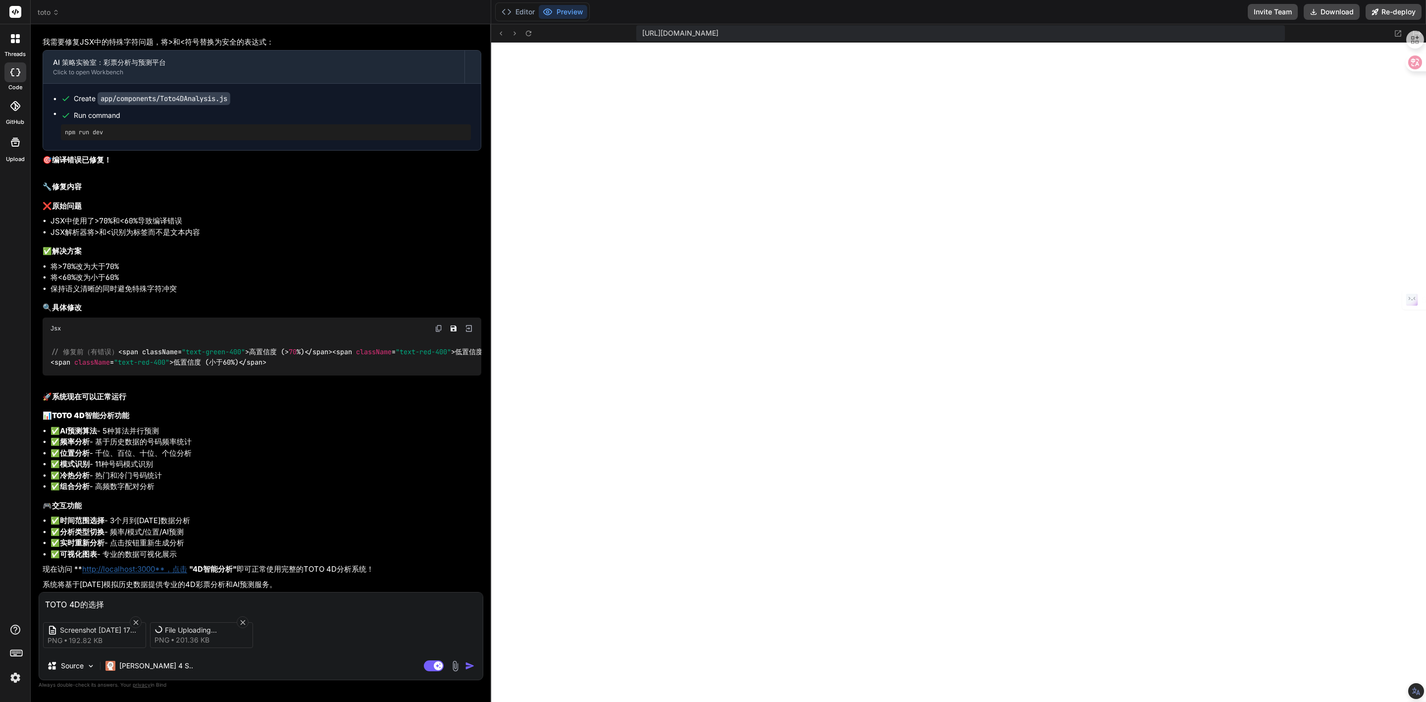
click at [107, 603] on textarea "TOTO 4D的选择" at bounding box center [261, 601] width 444 height 18
click at [47, 599] on textarea "TOTO 4D的选择" at bounding box center [261, 601] width 444 height 18
click at [47, 602] on textarea "TOTO 4D的选择" at bounding box center [261, 601] width 444 height 18
paste textarea "AI预测"
click at [175, 604] on textarea "AI预测没有TOTO 4D的选择" at bounding box center [261, 601] width 444 height 18
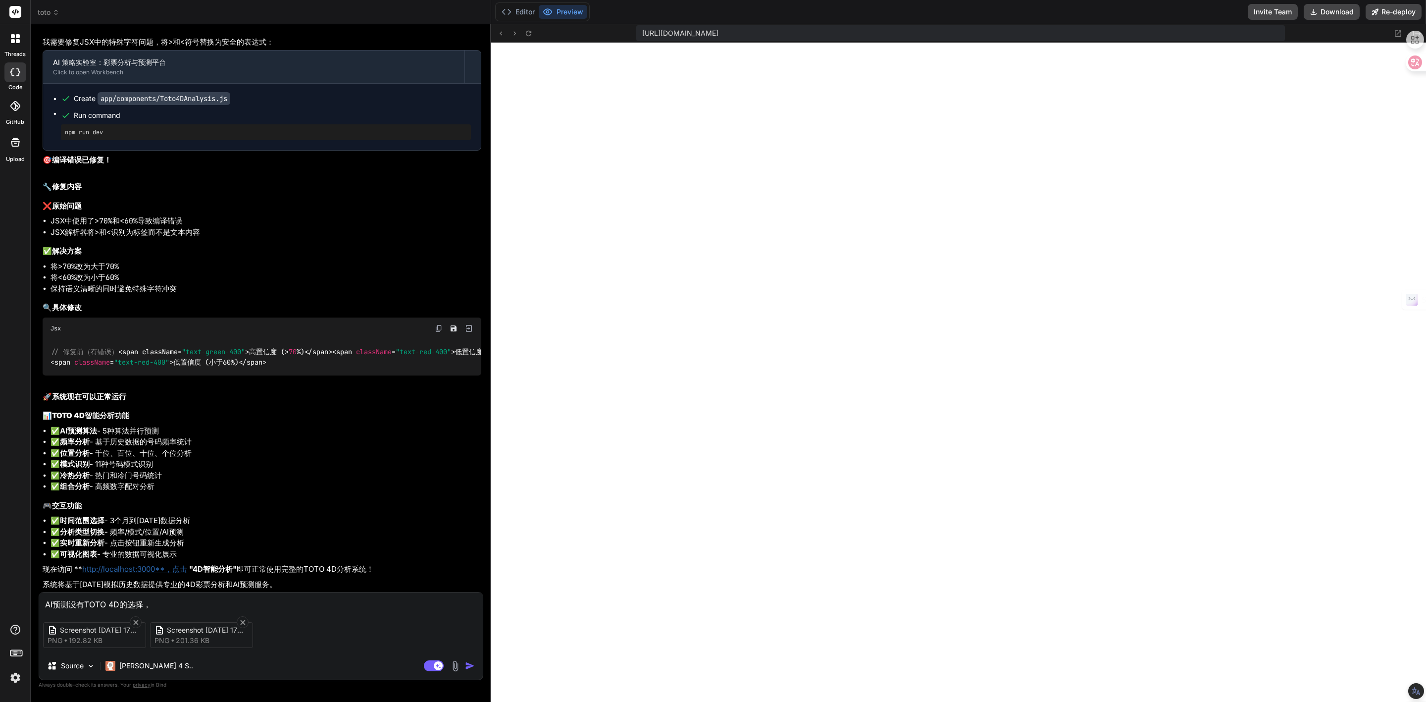
click at [177, 600] on textarea "AI预测没有TOTO 4D的选择，" at bounding box center [261, 601] width 444 height 18
paste textarea "数据分析"
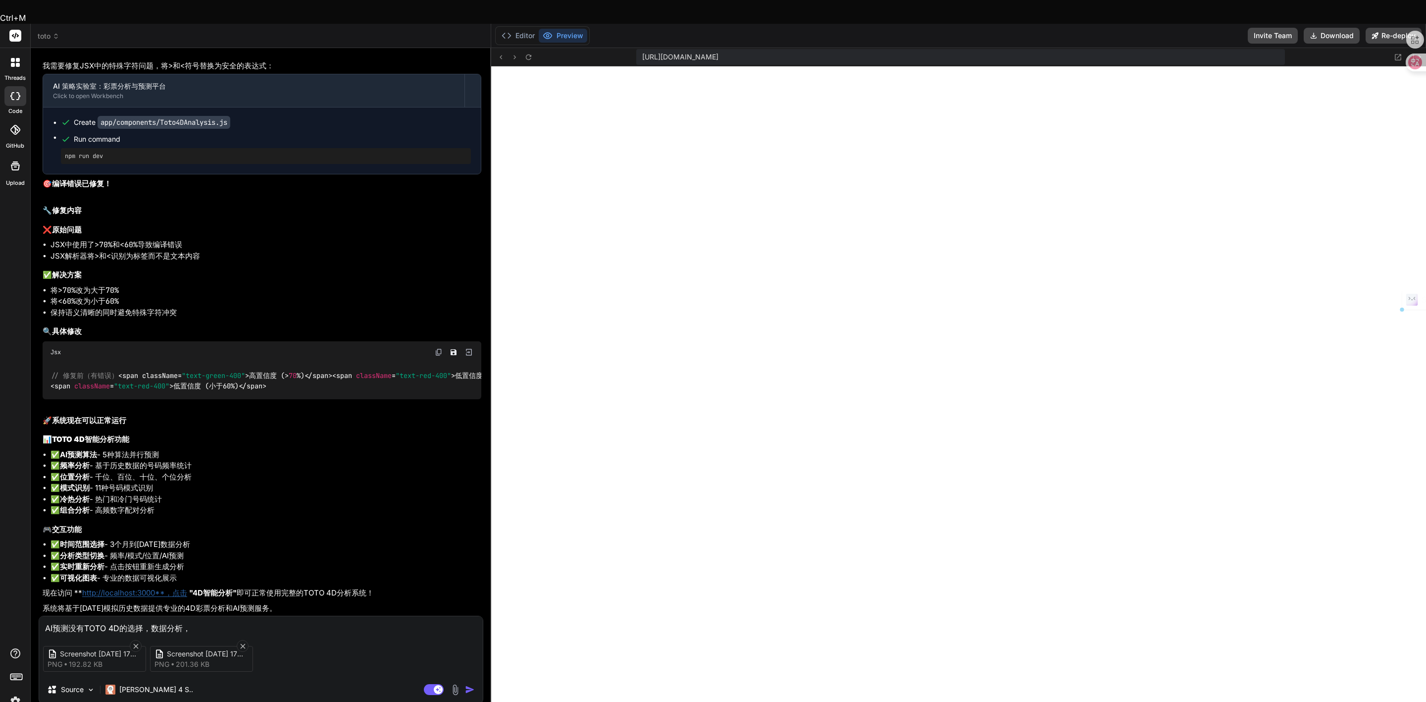
drag, startPoint x: 70, startPoint y: 599, endPoint x: 141, endPoint y: 596, distance: 71.3
click at [141, 616] on textarea "AI预测没有TOTO 4D的选择，数据分析，" at bounding box center [261, 625] width 444 height 18
drag, startPoint x: 181, startPoint y: 602, endPoint x: 197, endPoint y: 602, distance: 15.4
click at [197, 616] on textarea "AI预测没有TOTO 4D的选择，数据分析，" at bounding box center [261, 625] width 444 height 18
paste textarea "没有[PERSON_NAME] 4D的选择"
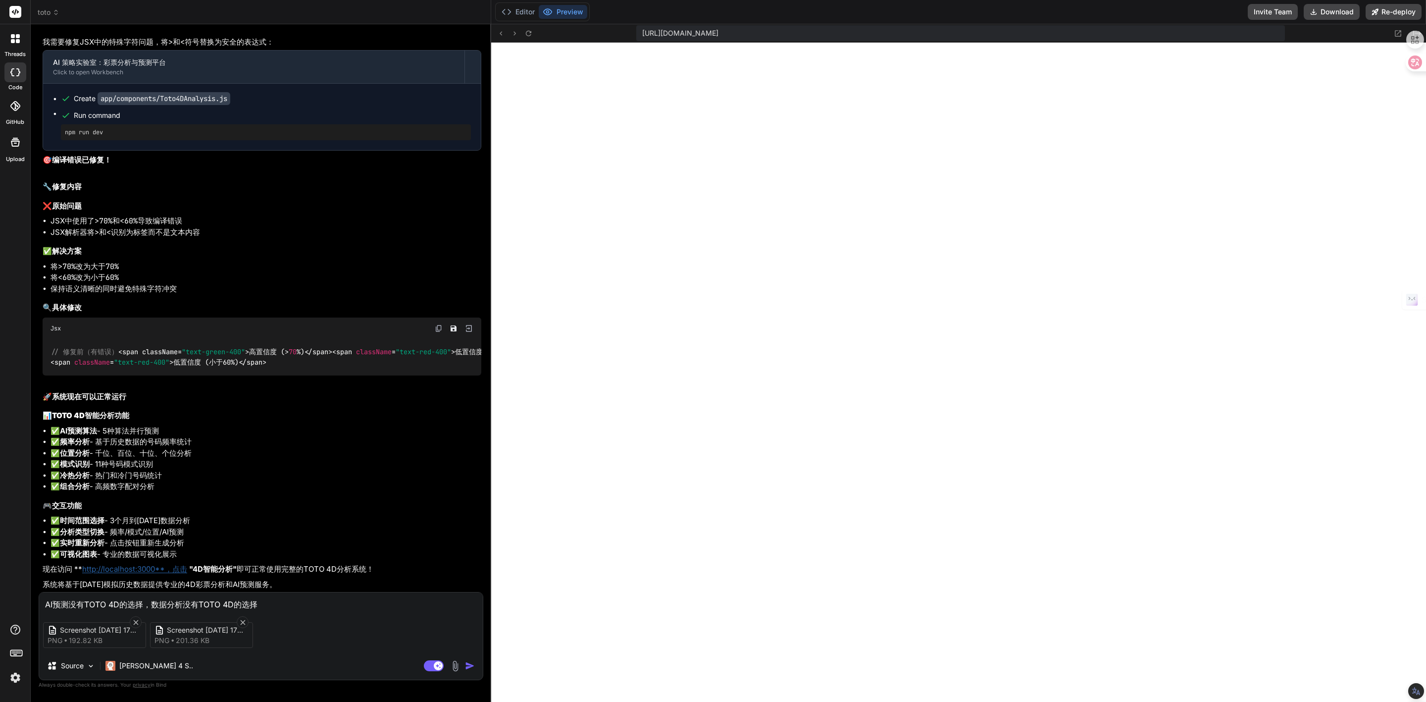
click at [264, 604] on textarea "AI预测没有TOTO 4D的选择，数据分析没有TOTO 4D的选择" at bounding box center [261, 601] width 444 height 18
paste textarea "控制台"
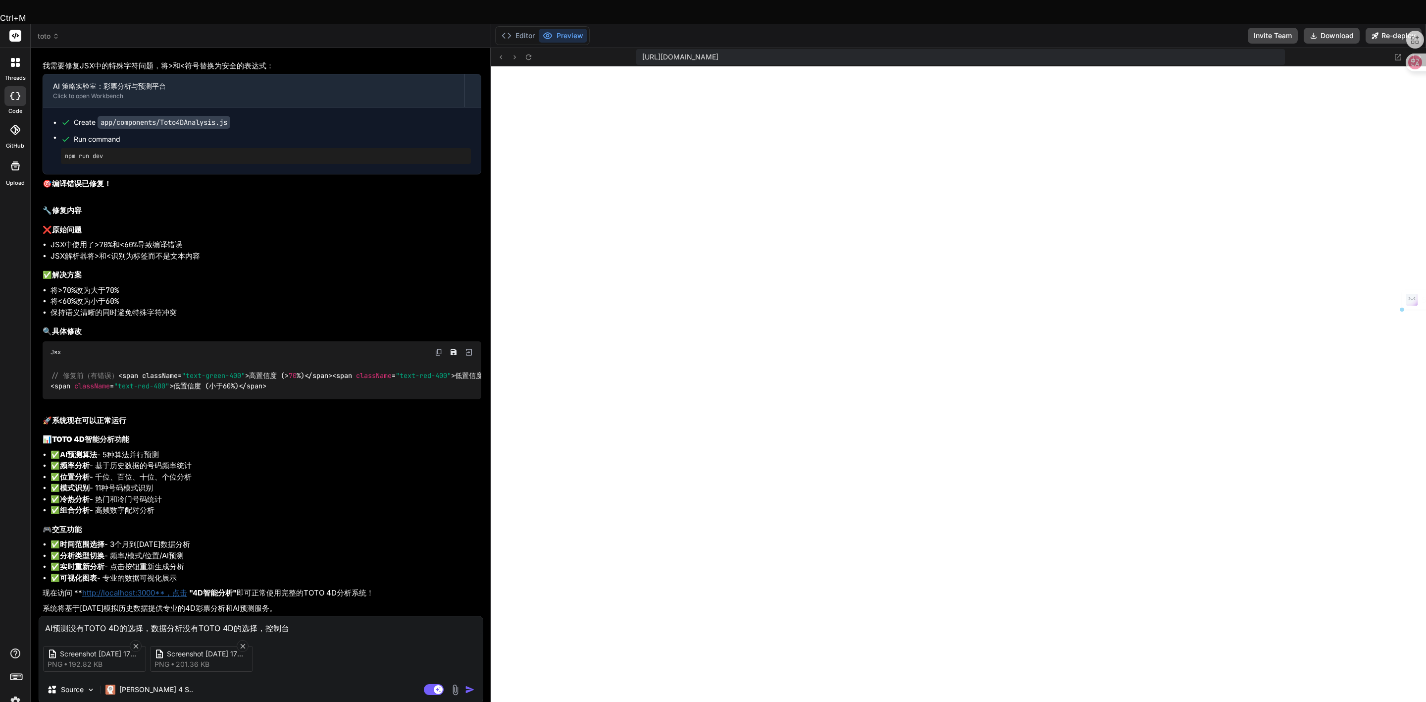
drag, startPoint x: 183, startPoint y: 600, endPoint x: 254, endPoint y: 608, distance: 72.2
click at [254, 616] on textarea "AI预测没有TOTO 4D的选择，数据分析没有TOTO 4D的选择，控制台" at bounding box center [261, 625] width 444 height 18
click at [295, 616] on textarea "AI预测没有TOTO 4D的选择，数据分析没有TOTO 4D的选择，控制台" at bounding box center [261, 625] width 444 height 18
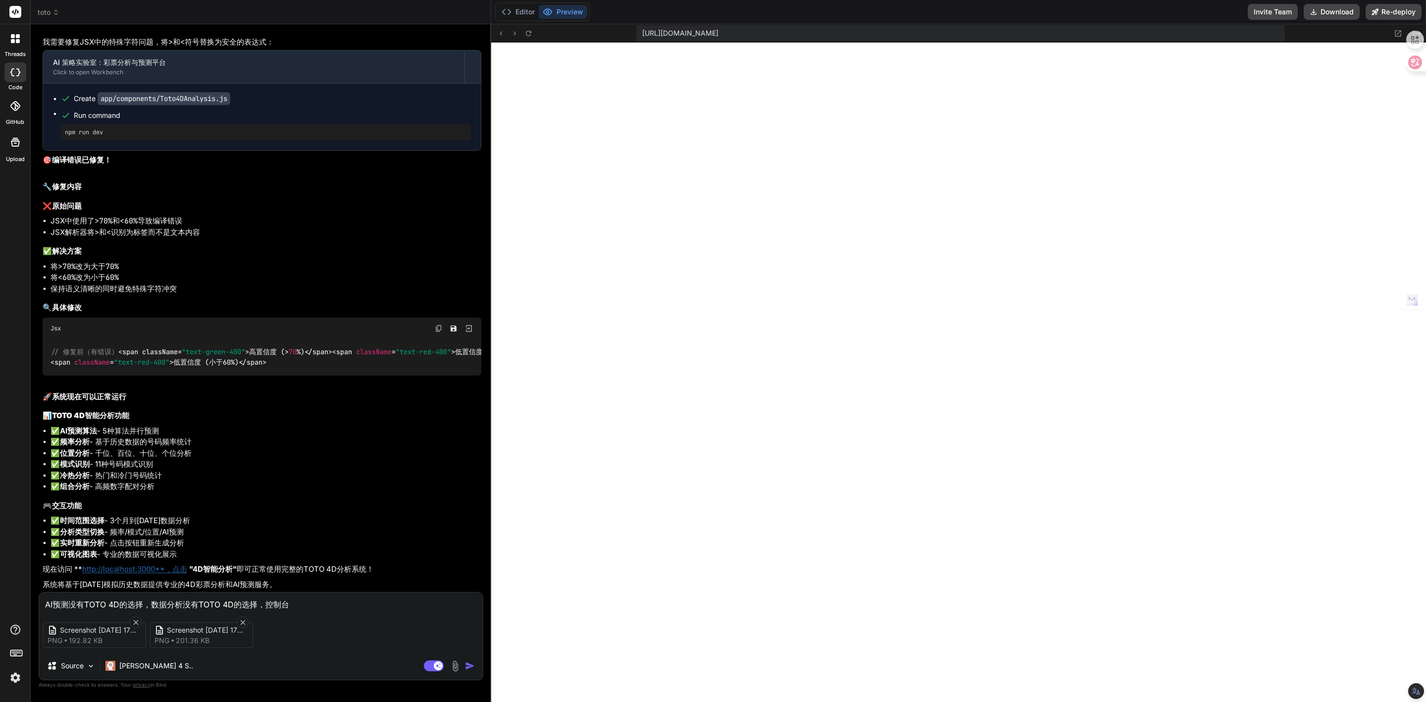
paste textarea "没有[PERSON_NAME] 4D的选择"
click at [381, 603] on textarea "AI预测没有TOTO 4D的选择，数据分析没有TOTO 4D的选择，控制台没有TOTO 4D的选择" at bounding box center [261, 601] width 444 height 18
paste textarea "历史记录"
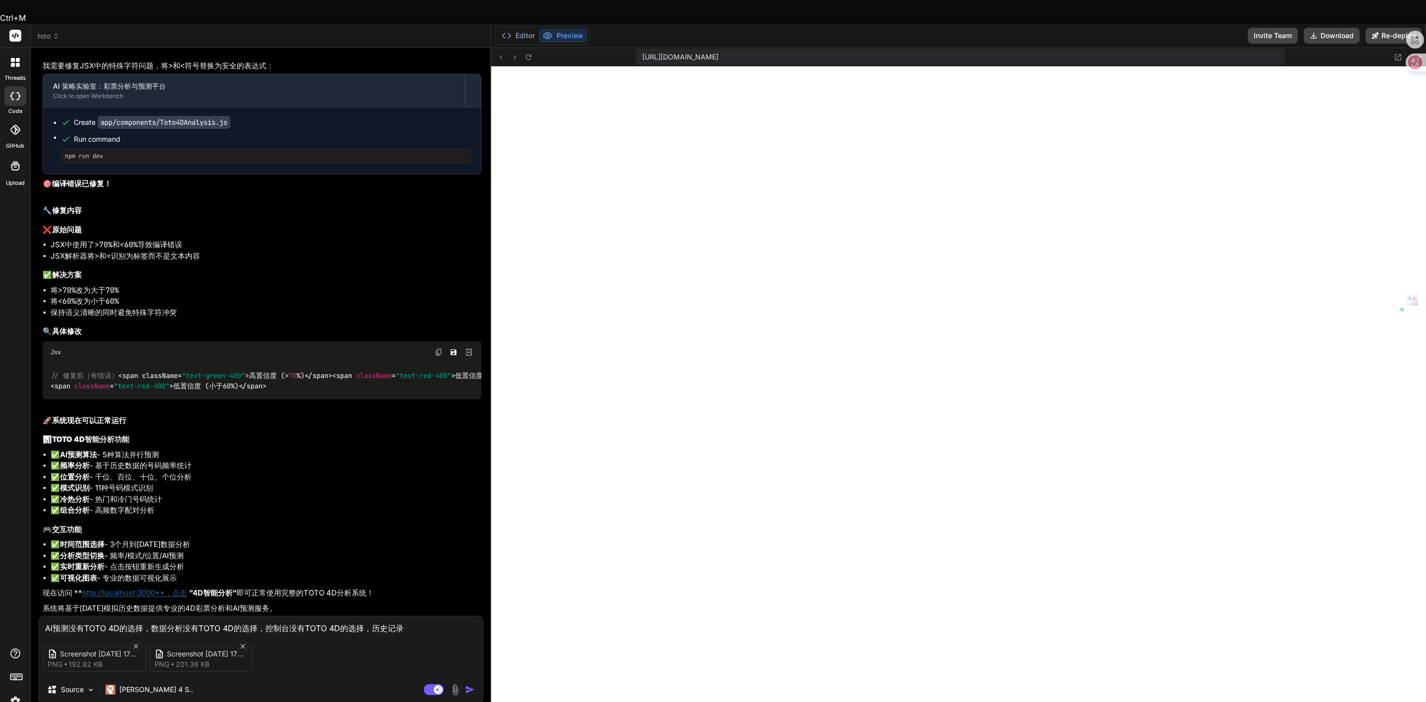
drag, startPoint x: 289, startPoint y: 604, endPoint x: 361, endPoint y: 599, distance: 72.4
click at [361, 616] on textarea "AI预测没有TOTO 4D的选择，数据分析没有TOTO 4D的选择，控制台没有TOTO 4D的选择，历史记录" at bounding box center [261, 625] width 444 height 18
click at [410, 616] on textarea "AI预测没有TOTO 4D的选择，数据分析没有TOTO 4D的选择，控制台没有TOTO 4D的选择，历史记录" at bounding box center [261, 625] width 444 height 18
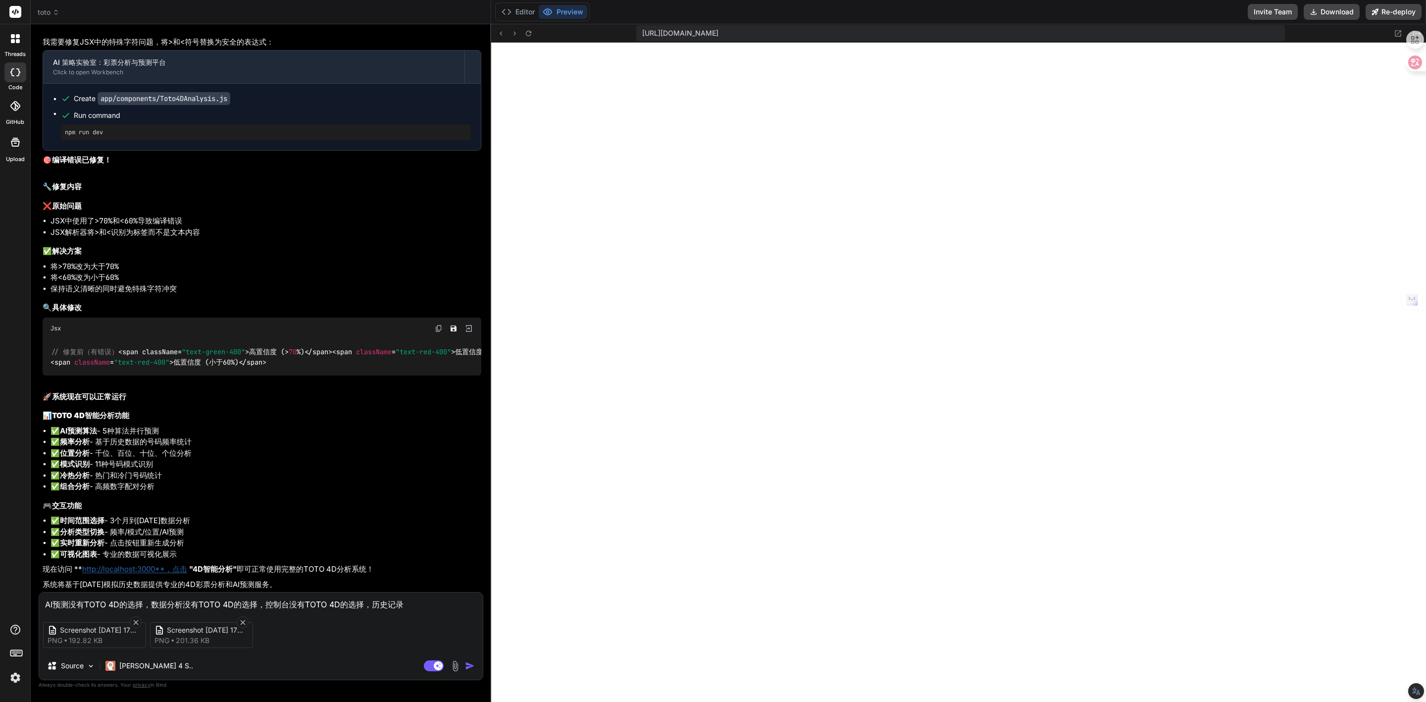
paste textarea "没有[PERSON_NAME] 4D的选择"
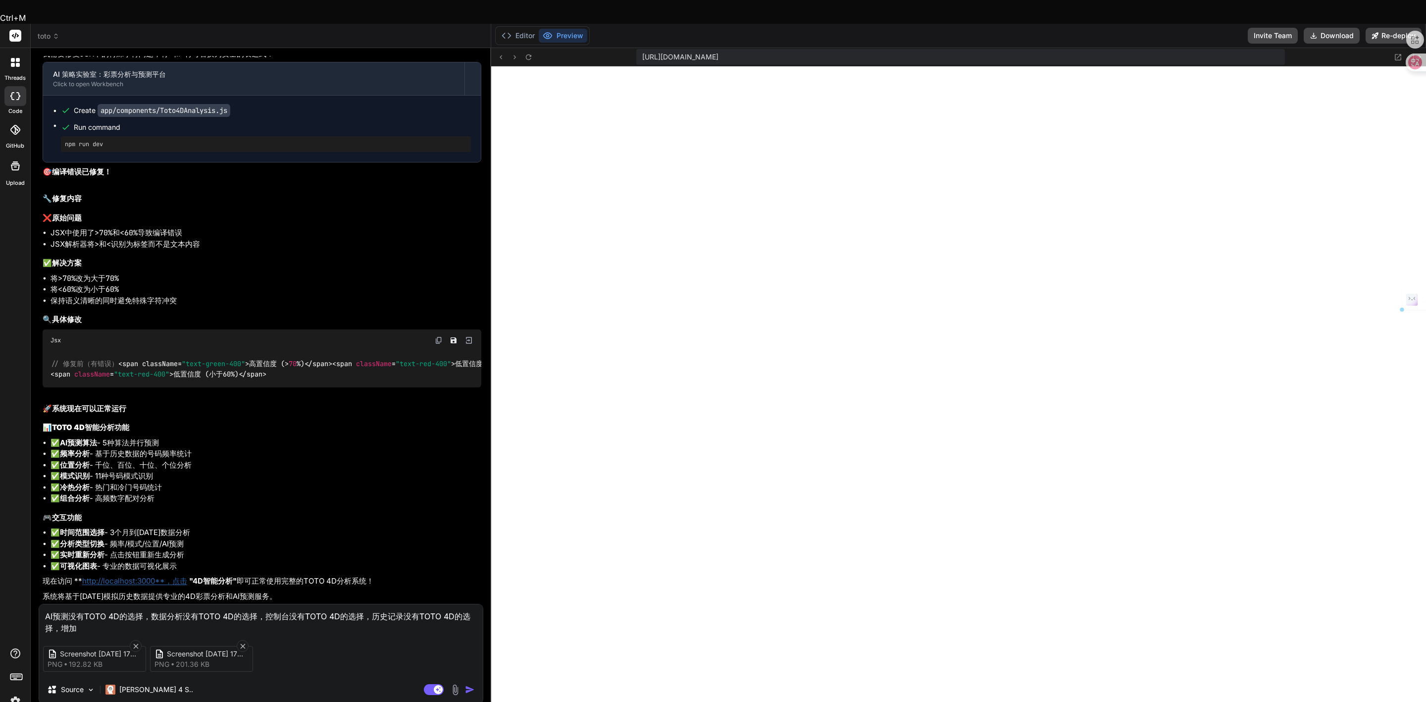
drag, startPoint x: 86, startPoint y: 590, endPoint x: 141, endPoint y: 584, distance: 55.2
click at [141, 604] on textarea "AI预测没有TOTO 4D的选择，数据分析没有TOTO 4D的选择，控制台没有TOTO 4D的选择，历史记录没有TOTO 4D的选择，增加" at bounding box center [261, 619] width 444 height 30
click at [86, 606] on textarea "AI预测没有TOTO 4D的选择，数据分析没有TOTO 4D的选择，控制台没有TOTO 4D的选择，历史记录没有TOTO 4D的选择，增加" at bounding box center [261, 619] width 444 height 30
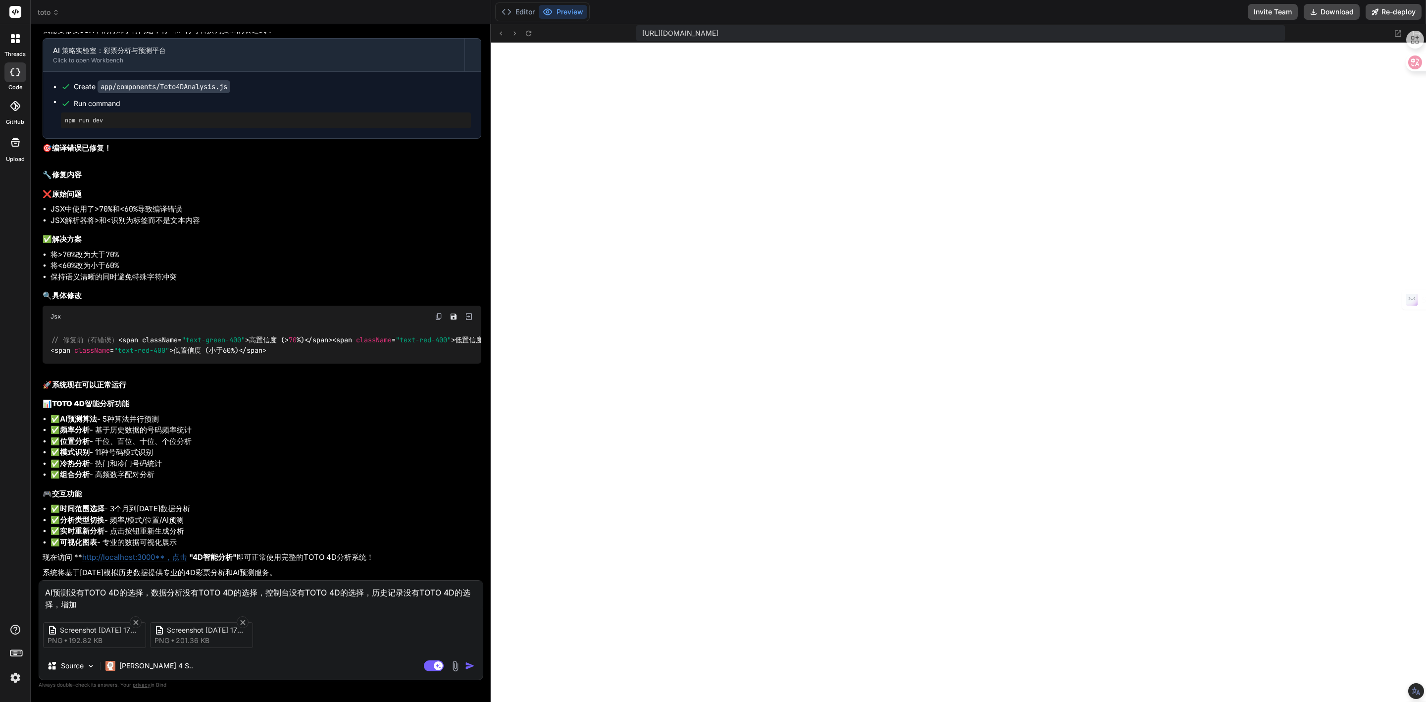
paste textarea "TOTO 4D的选择"
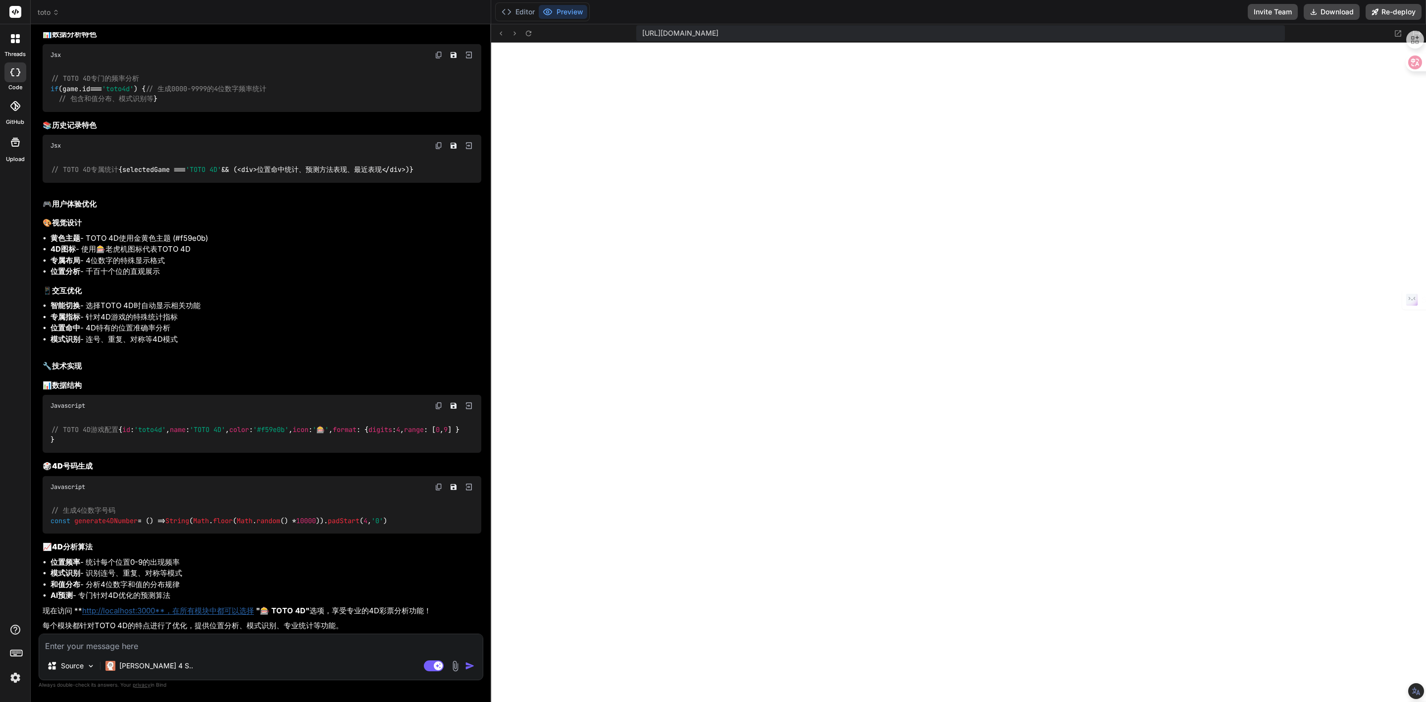
scroll to position [17096, 0]
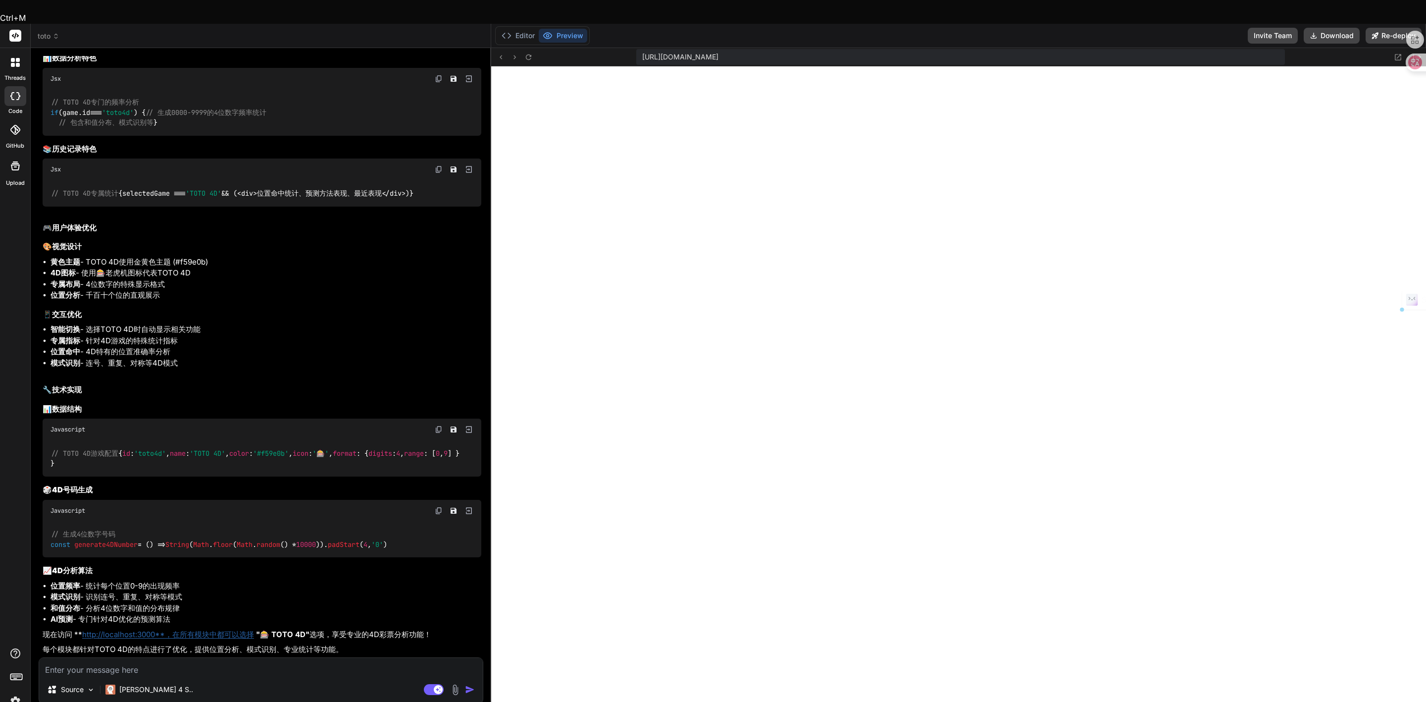
drag, startPoint x: 50, startPoint y: 561, endPoint x: 189, endPoint y: 598, distance: 143.7
click at [189, 598] on ul "位置频率 - 统计每个位置0-9的出现频率 模式识别 - 识别连号、重复、对称等模式 和值分布 - 分析4位数字和值的分布规律 AI预测 - 专门针对4D优化…" at bounding box center [262, 602] width 439 height 45
click at [343, 629] on p "现在访问 ** http://localhost:3000**，在所有模块中都可以选择 "🎰 TOTO 4D" 选项，享受专业的4D彩票分析功能！" at bounding box center [262, 634] width 439 height 11
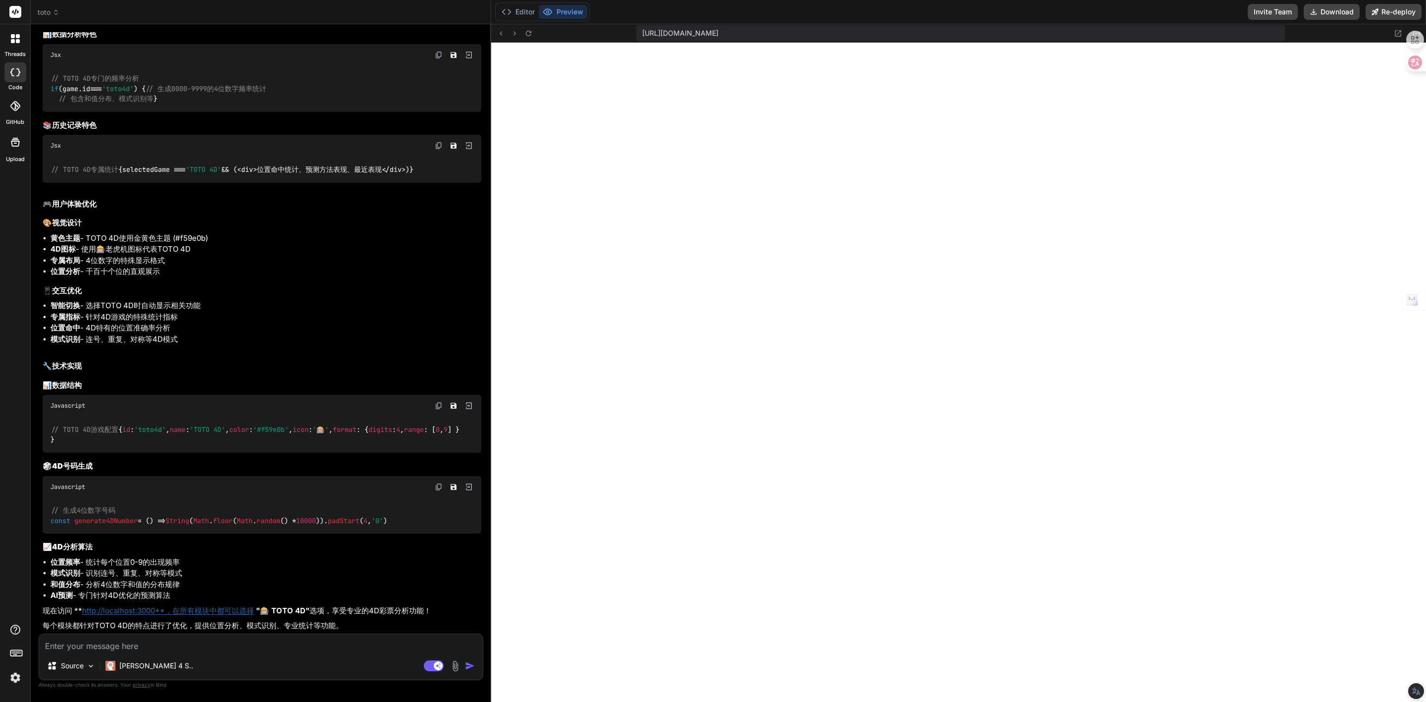
click at [350, 624] on p "每个模块都针对TOTO 4D的特点进行了优化，提供位置分析、模式识别、专业统计等功能。" at bounding box center [262, 625] width 439 height 11
click at [107, 612] on link "http://localhost:3000**，在所有模块中都可以选择" at bounding box center [168, 609] width 172 height 9
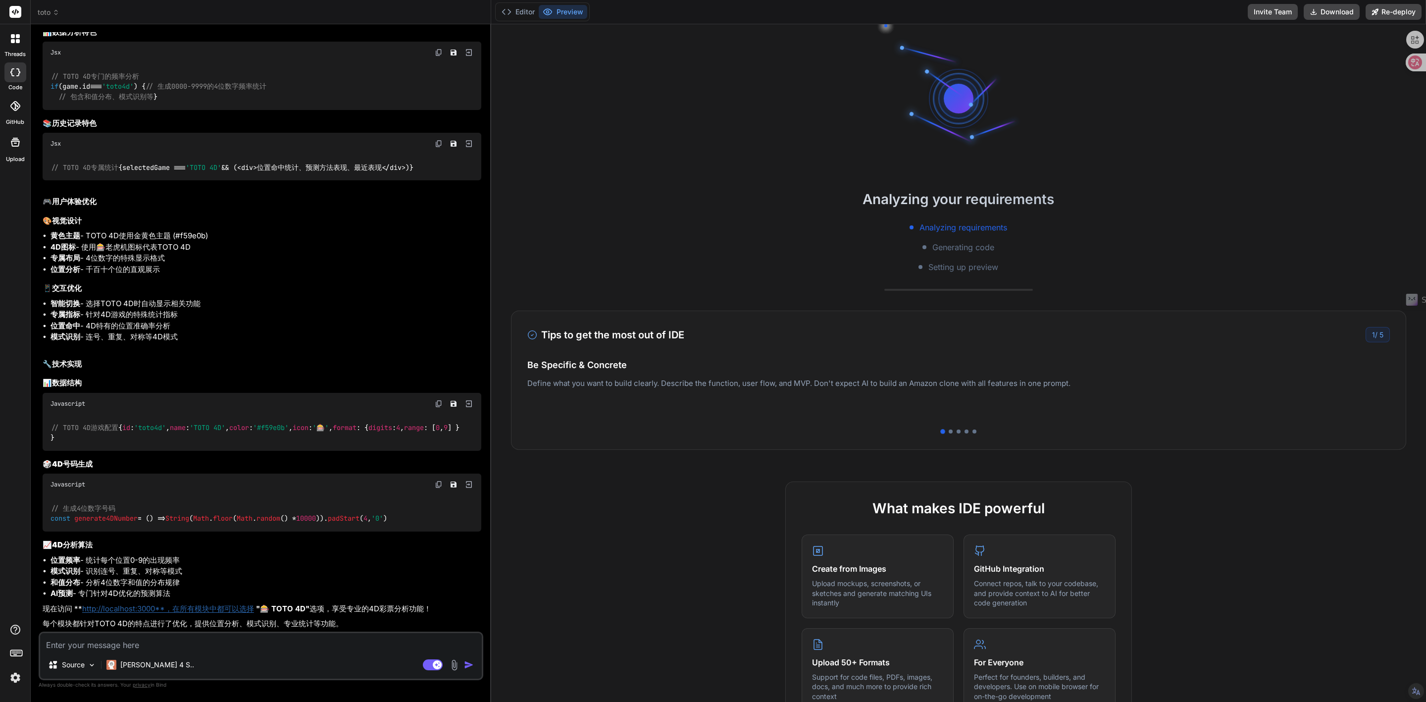
scroll to position [6178, 0]
drag, startPoint x: 82, startPoint y: 600, endPoint x: 165, endPoint y: 608, distance: 83.1
copy div "专门针对4D优化的预测算法 现在访问 ** http://localhost:3000**"
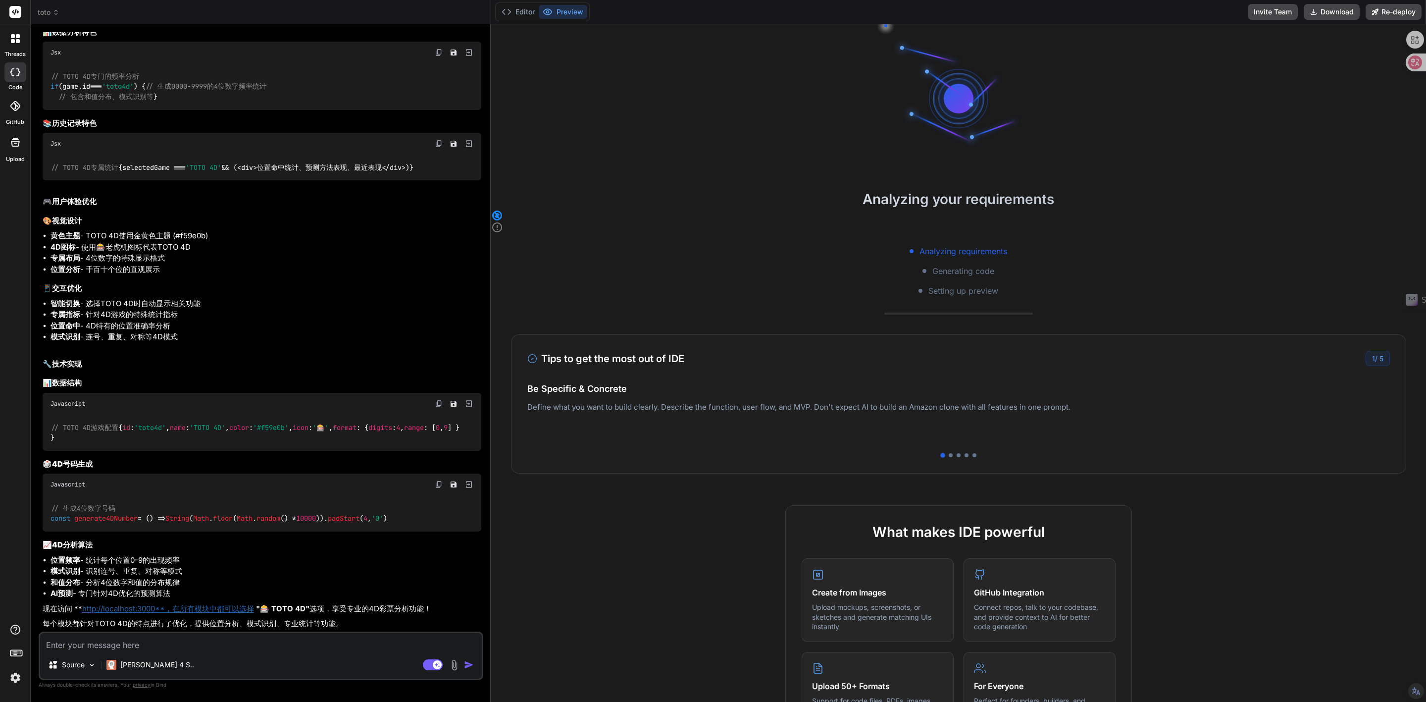
click at [167, 571] on li "模式识别 - 识别连号、重复、对称等模式" at bounding box center [265, 570] width 431 height 11
click at [132, 572] on li "模式识别 - 识别连号、重复、对称等模式" at bounding box center [265, 570] width 431 height 11
click at [104, 572] on li "模式识别 - 识别连号、重复、对称等模式" at bounding box center [265, 570] width 431 height 11
drag, startPoint x: 91, startPoint y: 557, endPoint x: 190, endPoint y: 558, distance: 99.5
click at [190, 558] on li "位置频率 - 统计每个位置0-9的出现频率" at bounding box center [265, 559] width 431 height 11
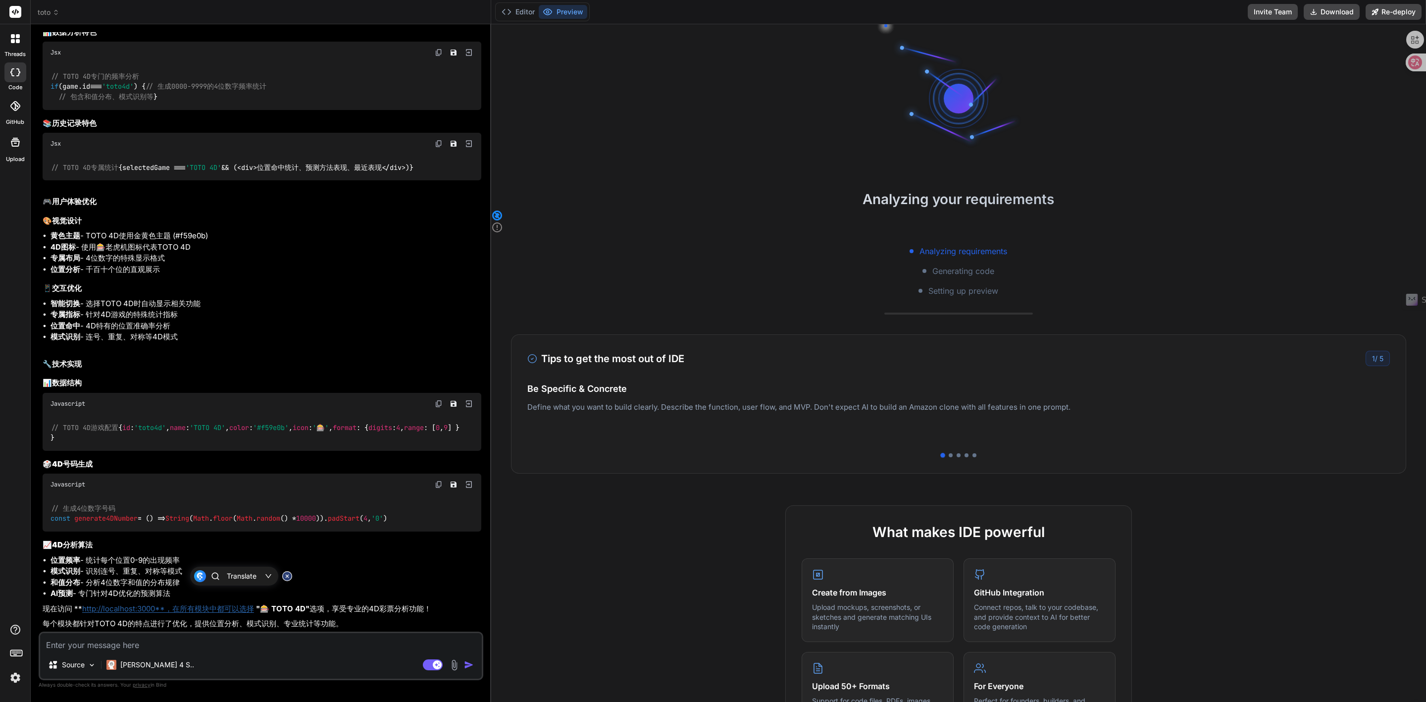
click at [143, 579] on li "和值分布 - 分析4位数字和值的分布规律" at bounding box center [265, 582] width 431 height 11
click at [137, 567] on li "模式识别 - 识别连号、重复、对称等模式" at bounding box center [265, 570] width 431 height 11
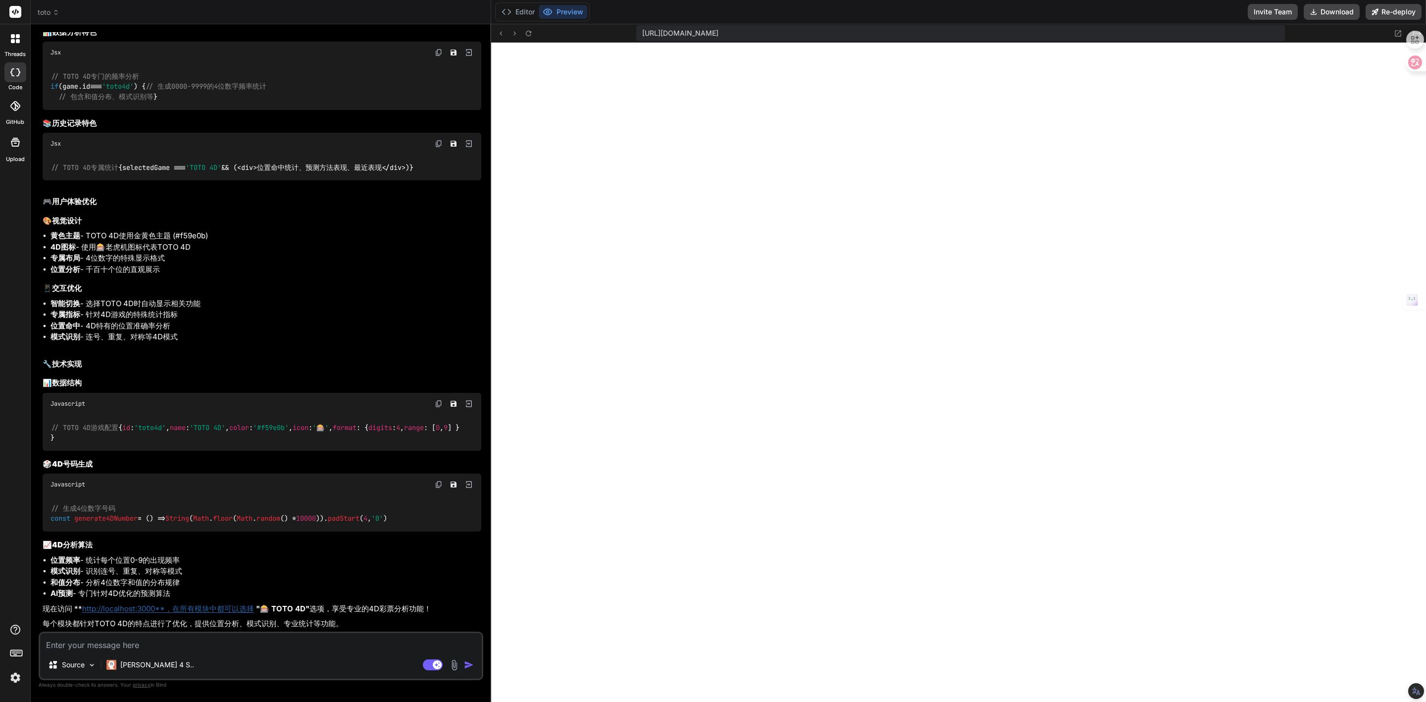
type textarea "x"
click at [530, 31] on icon at bounding box center [528, 32] width 5 height 5
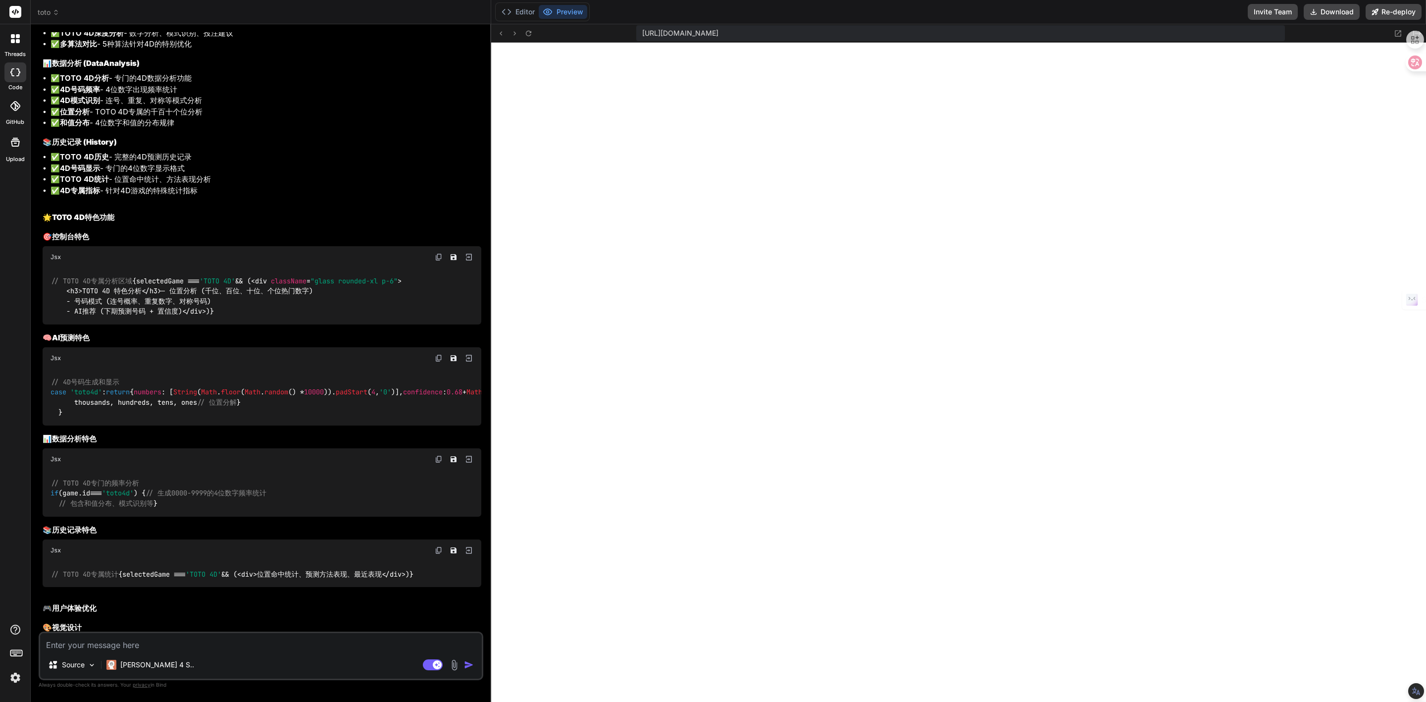
scroll to position [5579, 0]
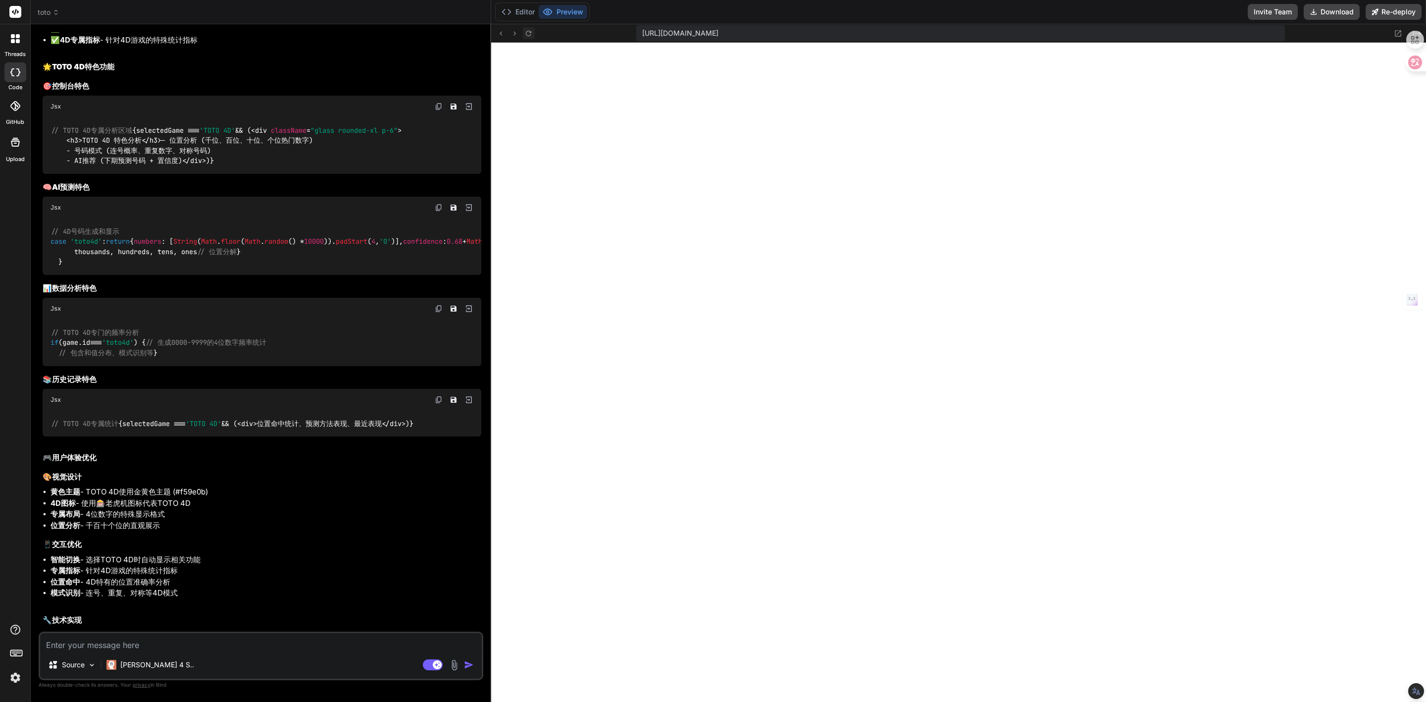
click at [528, 34] on icon at bounding box center [528, 33] width 8 height 8
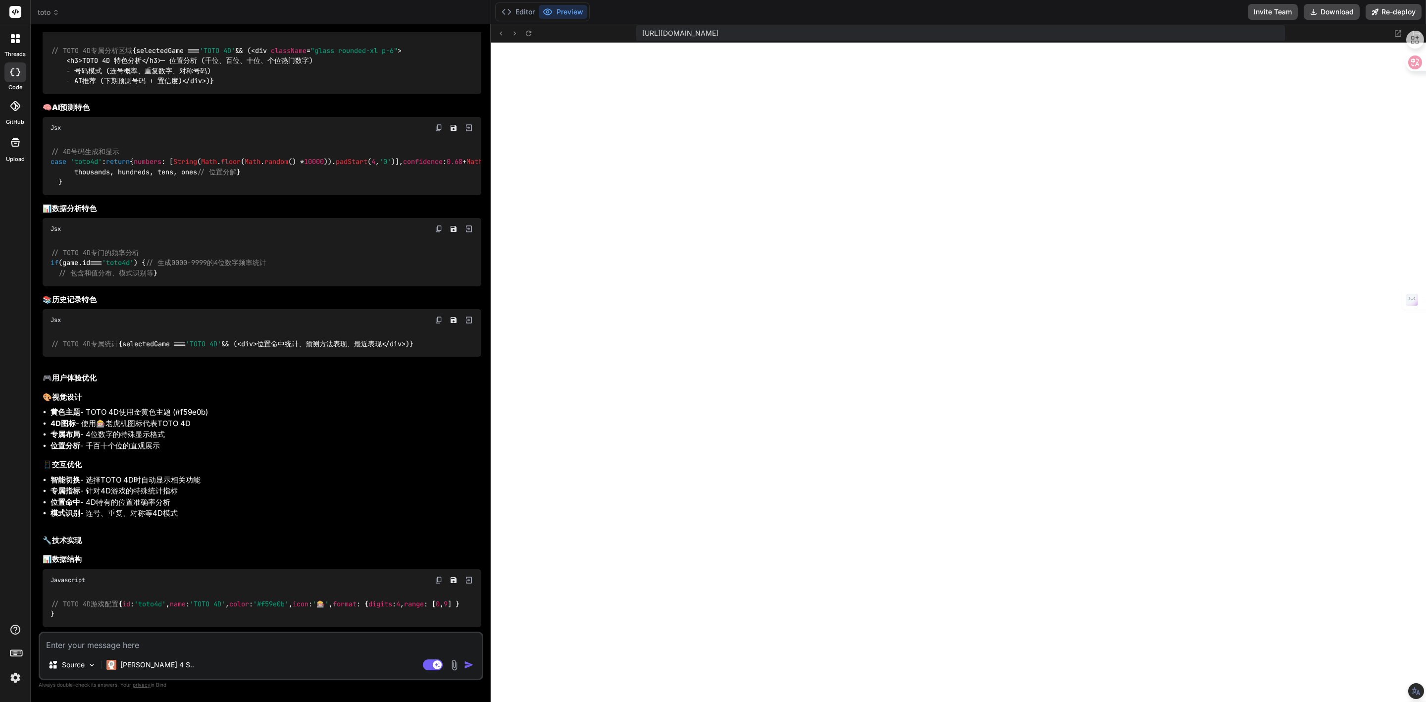
scroll to position [5288, 0]
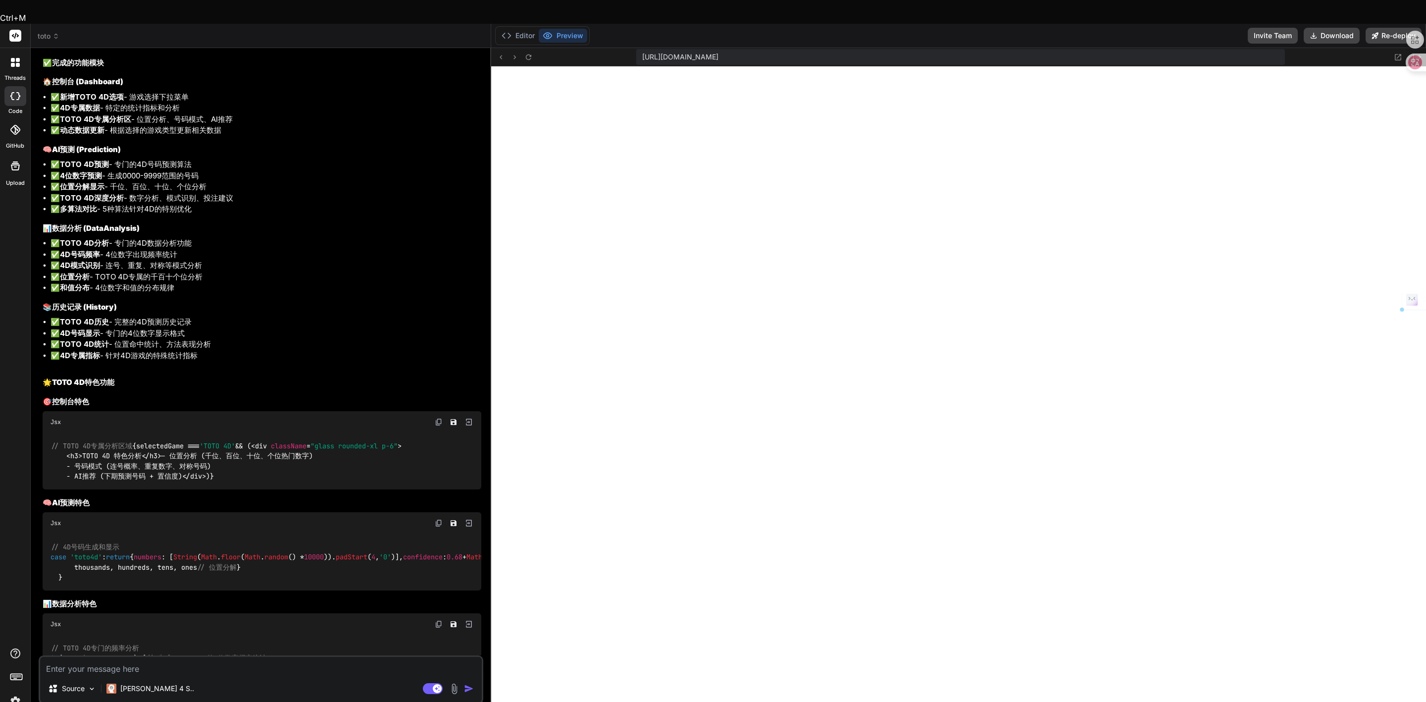
drag, startPoint x: 107, startPoint y: 106, endPoint x: 43, endPoint y: 113, distance: 64.2
copy pre "npm run dev"
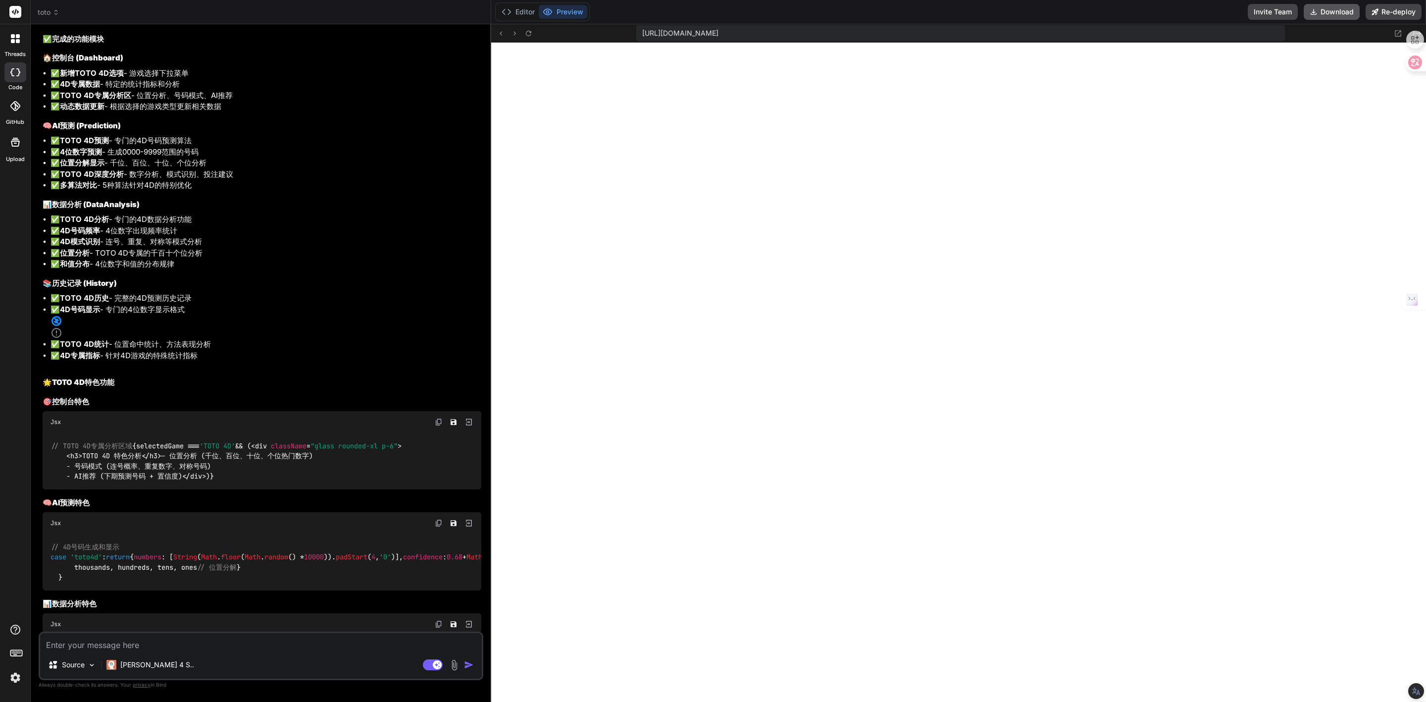
click at [1312, 12] on icon at bounding box center [1313, 11] width 5 height 5
type textarea "x"
